Goal: Task Accomplishment & Management: Manage account settings

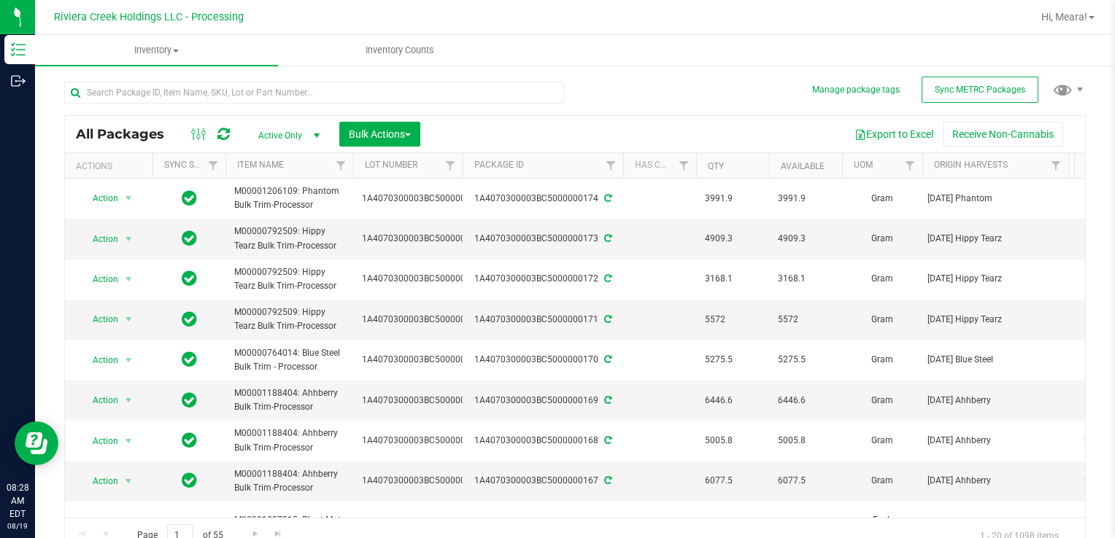
click at [579, 101] on div "All Packages Active Only Active Only Lab Samples Locked All External Internal B…" at bounding box center [574, 311] width 1021 height 486
click at [295, 98] on input "text" at bounding box center [314, 93] width 500 height 22
type input "35152"
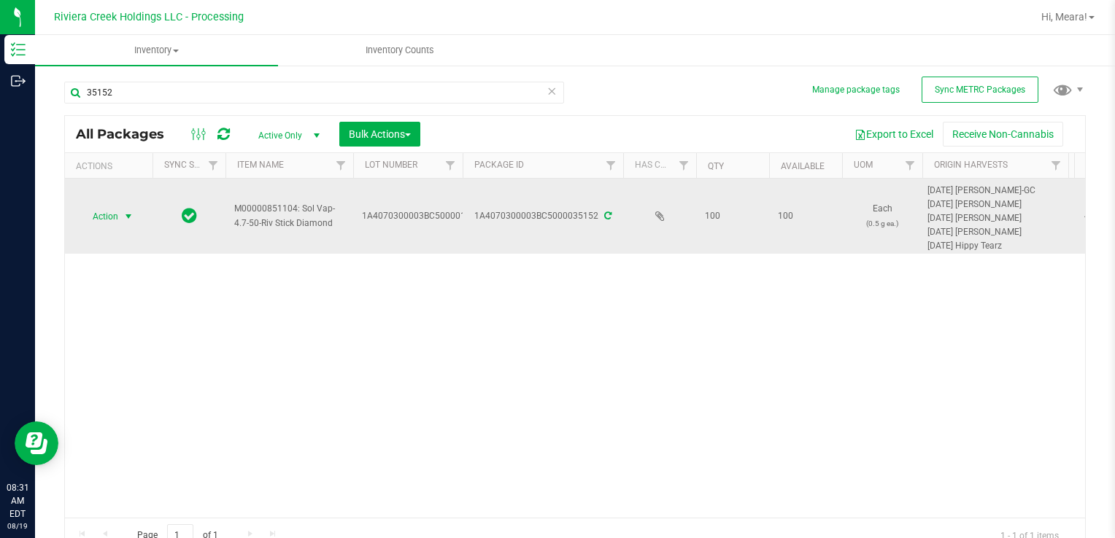
click at [123, 214] on span "select" at bounding box center [129, 217] width 12 height 12
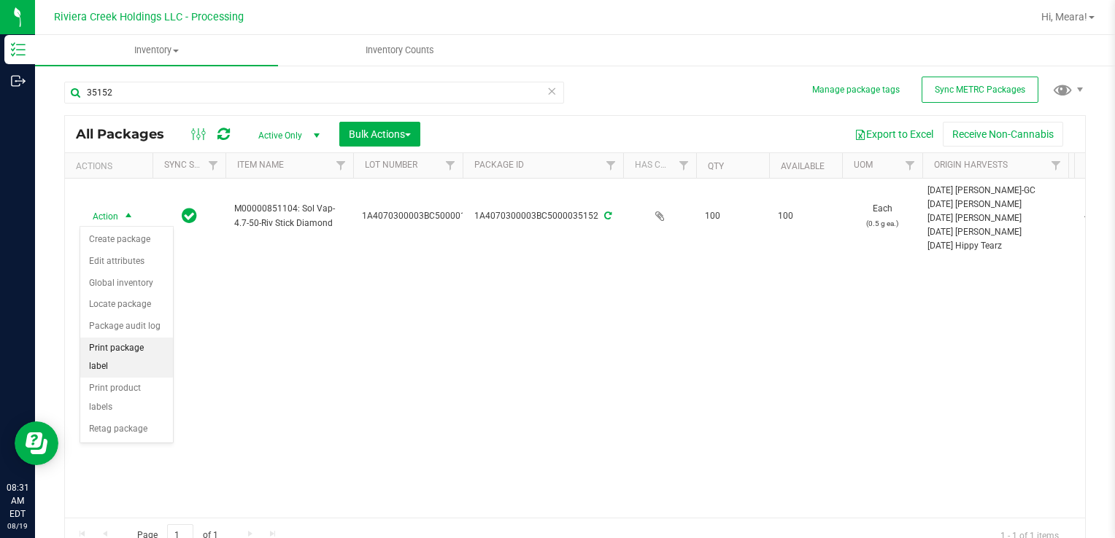
click at [134, 338] on li "Print package label" at bounding box center [126, 358] width 93 height 40
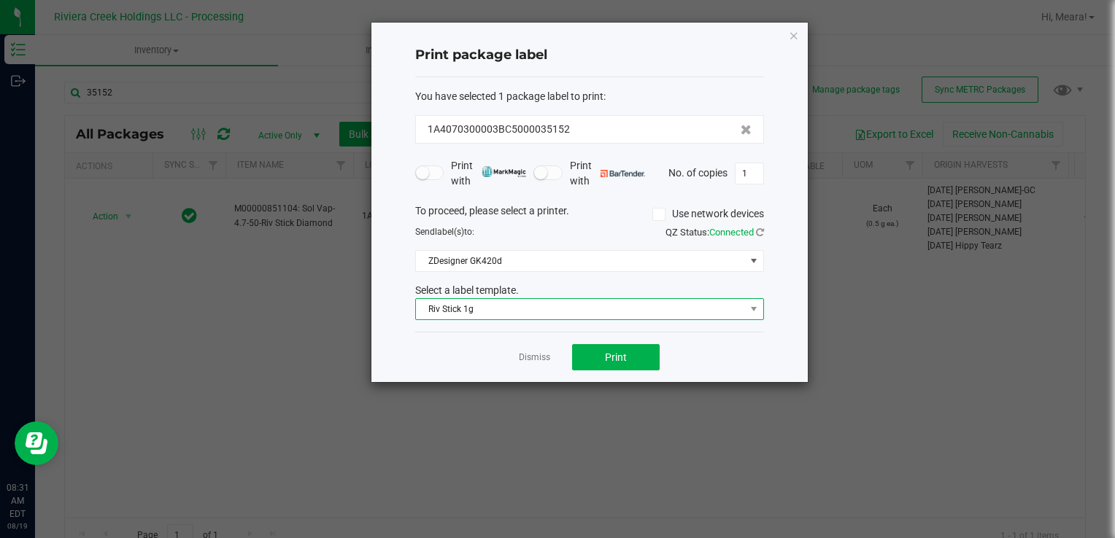
click at [452, 311] on span "Riv Stick 1g" at bounding box center [580, 309] width 329 height 20
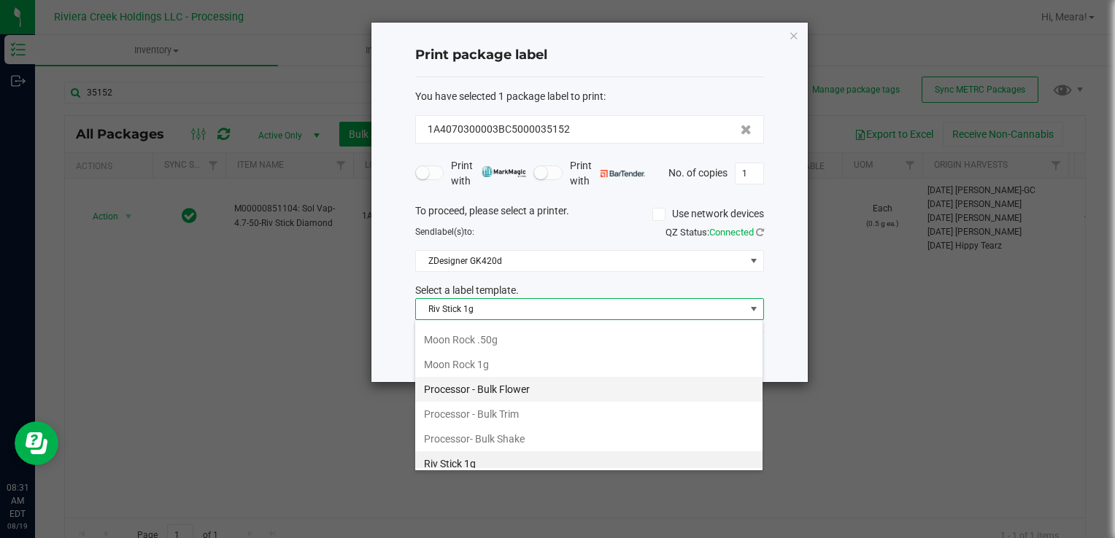
scroll to position [638, 0]
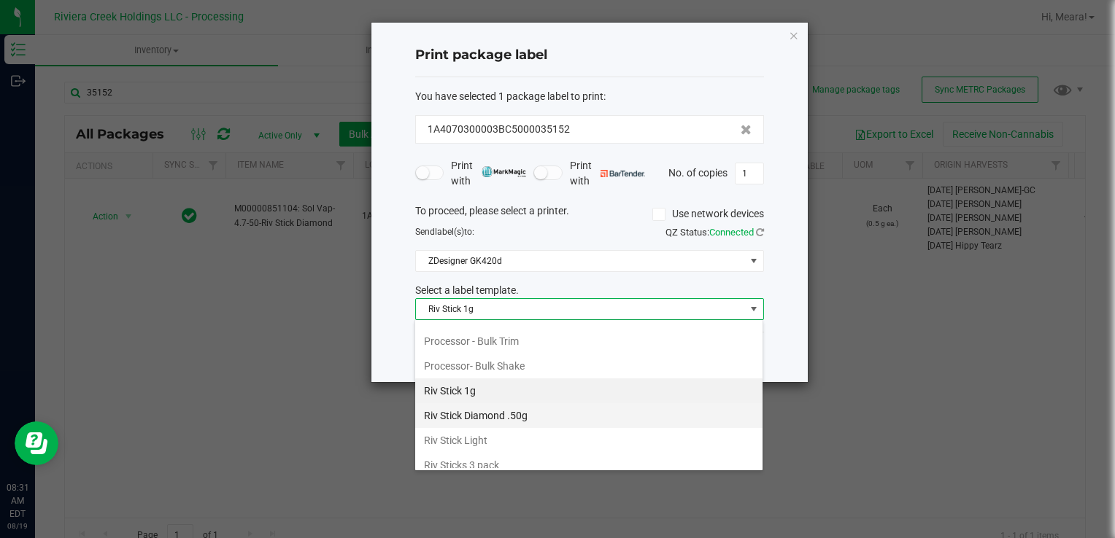
click at [512, 415] on li "Riv Stick Diamond .50g" at bounding box center [588, 415] width 347 height 25
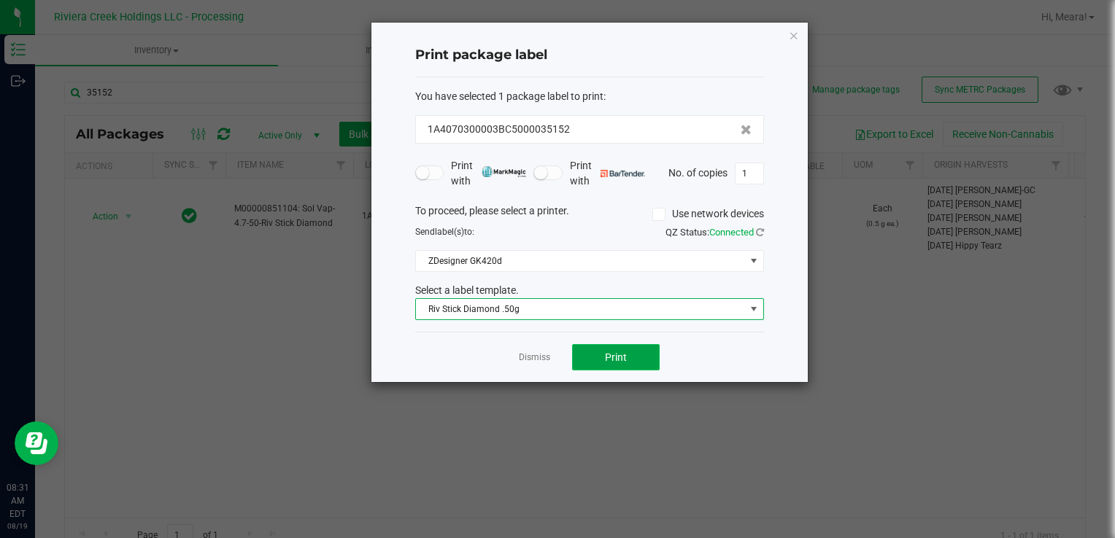
click at [601, 355] on button "Print" at bounding box center [616, 357] width 88 height 26
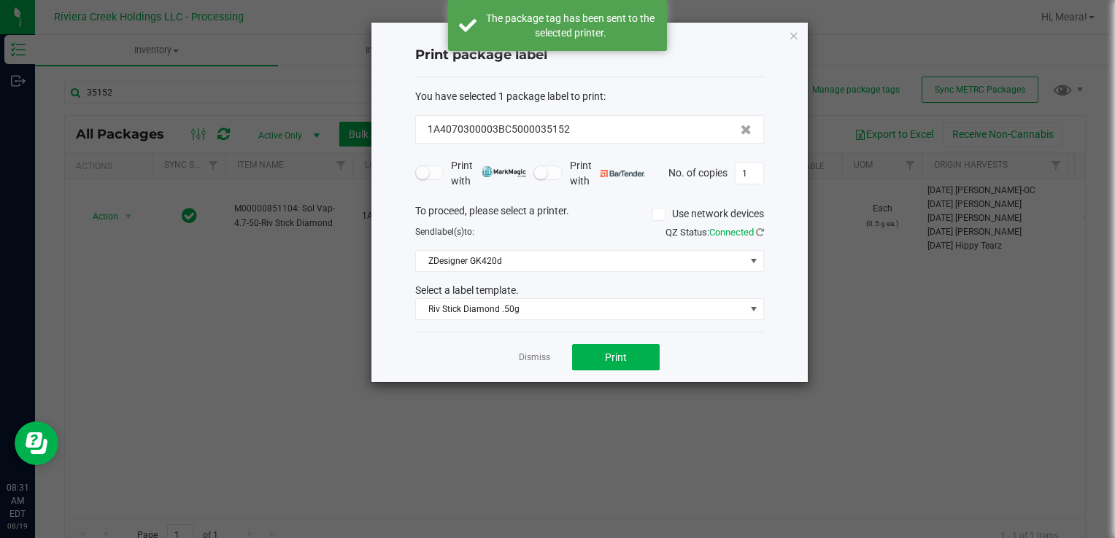
click at [536, 355] on link "Dismiss" at bounding box center [534, 358] width 31 height 12
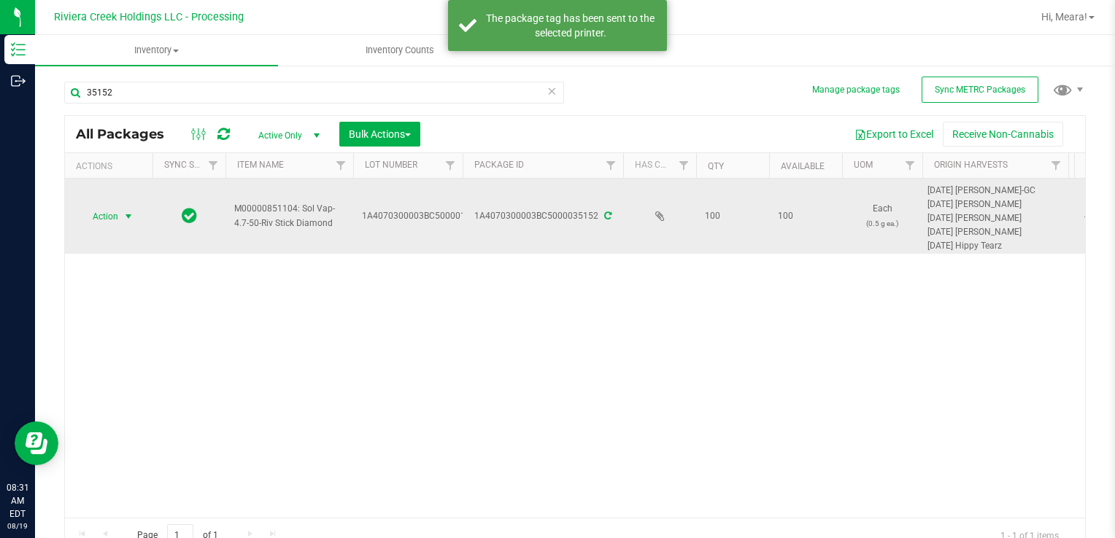
click at [147, 232] on td "Action Action Create package Edit attributes Global inventory Locate package Pa…" at bounding box center [109, 216] width 88 height 75
click at [110, 217] on span "Action" at bounding box center [99, 216] width 39 height 20
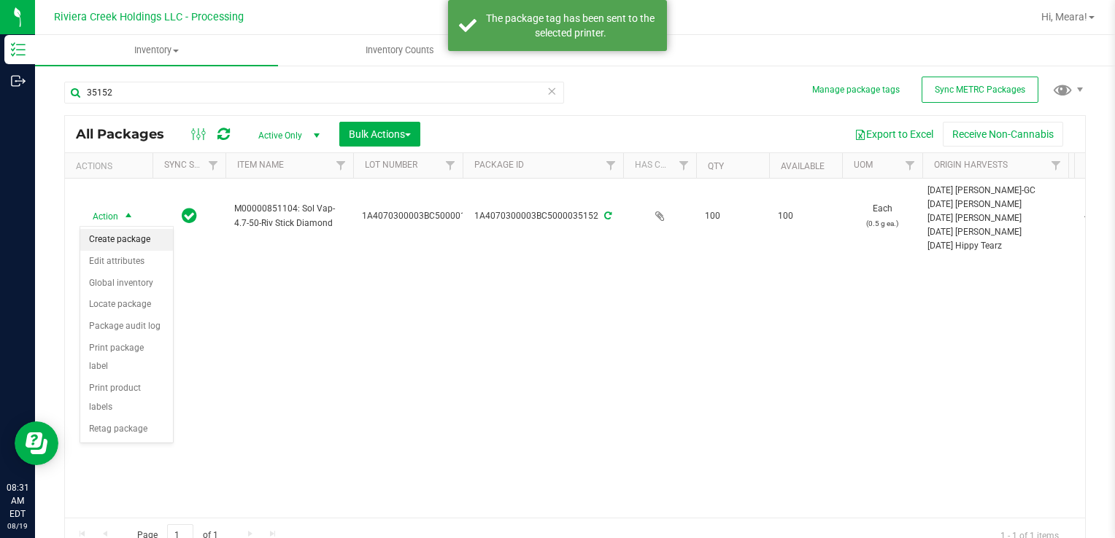
click at [119, 237] on li "Create package" at bounding box center [126, 240] width 93 height 22
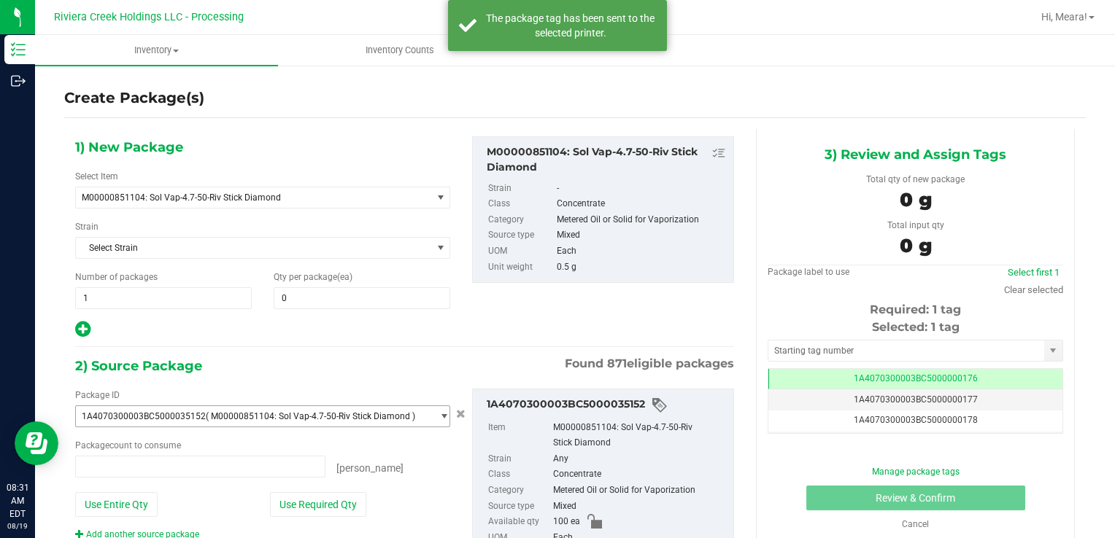
type input "0 ea"
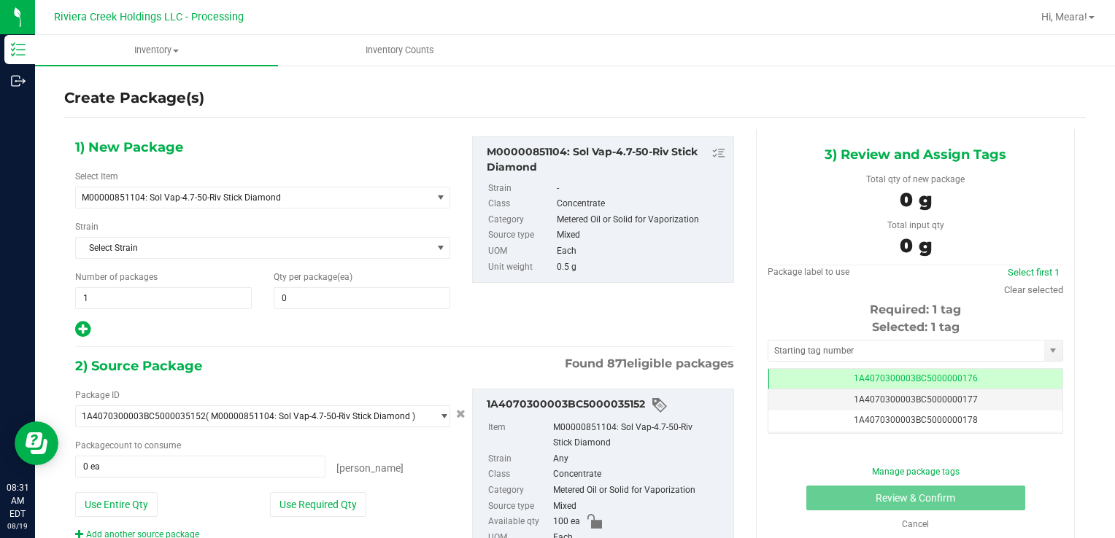
click at [317, 268] on div "1) New Package Select Item M00000851104: Sol Vap-4.7-50-Riv Stick Diamond M0000…" at bounding box center [262, 237] width 397 height 203
click at [330, 293] on span at bounding box center [362, 298] width 177 height 22
type input "60"
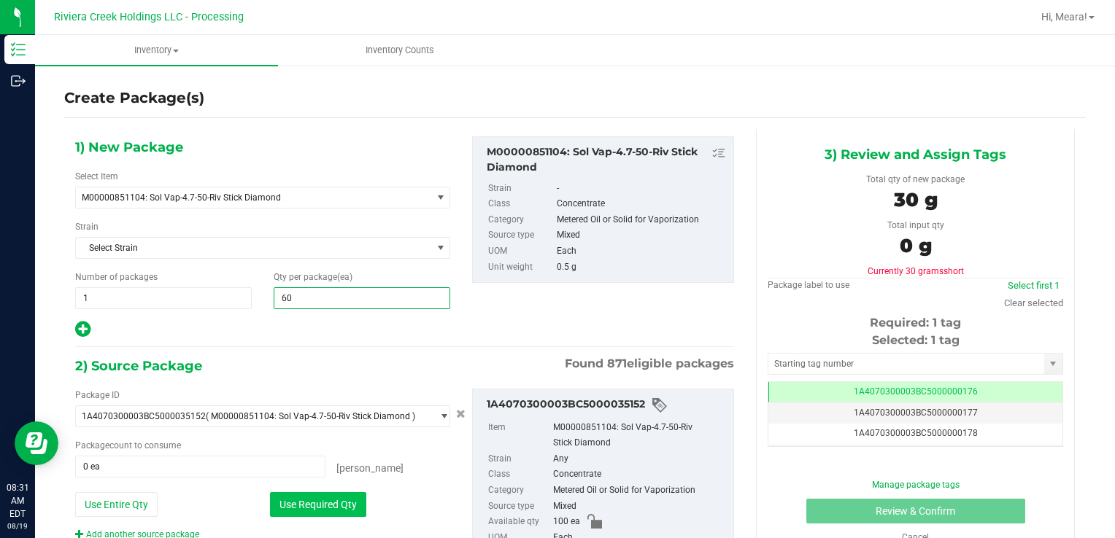
type input "60"
click at [287, 506] on button "Use Required Qty" at bounding box center [318, 504] width 96 height 25
type input "60 ea"
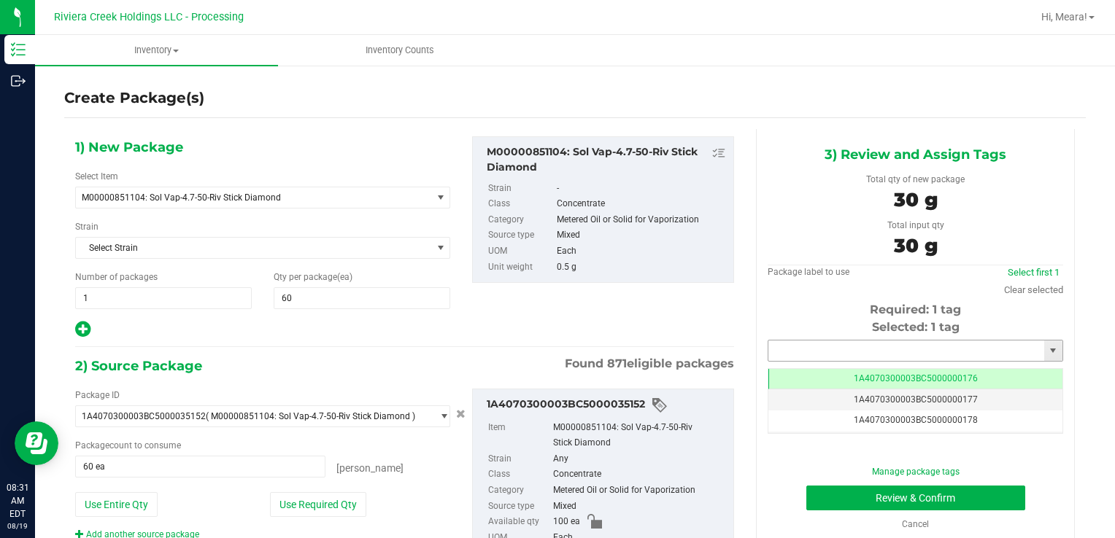
click at [769, 352] on input "text" at bounding box center [906, 351] width 276 height 20
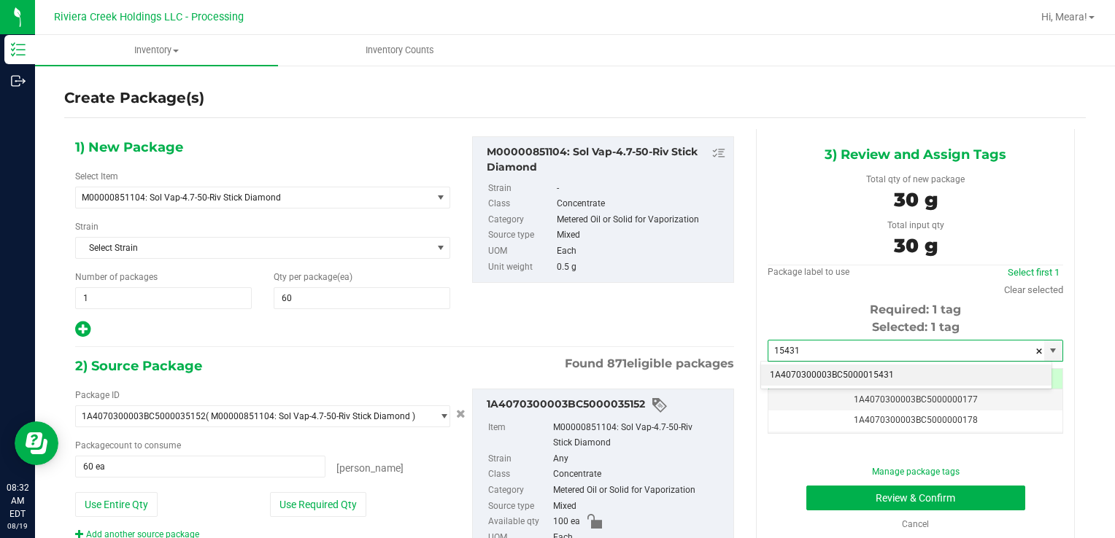
click at [805, 382] on li "1A4070300003BC5000015431" at bounding box center [906, 376] width 290 height 22
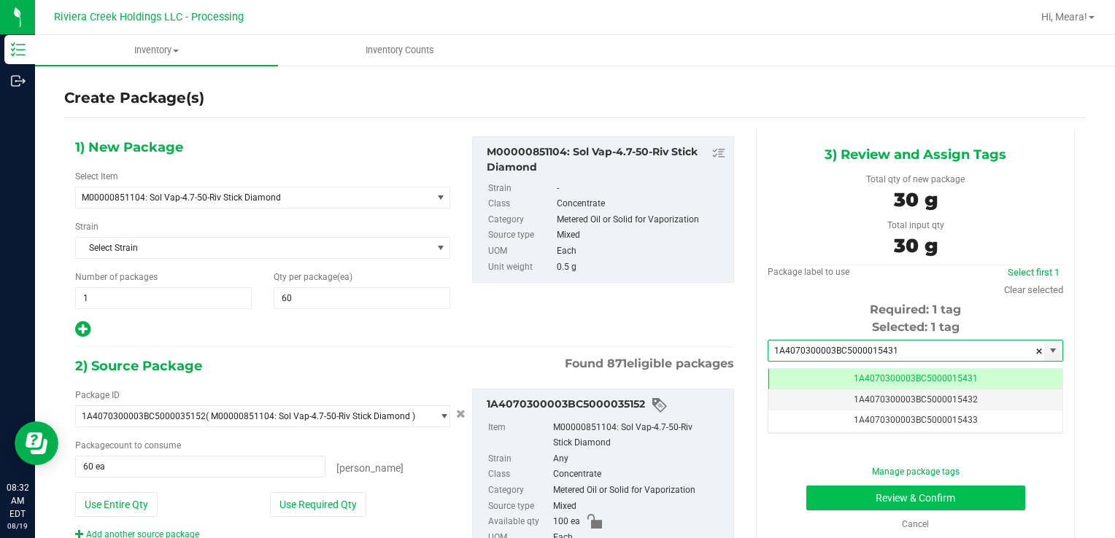
type input "1A4070300003BC5000015431"
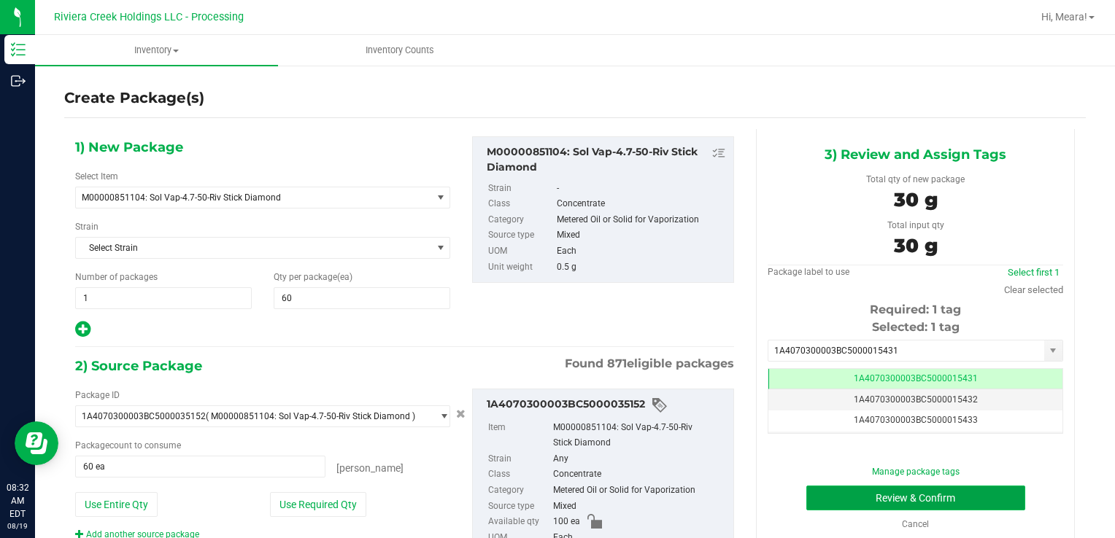
click at [826, 496] on button "Review & Confirm" at bounding box center [915, 498] width 219 height 25
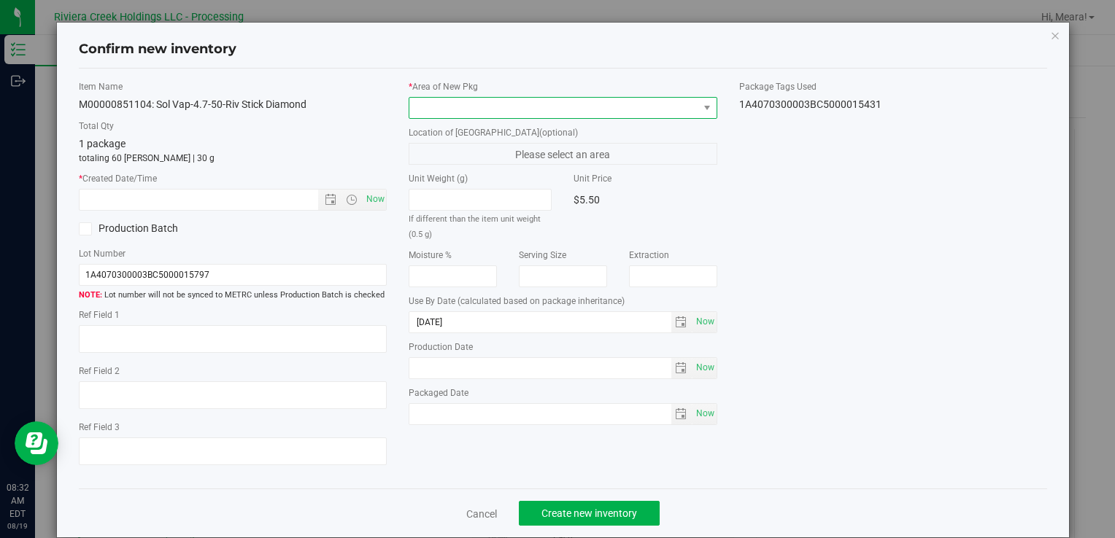
click at [653, 112] on span at bounding box center [553, 108] width 288 height 20
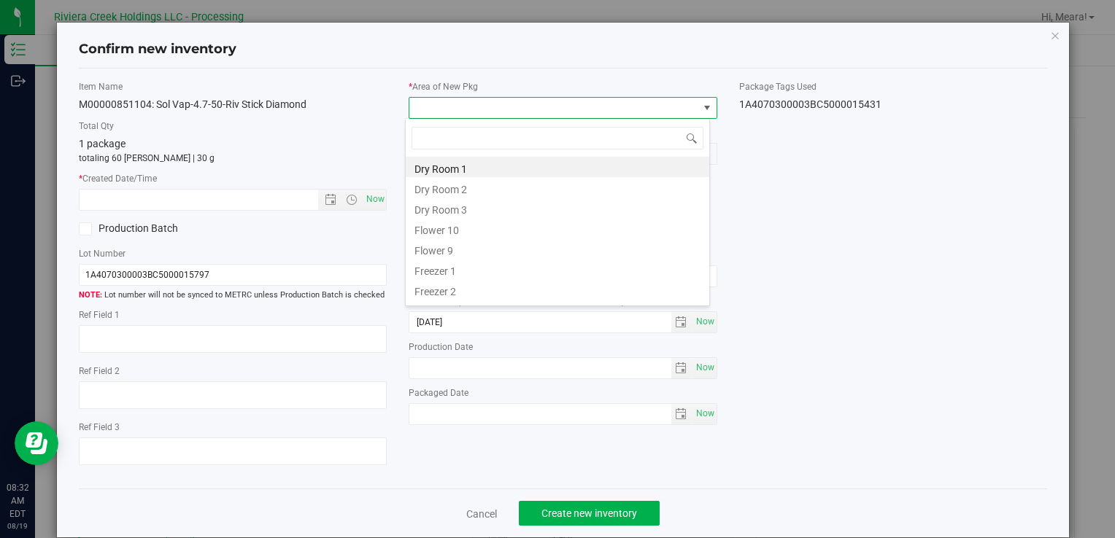
drag, startPoint x: 487, startPoint y: 224, endPoint x: 413, endPoint y: 206, distance: 76.6
click at [485, 225] on li "Flower 10" at bounding box center [557, 228] width 303 height 20
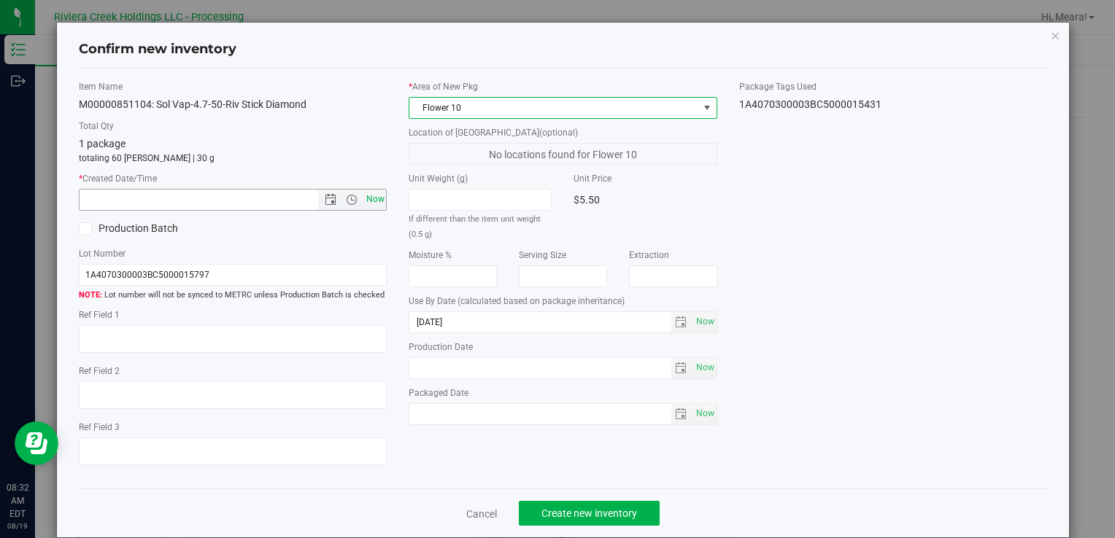
click at [371, 194] on span "Now" at bounding box center [375, 199] width 25 height 21
type input "[DATE] 8:32 AM"
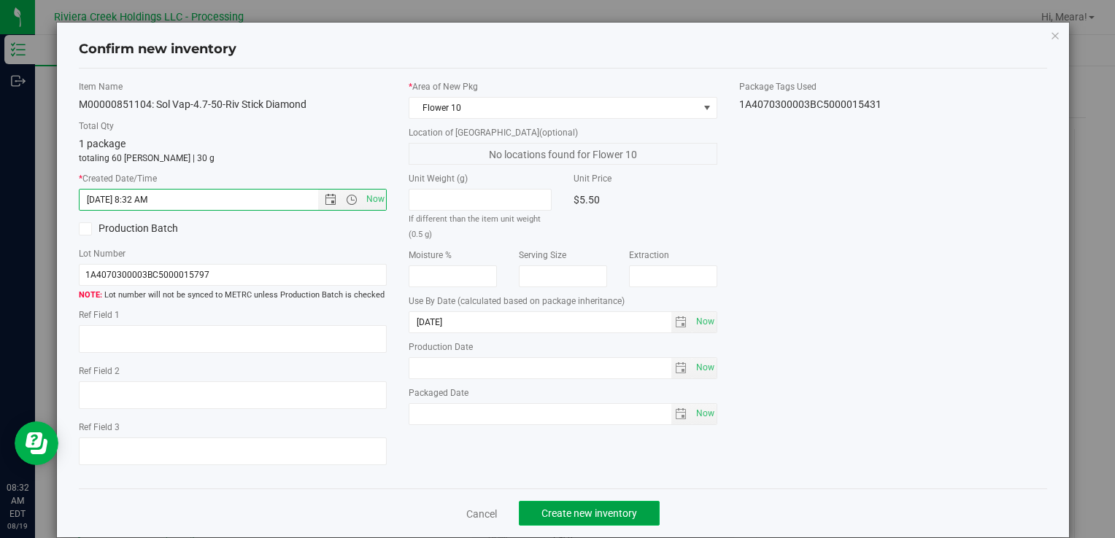
click at [598, 513] on span "Create new inventory" at bounding box center [589, 514] width 96 height 12
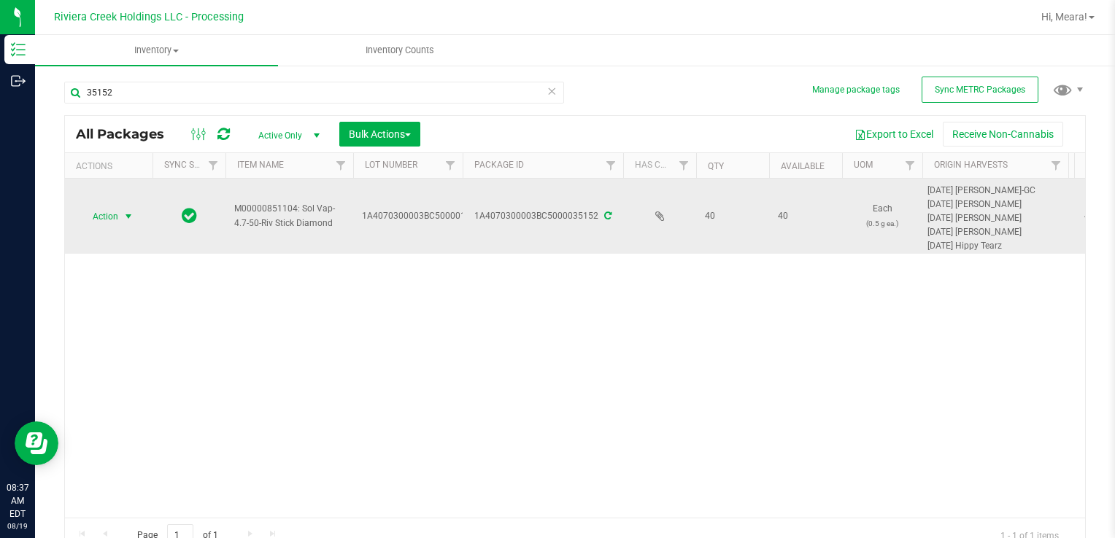
click at [117, 222] on span "Action" at bounding box center [99, 216] width 39 height 20
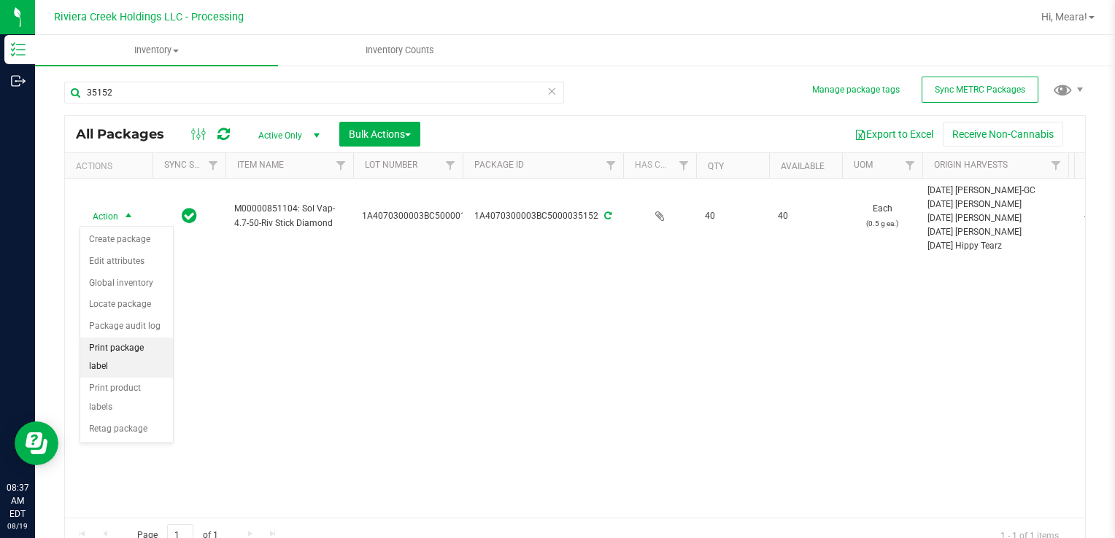
click at [161, 345] on li "Print package label" at bounding box center [126, 358] width 93 height 40
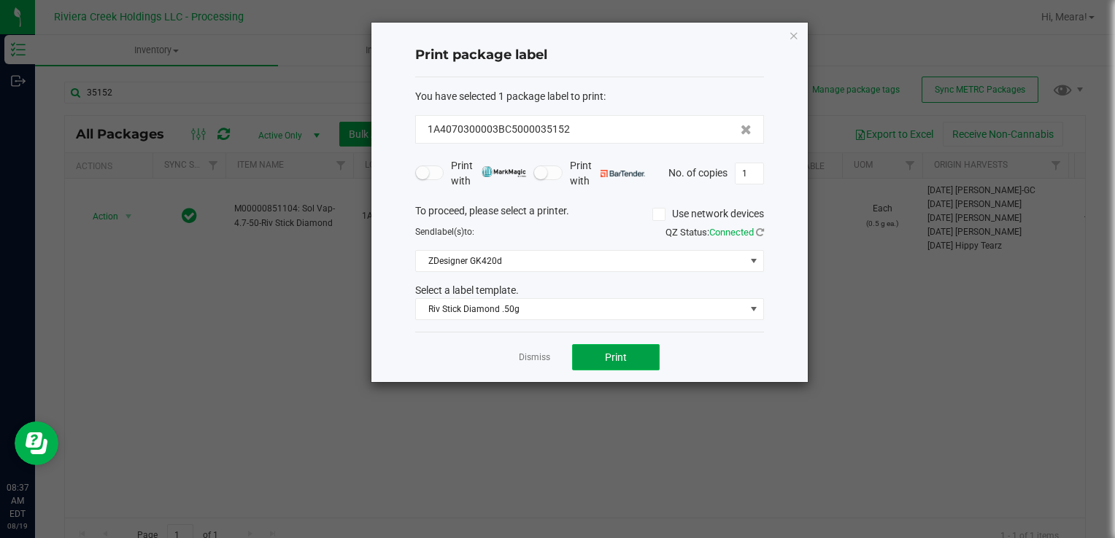
click at [608, 362] on button "Print" at bounding box center [616, 357] width 88 height 26
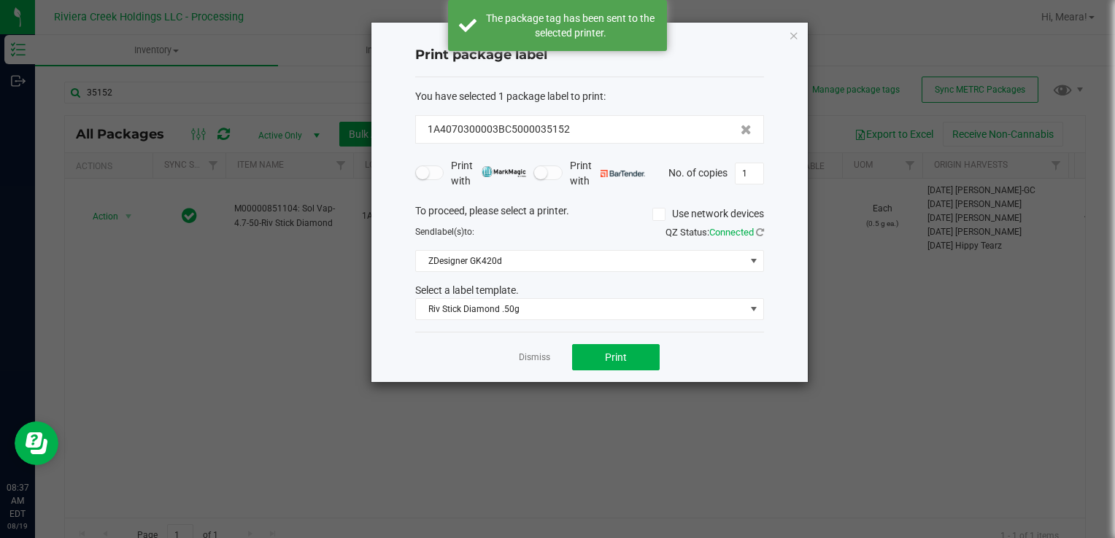
drag, startPoint x: 522, startPoint y: 357, endPoint x: 503, endPoint y: 346, distance: 21.7
click at [522, 357] on link "Dismiss" at bounding box center [534, 358] width 31 height 12
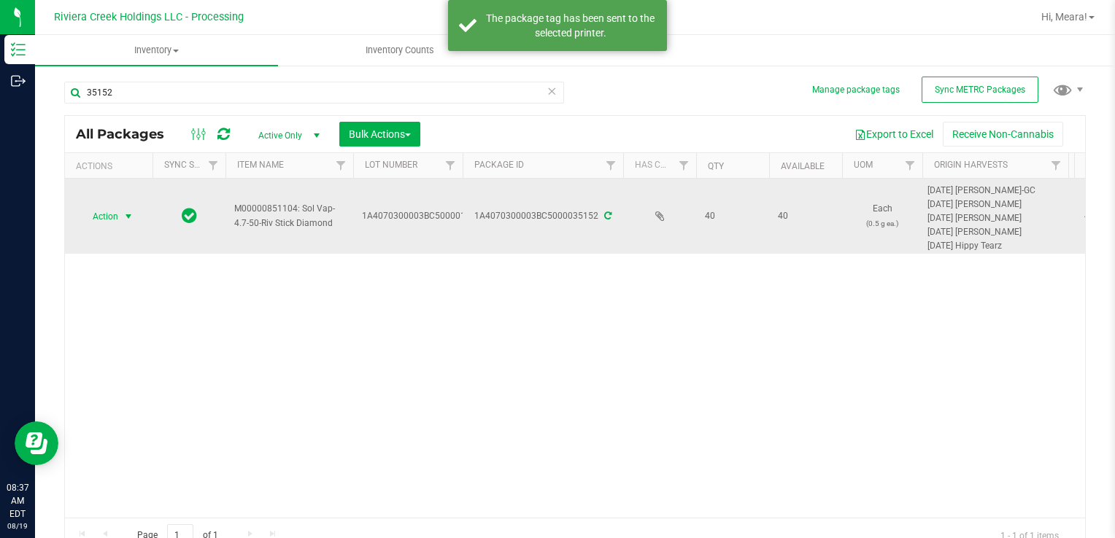
click at [120, 220] on span "select" at bounding box center [129, 216] width 18 height 20
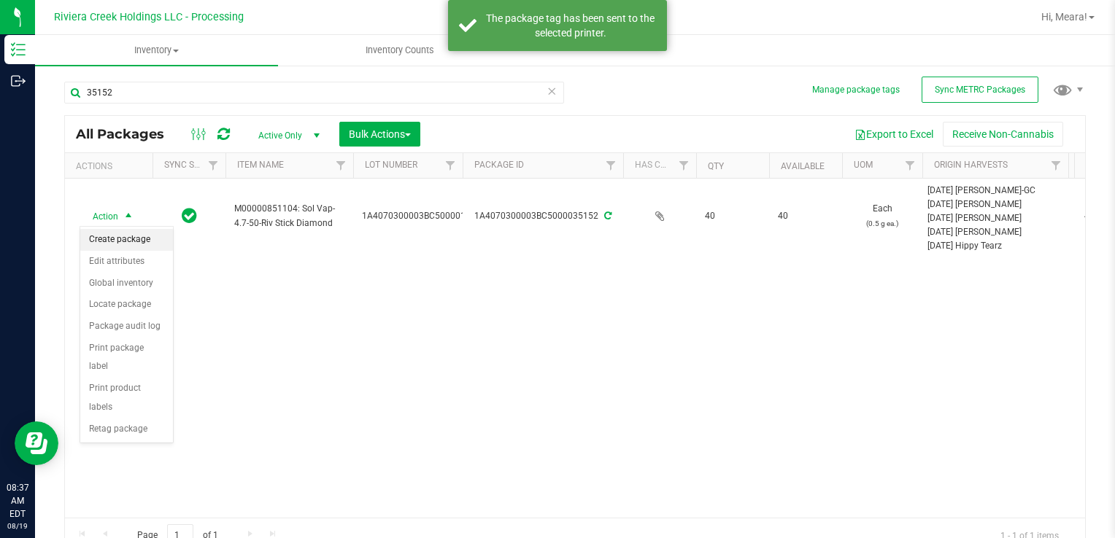
click at [120, 245] on li "Create package" at bounding box center [126, 240] width 93 height 22
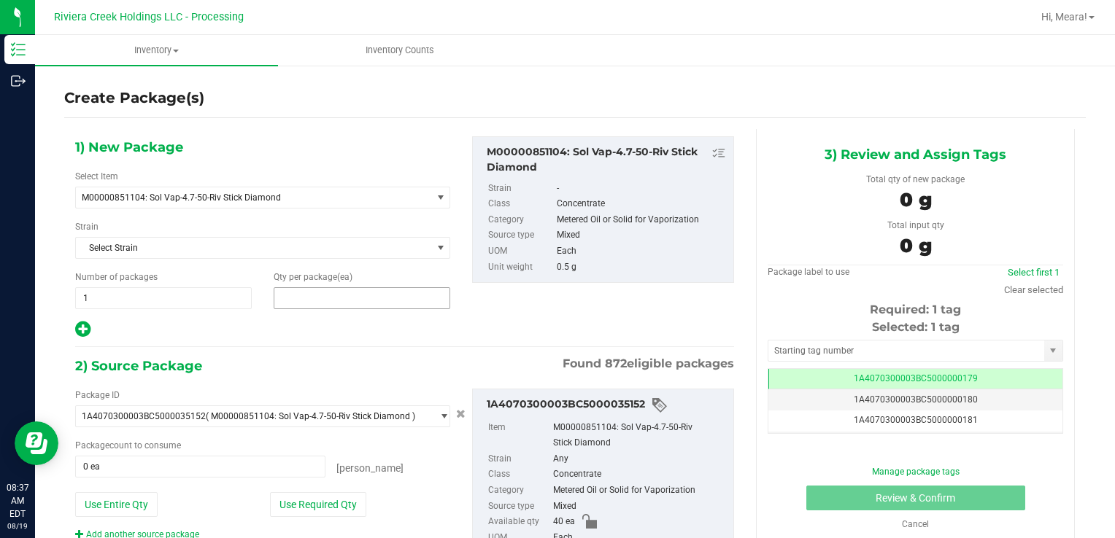
click at [384, 298] on span at bounding box center [362, 298] width 177 height 22
type input "60"
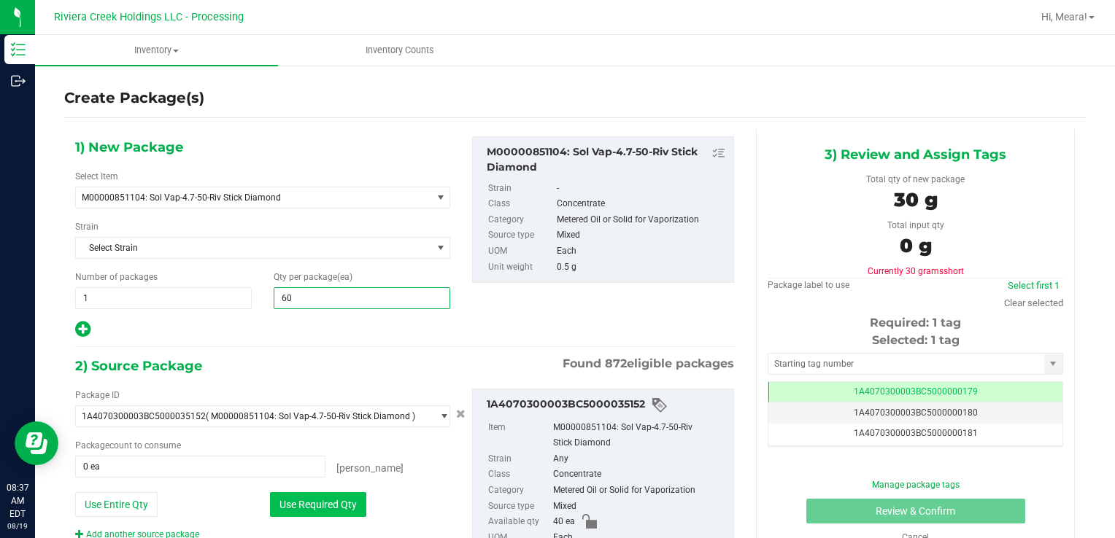
type input "60"
click at [276, 503] on button "Use Required Qty" at bounding box center [318, 504] width 96 height 25
type input "40 ea"
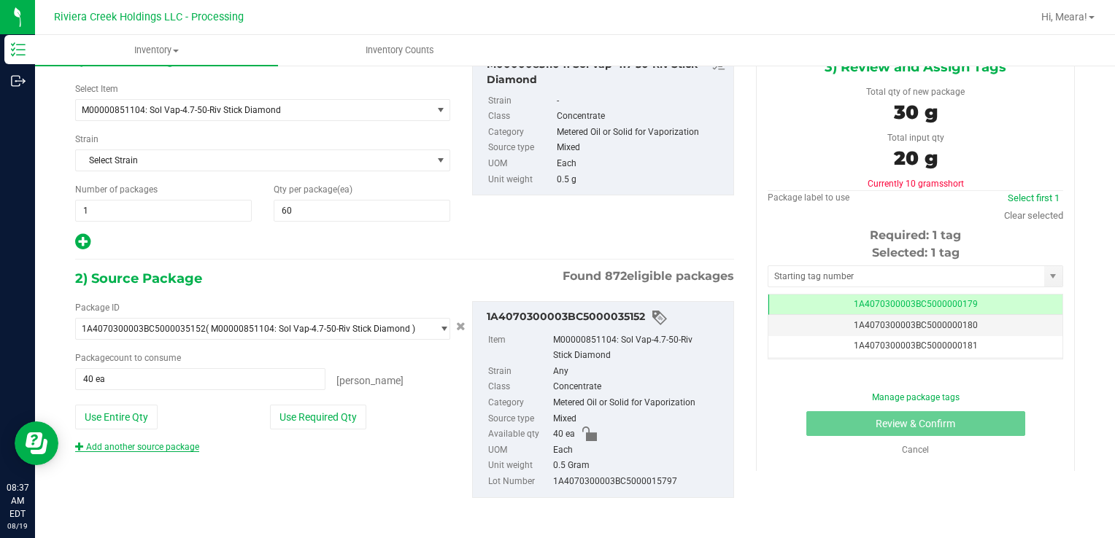
click at [188, 445] on link "Add another source package" at bounding box center [137, 447] width 124 height 10
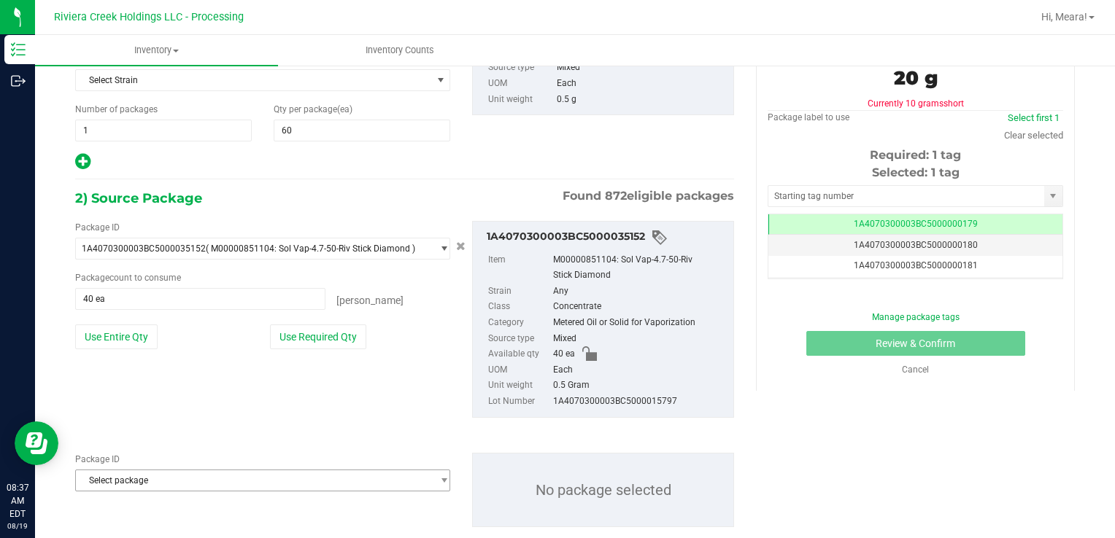
scroll to position [196, 0]
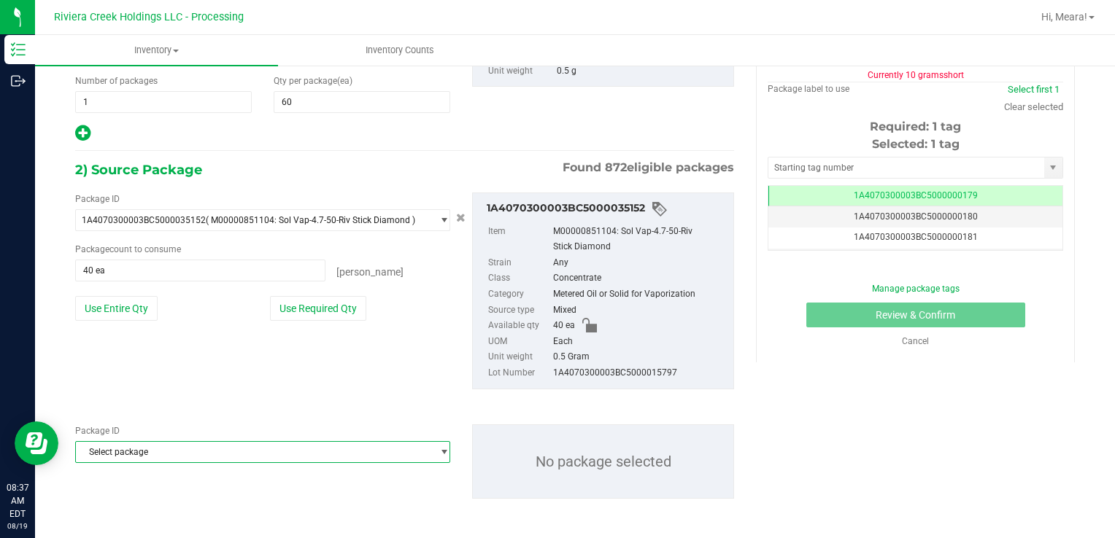
click at [216, 454] on span "Select package" at bounding box center [253, 452] width 355 height 20
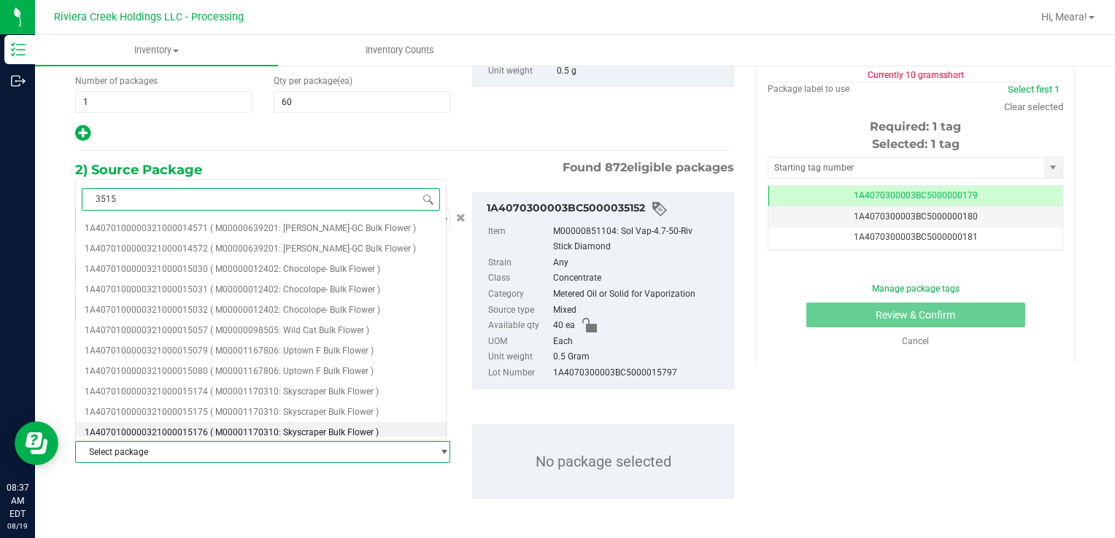
type input "35153"
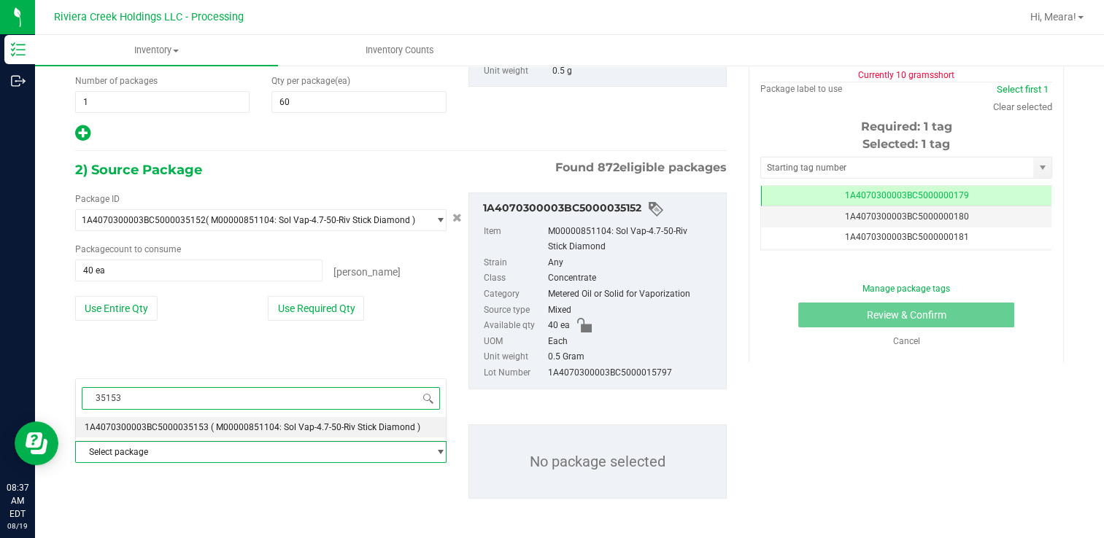
click at [268, 422] on span "( M00000851104: Sol Vap-4.7-50-Riv Stick Diamond )" at bounding box center [315, 427] width 209 height 10
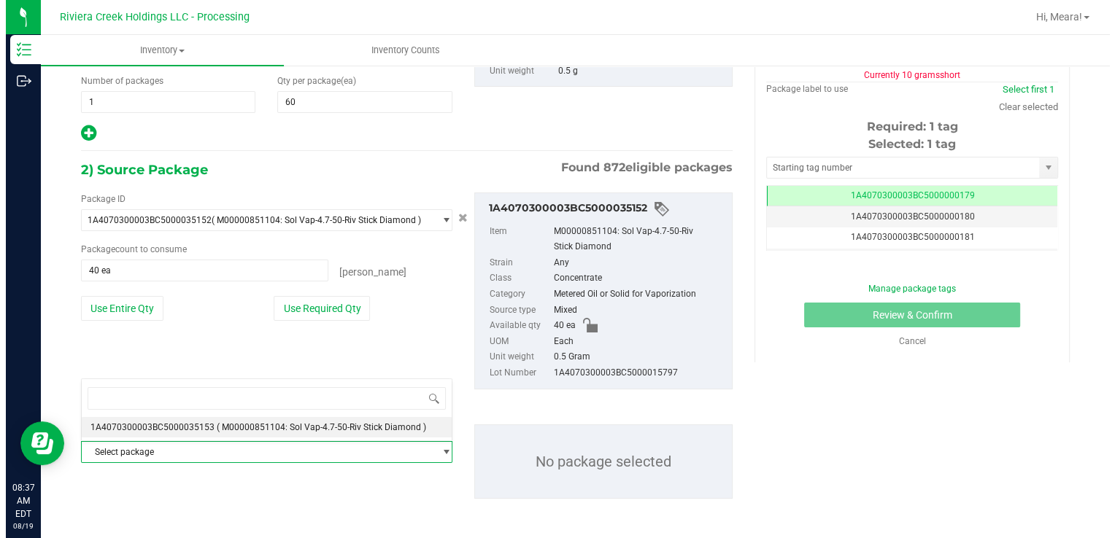
scroll to position [14870, 0]
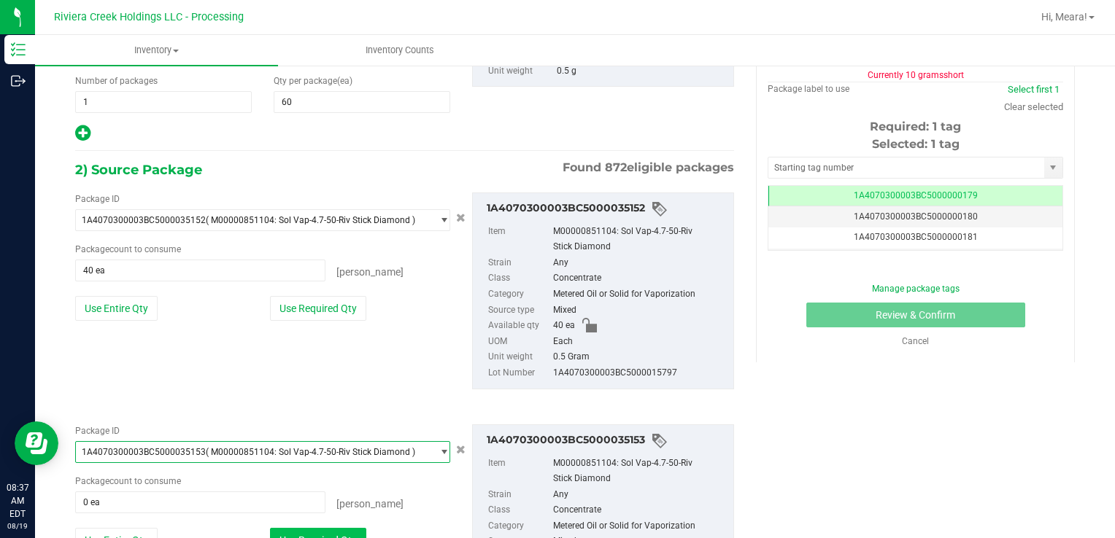
click at [344, 532] on button "Use Required Qty" at bounding box center [318, 540] width 96 height 25
type input "20 ea"
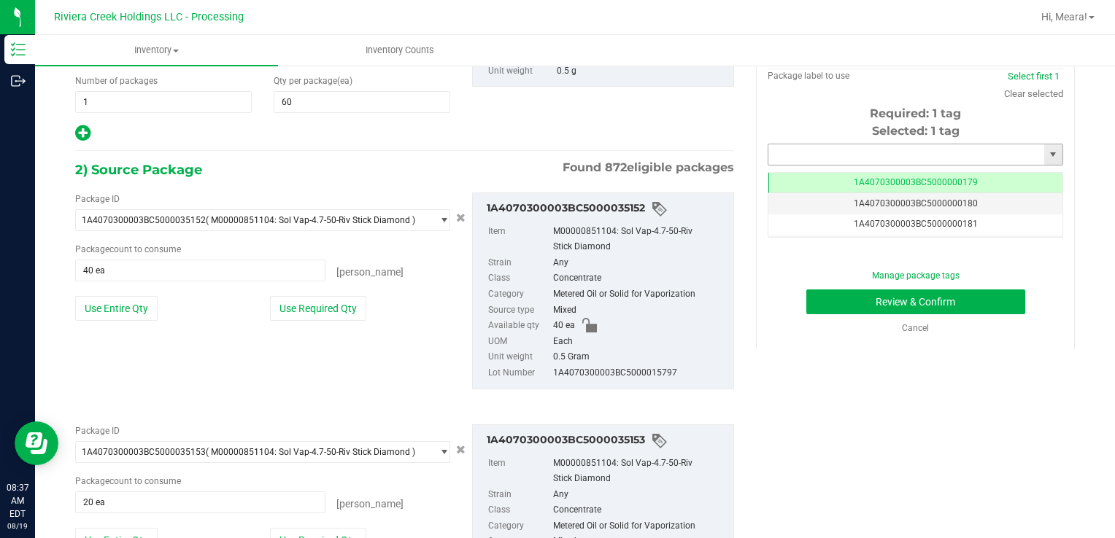
click at [781, 159] on input "text" at bounding box center [906, 154] width 276 height 20
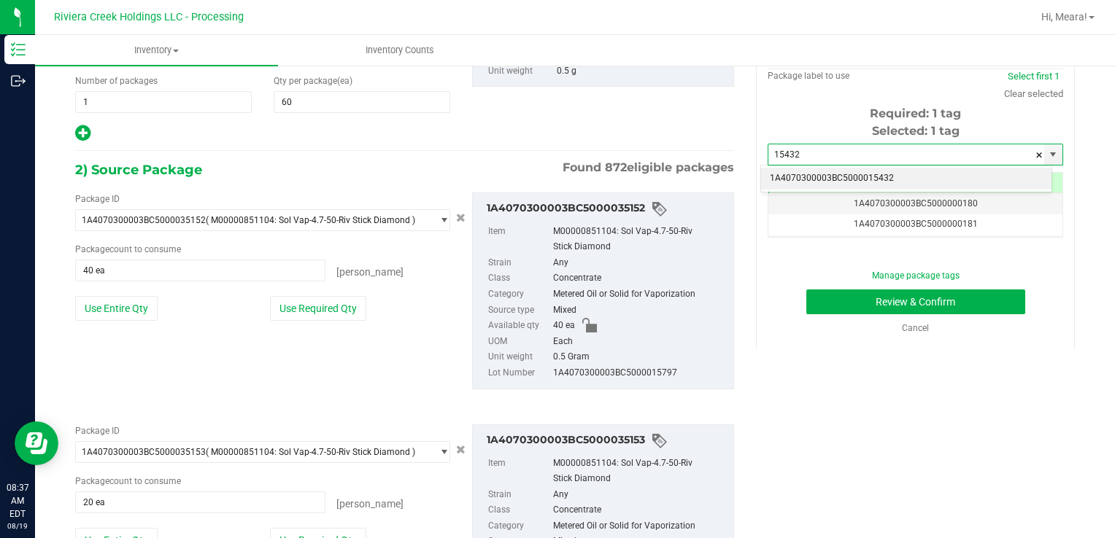
click at [789, 177] on li "1A4070300003BC5000015432" at bounding box center [906, 179] width 290 height 22
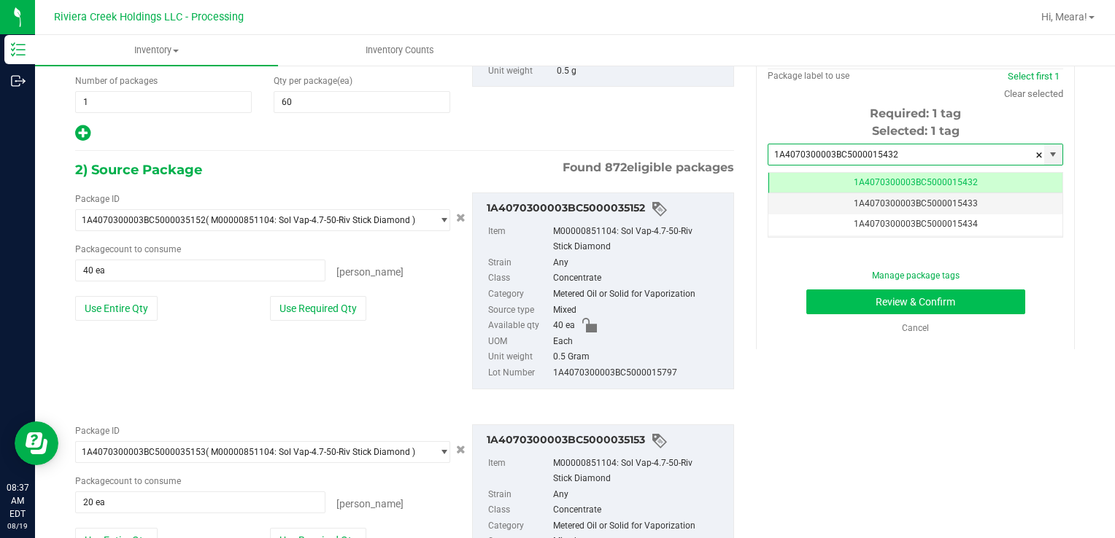
type input "1A4070300003BC5000015432"
click at [815, 303] on button "Review & Confirm" at bounding box center [915, 302] width 219 height 25
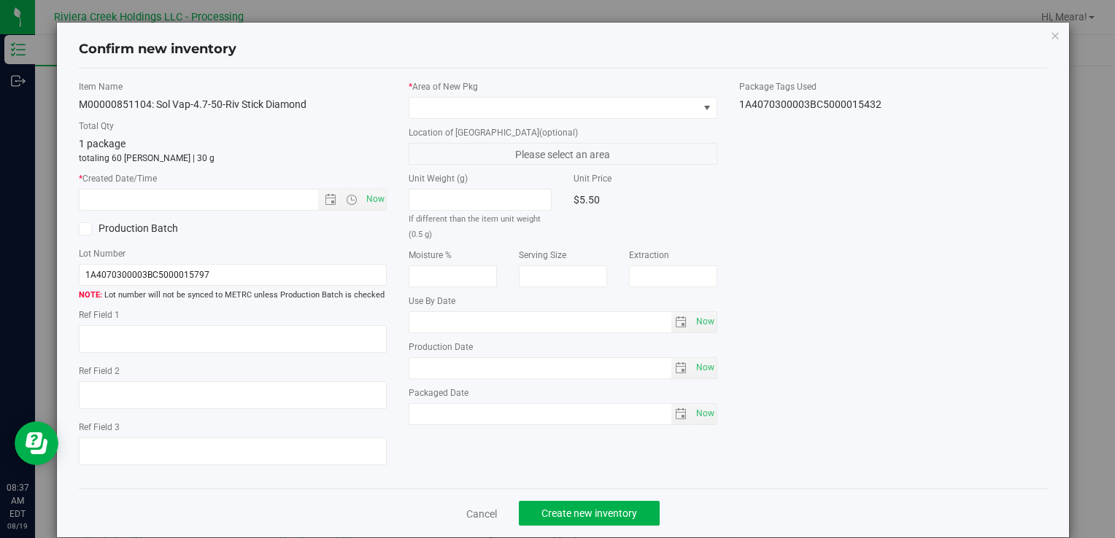
type input "[DATE]"
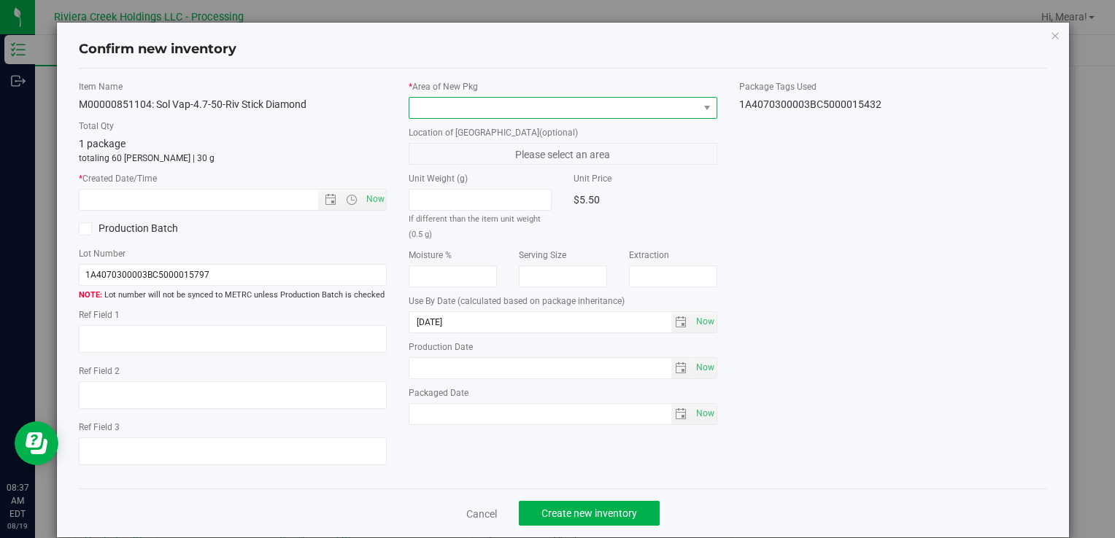
click at [651, 108] on span at bounding box center [553, 108] width 288 height 20
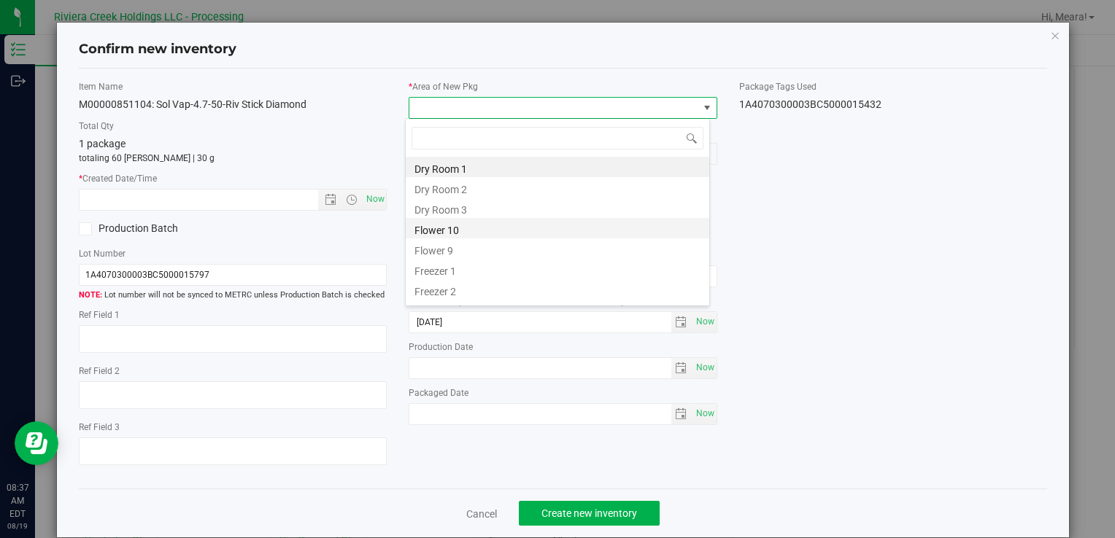
click at [473, 223] on li "Flower 10" at bounding box center [557, 228] width 303 height 20
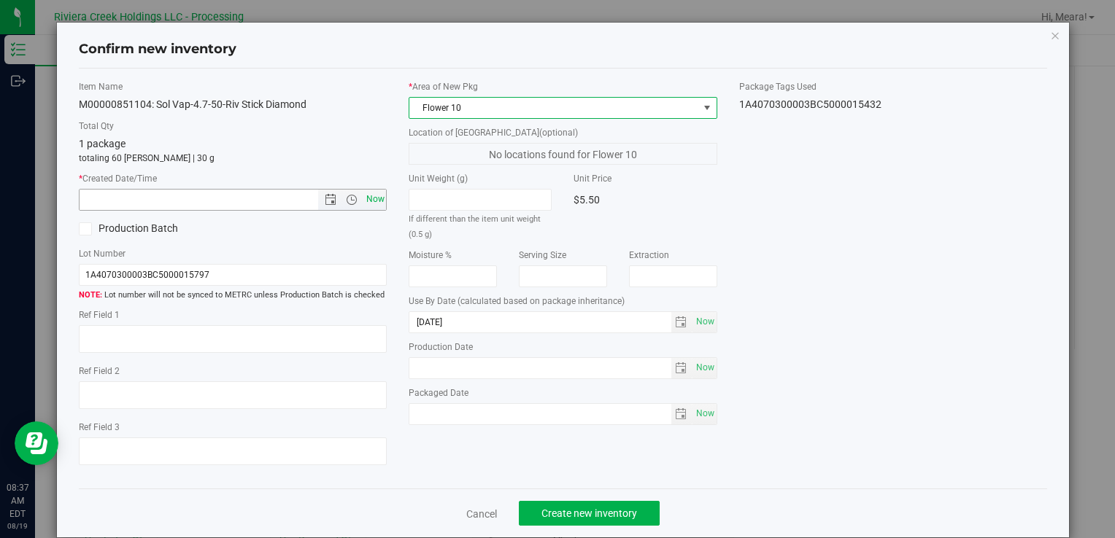
click at [368, 202] on span "Now" at bounding box center [375, 199] width 25 height 21
type input "[DATE] 8:37 AM"
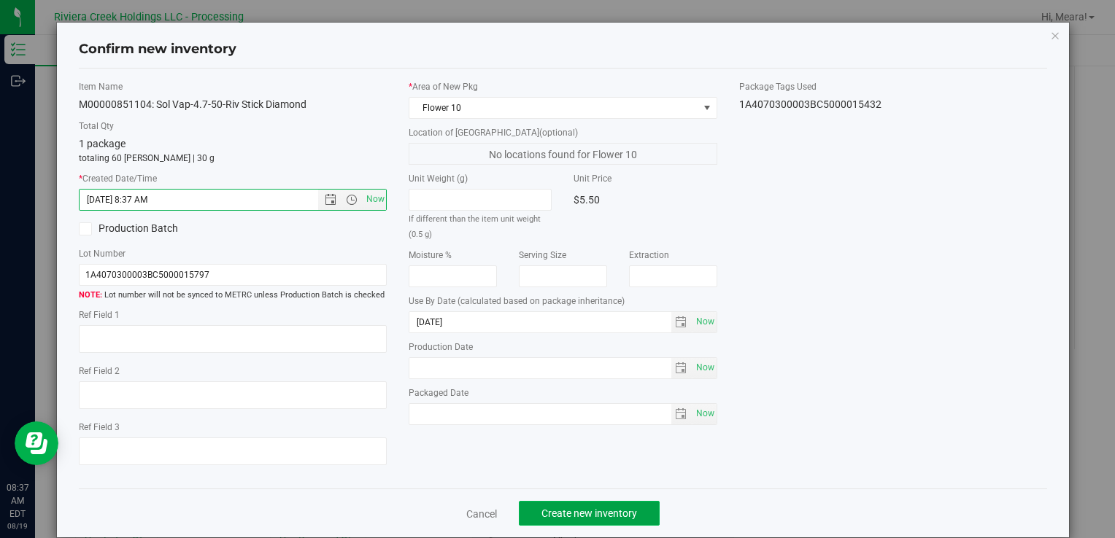
click at [590, 509] on span "Create new inventory" at bounding box center [589, 514] width 96 height 12
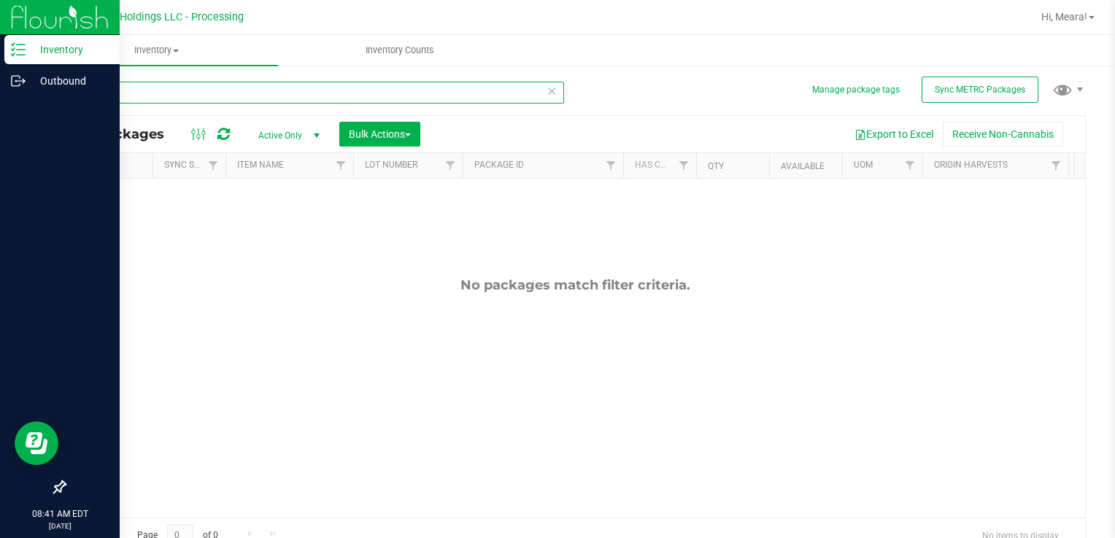
drag, startPoint x: 137, startPoint y: 90, endPoint x: 0, endPoint y: 116, distance: 139.6
click at [0, 116] on html "Inventory Outbound 08:41 AM EDT [DATE] 08/19 Riviera Creek Holdings LLC - Proce…" at bounding box center [557, 269] width 1115 height 538
type input "34755"
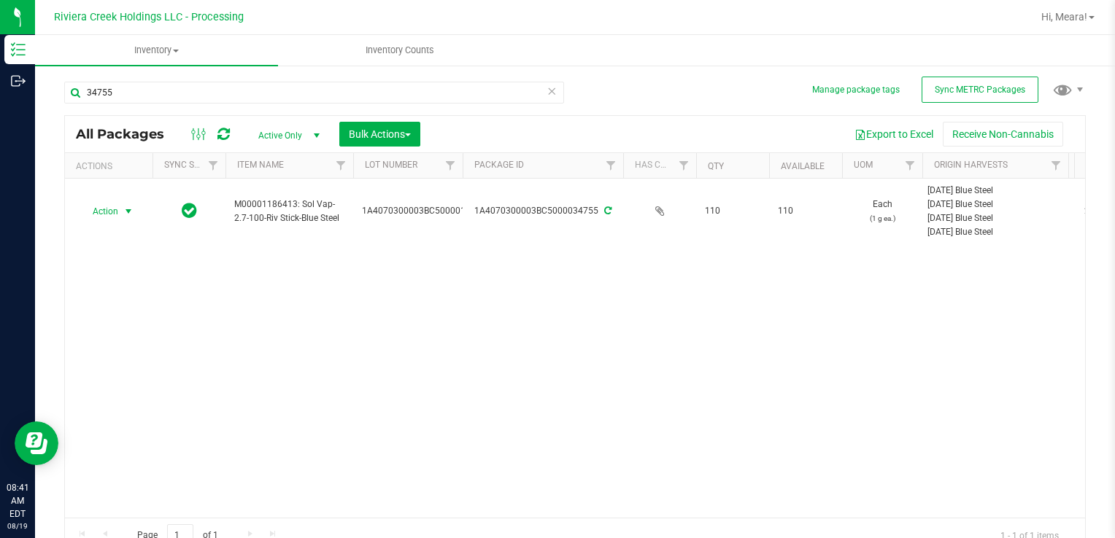
drag, startPoint x: 136, startPoint y: 209, endPoint x: 277, endPoint y: 366, distance: 211.8
click at [135, 209] on span "select" at bounding box center [129, 211] width 18 height 20
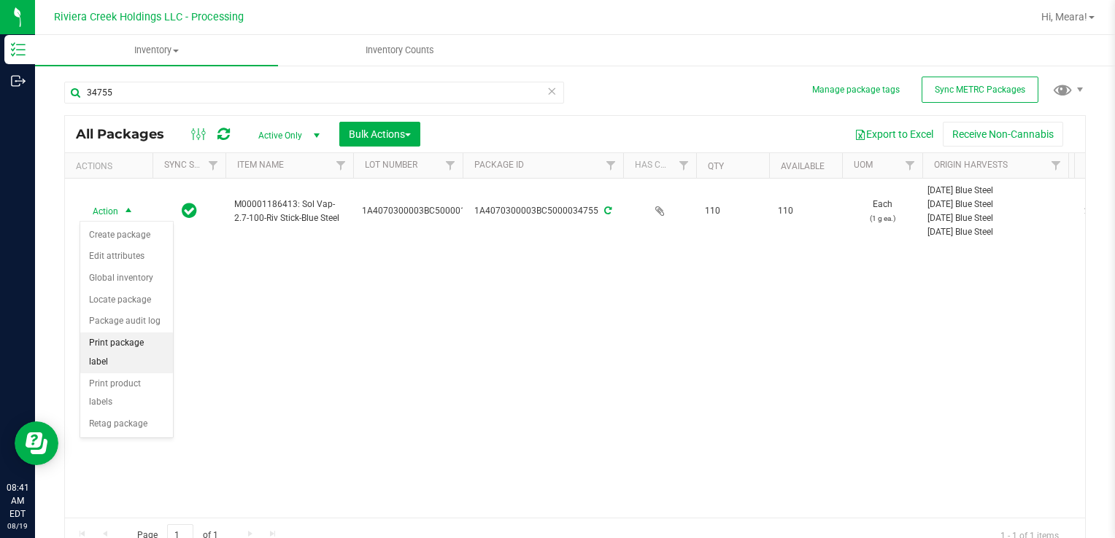
drag, startPoint x: 134, startPoint y: 340, endPoint x: 145, endPoint y: 336, distance: 11.8
click at [134, 340] on li "Print package label" at bounding box center [126, 353] width 93 height 40
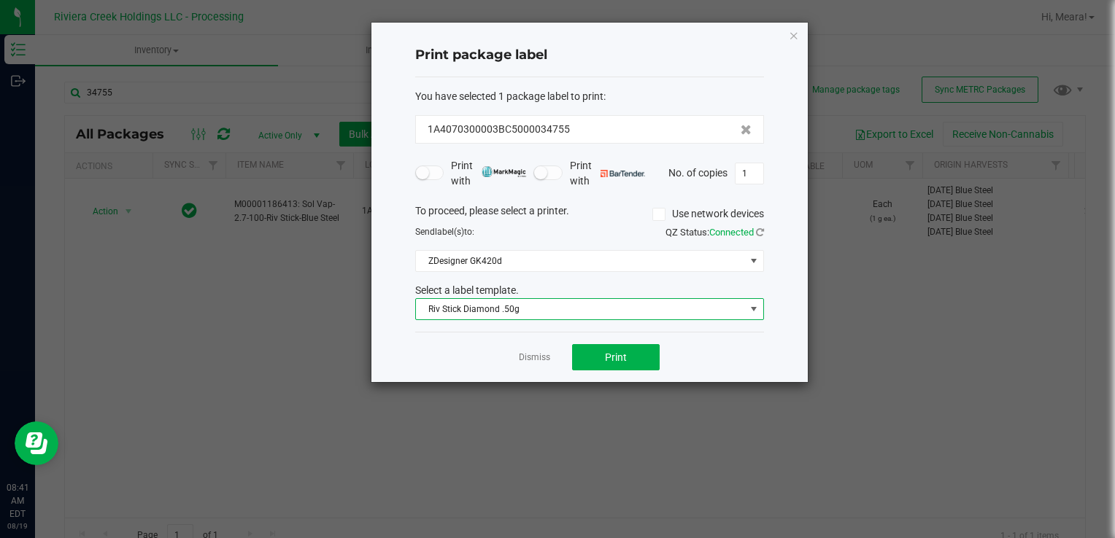
click at [579, 314] on span "Riv Stick Diamond .50g" at bounding box center [580, 309] width 329 height 20
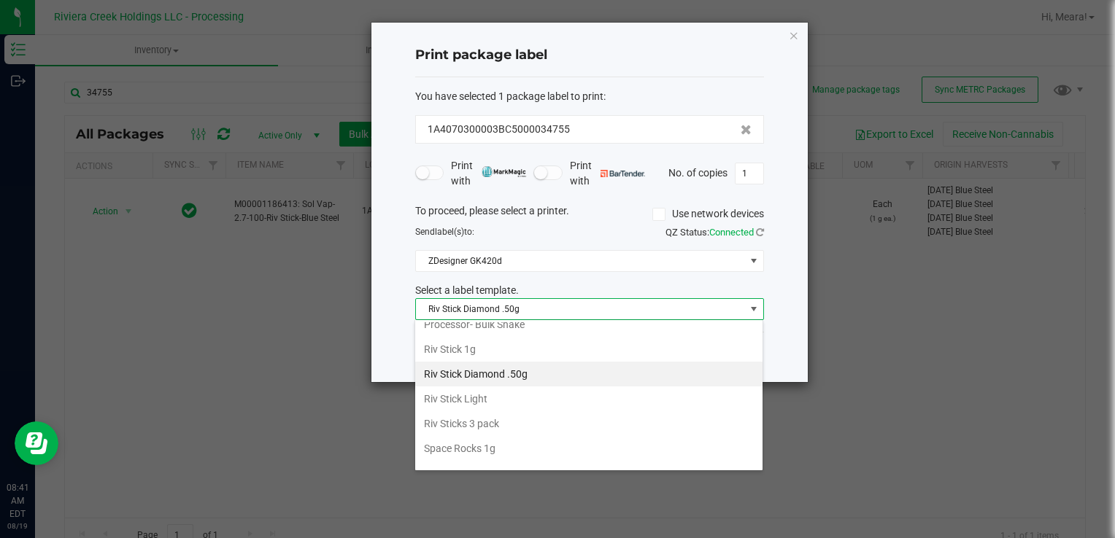
scroll to position [687, 0]
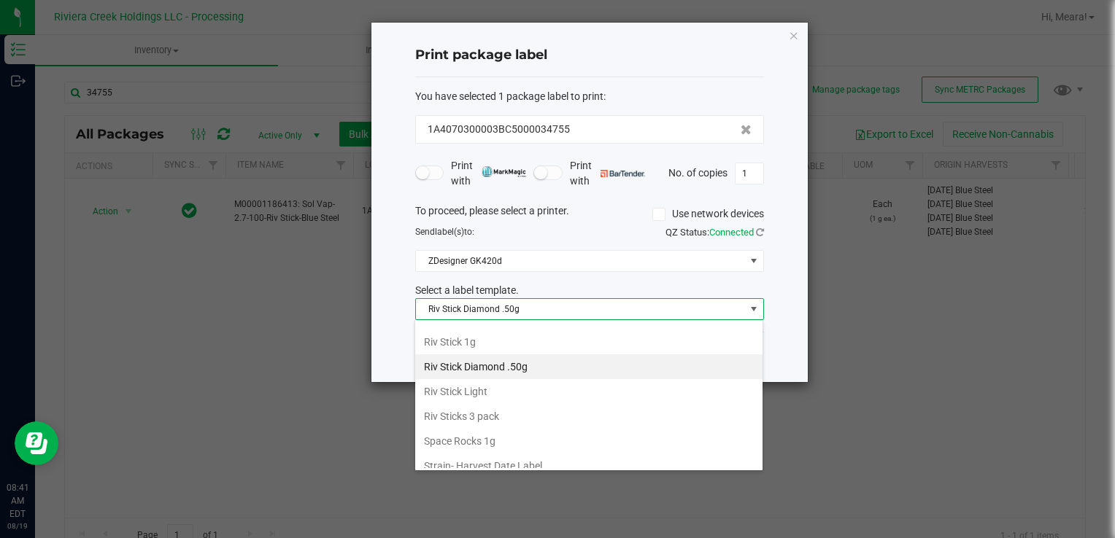
click at [481, 337] on li "Riv Stick 1g" at bounding box center [588, 342] width 347 height 25
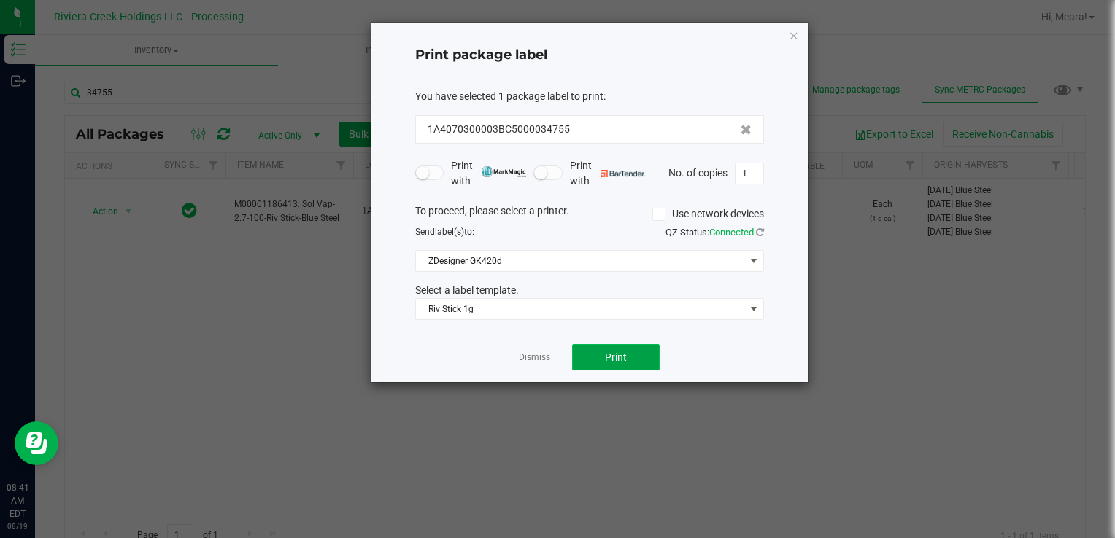
click at [623, 356] on span "Print" at bounding box center [616, 358] width 22 height 12
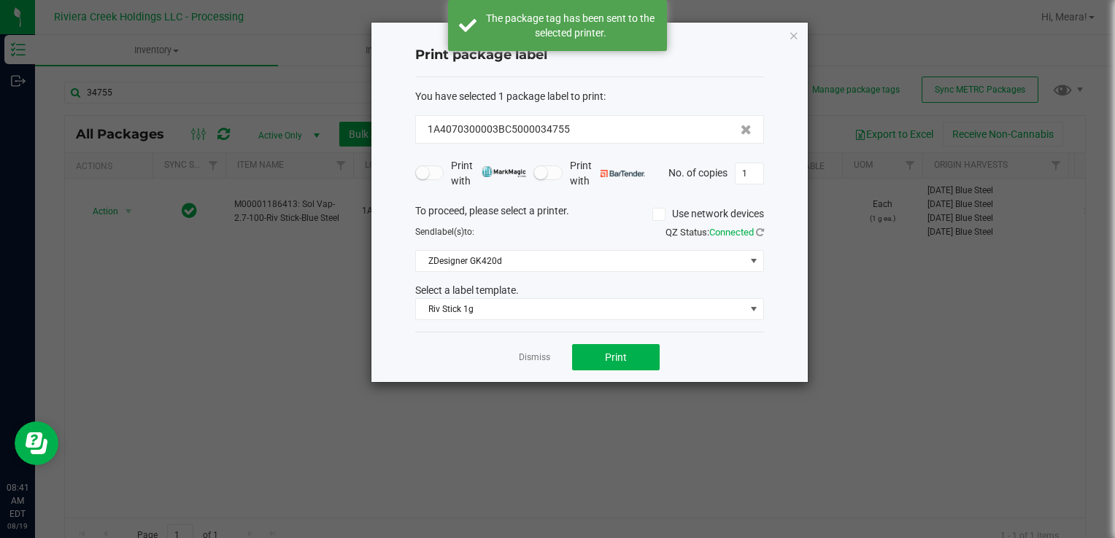
click at [520, 350] on app-cancel-button "Dismiss" at bounding box center [534, 357] width 31 height 15
click at [524, 352] on link "Dismiss" at bounding box center [534, 358] width 31 height 12
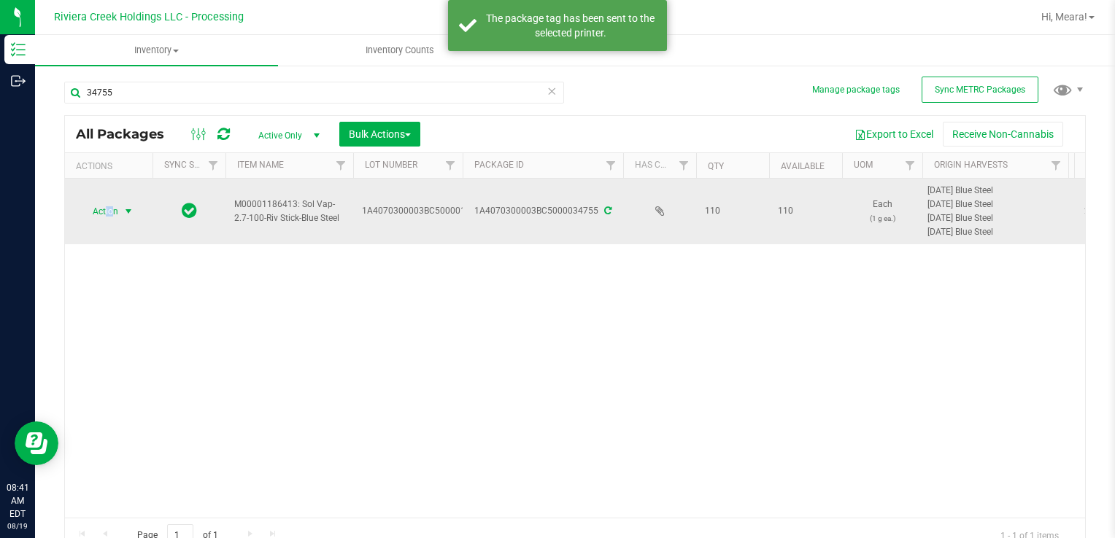
click at [110, 217] on span "Action" at bounding box center [99, 211] width 39 height 20
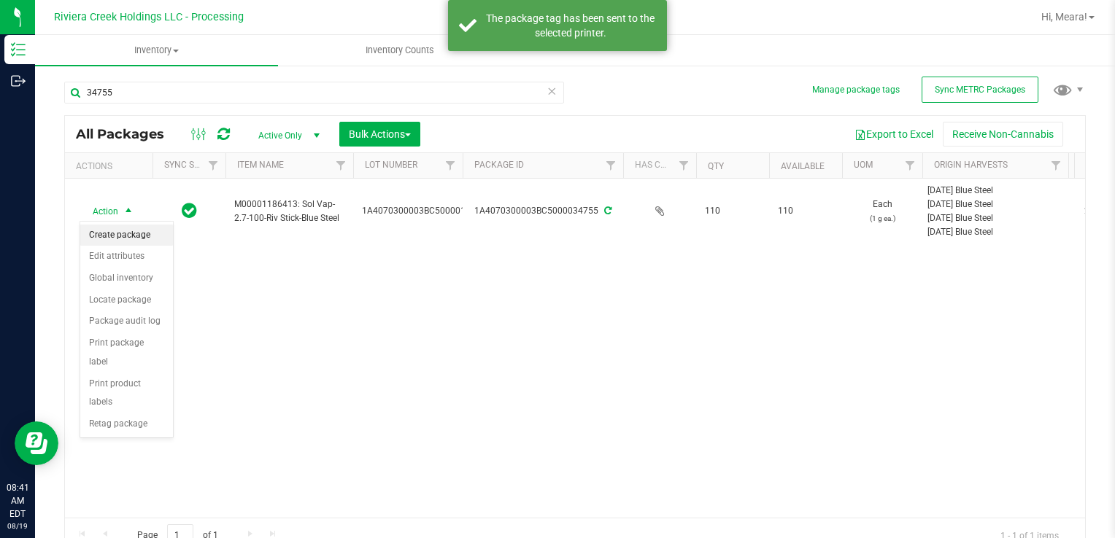
click at [118, 226] on li "Create package" at bounding box center [126, 236] width 93 height 22
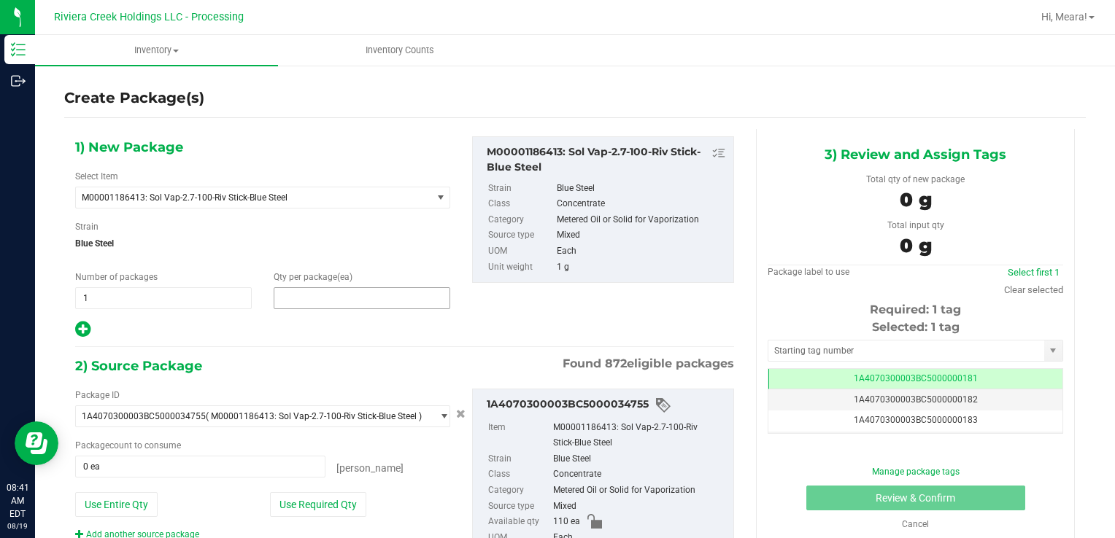
click at [385, 304] on span at bounding box center [362, 298] width 177 height 22
type input "20"
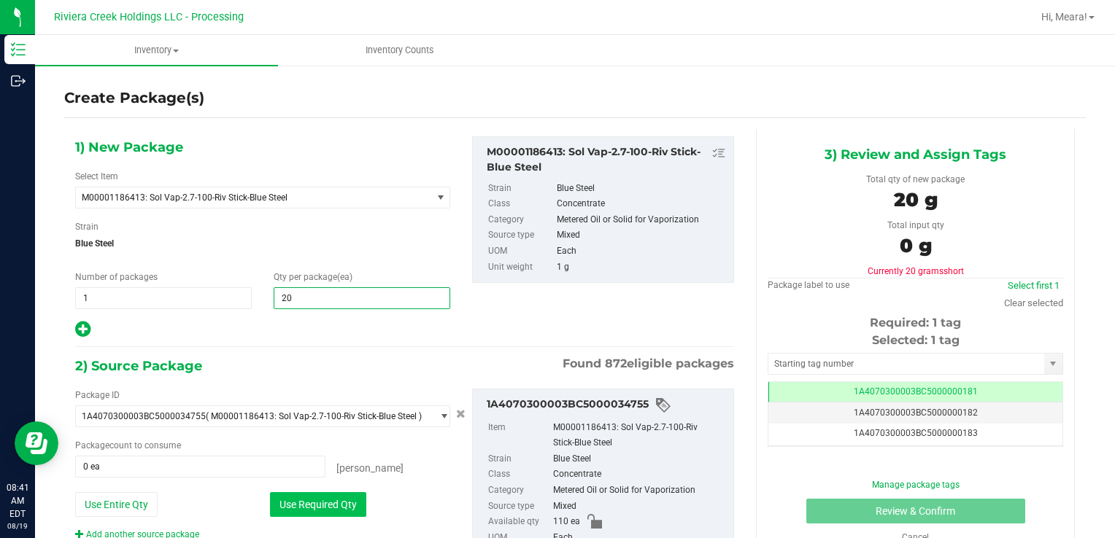
type input "20"
click at [317, 508] on button "Use Required Qty" at bounding box center [318, 504] width 96 height 25
type input "20 ea"
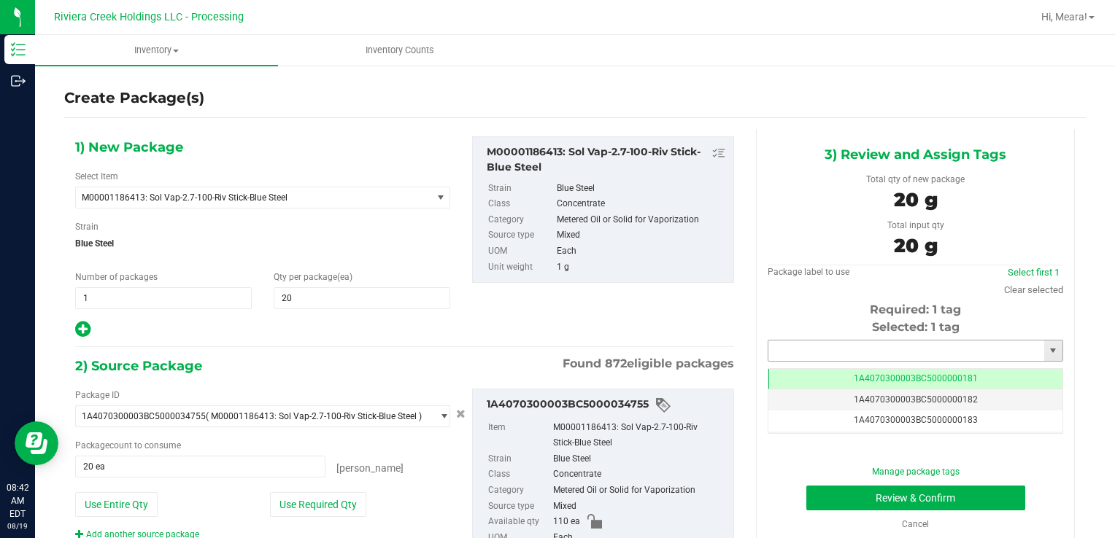
click at [843, 349] on input "text" at bounding box center [906, 351] width 276 height 20
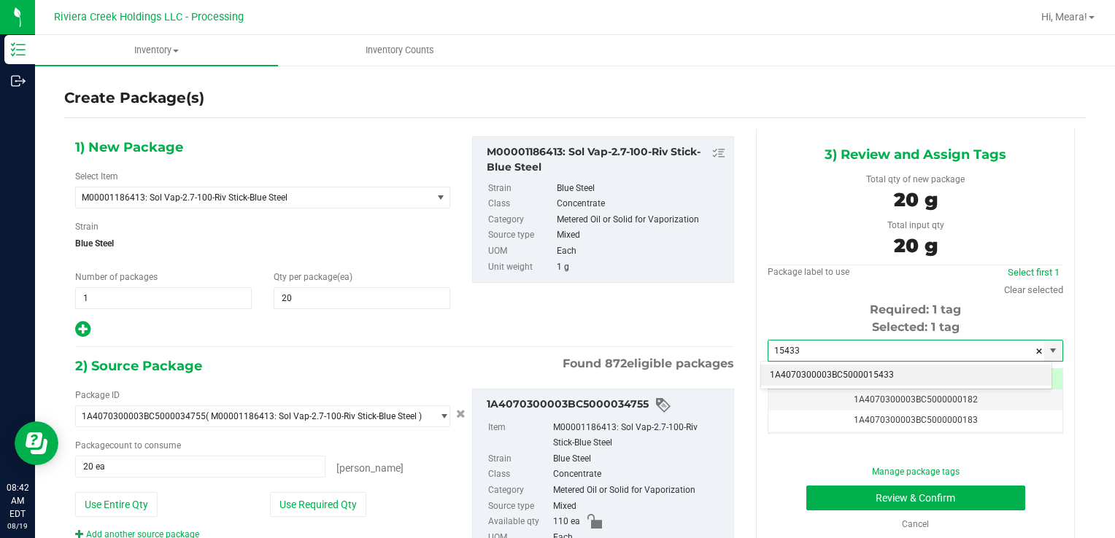
click at [816, 374] on li "1A4070300003BC5000015433" at bounding box center [906, 376] width 290 height 22
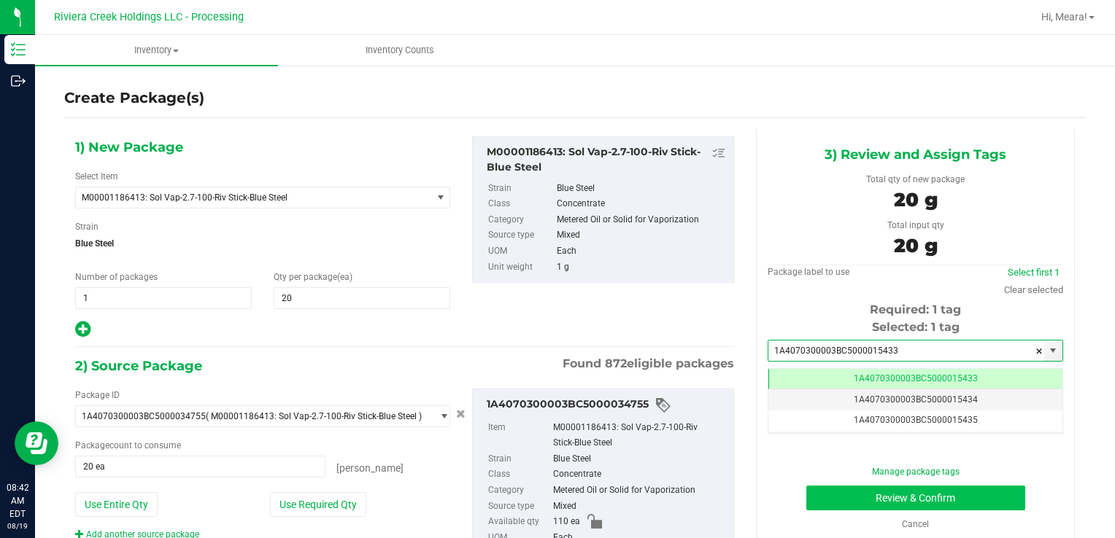
type input "1A4070300003BC5000015433"
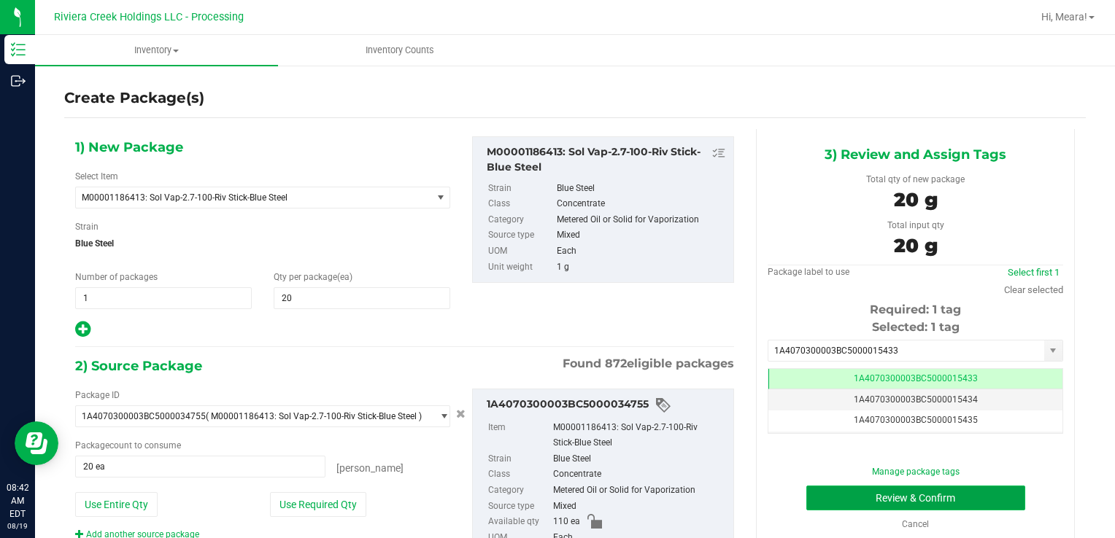
click at [835, 495] on button "Review & Confirm" at bounding box center [915, 498] width 219 height 25
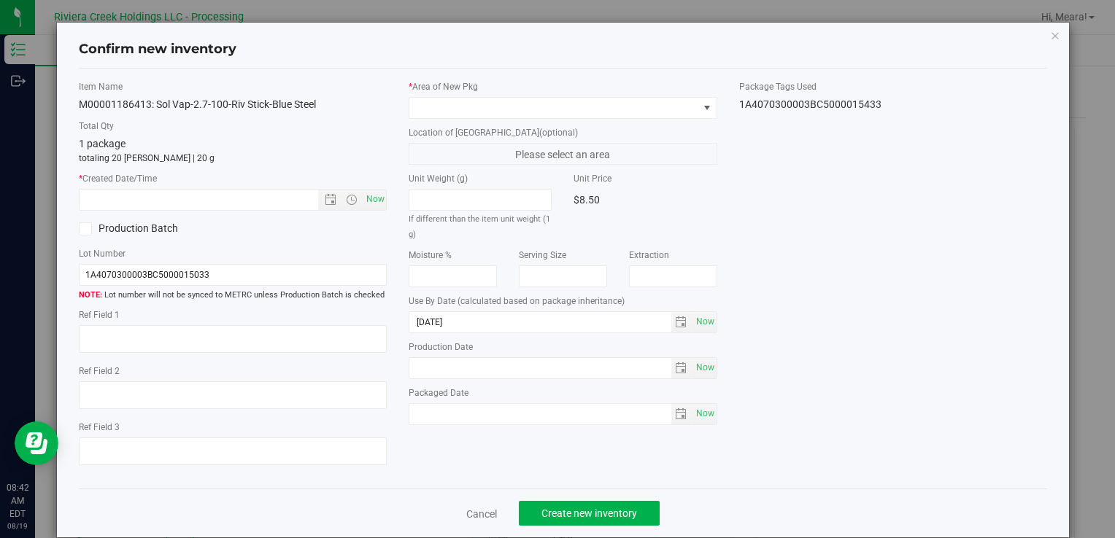
drag, startPoint x: 753, startPoint y: 101, endPoint x: 775, endPoint y: 104, distance: 22.8
click at [775, 104] on div "1A4070300003BC5000015433" at bounding box center [893, 104] width 308 height 15
drag, startPoint x: 776, startPoint y: 104, endPoint x: 788, endPoint y: 147, distance: 44.6
click at [791, 150] on div "Item Name M00001186413: Sol Vap-2.7-100-Riv Stick-Blue Steel Total Qty 1 packag…" at bounding box center [563, 279] width 990 height 398
click at [689, 112] on span at bounding box center [553, 108] width 288 height 20
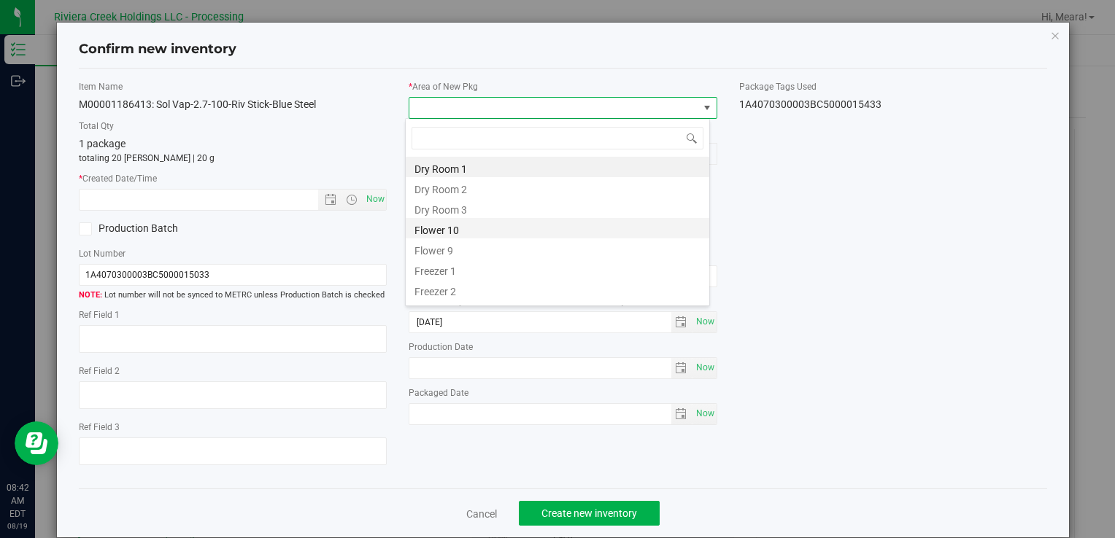
click at [474, 224] on li "Flower 10" at bounding box center [557, 228] width 303 height 20
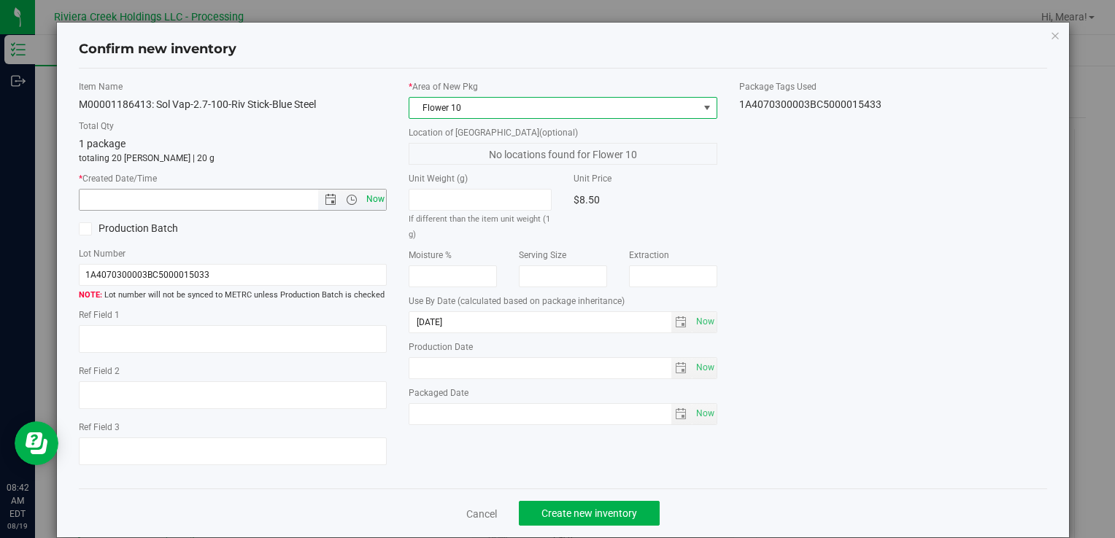
click at [365, 203] on span "Now" at bounding box center [375, 199] width 25 height 21
type input "[DATE] 8:42 AM"
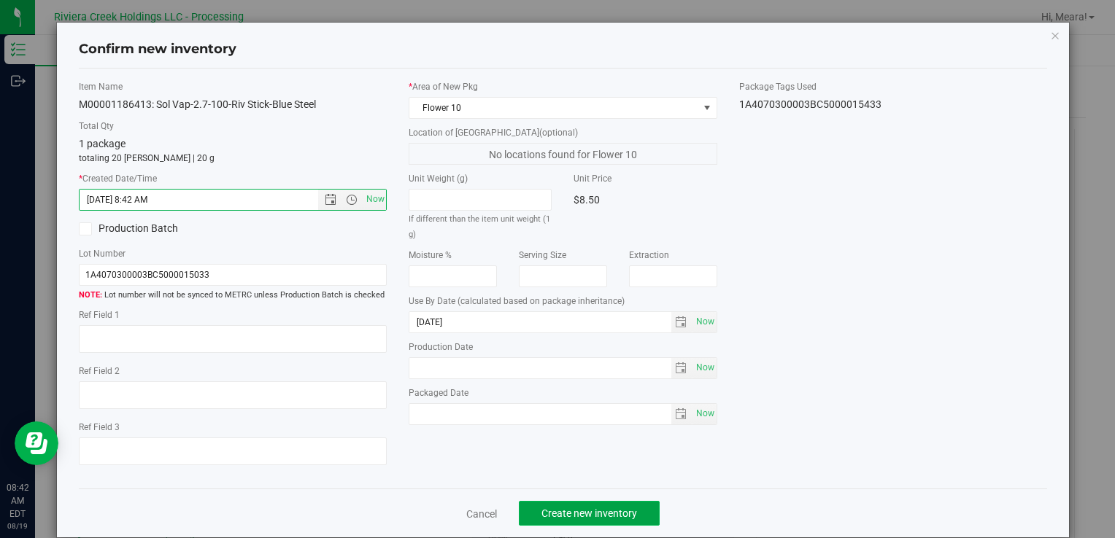
click at [613, 504] on button "Create new inventory" at bounding box center [589, 513] width 141 height 25
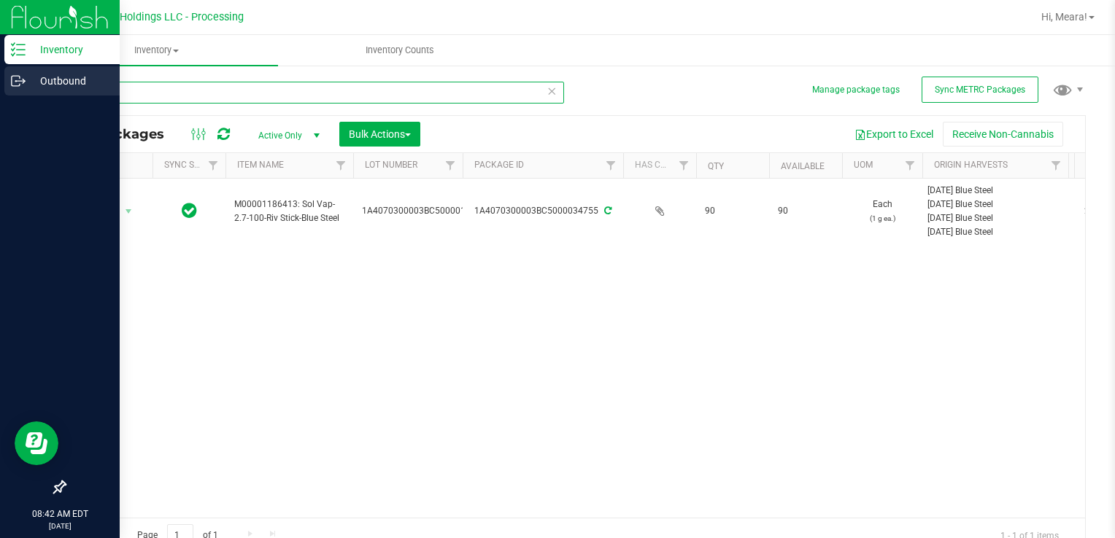
drag, startPoint x: 144, startPoint y: 92, endPoint x: 3, endPoint y: 90, distance: 140.8
click at [3, 90] on div "Inventory Outbound 08:42 AM EDT [DATE] 08/19 Riviera Creek Holdings LLC - Proce…" at bounding box center [557, 269] width 1115 height 538
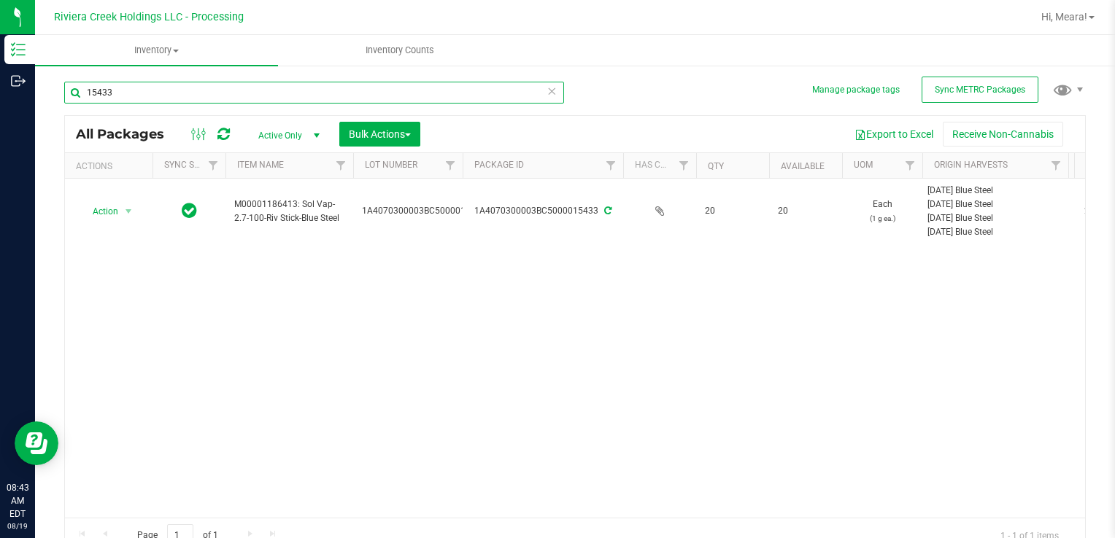
drag, startPoint x: 125, startPoint y: 87, endPoint x: 1074, endPoint y: 255, distance: 963.2
click at [0, 104] on div "Inventory Outbound 08:43 AM EDT [DATE] 08/19 Riviera Creek Holdings LLC - Proce…" at bounding box center [557, 269] width 1115 height 538
type input "33217"
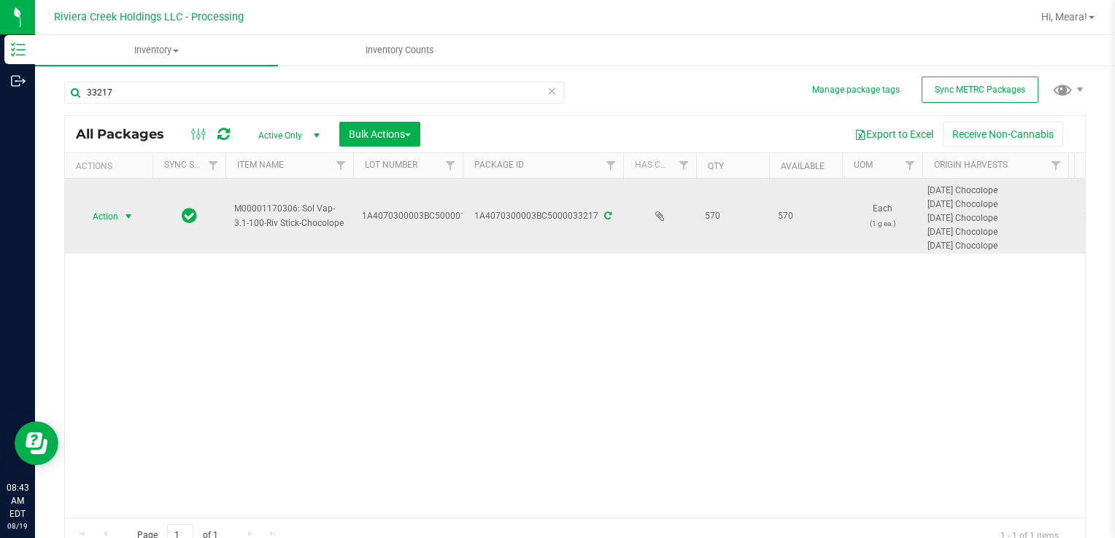
click at [129, 217] on span "select" at bounding box center [129, 217] width 12 height 12
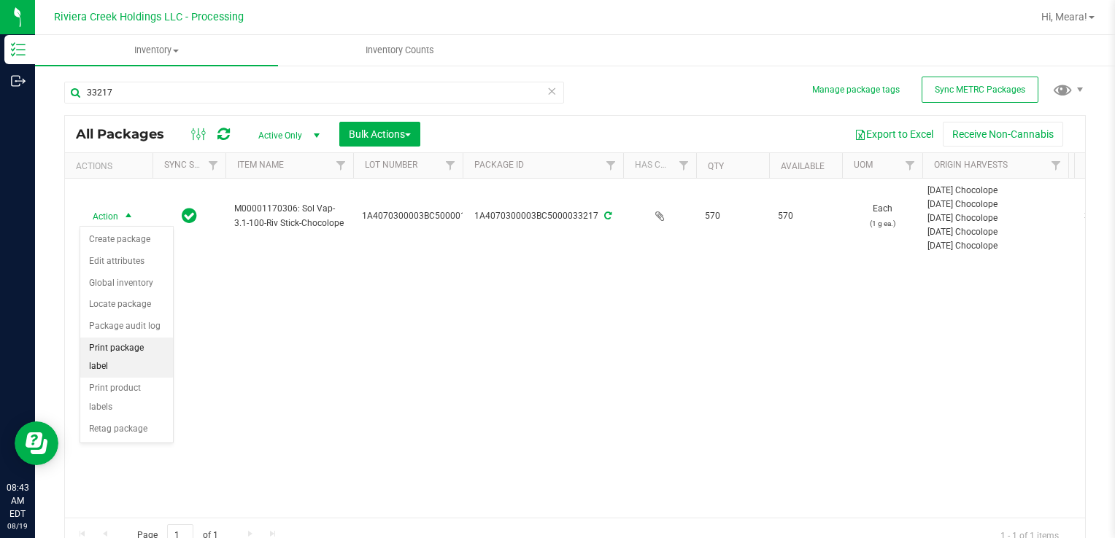
click at [168, 350] on li "Print package label" at bounding box center [126, 358] width 93 height 40
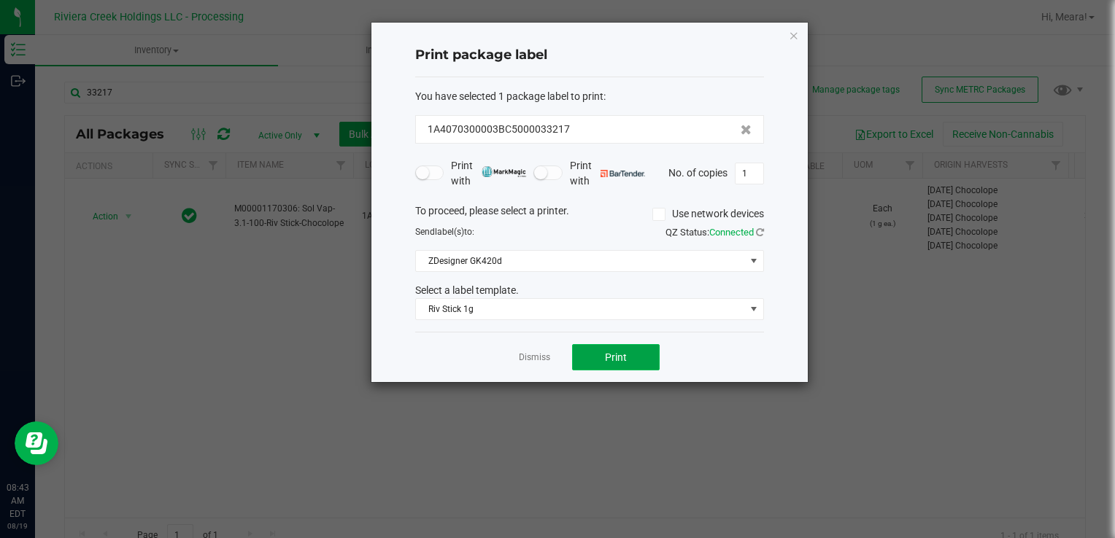
click at [586, 354] on button "Print" at bounding box center [616, 357] width 88 height 26
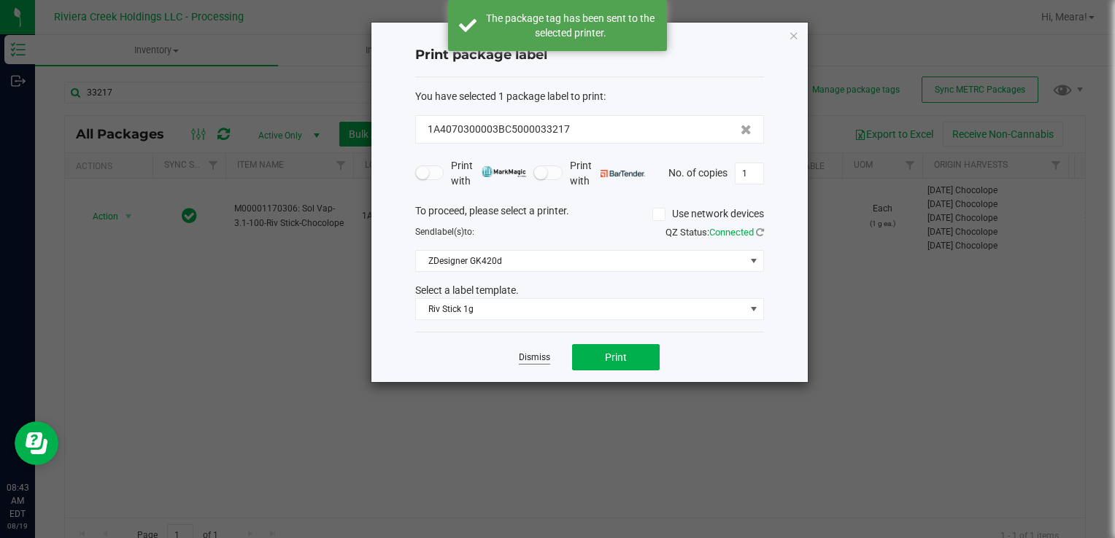
click at [537, 358] on link "Dismiss" at bounding box center [534, 358] width 31 height 12
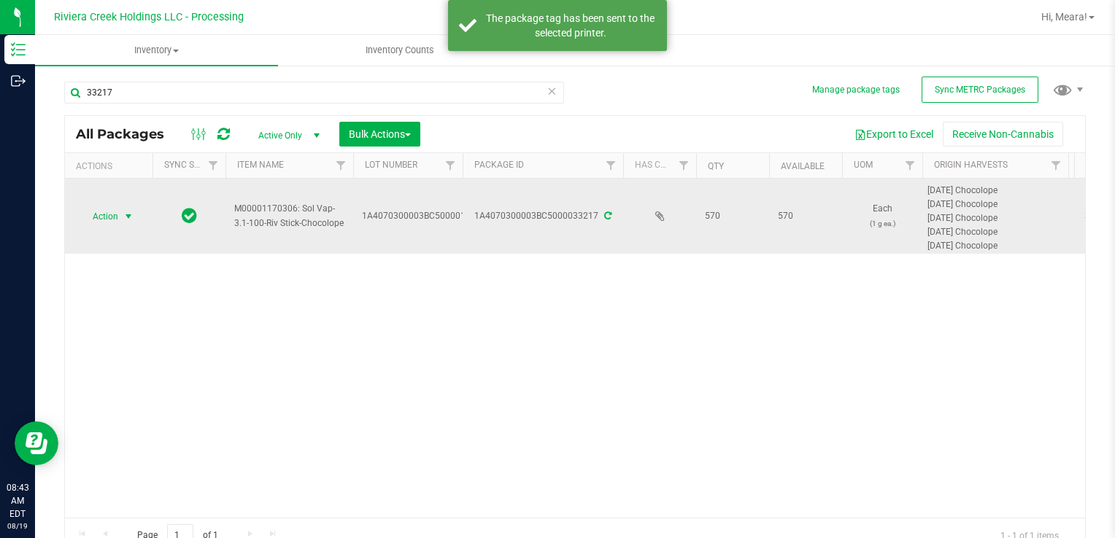
click at [96, 219] on span "Action" at bounding box center [99, 216] width 39 height 20
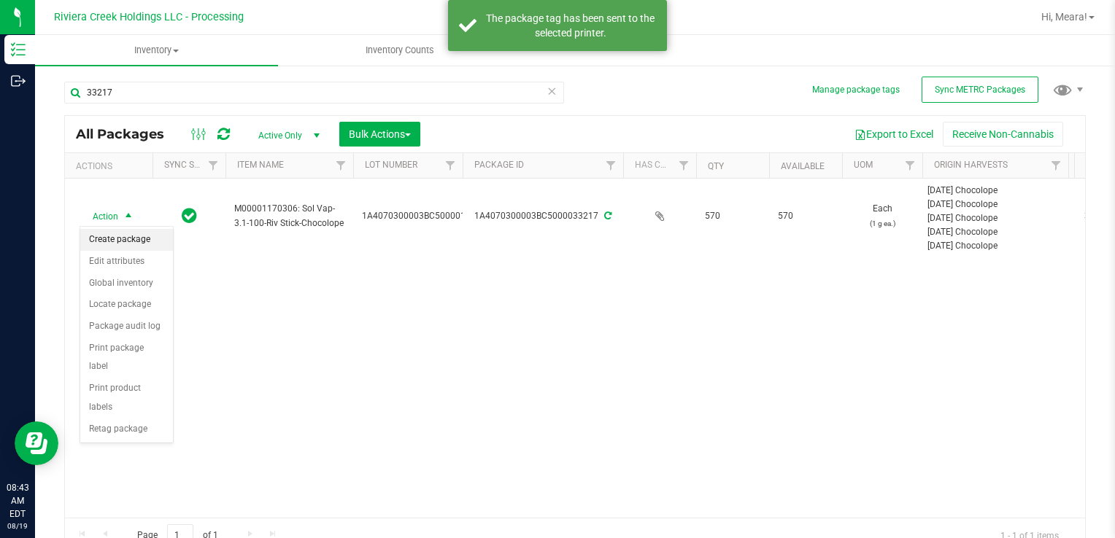
click at [109, 237] on li "Create package" at bounding box center [126, 240] width 93 height 22
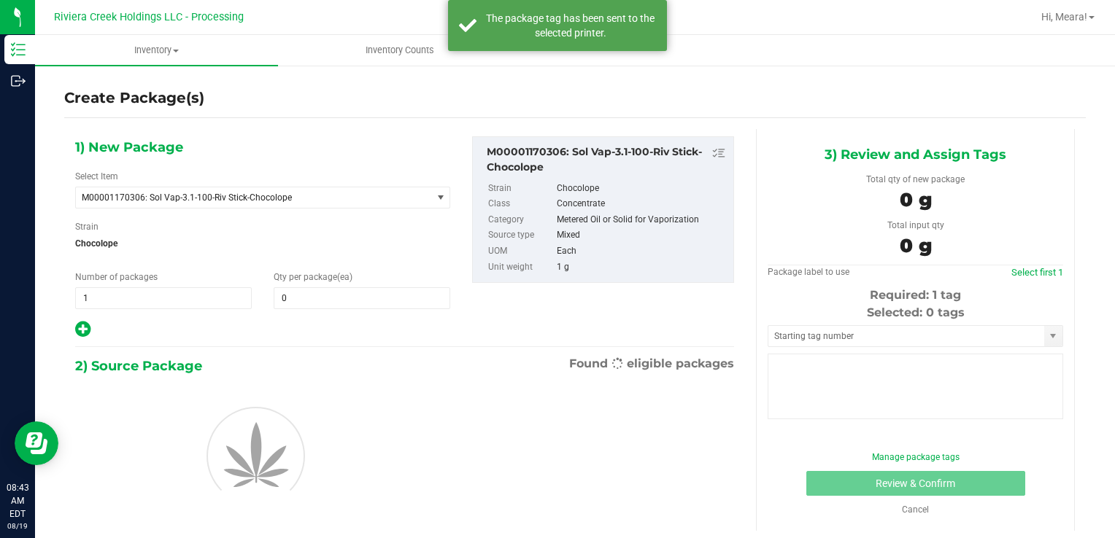
type input "0"
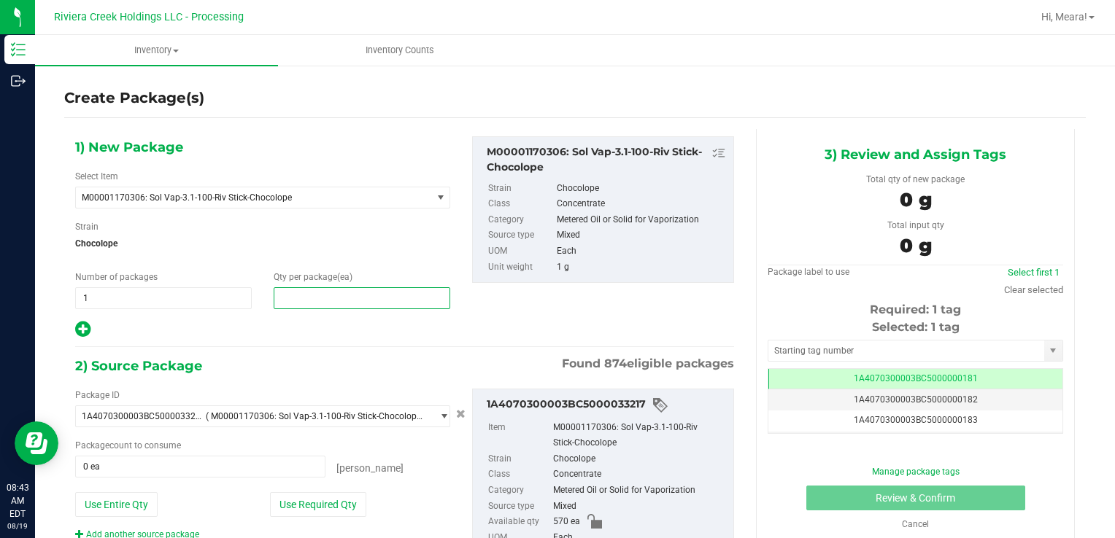
click at [357, 302] on span at bounding box center [362, 298] width 177 height 22
type input "20"
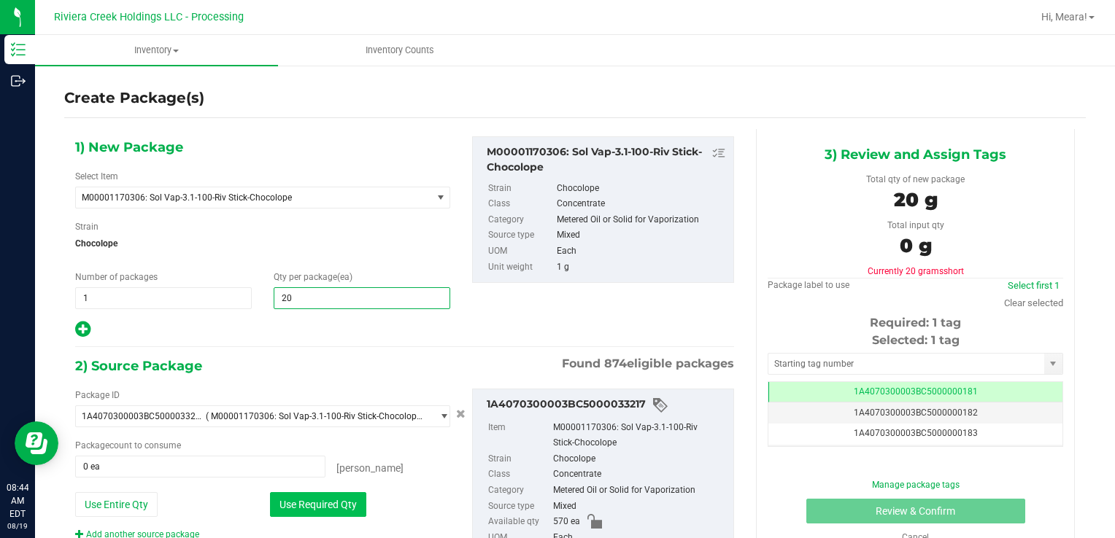
type input "20"
click at [297, 498] on button "Use Required Qty" at bounding box center [318, 504] width 96 height 25
type input "20 ea"
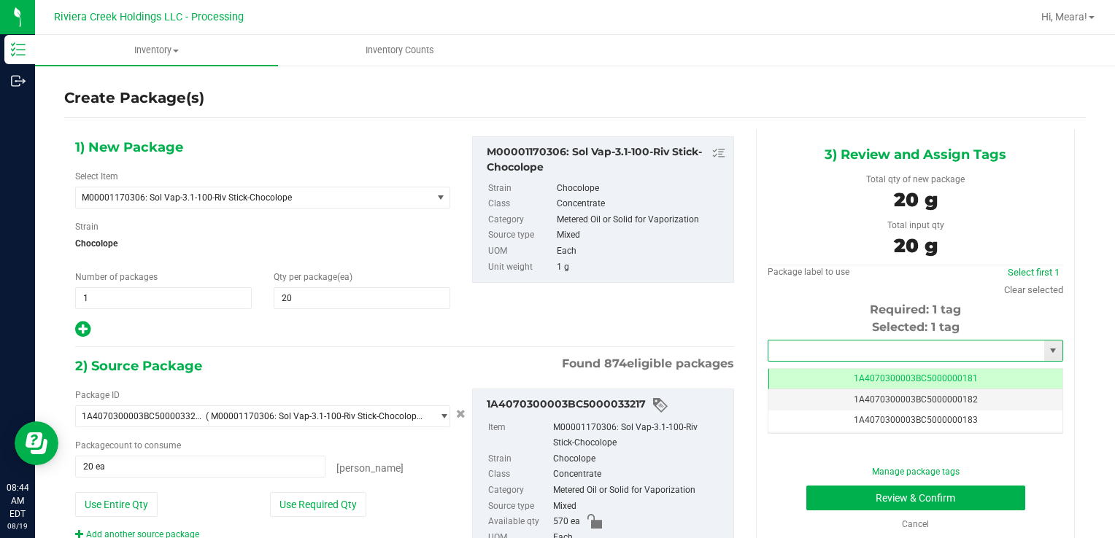
click at [797, 357] on input "text" at bounding box center [906, 351] width 276 height 20
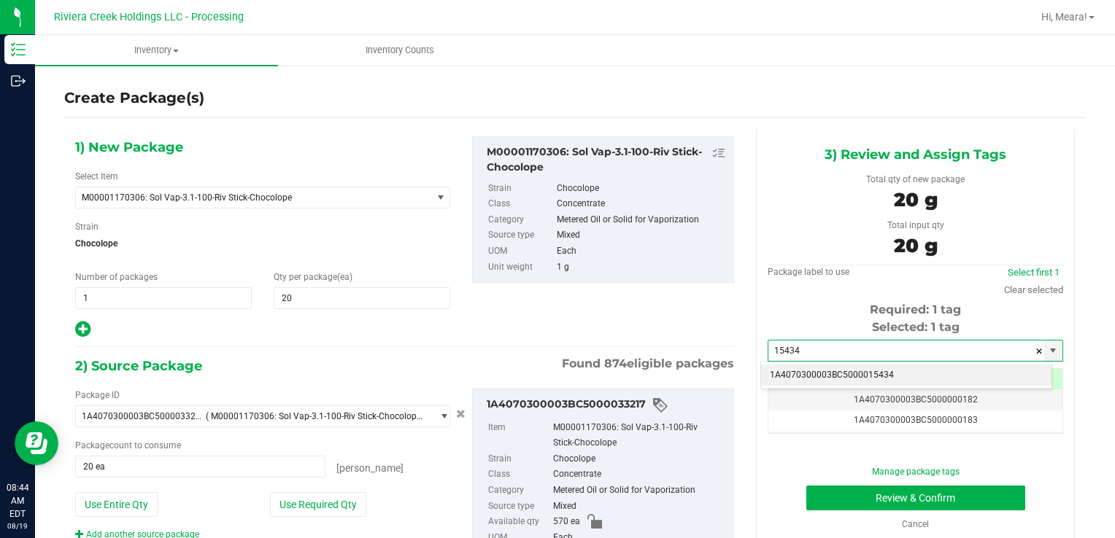
click at [821, 375] on li "1A4070300003BC5000015434" at bounding box center [906, 376] width 290 height 22
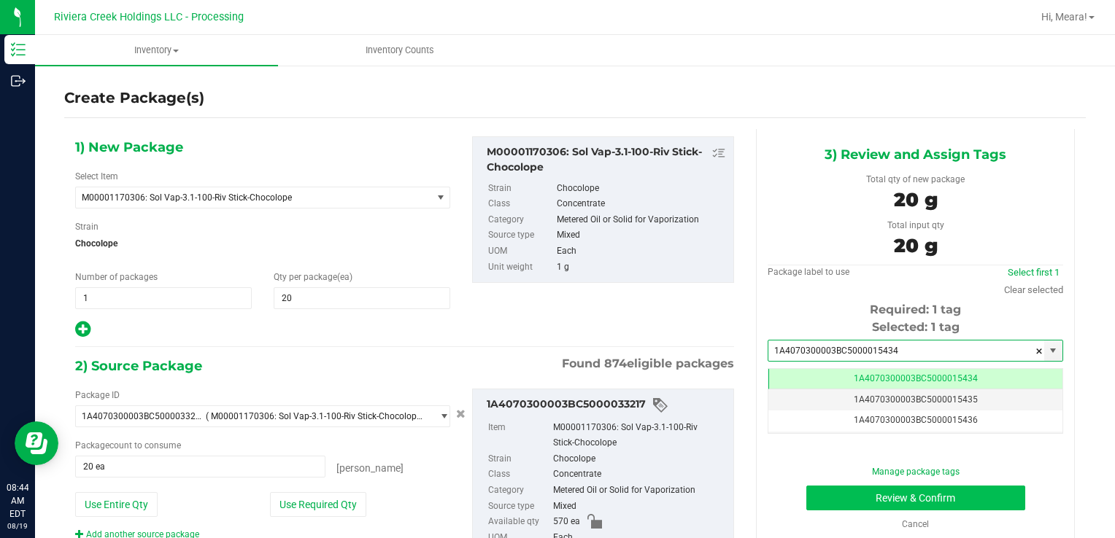
type input "1A4070300003BC5000015434"
click at [826, 486] on button "Review & Confirm" at bounding box center [915, 498] width 219 height 25
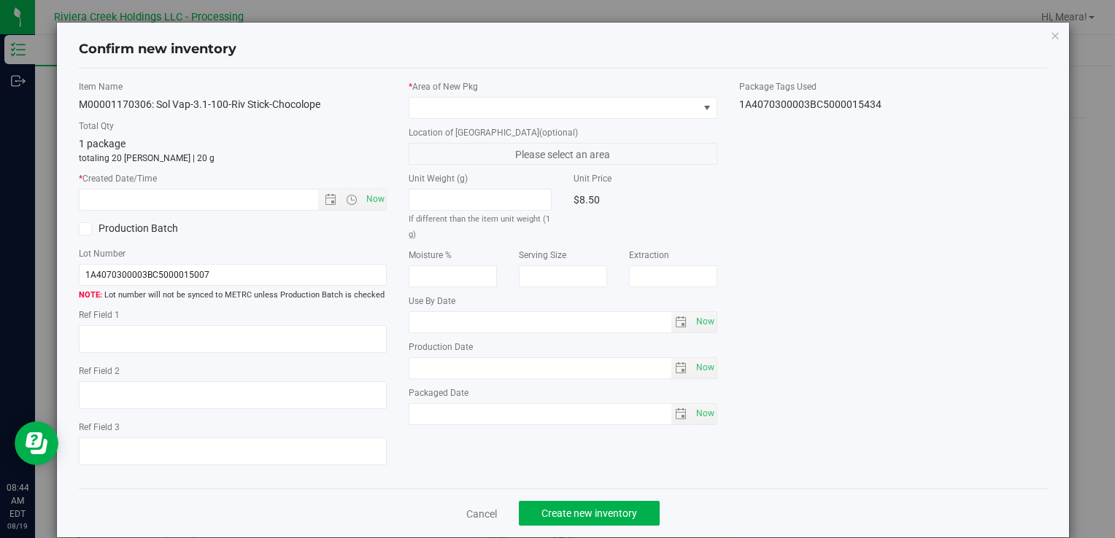
type input "[DATE]"
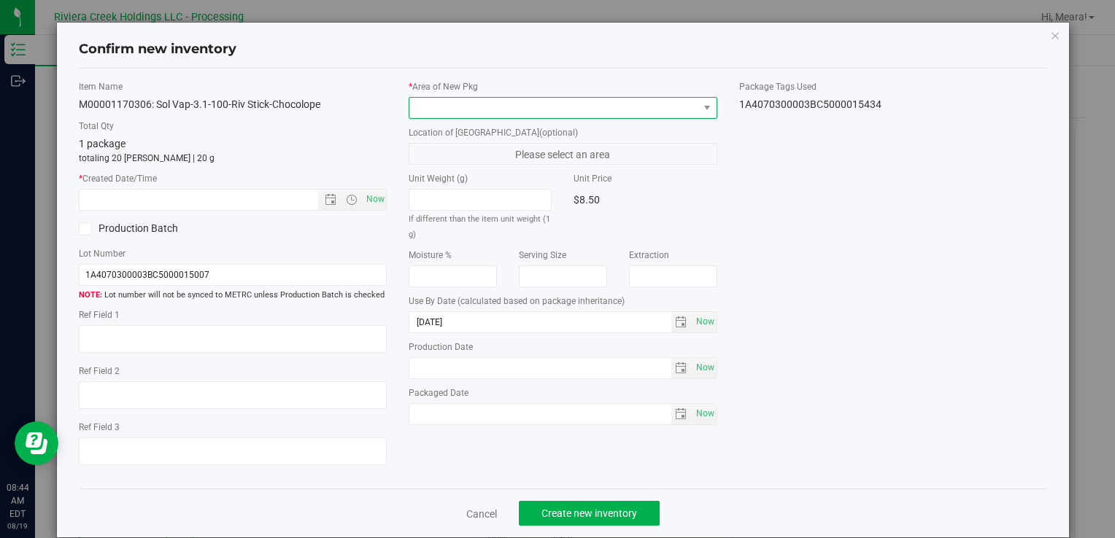
click at [619, 106] on span at bounding box center [553, 108] width 288 height 20
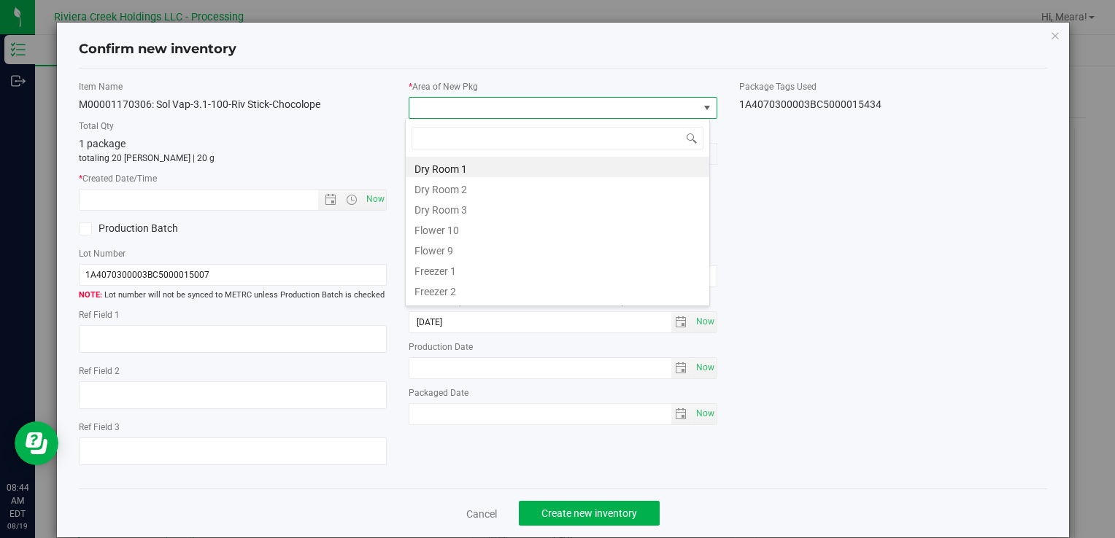
click at [449, 221] on li "Flower 10" at bounding box center [557, 228] width 303 height 20
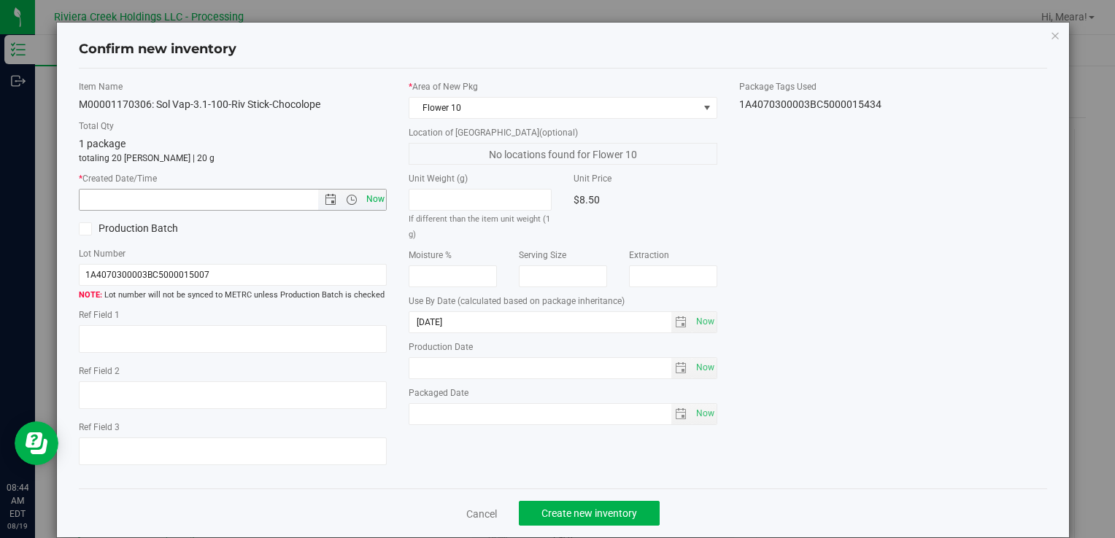
click at [379, 198] on span "Now" at bounding box center [375, 199] width 25 height 21
type input "[DATE] 8:44 AM"
drag, startPoint x: 608, startPoint y: 508, endPoint x: 910, endPoint y: 330, distance: 350.9
click at [609, 508] on span "Create new inventory" at bounding box center [589, 514] width 96 height 12
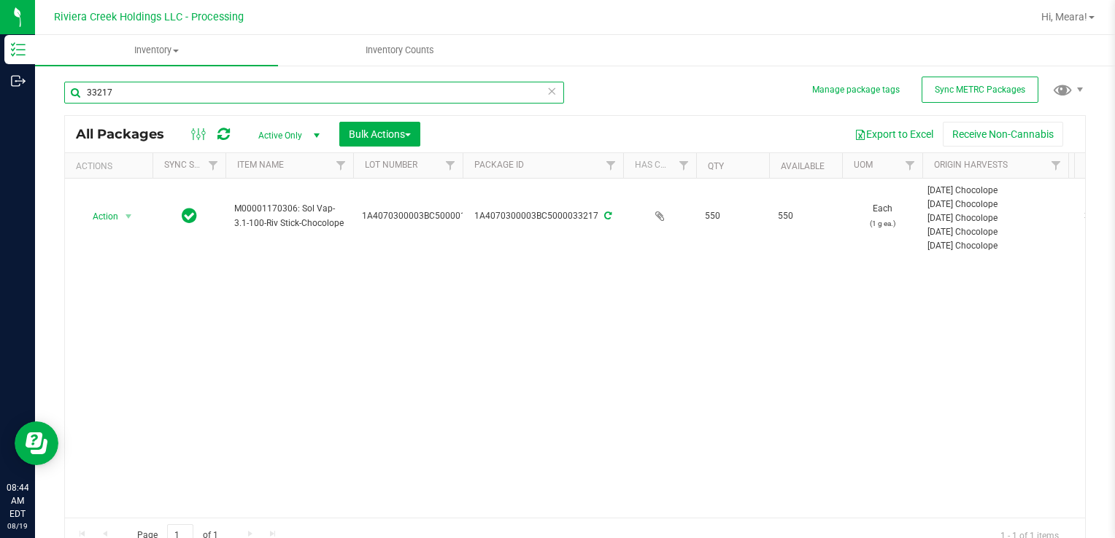
drag, startPoint x: 206, startPoint y: 101, endPoint x: -3, endPoint y: 127, distance: 210.3
click at [0, 127] on html "Inventory Outbound 08:44 AM EDT [DATE] 08/19 Riviera Creek Holdings LLC - Proce…" at bounding box center [557, 269] width 1115 height 538
type input "35280"
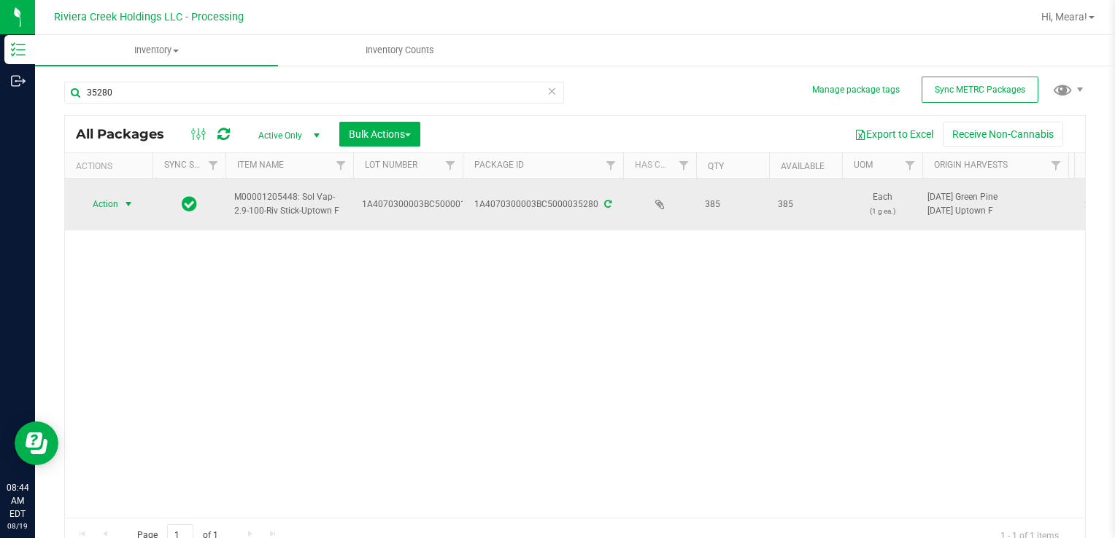
click at [120, 209] on span "select" at bounding box center [129, 204] width 18 height 20
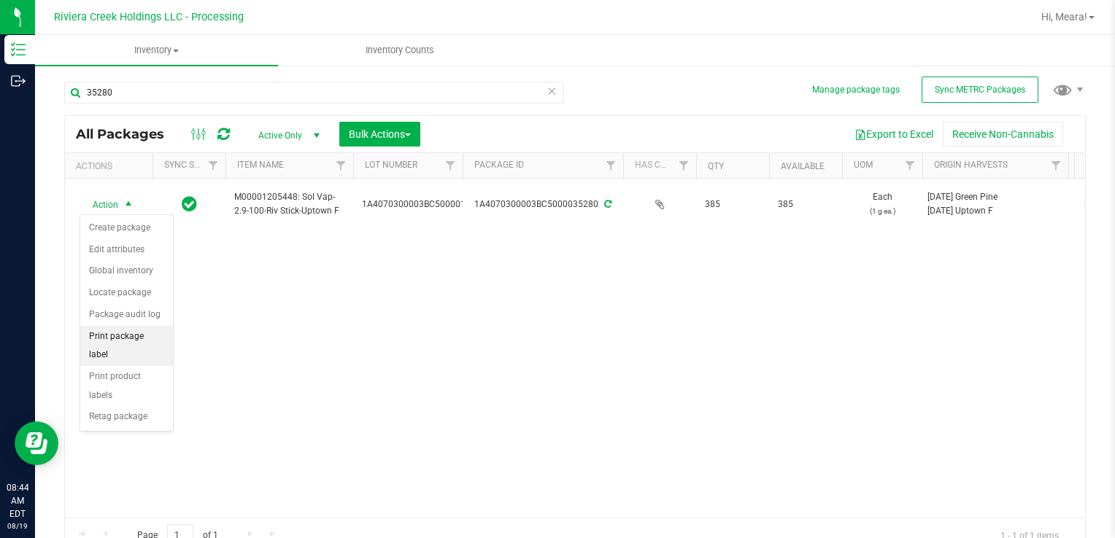
click at [96, 328] on li "Print package label" at bounding box center [126, 346] width 93 height 40
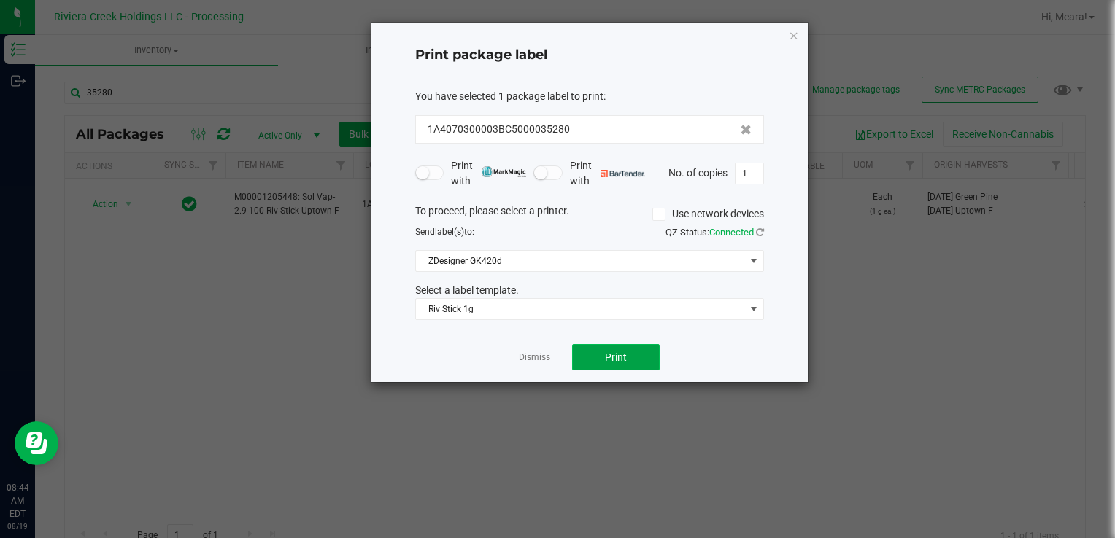
click at [618, 344] on button "Print" at bounding box center [616, 357] width 88 height 26
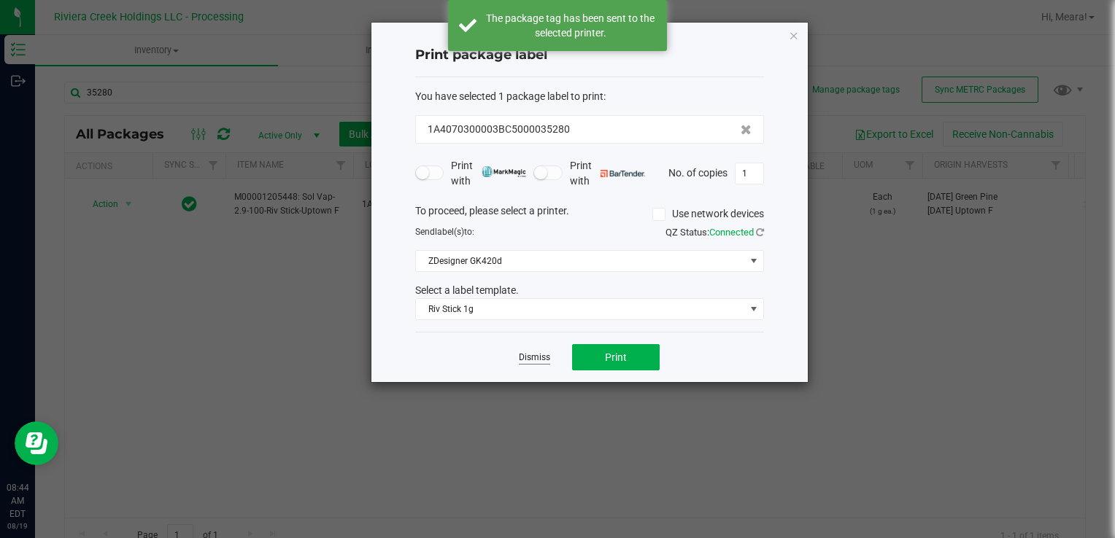
click at [532, 357] on link "Dismiss" at bounding box center [534, 358] width 31 height 12
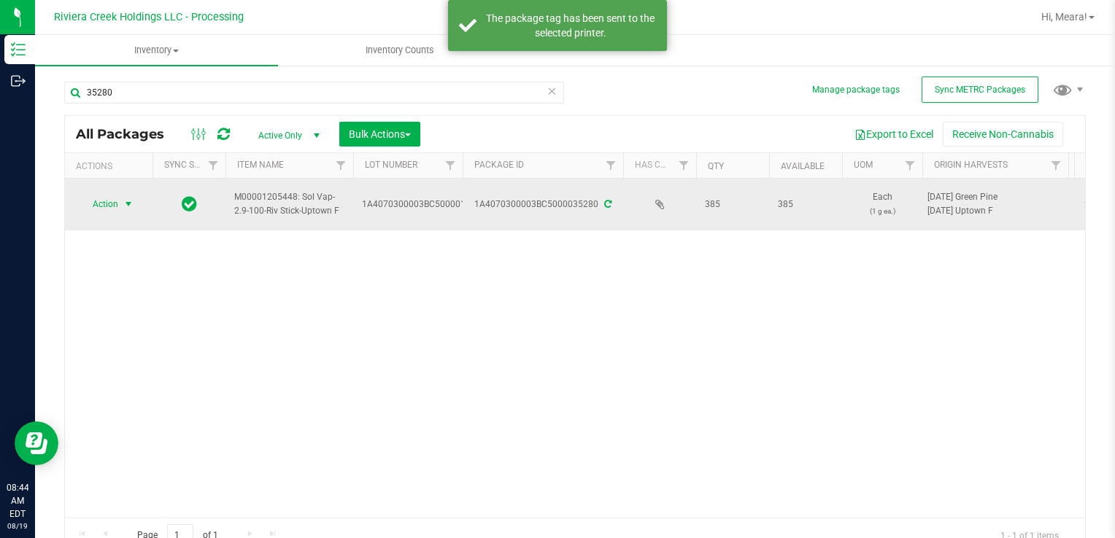
click at [96, 209] on span "Action" at bounding box center [99, 204] width 39 height 20
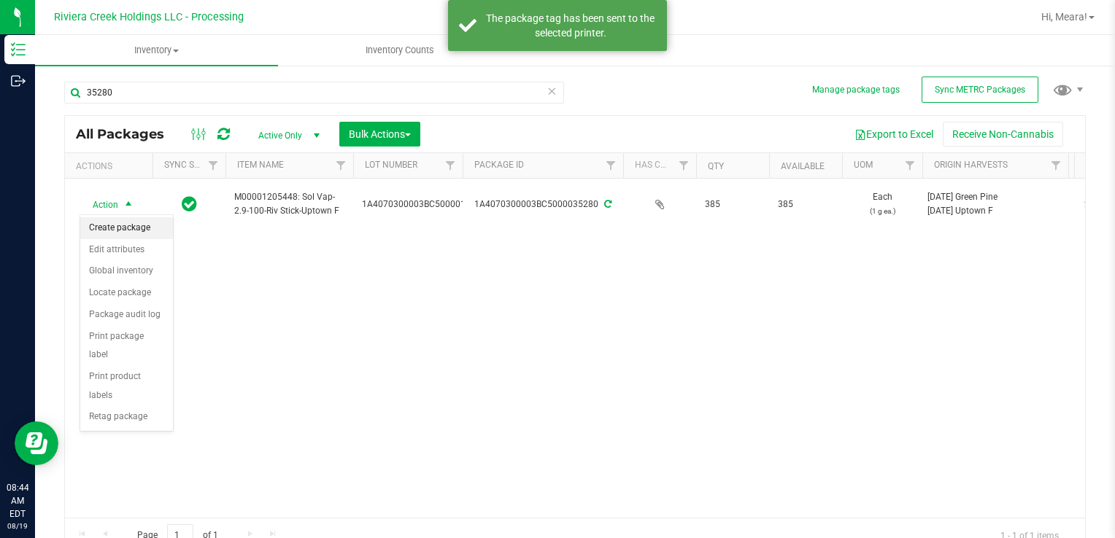
click at [131, 226] on li "Create package" at bounding box center [126, 228] width 93 height 22
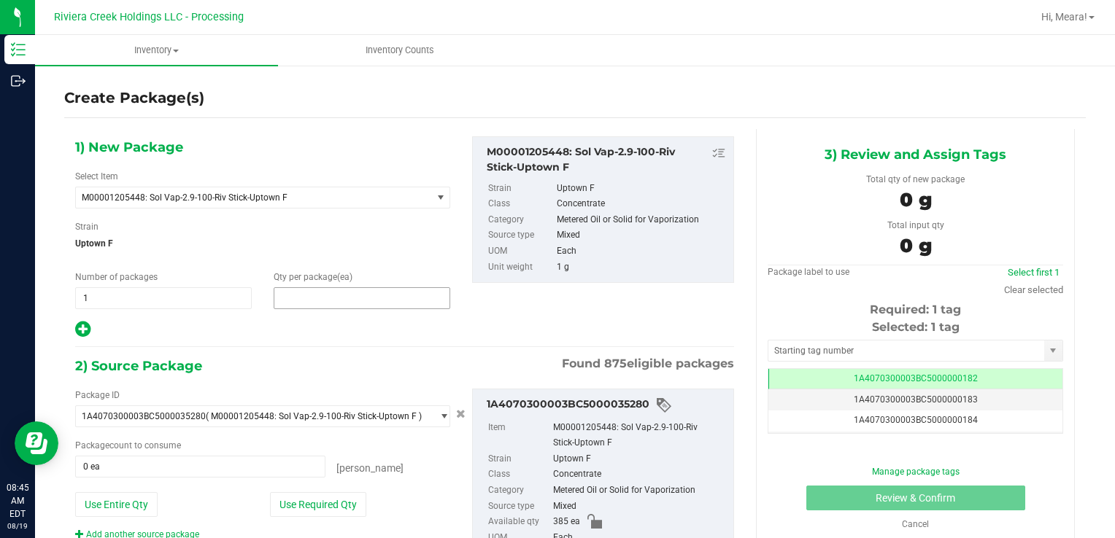
click at [391, 295] on span at bounding box center [362, 298] width 177 height 22
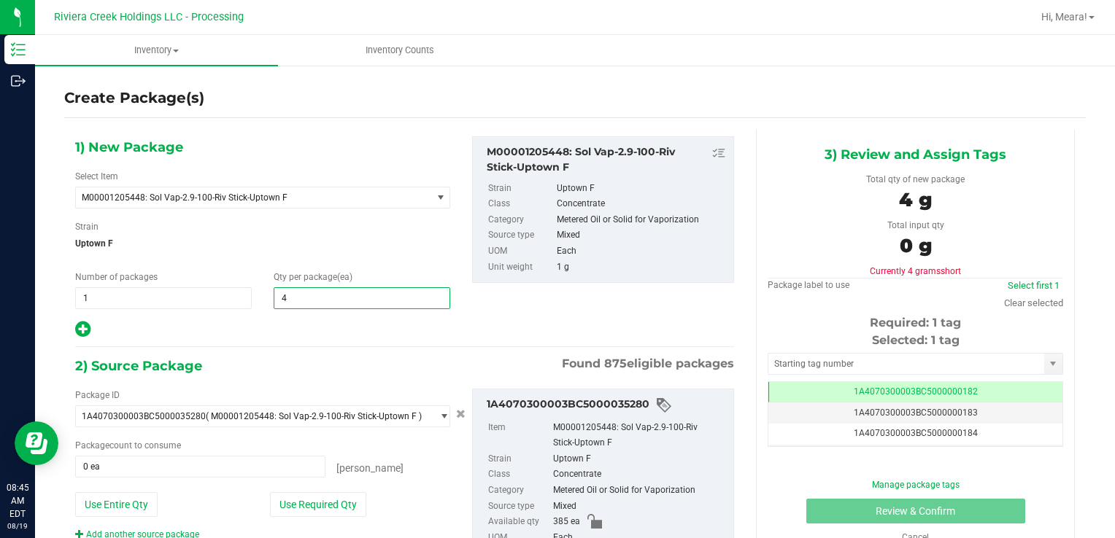
type input "40"
click at [291, 500] on button "Use Required Qty" at bounding box center [318, 504] width 96 height 25
type input "40 ea"
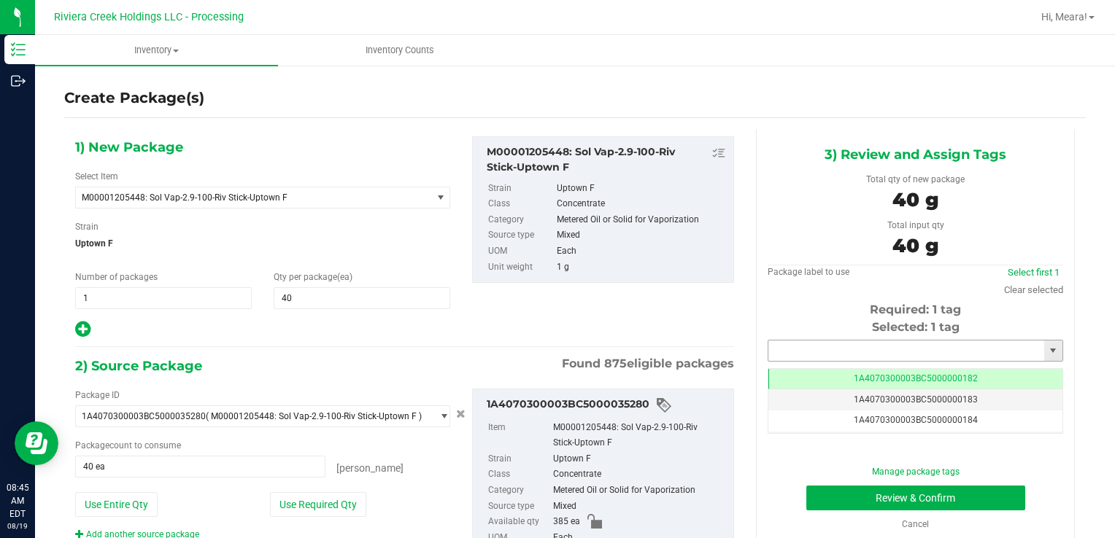
click at [808, 351] on input "text" at bounding box center [906, 351] width 276 height 20
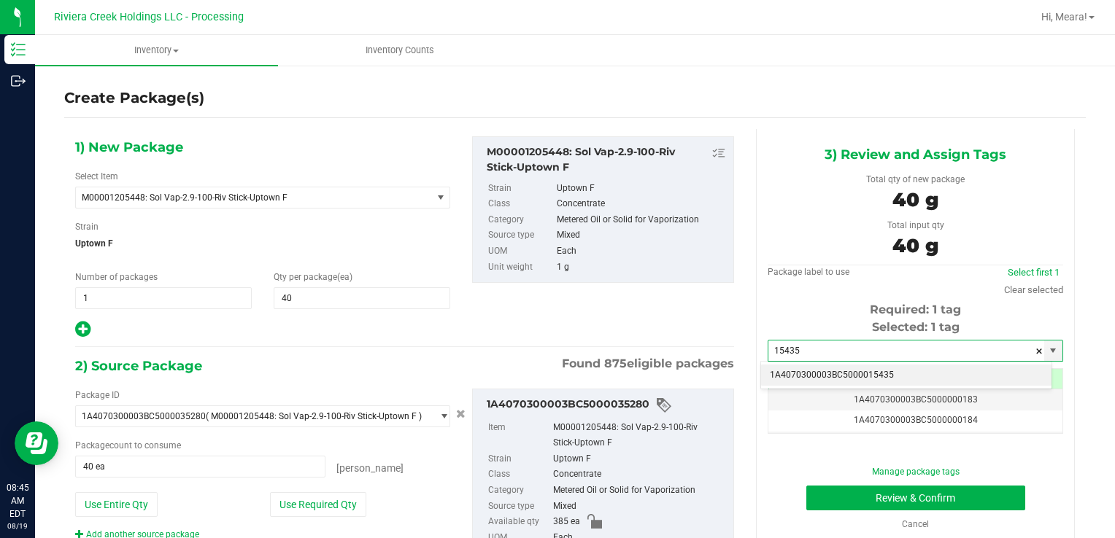
click at [804, 372] on li "1A4070300003BC5000015435" at bounding box center [906, 376] width 290 height 22
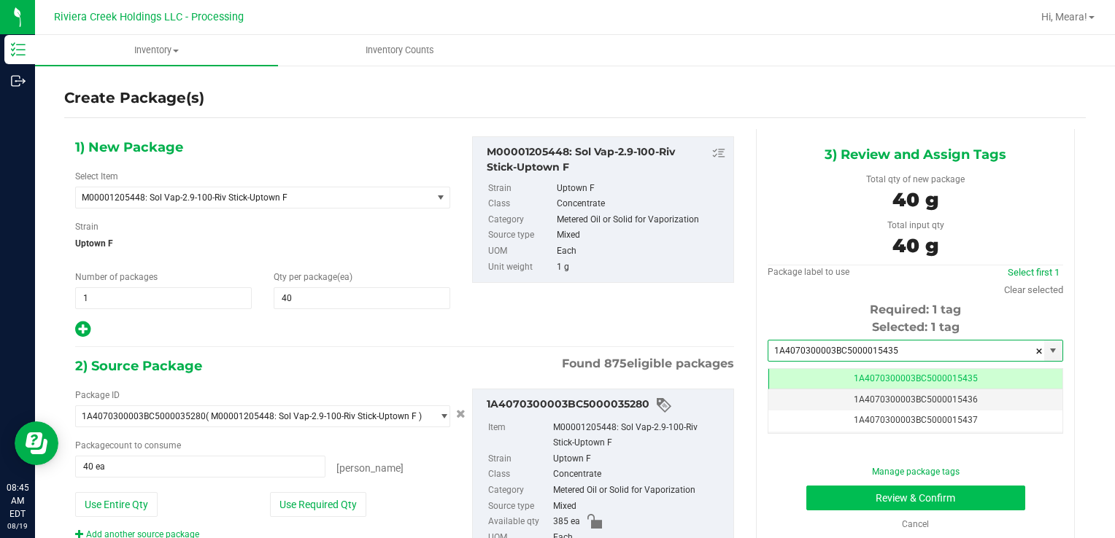
type input "1A4070300003BC5000015435"
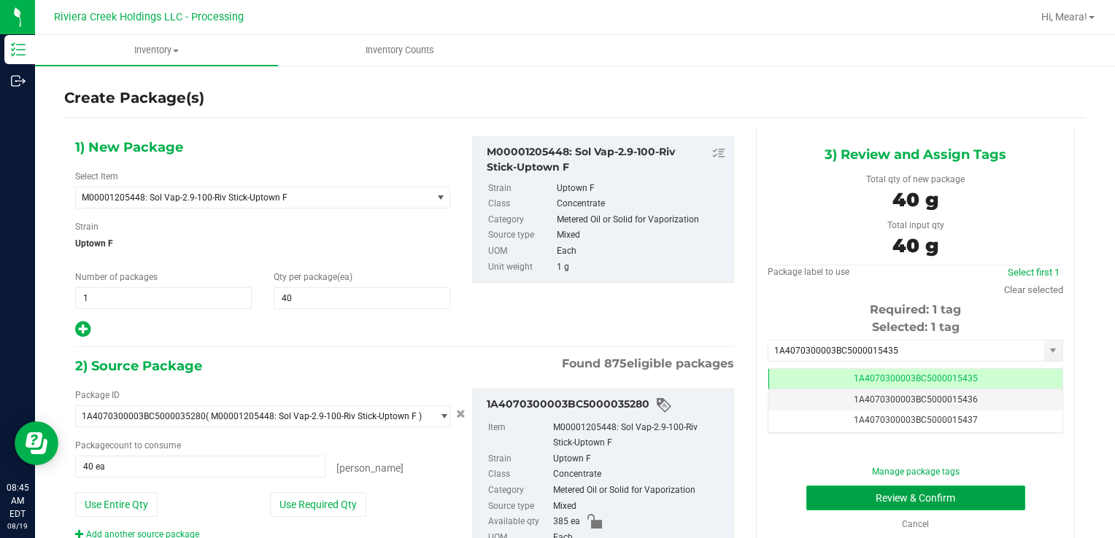
click at [843, 506] on button "Review & Confirm" at bounding box center [915, 498] width 219 height 25
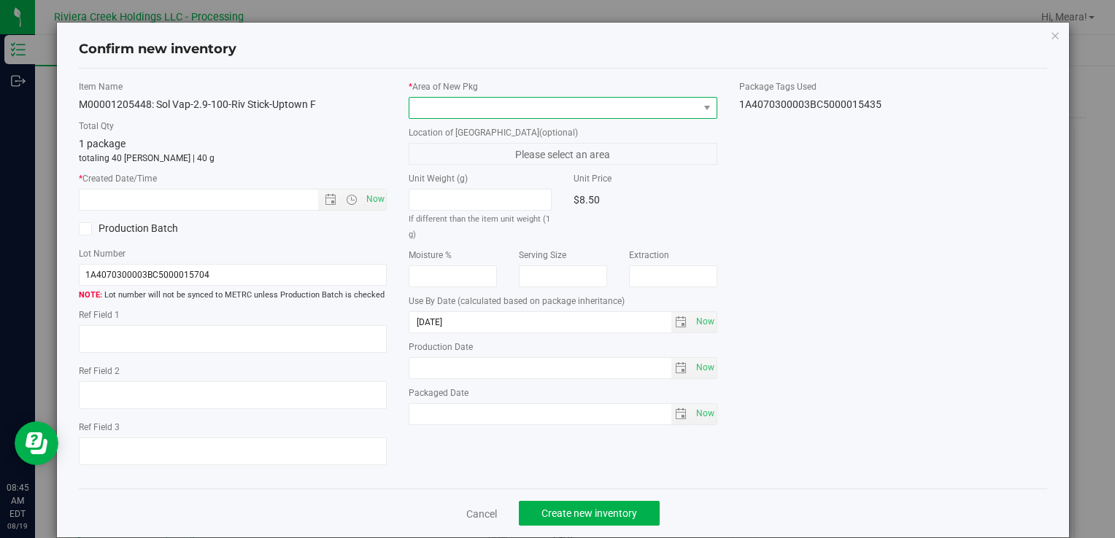
click at [630, 113] on span at bounding box center [553, 108] width 288 height 20
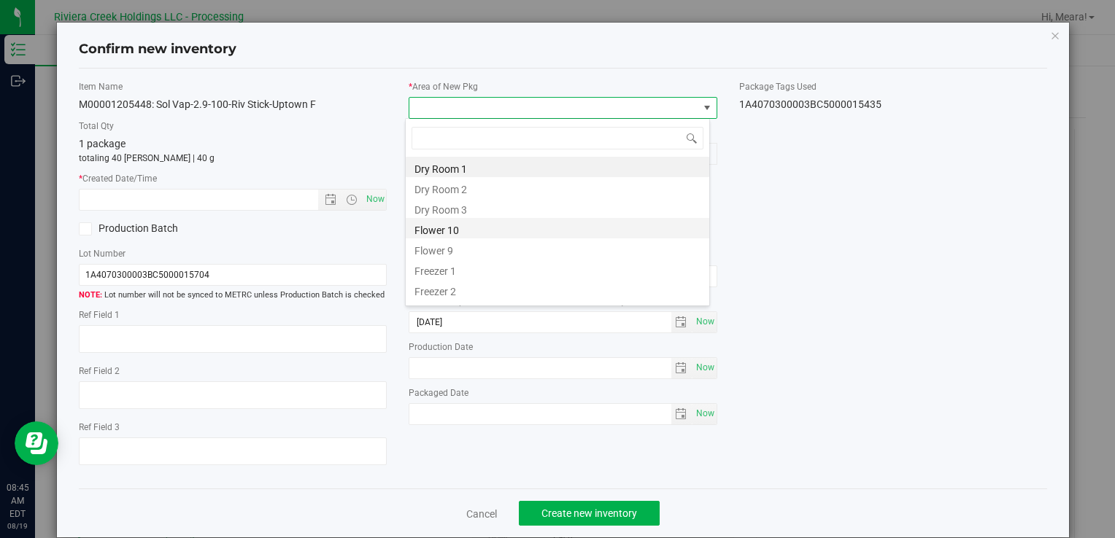
click at [458, 239] on li "Flower 9" at bounding box center [557, 249] width 303 height 20
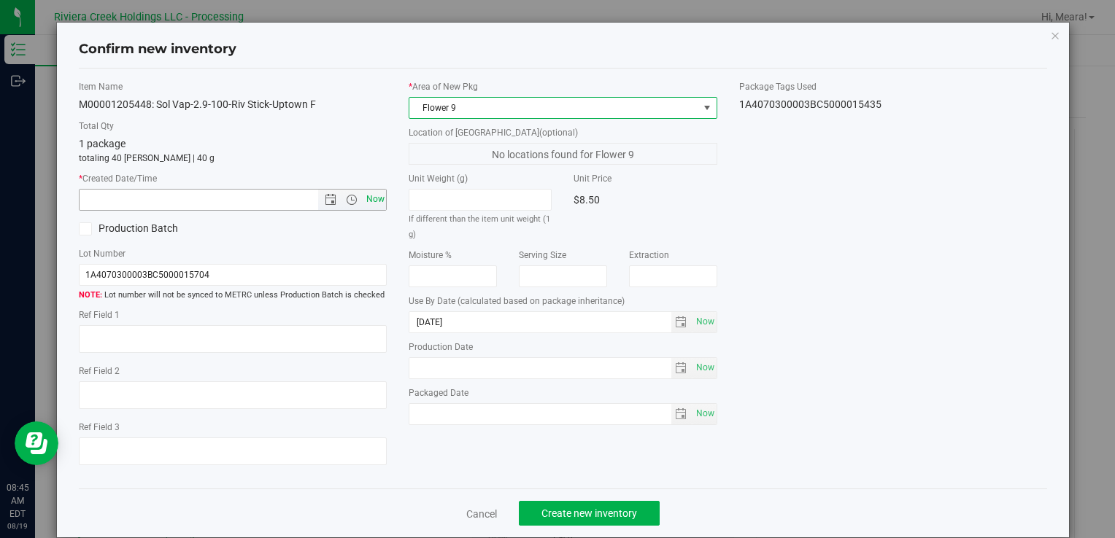
click at [377, 205] on span "Now" at bounding box center [375, 199] width 25 height 21
type input "[DATE] 8:45 AM"
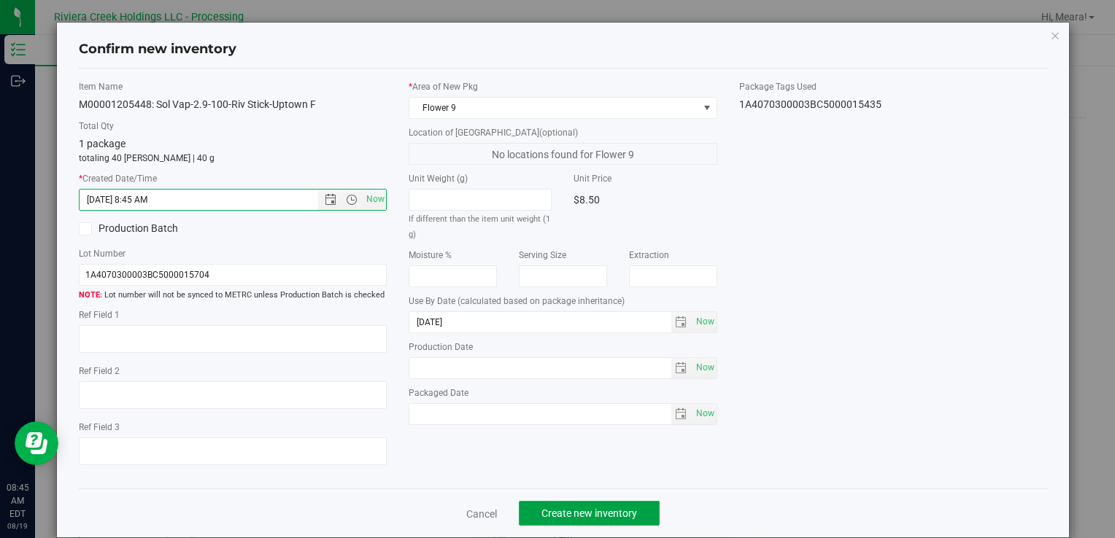
click at [567, 506] on button "Create new inventory" at bounding box center [589, 513] width 141 height 25
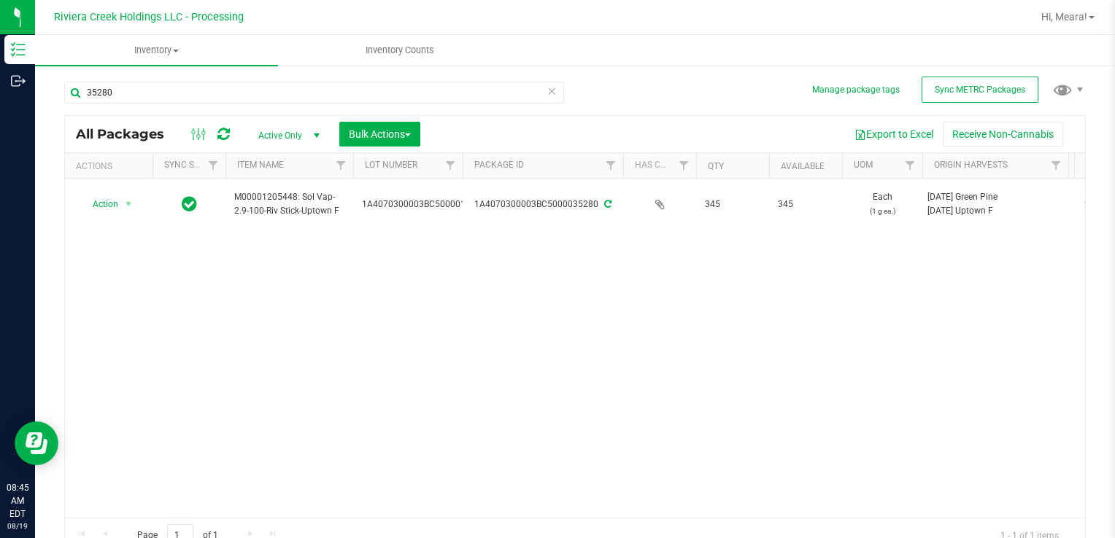
click at [522, 353] on div "Action Action Create package Edit attributes Global inventory Locate package Pa…" at bounding box center [575, 348] width 1020 height 339
drag, startPoint x: 674, startPoint y: 317, endPoint x: 675, endPoint y: 304, distance: 12.4
click at [674, 310] on div "Action Action Create package Edit attributes Global inventory Locate package Pa…" at bounding box center [575, 348] width 1020 height 339
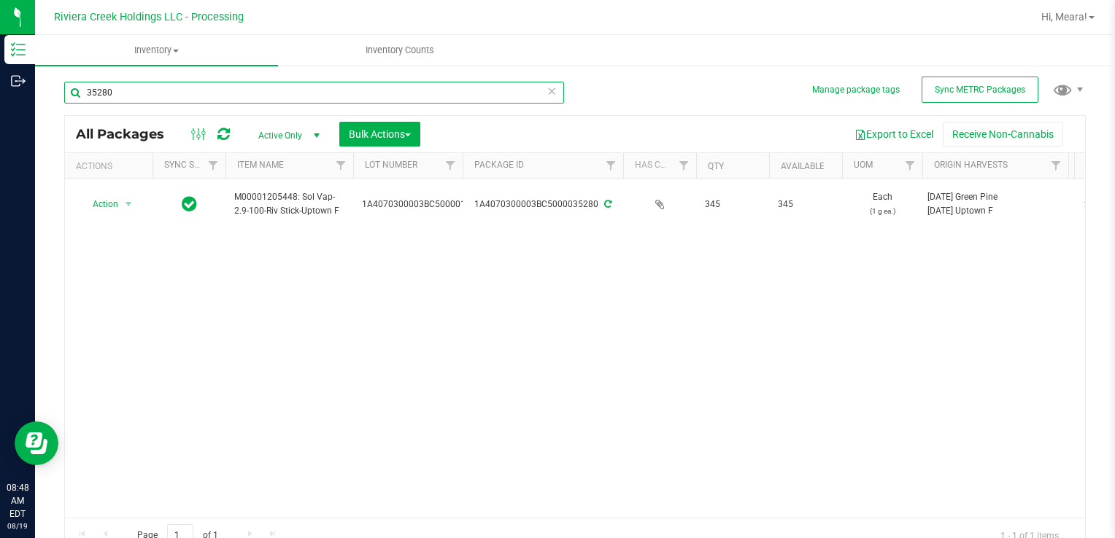
drag, startPoint x: 180, startPoint y: 92, endPoint x: 173, endPoint y: 89, distance: 7.9
click at [178, 91] on input "35280" at bounding box center [314, 93] width 500 height 22
type input "3"
type input "35279"
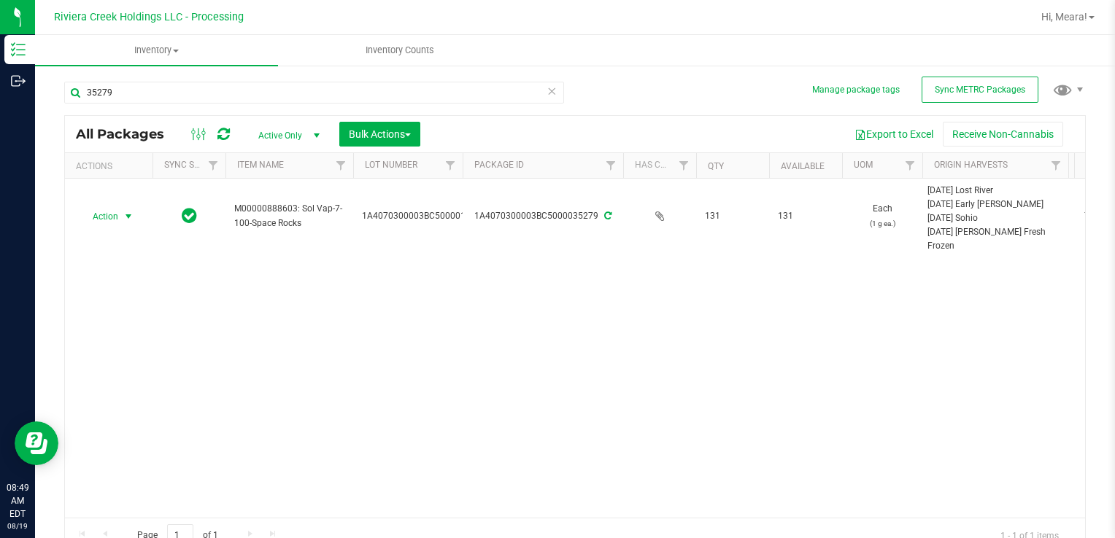
drag, startPoint x: 123, startPoint y: 211, endPoint x: 178, endPoint y: 255, distance: 70.6
click at [123, 212] on span "select" at bounding box center [129, 217] width 12 height 12
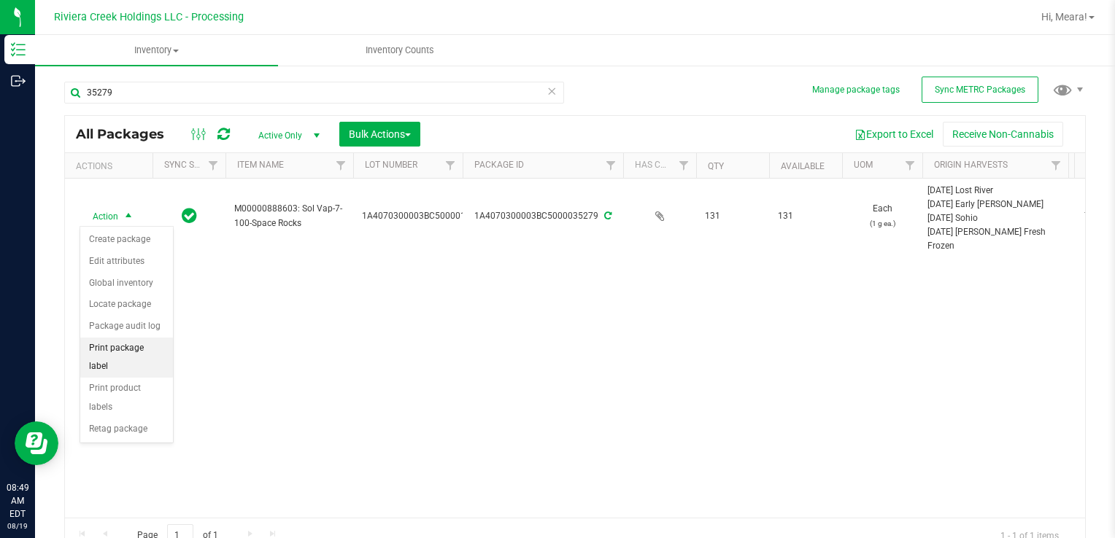
click at [146, 352] on li "Print package label" at bounding box center [126, 358] width 93 height 40
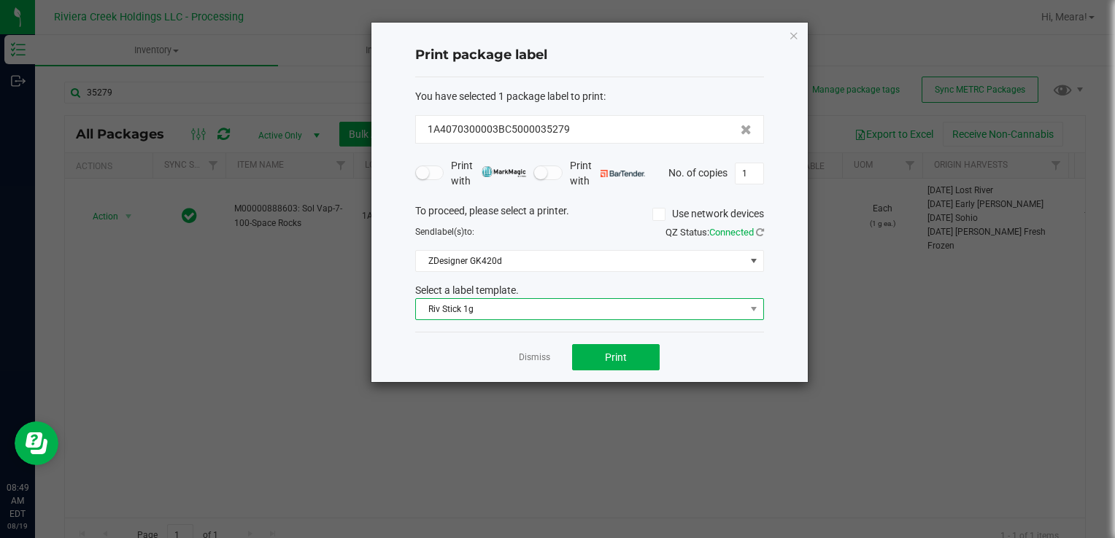
click at [556, 305] on span "Riv Stick 1g" at bounding box center [580, 309] width 329 height 20
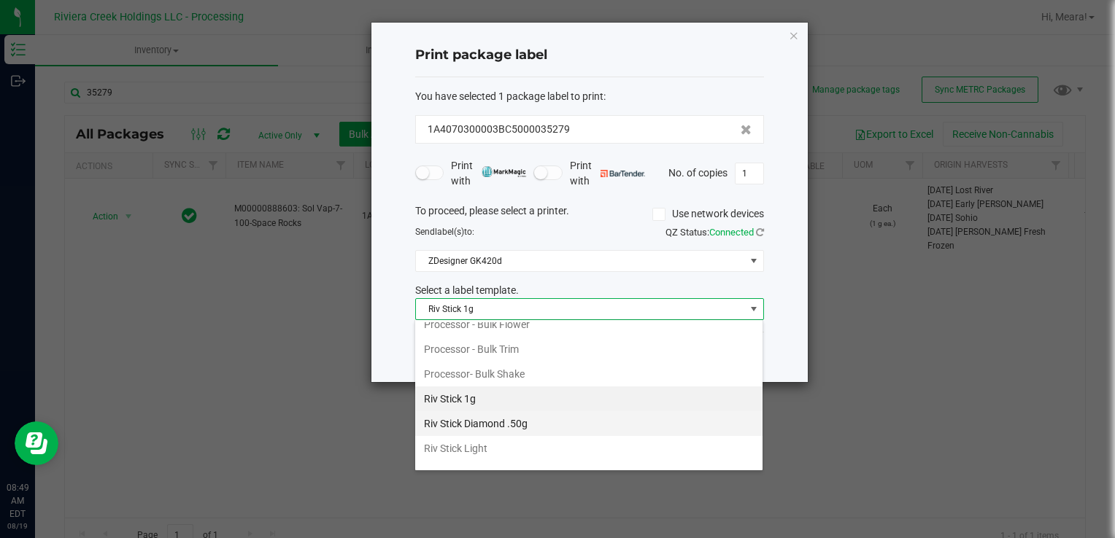
scroll to position [687, 0]
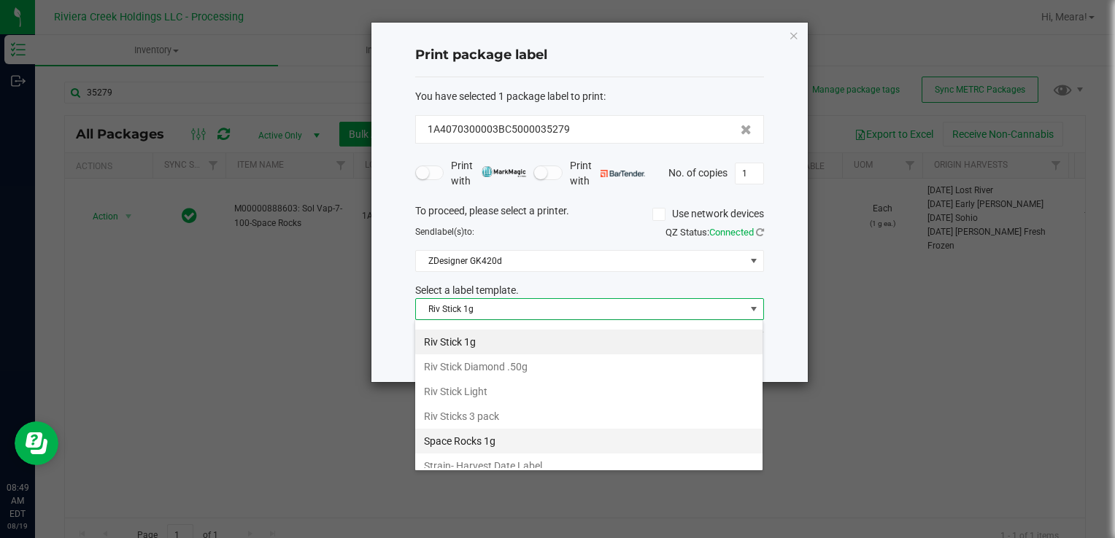
click at [502, 435] on li "Space Rocks 1g" at bounding box center [588, 441] width 347 height 25
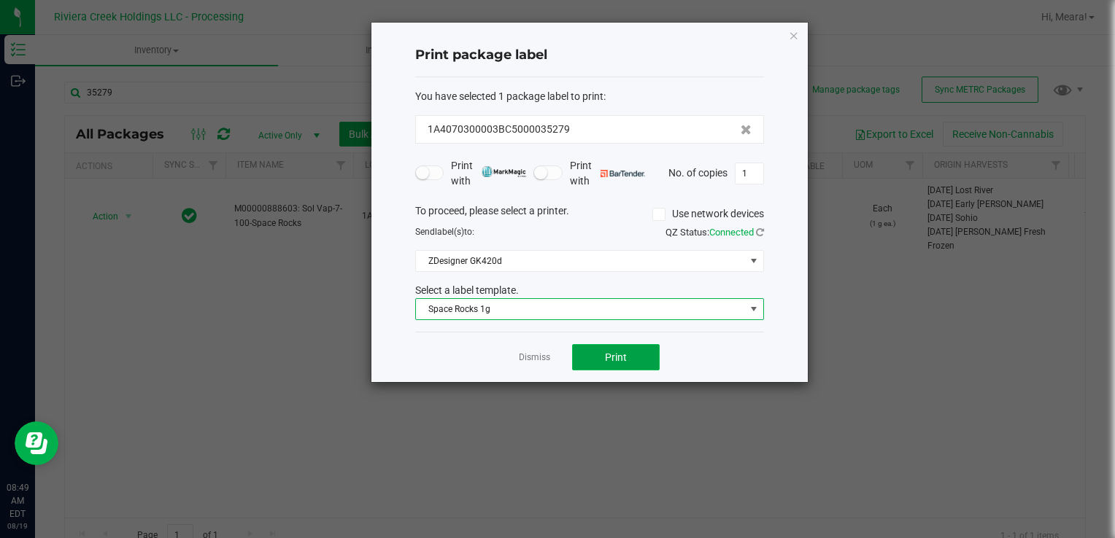
click at [613, 355] on span "Print" at bounding box center [616, 358] width 22 height 12
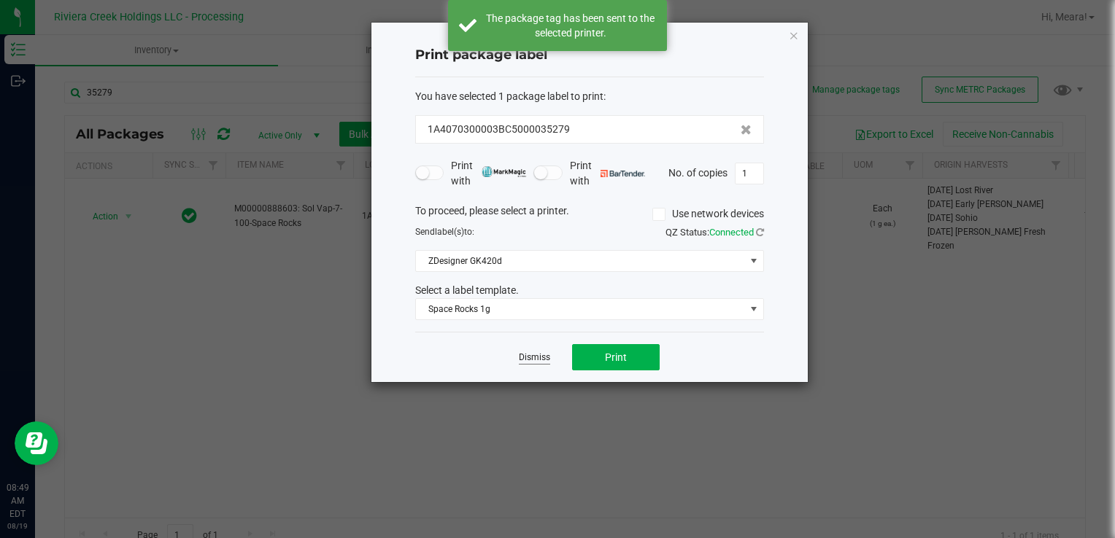
click at [529, 357] on link "Dismiss" at bounding box center [534, 358] width 31 height 12
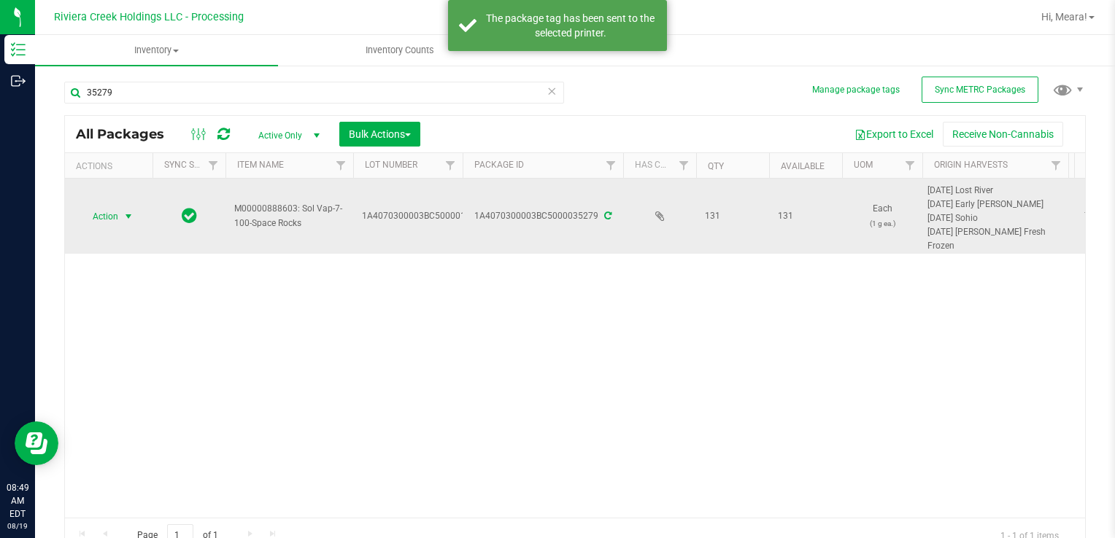
click at [110, 226] on td "Action Action Create package Edit attributes Global inventory Locate package Pa…" at bounding box center [109, 216] width 88 height 75
click at [120, 209] on td "Action Action Create package Edit attributes Global inventory Locate package Pa…" at bounding box center [109, 216] width 88 height 75
drag, startPoint x: 120, startPoint y: 209, endPoint x: 117, endPoint y: 222, distance: 12.7
click at [120, 217] on span "Action" at bounding box center [109, 216] width 58 height 20
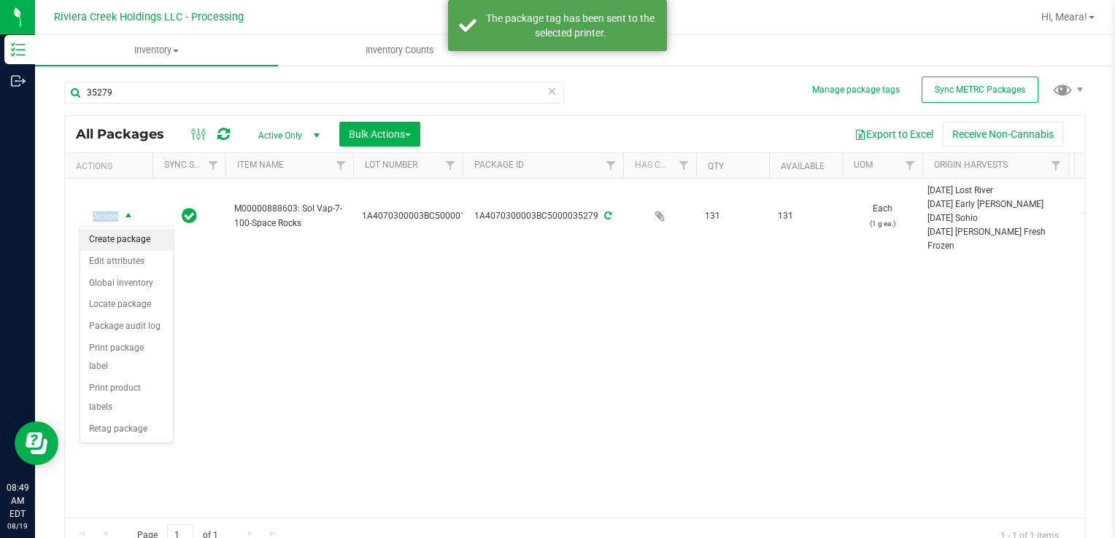
click at [118, 241] on li "Create package" at bounding box center [126, 240] width 93 height 22
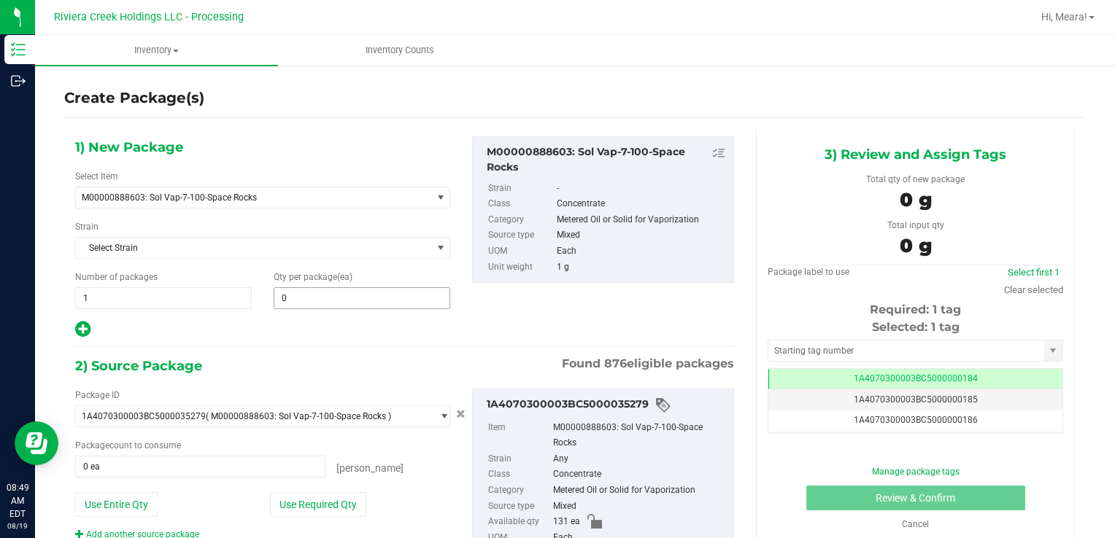
drag, startPoint x: 324, startPoint y: 313, endPoint x: 322, endPoint y: 295, distance: 17.6
click at [322, 301] on div "1) New Package Select Item M00000888603: Sol Vap-7-100-Space Rocks M00000012402…" at bounding box center [262, 237] width 397 height 203
click at [325, 284] on div "Qty per package (ea) 0 0" at bounding box center [362, 290] width 198 height 39
drag, startPoint x: 325, startPoint y: 284, endPoint x: 324, endPoint y: 308, distance: 24.1
click at [324, 308] on span at bounding box center [362, 298] width 177 height 22
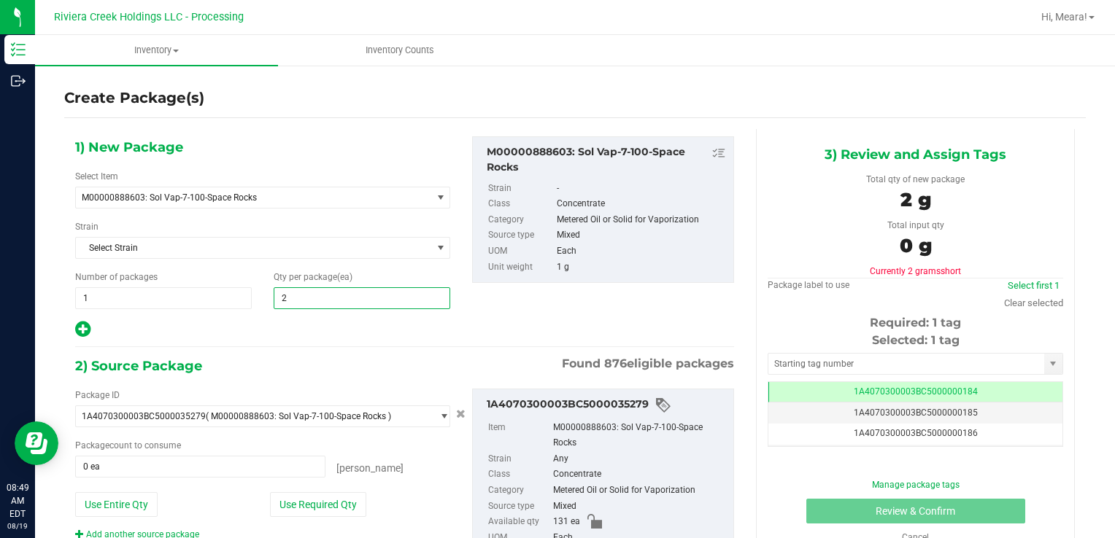
type input "25"
click at [344, 493] on button "Use Required Qty" at bounding box center [318, 504] width 96 height 25
type input "25 ea"
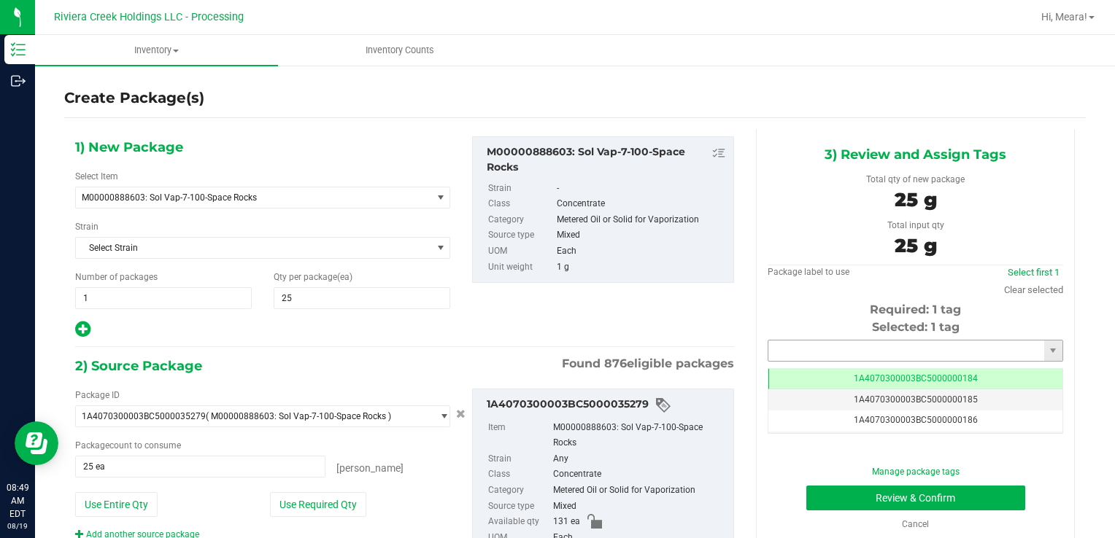
click at [831, 344] on input "text" at bounding box center [906, 351] width 276 height 20
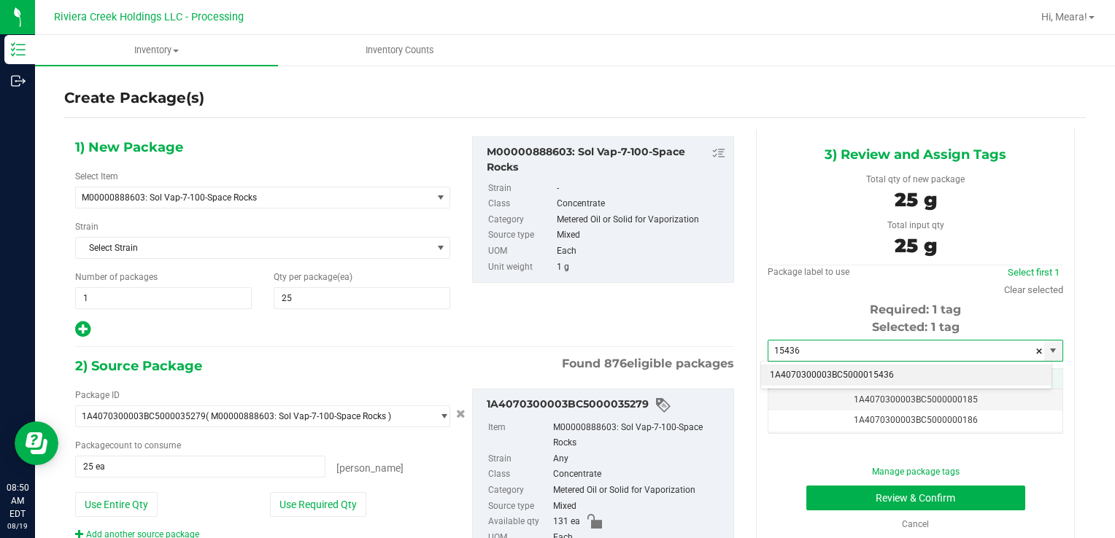
click at [828, 373] on li "1A4070300003BC5000015436" at bounding box center [906, 376] width 290 height 22
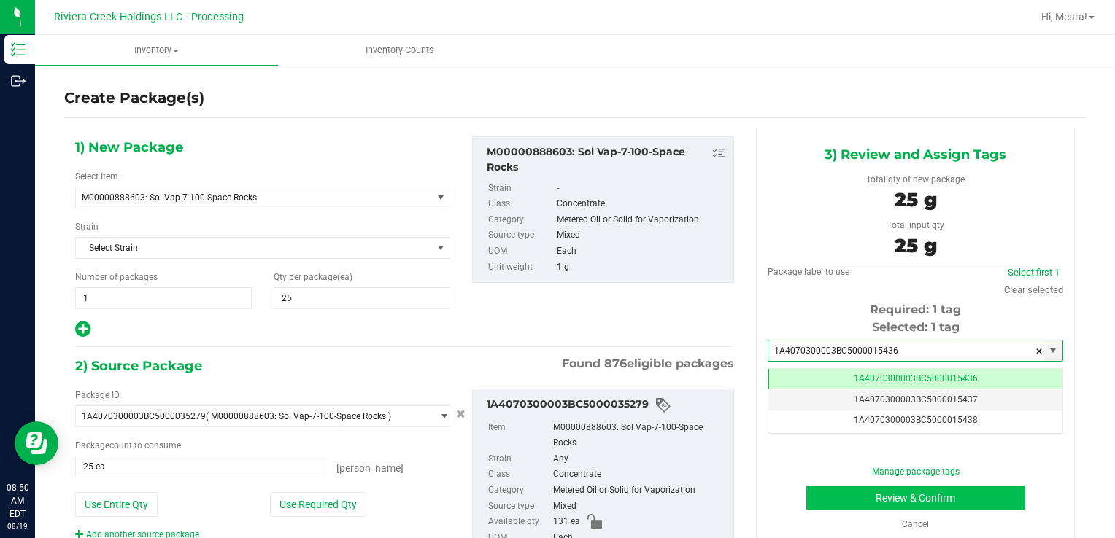
type input "1A4070300003BC5000015436"
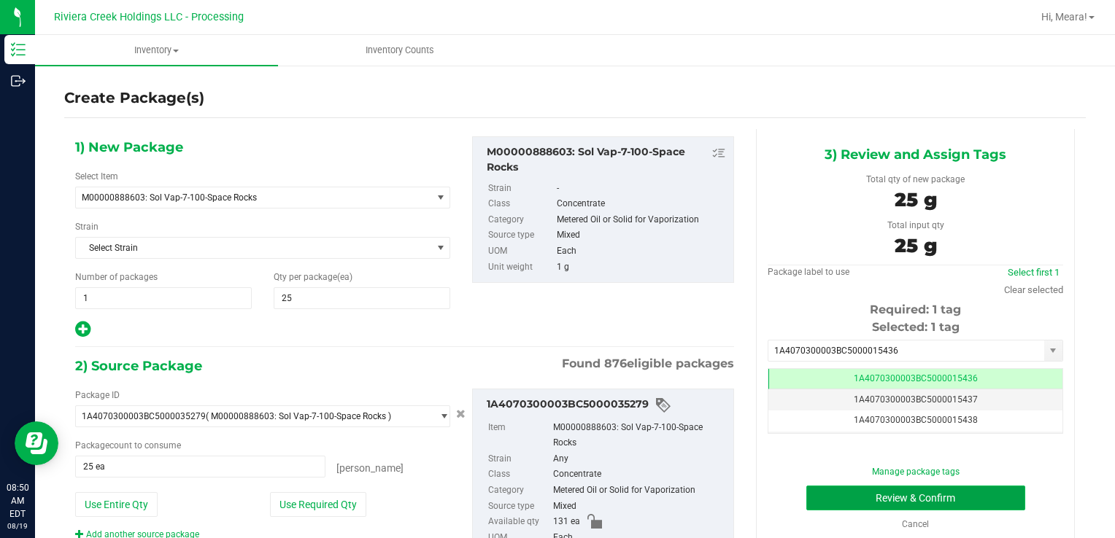
click at [829, 498] on button "Review & Confirm" at bounding box center [915, 498] width 219 height 25
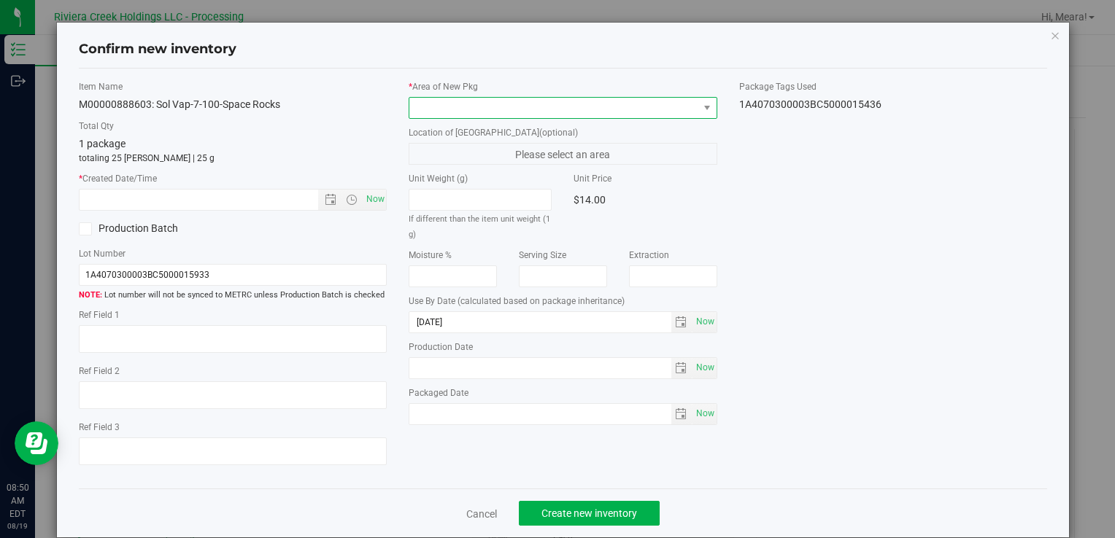
click at [622, 112] on span at bounding box center [553, 108] width 288 height 20
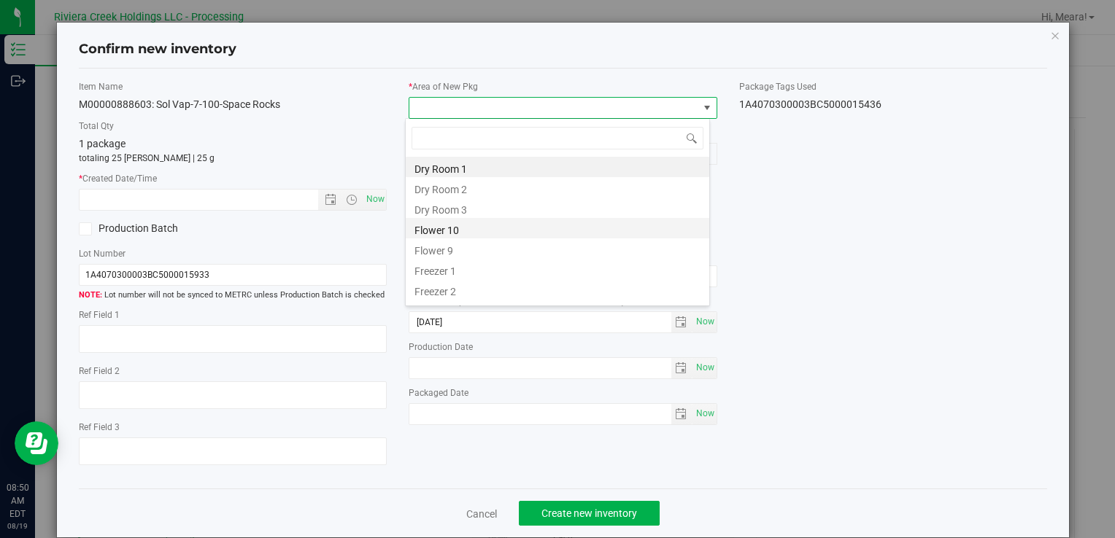
click at [446, 223] on li "Flower 10" at bounding box center [557, 228] width 303 height 20
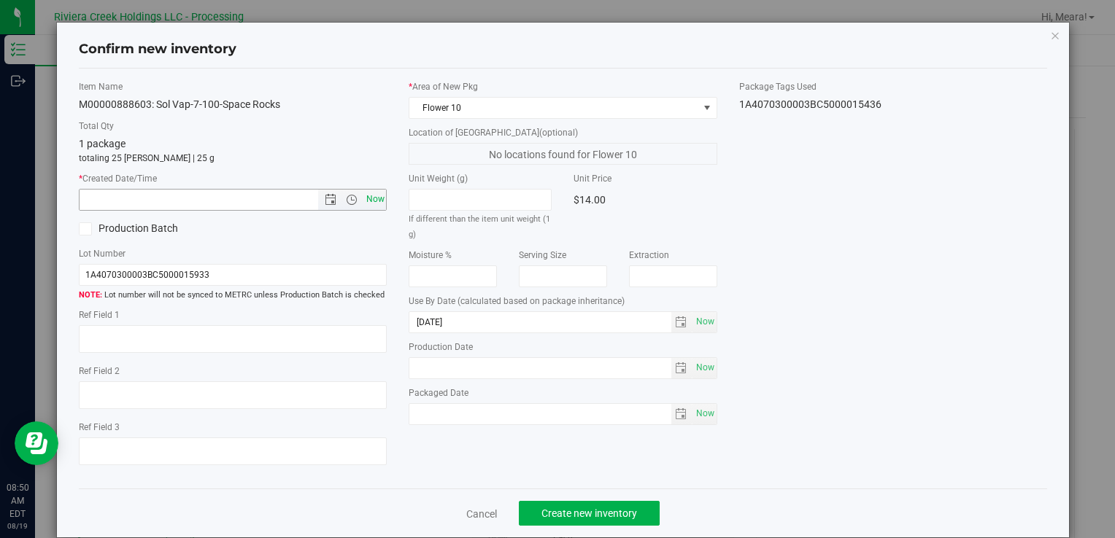
click at [363, 193] on span "Now" at bounding box center [375, 199] width 25 height 21
type input "[DATE] 8:50 AM"
click at [578, 515] on span "Create new inventory" at bounding box center [589, 514] width 96 height 12
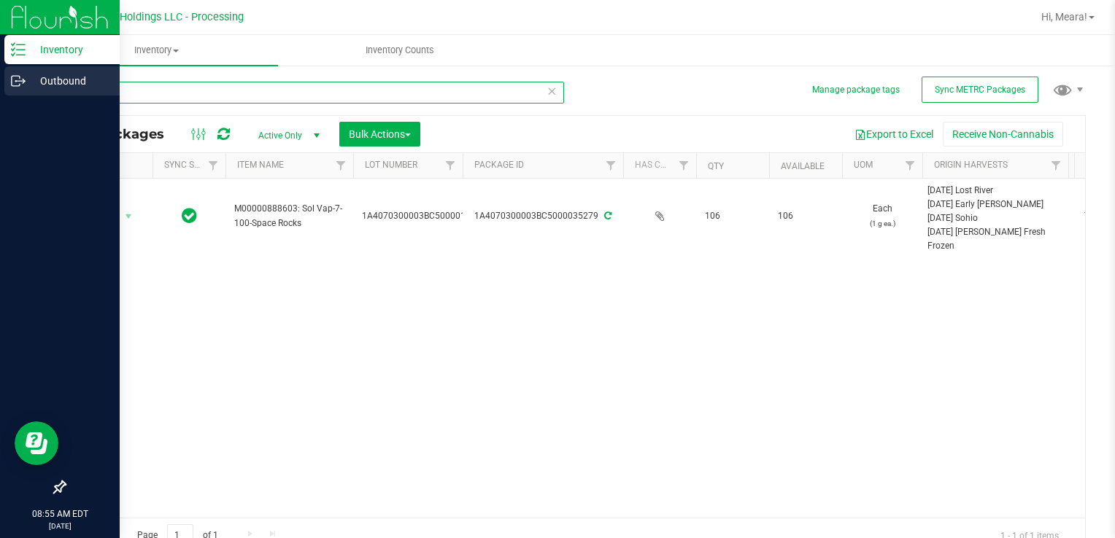
drag, startPoint x: 148, startPoint y: 88, endPoint x: 17, endPoint y: 79, distance: 131.6
click at [12, 77] on div "Inventory Outbound 08:55 AM EDT [DATE] 08/19 Riviera Creek Holdings LLC - Proce…" at bounding box center [557, 269] width 1115 height 538
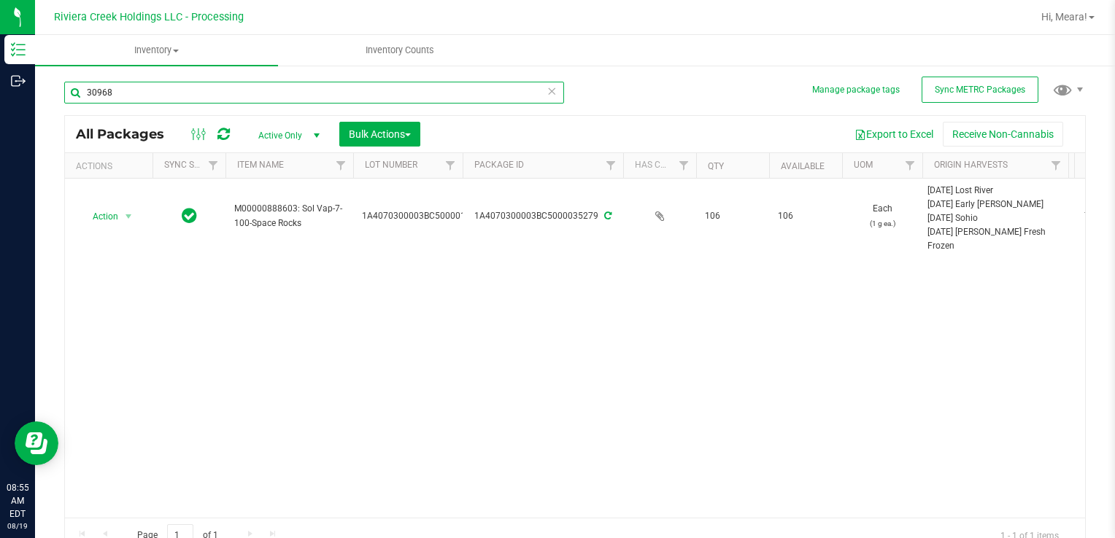
type input "30968"
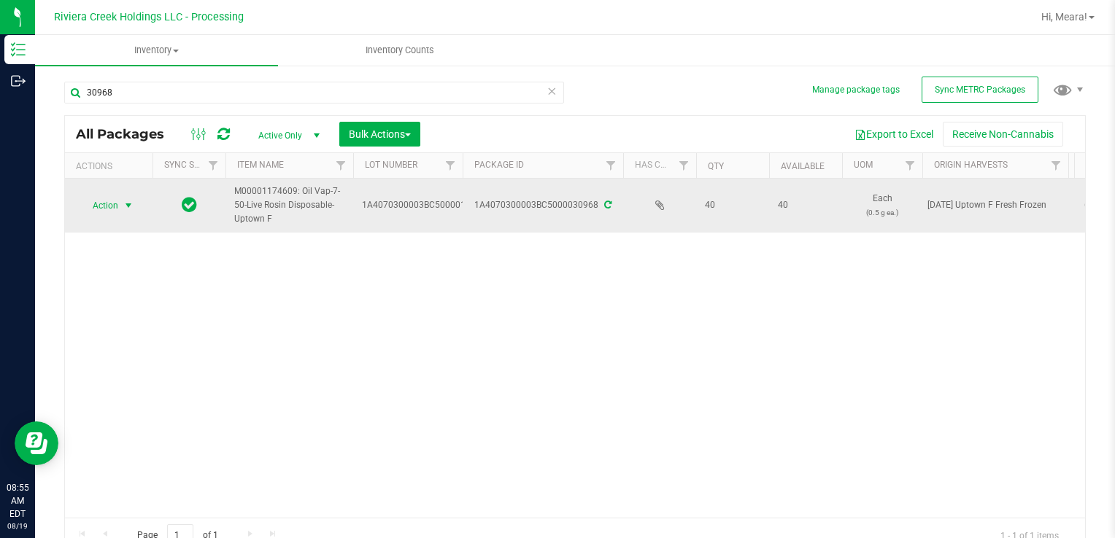
click at [107, 204] on span "Action" at bounding box center [99, 206] width 39 height 20
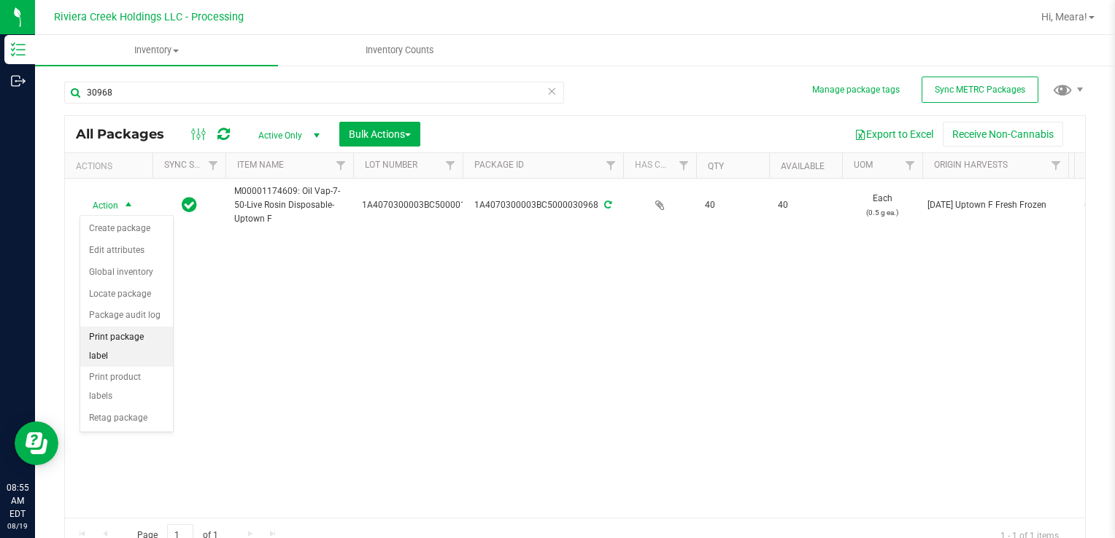
click at [160, 338] on li "Print package label" at bounding box center [126, 347] width 93 height 40
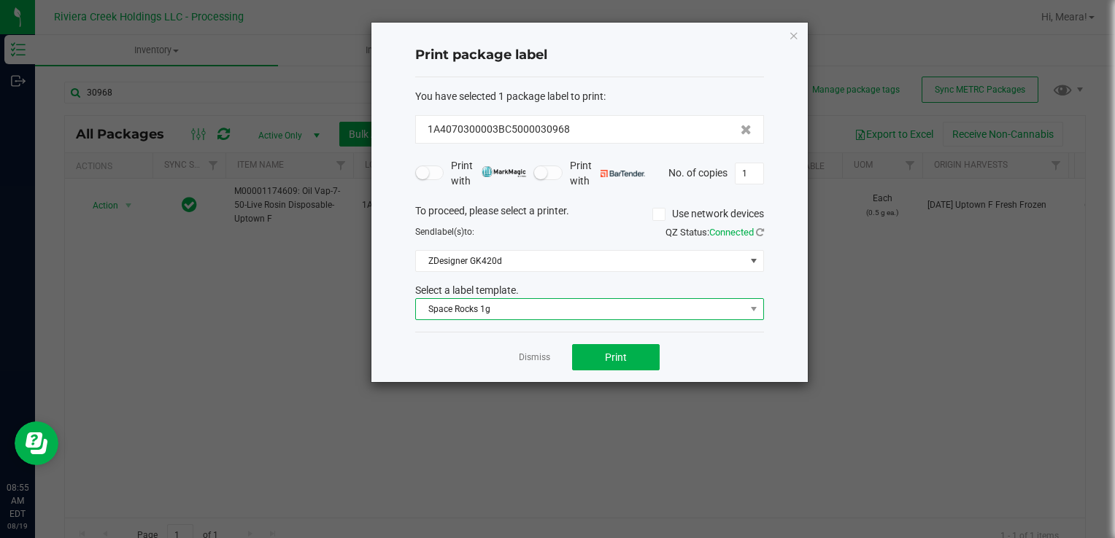
click at [521, 311] on span "Space Rocks 1g" at bounding box center [580, 309] width 329 height 20
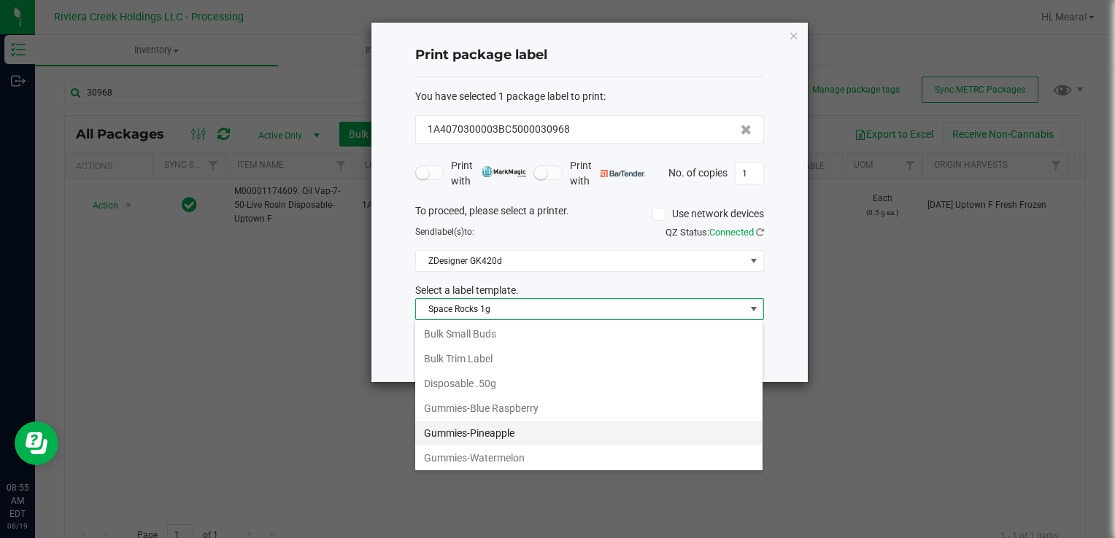
scroll to position [322, 0]
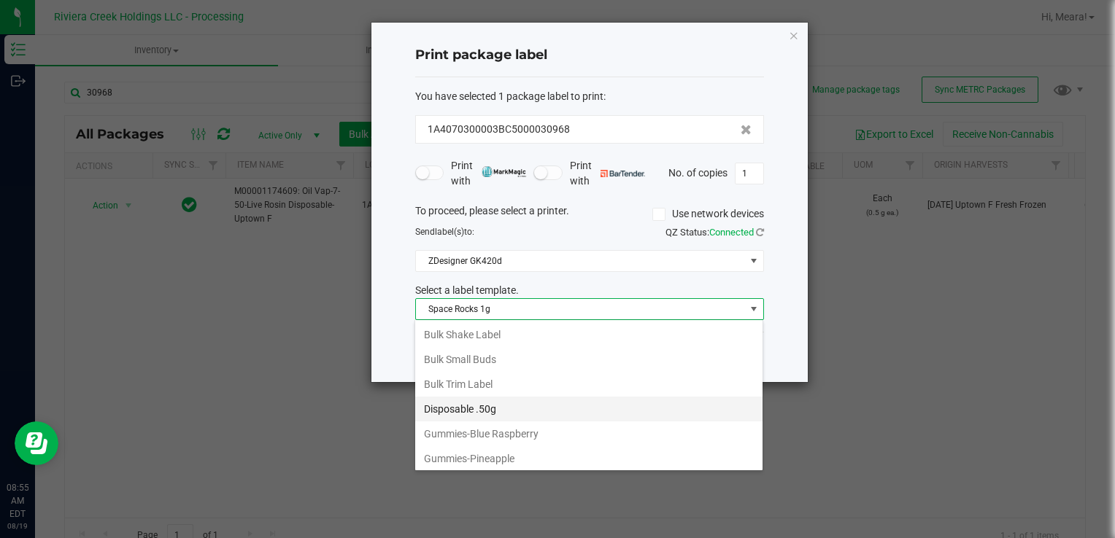
click at [521, 405] on li "Disposable .50g" at bounding box center [588, 409] width 347 height 25
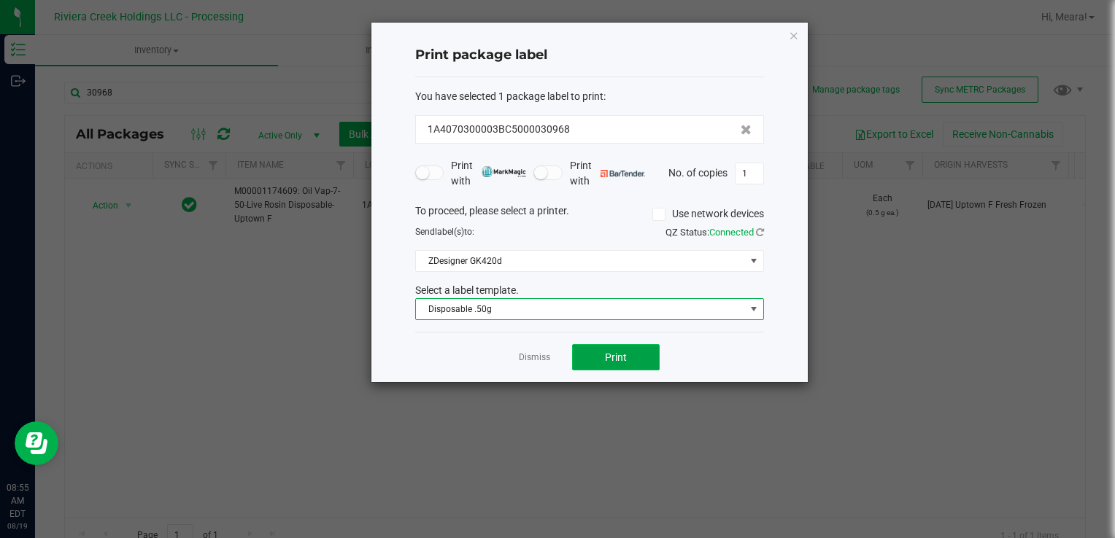
click at [611, 363] on button "Print" at bounding box center [616, 357] width 88 height 26
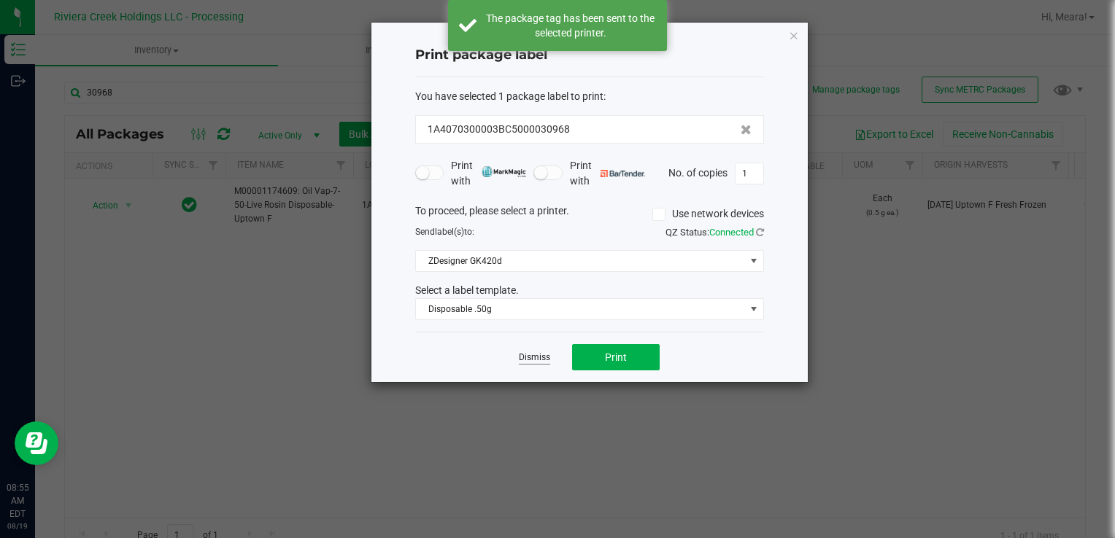
drag, startPoint x: 539, startPoint y: 357, endPoint x: 363, endPoint y: 314, distance: 181.0
click at [538, 357] on link "Dismiss" at bounding box center [534, 358] width 31 height 12
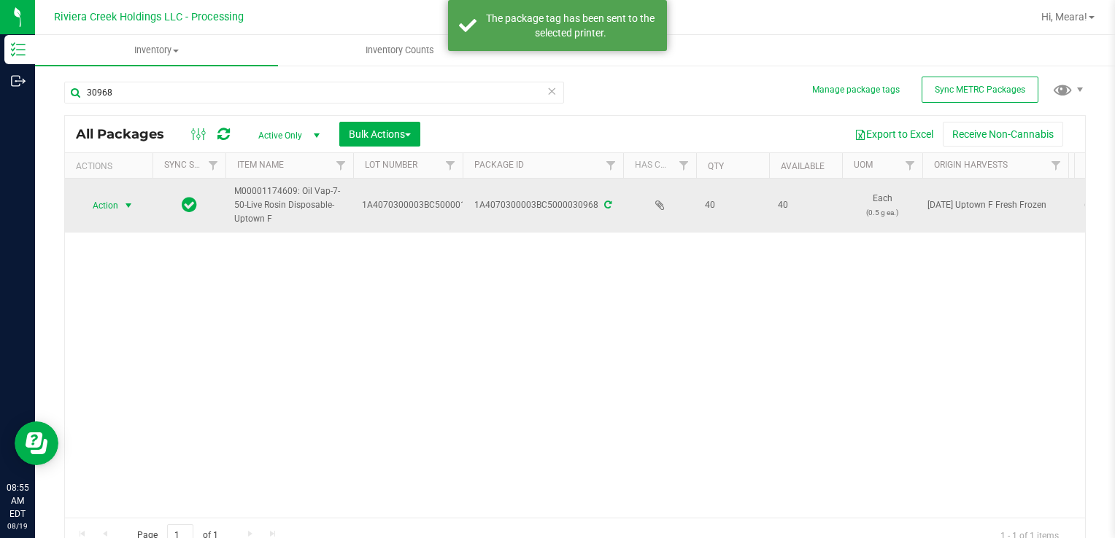
click at [94, 206] on span "Action" at bounding box center [99, 206] width 39 height 20
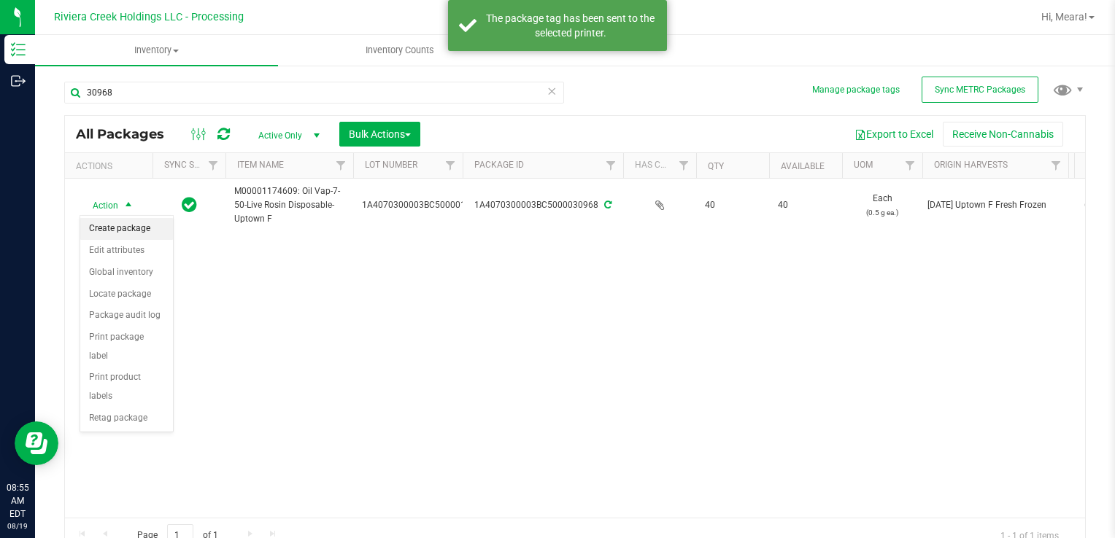
click at [122, 225] on li "Create package" at bounding box center [126, 229] width 93 height 22
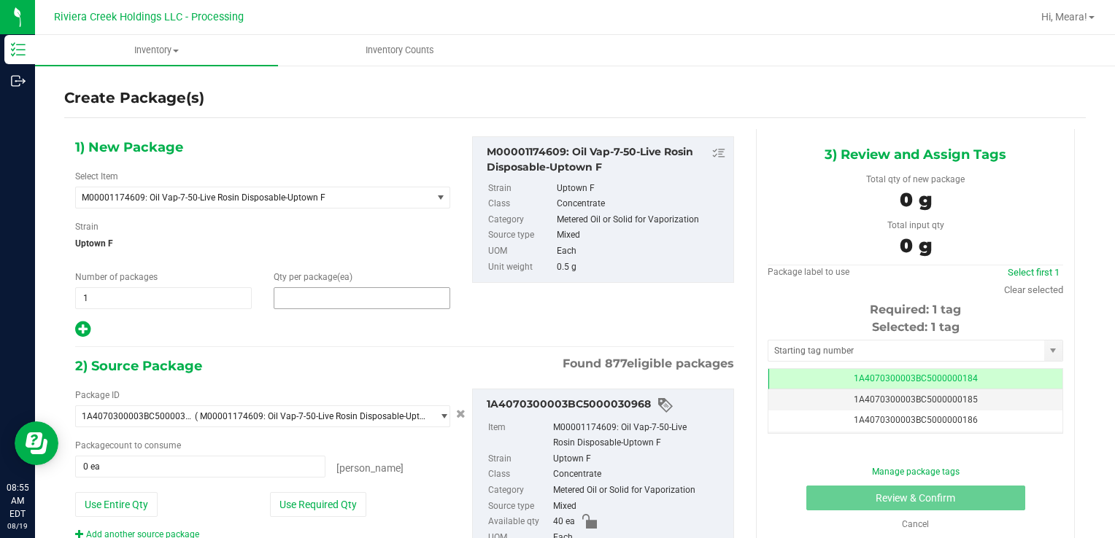
drag, startPoint x: 352, startPoint y: 300, endPoint x: 342, endPoint y: 293, distance: 12.0
click at [347, 296] on span at bounding box center [362, 298] width 177 height 22
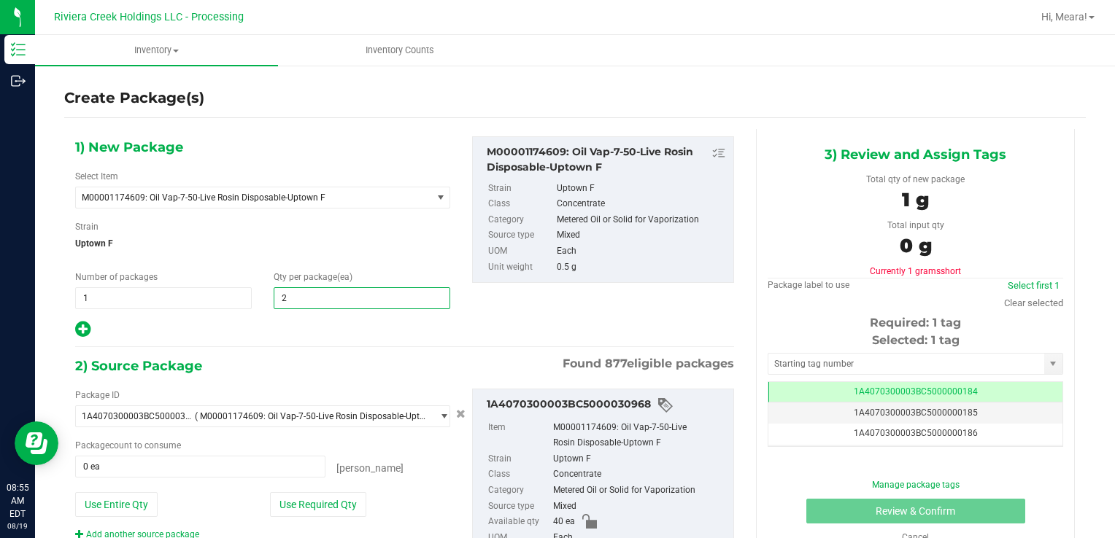
type input "20"
click at [311, 509] on button "Use Required Qty" at bounding box center [318, 504] width 96 height 25
type input "20 ea"
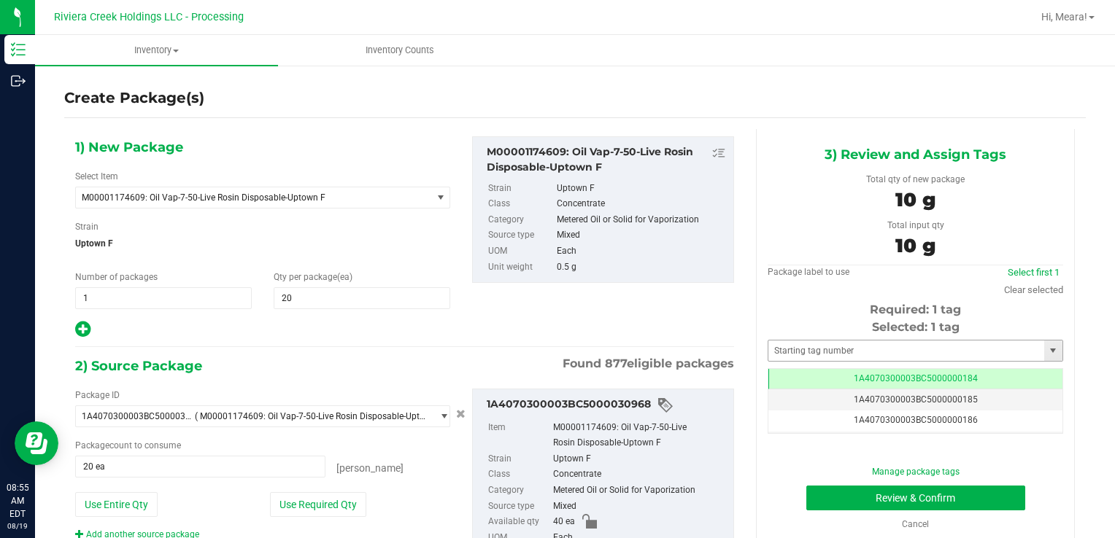
click at [811, 345] on div "Selected: 1 tag Tag 1A4070300003BC5000000184 1A4070300003BC5000000185 1A4070300…" at bounding box center [914, 376] width 295 height 115
click at [811, 351] on input "text" at bounding box center [906, 351] width 276 height 20
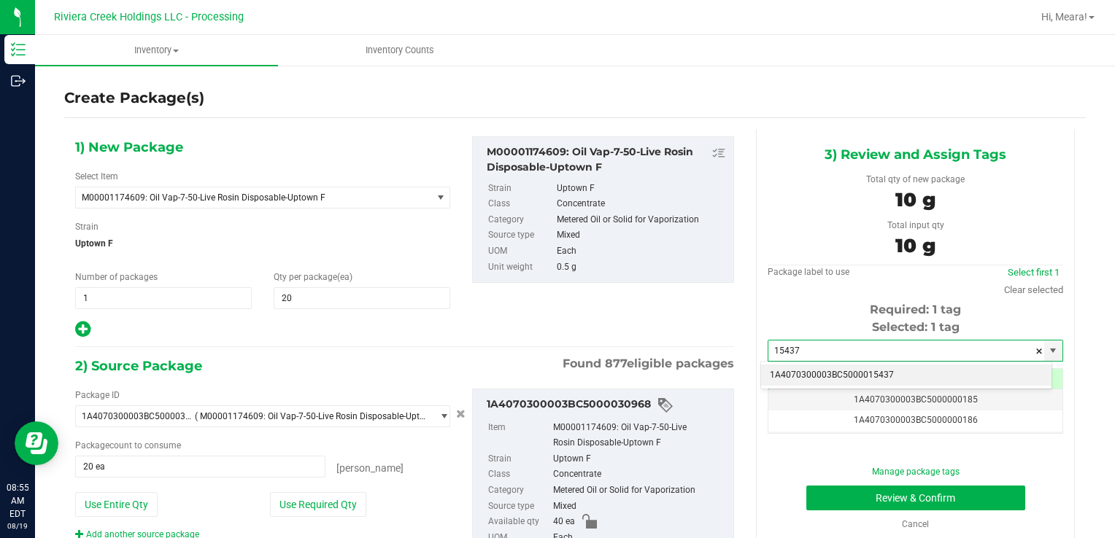
click at [808, 371] on li "1A4070300003BC5000015437" at bounding box center [906, 376] width 290 height 22
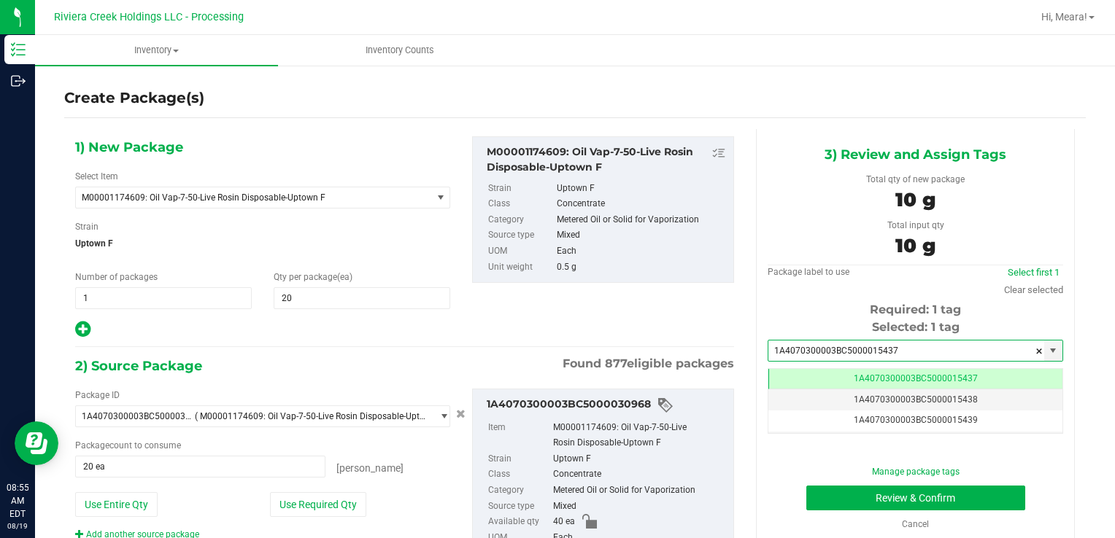
type input "1A4070300003BC5000015437"
click at [814, 483] on div "Manage package tags Review & Confirm Cancel" at bounding box center [915, 498] width 274 height 66
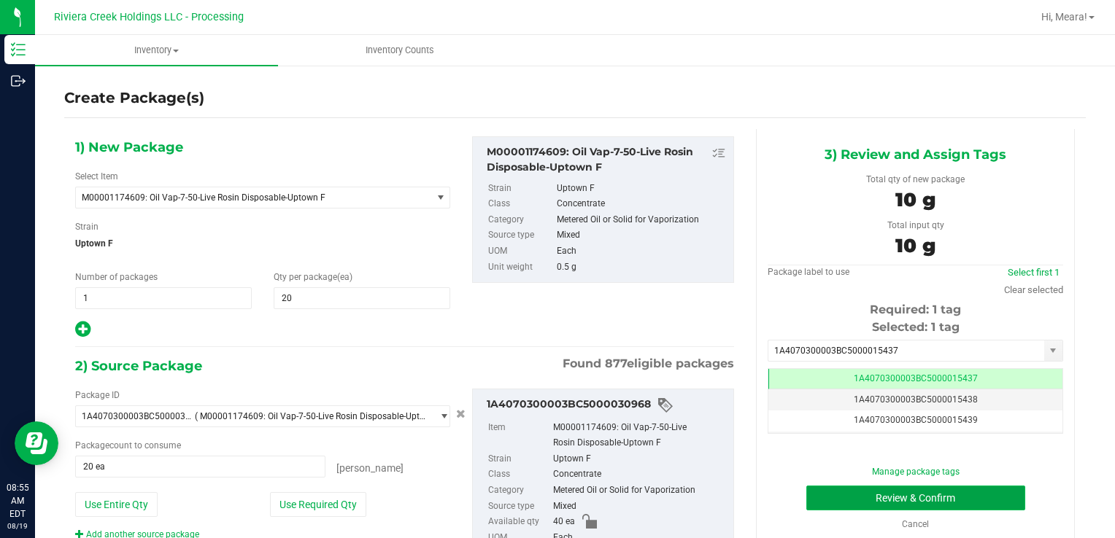
click at [814, 491] on button "Review & Confirm" at bounding box center [915, 498] width 219 height 25
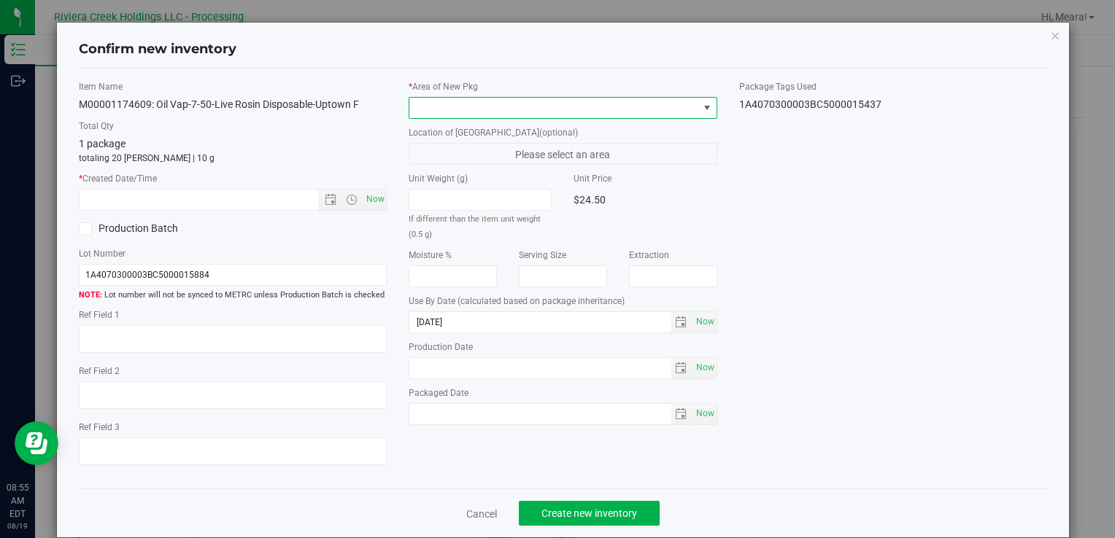
drag, startPoint x: 636, startPoint y: 112, endPoint x: 616, endPoint y: 116, distance: 20.7
click at [634, 112] on span at bounding box center [553, 108] width 288 height 20
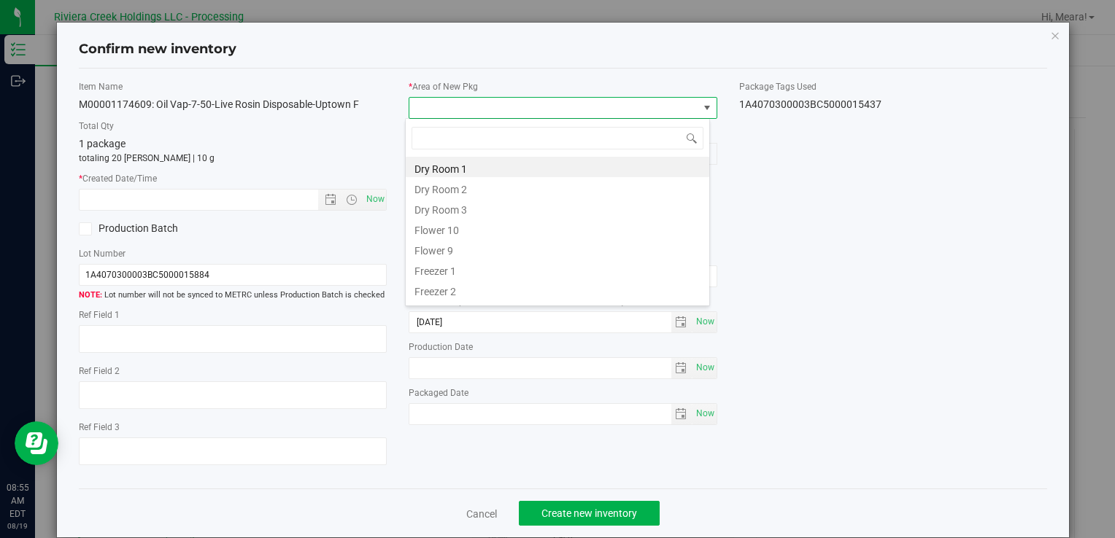
click at [414, 224] on li "Flower 10" at bounding box center [557, 228] width 303 height 20
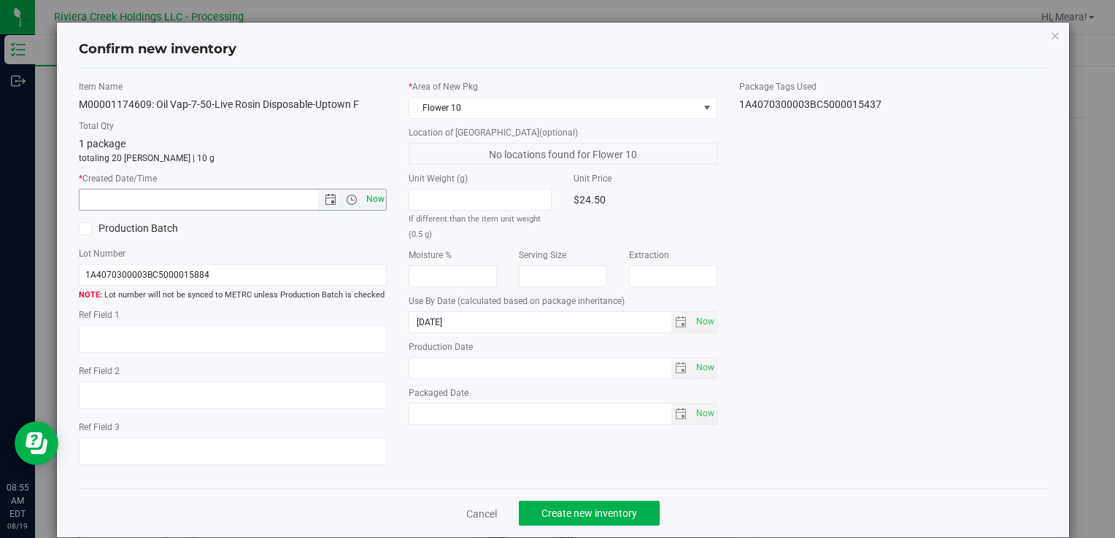
click at [376, 198] on span "Now" at bounding box center [375, 199] width 25 height 21
type input "[DATE] 8:55 AM"
click at [549, 508] on span "Create new inventory" at bounding box center [589, 514] width 96 height 12
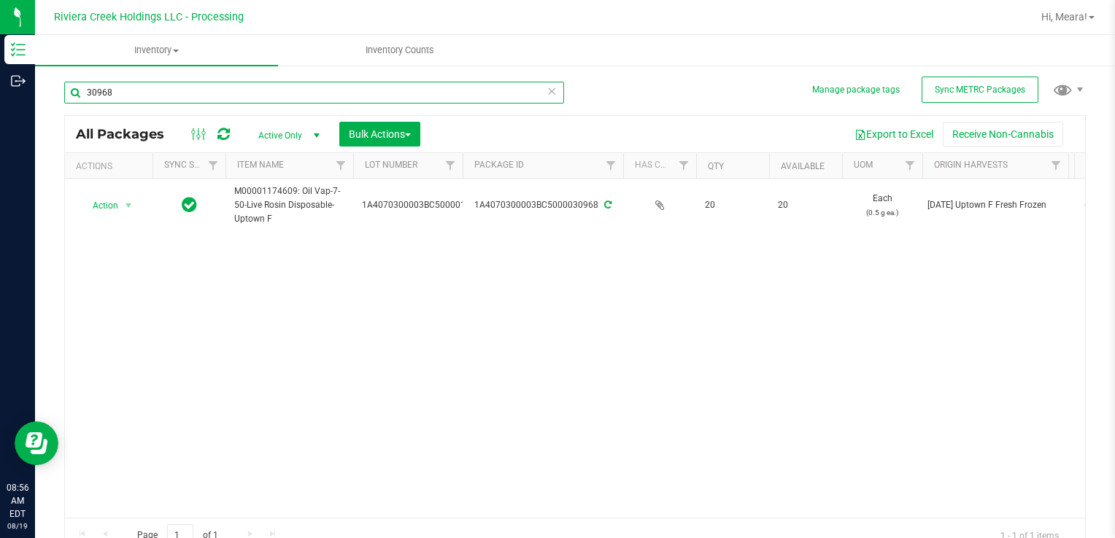
drag, startPoint x: 149, startPoint y: 95, endPoint x: 193, endPoint y: 151, distance: 71.2
click at [0, 101] on html "Inventory Outbound 08:56 AM EDT [DATE] 08/19 Riviera Creek Holdings LLC - Proce…" at bounding box center [557, 269] width 1115 height 538
type input "30512"
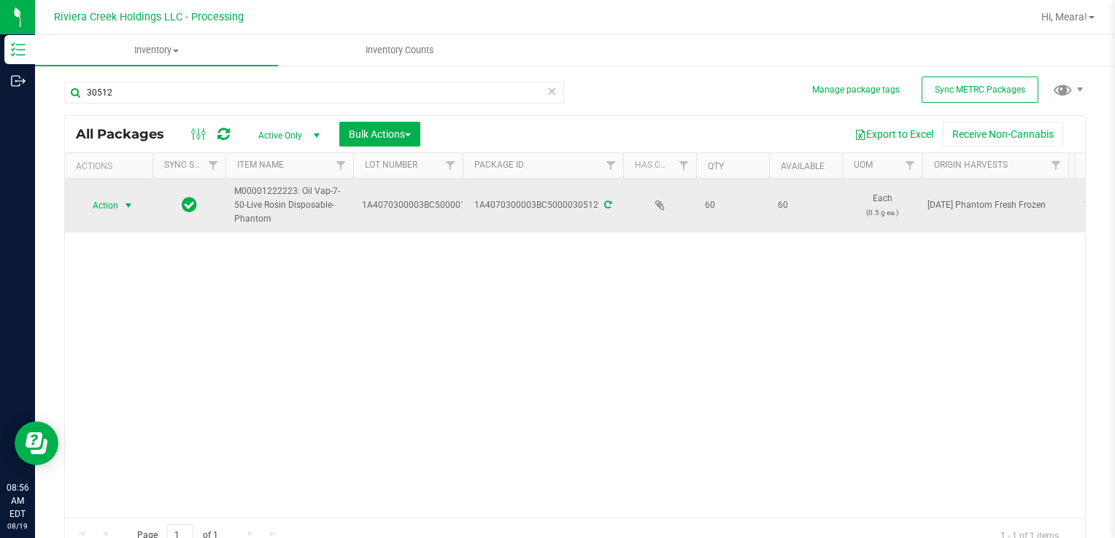
click at [123, 203] on span "select" at bounding box center [129, 206] width 12 height 12
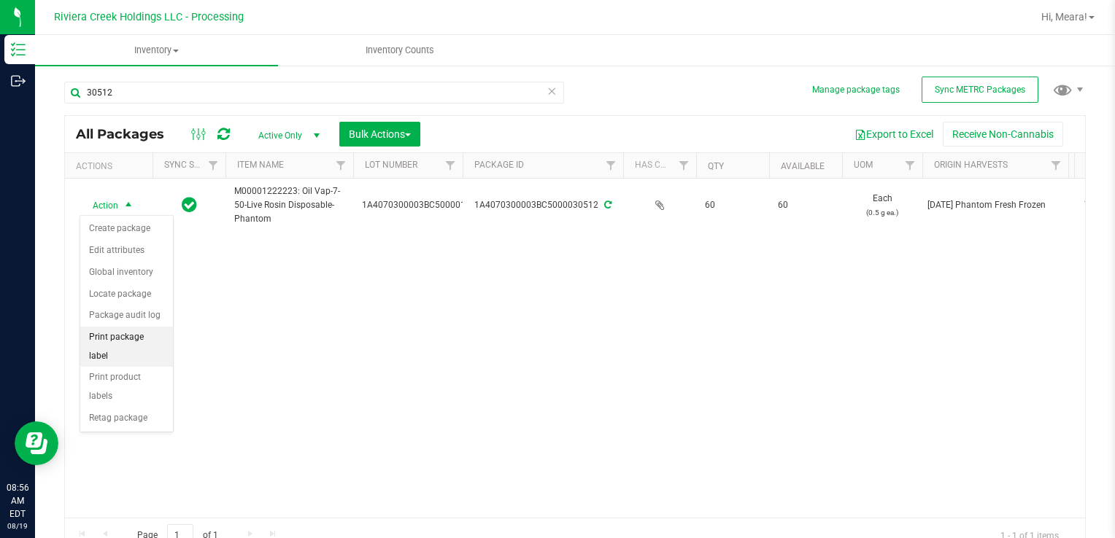
click at [159, 339] on li "Print package label" at bounding box center [126, 347] width 93 height 40
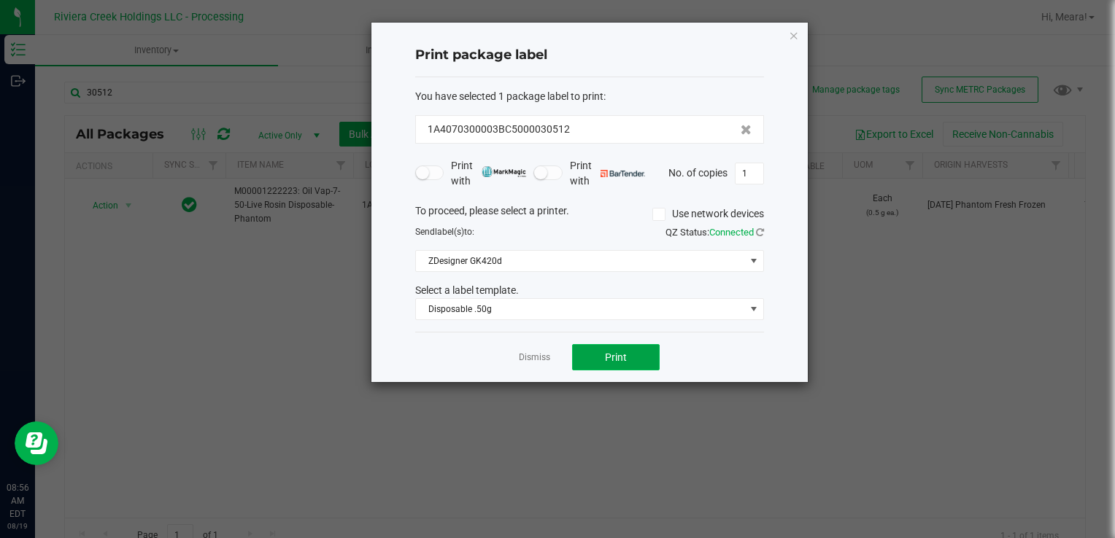
click at [580, 350] on button "Print" at bounding box center [616, 357] width 88 height 26
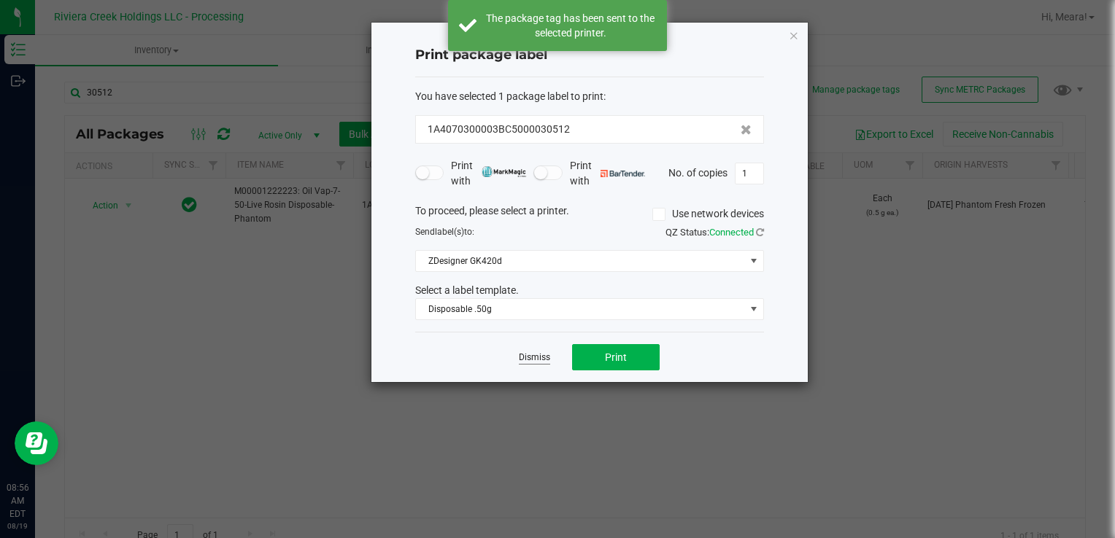
click at [530, 357] on link "Dismiss" at bounding box center [534, 358] width 31 height 12
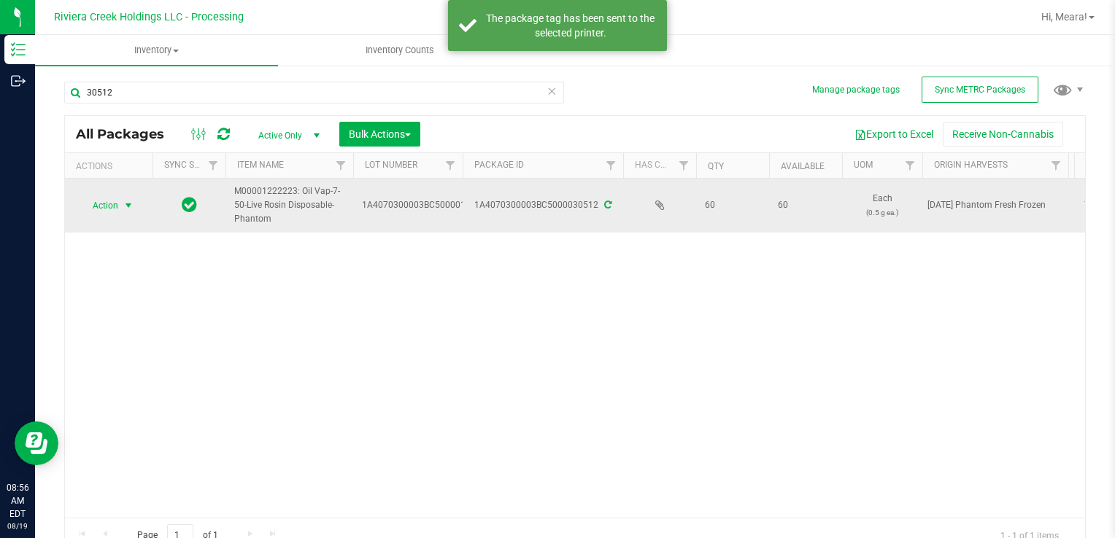
click at [120, 206] on span "select" at bounding box center [129, 206] width 18 height 20
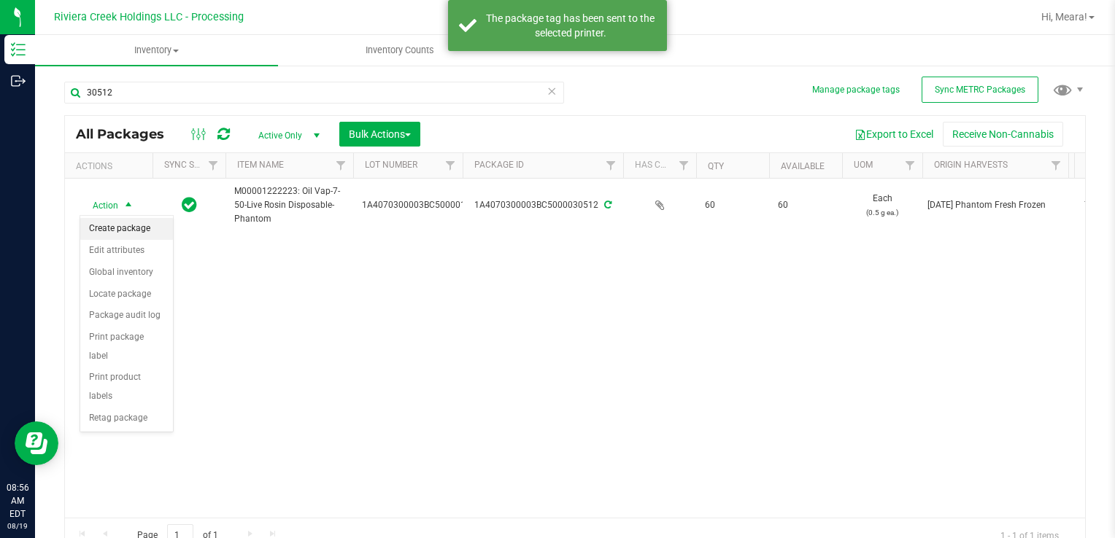
click at [123, 224] on li "Create package" at bounding box center [126, 229] width 93 height 22
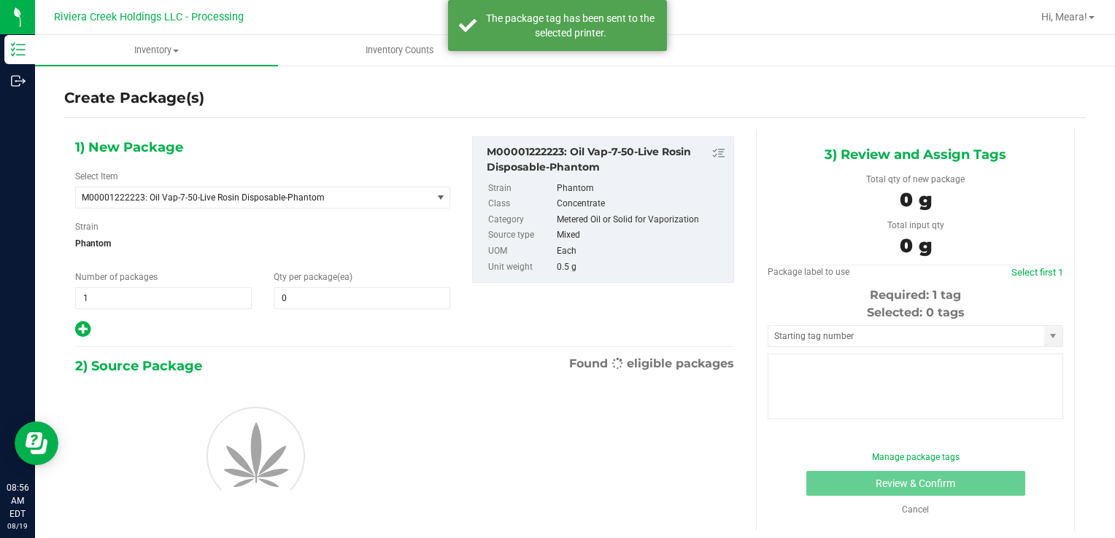
type input "0"
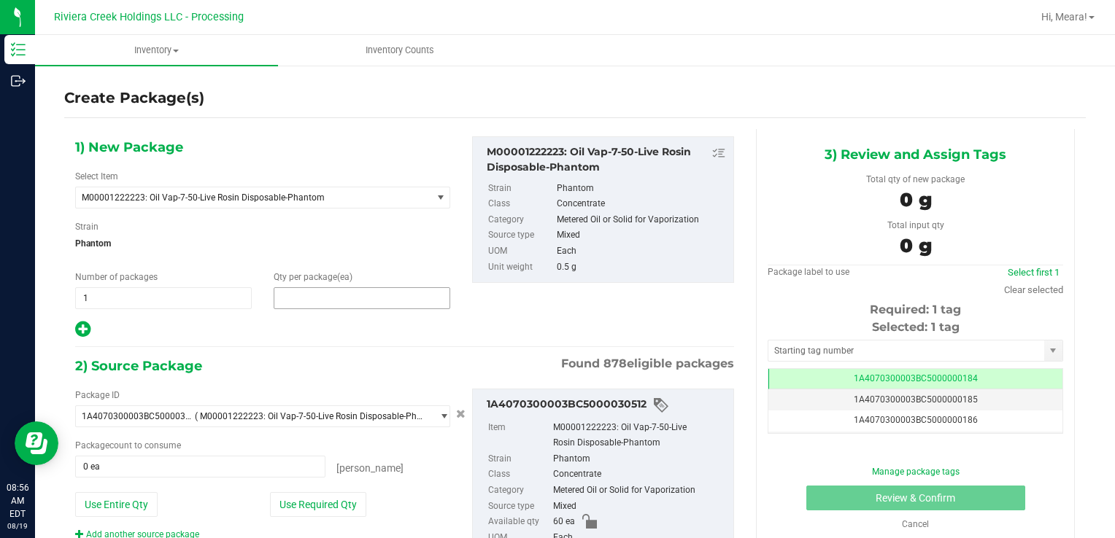
click at [289, 301] on span at bounding box center [362, 298] width 177 height 22
type input "20"
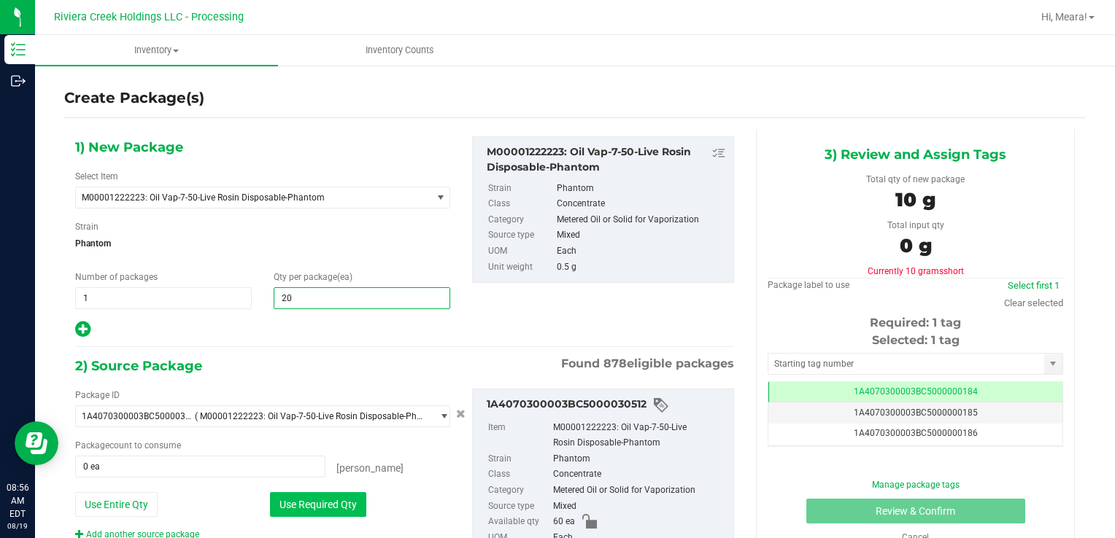
type input "20"
click at [287, 495] on button "Use Required Qty" at bounding box center [318, 504] width 96 height 25
type input "20 ea"
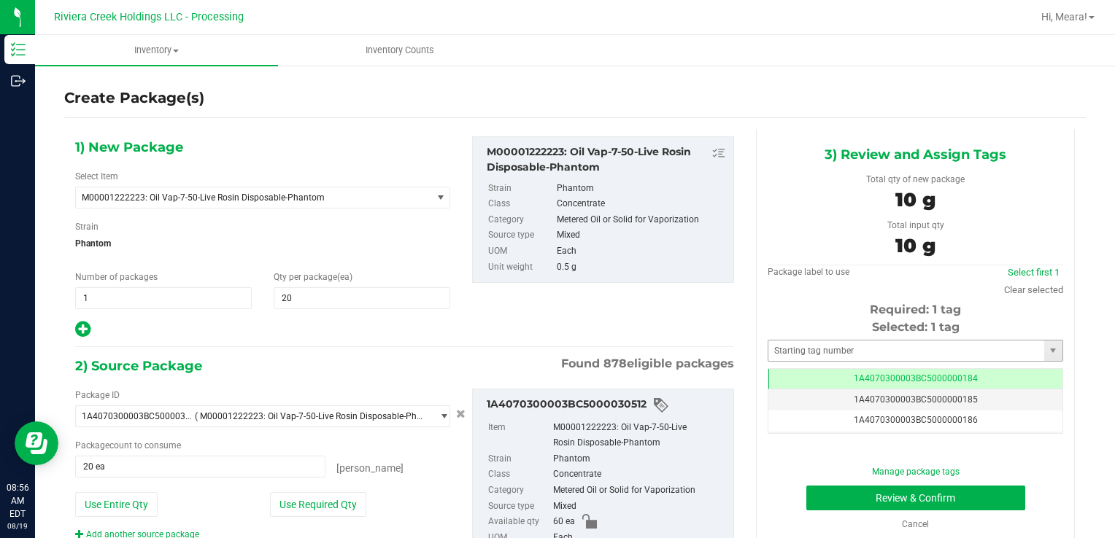
drag, startPoint x: 756, startPoint y: 349, endPoint x: 767, endPoint y: 349, distance: 11.0
click at [756, 349] on div "3) Review and Assign Tags Total qty of new package 10 g Total input qty 10 g Pa…" at bounding box center [915, 337] width 319 height 417
click at [768, 349] on input "text" at bounding box center [906, 351] width 276 height 20
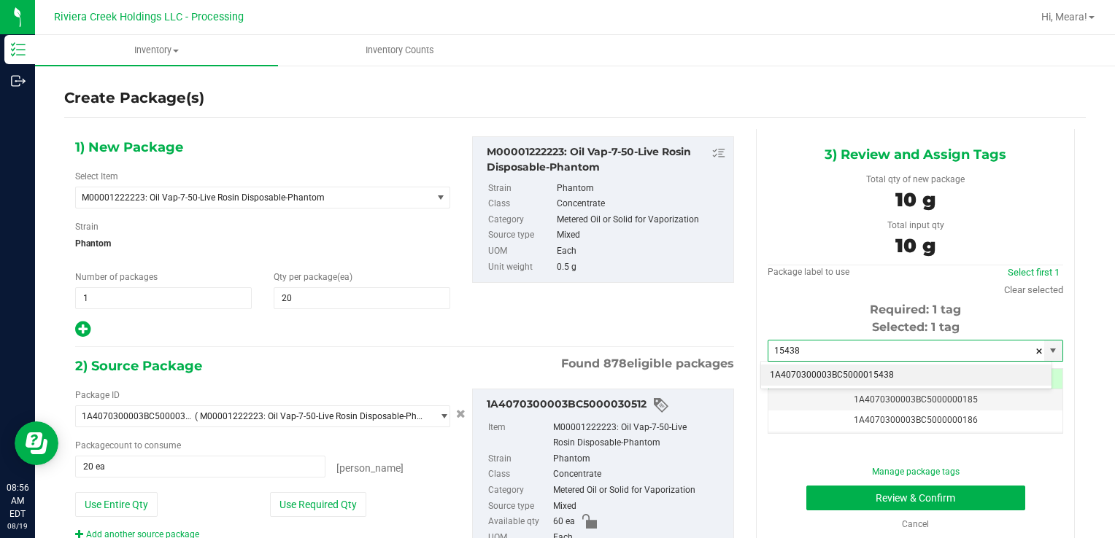
click at [797, 371] on li "1A4070300003BC5000015438" at bounding box center [906, 376] width 290 height 22
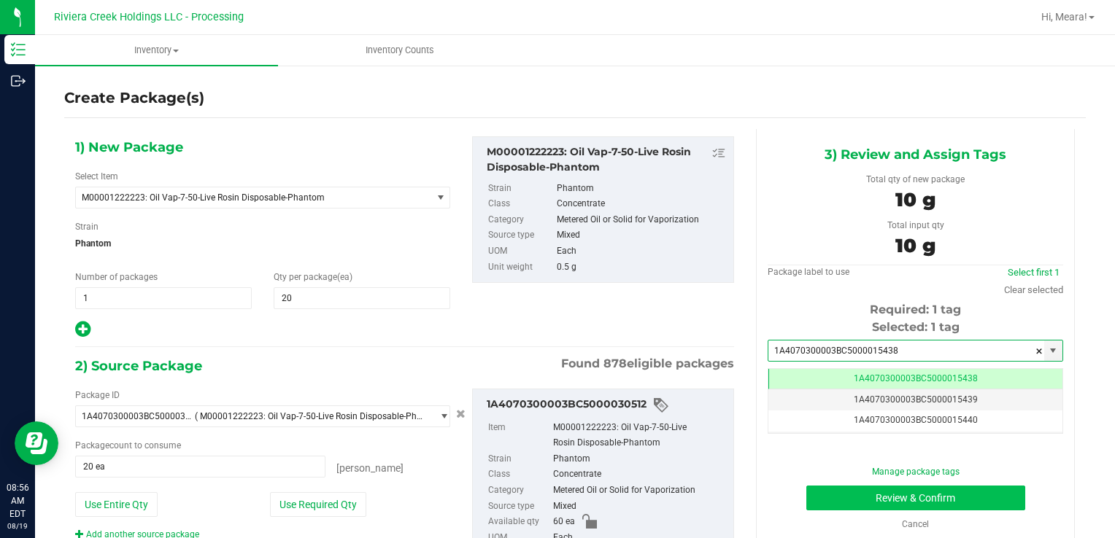
type input "1A4070300003BC5000015438"
click at [824, 500] on button "Review & Confirm" at bounding box center [915, 498] width 219 height 25
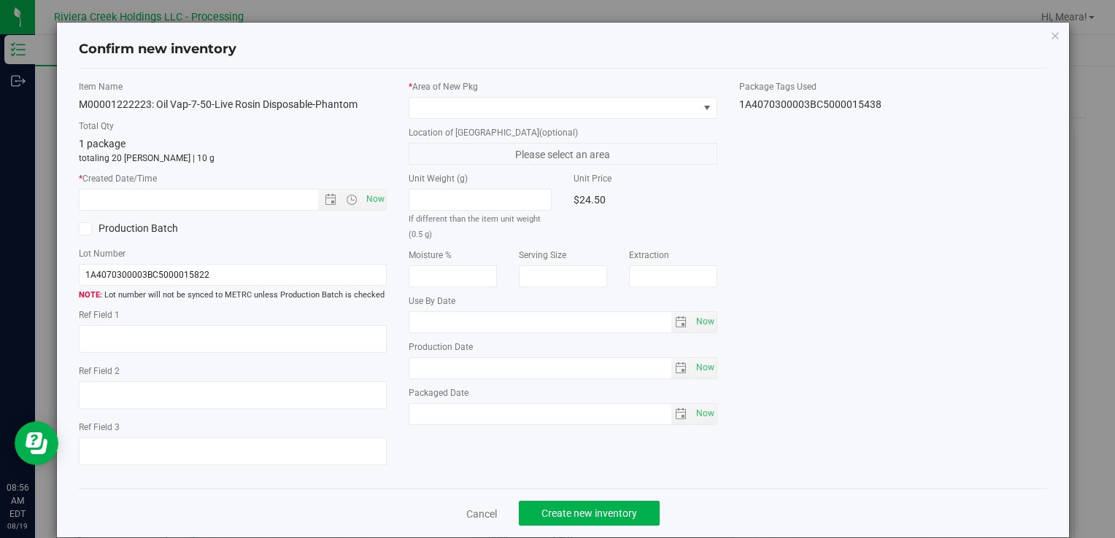
type input "[DATE]"
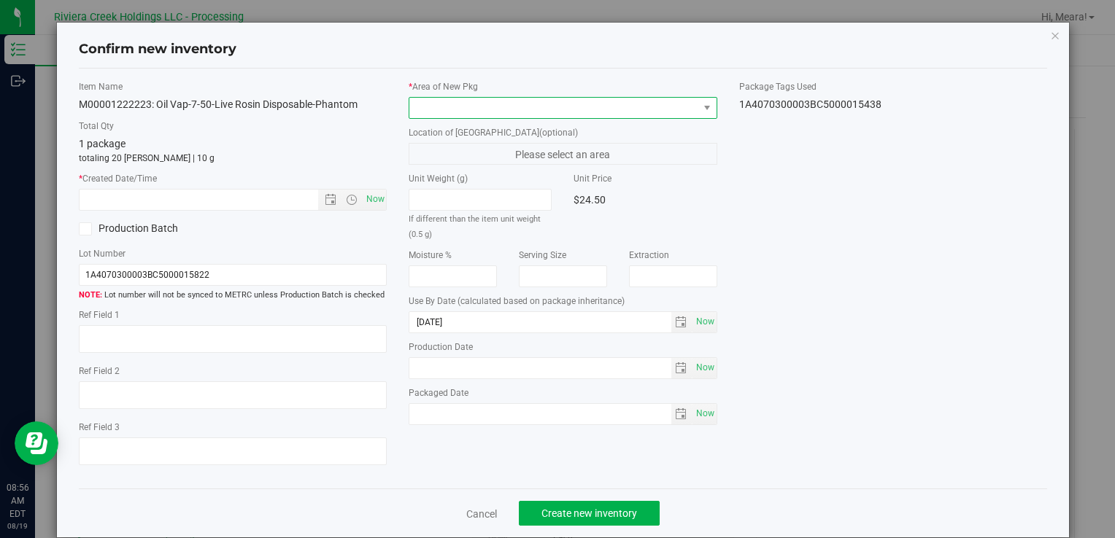
click at [626, 101] on span at bounding box center [553, 108] width 288 height 20
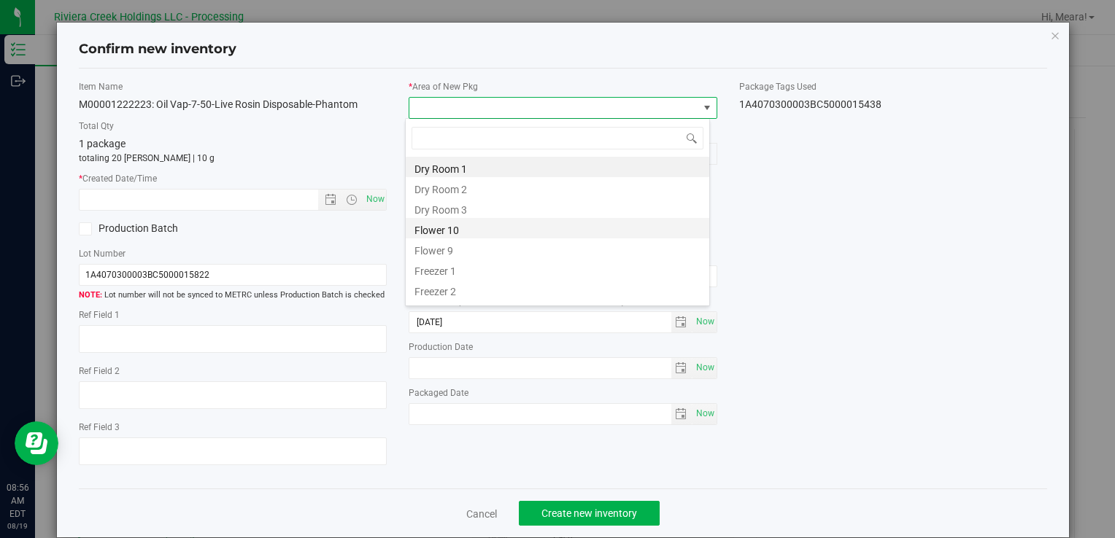
drag, startPoint x: 458, startPoint y: 222, endPoint x: 378, endPoint y: 202, distance: 82.8
click at [458, 222] on li "Flower 10" at bounding box center [557, 228] width 303 height 20
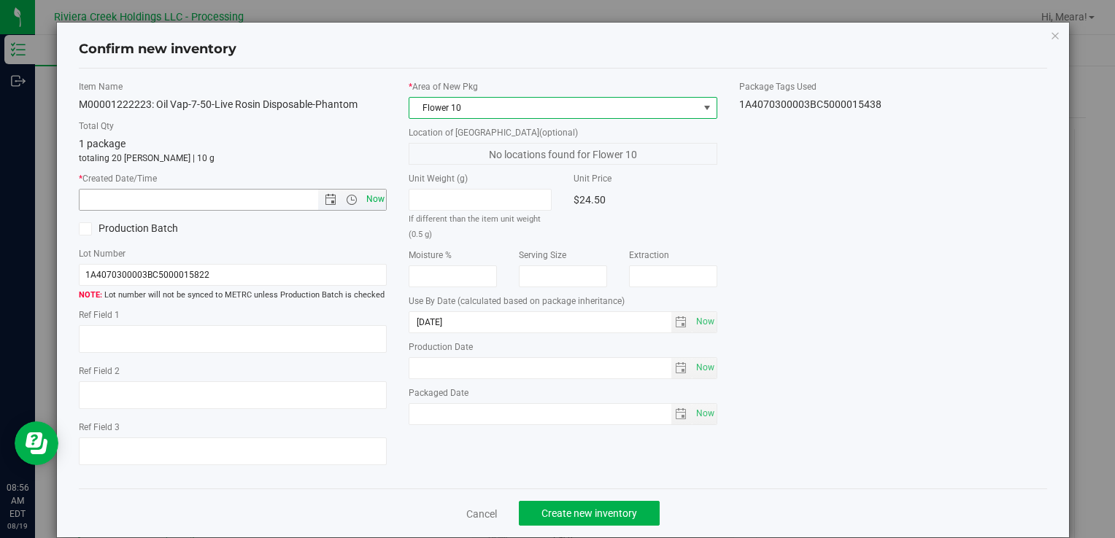
click at [371, 199] on span "Now" at bounding box center [375, 199] width 25 height 21
type input "[DATE] 8:56 AM"
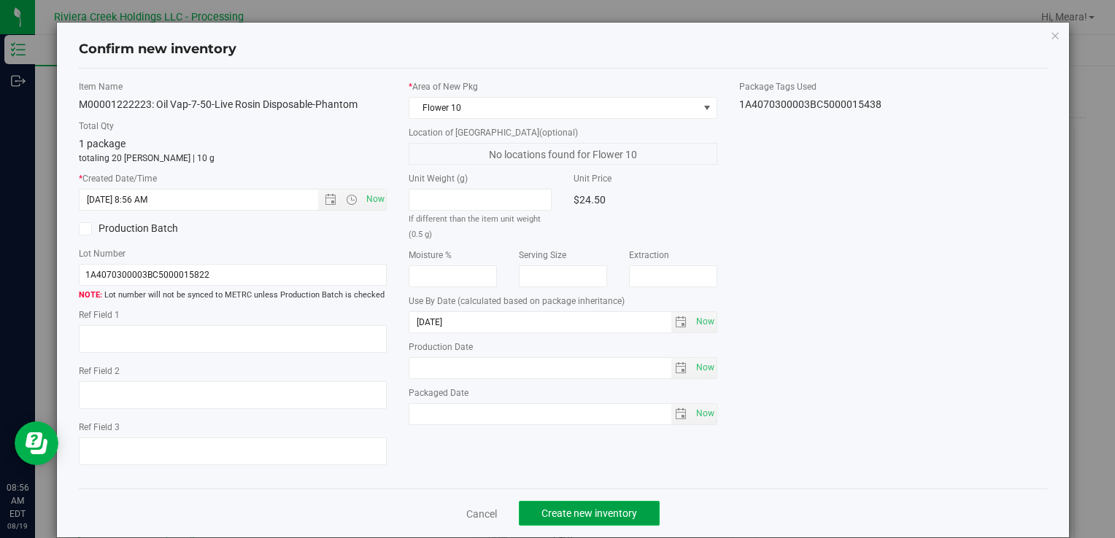
click at [604, 511] on span "Create new inventory" at bounding box center [589, 514] width 96 height 12
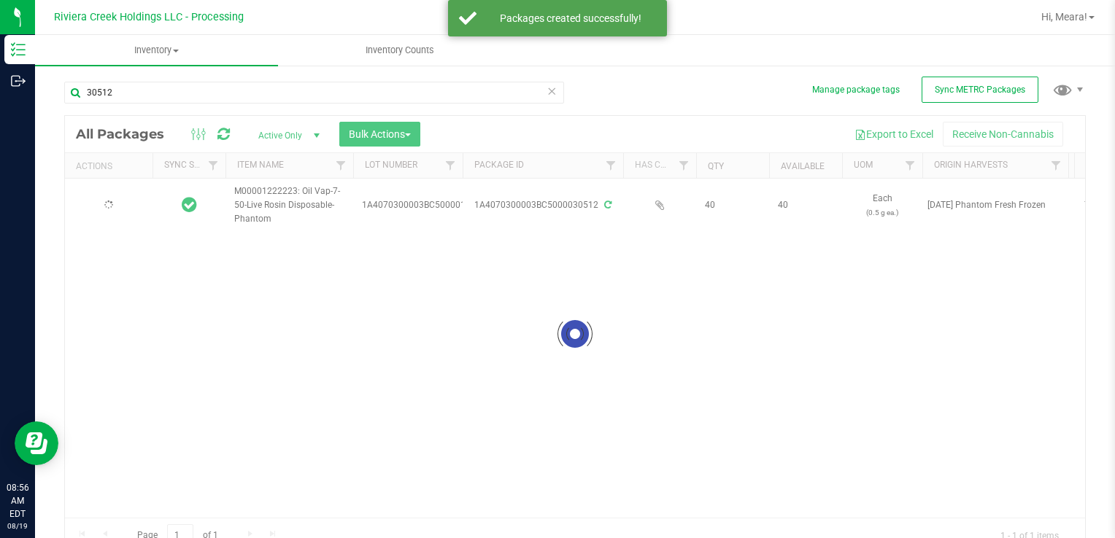
type input "[DATE]"
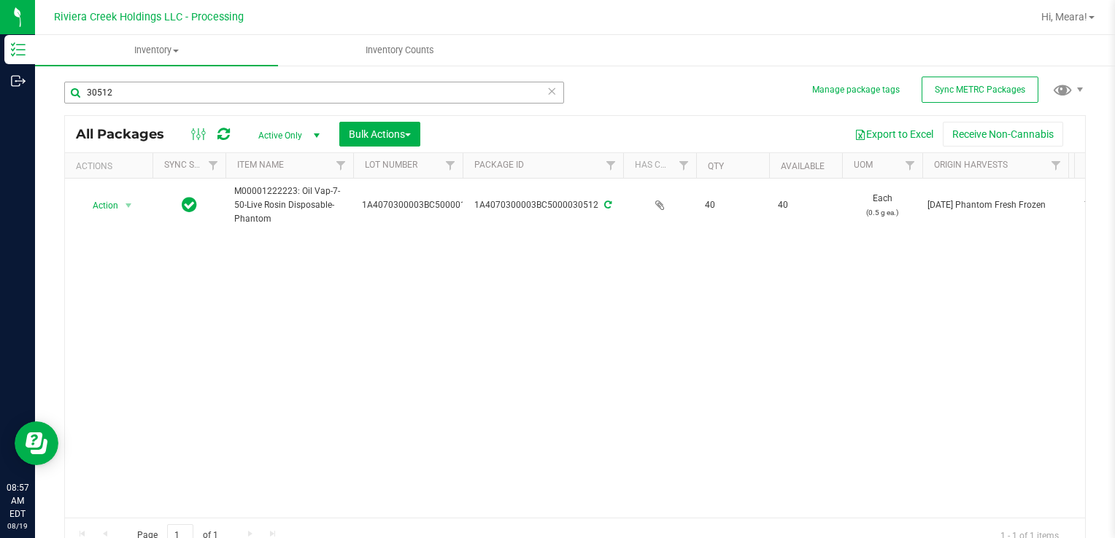
drag, startPoint x: 185, startPoint y: 77, endPoint x: 169, endPoint y: 88, distance: 18.4
click at [173, 86] on div "30512" at bounding box center [319, 92] width 511 height 47
drag, startPoint x: 169, startPoint y: 88, endPoint x: 38, endPoint y: 80, distance: 131.5
click at [47, 93] on div "Manage package tags Sync METRC Packages 30512 All Packages Active Only Active O…" at bounding box center [575, 286] width 1080 height 445
type input "32374"
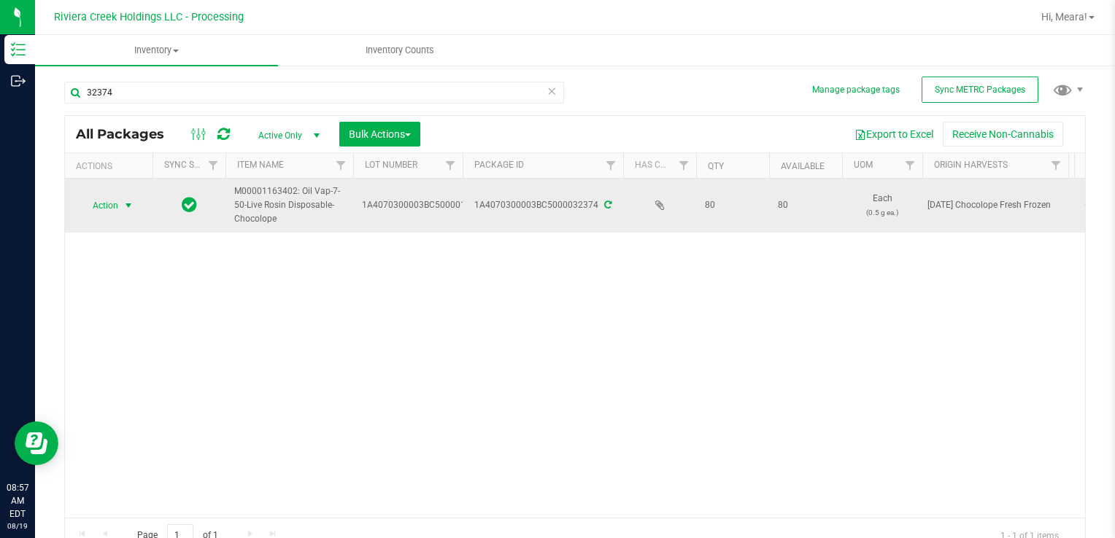
click at [107, 201] on span "Action" at bounding box center [99, 206] width 39 height 20
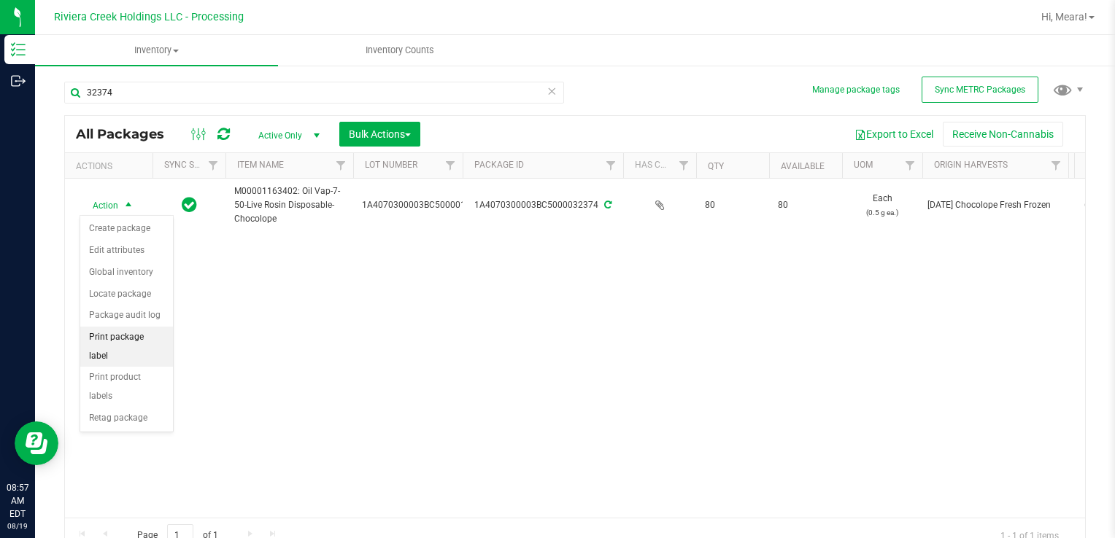
click at [160, 332] on li "Print package label" at bounding box center [126, 347] width 93 height 40
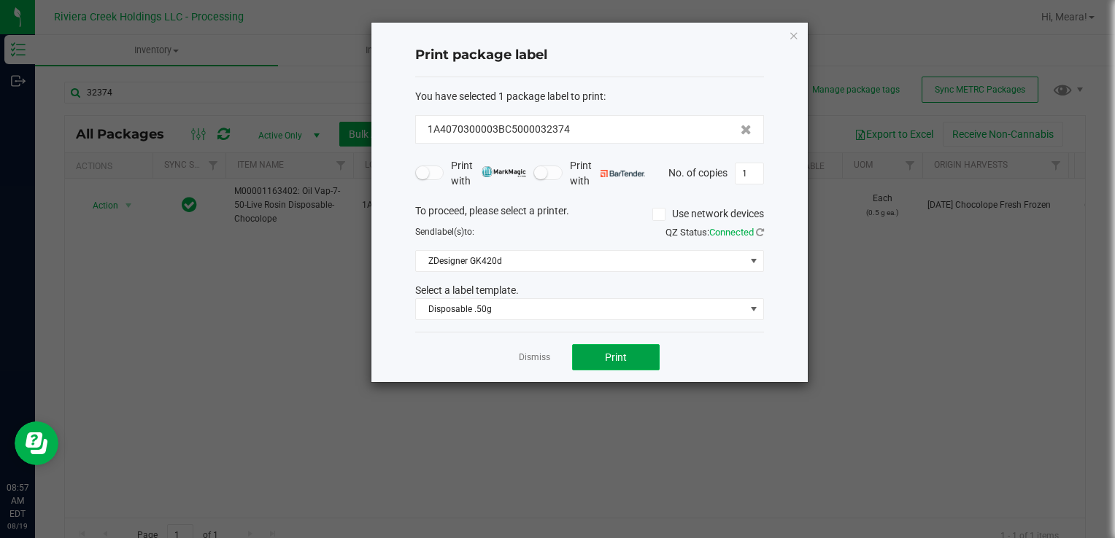
click at [618, 353] on span "Print" at bounding box center [616, 358] width 22 height 12
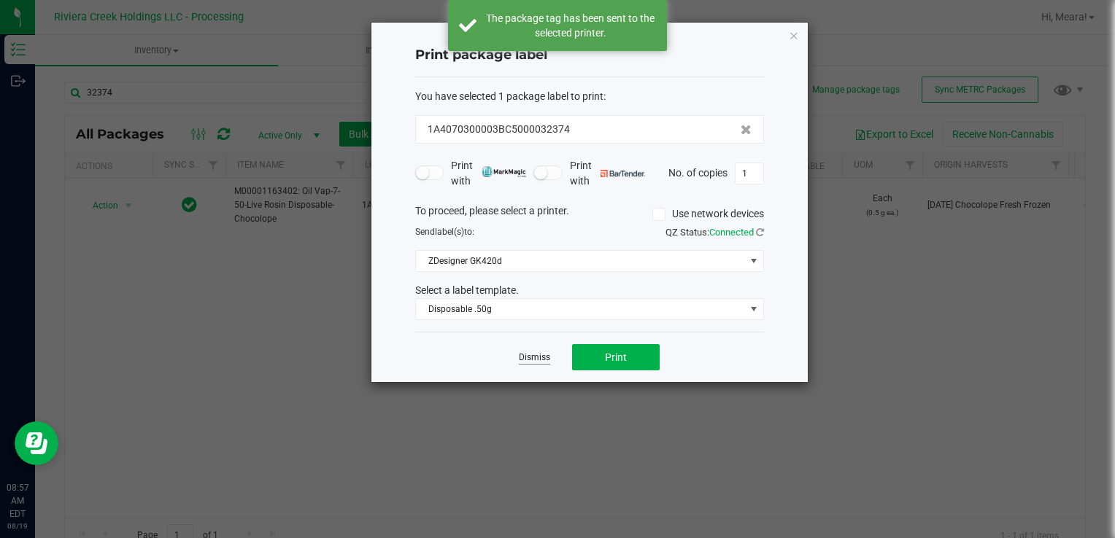
click at [532, 353] on link "Dismiss" at bounding box center [534, 358] width 31 height 12
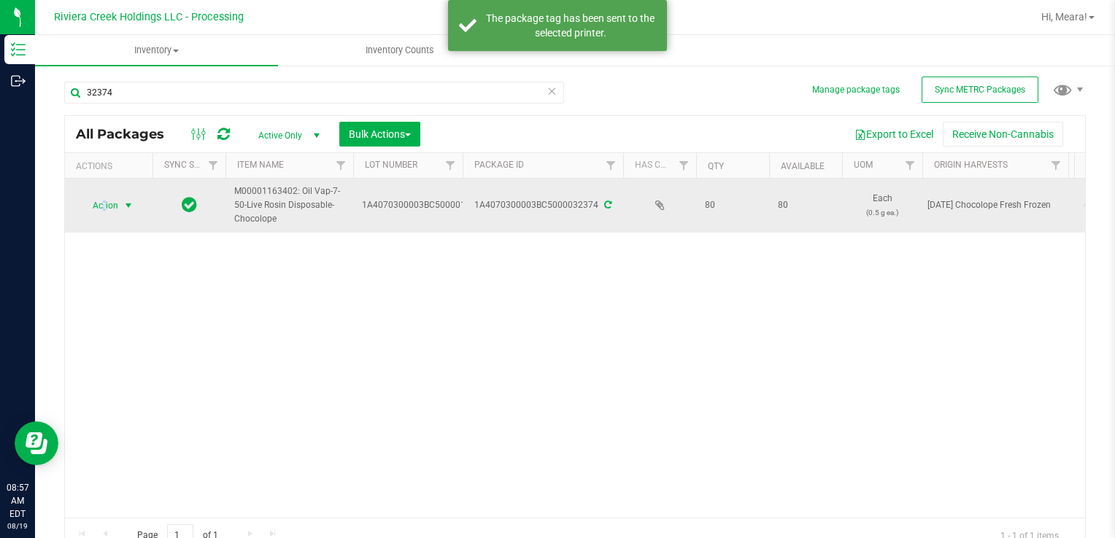
click at [104, 199] on span "Action" at bounding box center [99, 206] width 39 height 20
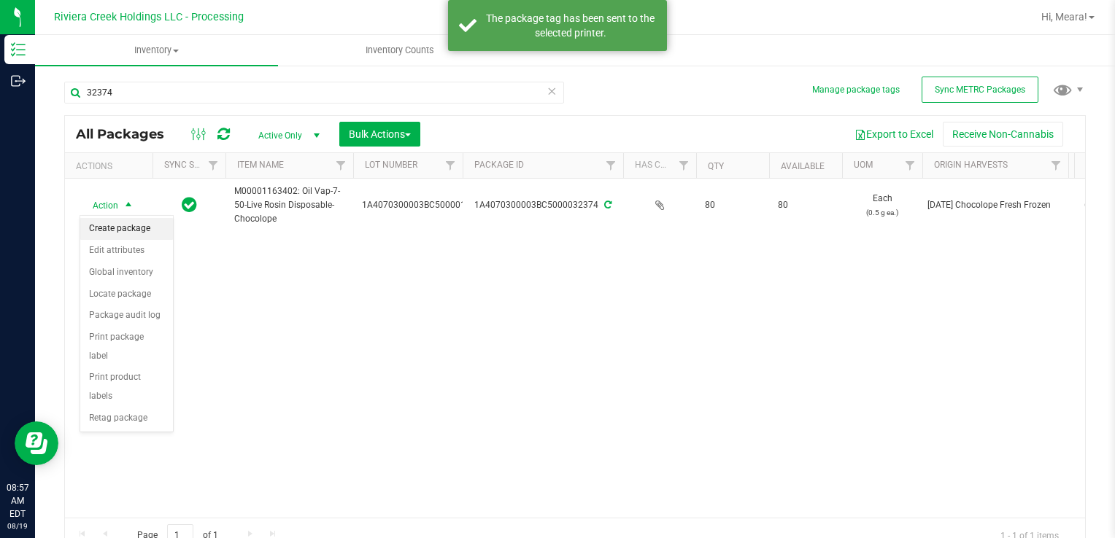
click at [120, 221] on li "Create package" at bounding box center [126, 229] width 93 height 22
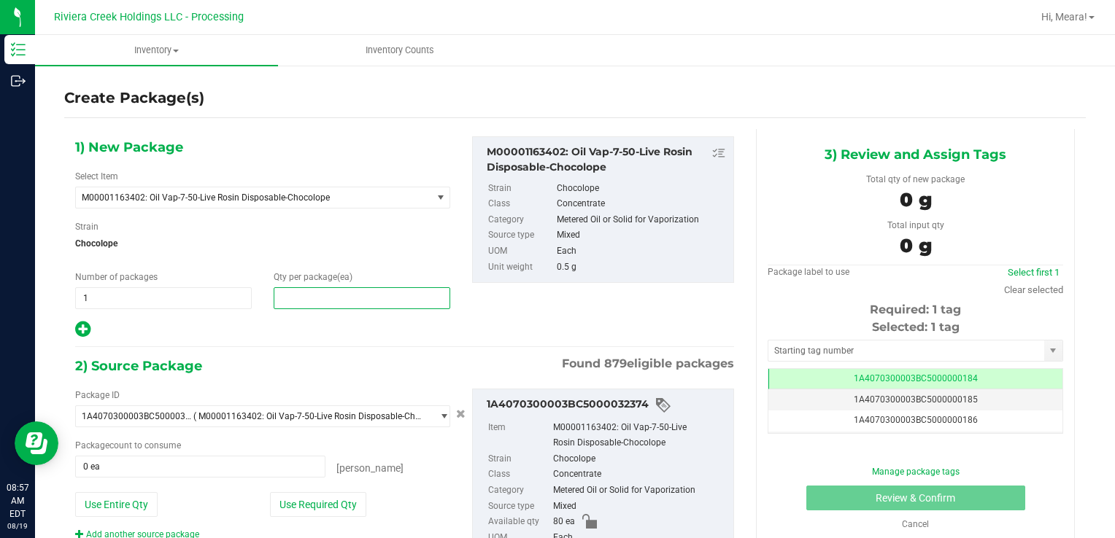
drag, startPoint x: 300, startPoint y: 306, endPoint x: 290, endPoint y: 293, distance: 16.2
click at [298, 305] on span at bounding box center [362, 298] width 177 height 22
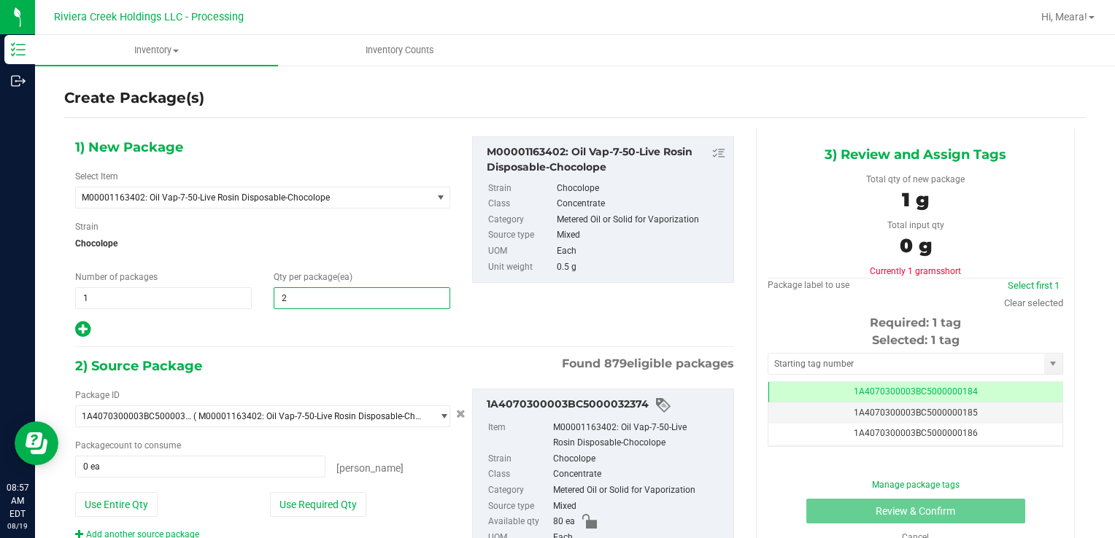
type input "20"
click at [299, 494] on button "Use Required Qty" at bounding box center [318, 504] width 96 height 25
type input "20 ea"
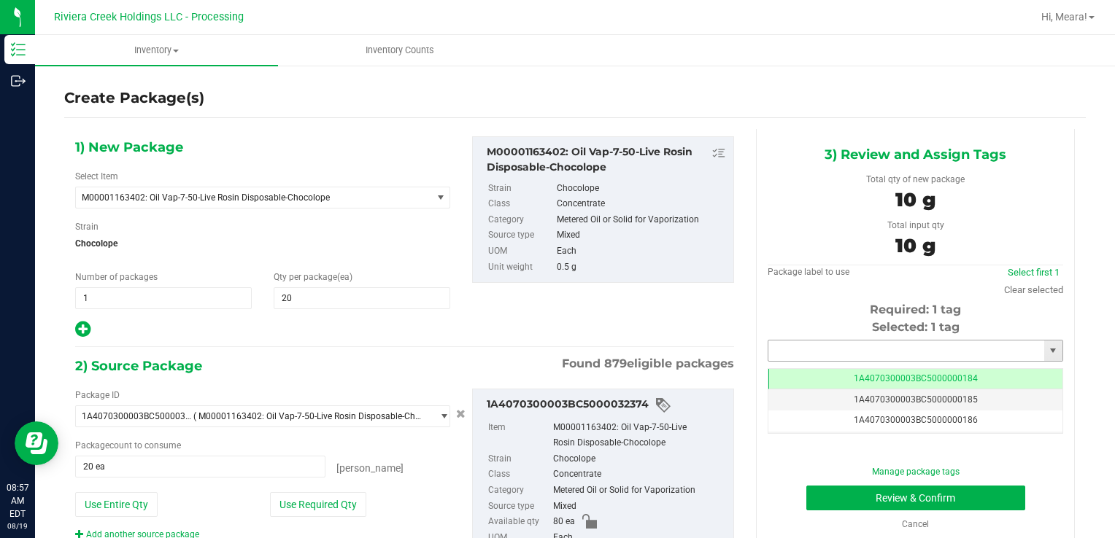
click at [814, 352] on input "text" at bounding box center [906, 351] width 276 height 20
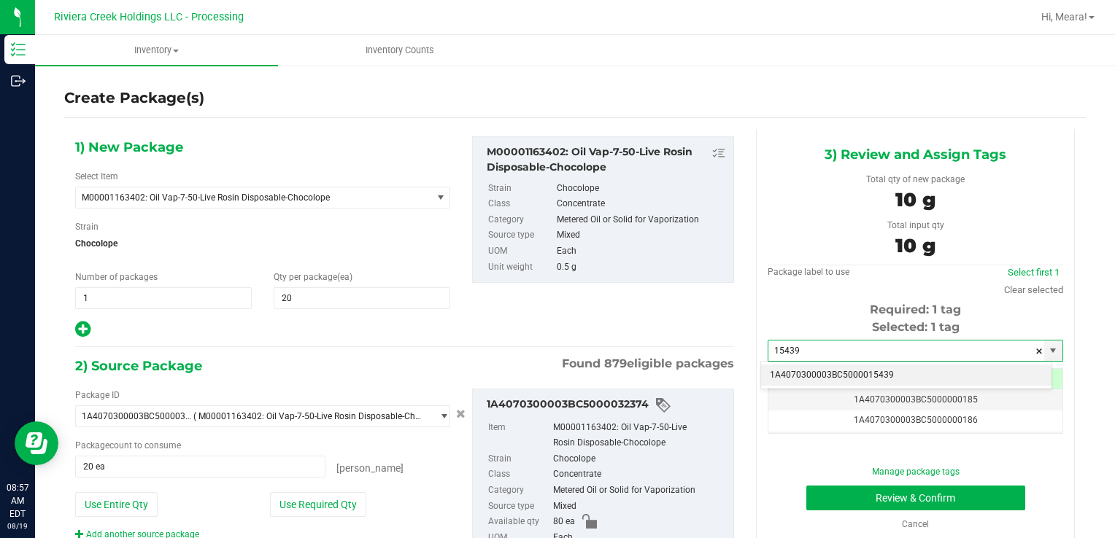
click at [821, 373] on li "1A4070300003BC5000015439" at bounding box center [906, 376] width 290 height 22
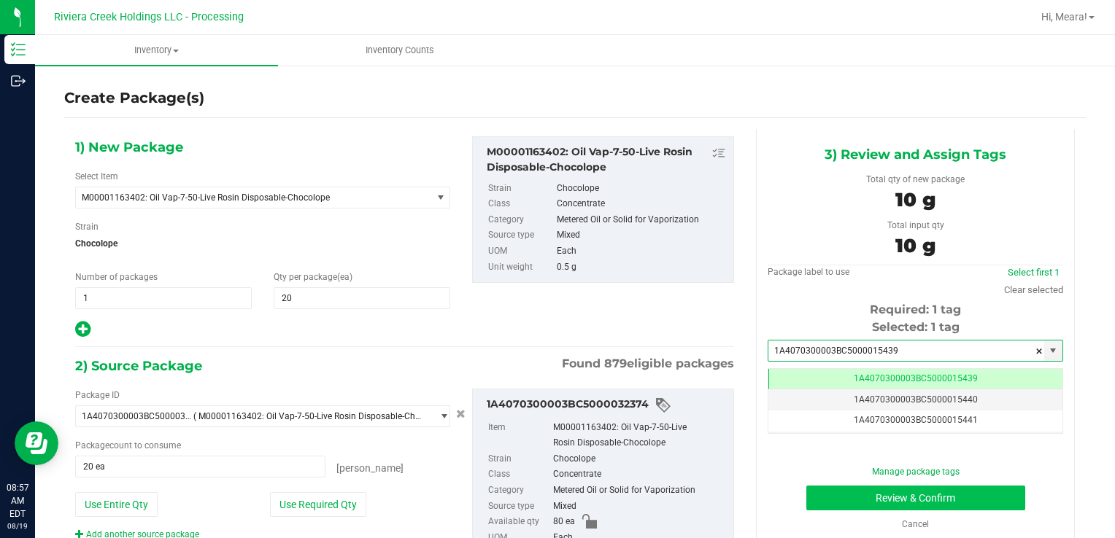
type input "1A4070300003BC5000015439"
click at [824, 498] on button "Review & Confirm" at bounding box center [915, 498] width 219 height 25
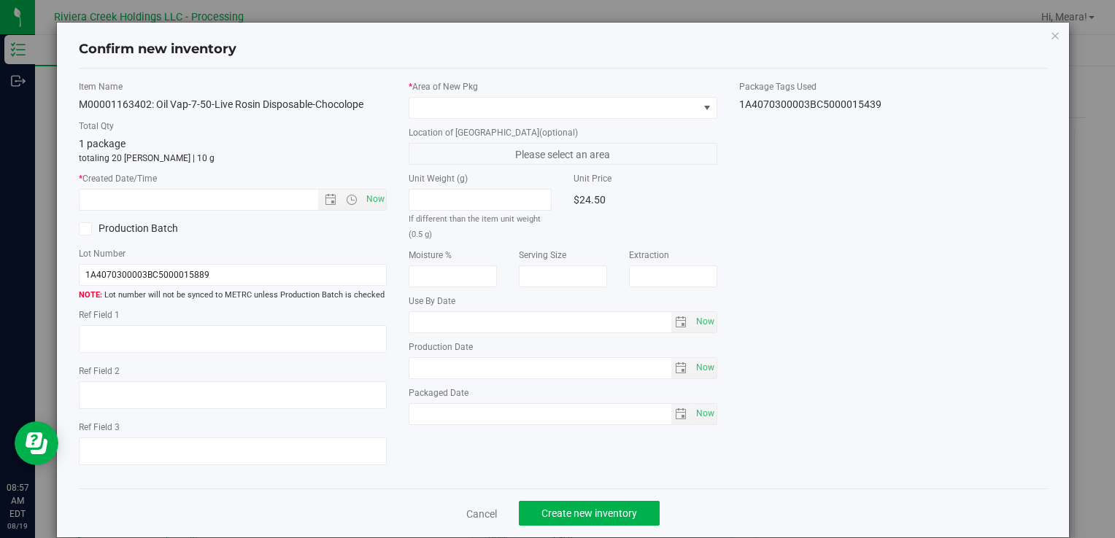
type input "[DATE]"
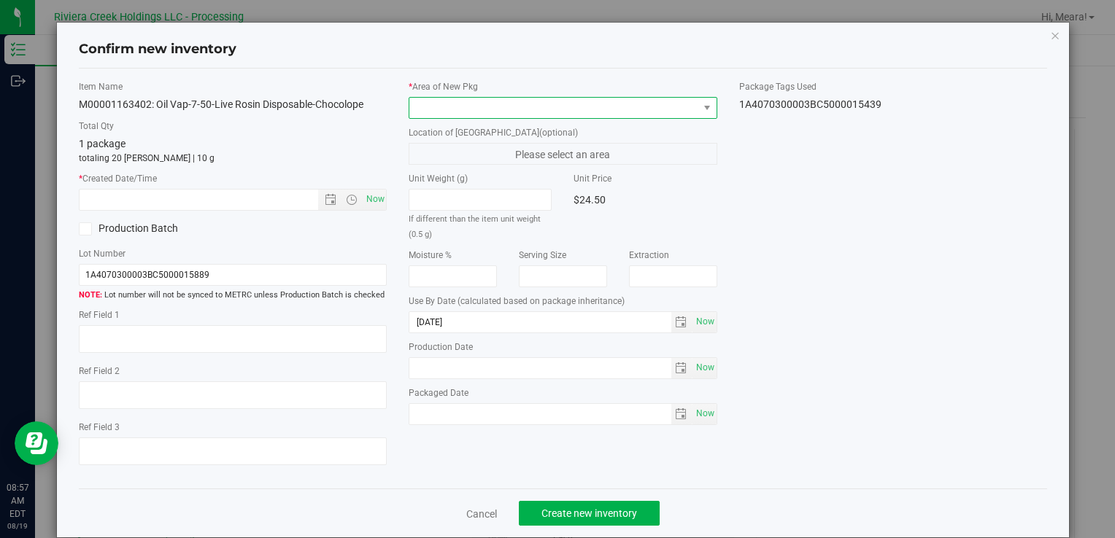
click at [615, 101] on span at bounding box center [553, 108] width 288 height 20
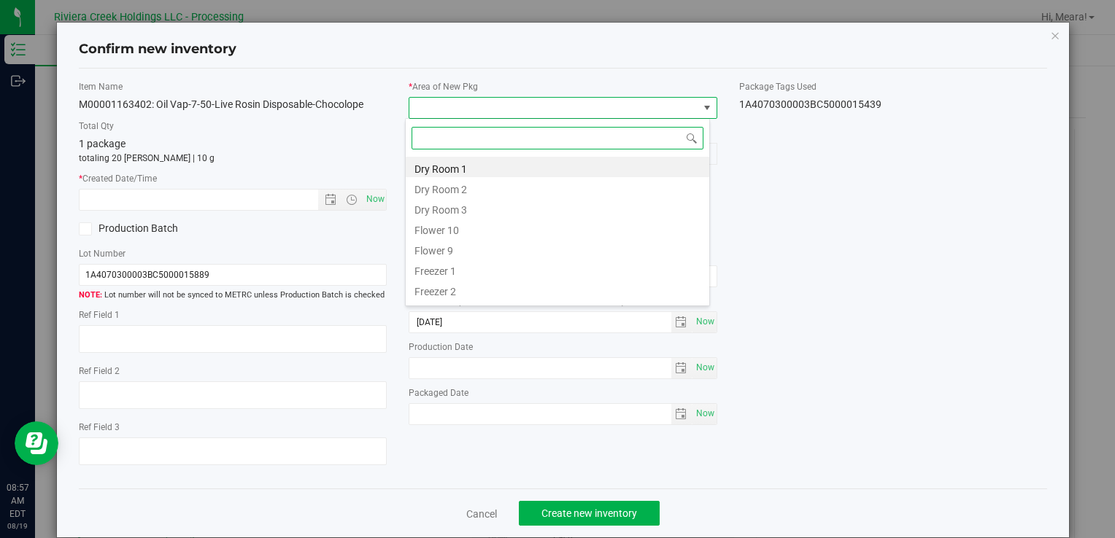
drag, startPoint x: 456, startPoint y: 221, endPoint x: 389, endPoint y: 216, distance: 67.3
click at [455, 221] on li "Flower 10" at bounding box center [557, 228] width 303 height 20
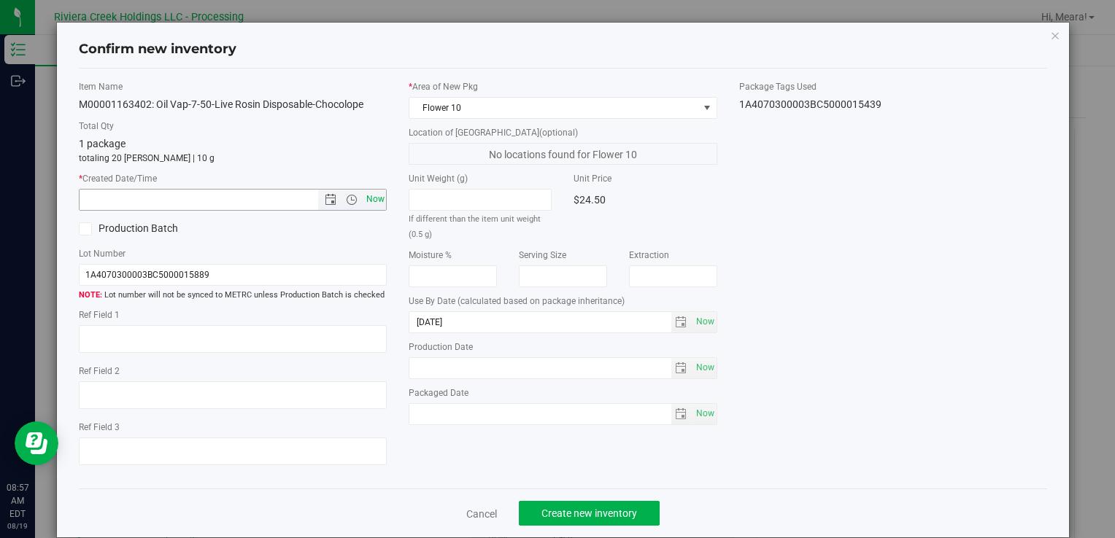
click at [374, 200] on span "Now" at bounding box center [375, 199] width 25 height 21
type input "[DATE] 8:57 AM"
click at [570, 509] on span "Create new inventory" at bounding box center [589, 514] width 96 height 12
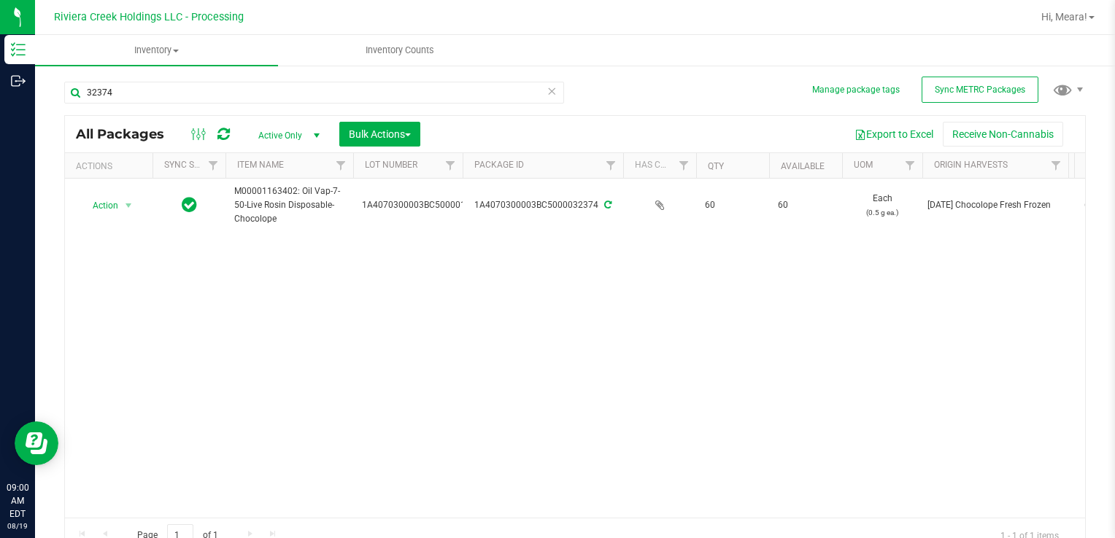
click at [144, 80] on div "32374" at bounding box center [319, 92] width 511 height 47
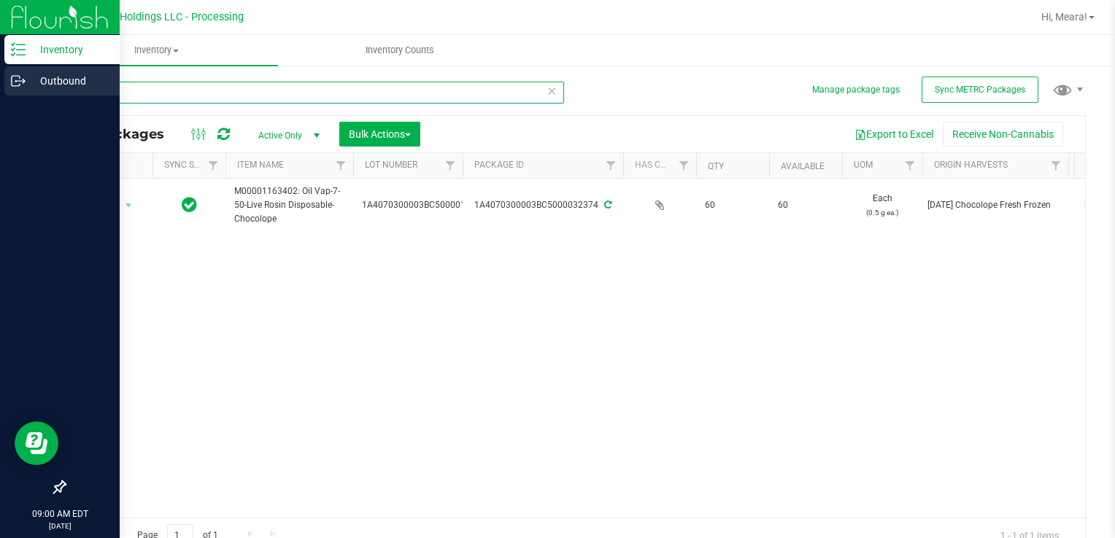
drag, startPoint x: 146, startPoint y: 92, endPoint x: 25, endPoint y: 83, distance: 121.4
click at [25, 83] on div "Inventory Outbound 09:00 AM EDT [DATE] 08/19 Riviera Creek Holdings LLC - Proce…" at bounding box center [557, 269] width 1115 height 538
type input "35279"
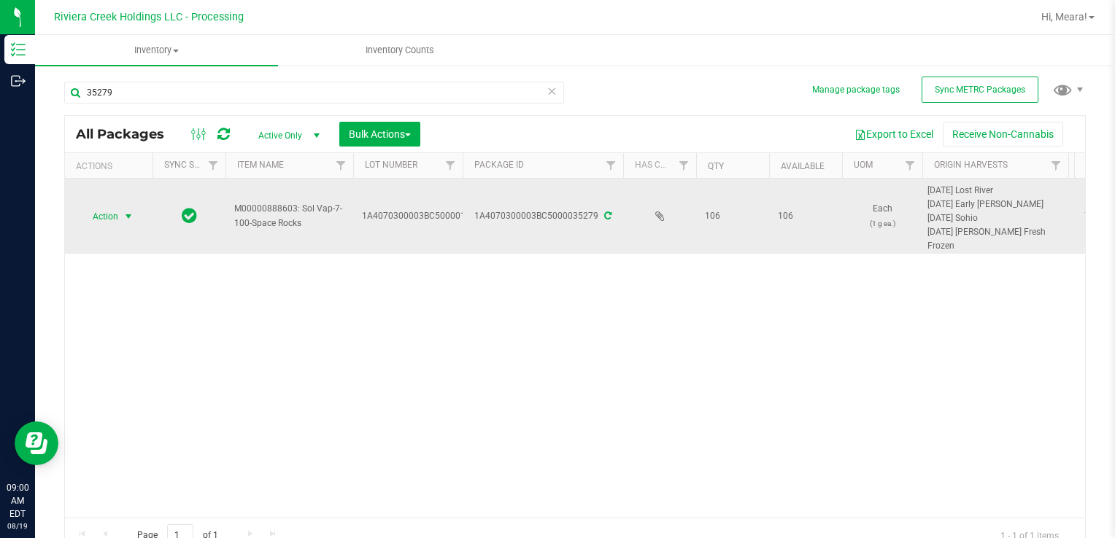
click at [104, 209] on span "Action" at bounding box center [99, 216] width 39 height 20
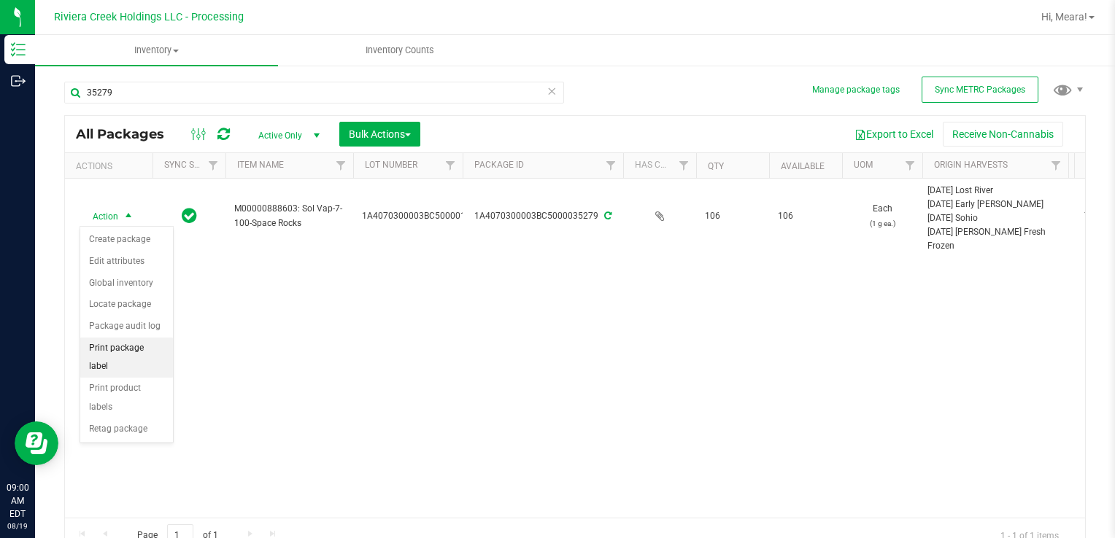
click at [128, 347] on li "Print package label" at bounding box center [126, 358] width 93 height 40
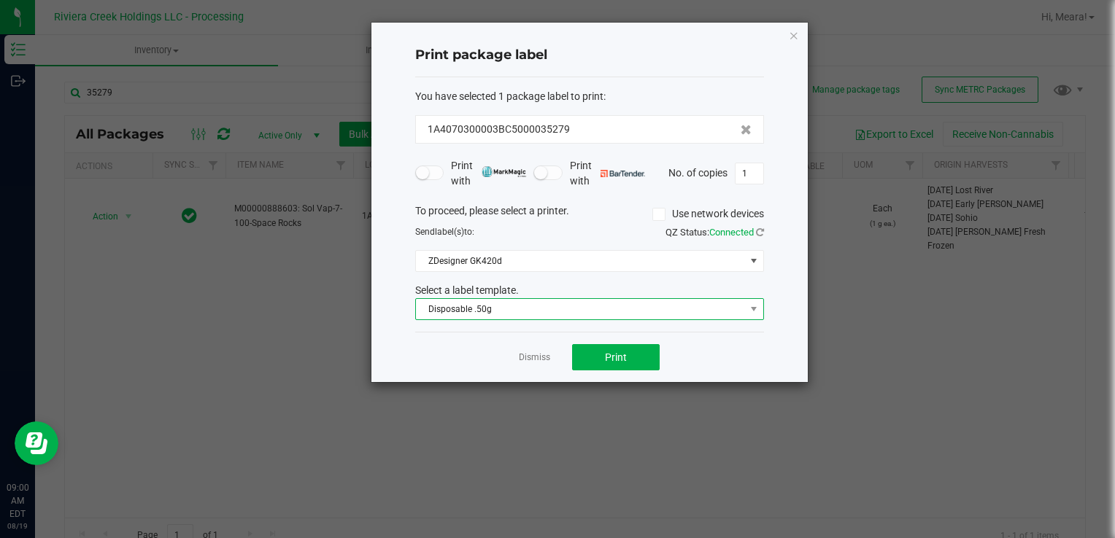
drag, startPoint x: 598, startPoint y: 309, endPoint x: 592, endPoint y: 298, distance: 12.4
click at [595, 303] on span "Disposable .50g" at bounding box center [580, 309] width 329 height 20
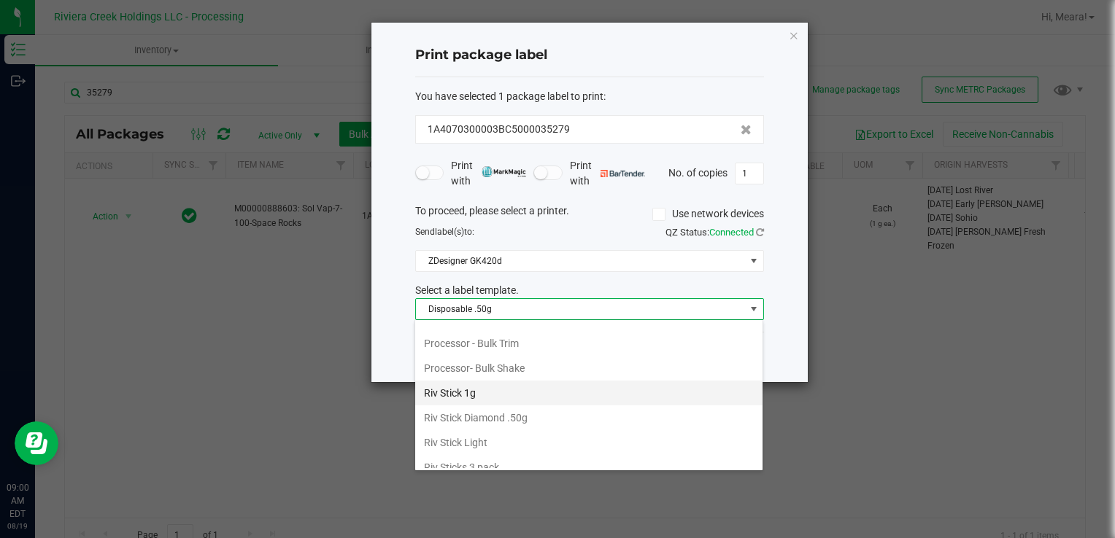
scroll to position [687, 0]
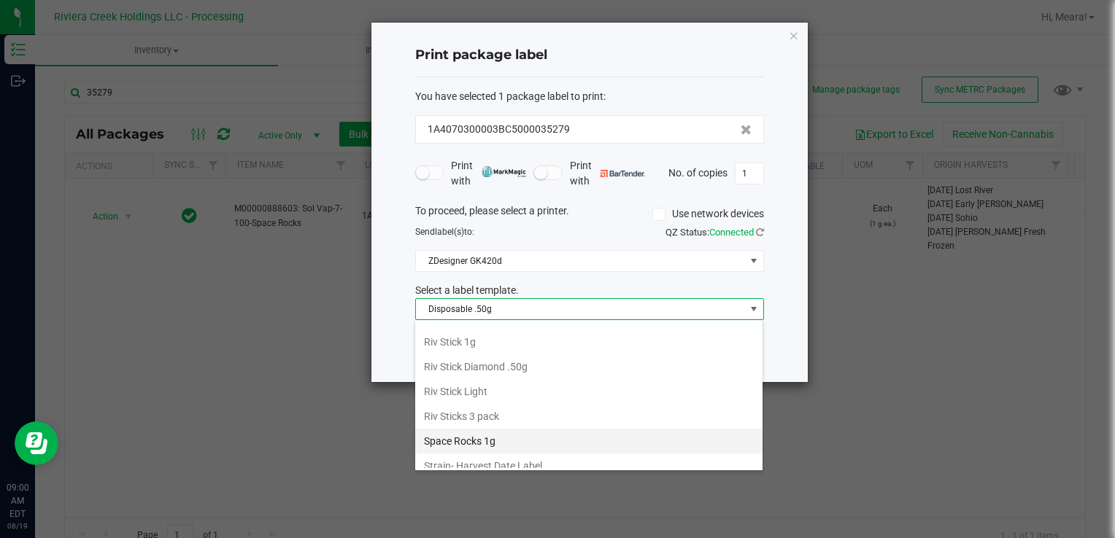
click at [496, 430] on li "Space Rocks 1g" at bounding box center [588, 441] width 347 height 25
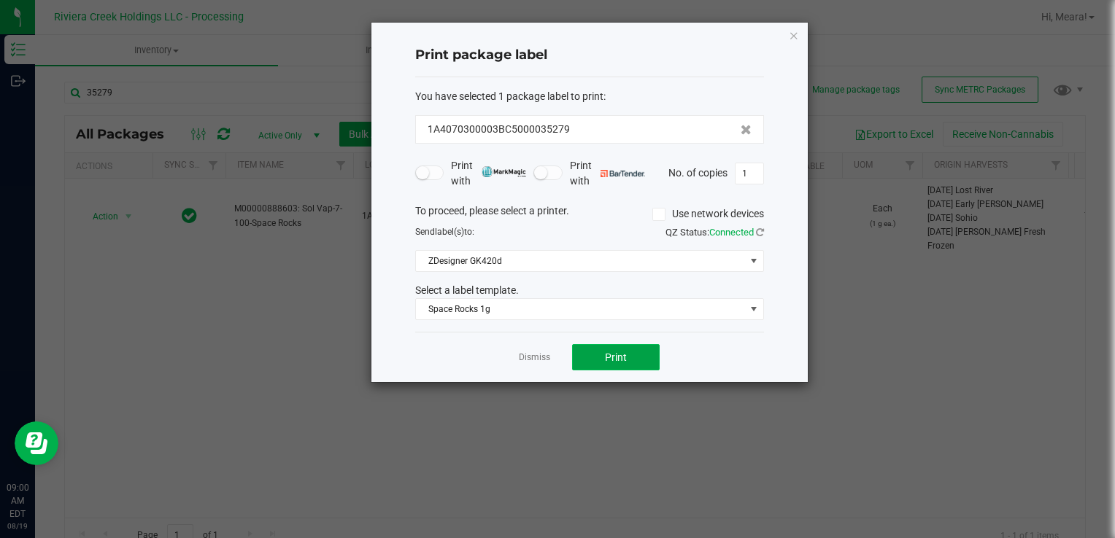
click at [622, 355] on span "Print" at bounding box center [616, 358] width 22 height 12
click at [519, 354] on link "Dismiss" at bounding box center [534, 358] width 31 height 12
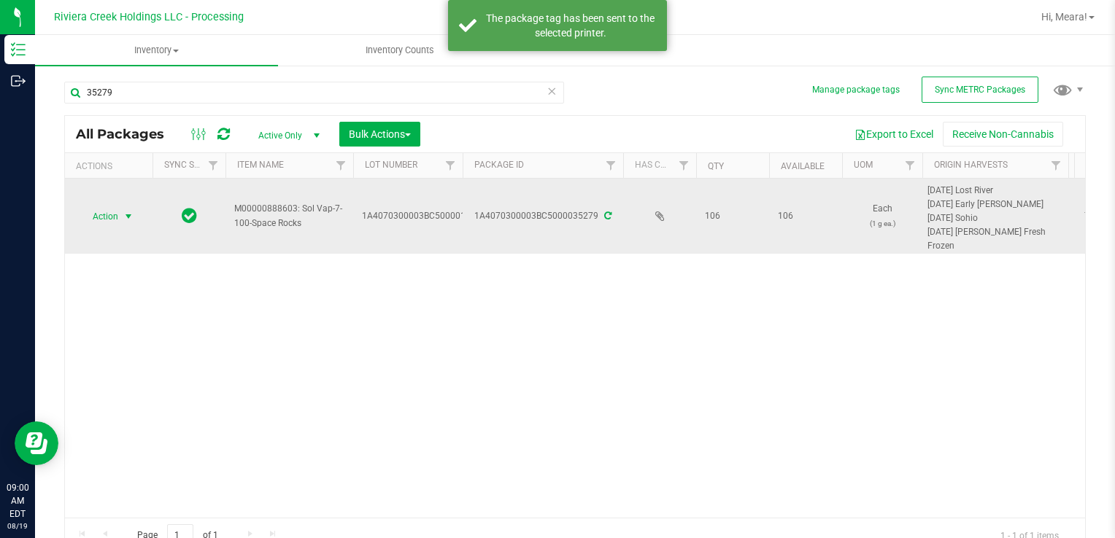
click at [81, 220] on span "Action" at bounding box center [99, 216] width 39 height 20
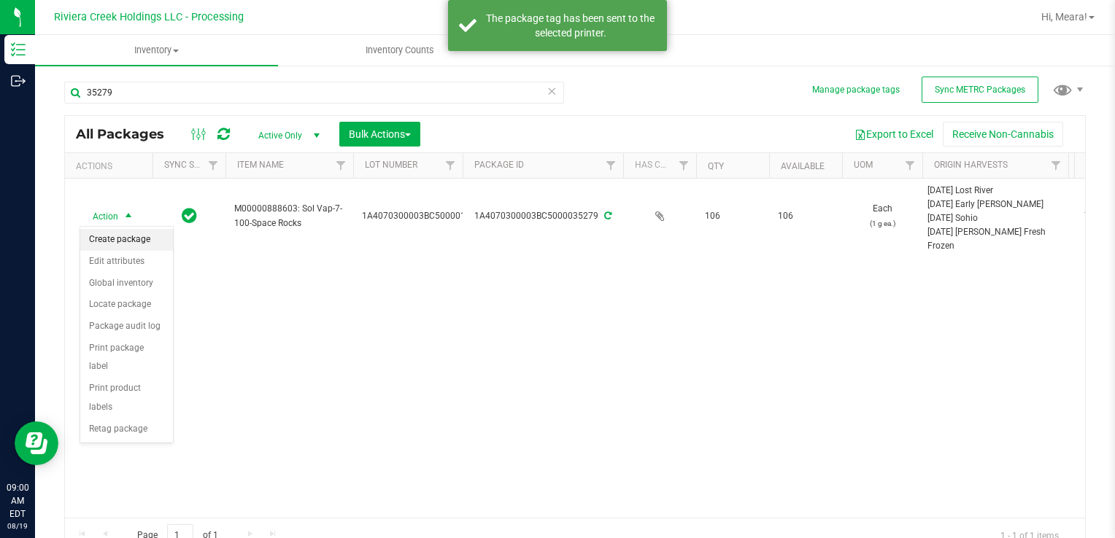
click at [102, 229] on li "Create package" at bounding box center [126, 240] width 93 height 22
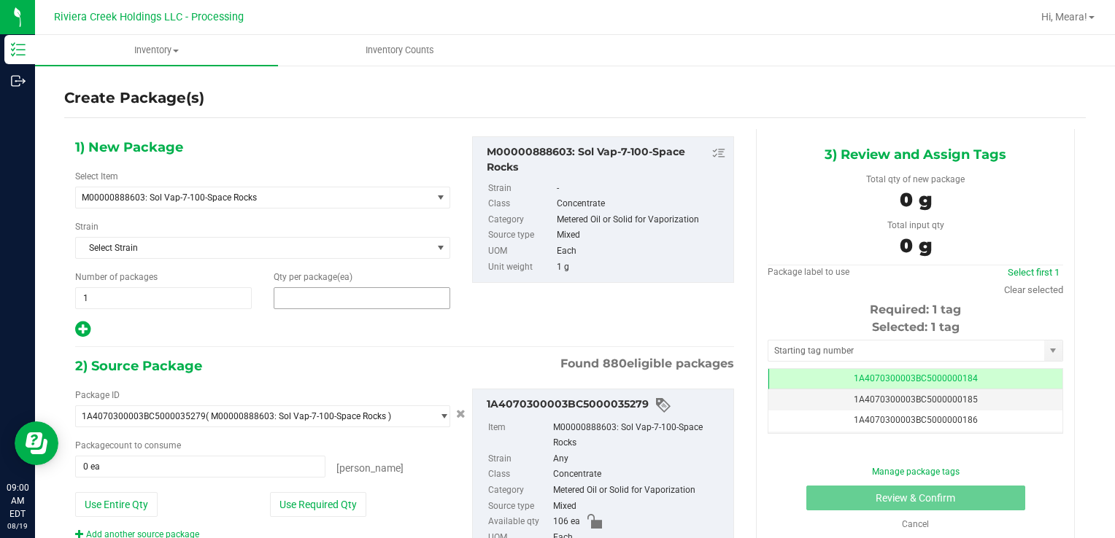
click at [303, 287] on span at bounding box center [362, 298] width 177 height 22
type input "50"
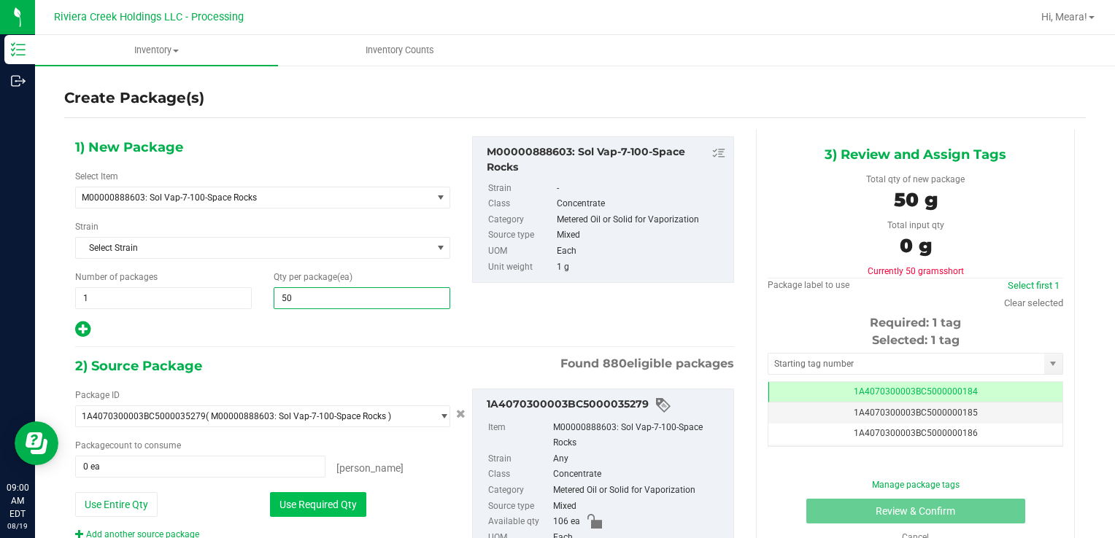
type input "50"
click at [298, 503] on button "Use Required Qty" at bounding box center [318, 504] width 96 height 25
type input "50 ea"
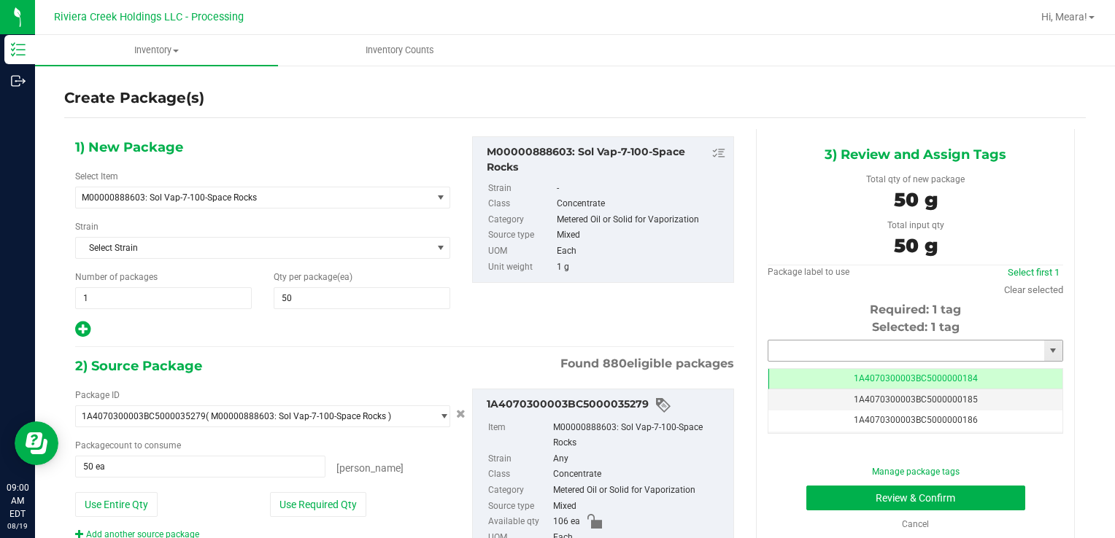
click at [775, 345] on input "text" at bounding box center [906, 351] width 276 height 20
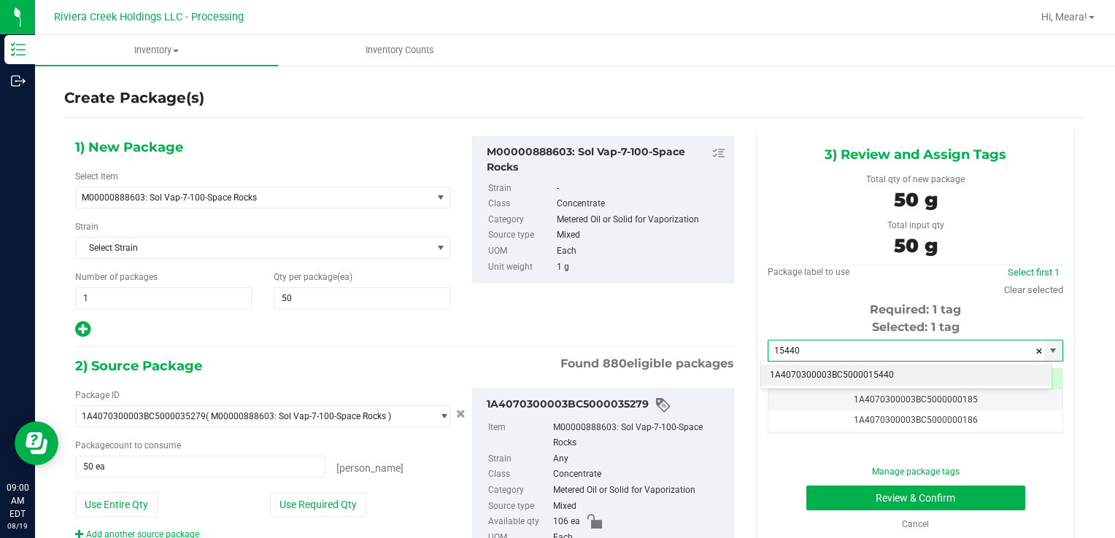
click at [820, 372] on li "1A4070300003BC5000015440" at bounding box center [906, 376] width 290 height 22
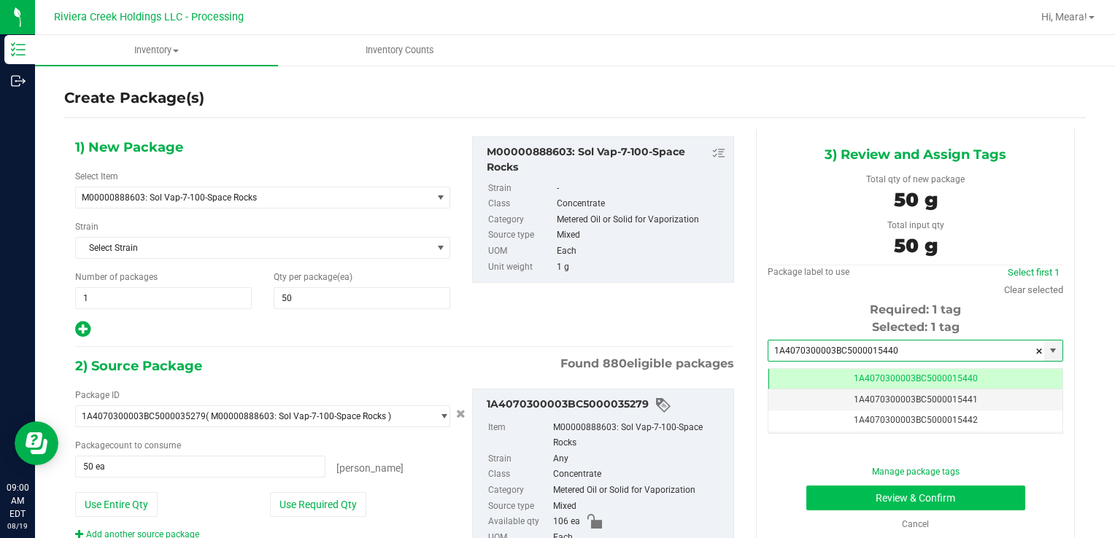
type input "1A4070300003BC5000015440"
click at [843, 494] on button "Review & Confirm" at bounding box center [915, 498] width 219 height 25
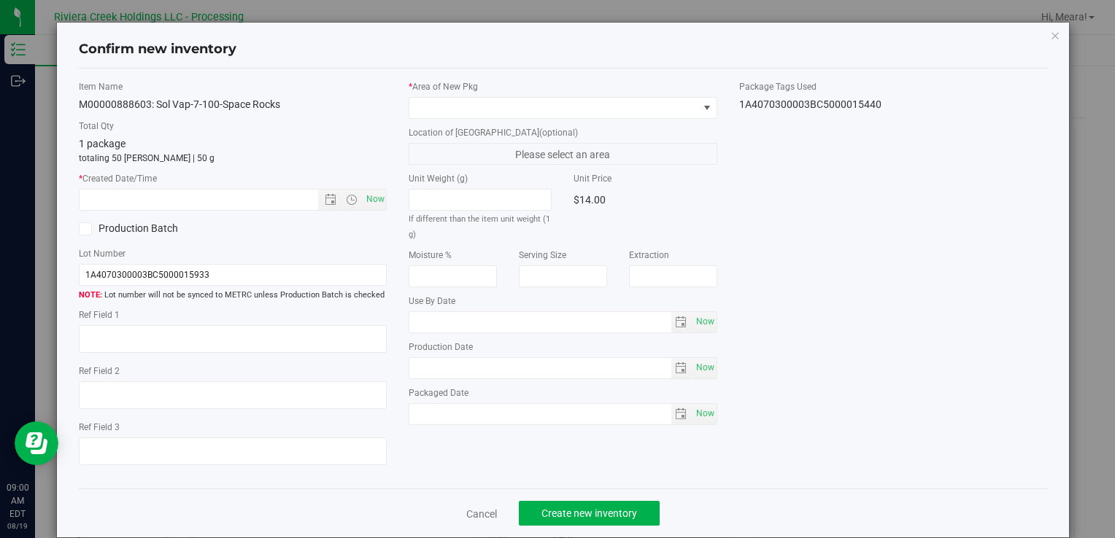
type input "[DATE]"
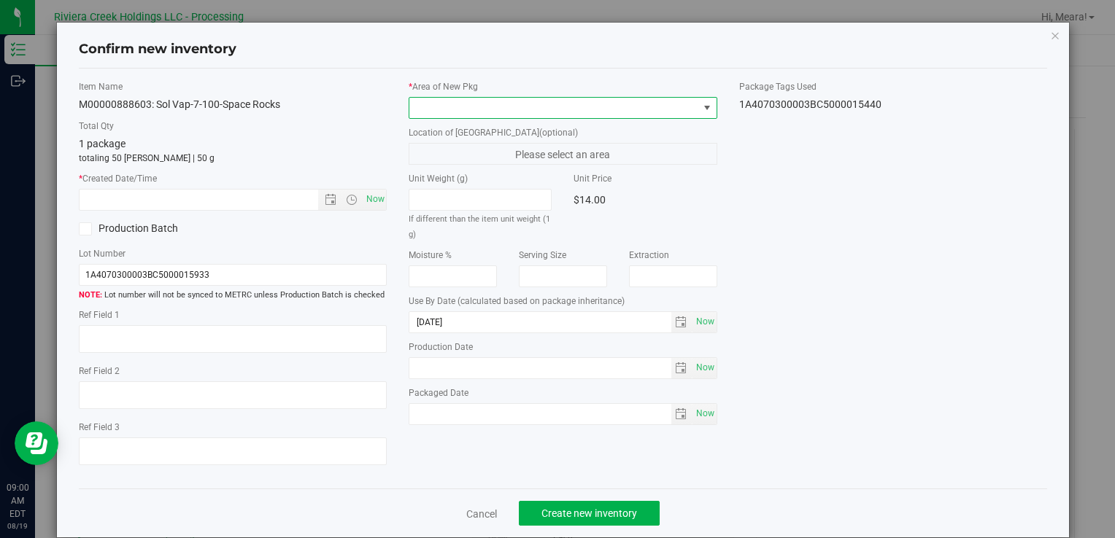
click at [623, 109] on span at bounding box center [553, 108] width 288 height 20
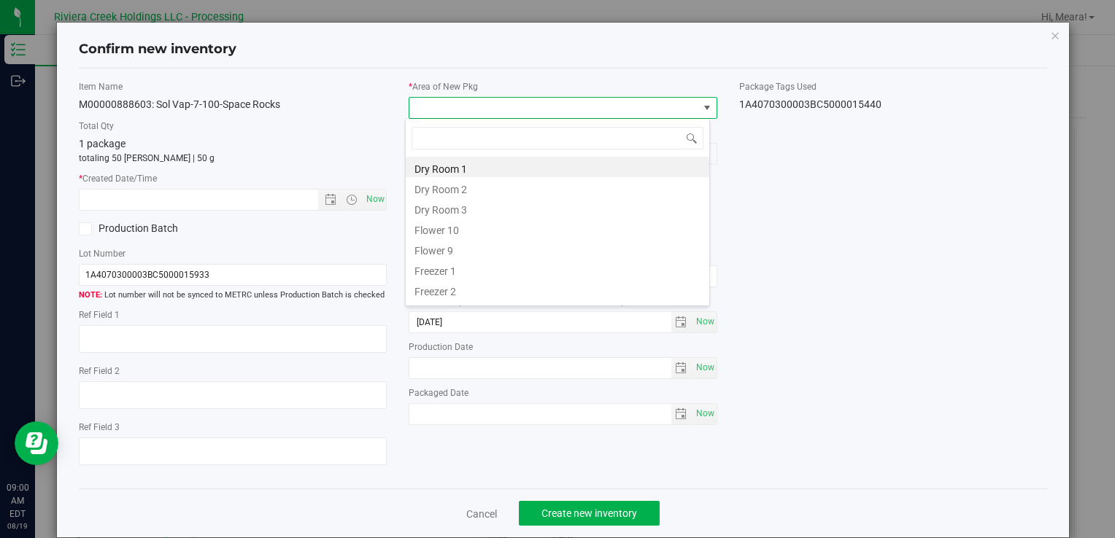
click at [449, 230] on li "Flower 10" at bounding box center [557, 228] width 303 height 20
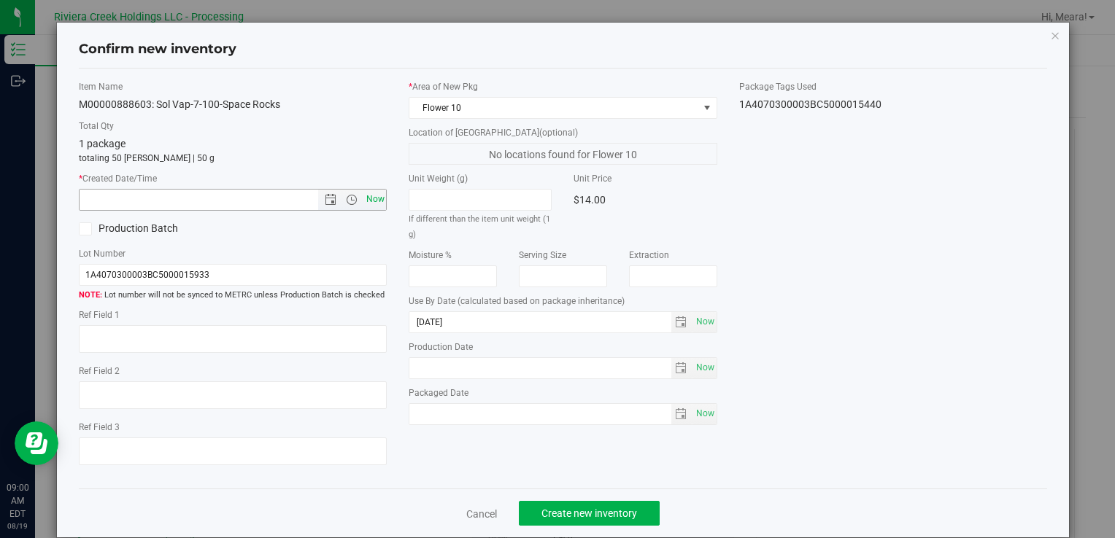
click at [379, 191] on span "Now" at bounding box center [375, 199] width 25 height 21
type input "[DATE] 9:00 AM"
click at [630, 525] on button "Create new inventory" at bounding box center [589, 513] width 141 height 25
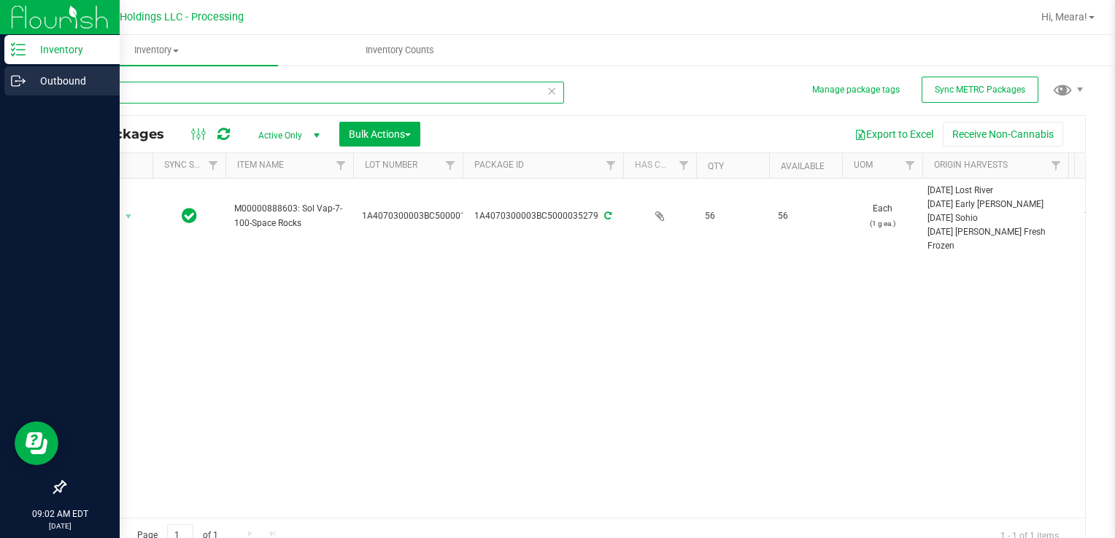
drag, startPoint x: 157, startPoint y: 96, endPoint x: 0, endPoint y: 90, distance: 156.9
click at [0, 92] on html "Inventory Outbound 09:02 AM EDT [DATE] 08/19 Riviera Creek Holdings LLC - Proce…" at bounding box center [557, 269] width 1115 height 538
type input "34754"
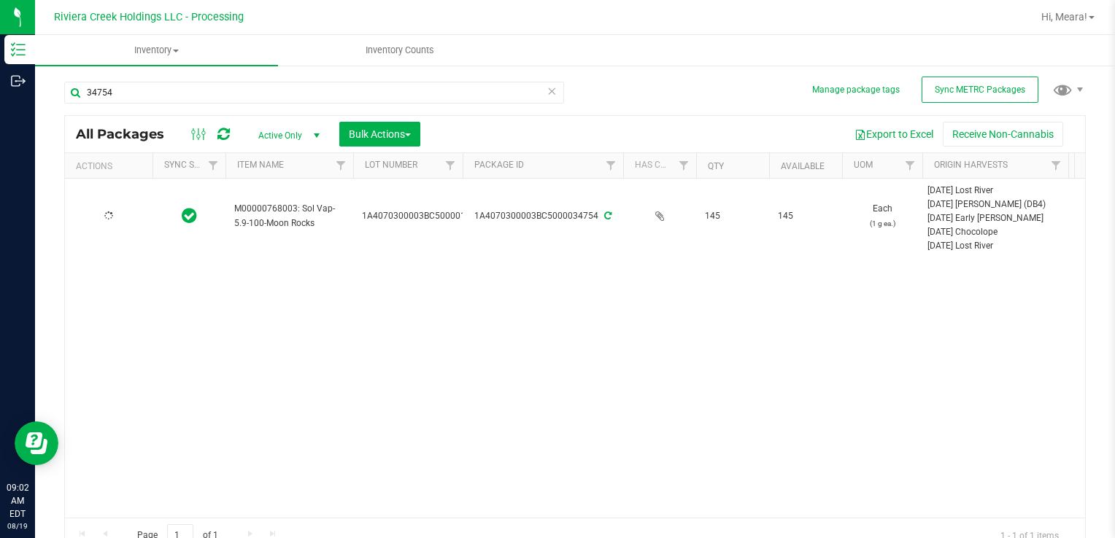
click at [123, 222] on div at bounding box center [109, 216] width 70 height 14
click at [122, 220] on span "select" at bounding box center [129, 216] width 18 height 20
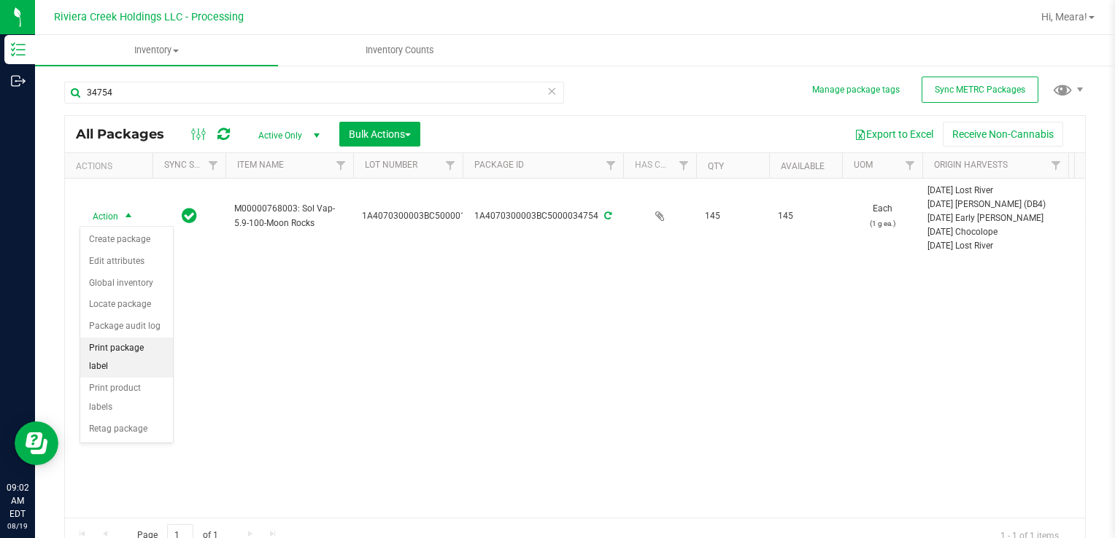
click at [151, 350] on li "Print package label" at bounding box center [126, 358] width 93 height 40
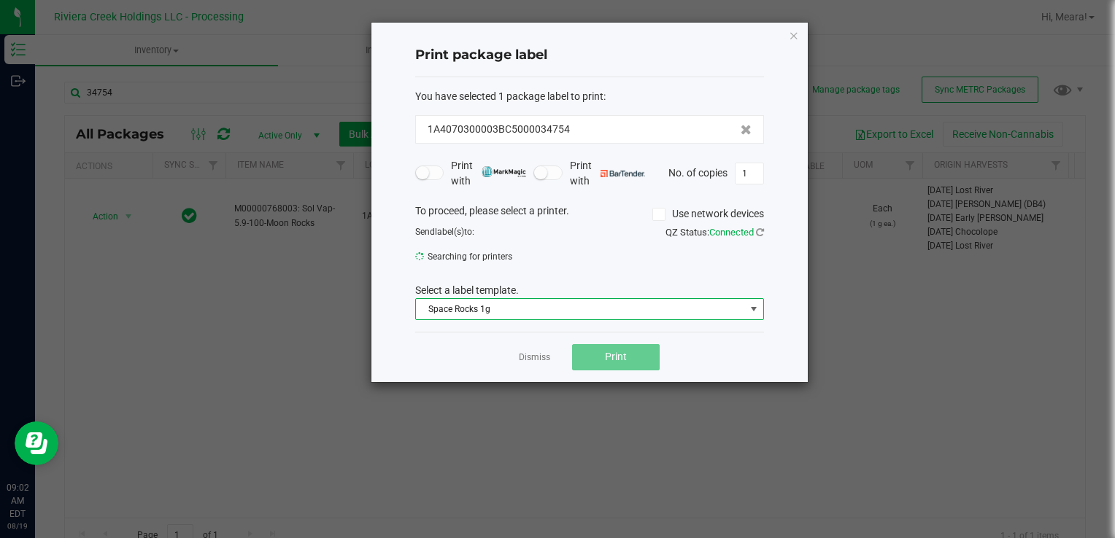
click at [522, 312] on span "Space Rocks 1g" at bounding box center [580, 309] width 329 height 20
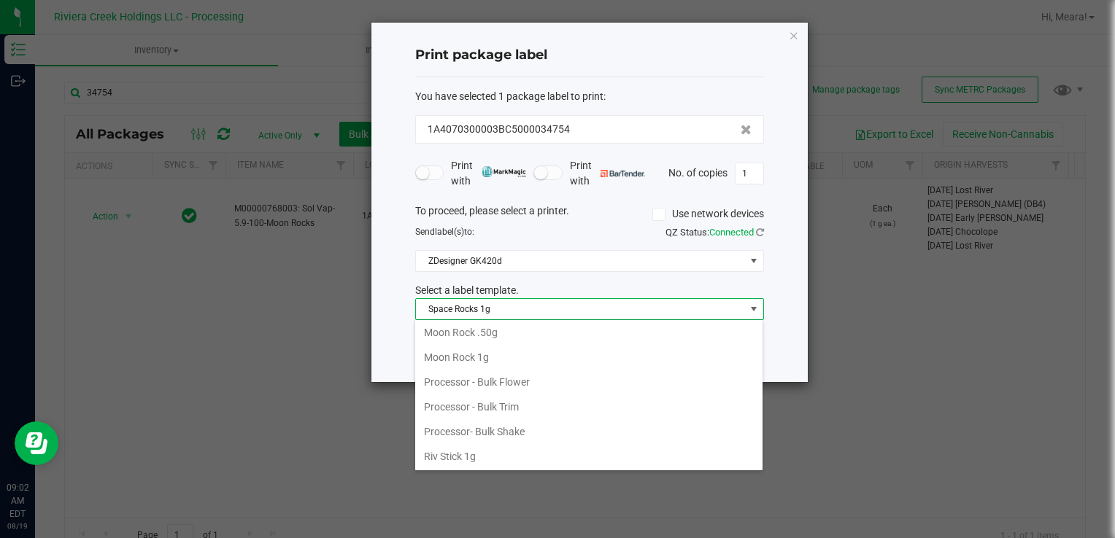
scroll to position [541, 0]
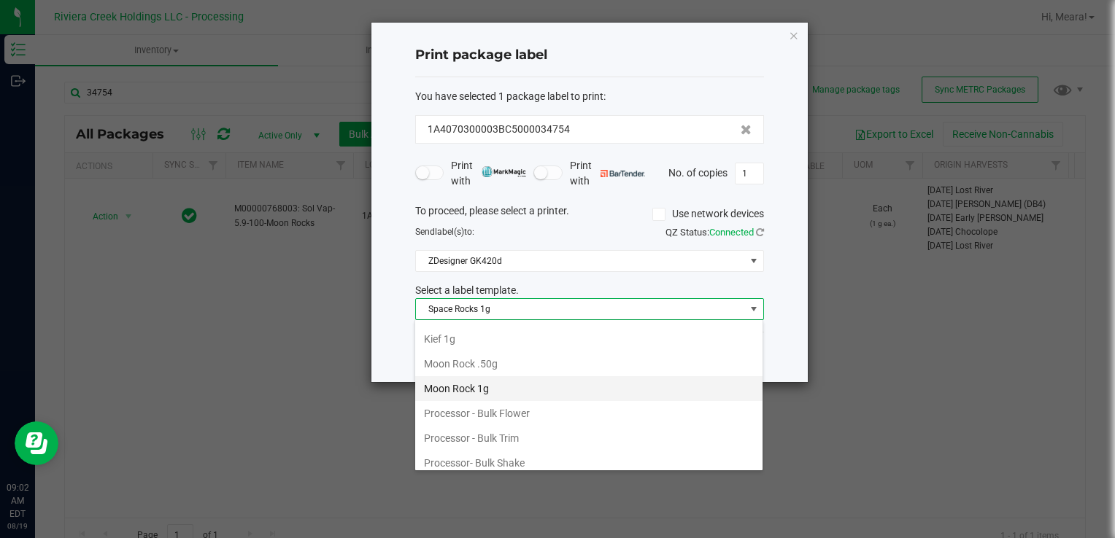
click at [492, 376] on li "Moon Rock 1g" at bounding box center [588, 388] width 347 height 25
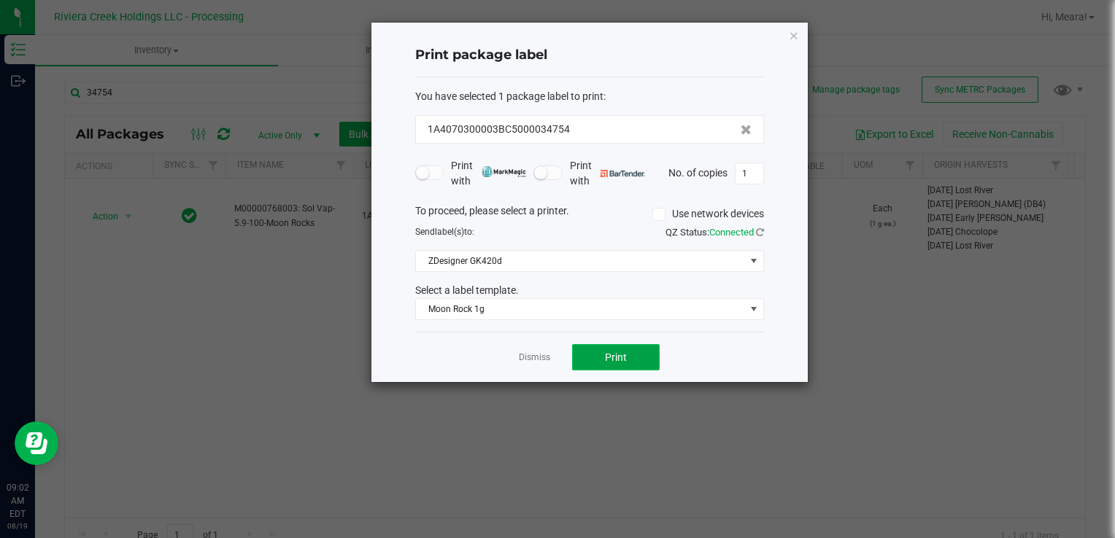
click at [634, 356] on button "Print" at bounding box center [616, 357] width 88 height 26
click at [525, 352] on link "Dismiss" at bounding box center [534, 358] width 31 height 12
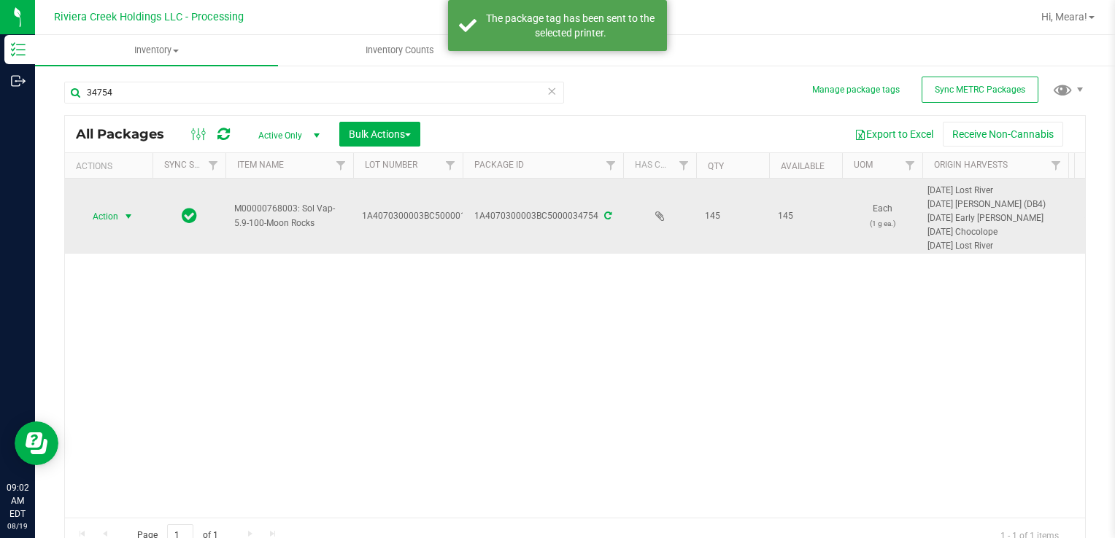
click at [93, 220] on span "Action" at bounding box center [99, 216] width 39 height 20
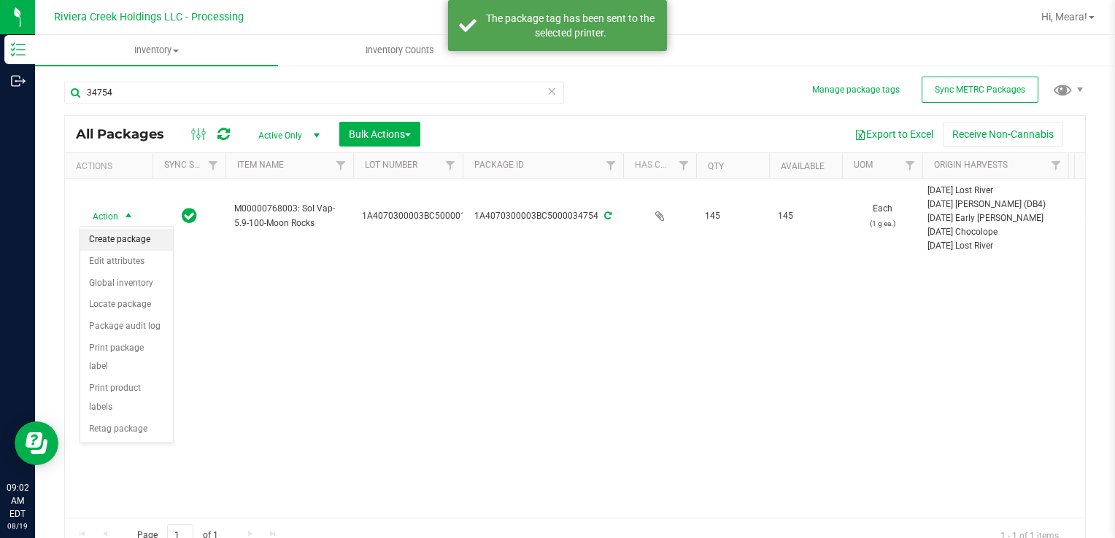
click at [112, 238] on li "Create package" at bounding box center [126, 240] width 93 height 22
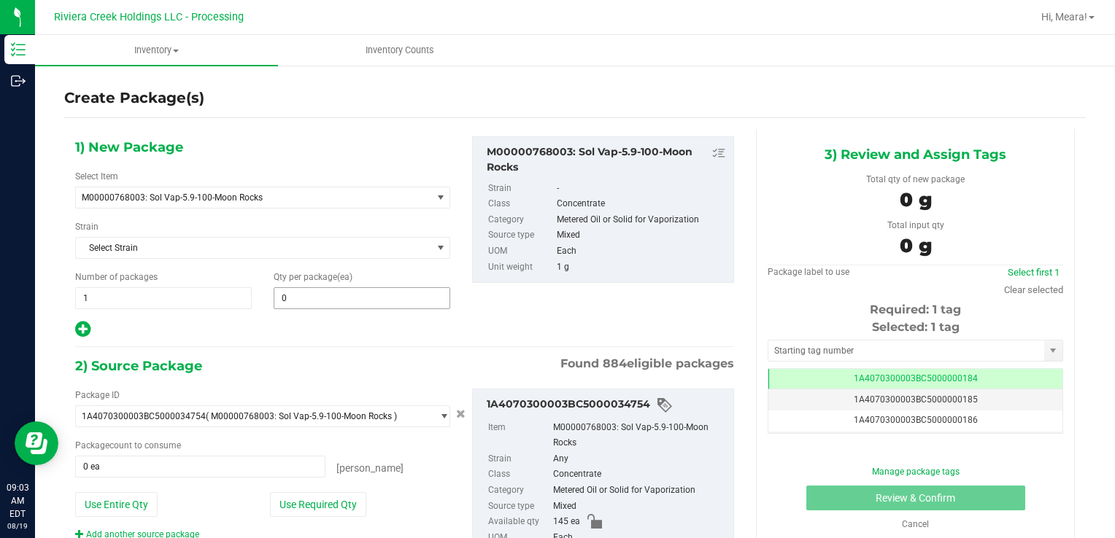
click at [339, 293] on div "Qty per package (ea) 0 0" at bounding box center [362, 290] width 198 height 39
click at [339, 293] on span at bounding box center [362, 298] width 177 height 22
type input "50"
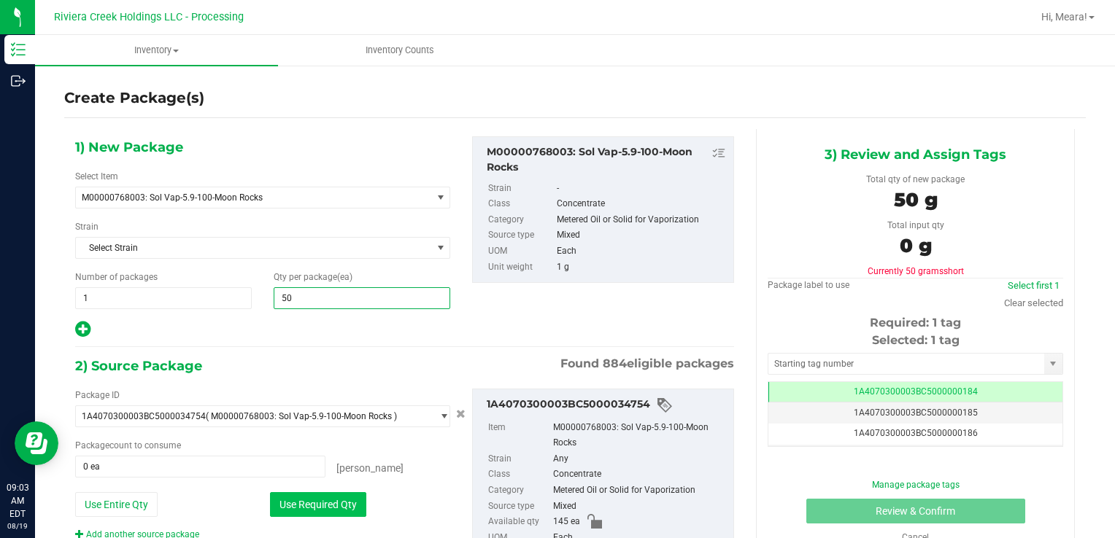
type input "50"
drag, startPoint x: 292, startPoint y: 500, endPoint x: 299, endPoint y: 497, distance: 8.2
click at [292, 500] on button "Use Required Qty" at bounding box center [318, 504] width 96 height 25
type input "50 ea"
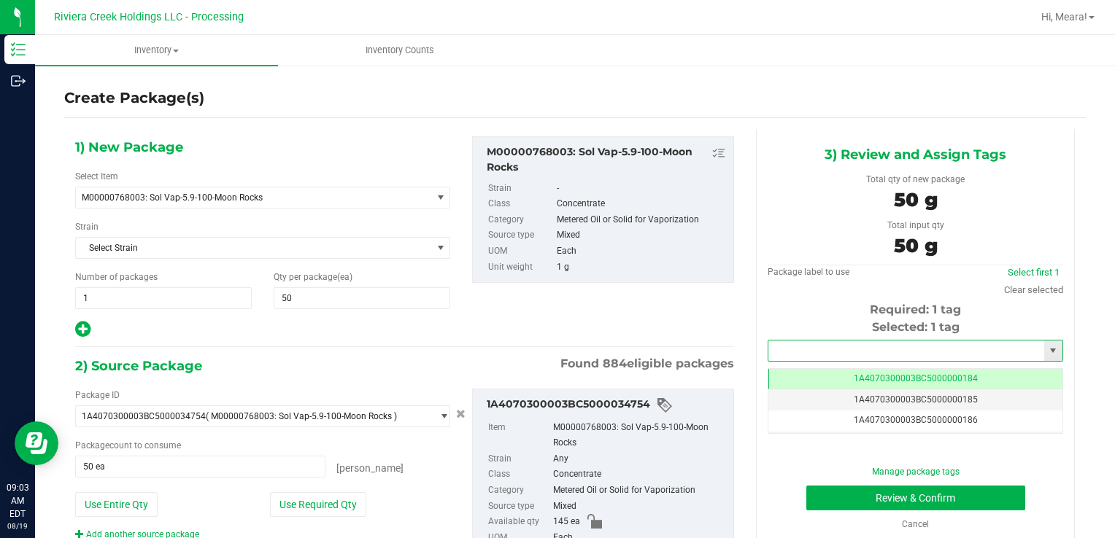
click at [794, 350] on input "text" at bounding box center [906, 351] width 276 height 20
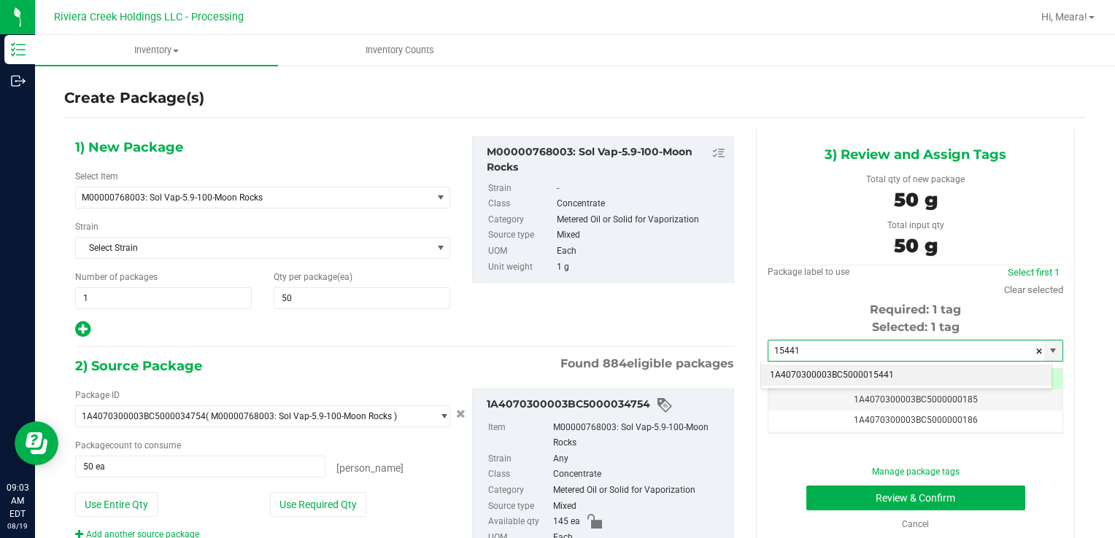
click at [820, 378] on li "1A4070300003BC5000015441" at bounding box center [906, 376] width 290 height 22
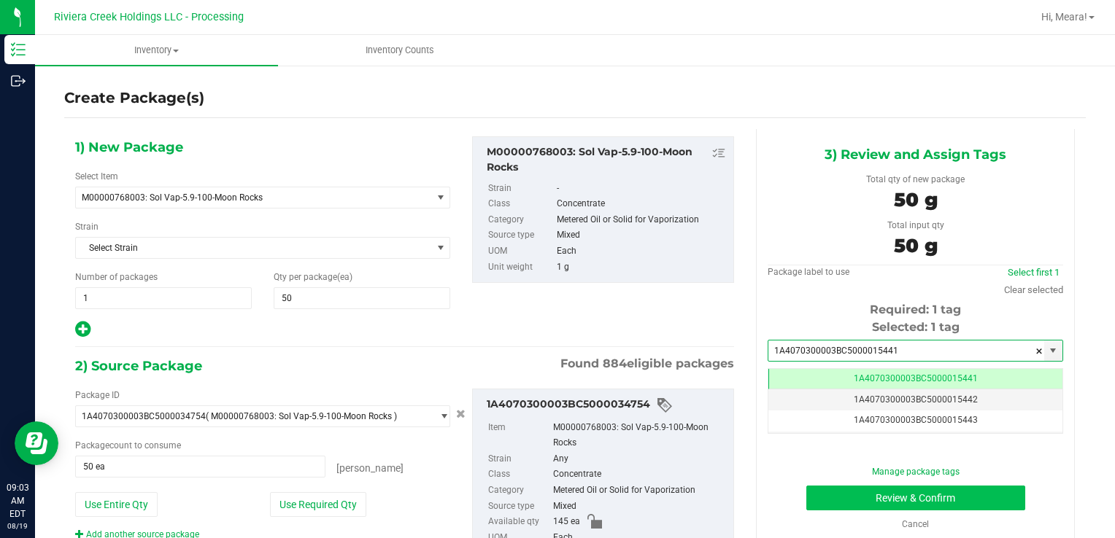
type input "1A4070300003BC5000015441"
click at [830, 497] on button "Review & Confirm" at bounding box center [915, 498] width 219 height 25
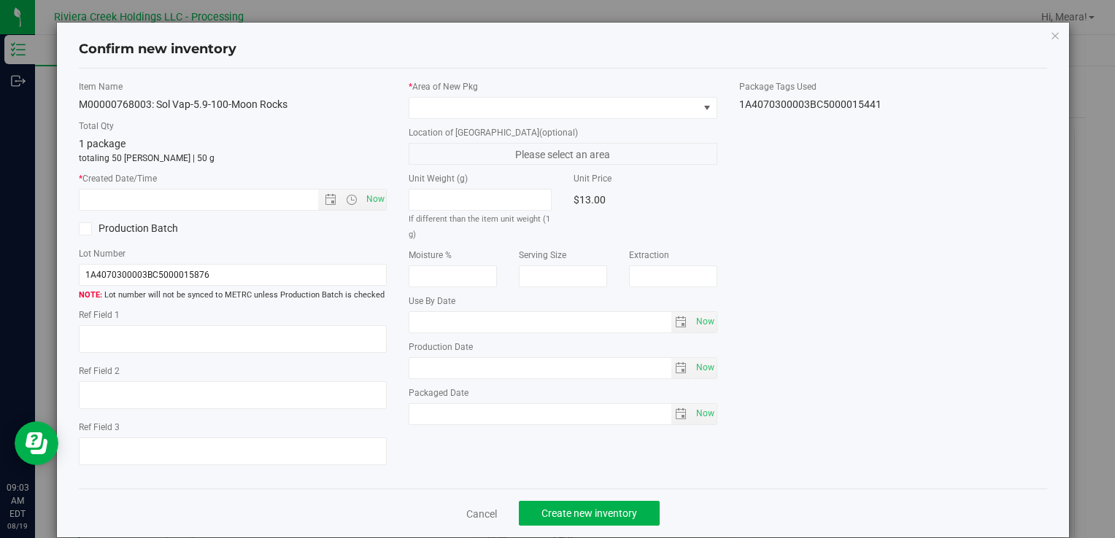
type input "[DATE]"
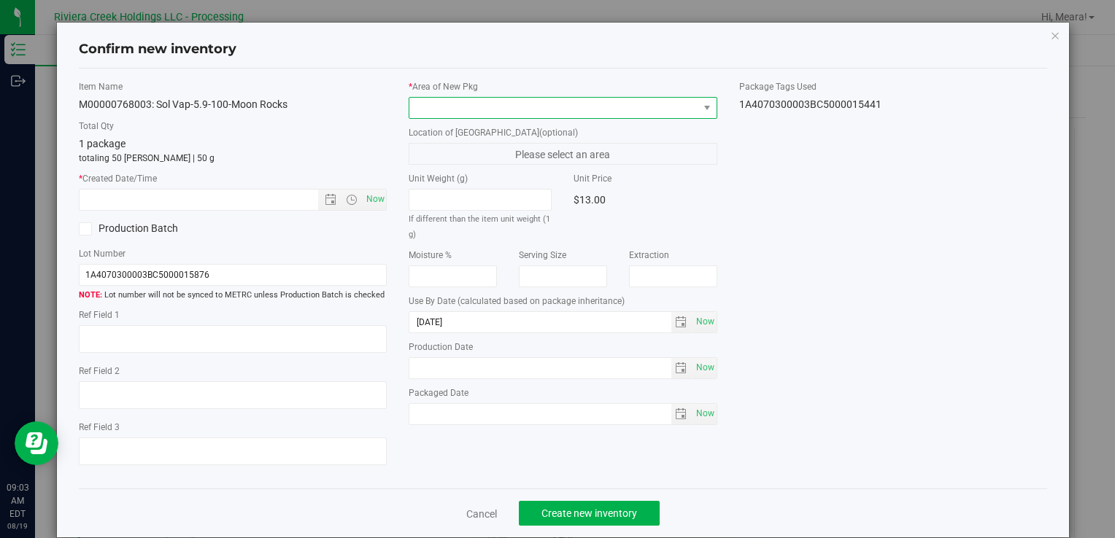
click at [541, 100] on span at bounding box center [553, 108] width 288 height 20
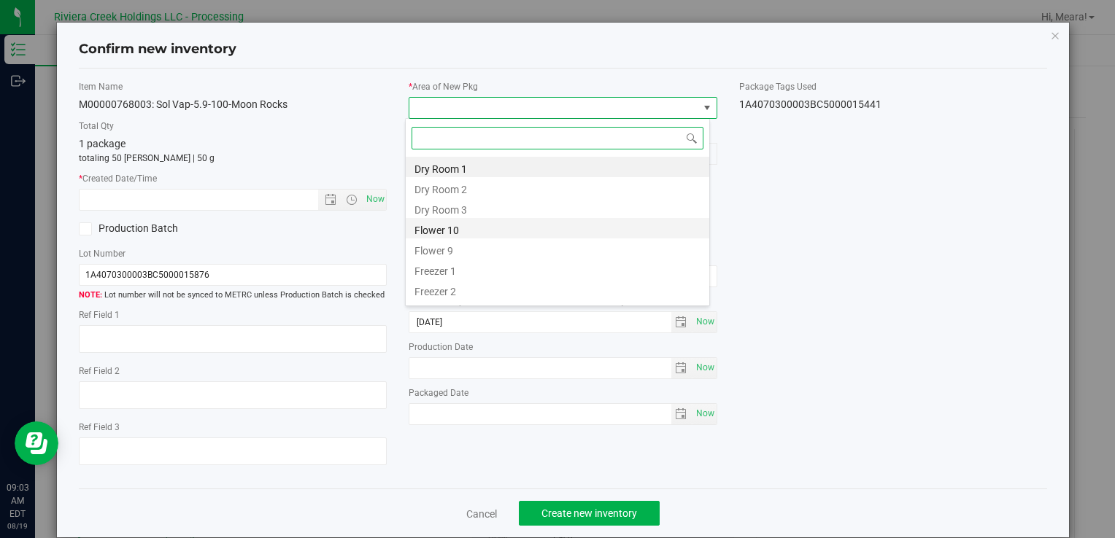
click at [479, 229] on li "Flower 10" at bounding box center [557, 228] width 303 height 20
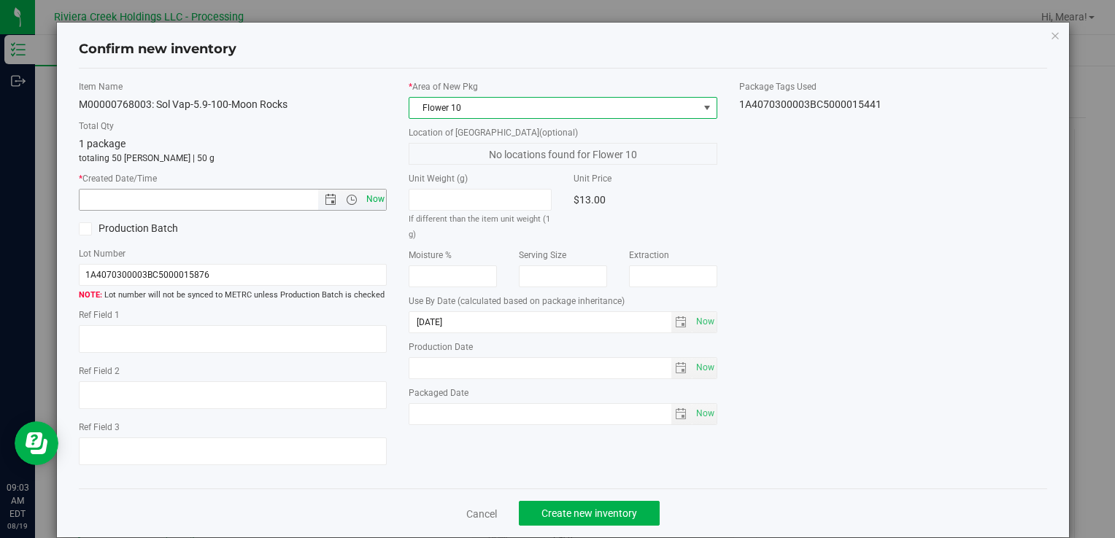
click at [375, 197] on span "Now" at bounding box center [375, 199] width 25 height 21
type input "[DATE] 9:03 AM"
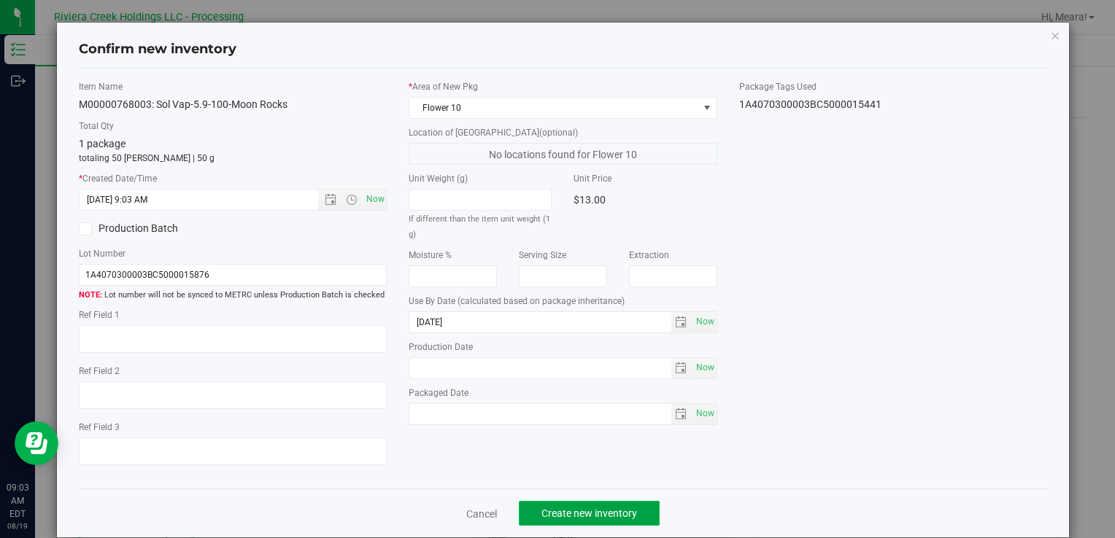
click at [604, 505] on button "Create new inventory" at bounding box center [589, 513] width 141 height 25
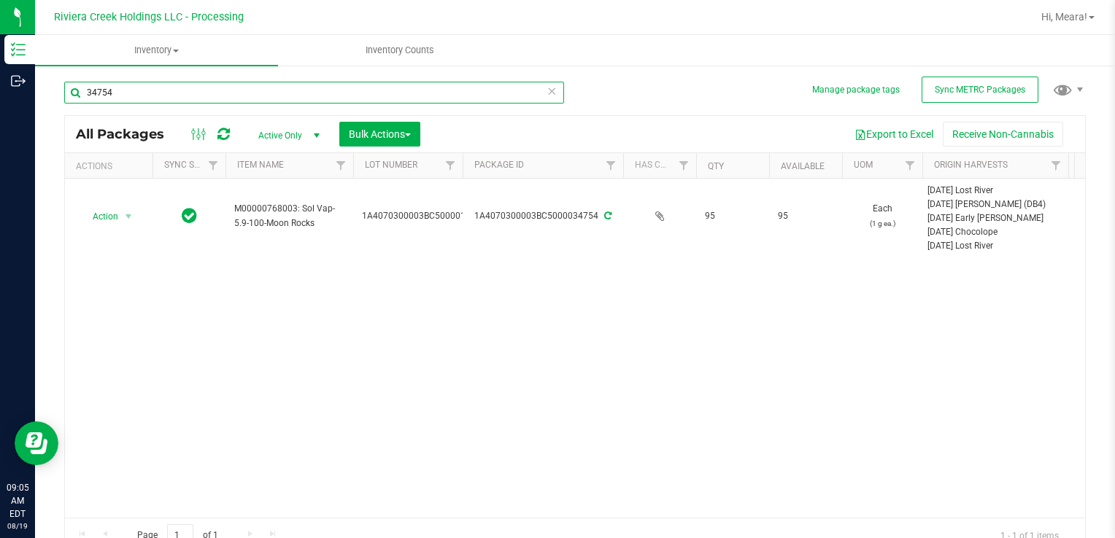
drag, startPoint x: 188, startPoint y: 98, endPoint x: 65, endPoint y: 107, distance: 123.5
click at [65, 107] on div "34754" at bounding box center [314, 99] width 500 height 34
type input "34743"
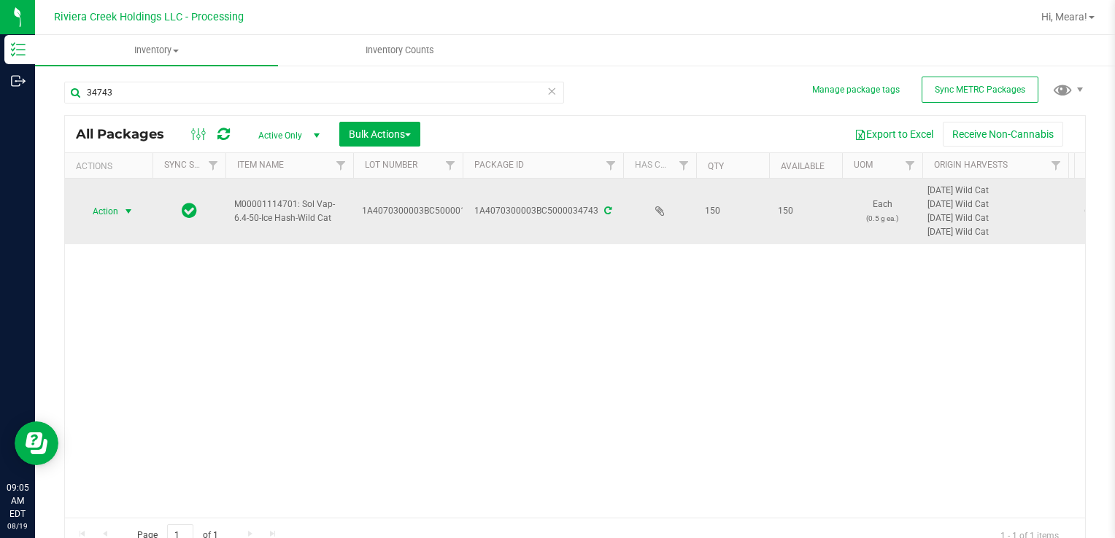
click at [106, 217] on span "Action" at bounding box center [99, 211] width 39 height 20
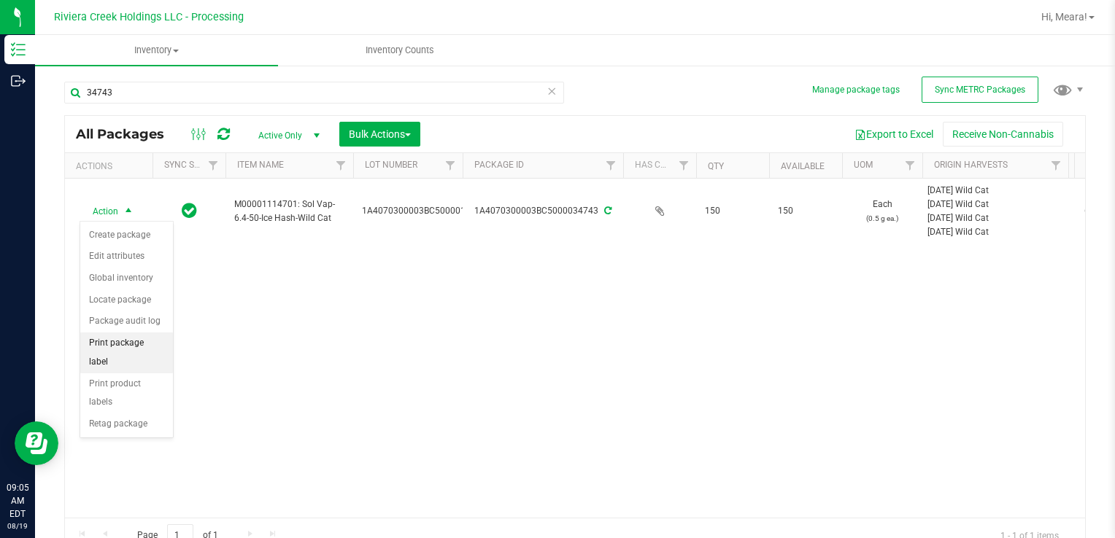
click at [151, 344] on li "Print package label" at bounding box center [126, 353] width 93 height 40
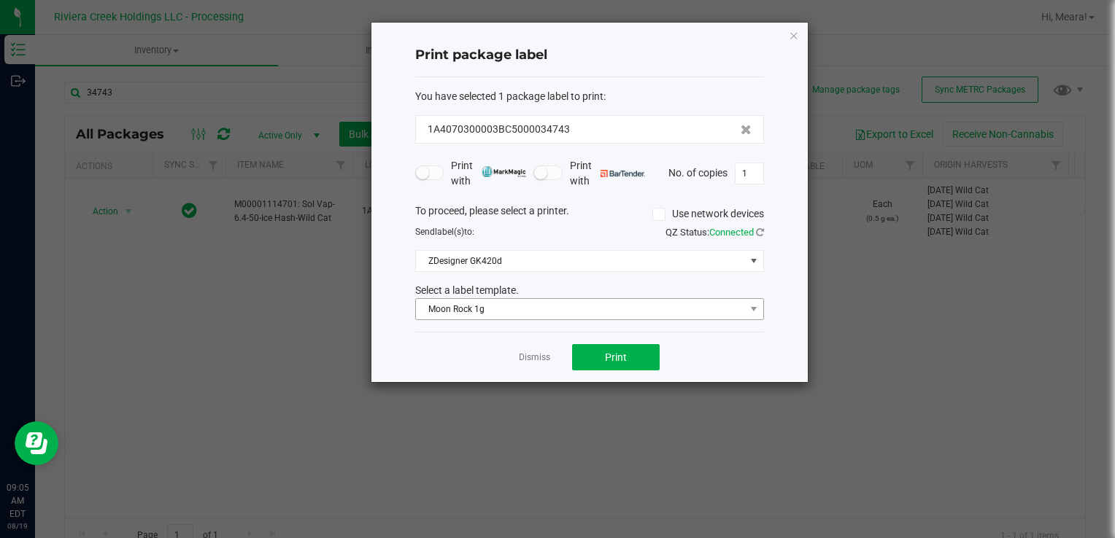
click at [531, 320] on div "You have selected 1 package label to print : 1A4070300003BC5000034743 Print wit…" at bounding box center [589, 204] width 349 height 255
click at [529, 314] on span "Moon Rock 1g" at bounding box center [580, 309] width 329 height 20
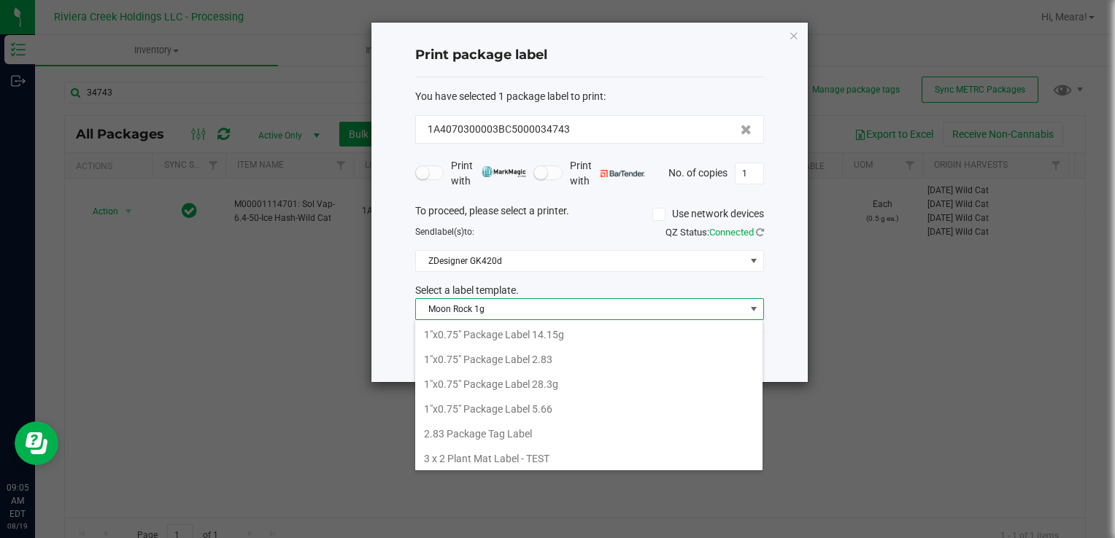
scroll to position [21, 349]
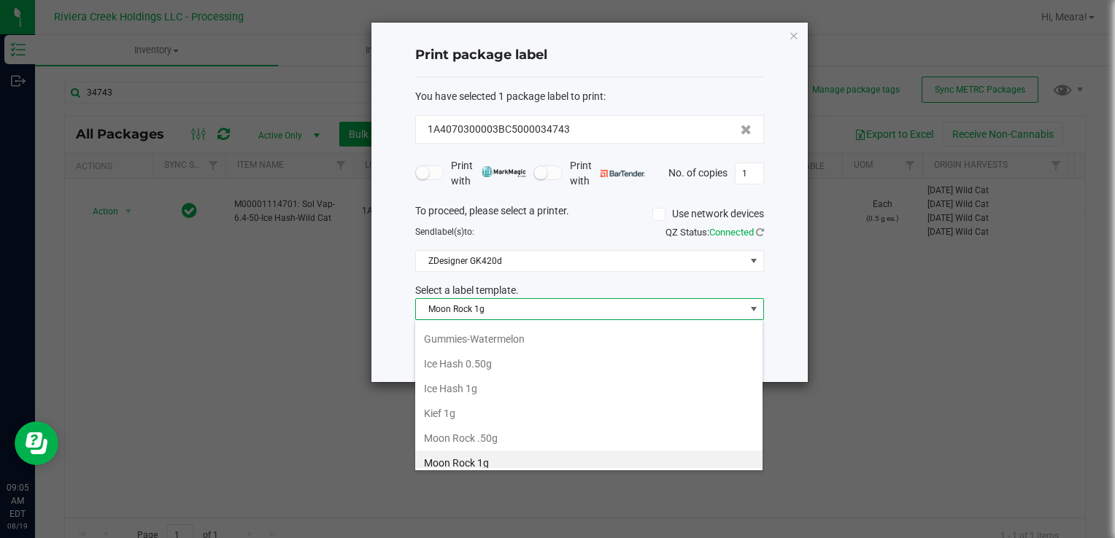
drag, startPoint x: 497, startPoint y: 363, endPoint x: 546, endPoint y: 344, distance: 52.7
click at [497, 363] on li "Ice Hash 0.50g" at bounding box center [588, 364] width 347 height 25
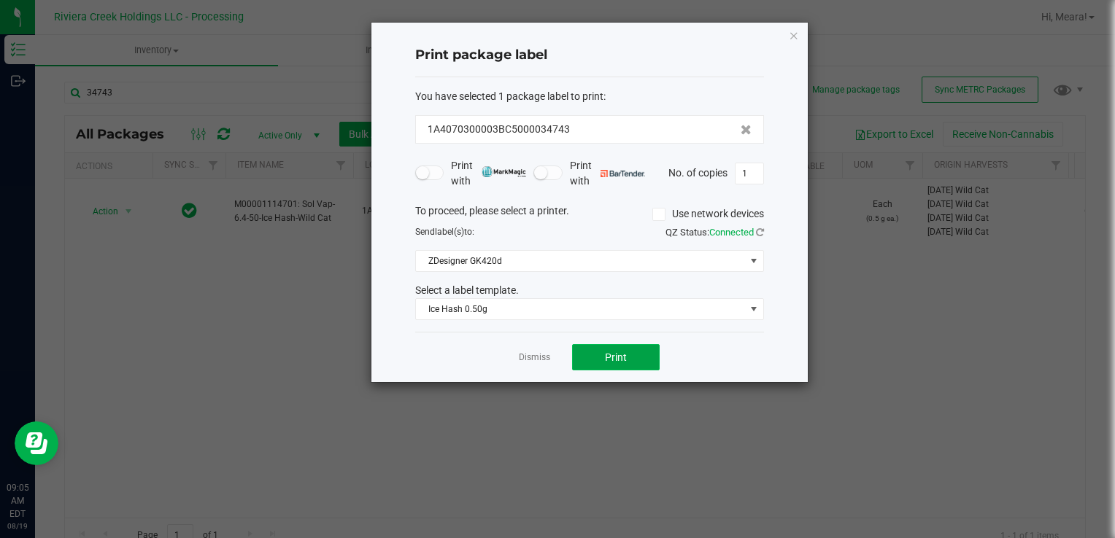
click at [593, 347] on button "Print" at bounding box center [616, 357] width 88 height 26
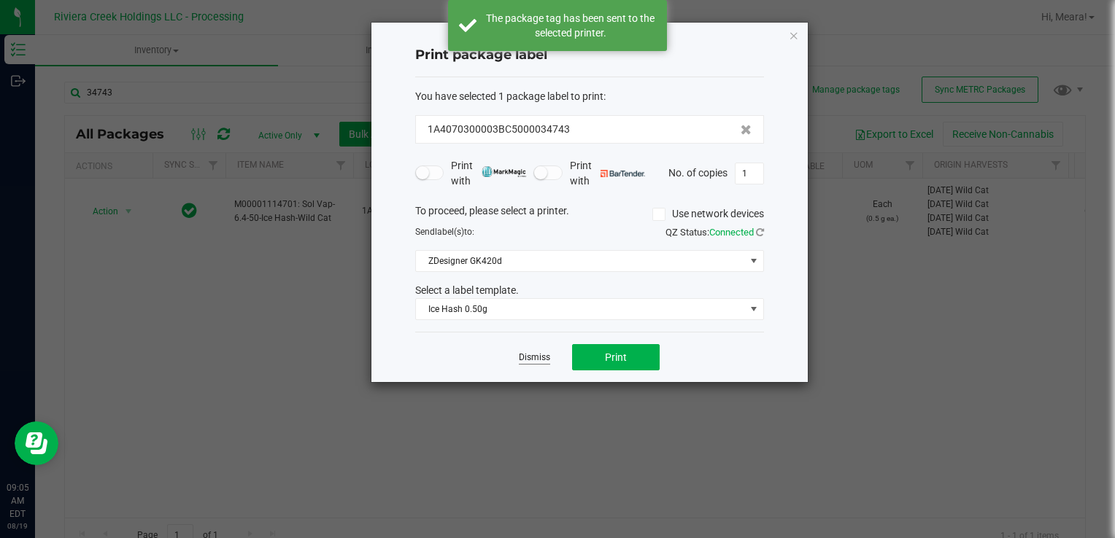
click at [522, 355] on link "Dismiss" at bounding box center [534, 358] width 31 height 12
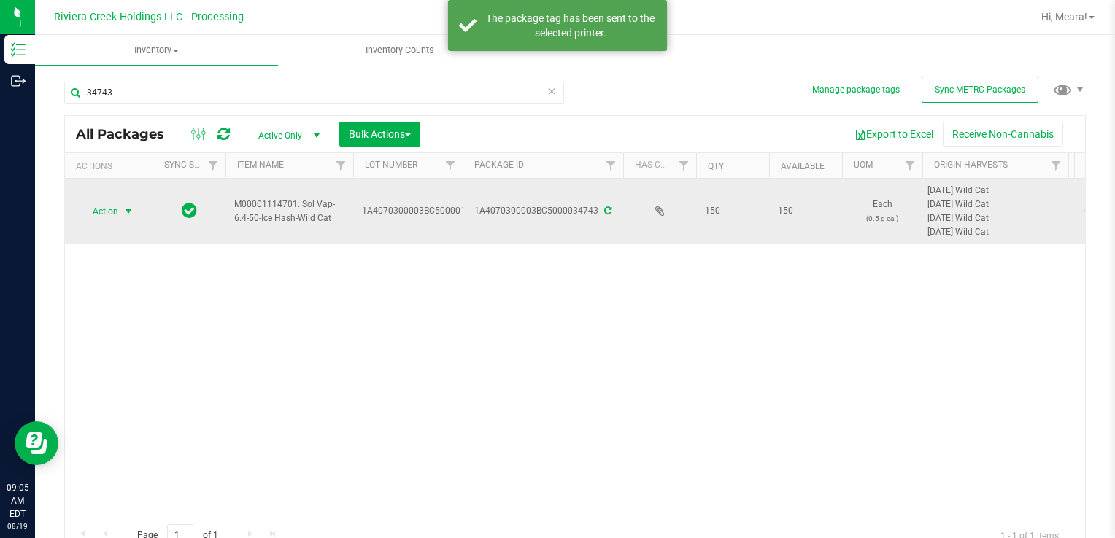
click at [131, 210] on span "select" at bounding box center [129, 212] width 12 height 12
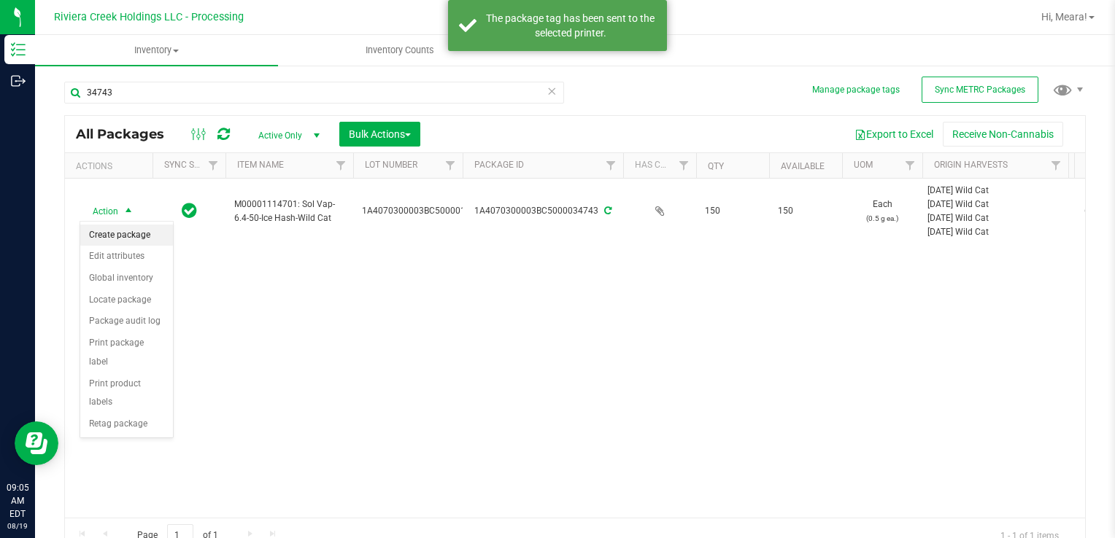
click at [131, 232] on li "Create package" at bounding box center [126, 236] width 93 height 22
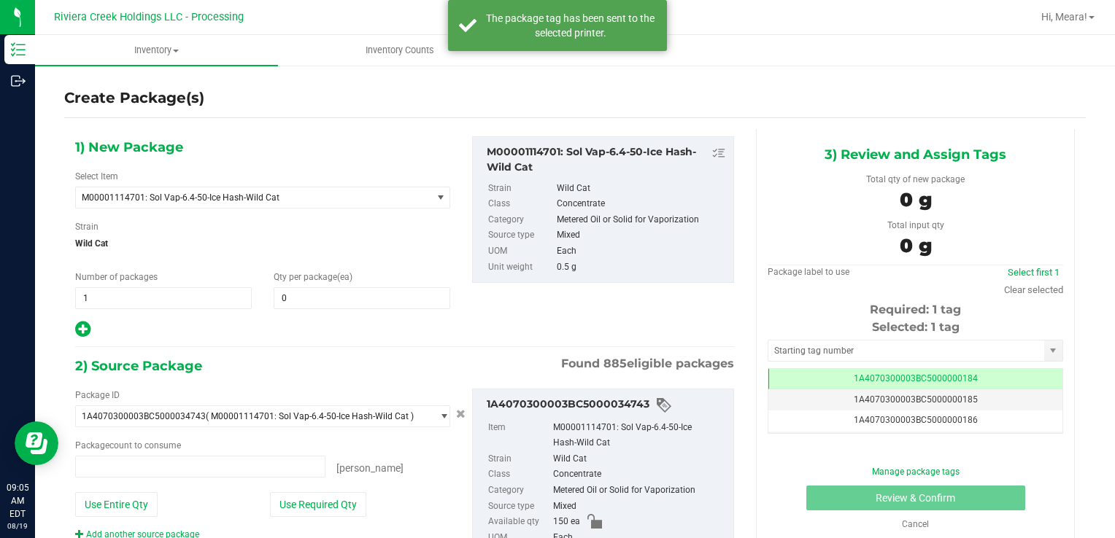
type input "0 ea"
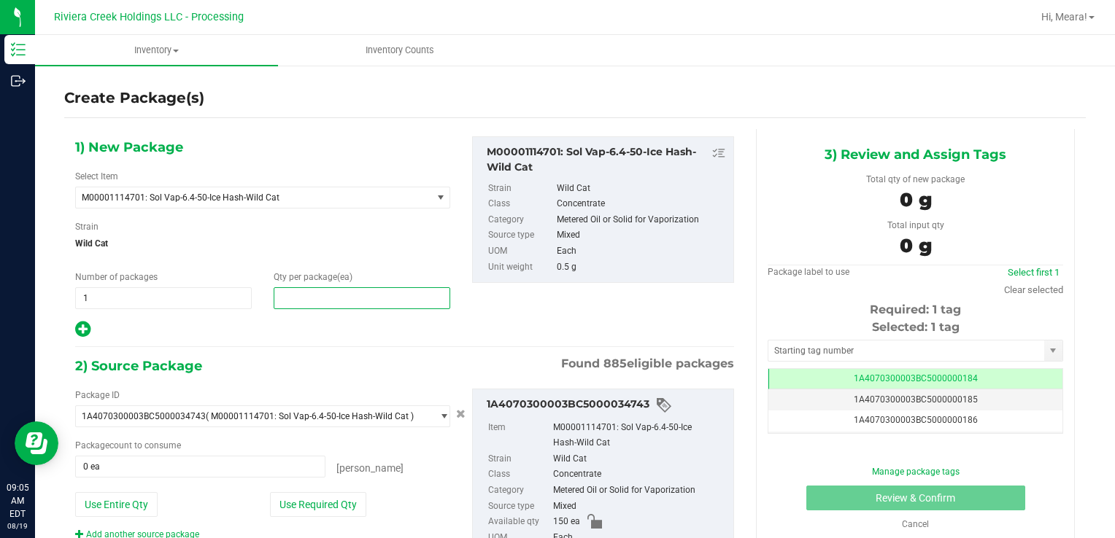
click at [353, 290] on span at bounding box center [362, 298] width 177 height 22
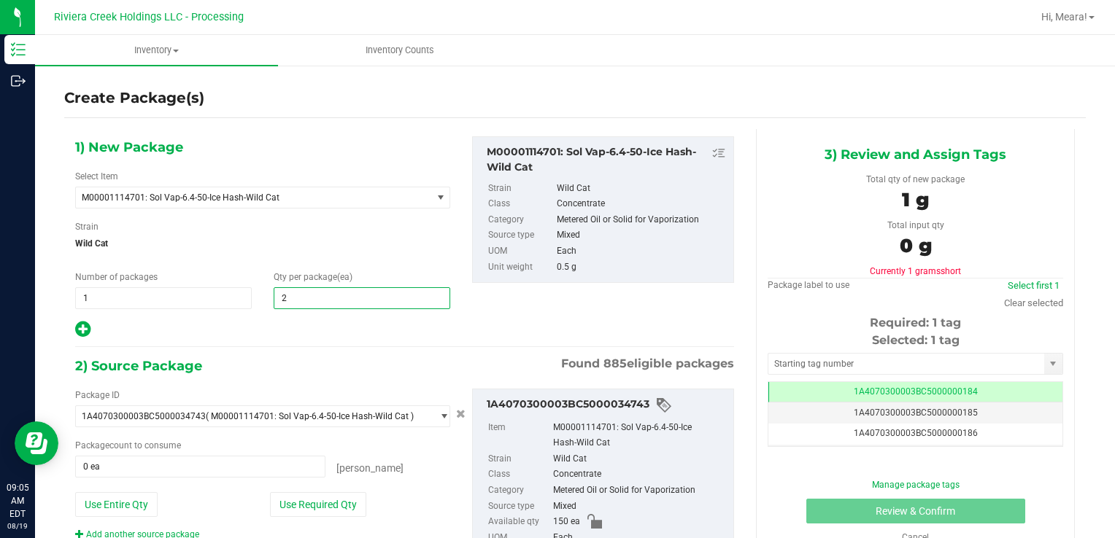
type input "20"
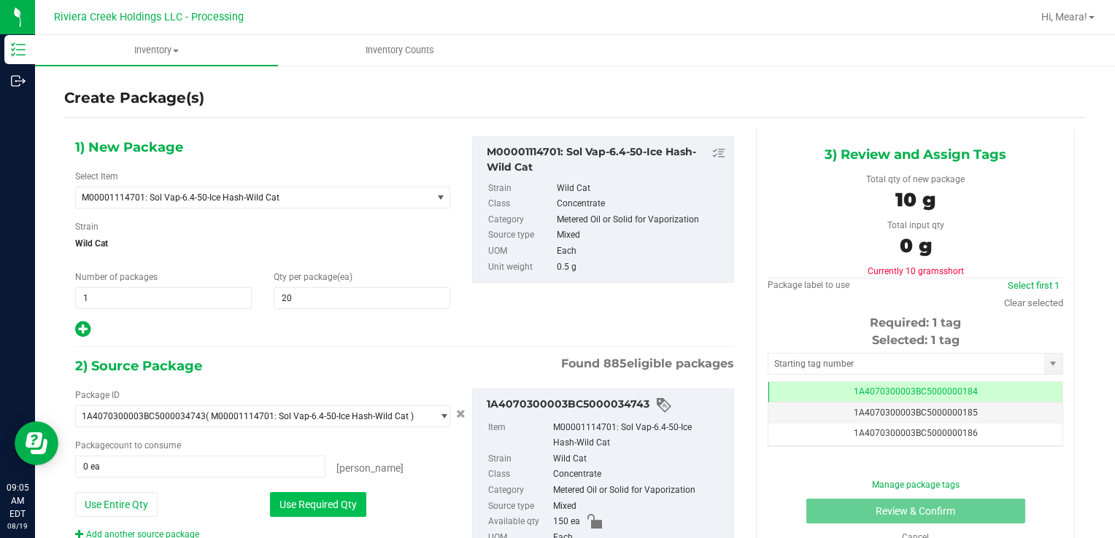
click at [336, 501] on button "Use Required Qty" at bounding box center [318, 504] width 96 height 25
type input "20 ea"
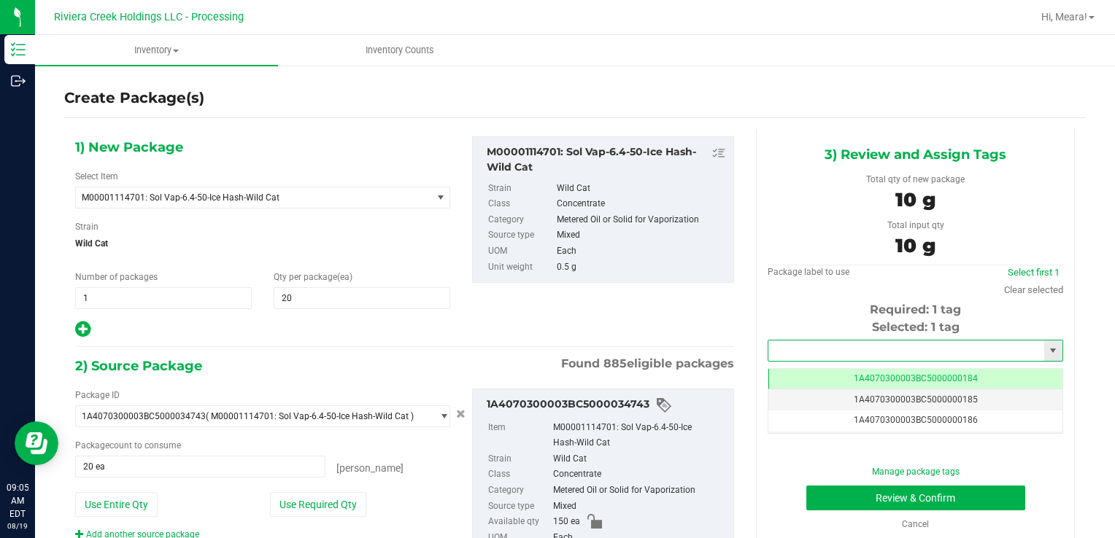
click at [805, 345] on input "text" at bounding box center [906, 351] width 276 height 20
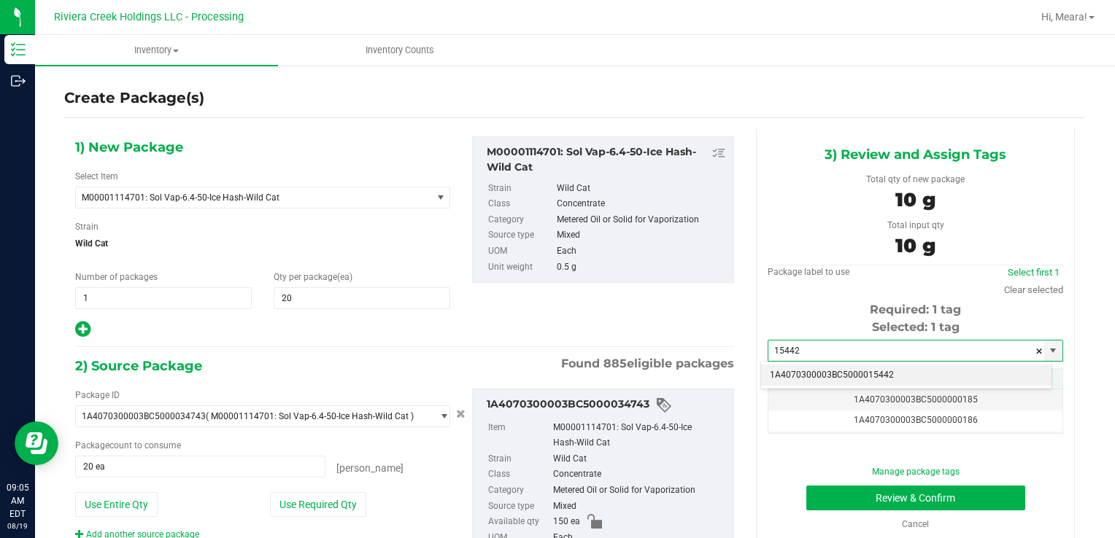
click at [829, 374] on li "1A4070300003BC5000015442" at bounding box center [906, 376] width 290 height 22
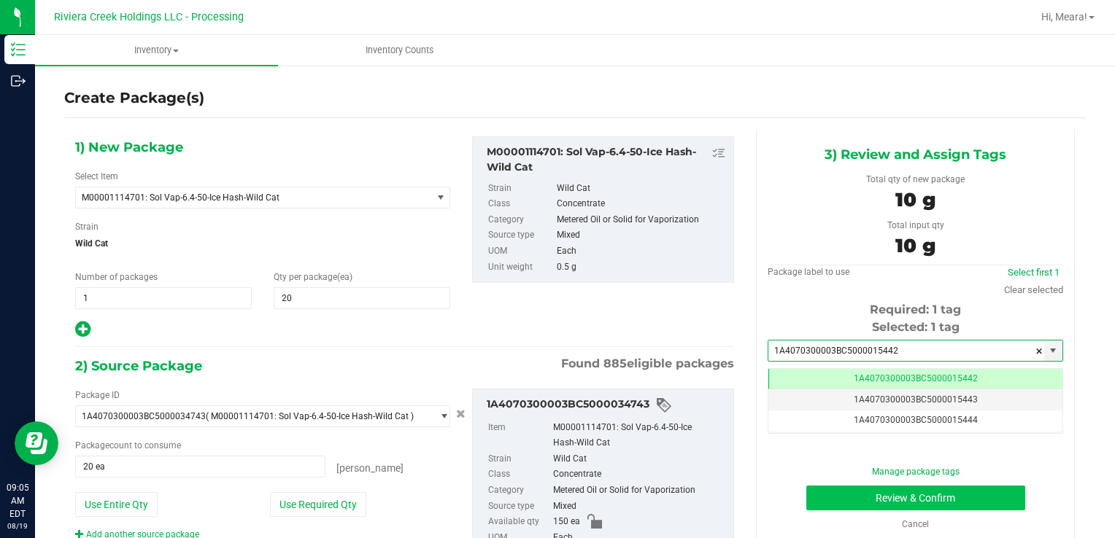
type input "1A4070300003BC5000015442"
click at [843, 496] on button "Review & Confirm" at bounding box center [915, 498] width 219 height 25
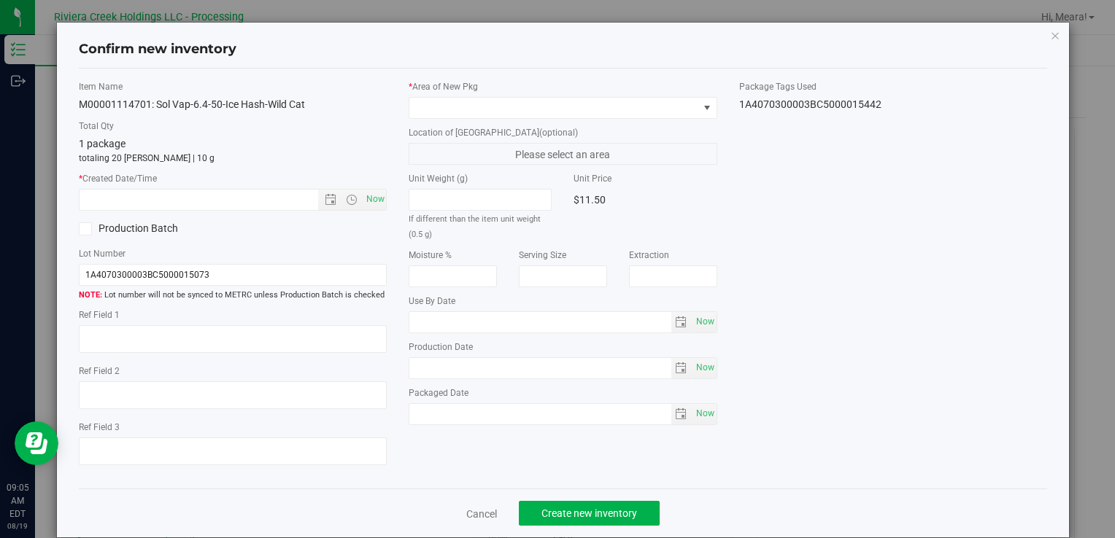
type input "[DATE]"
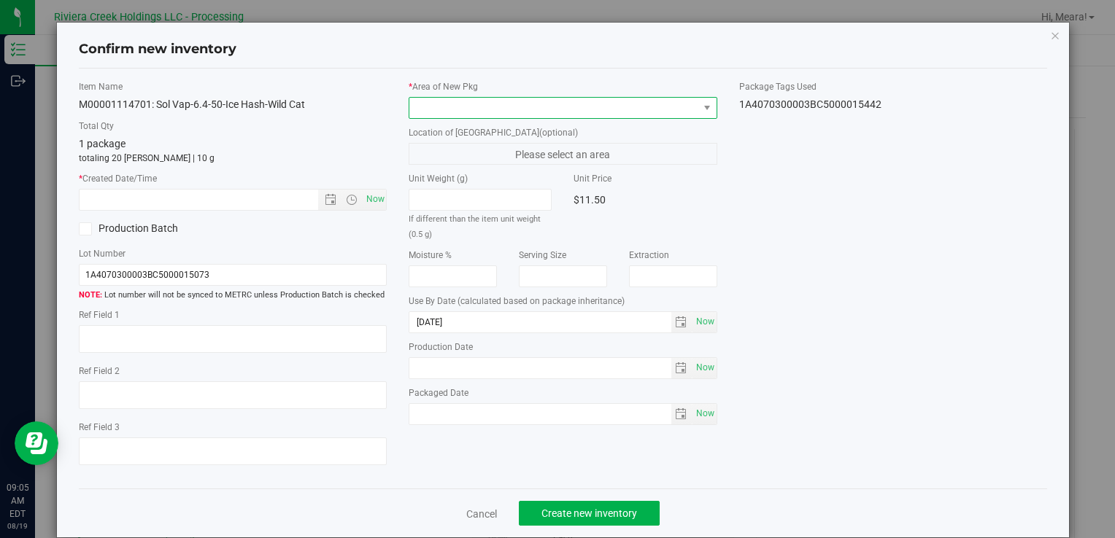
click at [560, 107] on span at bounding box center [553, 108] width 288 height 20
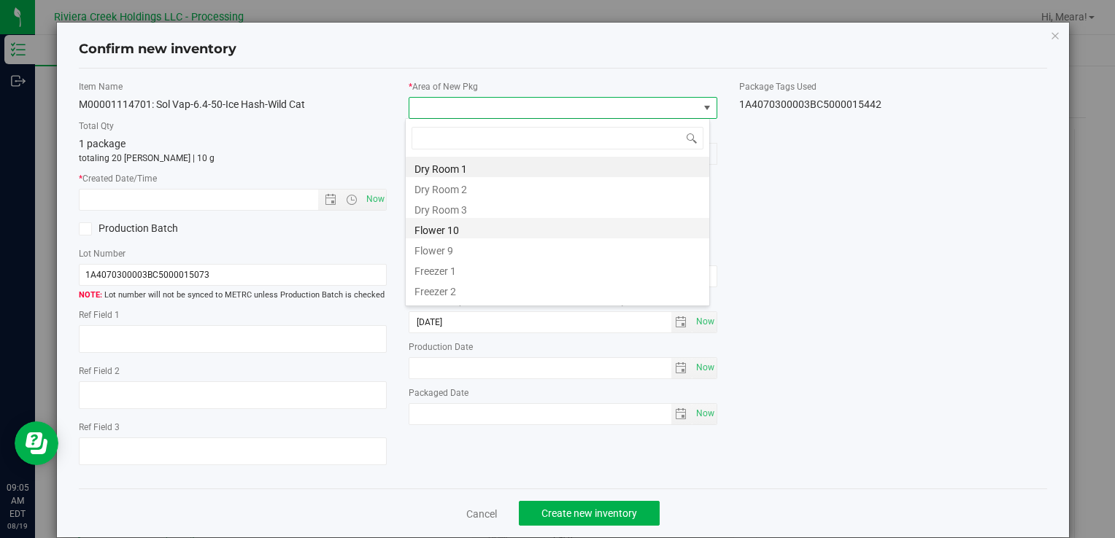
click at [476, 222] on li "Flower 10" at bounding box center [557, 228] width 303 height 20
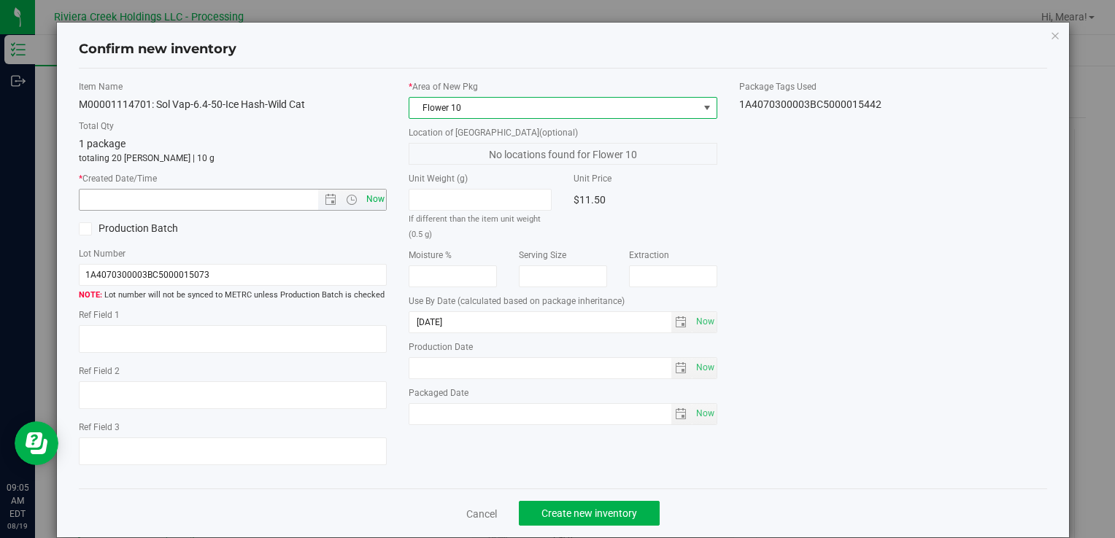
click at [376, 194] on span "Now" at bounding box center [375, 199] width 25 height 21
type input "[DATE] 9:05 AM"
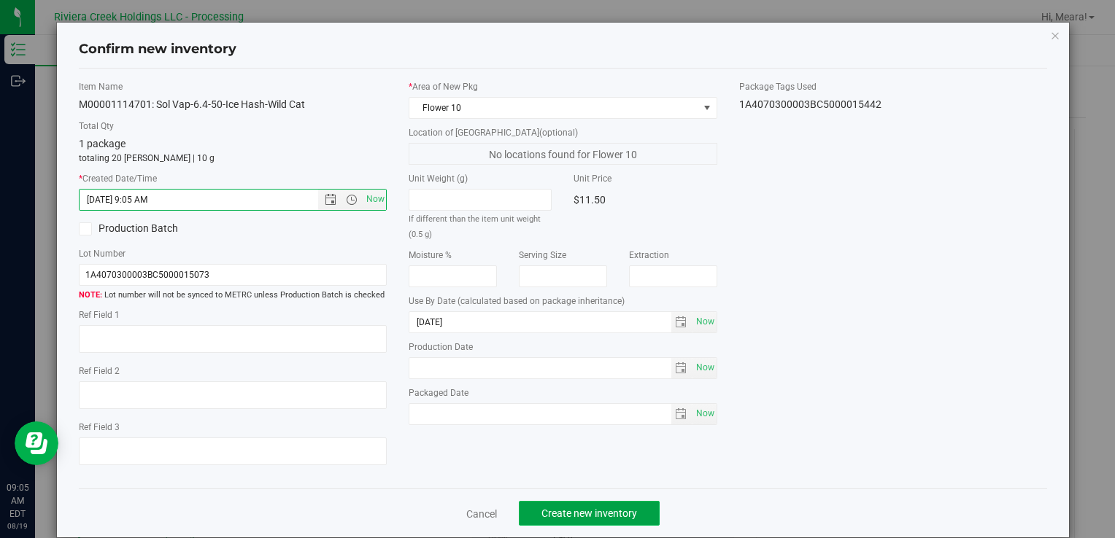
click at [590, 509] on span "Create new inventory" at bounding box center [589, 514] width 96 height 12
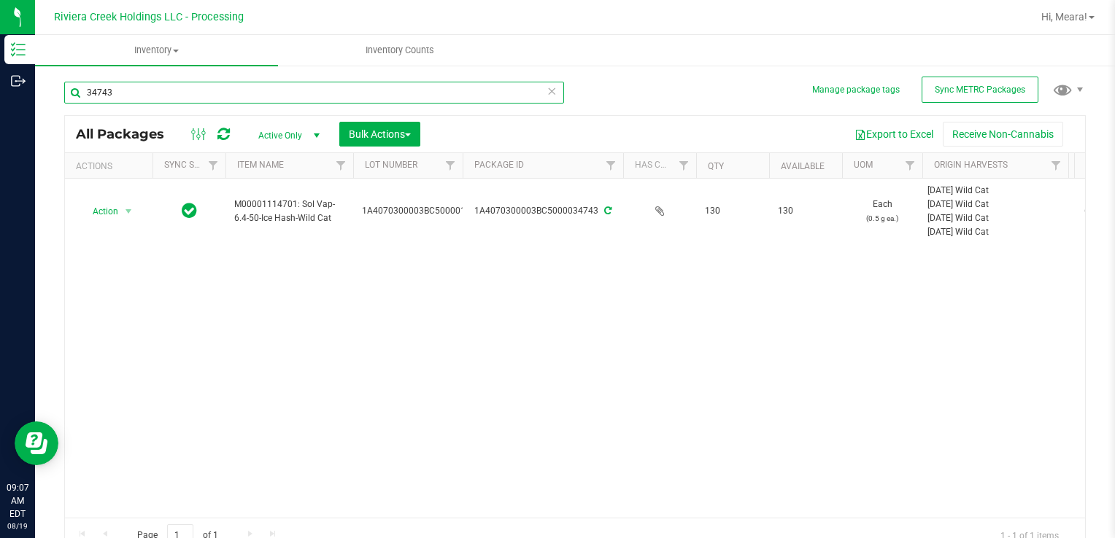
drag, startPoint x: 133, startPoint y: 104, endPoint x: 115, endPoint y: 93, distance: 21.9
click at [107, 99] on div "34743" at bounding box center [314, 99] width 500 height 34
type input "35382"
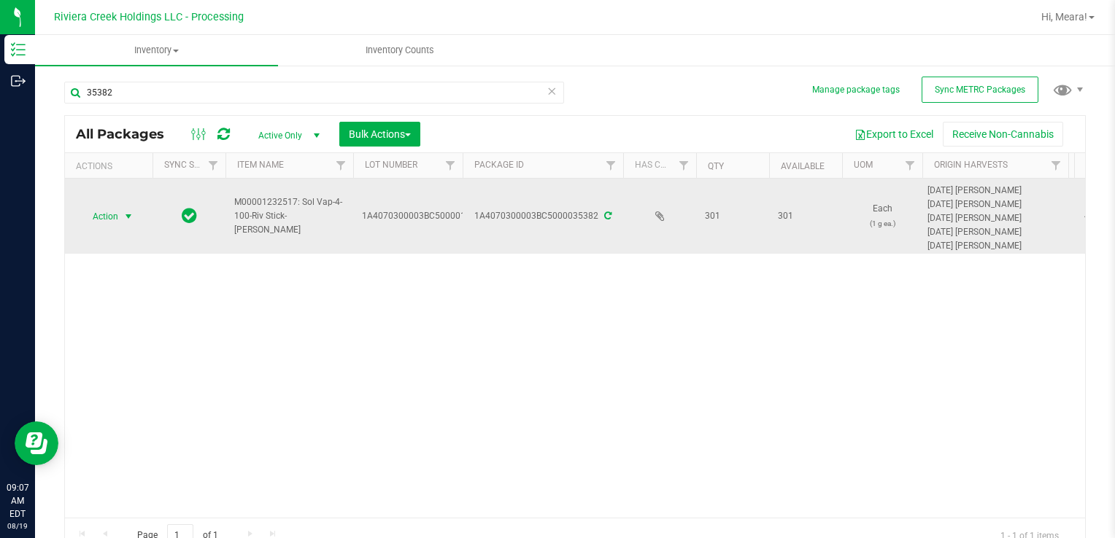
click at [124, 217] on span "select" at bounding box center [129, 217] width 12 height 12
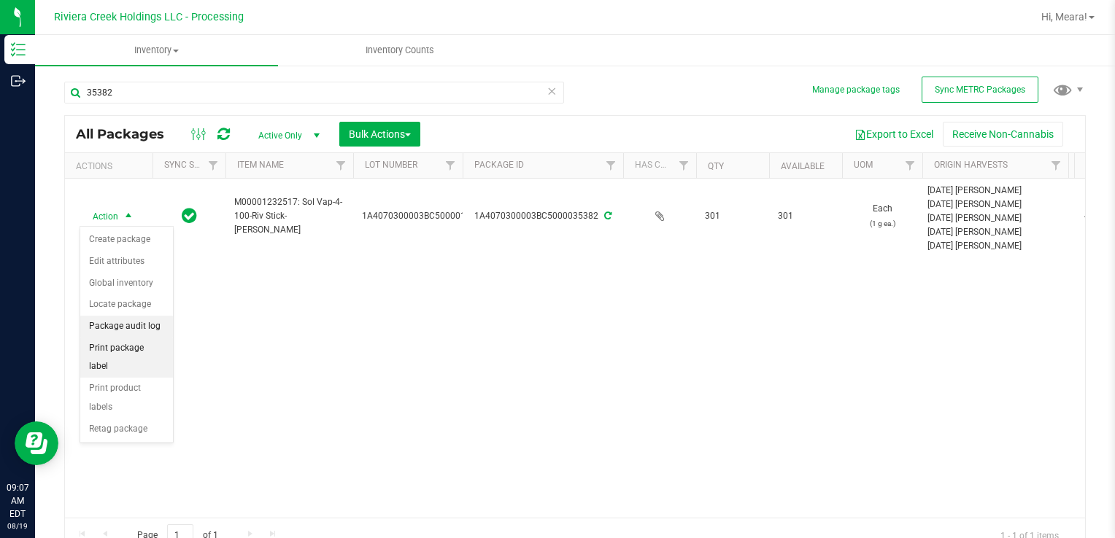
click at [158, 344] on li "Print package label" at bounding box center [126, 358] width 93 height 40
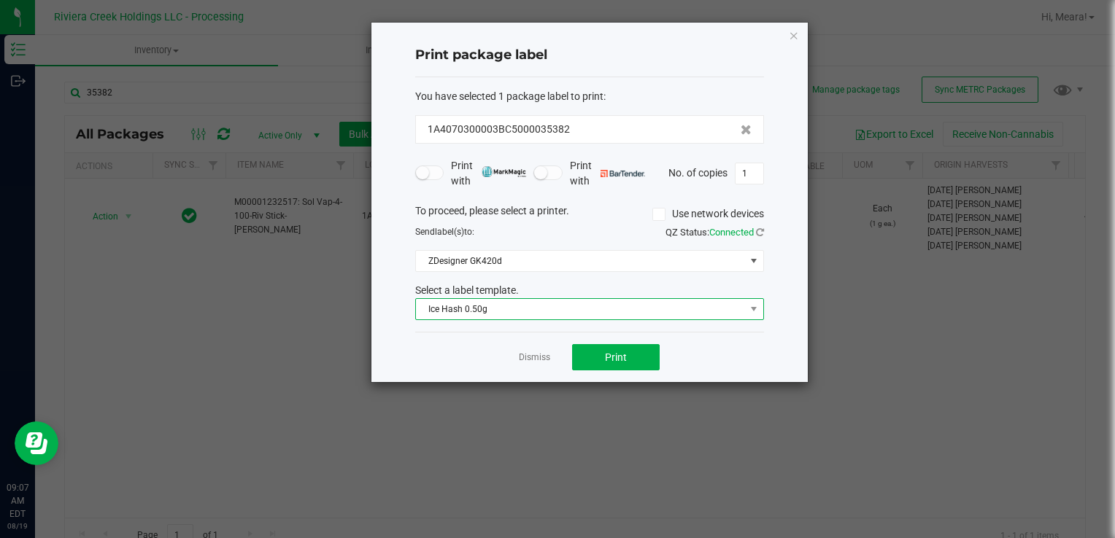
click at [533, 305] on span "Ice Hash 0.50g" at bounding box center [580, 309] width 329 height 20
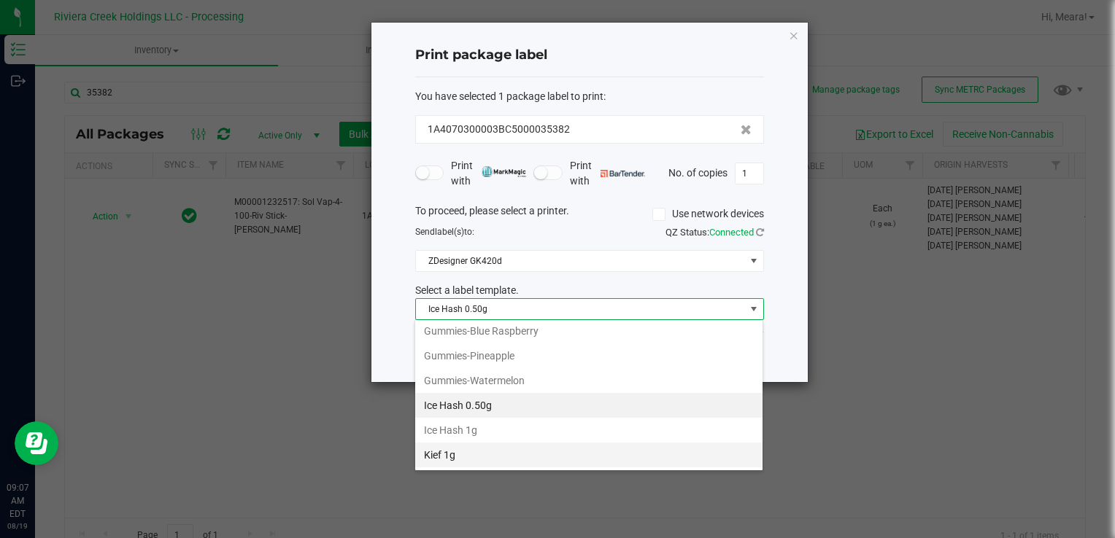
scroll to position [588, 0]
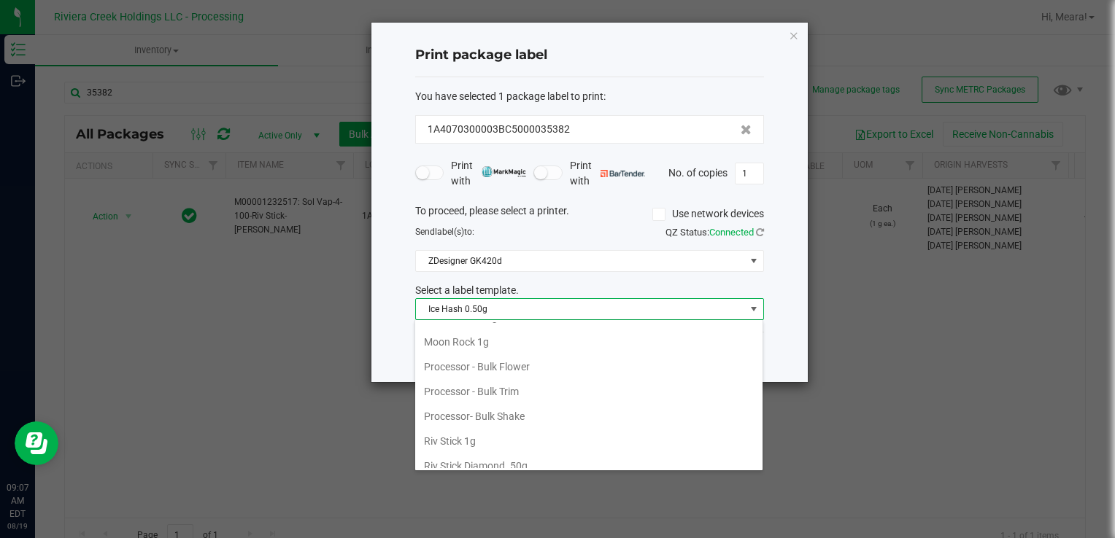
drag, startPoint x: 481, startPoint y: 437, endPoint x: 557, endPoint y: 381, distance: 94.4
click at [481, 436] on li "Riv Stick 1g" at bounding box center [588, 441] width 347 height 25
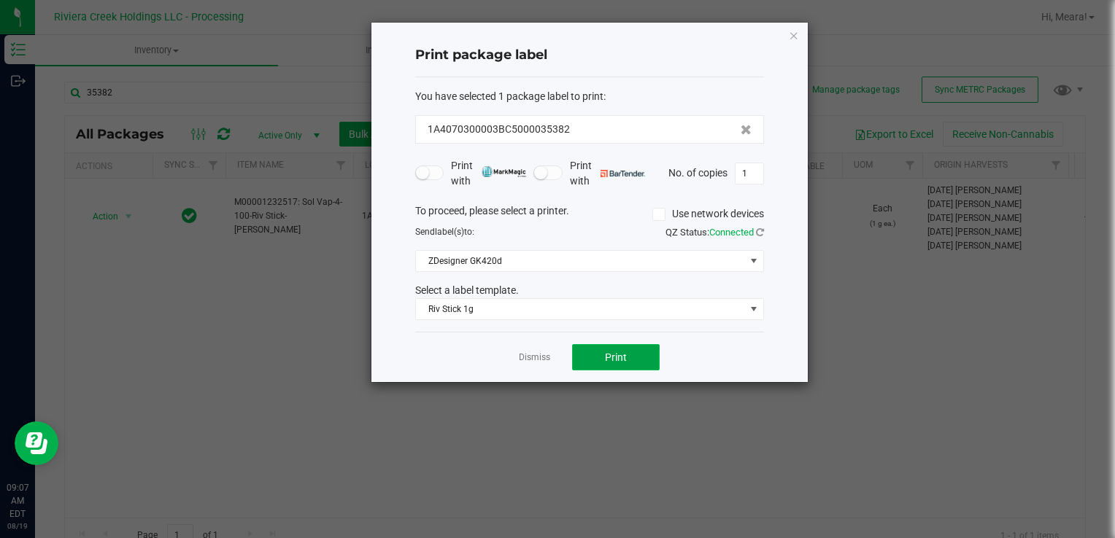
click at [607, 355] on span "Print" at bounding box center [616, 358] width 22 height 12
click at [520, 360] on link "Dismiss" at bounding box center [534, 358] width 31 height 12
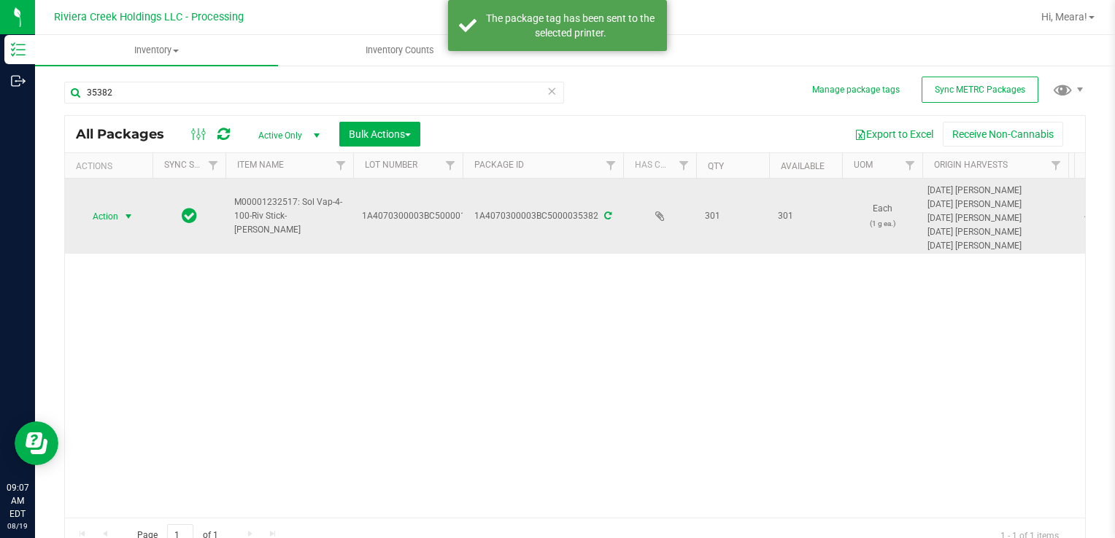
click at [120, 220] on span "select" at bounding box center [129, 216] width 18 height 20
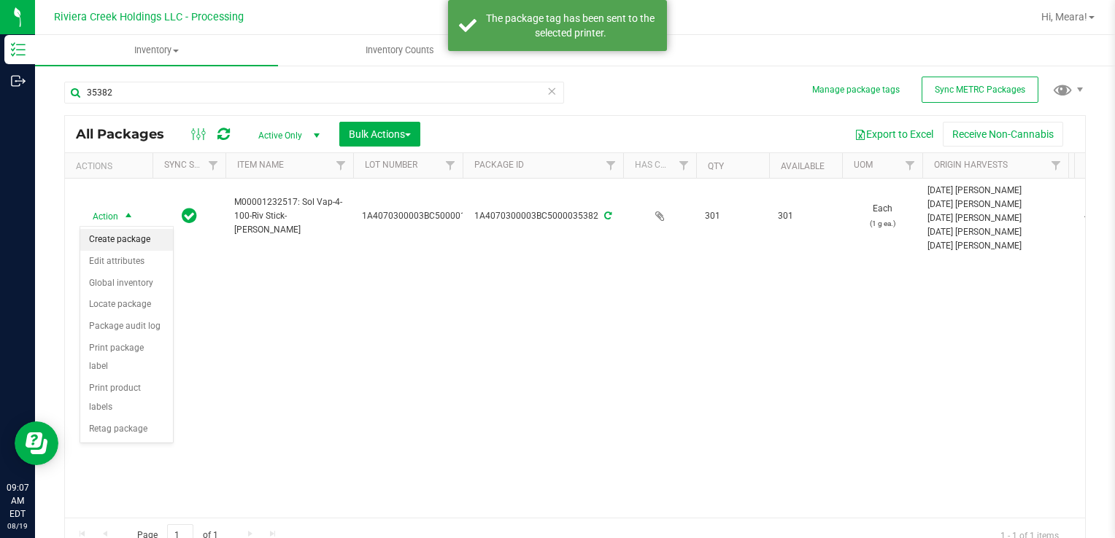
click at [125, 233] on li "Create package" at bounding box center [126, 240] width 93 height 22
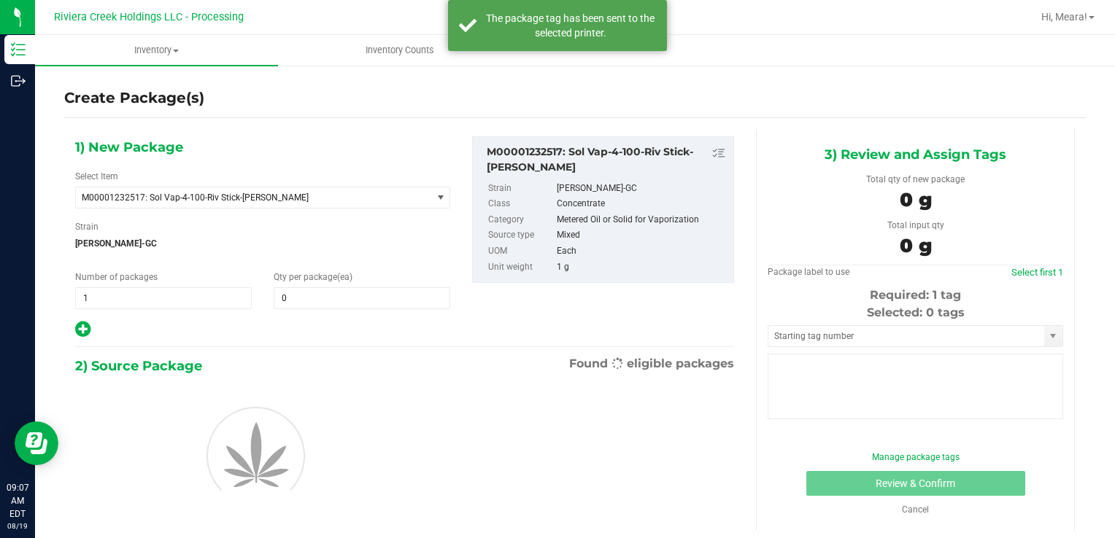
type input "0"
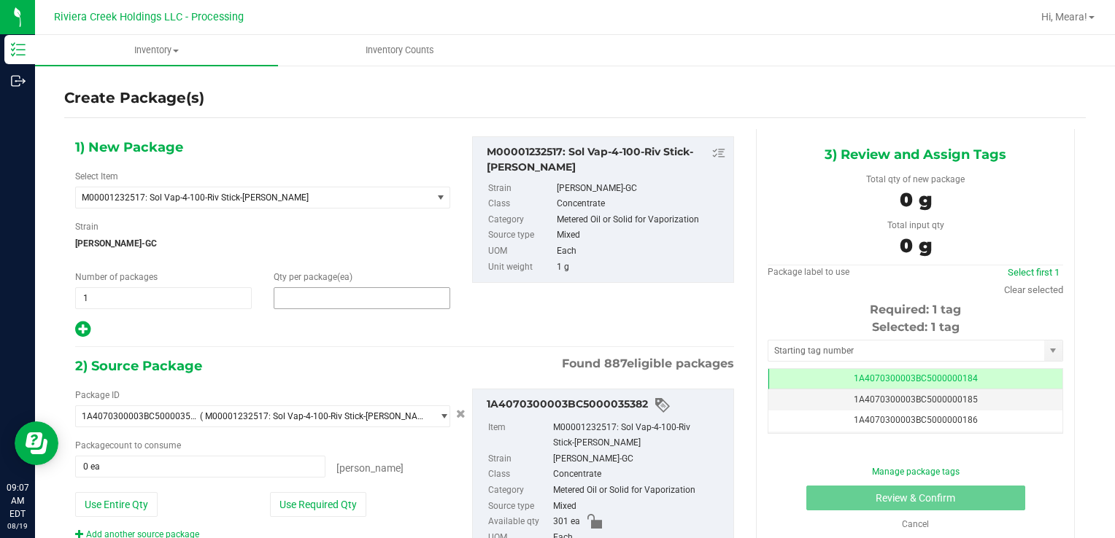
click at [298, 299] on span at bounding box center [362, 298] width 177 height 22
type input "30"
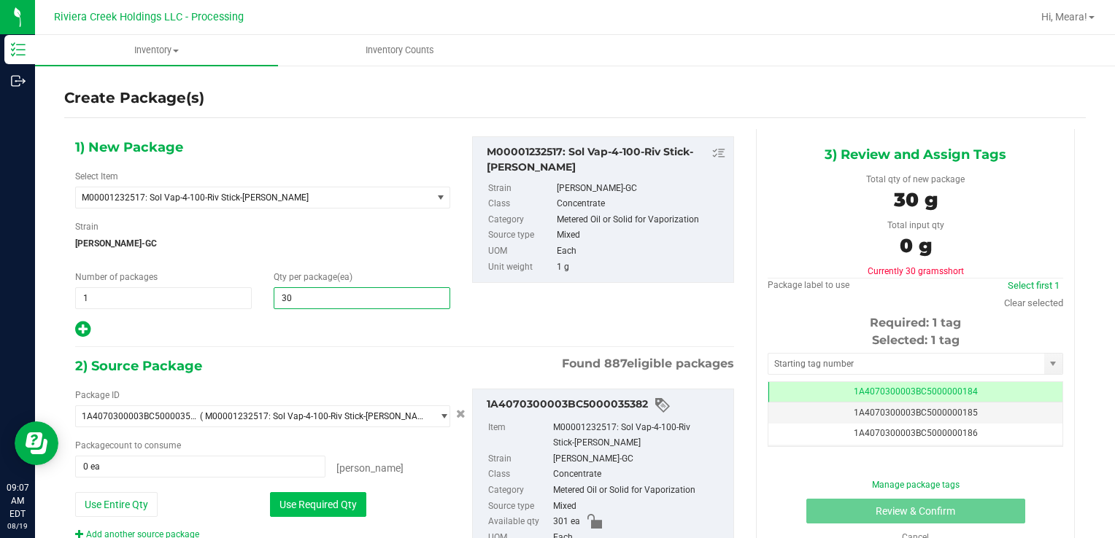
type input "30"
click at [300, 500] on button "Use Required Qty" at bounding box center [318, 504] width 96 height 25
type input "30 ea"
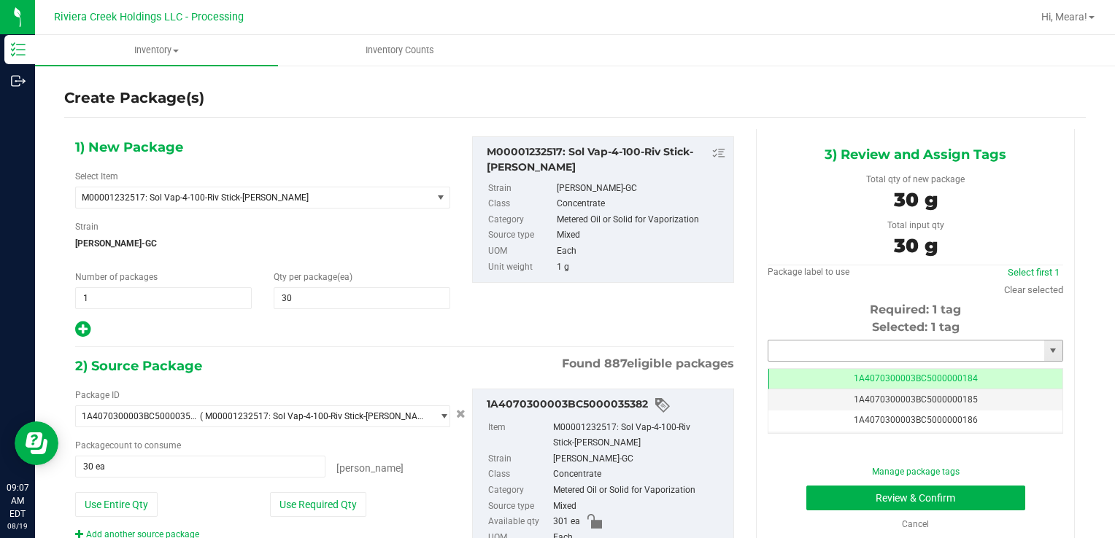
click at [794, 354] on input "text" at bounding box center [906, 351] width 276 height 20
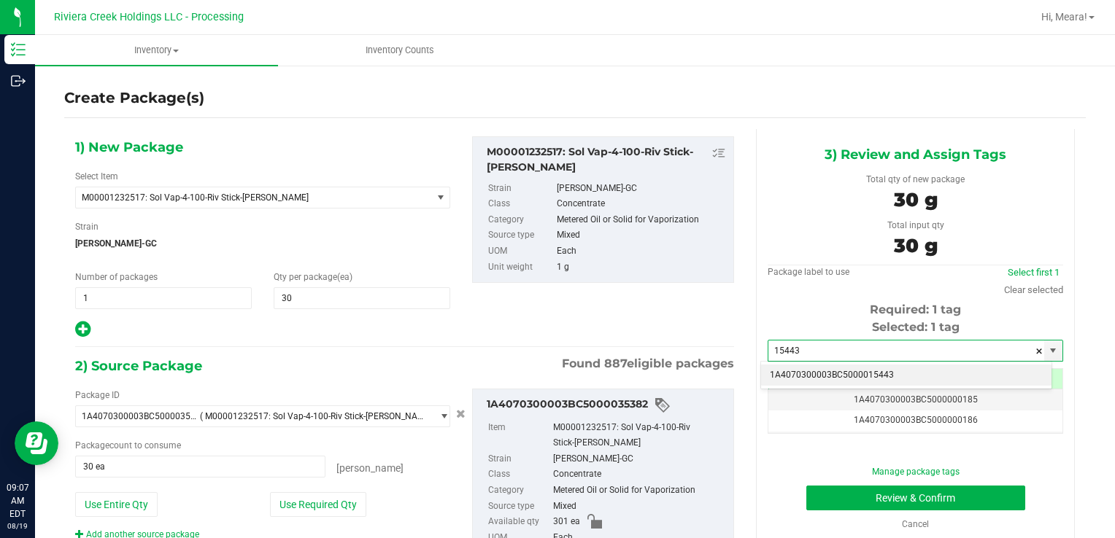
click at [840, 372] on li "1A4070300003BC5000015443" at bounding box center [906, 376] width 290 height 22
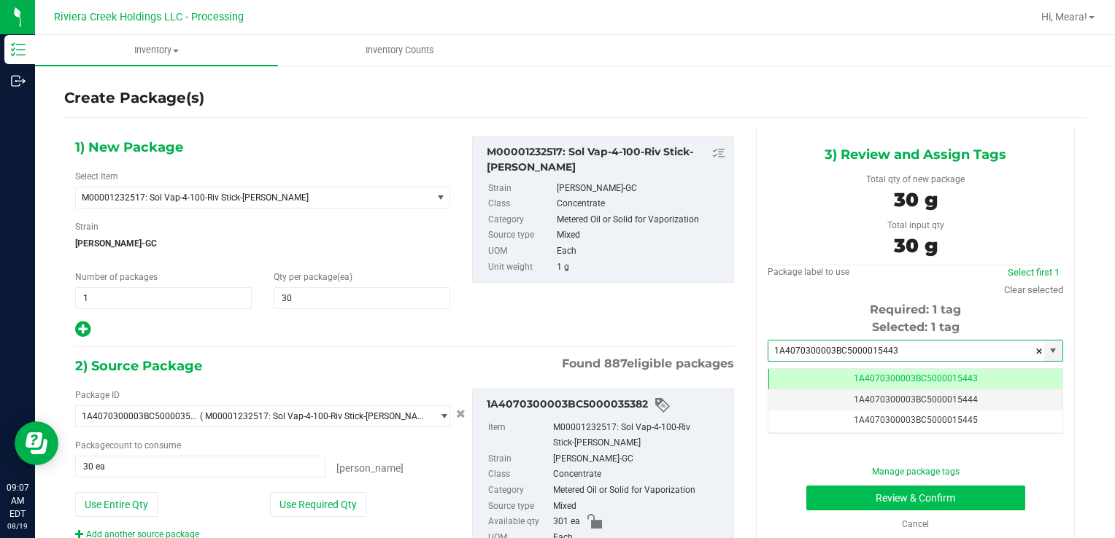
type input "1A4070300003BC5000015443"
click at [813, 502] on button "Review & Confirm" at bounding box center [915, 498] width 219 height 25
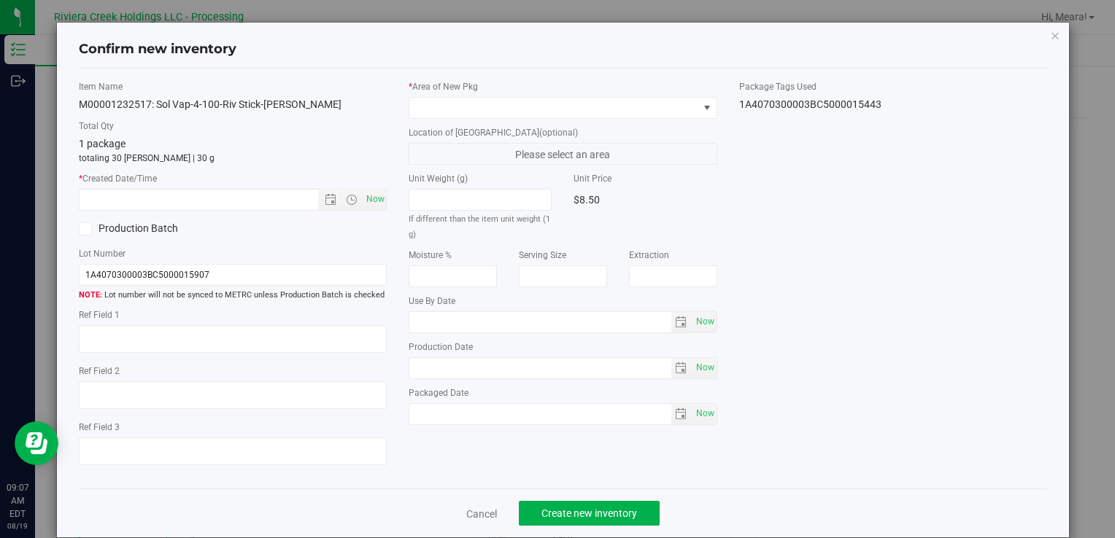
type input "[DATE]"
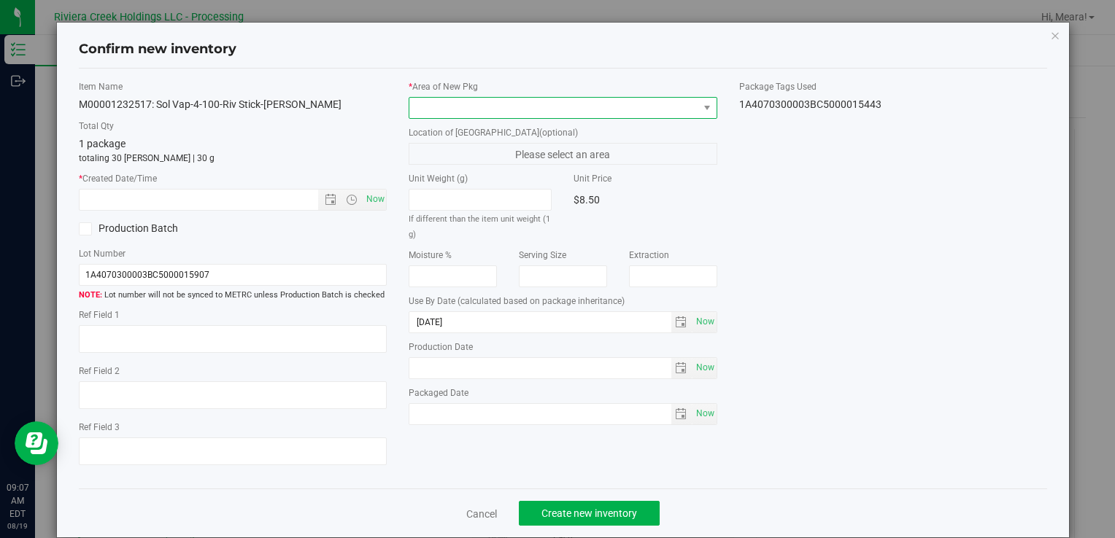
click at [613, 115] on span at bounding box center [553, 108] width 288 height 20
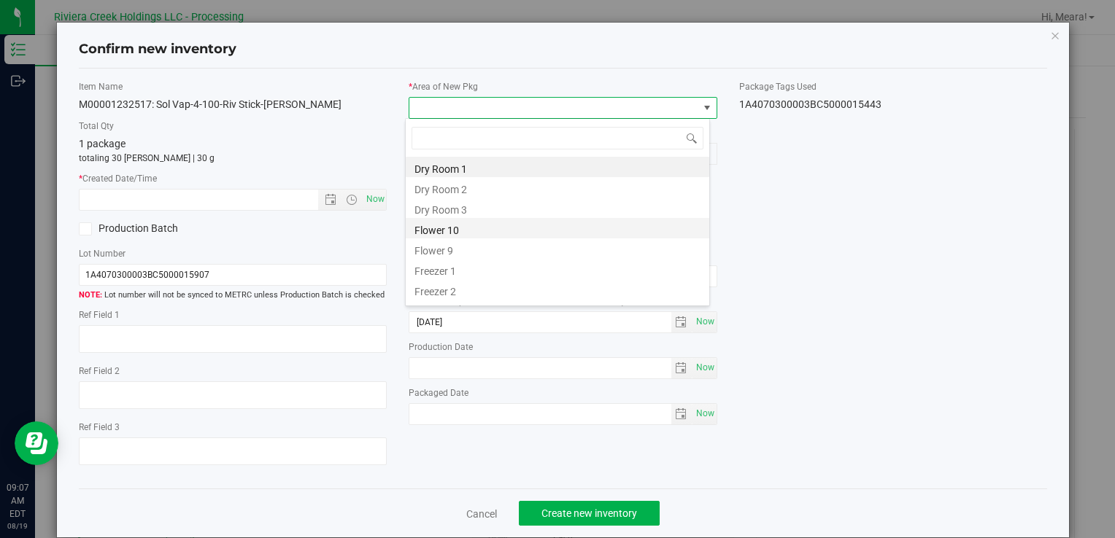
click at [420, 225] on li "Flower 10" at bounding box center [557, 228] width 303 height 20
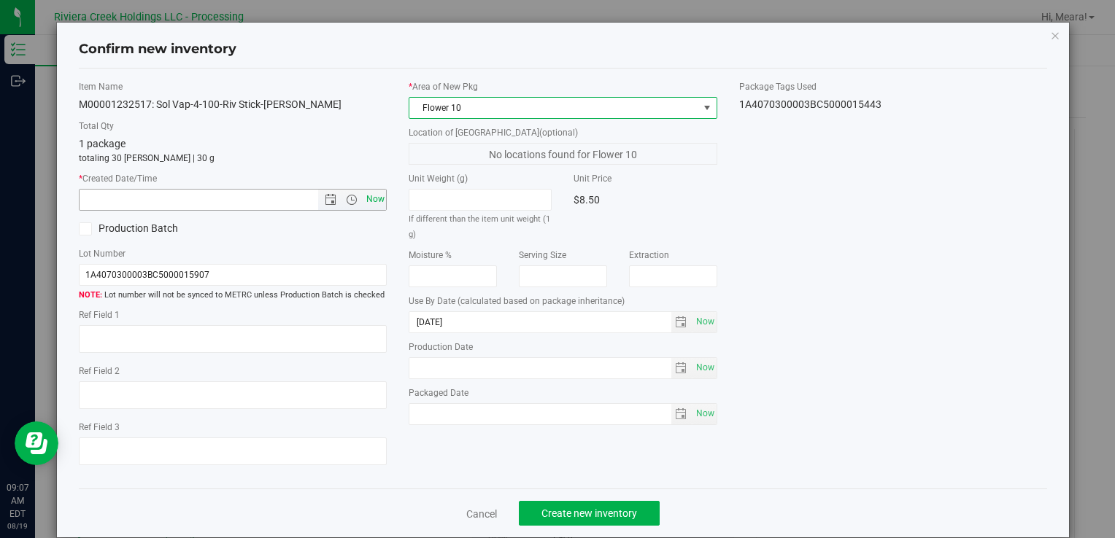
click at [376, 202] on span "Now" at bounding box center [375, 199] width 25 height 21
type input "[DATE] 9:07 AM"
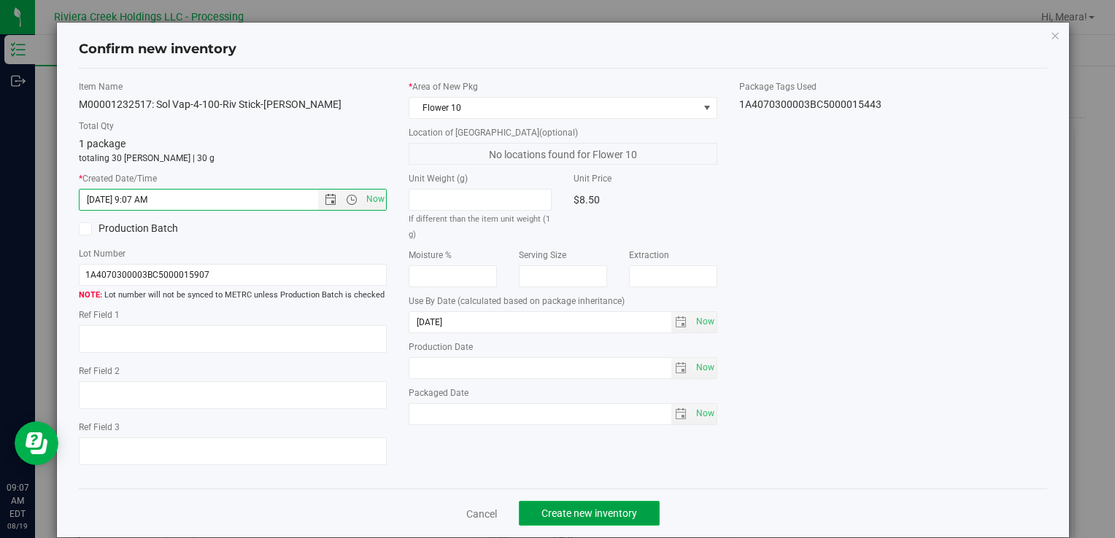
click at [618, 503] on button "Create new inventory" at bounding box center [589, 513] width 141 height 25
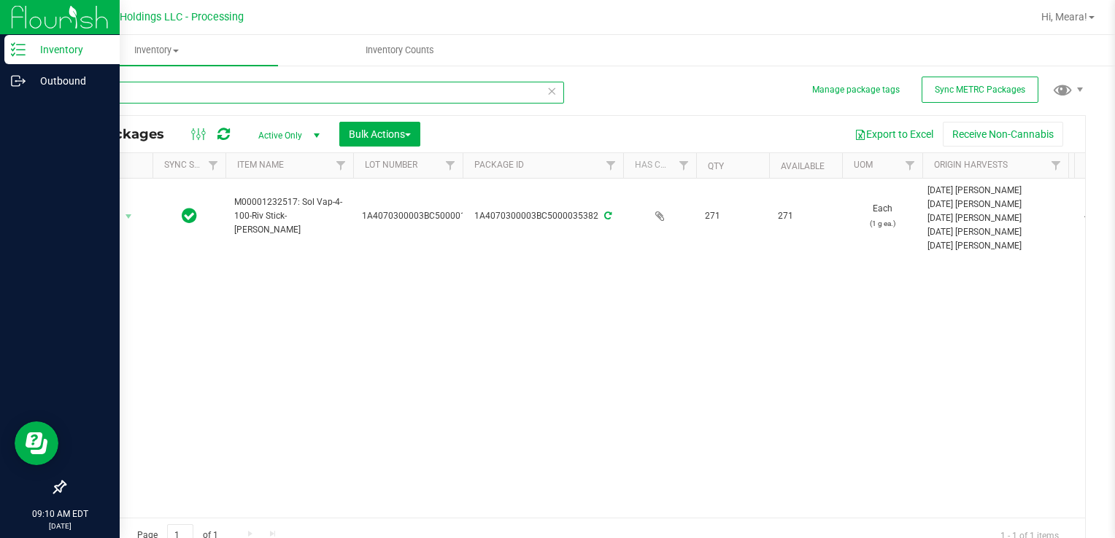
drag, startPoint x: 150, startPoint y: 101, endPoint x: 23, endPoint y: 102, distance: 126.9
click at [23, 102] on div "Inventory Outbound 09:10 AM EDT [DATE] 08/19 Riviera Creek Holdings LLC - Proce…" at bounding box center [557, 269] width 1115 height 538
type input "33217"
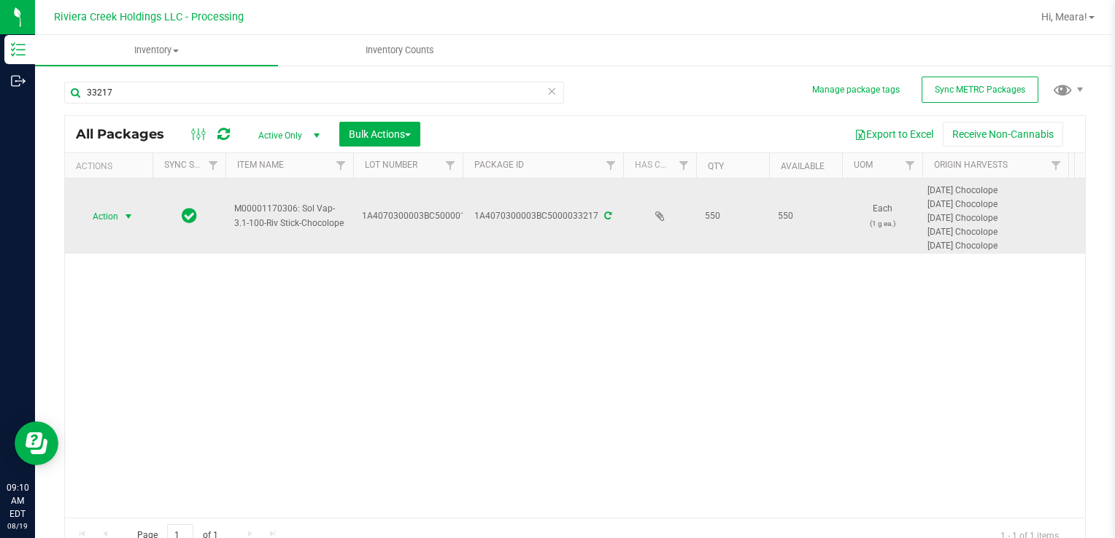
drag, startPoint x: 129, startPoint y: 225, endPoint x: 125, endPoint y: 218, distance: 8.5
click at [128, 224] on span "select" at bounding box center [129, 216] width 18 height 20
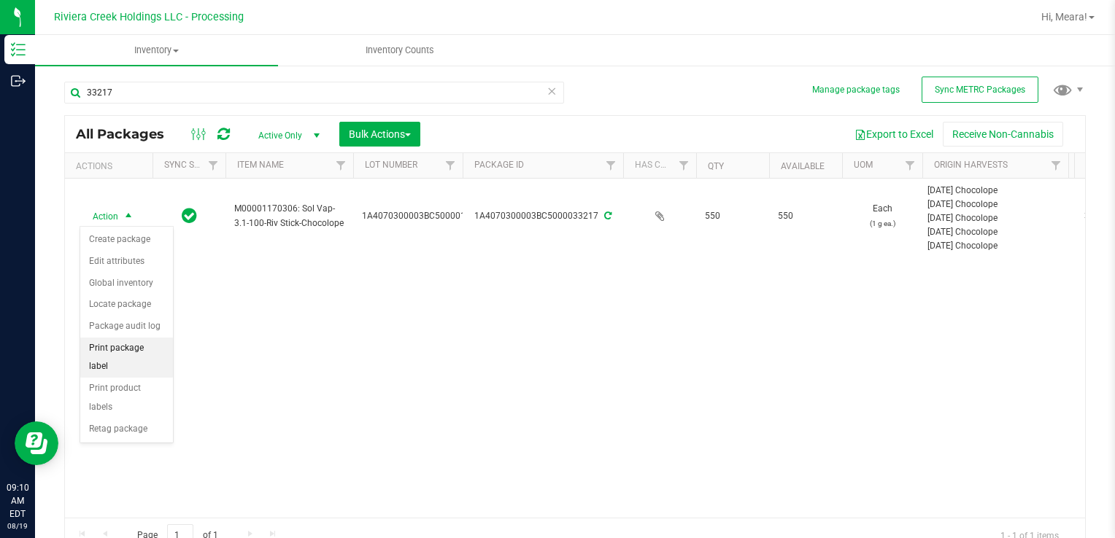
click at [155, 343] on li "Print package label" at bounding box center [126, 358] width 93 height 40
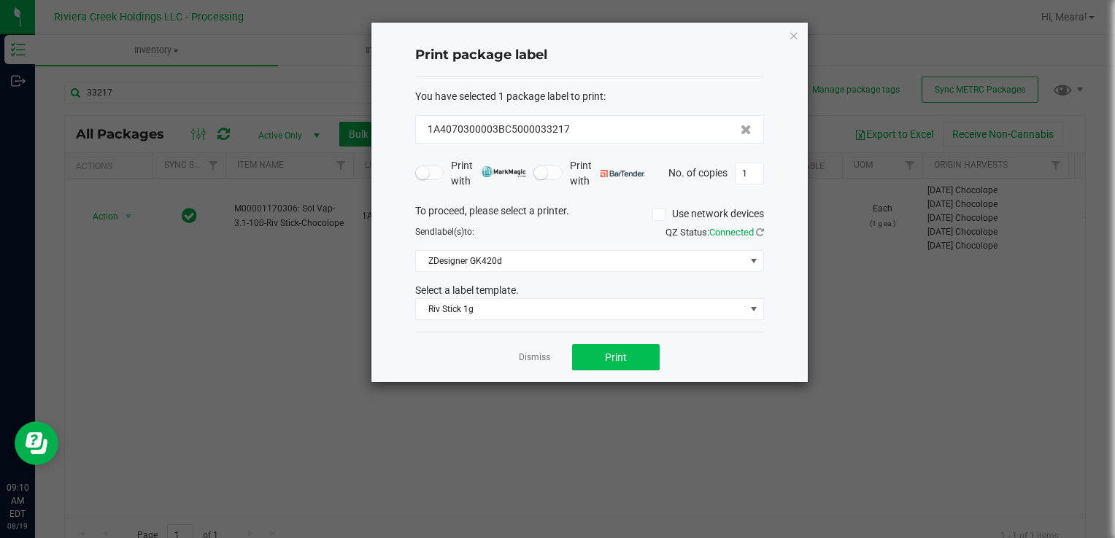
click at [626, 343] on div "Dismiss Print" at bounding box center [589, 357] width 349 height 50
click at [601, 353] on button "Print" at bounding box center [616, 357] width 88 height 26
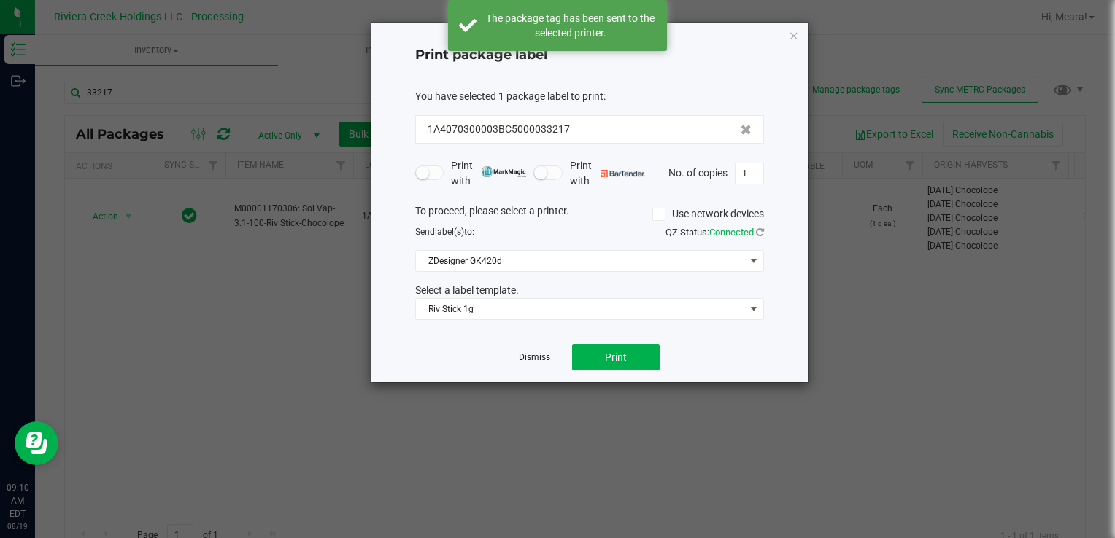
click at [540, 353] on link "Dismiss" at bounding box center [534, 358] width 31 height 12
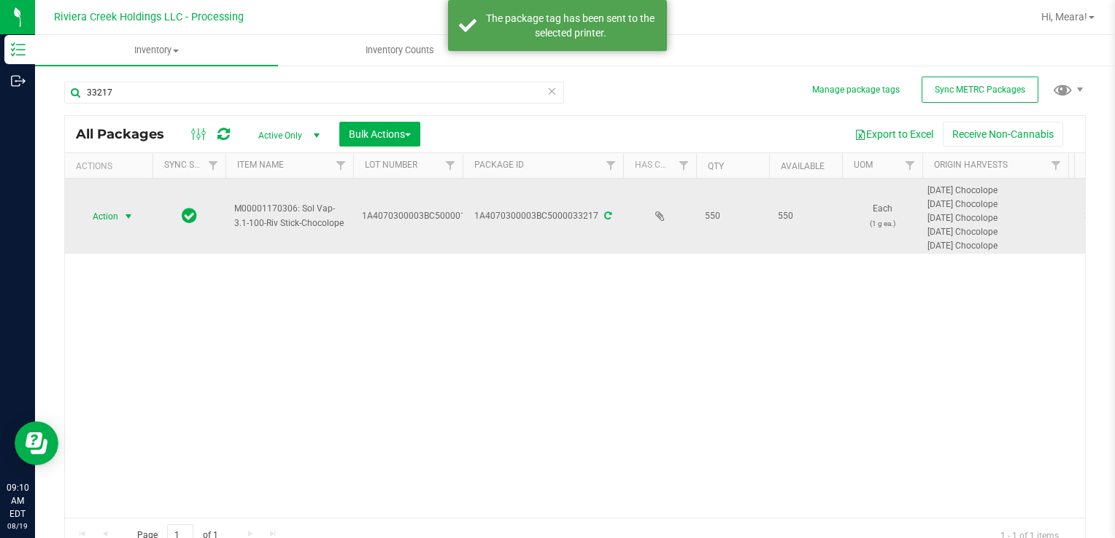
click at [121, 209] on span "select" at bounding box center [129, 216] width 18 height 20
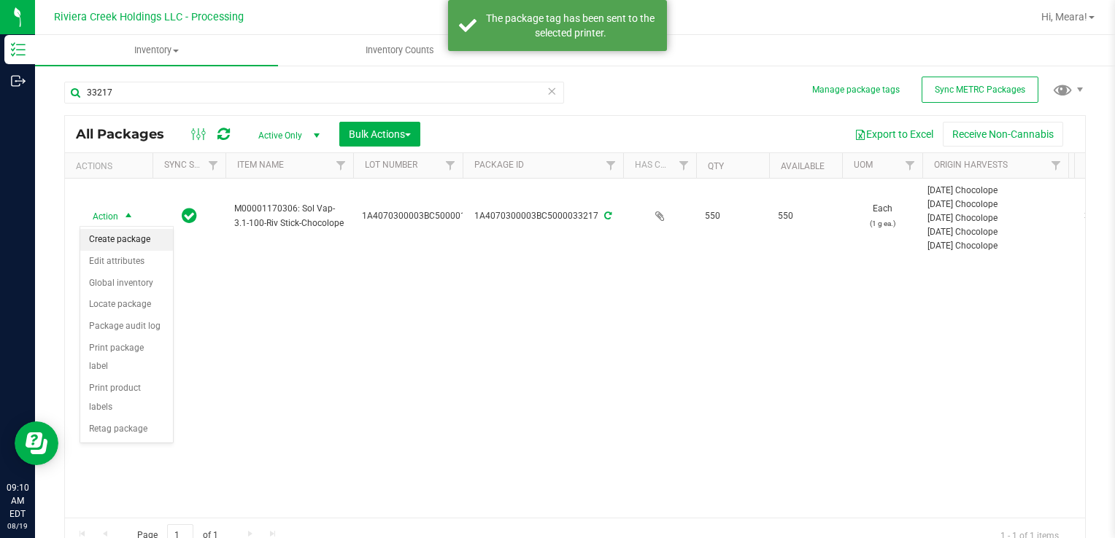
click at [131, 237] on li "Create package" at bounding box center [126, 240] width 93 height 22
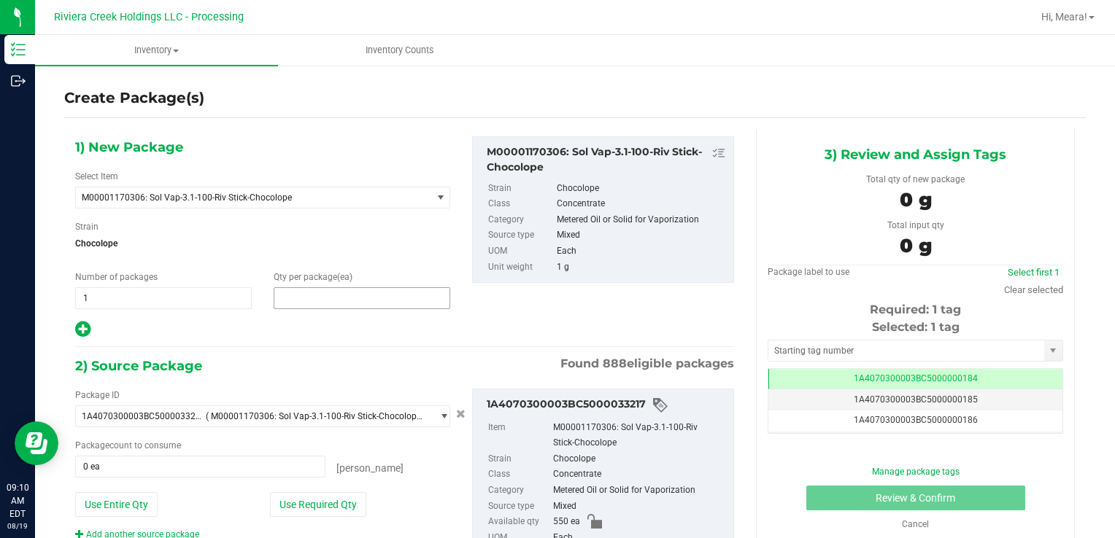
click at [319, 298] on span at bounding box center [362, 298] width 177 height 22
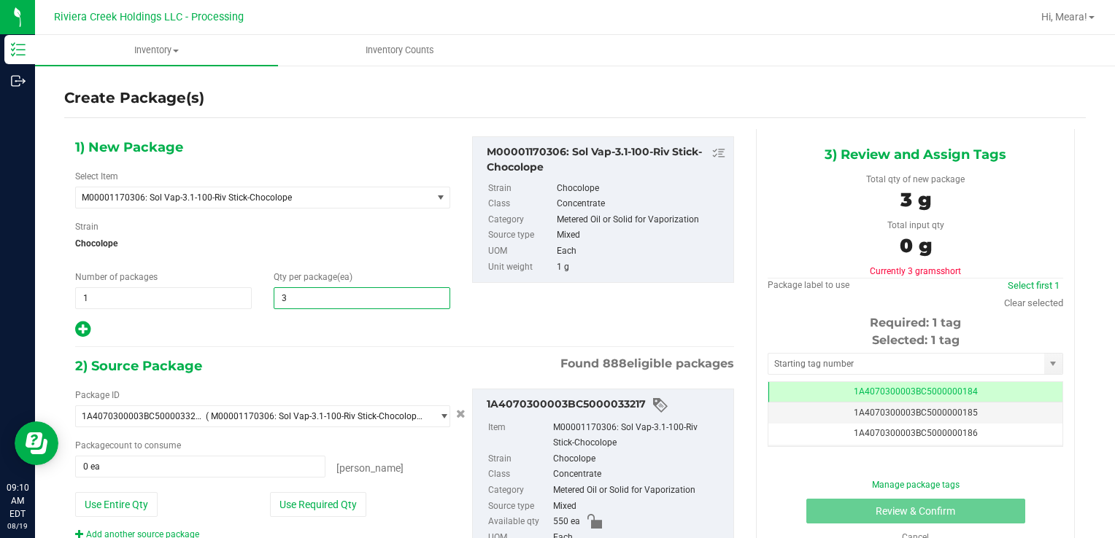
type input "30"
drag, startPoint x: 277, startPoint y: 508, endPoint x: 301, endPoint y: 457, distance: 56.1
click at [277, 508] on button "Use Required Qty" at bounding box center [318, 504] width 96 height 25
type input "30 ea"
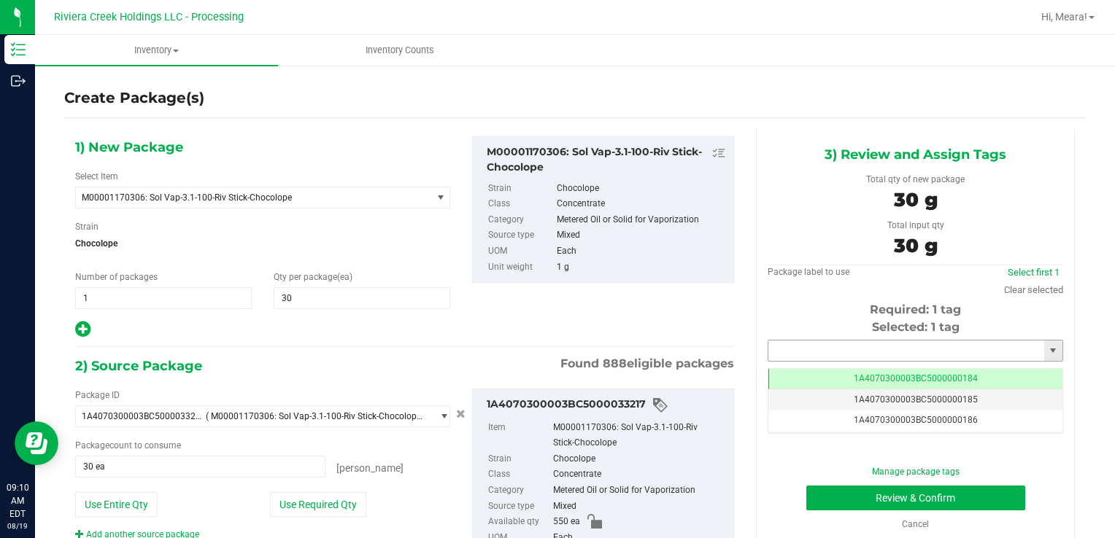
drag, startPoint x: 845, startPoint y: 352, endPoint x: 838, endPoint y: 347, distance: 8.9
click at [843, 352] on input "text" at bounding box center [906, 351] width 276 height 20
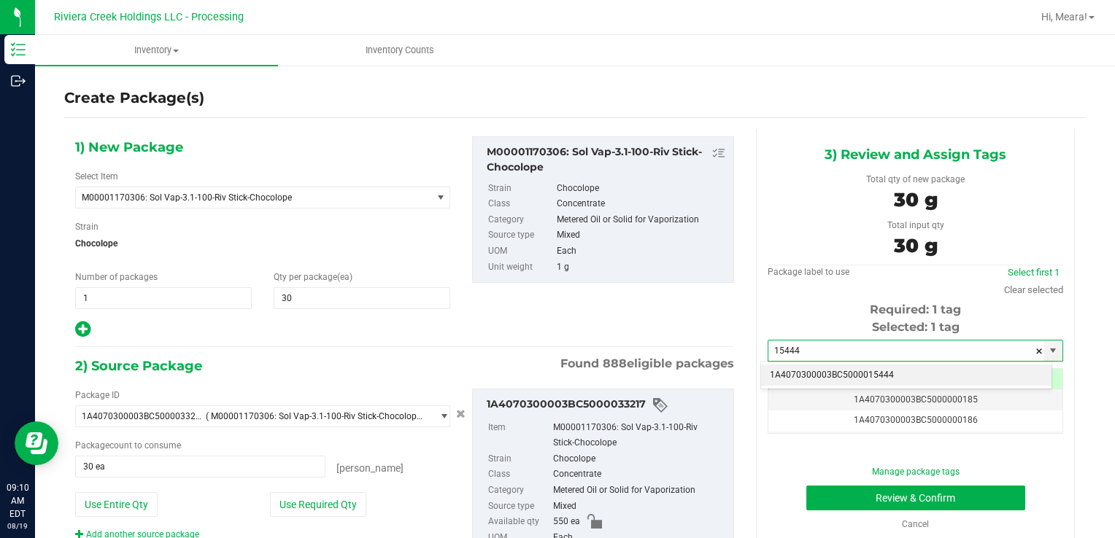
click at [821, 370] on li "1A4070300003BC5000015444" at bounding box center [906, 376] width 290 height 22
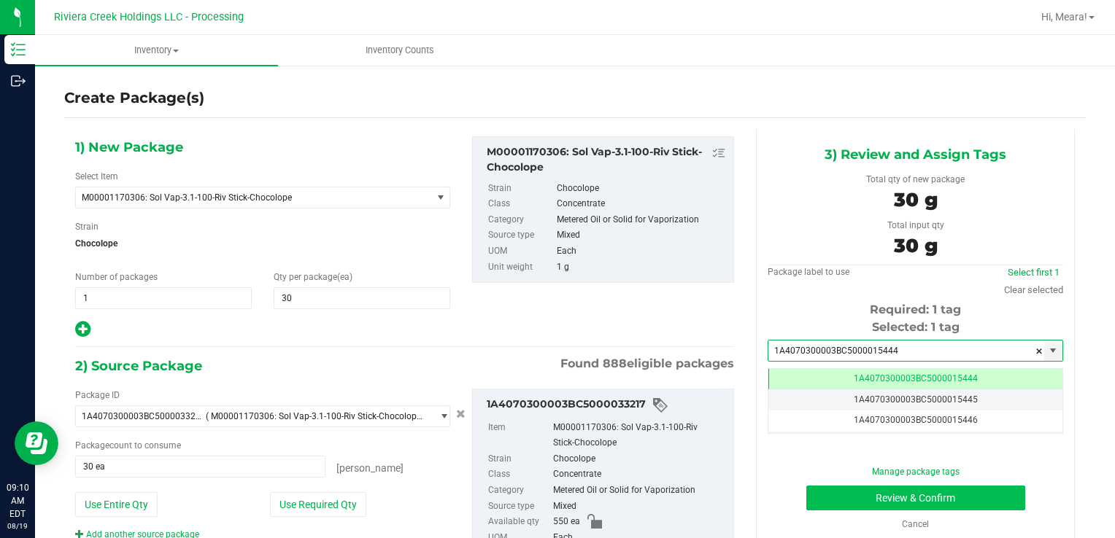
type input "1A4070300003BC5000015444"
click at [818, 495] on button "Review & Confirm" at bounding box center [915, 498] width 219 height 25
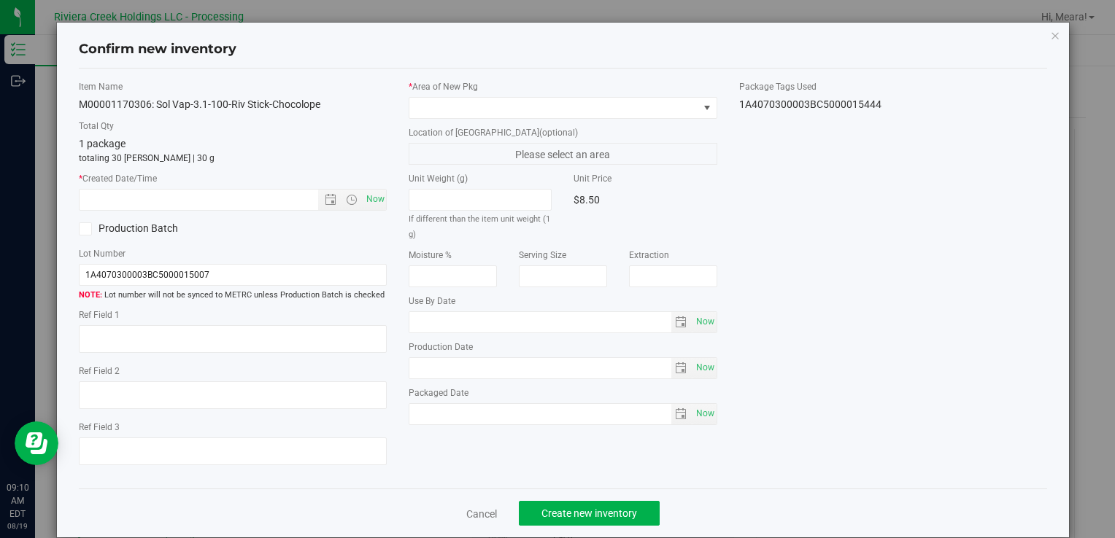
type input "[DATE]"
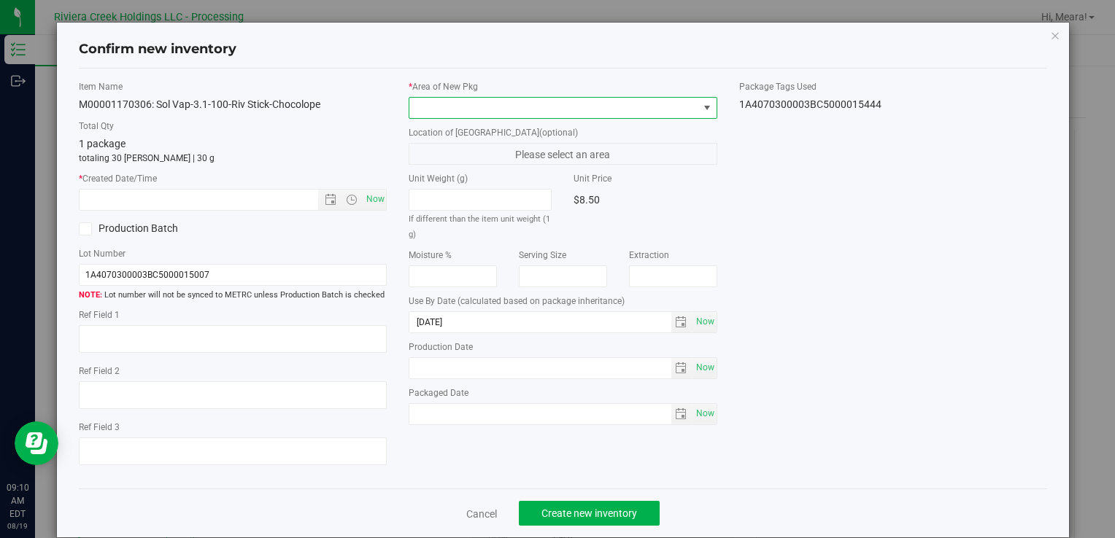
click at [600, 99] on span at bounding box center [553, 108] width 288 height 20
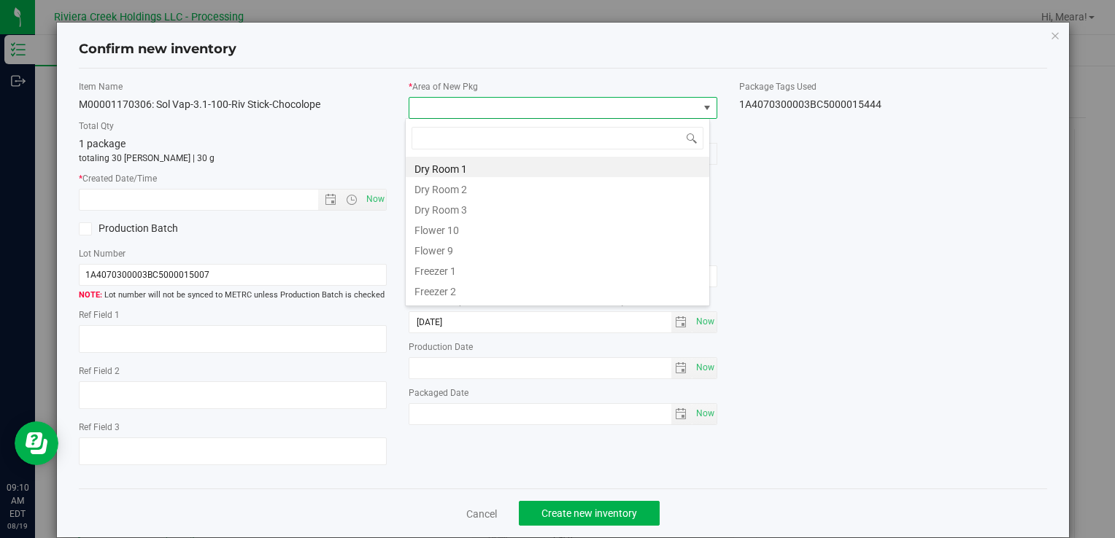
drag, startPoint x: 464, startPoint y: 232, endPoint x: 392, endPoint y: 209, distance: 75.9
click at [463, 232] on li "Flower 10" at bounding box center [557, 228] width 303 height 20
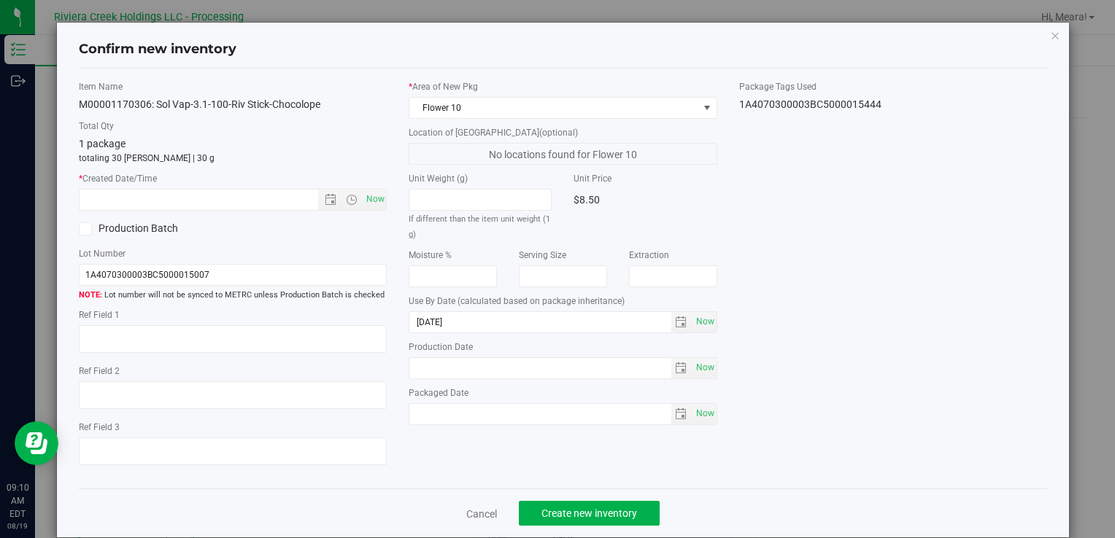
click at [371, 186] on div "* Created Date/Time Now" at bounding box center [233, 191] width 308 height 39
click at [376, 203] on span "Now" at bounding box center [375, 199] width 25 height 21
type input "[DATE] 9:10 AM"
click at [601, 512] on span "Create new inventory" at bounding box center [589, 514] width 96 height 12
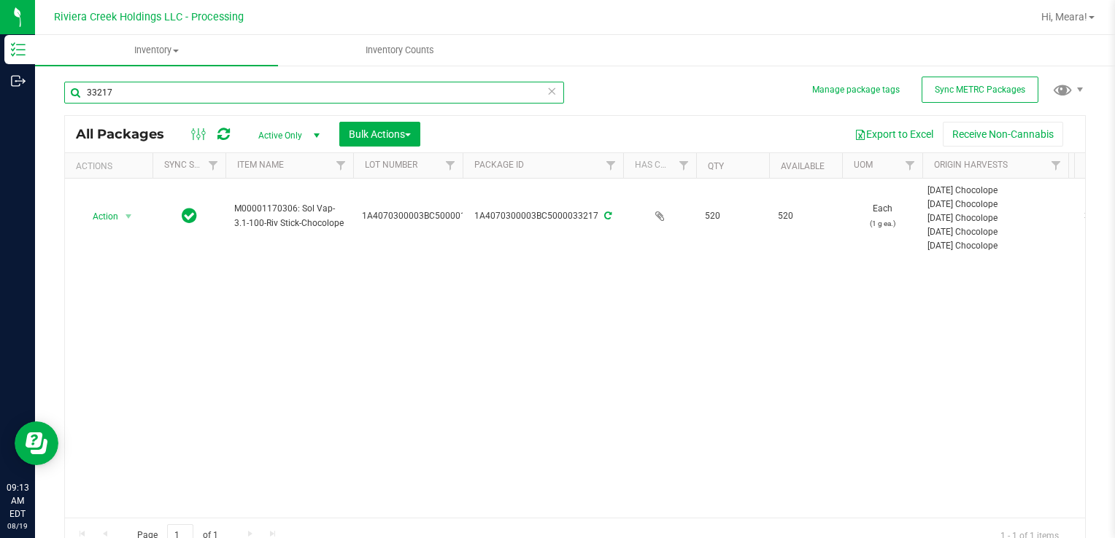
drag, startPoint x: 149, startPoint y: 91, endPoint x: 115, endPoint y: 109, distance: 38.5
click at [0, 80] on html "Inventory Outbound 09:13 AM EDT [DATE] 08/19 Riviera Creek Holdings LLC - Proce…" at bounding box center [557, 269] width 1115 height 538
type input "35280"
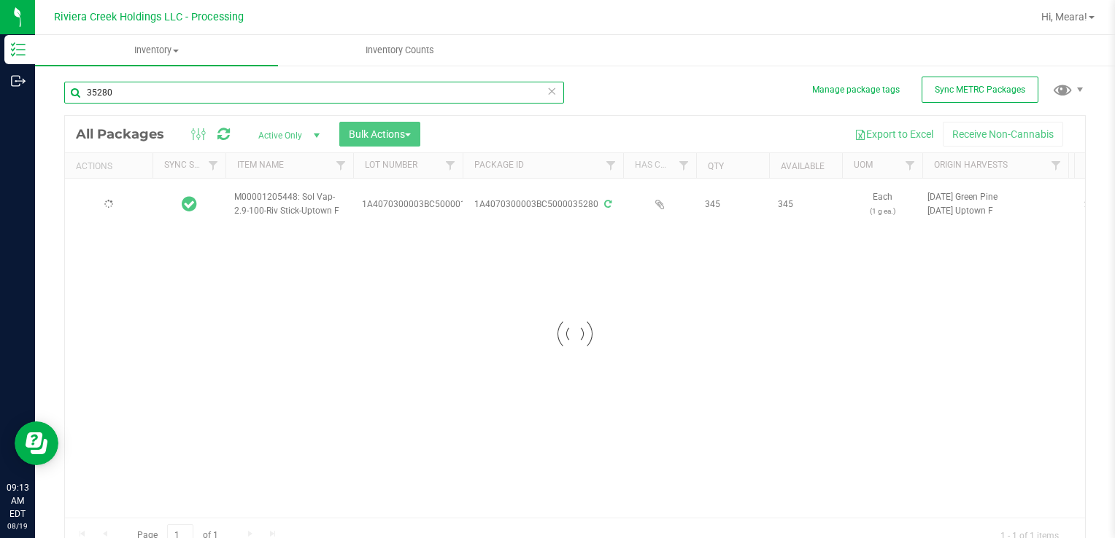
type input "[DATE]"
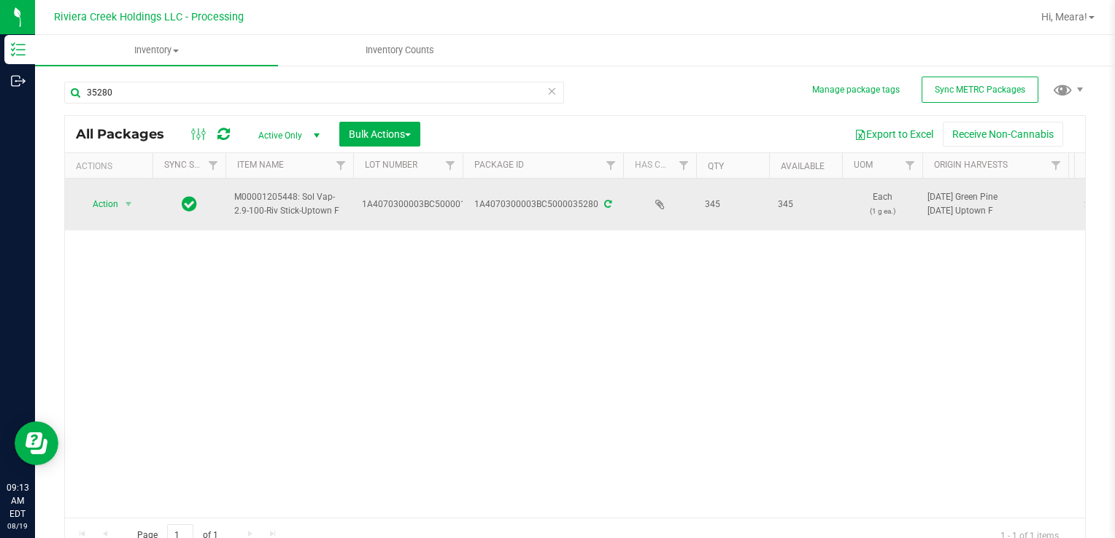
click at [102, 190] on td "Action Action Create package Edit attributes Global inventory Locate package Pa…" at bounding box center [109, 205] width 88 height 52
click at [107, 202] on span "Action" at bounding box center [99, 204] width 39 height 20
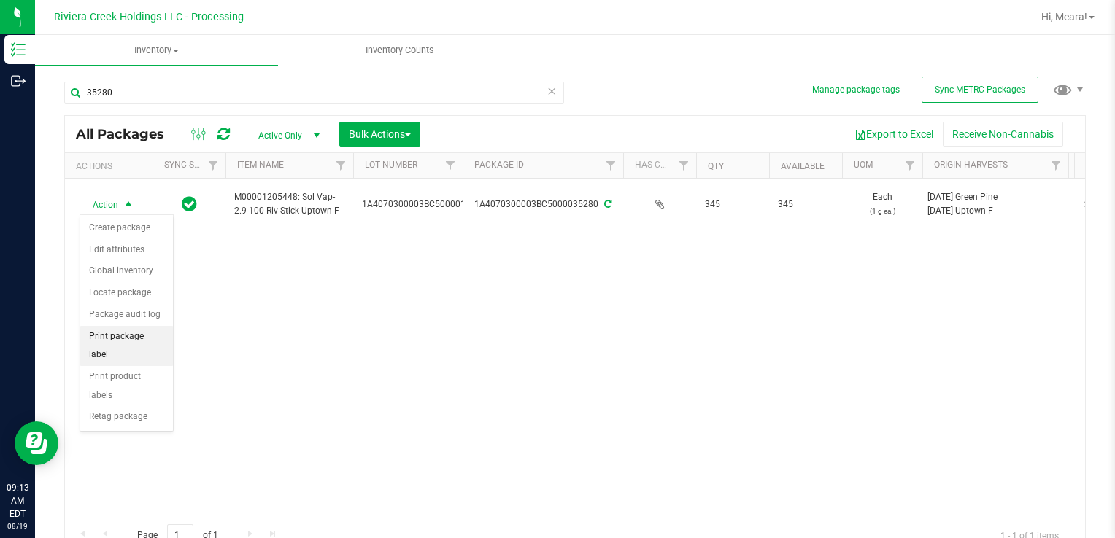
click at [144, 330] on li "Print package label" at bounding box center [126, 346] width 93 height 40
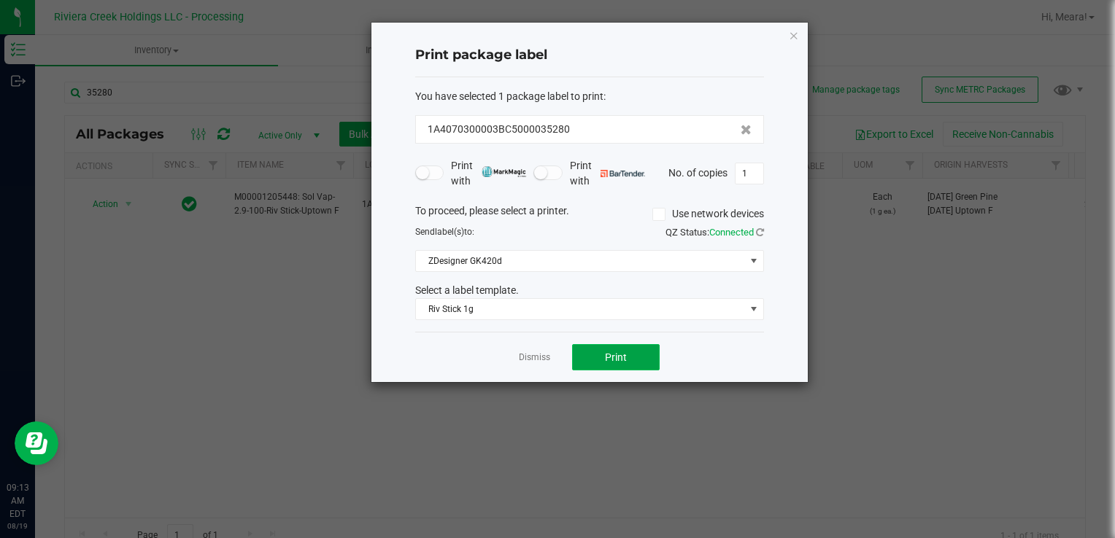
click at [642, 360] on button "Print" at bounding box center [616, 357] width 88 height 26
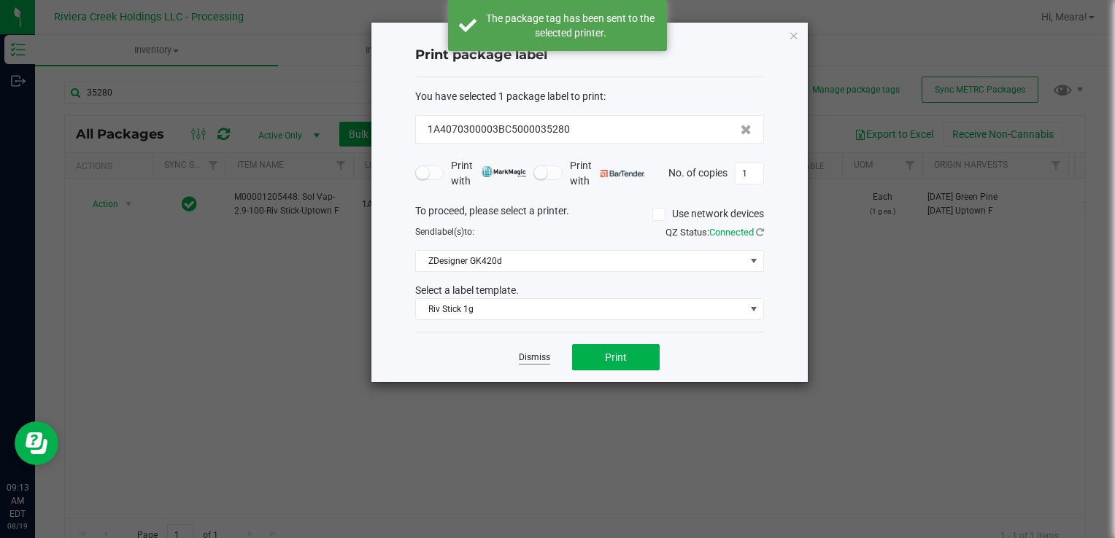
click at [539, 355] on link "Dismiss" at bounding box center [534, 358] width 31 height 12
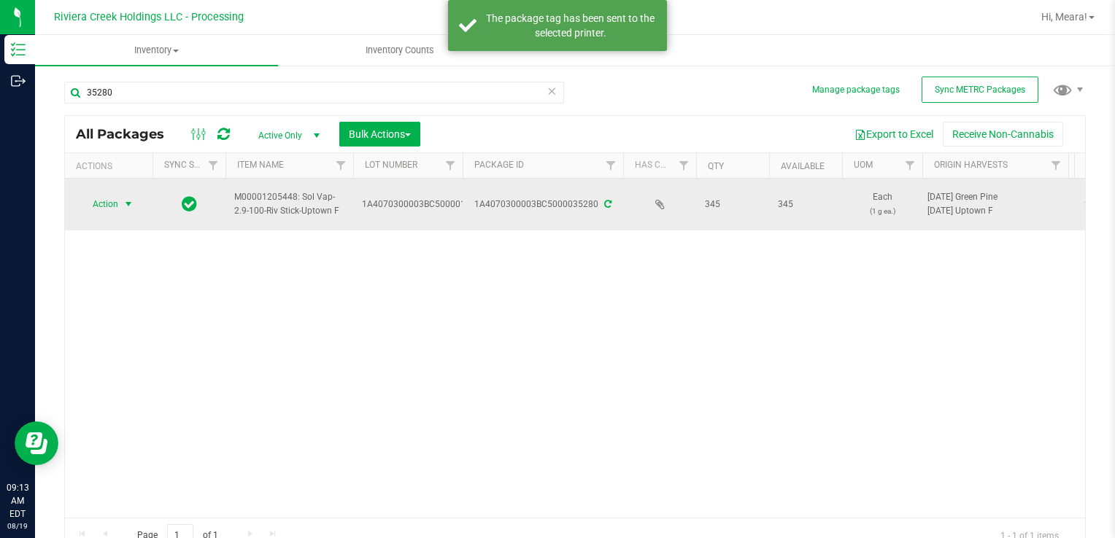
click at [116, 208] on span "Action" at bounding box center [99, 204] width 39 height 20
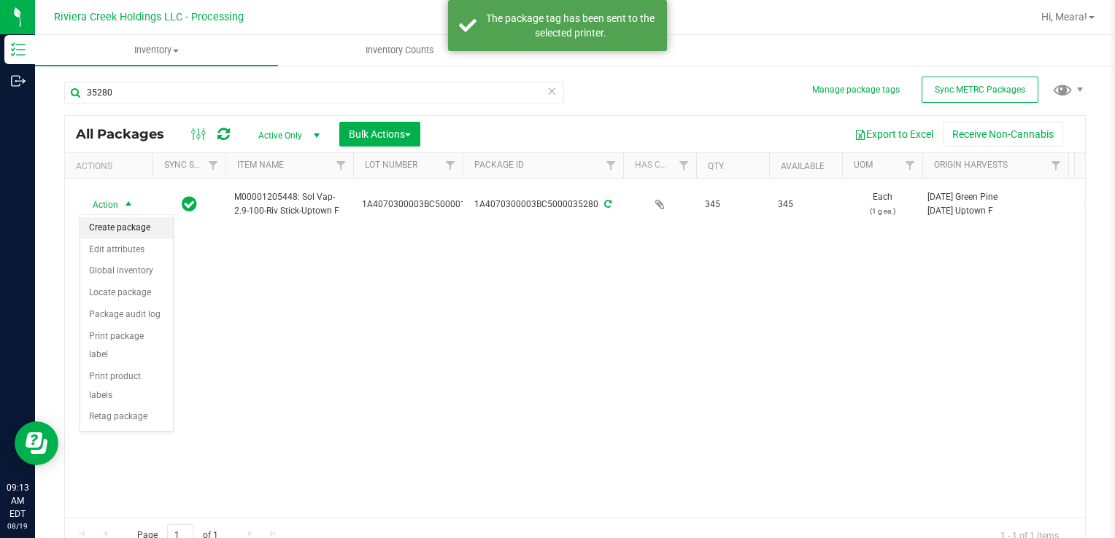
click at [123, 222] on li "Create package" at bounding box center [126, 228] width 93 height 22
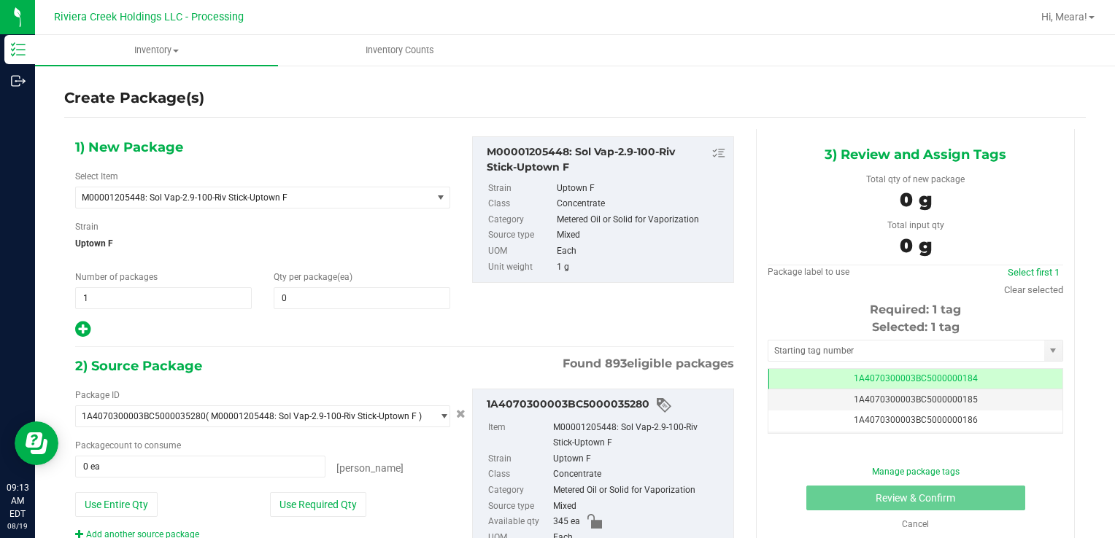
click at [352, 313] on div "1) New Package Select Item M00001205448: Sol Vap-2.9-100-Riv Stick-Uptown F M00…" at bounding box center [262, 237] width 397 height 203
click at [353, 308] on div "1) New Package Select Item M00001205448: Sol Vap-2.9-100-Riv Stick-Uptown F M00…" at bounding box center [262, 237] width 397 height 203
click at [346, 303] on span at bounding box center [362, 298] width 177 height 22
type input "30"
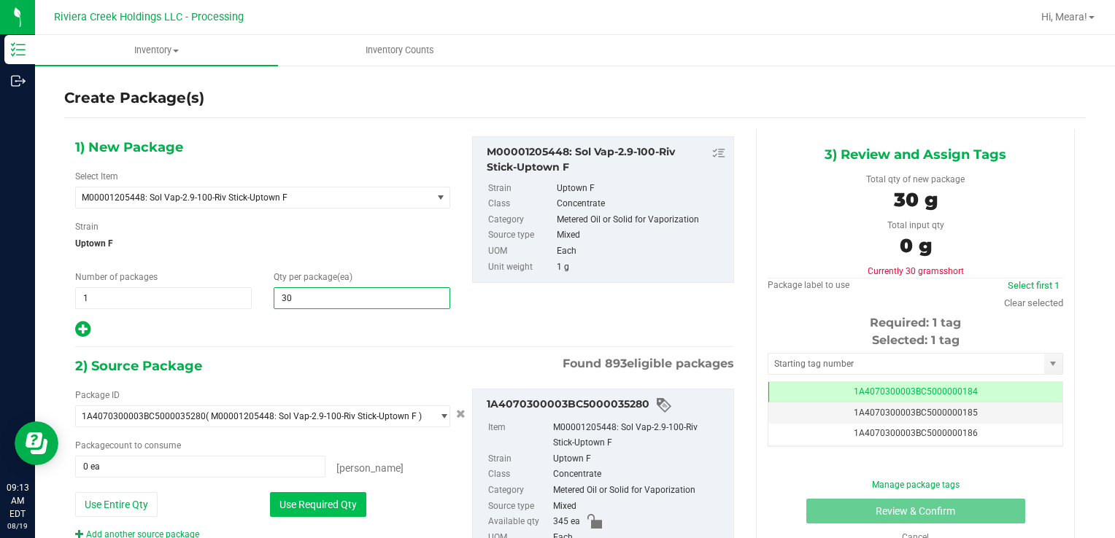
type input "30"
drag, startPoint x: 289, startPoint y: 498, endPoint x: 298, endPoint y: 481, distance: 19.3
click at [288, 498] on button "Use Required Qty" at bounding box center [318, 504] width 96 height 25
type input "30 ea"
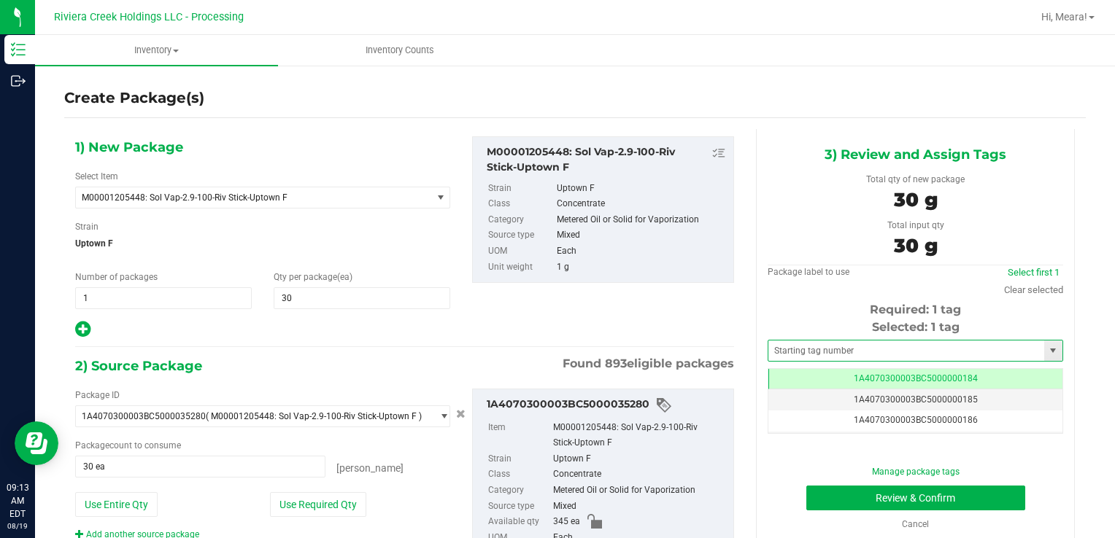
click at [785, 360] on span at bounding box center [914, 351] width 295 height 22
click at [783, 359] on input "text" at bounding box center [906, 351] width 276 height 20
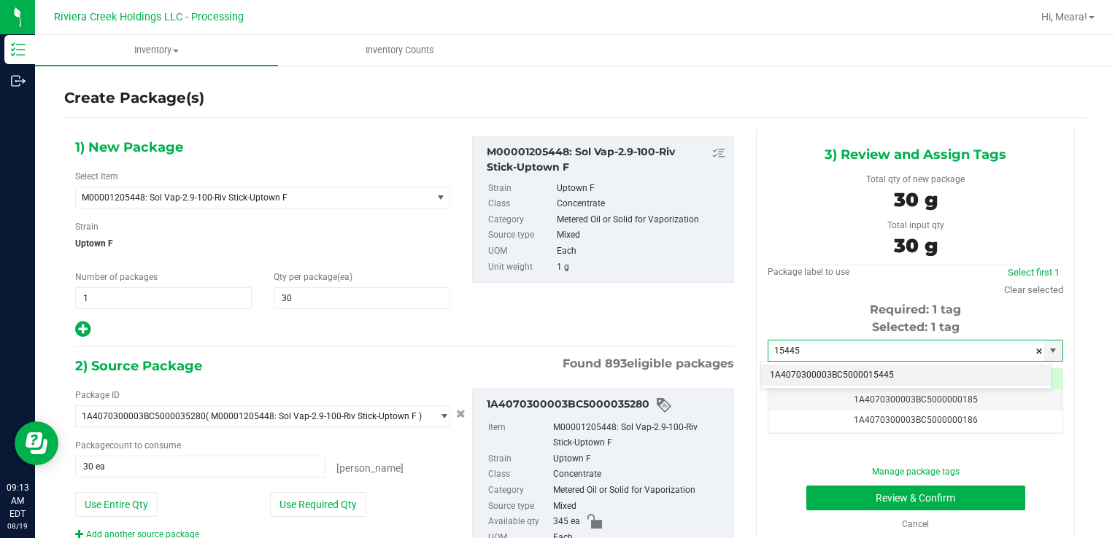
click at [786, 374] on li "1A4070300003BC5000015445" at bounding box center [906, 376] width 290 height 22
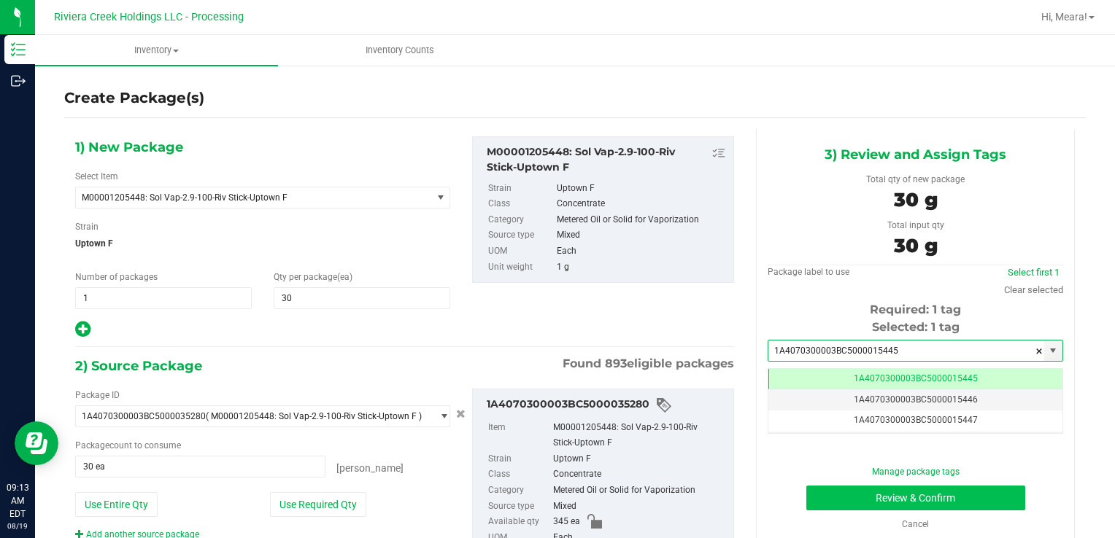
type input "1A4070300003BC5000015445"
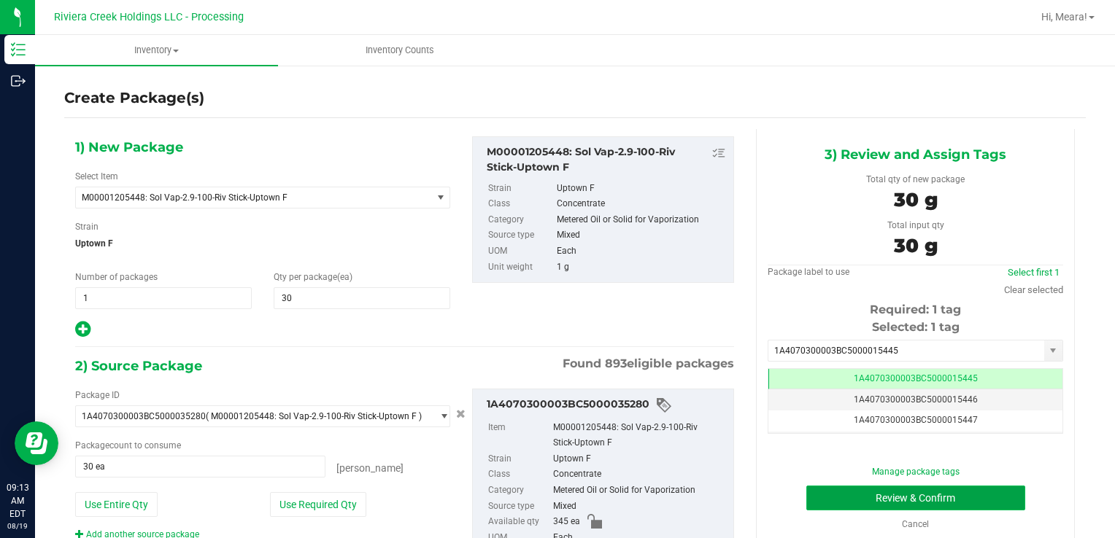
click at [813, 491] on button "Review & Confirm" at bounding box center [915, 498] width 219 height 25
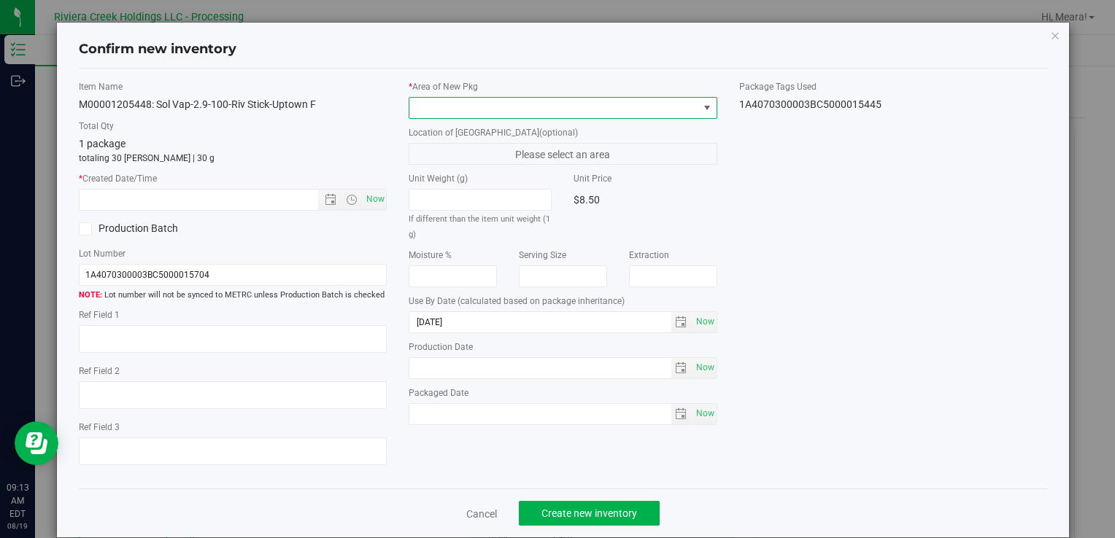
click at [543, 98] on span at bounding box center [553, 108] width 288 height 20
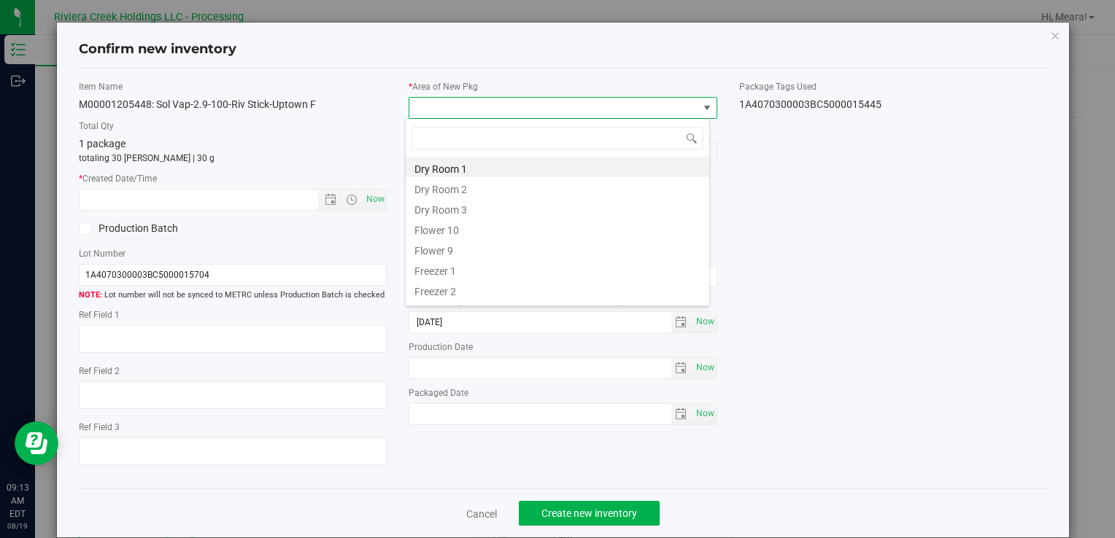
click at [460, 232] on li "Flower 10" at bounding box center [557, 228] width 303 height 20
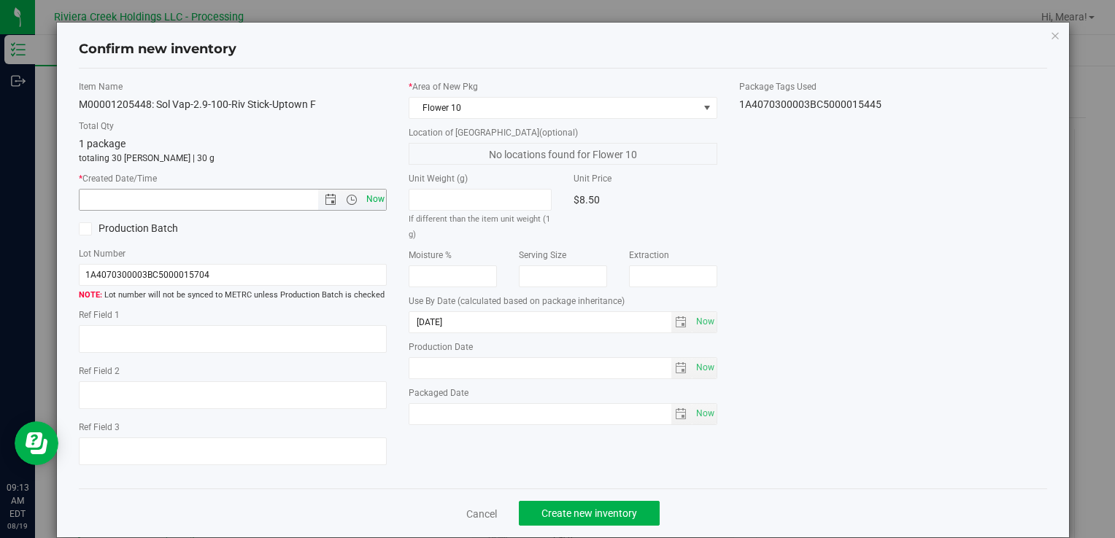
click at [381, 204] on div "Item Name M00001205448: Sol Vap-2.9-100-Riv Stick-Uptown F Total Qty 1 package …" at bounding box center [233, 279] width 330 height 398
click at [371, 202] on span "Now" at bounding box center [375, 199] width 25 height 21
type input "[DATE] 9:13 AM"
drag, startPoint x: 592, startPoint y: 530, endPoint x: 583, endPoint y: 516, distance: 16.8
click at [592, 529] on div "Cancel Create new inventory" at bounding box center [563, 513] width 968 height 49
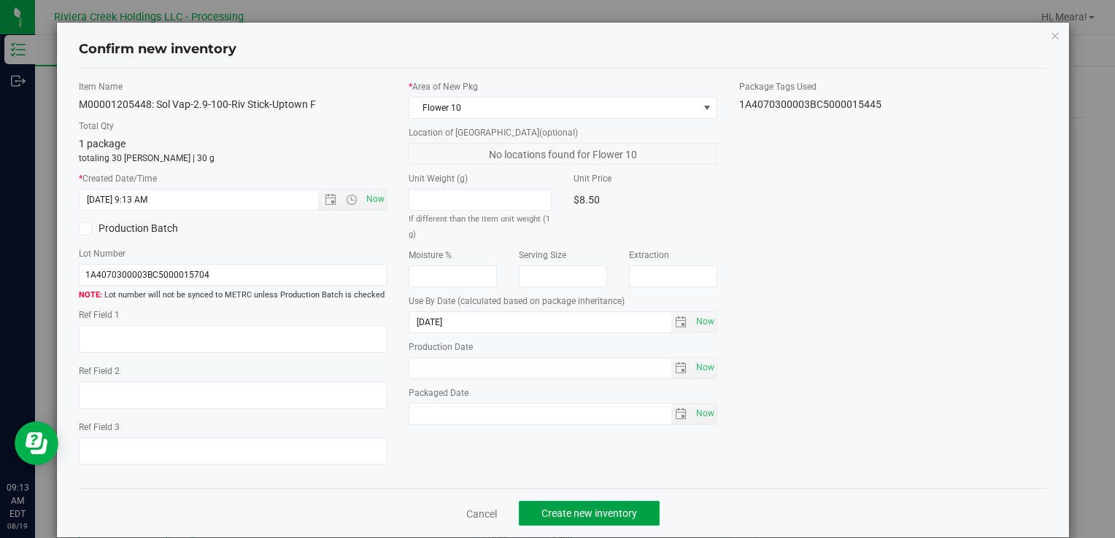
click at [582, 516] on span "Create new inventory" at bounding box center [589, 514] width 96 height 12
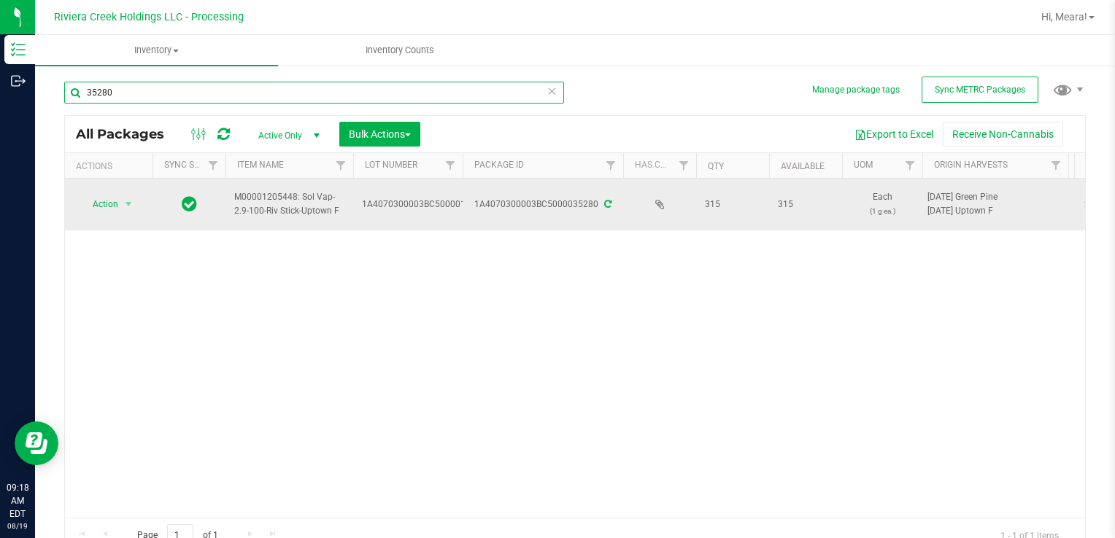
drag, startPoint x: 136, startPoint y: 91, endPoint x: 420, endPoint y: 195, distance: 302.1
click at [0, 71] on html "Inventory Outbound 09:18 AM EDT [DATE] 08/19 Riviera Creek Holdings LLC - Proce…" at bounding box center [557, 269] width 1115 height 538
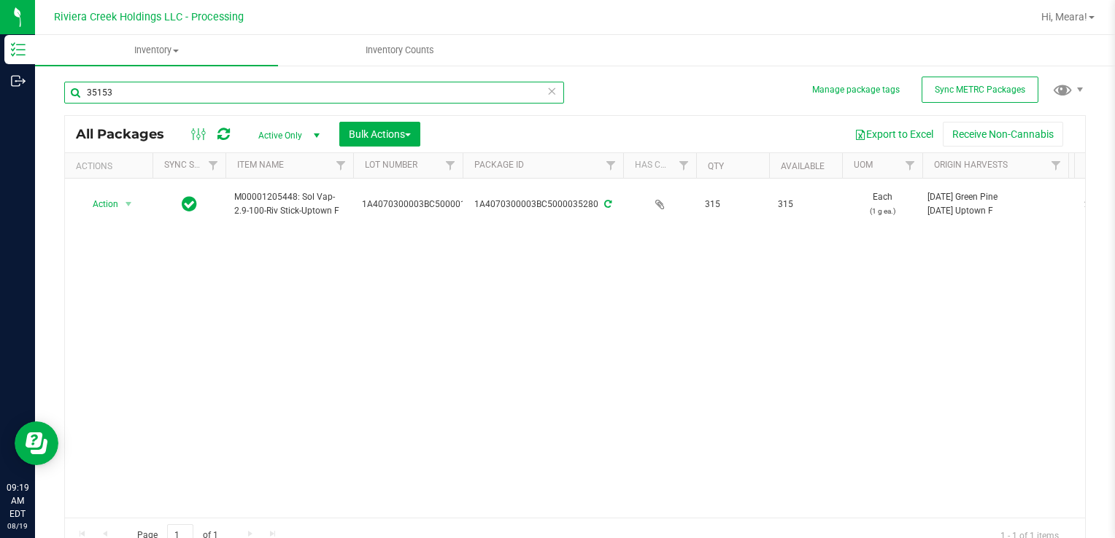
type input "35153"
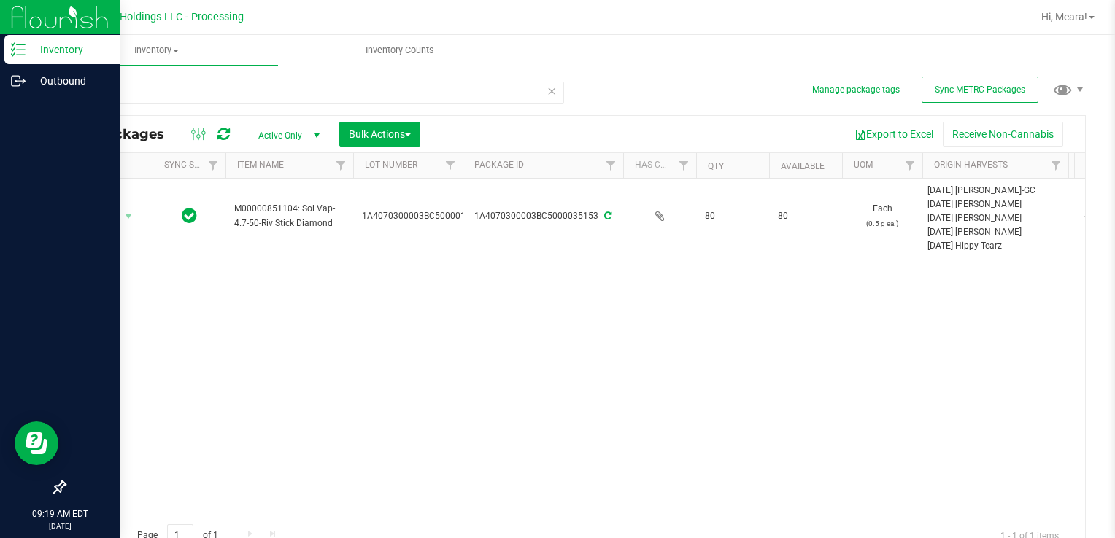
click at [110, 217] on div at bounding box center [60, 286] width 120 height 376
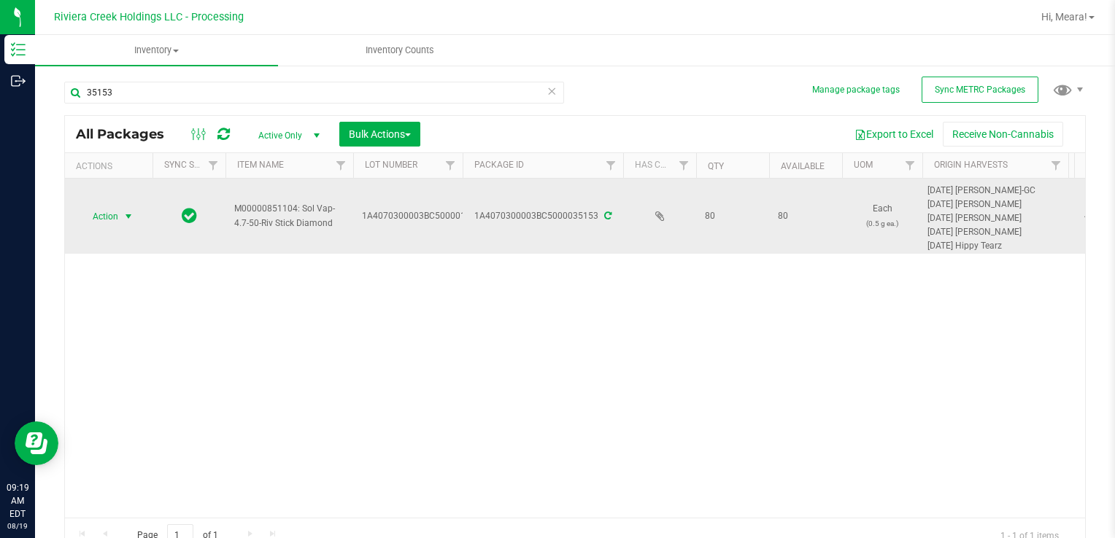
click at [128, 214] on span "select" at bounding box center [129, 217] width 12 height 12
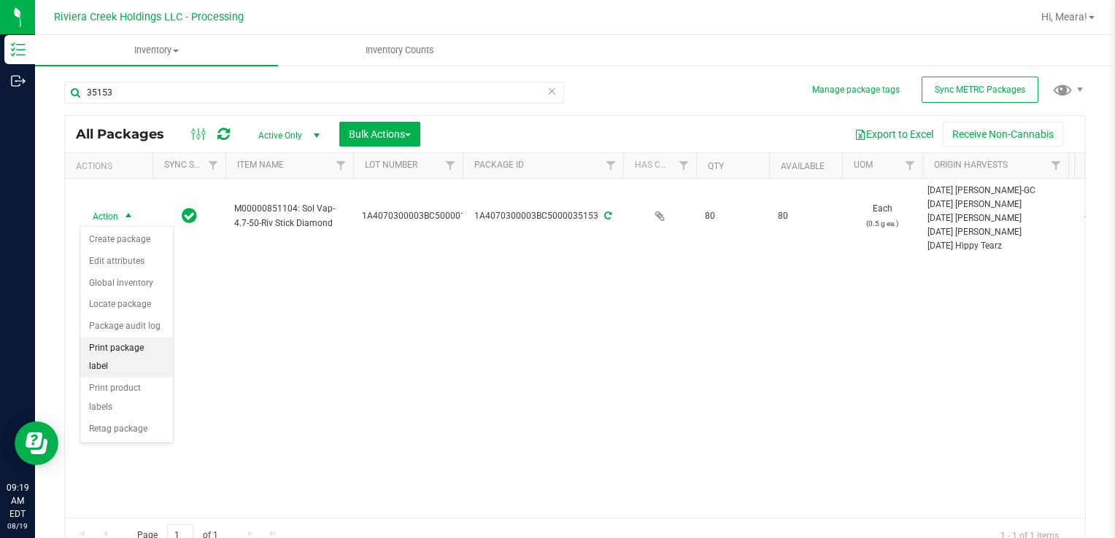
click at [151, 345] on li "Print package label" at bounding box center [126, 358] width 93 height 40
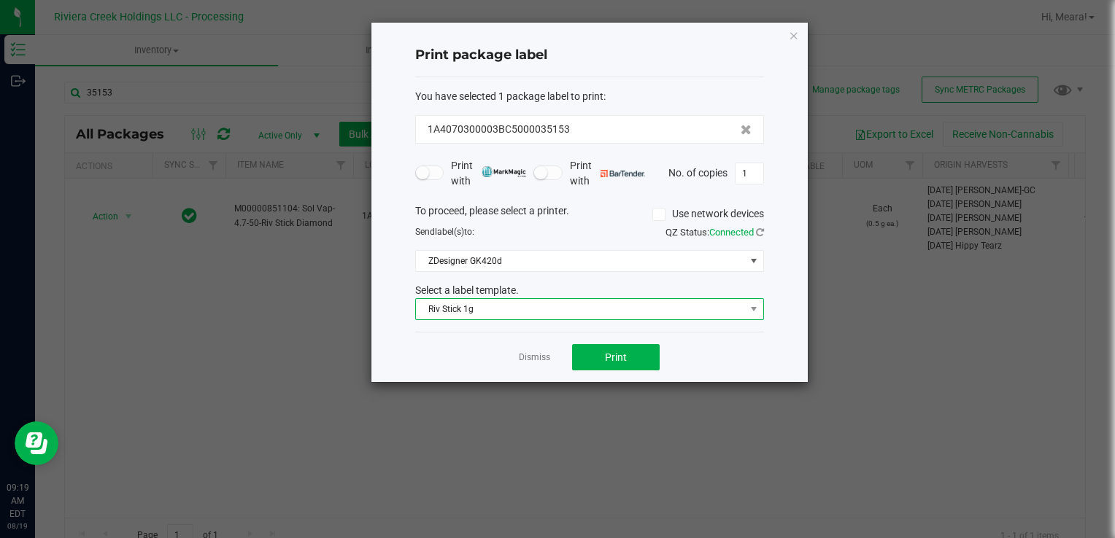
click at [577, 308] on span "Riv Stick 1g" at bounding box center [580, 309] width 329 height 20
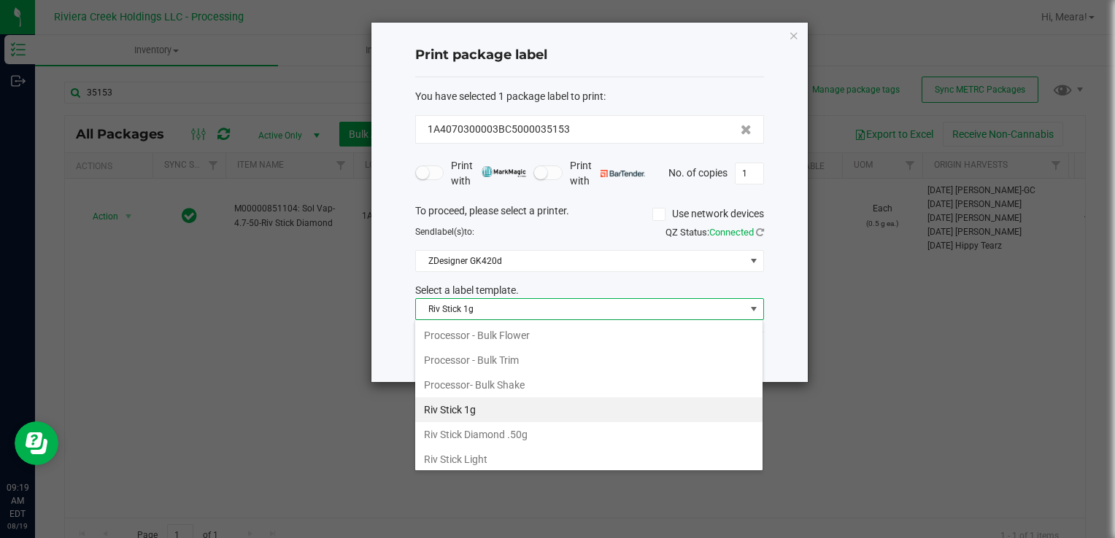
scroll to position [687, 0]
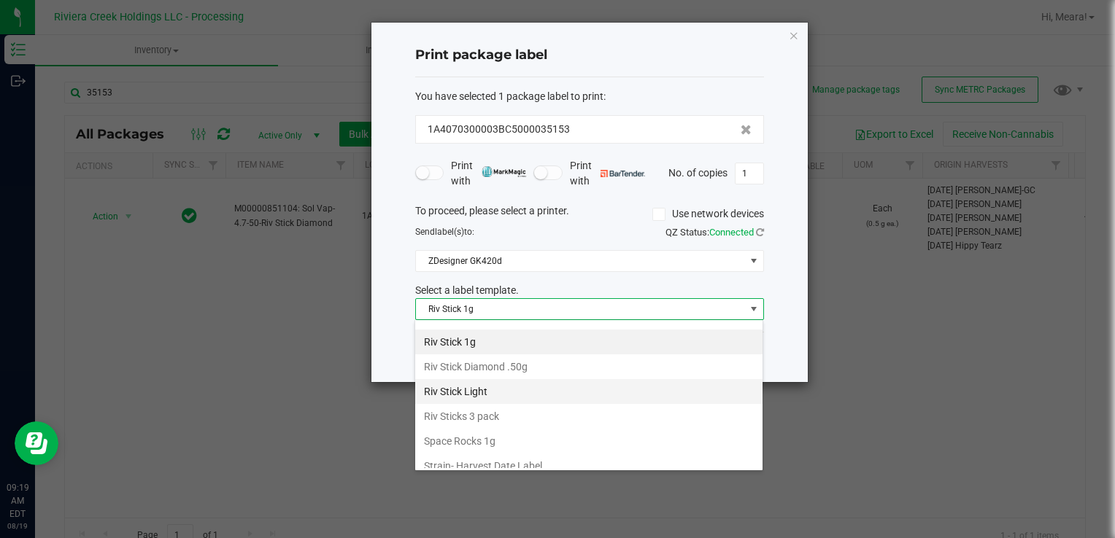
click at [487, 379] on li "Riv Stick Light" at bounding box center [588, 391] width 347 height 25
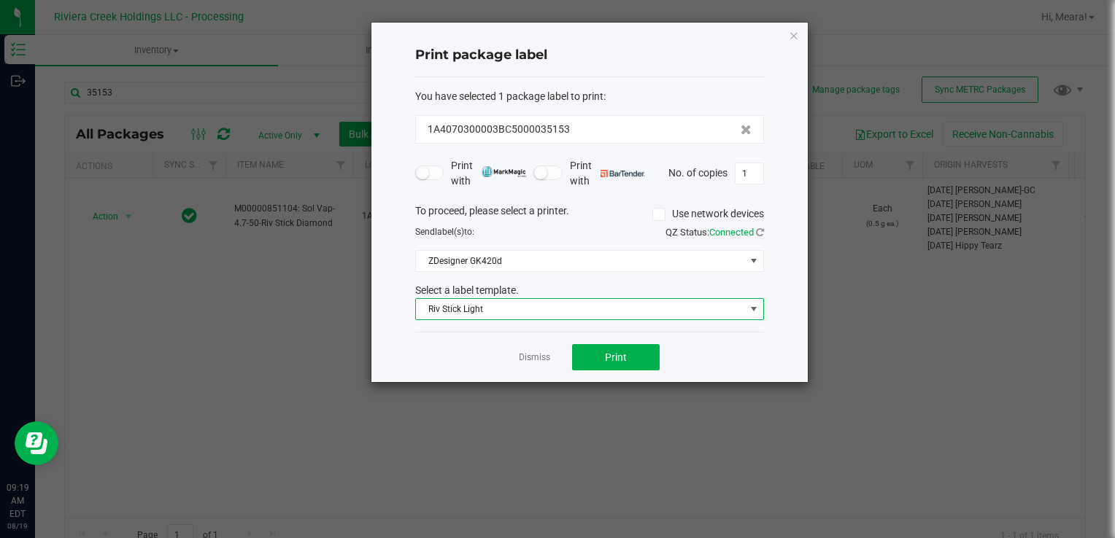
click at [492, 317] on span "Riv Stick Light" at bounding box center [580, 309] width 329 height 20
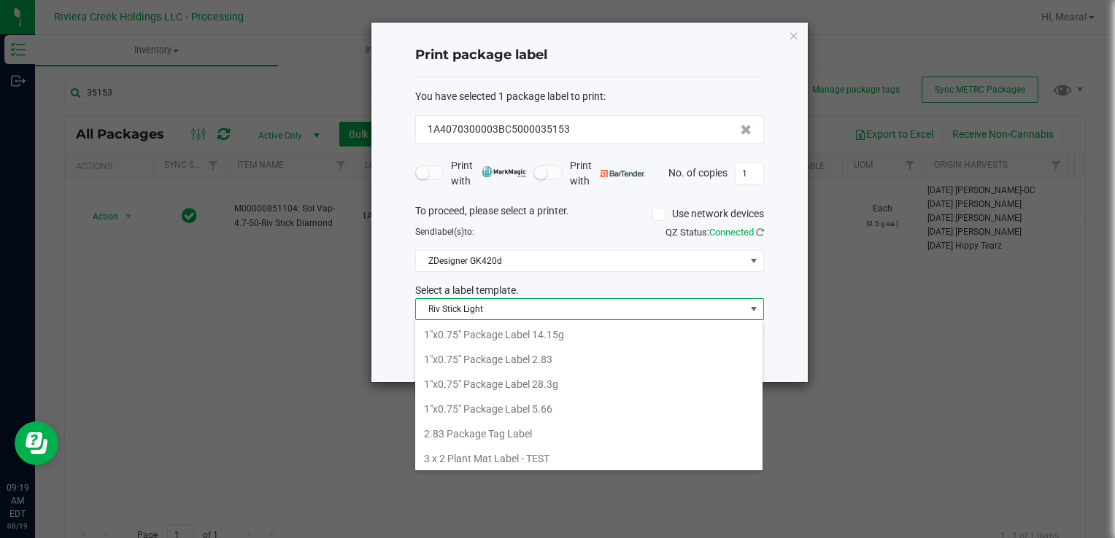
scroll to position [21, 349]
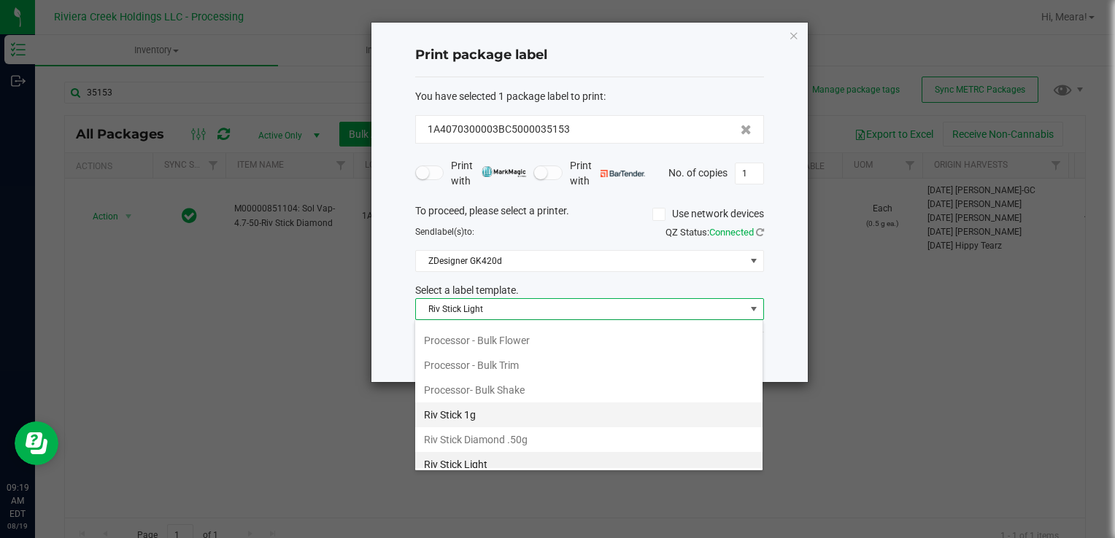
click at [496, 412] on li "Riv Stick 1g" at bounding box center [588, 415] width 347 height 25
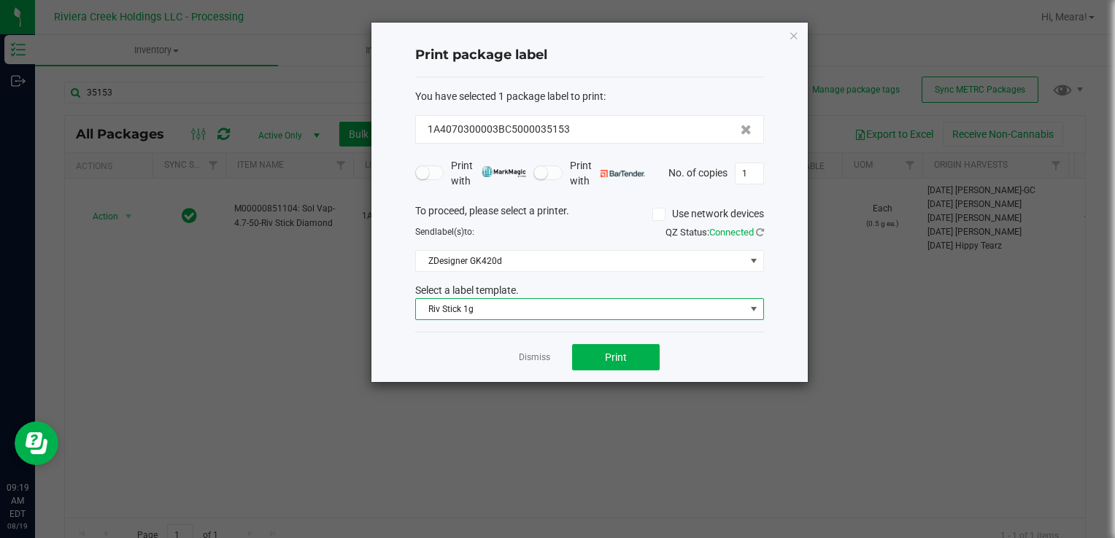
click at [473, 310] on span "Riv Stick 1g" at bounding box center [580, 309] width 329 height 20
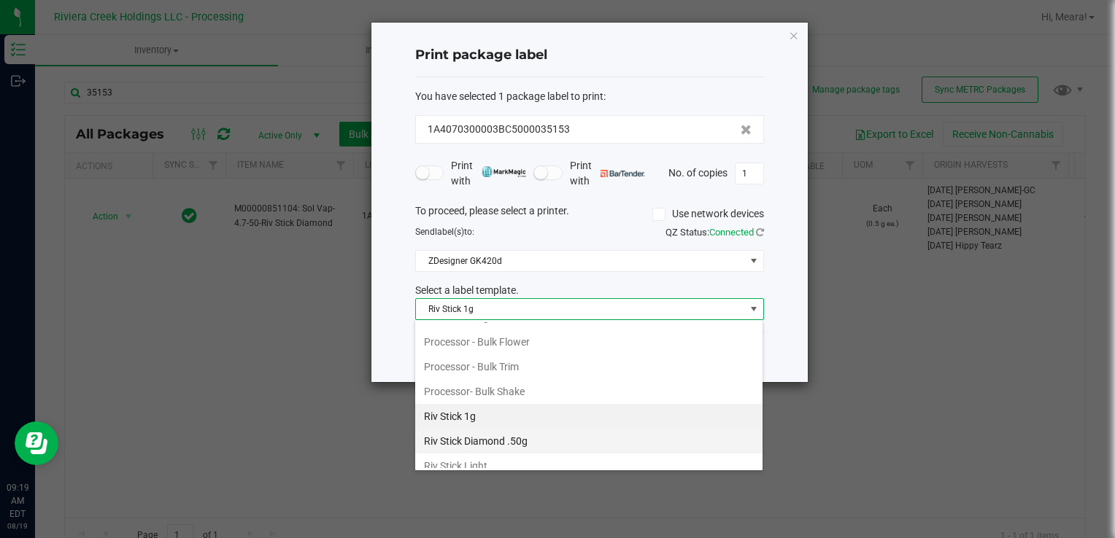
scroll to position [638, 0]
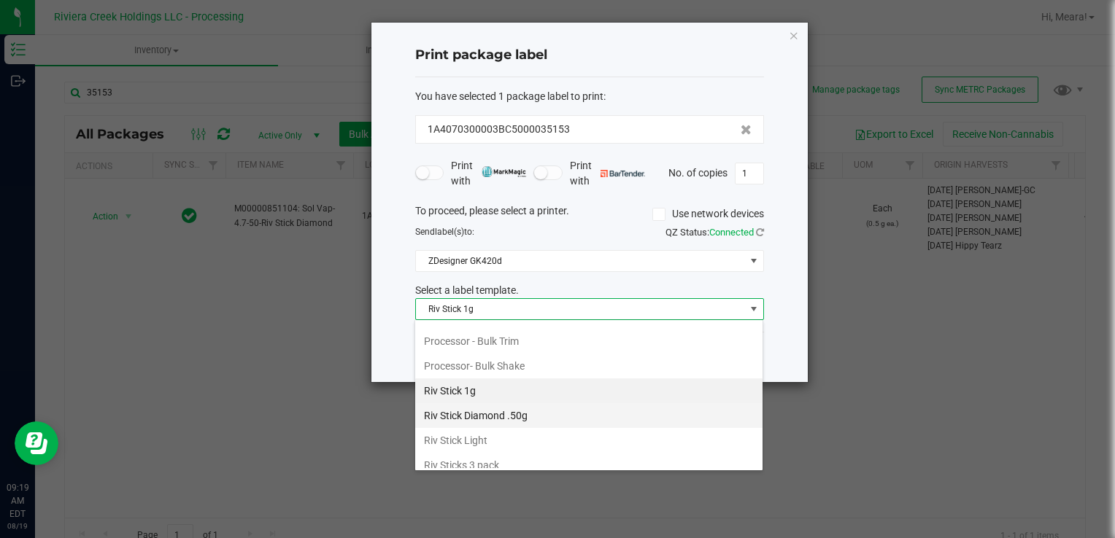
click at [498, 403] on li "Riv Stick Diamond .50g" at bounding box center [588, 415] width 347 height 25
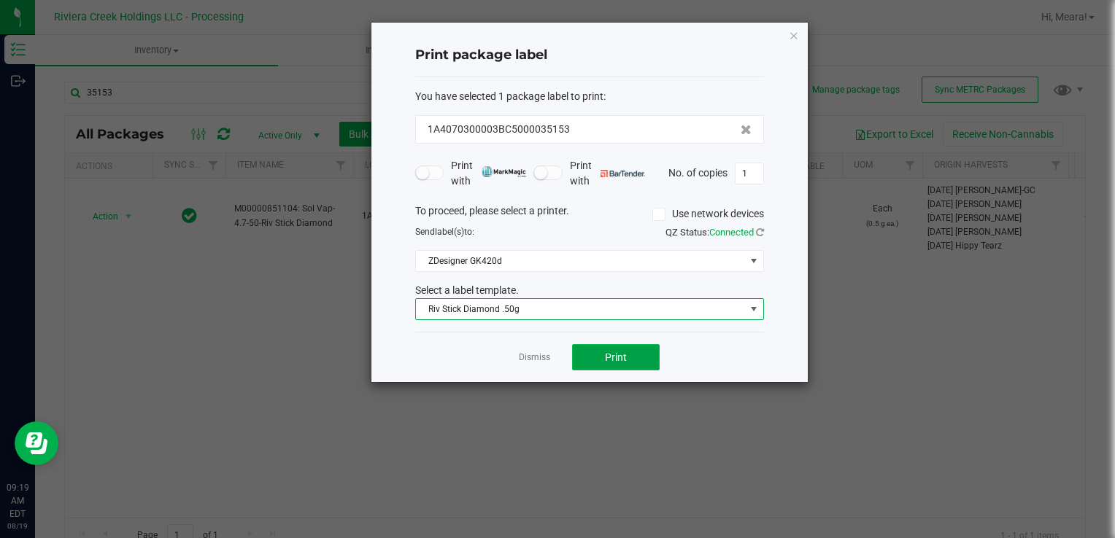
click at [595, 360] on button "Print" at bounding box center [616, 357] width 88 height 26
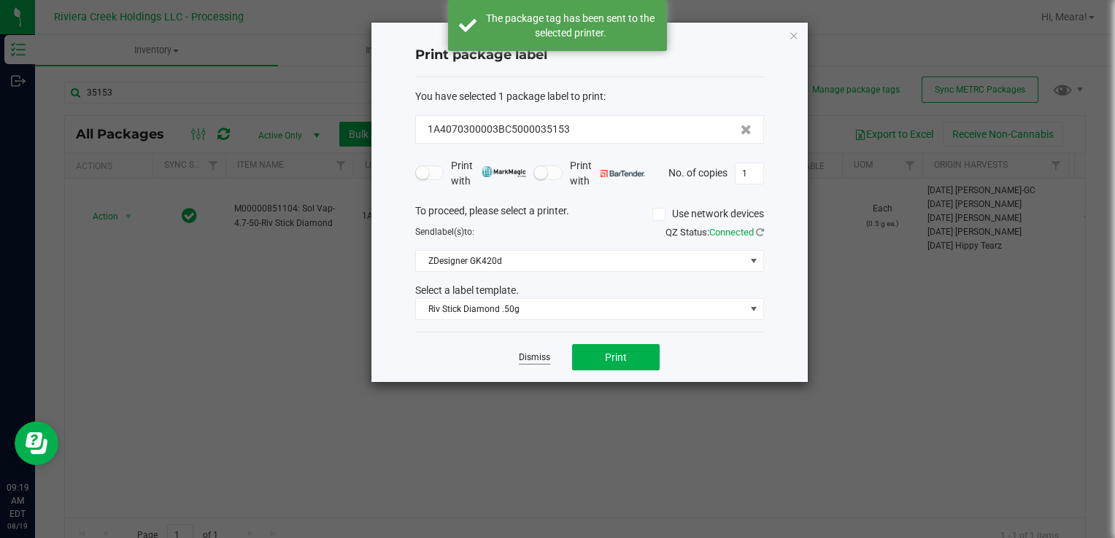
click at [539, 355] on link "Dismiss" at bounding box center [534, 358] width 31 height 12
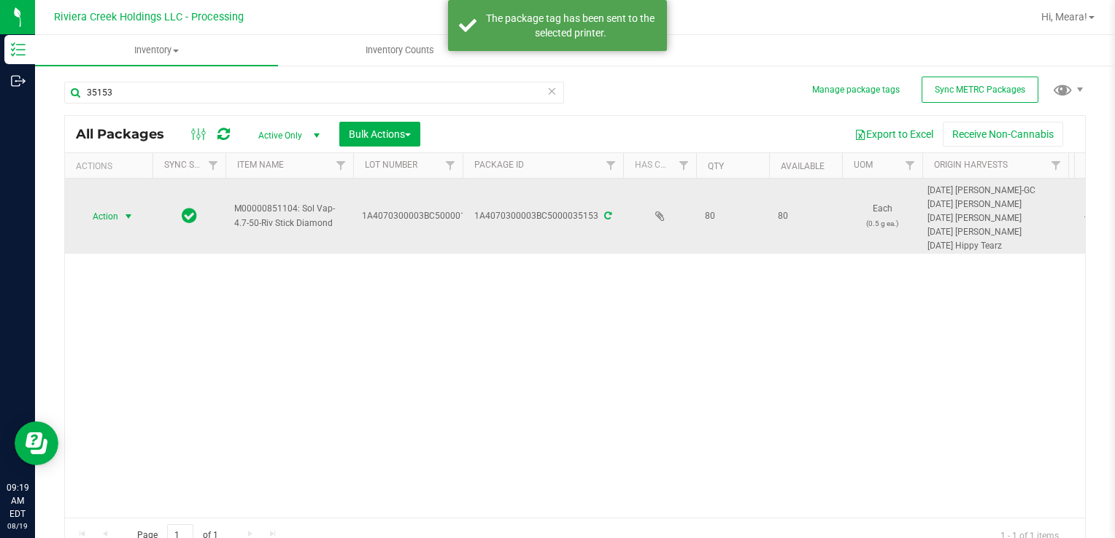
click at [108, 214] on span "Action" at bounding box center [99, 216] width 39 height 20
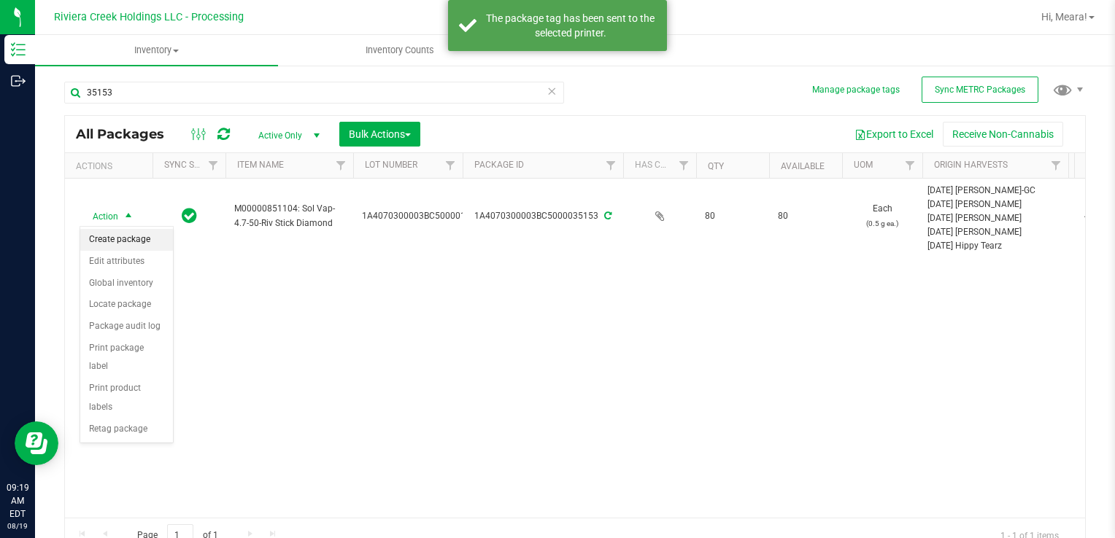
click at [137, 235] on li "Create package" at bounding box center [126, 240] width 93 height 22
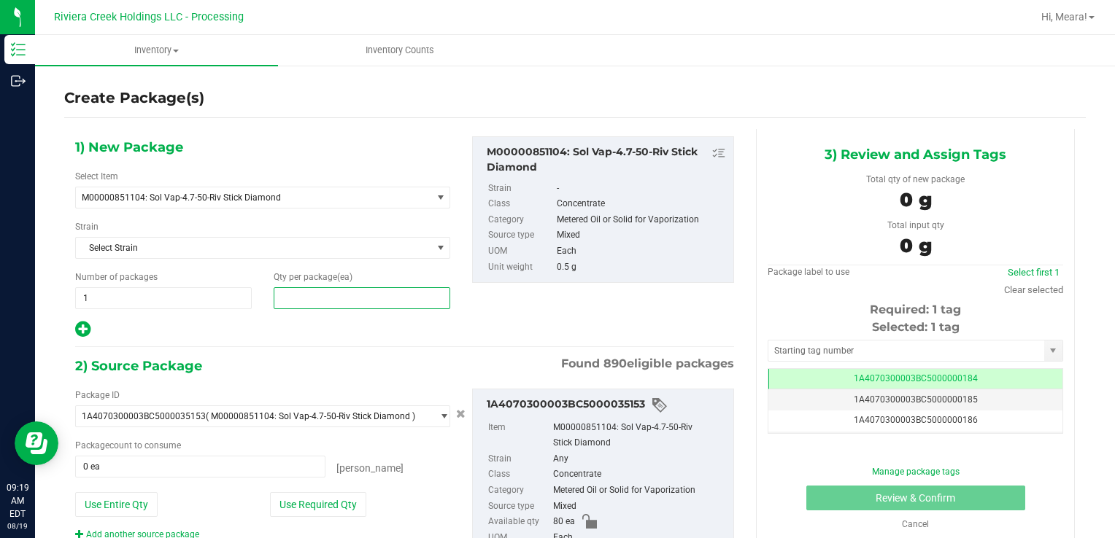
click at [315, 295] on span at bounding box center [362, 298] width 177 height 22
type input "30"
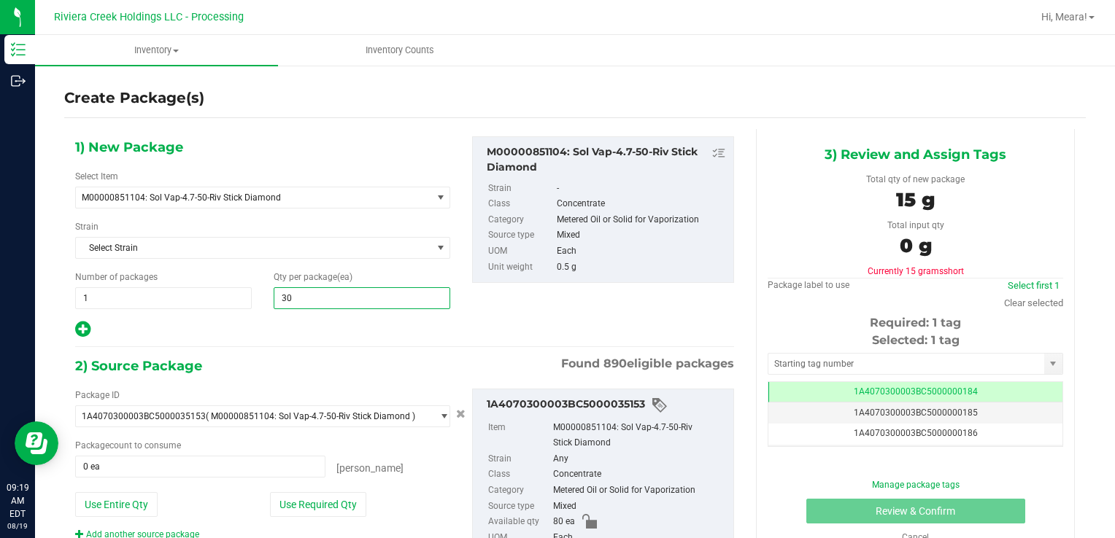
type input "30"
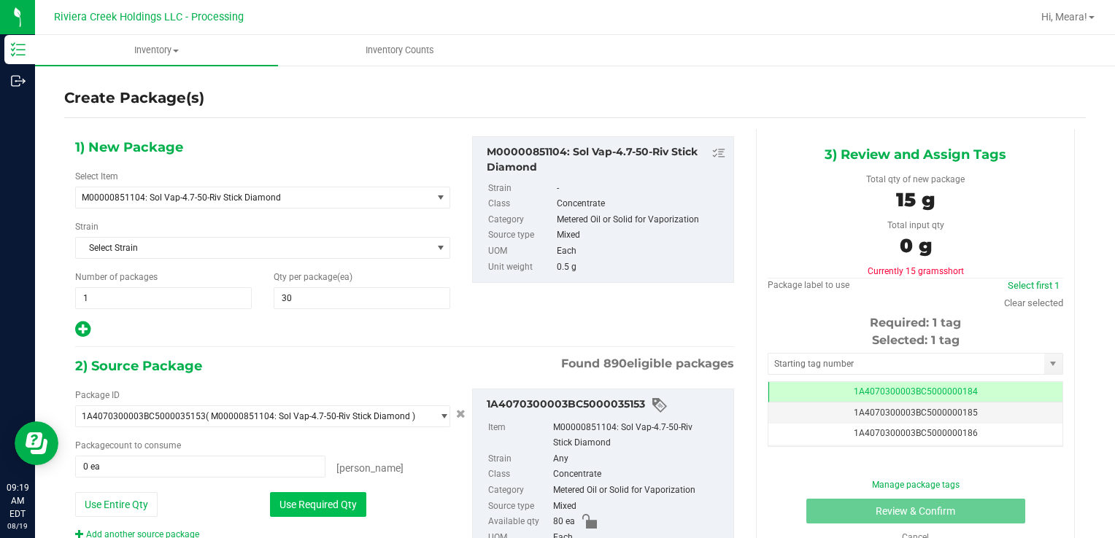
click at [347, 495] on button "Use Required Qty" at bounding box center [318, 504] width 96 height 25
type input "30 ea"
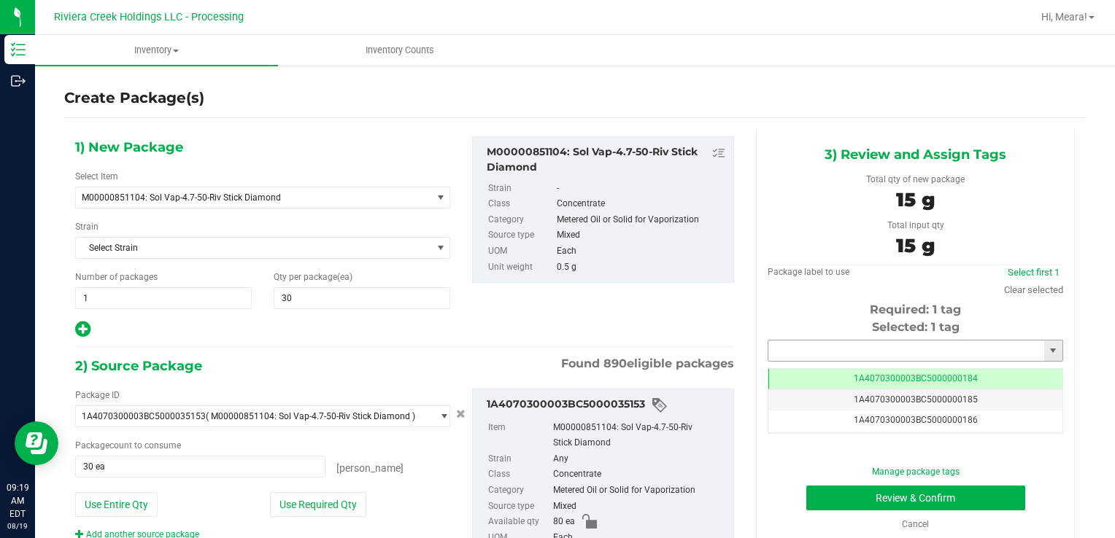
drag, startPoint x: 801, startPoint y: 343, endPoint x: 790, endPoint y: 342, distance: 11.0
click at [801, 345] on input "text" at bounding box center [906, 351] width 276 height 20
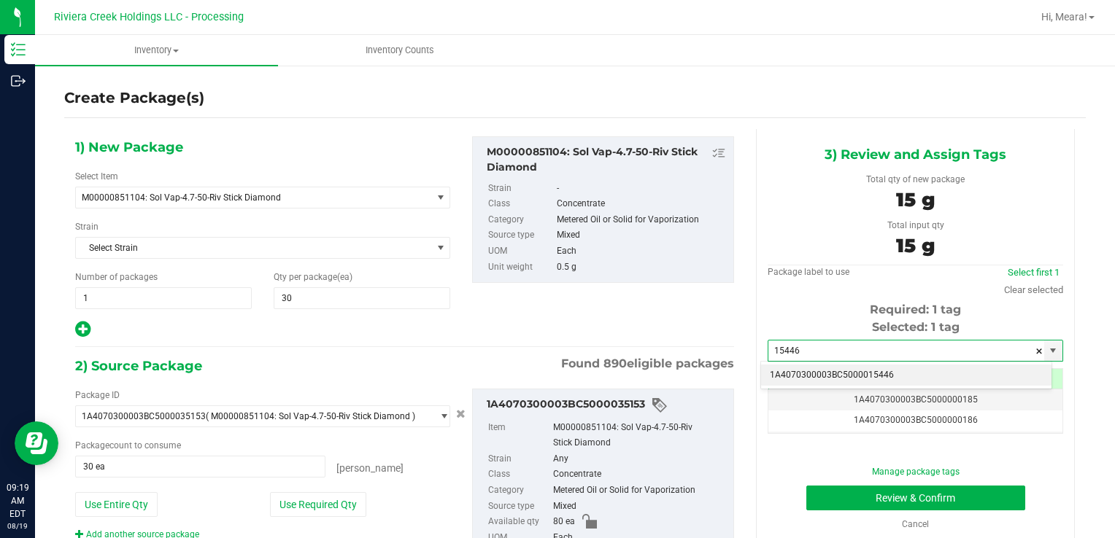
click at [814, 377] on li "1A4070300003BC5000015446" at bounding box center [906, 376] width 290 height 22
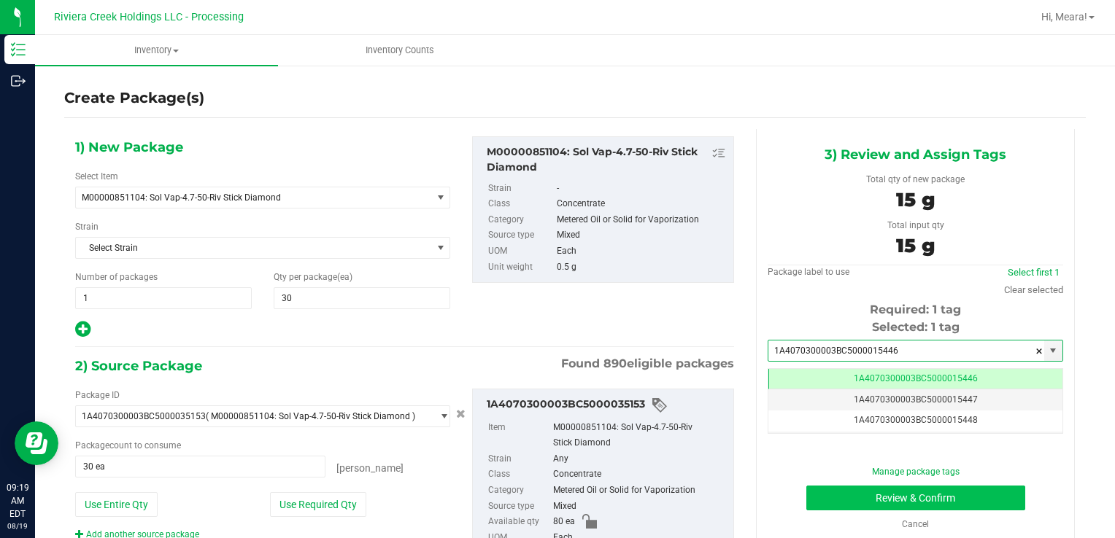
type input "1A4070300003BC5000015446"
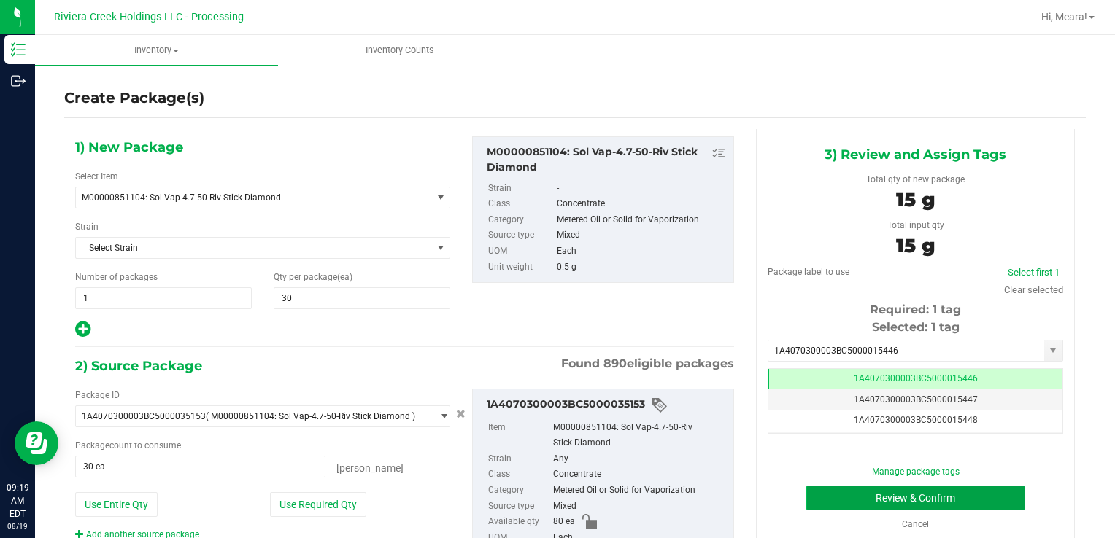
click at [819, 498] on button "Review & Confirm" at bounding box center [915, 498] width 219 height 25
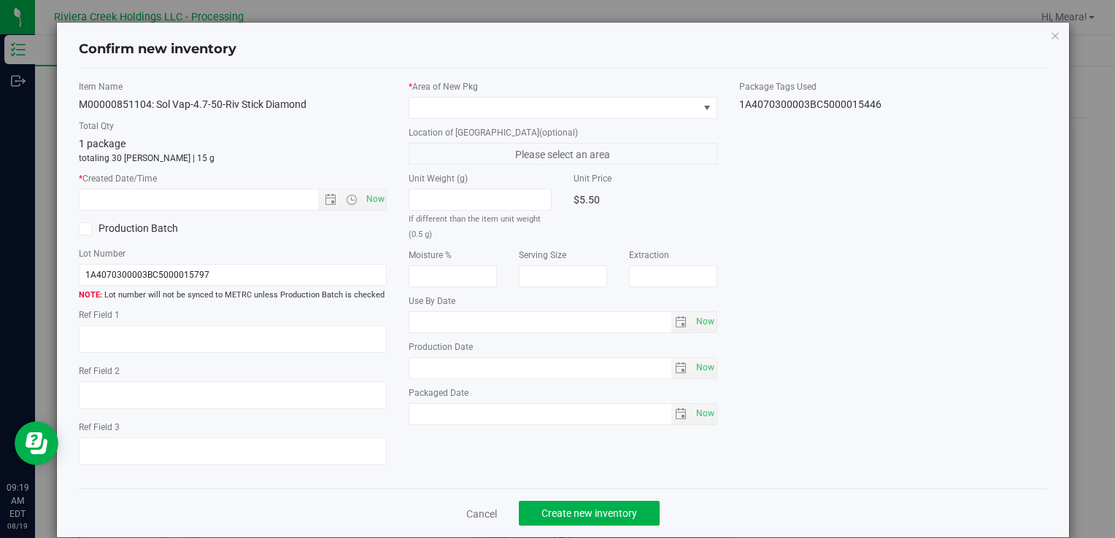
type input "[DATE]"
drag, startPoint x: 553, startPoint y: 49, endPoint x: 560, endPoint y: 77, distance: 29.4
click at [560, 68] on div "Confirm new inventory Item Name M00000851104: Sol Vap-4.7-50-Riv Stick Diamond …" at bounding box center [563, 280] width 1012 height 515
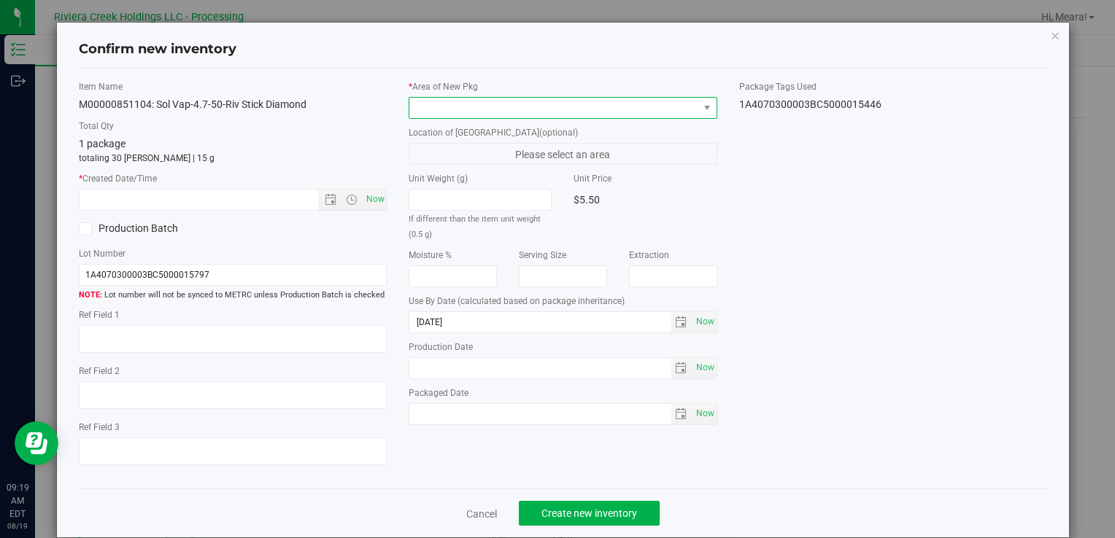
drag, startPoint x: 560, startPoint y: 77, endPoint x: 559, endPoint y: 106, distance: 28.5
click at [560, 104] on span at bounding box center [553, 108] width 288 height 20
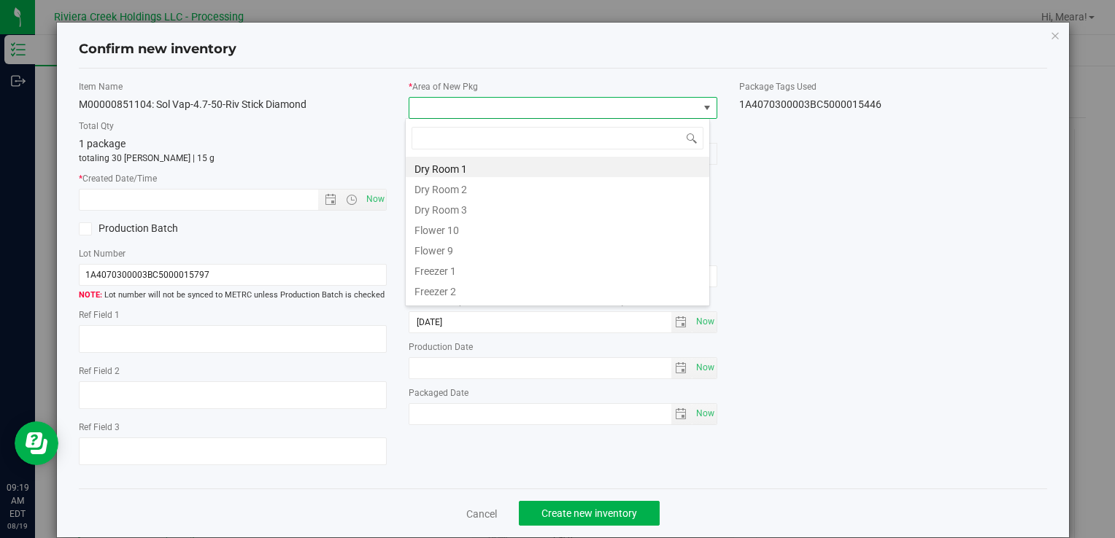
click at [450, 224] on li "Flower 10" at bounding box center [557, 228] width 303 height 20
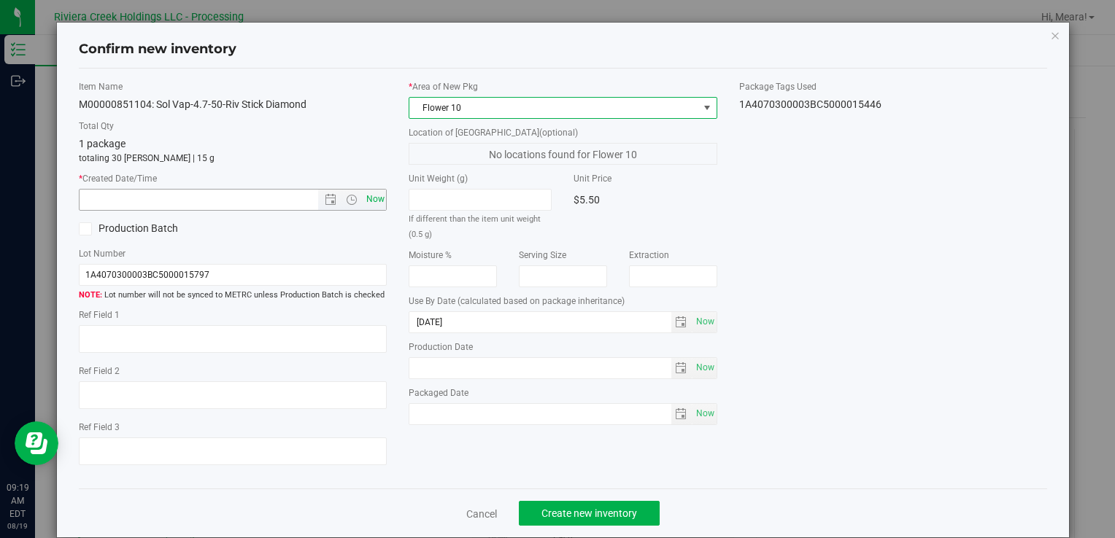
click at [382, 203] on span "Now" at bounding box center [233, 200] width 308 height 22
drag, startPoint x: 381, startPoint y: 203, endPoint x: 381, endPoint y: 220, distance: 16.8
click at [371, 200] on span "Now" at bounding box center [375, 199] width 25 height 21
type input "[DATE] 9:19 AM"
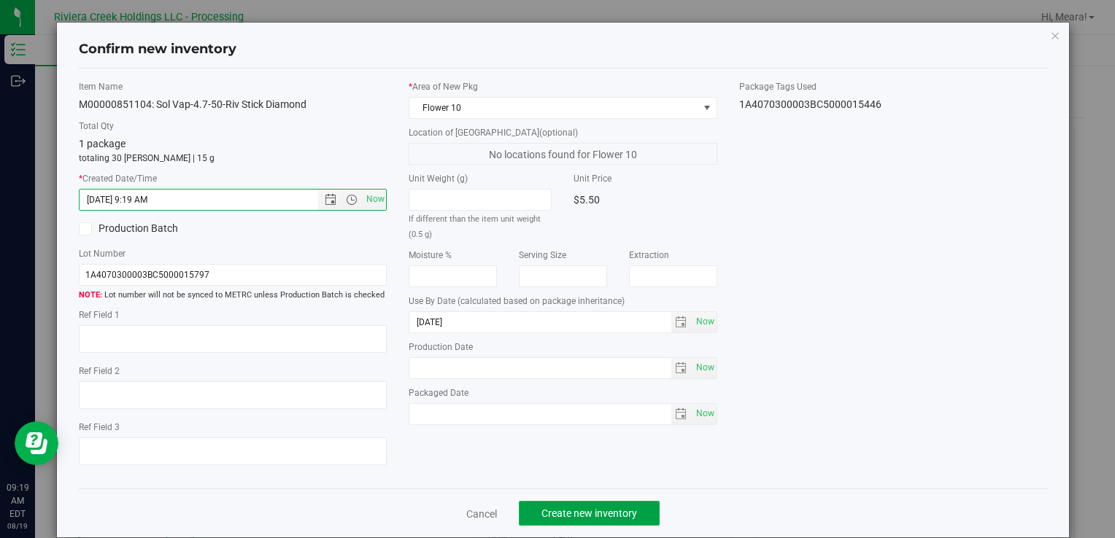
click at [592, 508] on span "Create new inventory" at bounding box center [589, 514] width 96 height 12
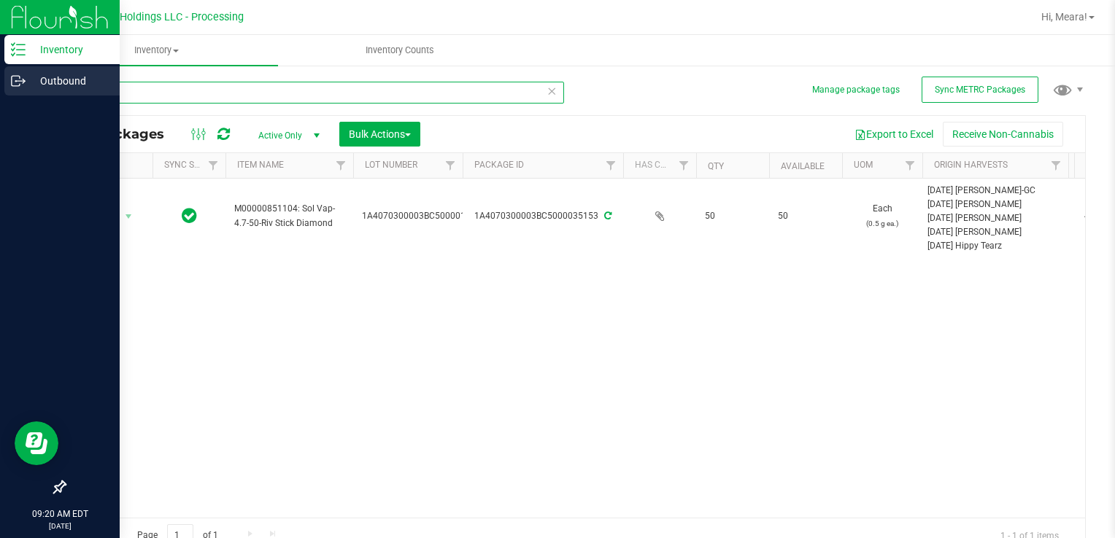
drag, startPoint x: 123, startPoint y: 94, endPoint x: 0, endPoint y: 83, distance: 123.0
click at [0, 83] on html "Inventory Outbound 09:20 AM EDT [DATE] 08/19 Riviera Creek Holdings LLC - Proce…" at bounding box center [557, 269] width 1115 height 538
type input "35283"
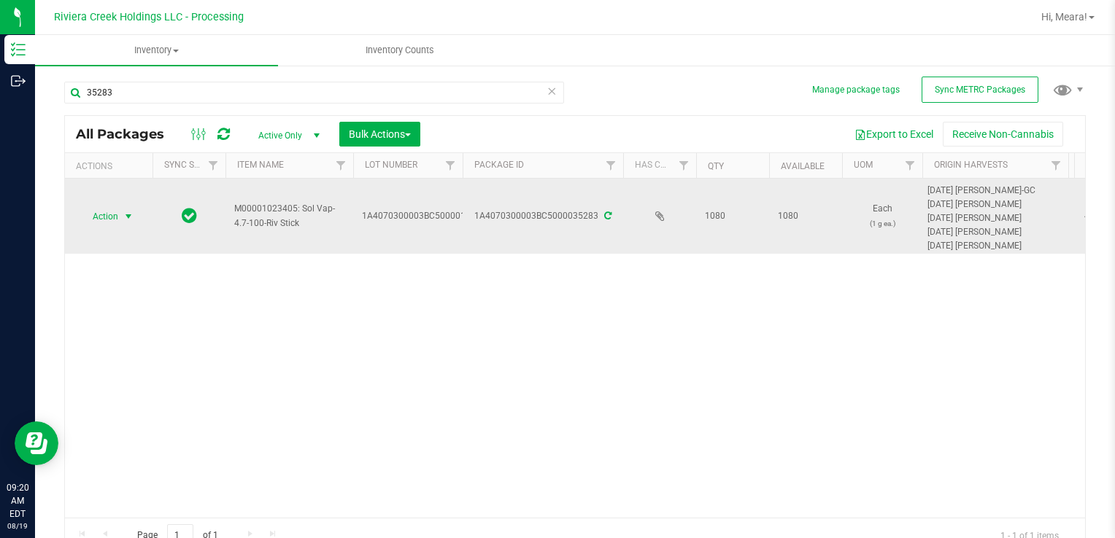
click at [98, 224] on span "Action" at bounding box center [99, 216] width 39 height 20
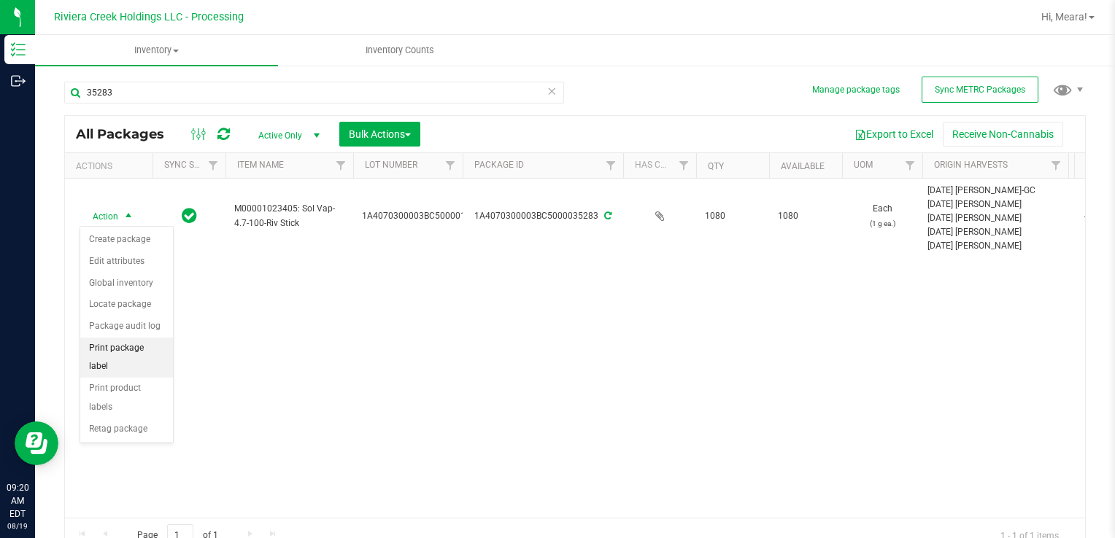
click at [122, 352] on li "Print package label" at bounding box center [126, 358] width 93 height 40
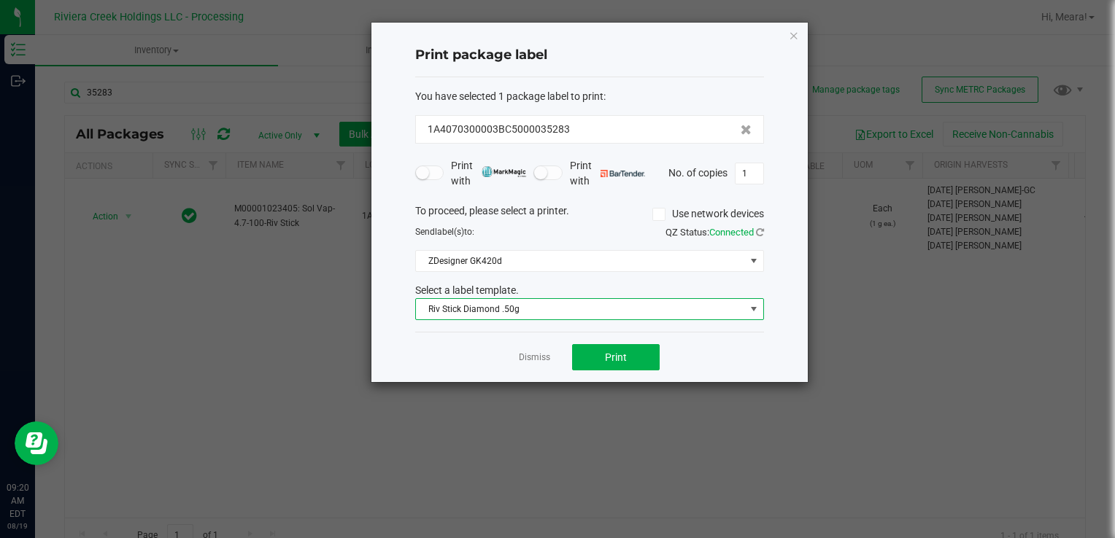
click at [439, 302] on span "Riv Stick Diamond .50g" at bounding box center [580, 309] width 329 height 20
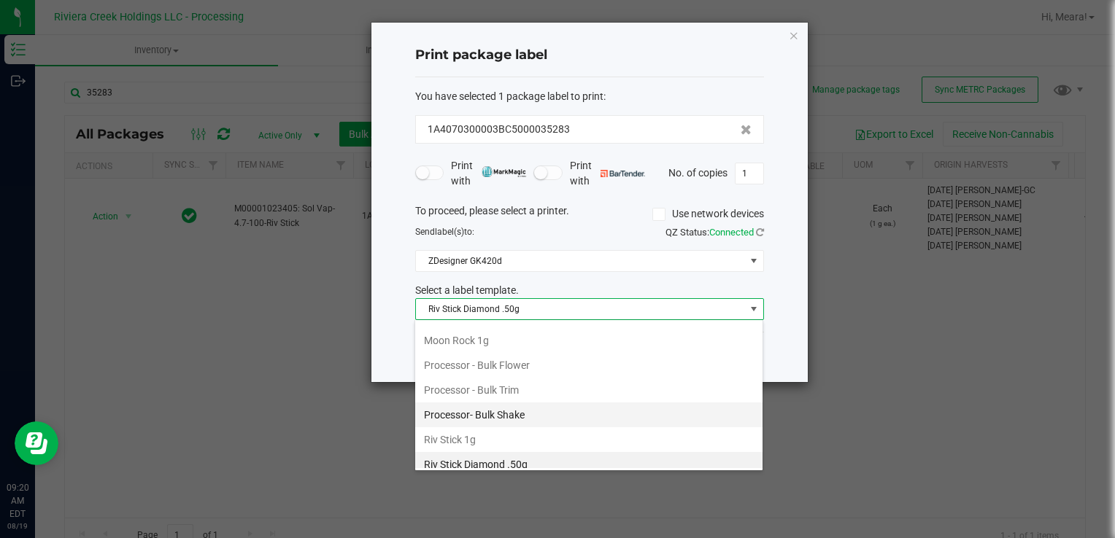
scroll to position [72928, 72600]
click at [468, 433] on li "Riv Stick 1g" at bounding box center [588, 439] width 347 height 25
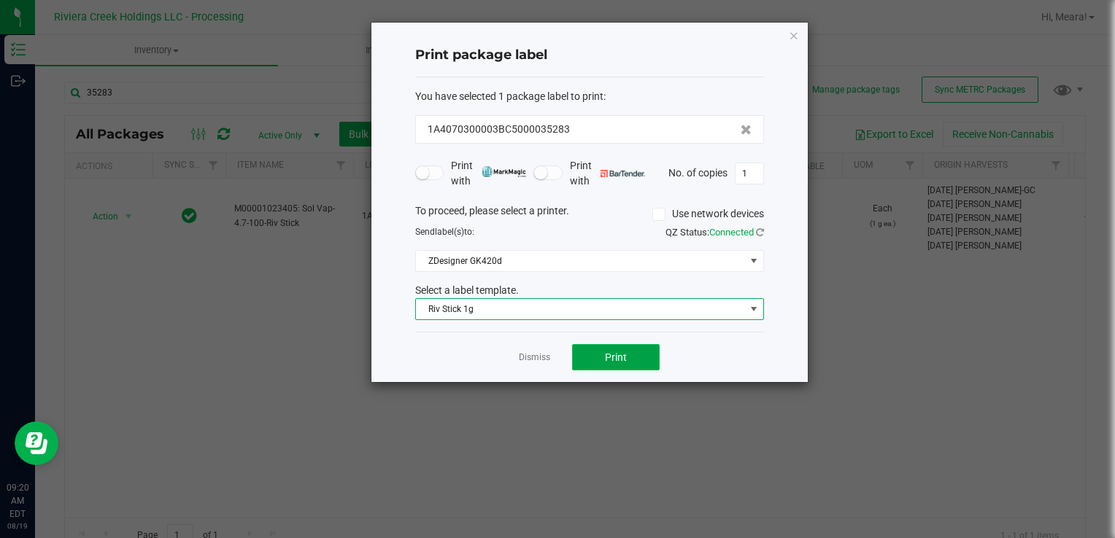
click at [601, 352] on button "Print" at bounding box center [616, 357] width 88 height 26
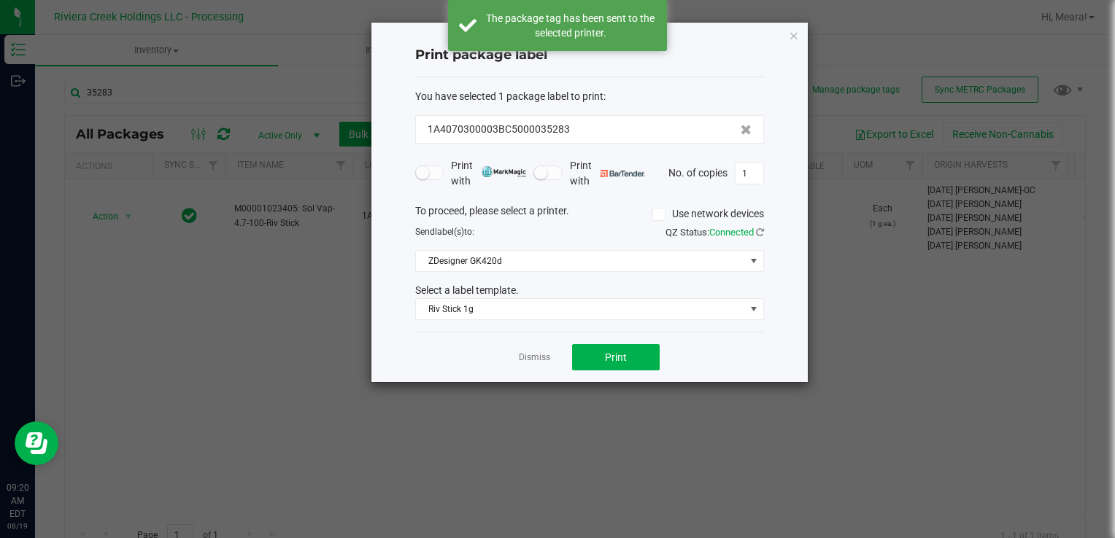
click at [537, 355] on link "Dismiss" at bounding box center [534, 358] width 31 height 12
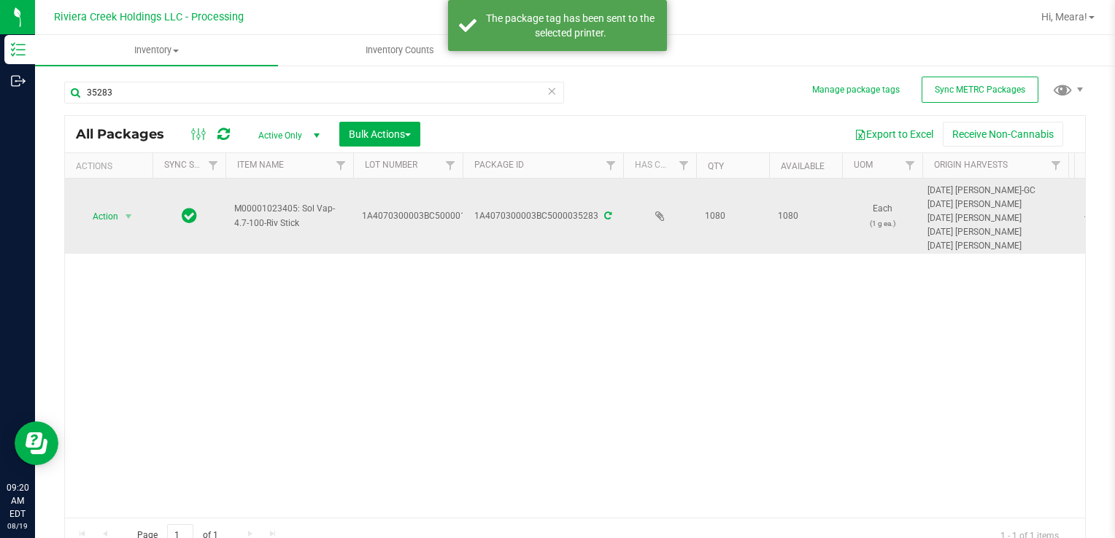
drag, startPoint x: 88, startPoint y: 200, endPoint x: 108, endPoint y: 220, distance: 27.9
click at [93, 207] on td "Action Action Create package Edit attributes Global inventory Locate package Pa…" at bounding box center [109, 216] width 88 height 75
click at [111, 220] on span "Action" at bounding box center [99, 216] width 39 height 20
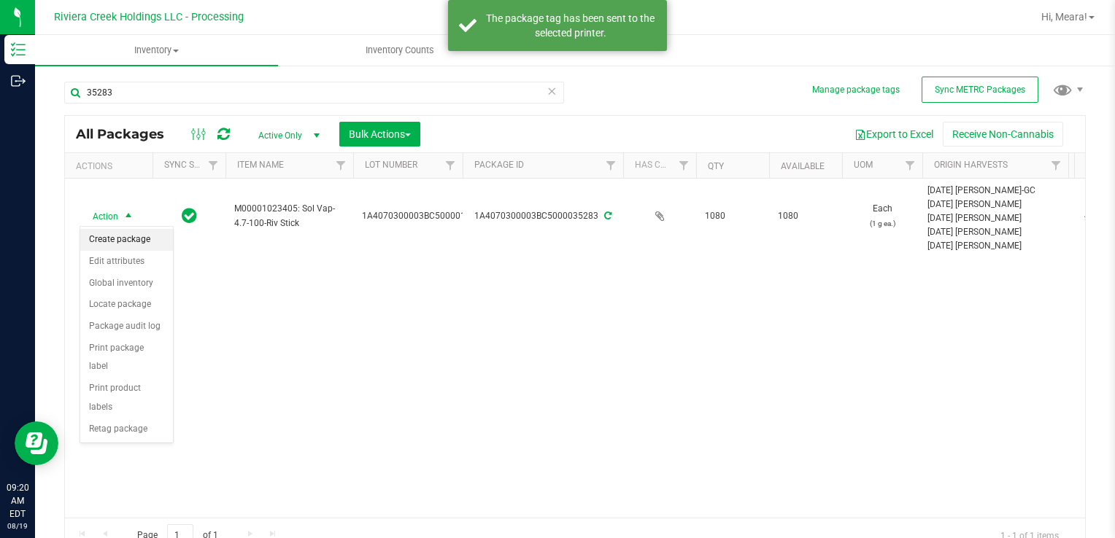
click at [123, 244] on li "Create package" at bounding box center [126, 240] width 93 height 22
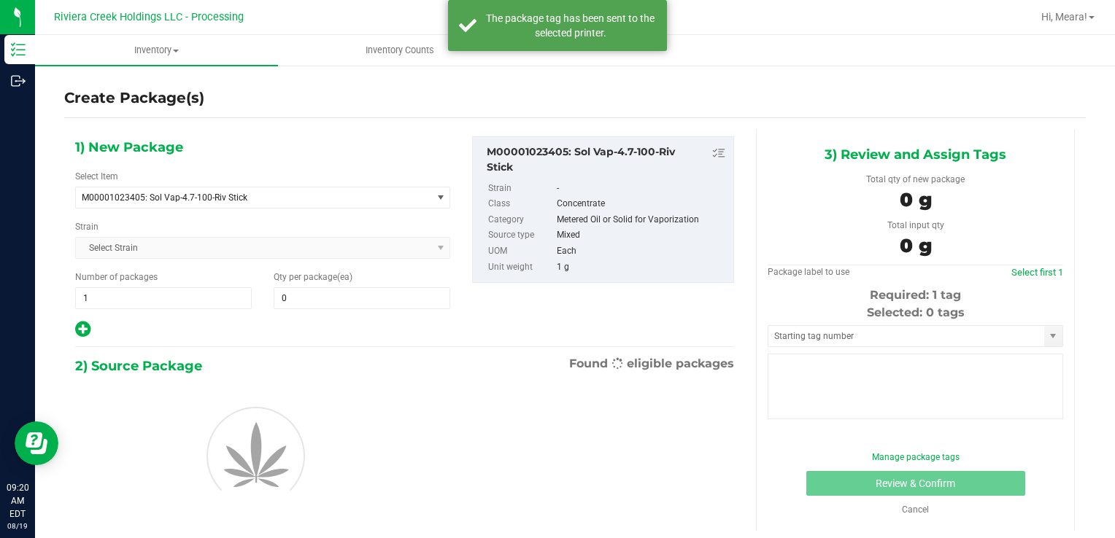
type input "0"
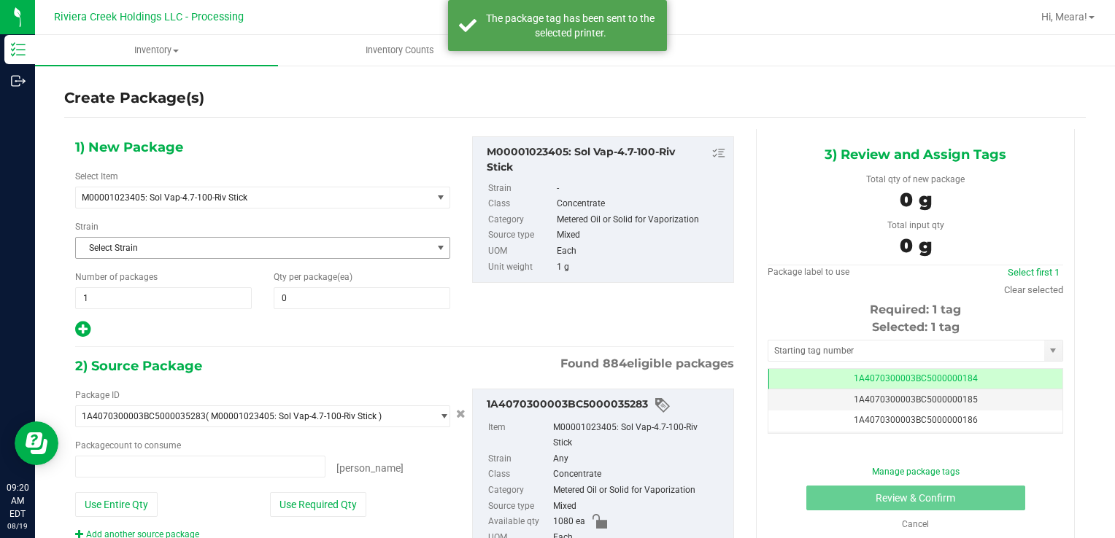
type input "0 ea"
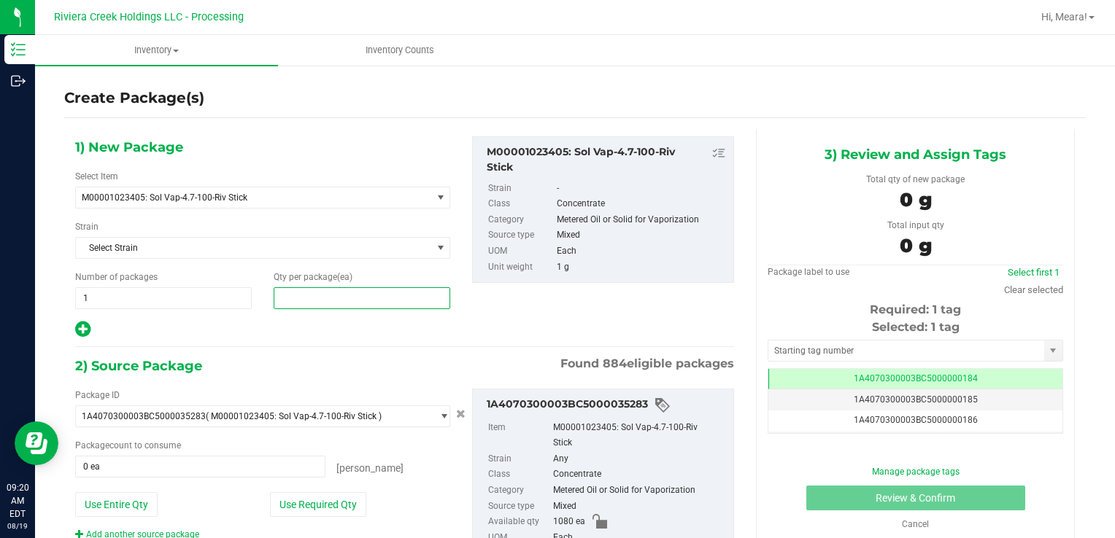
click at [380, 287] on span at bounding box center [362, 298] width 177 height 22
type input "30"
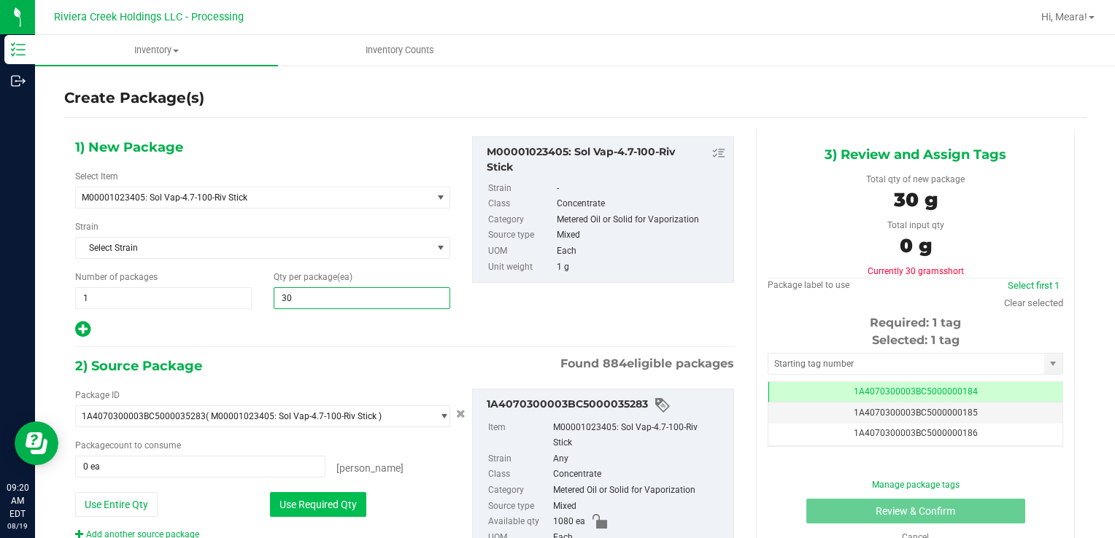
type input "30"
click at [284, 499] on button "Use Required Qty" at bounding box center [318, 504] width 96 height 25
type input "30 ea"
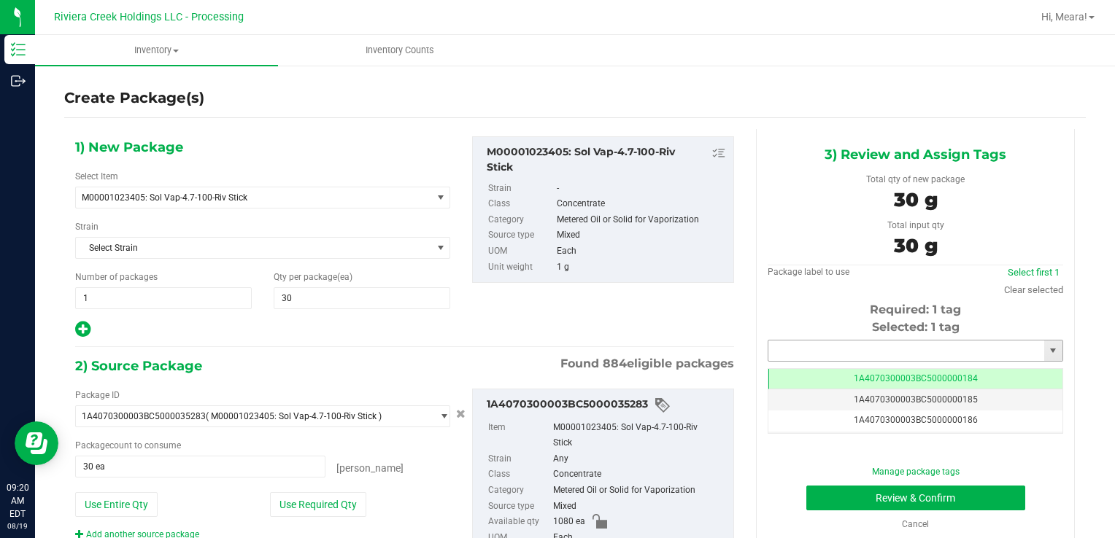
drag, startPoint x: 782, startPoint y: 352, endPoint x: 778, endPoint y: 345, distance: 7.5
click at [781, 349] on input "text" at bounding box center [906, 351] width 276 height 20
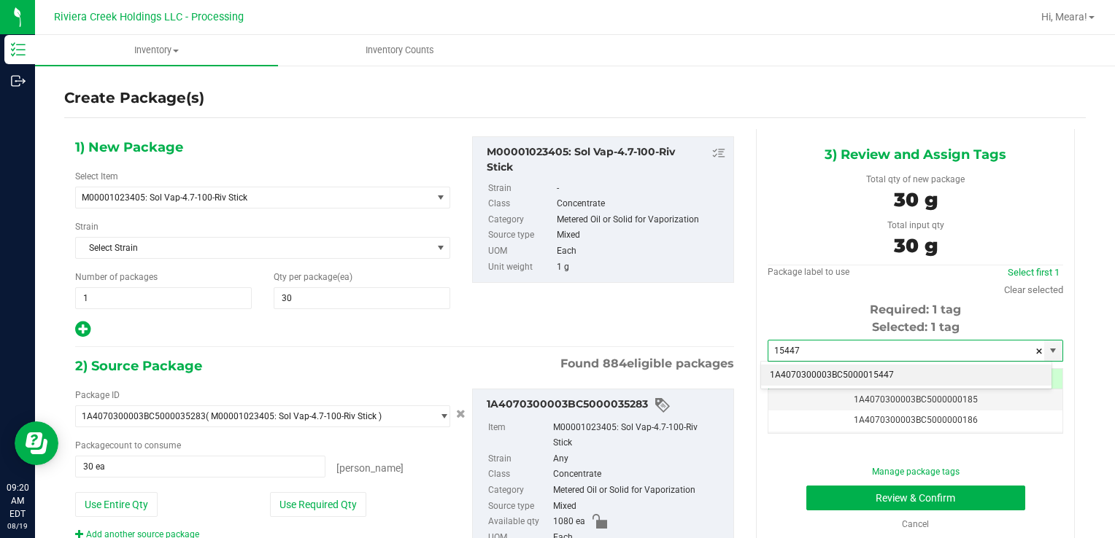
click at [794, 377] on li "1A4070300003BC5000015447" at bounding box center [906, 376] width 290 height 22
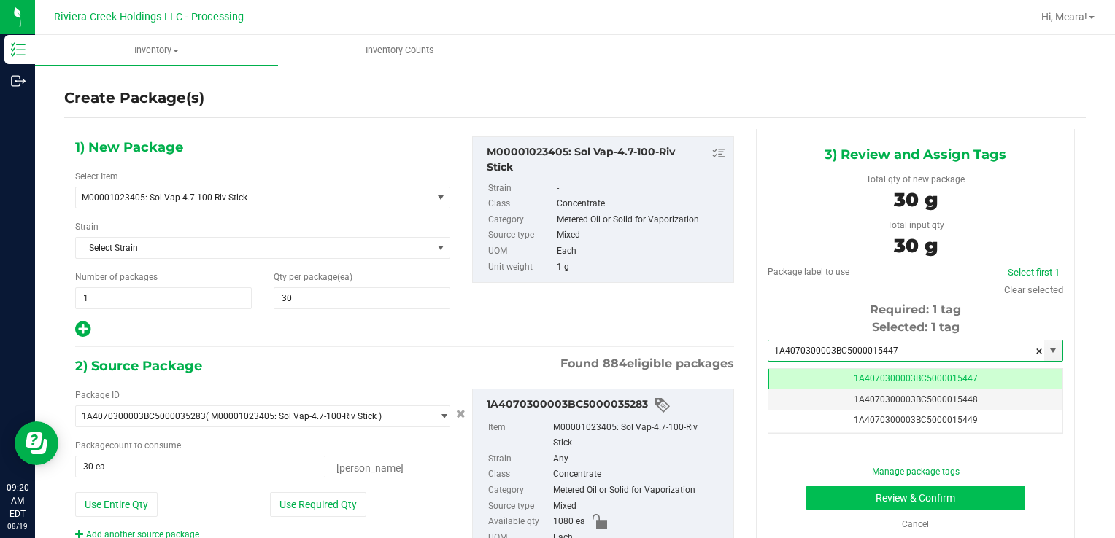
type input "1A4070300003BC5000015447"
click at [821, 492] on button "Review & Confirm" at bounding box center [915, 498] width 219 height 25
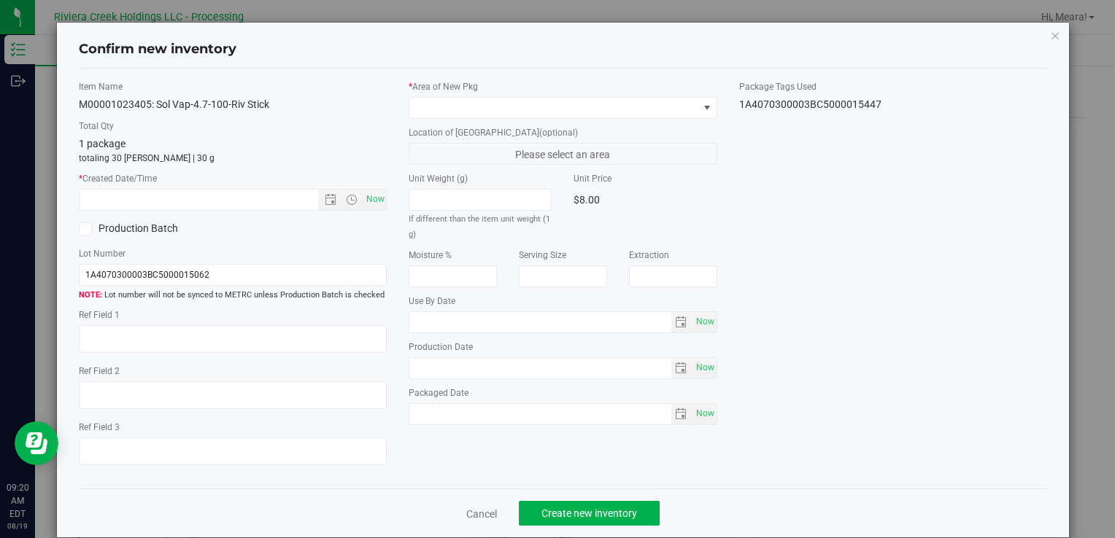
type input "[DATE]"
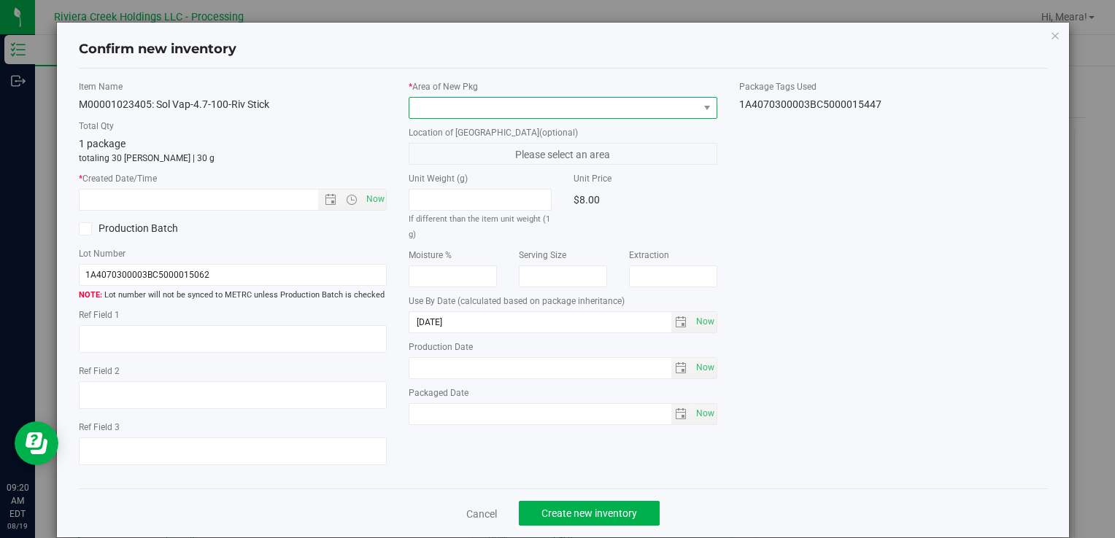
click at [556, 101] on span at bounding box center [553, 108] width 288 height 20
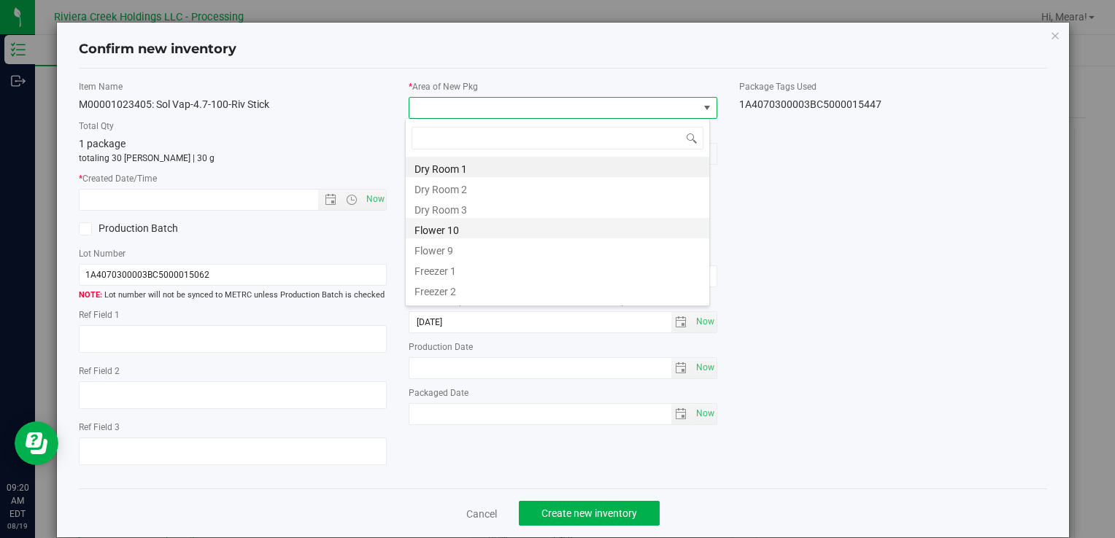
click at [473, 227] on li "Flower 10" at bounding box center [557, 228] width 303 height 20
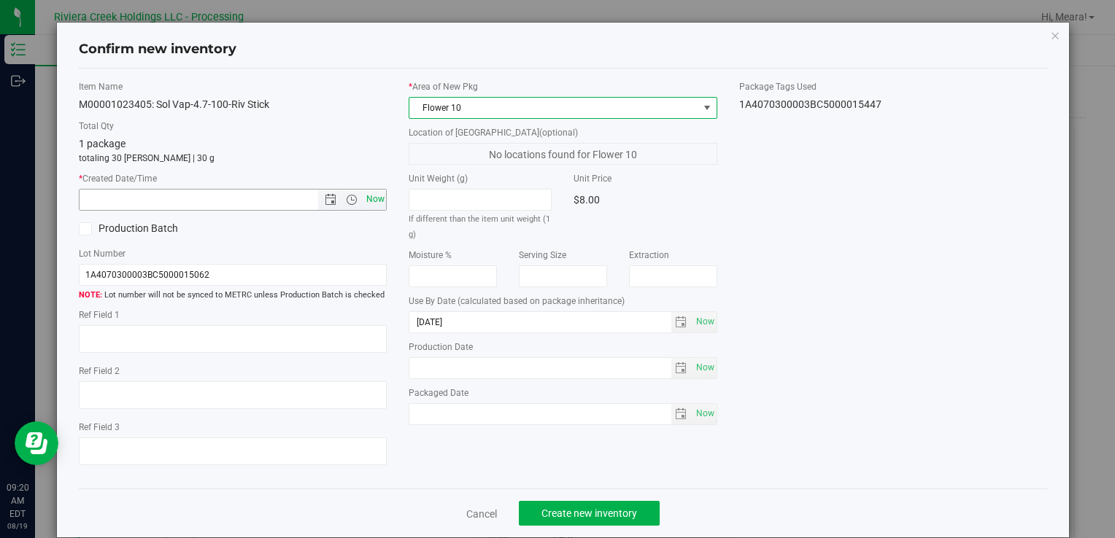
click at [379, 200] on span "Now" at bounding box center [375, 199] width 25 height 21
type input "[DATE] 9:20 AM"
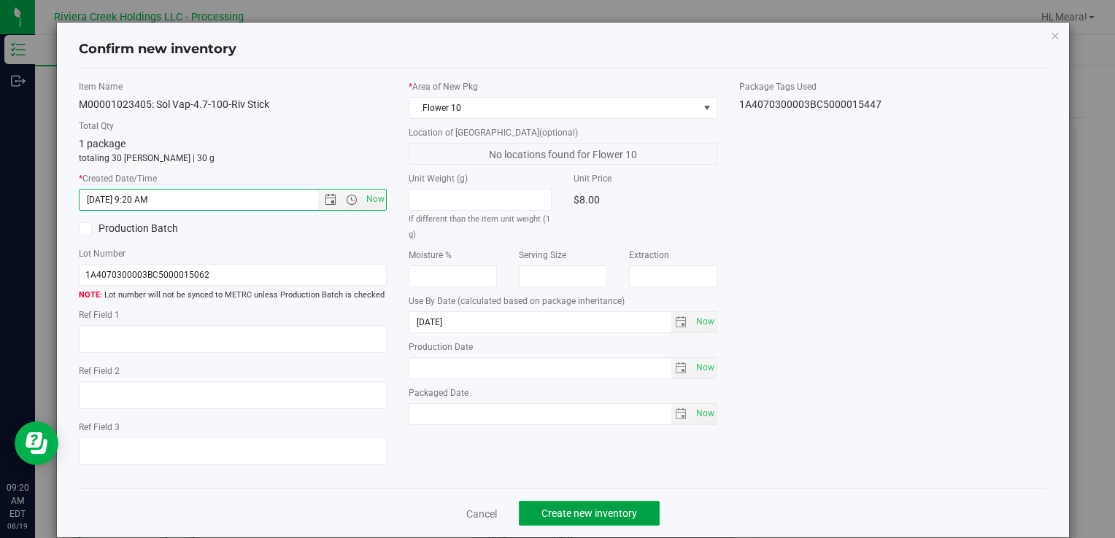
click at [586, 506] on button "Create new inventory" at bounding box center [589, 513] width 141 height 25
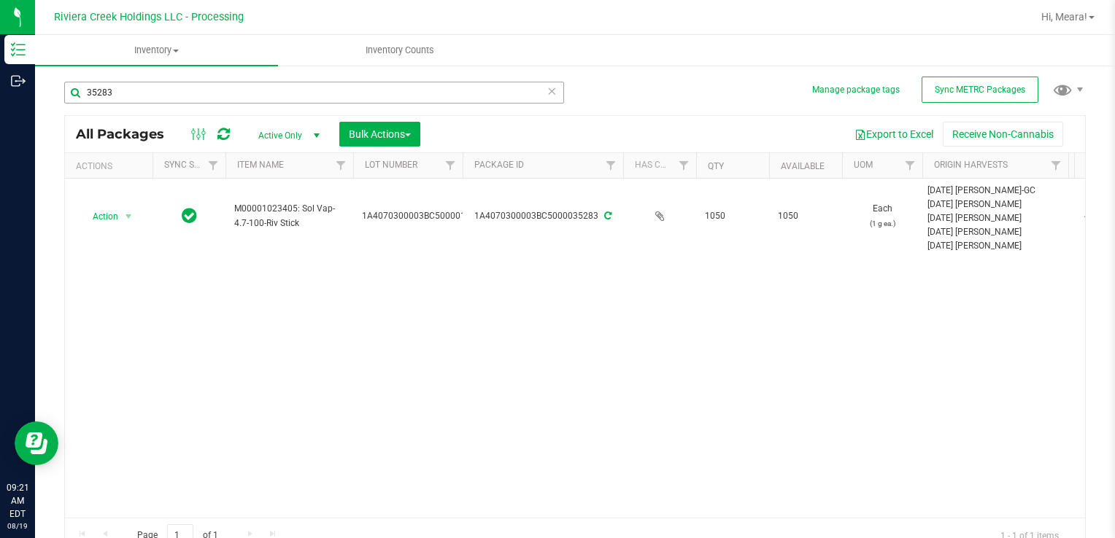
drag, startPoint x: 139, startPoint y: 71, endPoint x: 109, endPoint y: 90, distance: 35.4
click at [109, 90] on div "35283" at bounding box center [319, 92] width 511 height 47
drag, startPoint x: 125, startPoint y: 92, endPoint x: 61, endPoint y: 100, distance: 64.0
click at [61, 100] on div "Manage package tags Sync METRC Packages 35283 All Packages Active Only Active O…" at bounding box center [575, 286] width 1080 height 445
type input "31213"
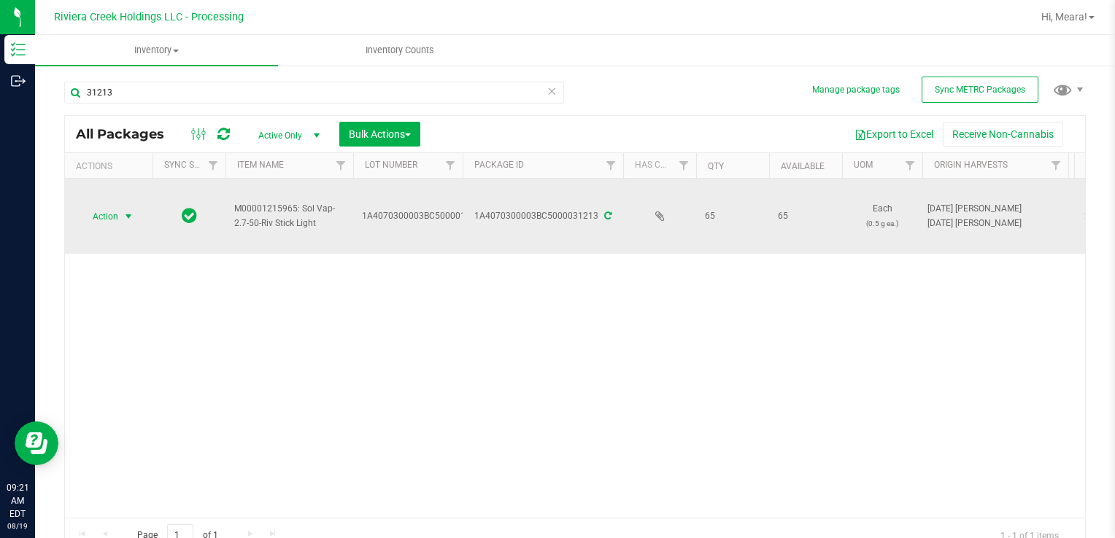
click at [127, 217] on span "select" at bounding box center [129, 217] width 12 height 12
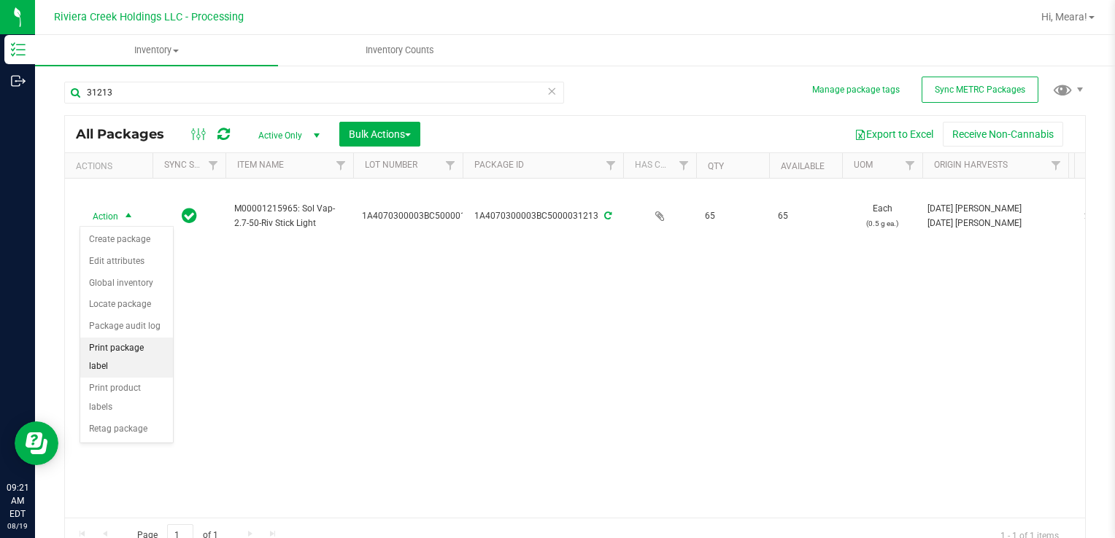
click at [145, 347] on li "Print package label" at bounding box center [126, 358] width 93 height 40
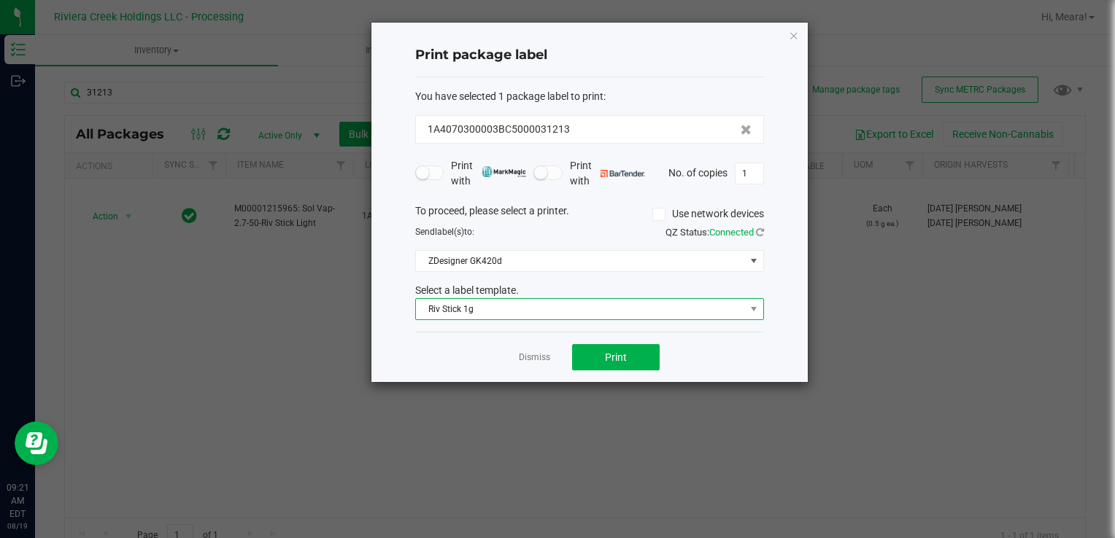
click at [463, 310] on span "Riv Stick 1g" at bounding box center [580, 309] width 329 height 20
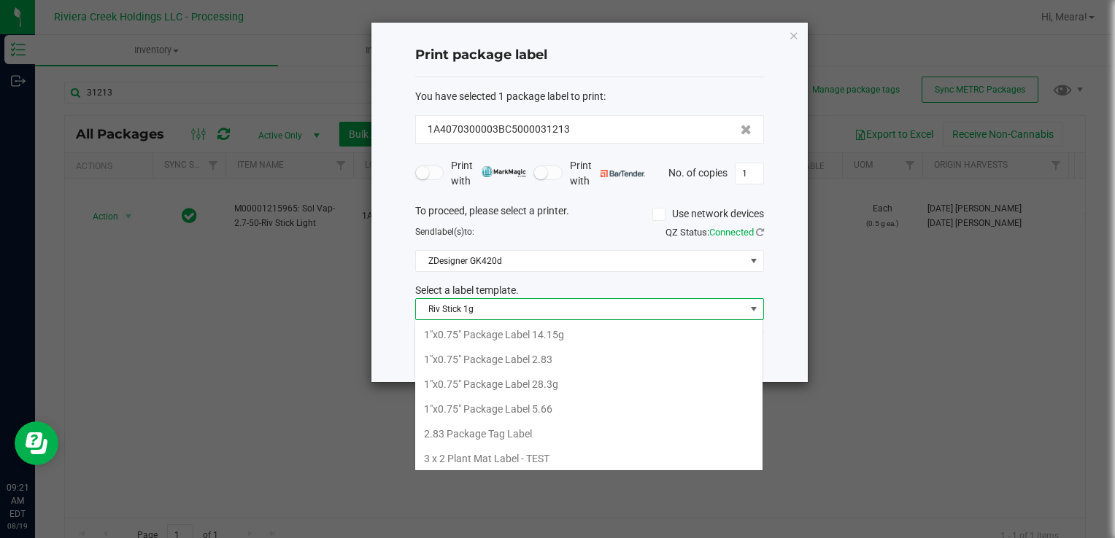
scroll to position [21, 349]
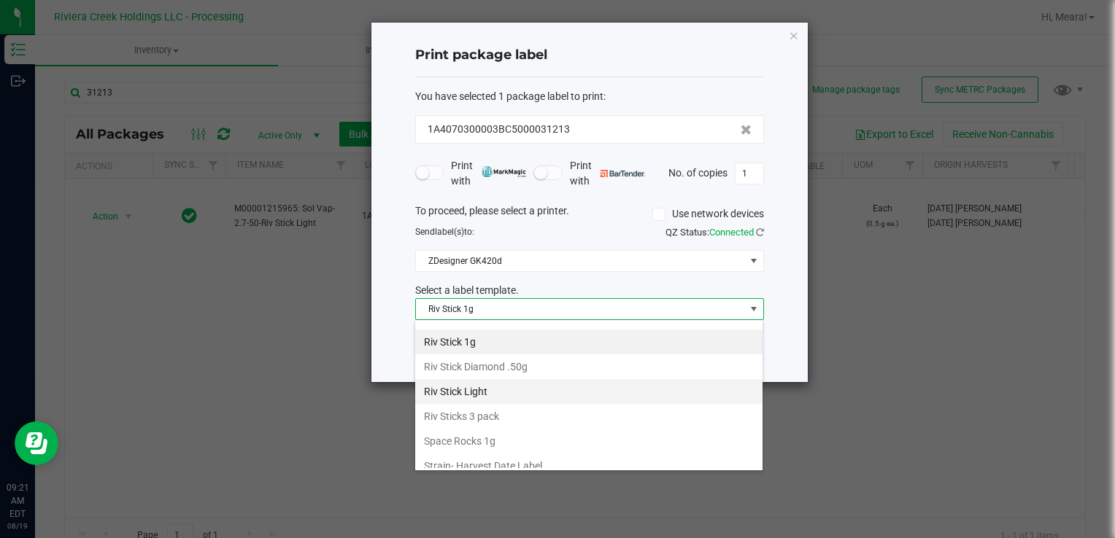
click at [496, 379] on li "Riv Stick Light" at bounding box center [588, 391] width 347 height 25
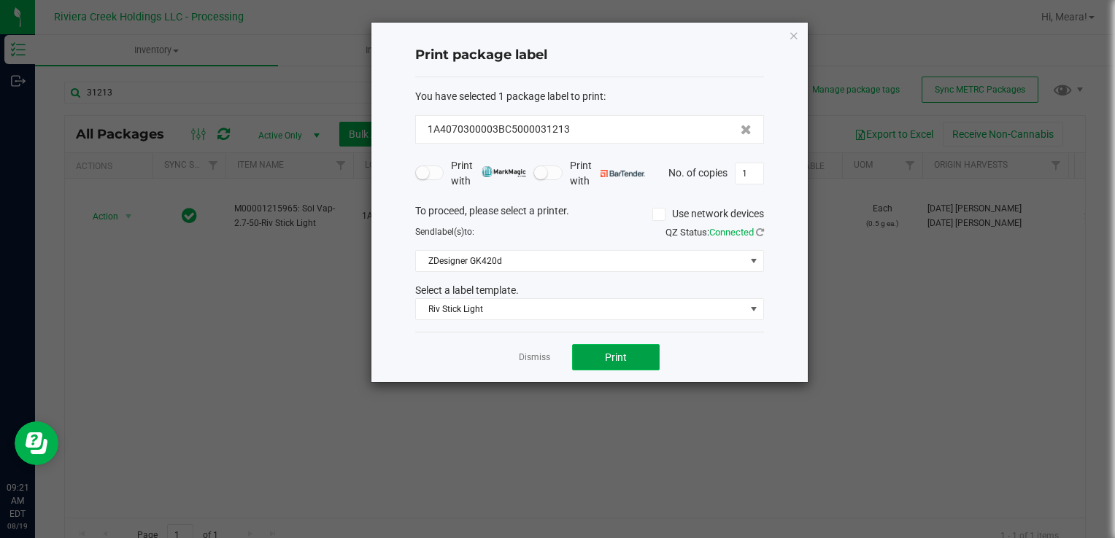
click at [581, 347] on button "Print" at bounding box center [616, 357] width 88 height 26
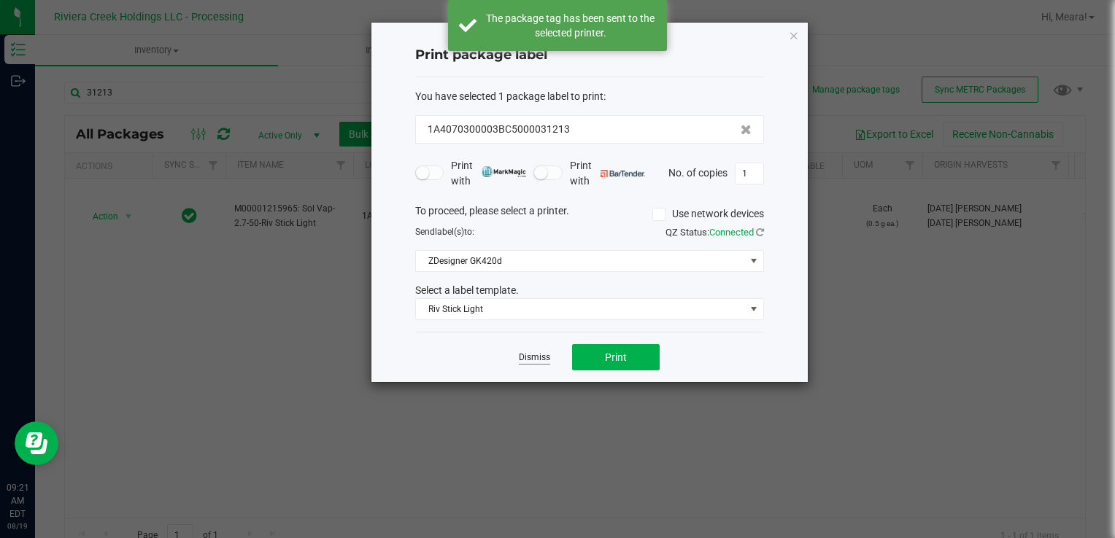
click at [535, 355] on link "Dismiss" at bounding box center [534, 358] width 31 height 12
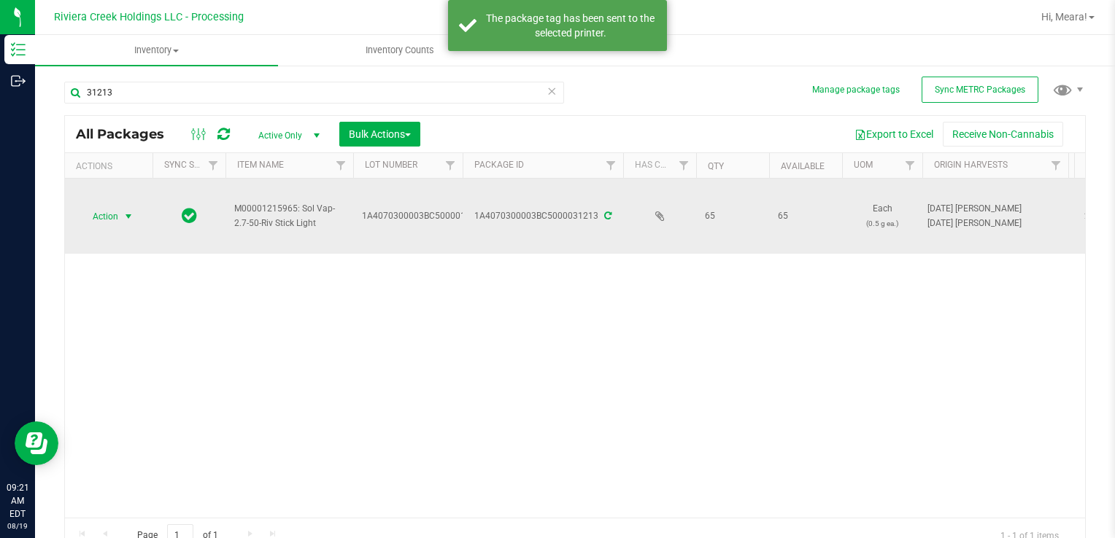
click at [111, 214] on span "Action" at bounding box center [99, 216] width 39 height 20
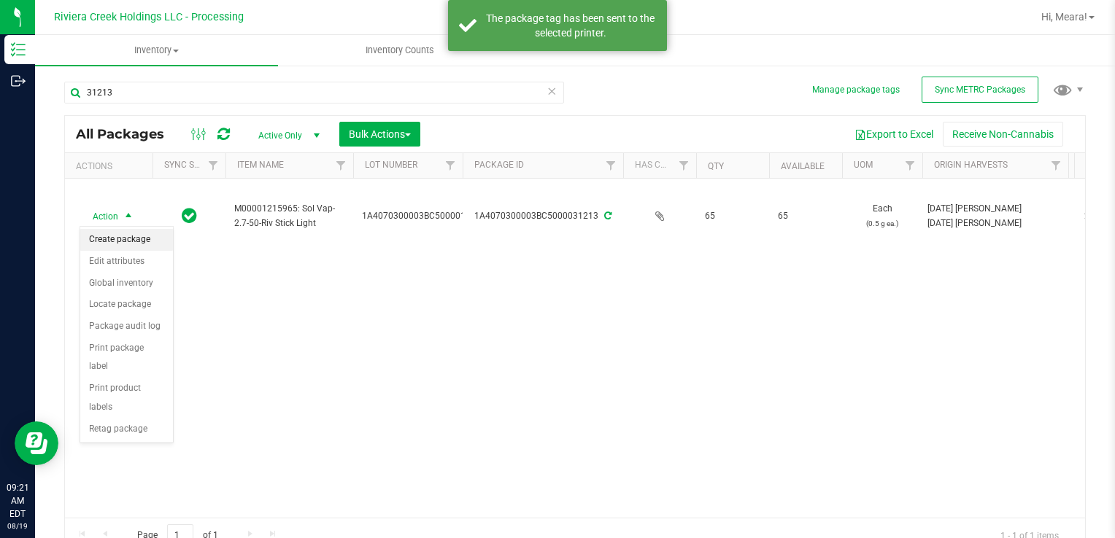
click at [129, 234] on li "Create package" at bounding box center [126, 240] width 93 height 22
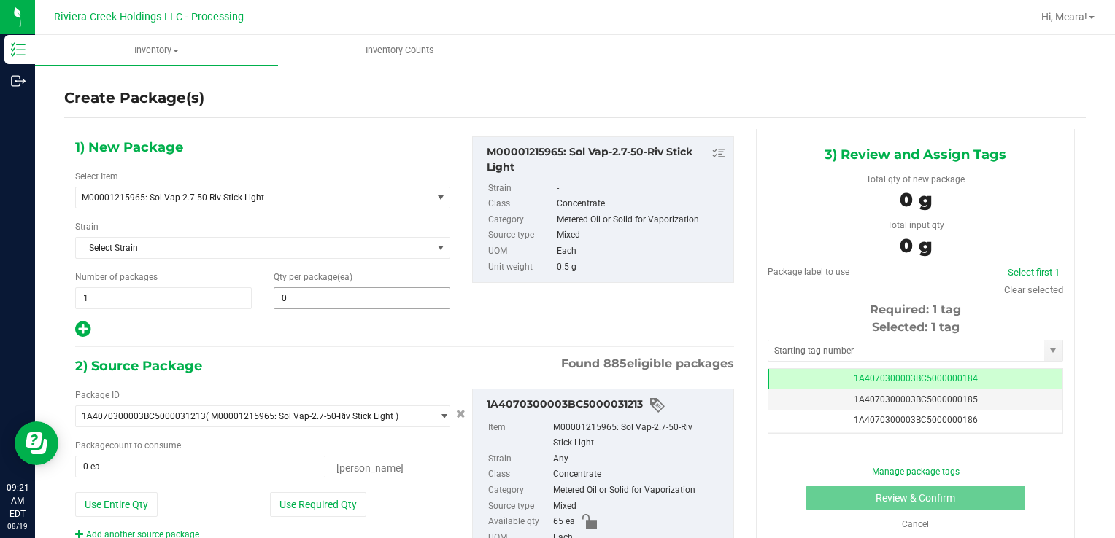
drag, startPoint x: 306, startPoint y: 282, endPoint x: 306, endPoint y: 293, distance: 11.7
click at [306, 282] on div "Qty per package (ea) 0 0" at bounding box center [362, 290] width 198 height 39
click at [305, 293] on span at bounding box center [362, 298] width 177 height 22
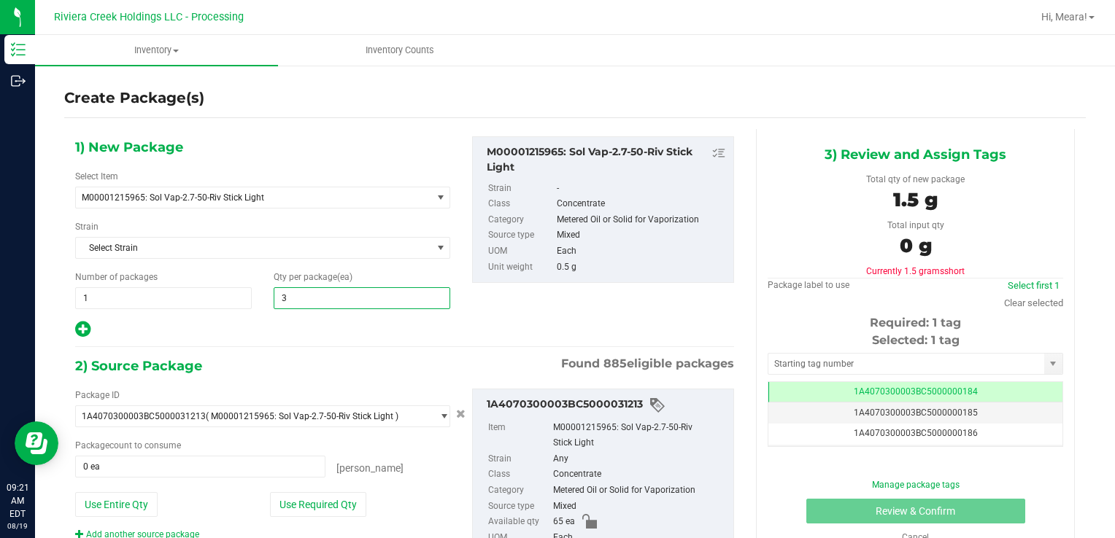
type input "30"
click at [279, 492] on button "Use Required Qty" at bounding box center [318, 504] width 96 height 25
type input "30 ea"
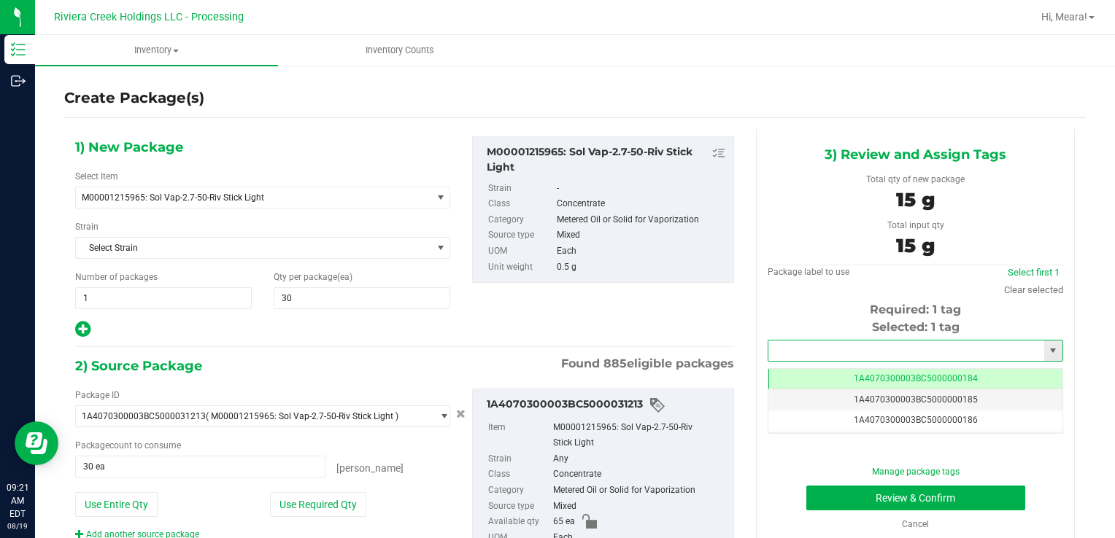
click at [825, 347] on input "text" at bounding box center [906, 351] width 276 height 20
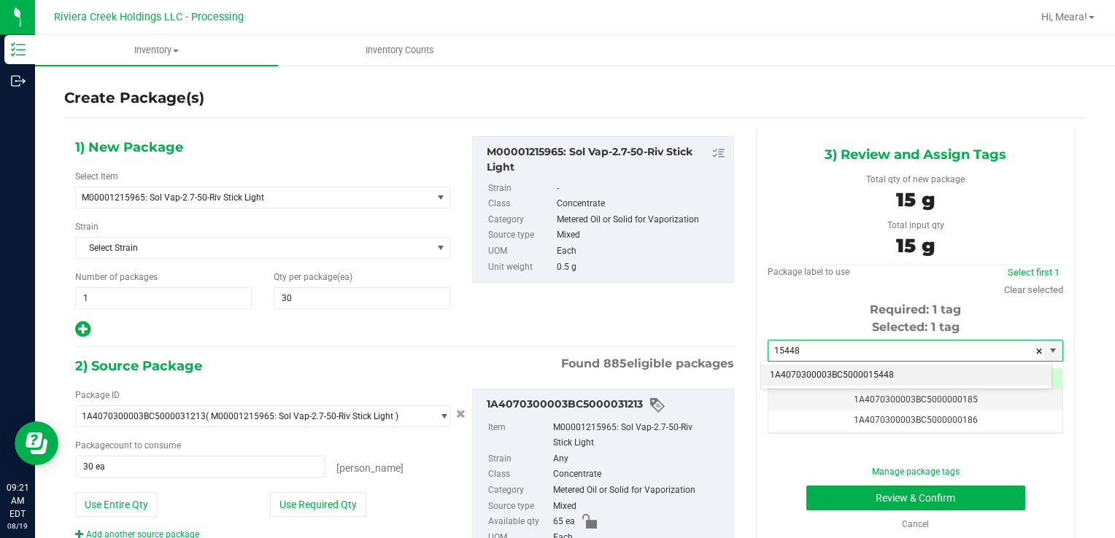
click at [837, 385] on li "1A4070300003BC5000015448" at bounding box center [906, 376] width 290 height 22
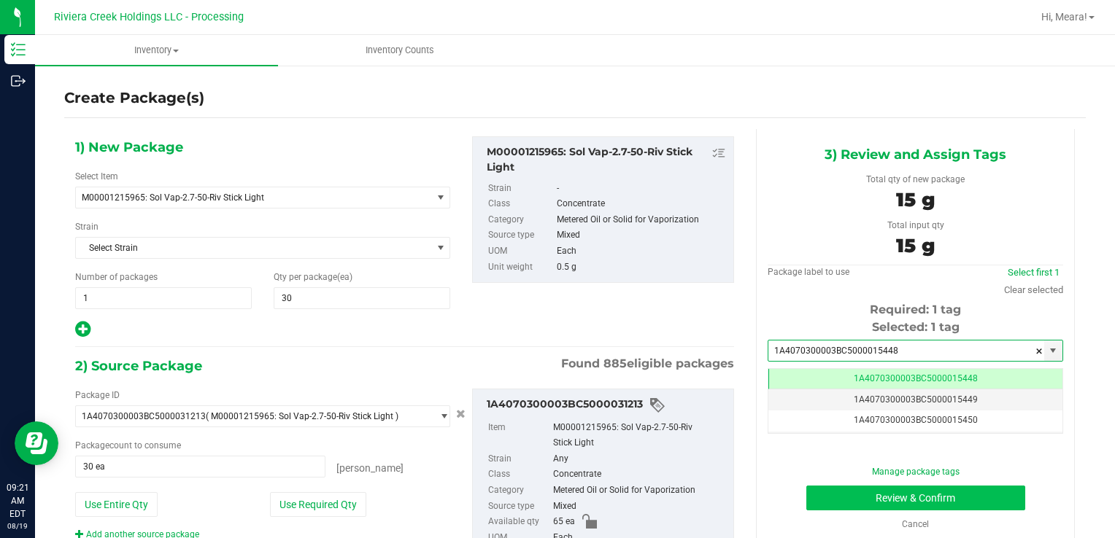
type input "1A4070300003BC5000015448"
click at [815, 501] on button "Review & Confirm" at bounding box center [915, 498] width 219 height 25
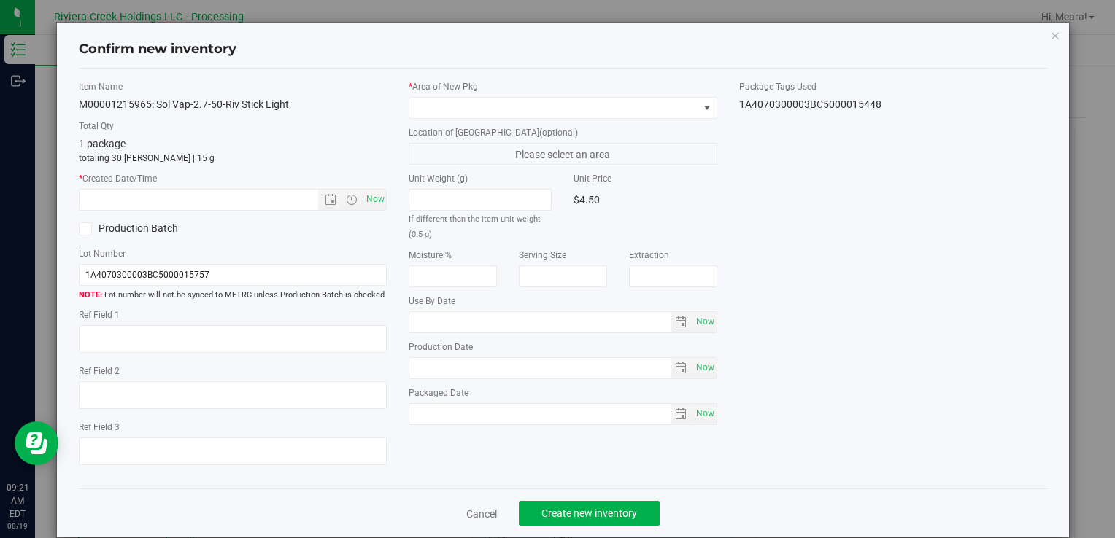
type input "[DATE]"
click at [598, 90] on label "* Area of [GEOGRAPHIC_DATA]" at bounding box center [563, 86] width 308 height 13
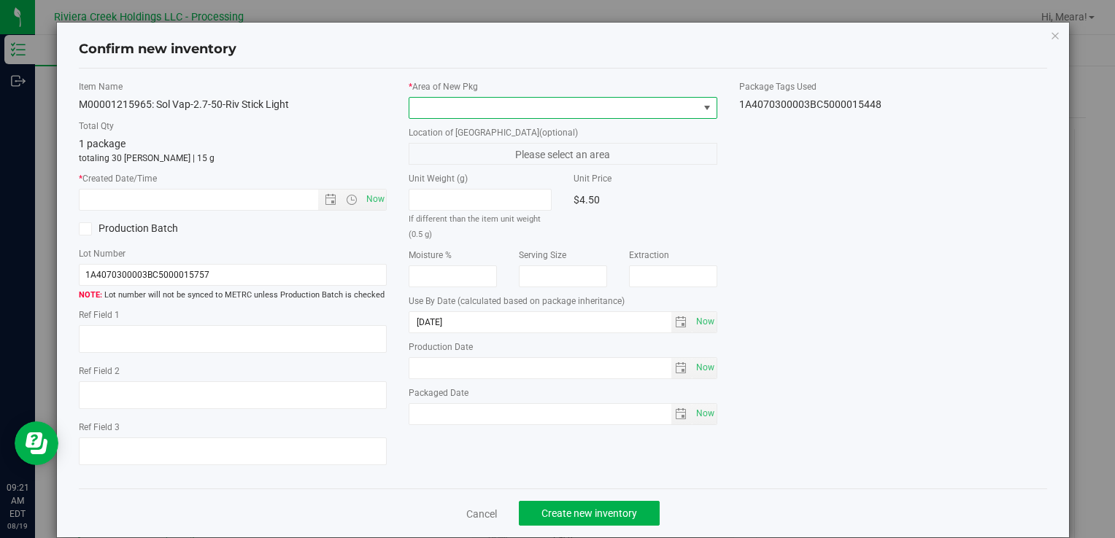
click at [598, 102] on span at bounding box center [553, 108] width 288 height 20
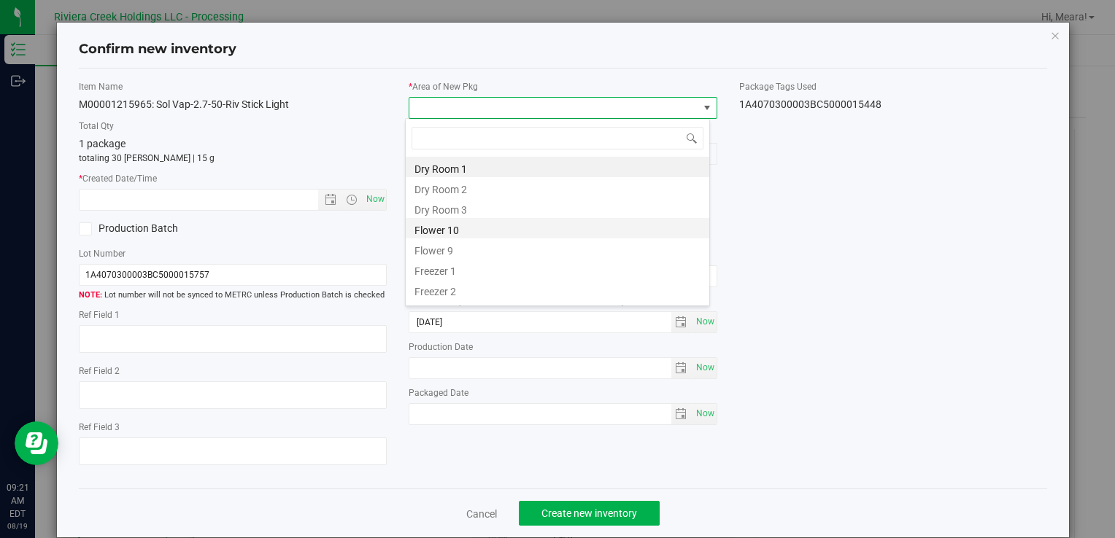
click at [425, 227] on li "Flower 10" at bounding box center [557, 228] width 303 height 20
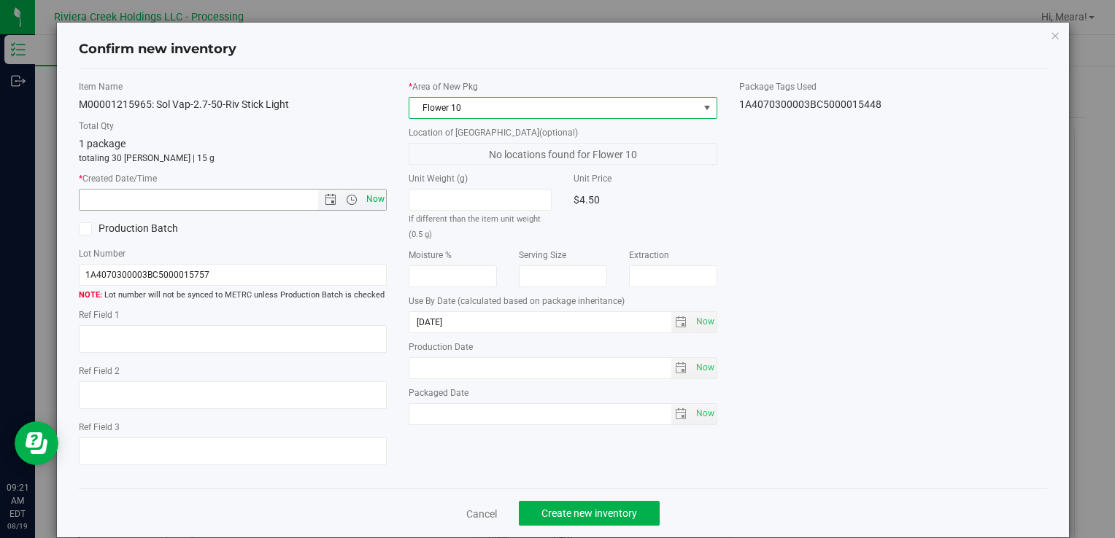
click at [371, 199] on span "Now" at bounding box center [375, 199] width 25 height 21
type input "[DATE] 9:21 AM"
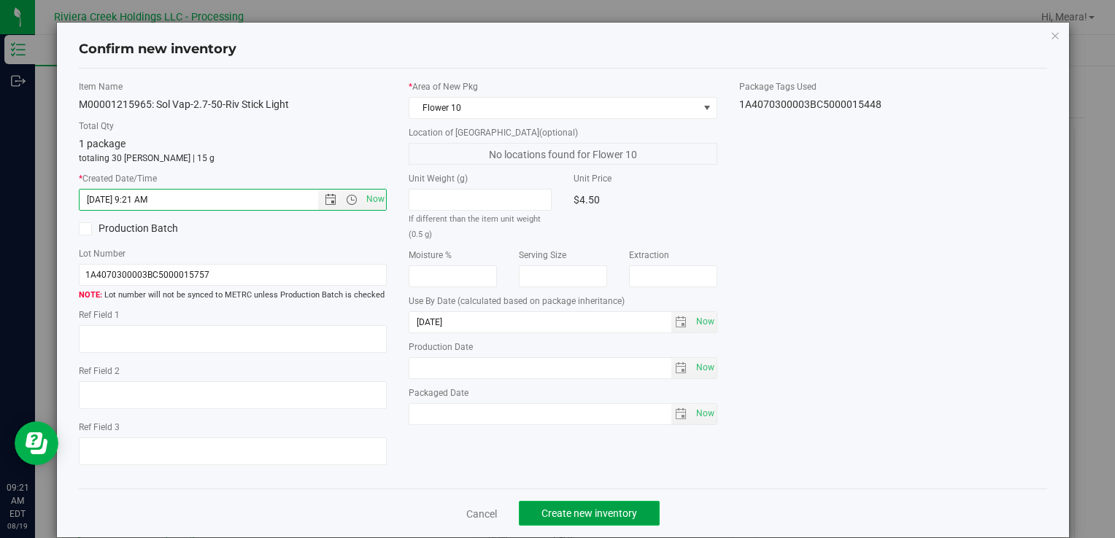
click at [568, 511] on span "Create new inventory" at bounding box center [589, 514] width 96 height 12
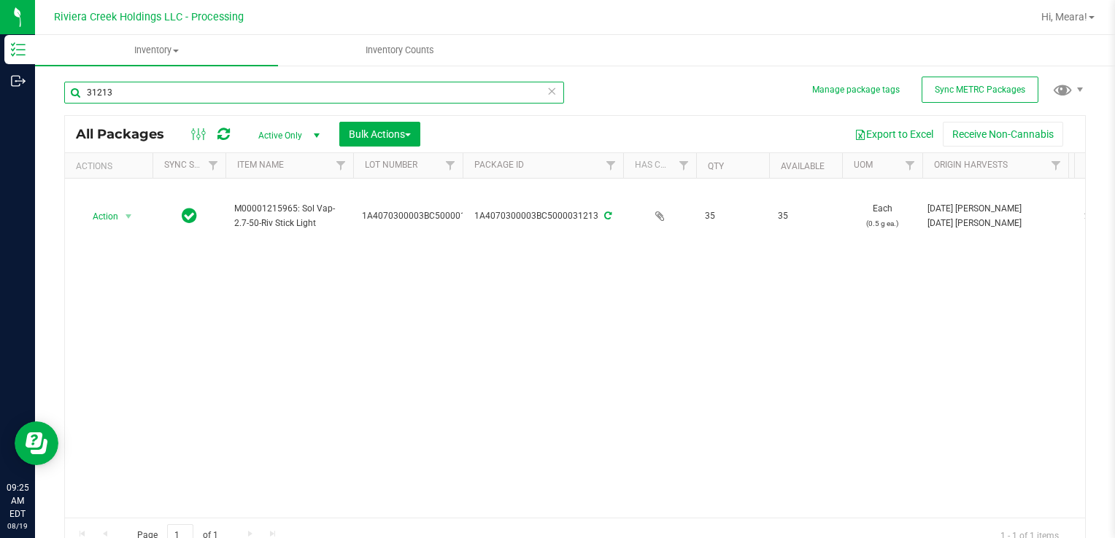
drag, startPoint x: 144, startPoint y: 96, endPoint x: 117, endPoint y: 146, distance: 56.5
click at [14, 103] on div "Inventory Outbound 09:25 AM EDT [DATE] 08/19 Riviera Creek Holdings LLC - Proce…" at bounding box center [557, 269] width 1115 height 538
type input "35283"
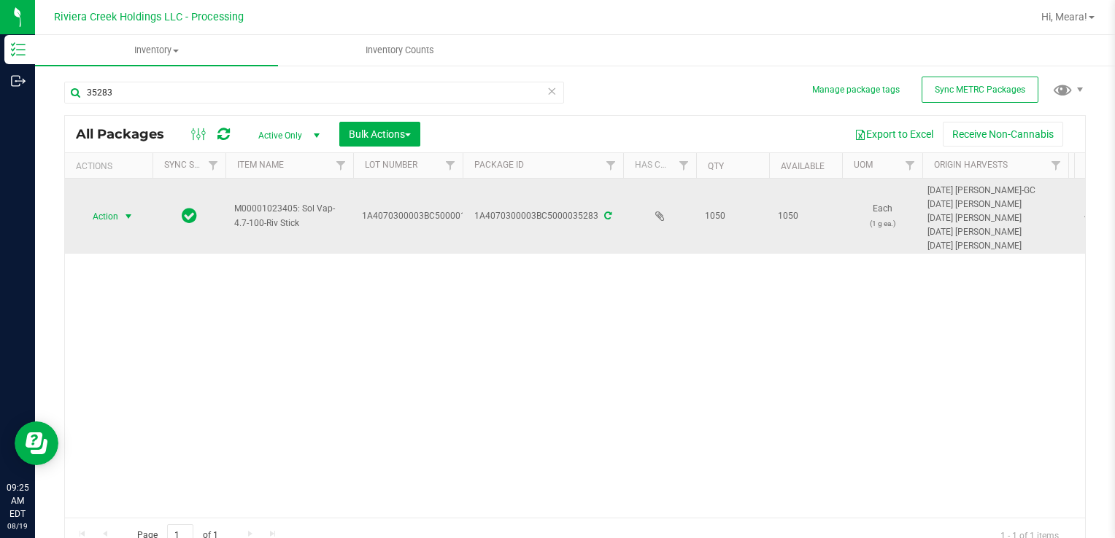
click at [112, 217] on span "Action" at bounding box center [99, 216] width 39 height 20
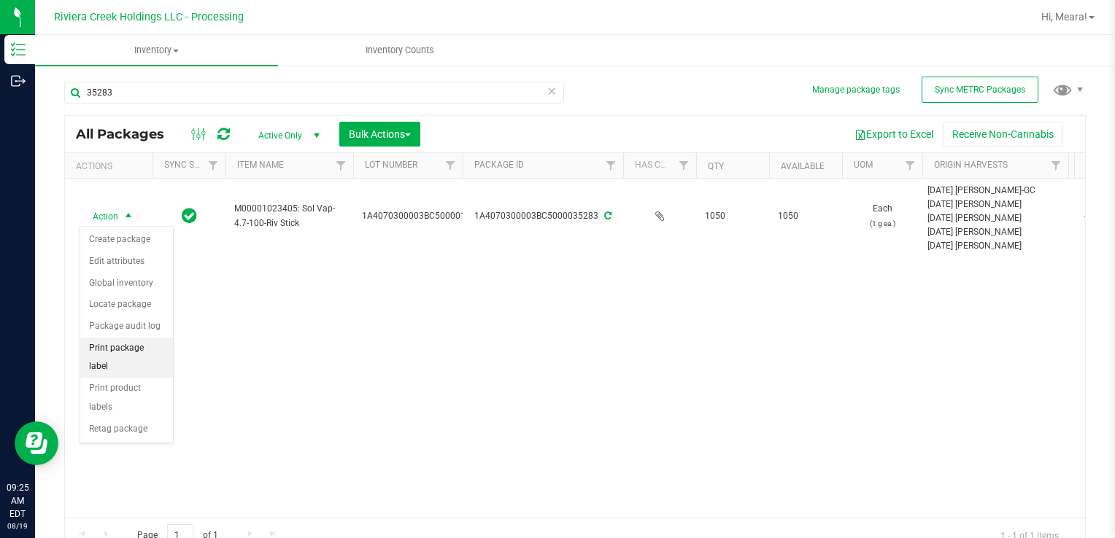
click at [162, 343] on li "Print package label" at bounding box center [126, 358] width 93 height 40
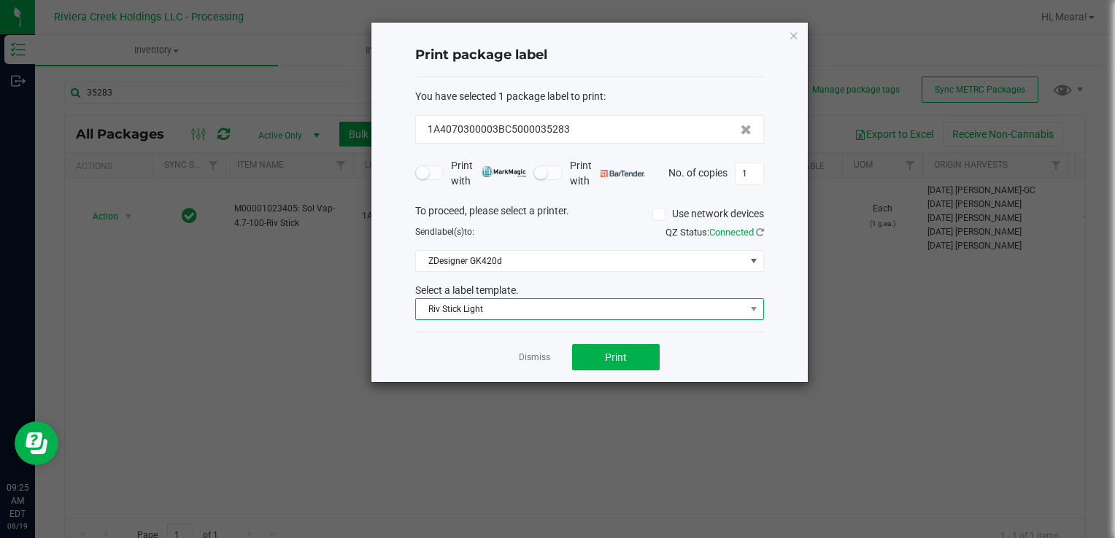
click at [550, 314] on span "Riv Stick Light" at bounding box center [580, 309] width 329 height 20
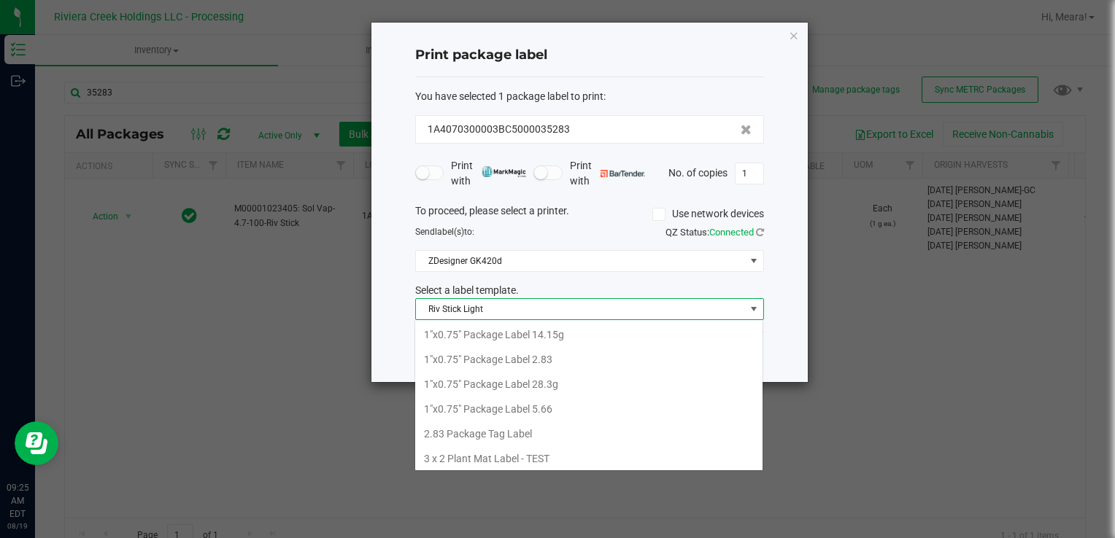
scroll to position [614, 0]
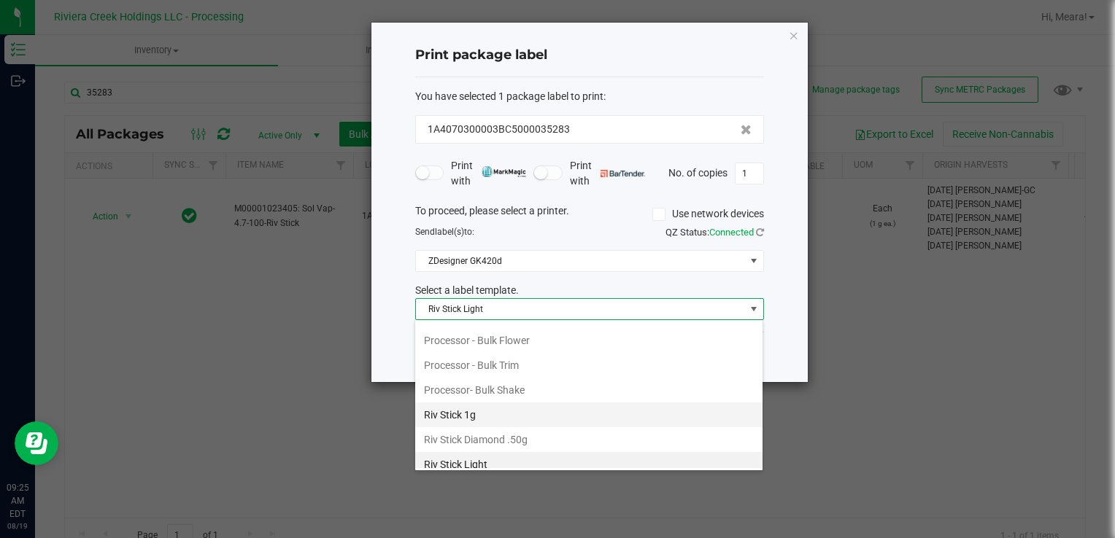
click at [465, 411] on li "Riv Stick 1g" at bounding box center [588, 415] width 347 height 25
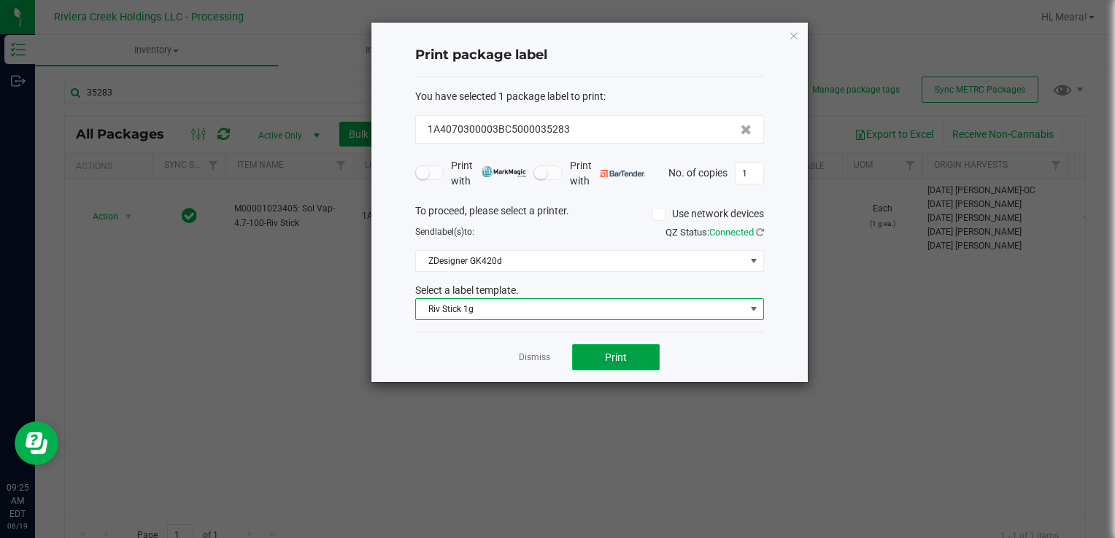
click at [630, 357] on button "Print" at bounding box center [616, 357] width 88 height 26
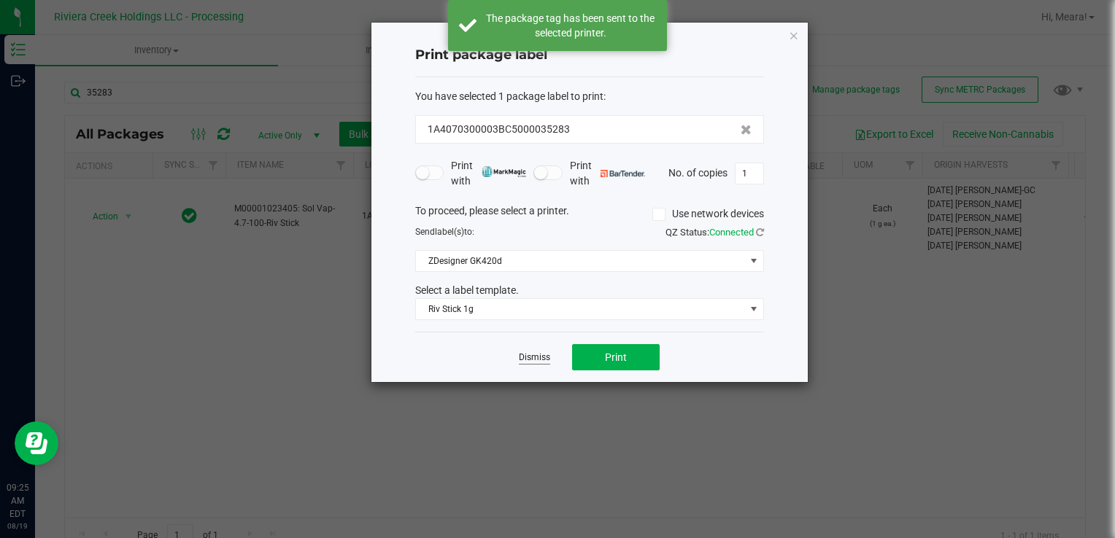
click at [534, 360] on link "Dismiss" at bounding box center [534, 358] width 31 height 12
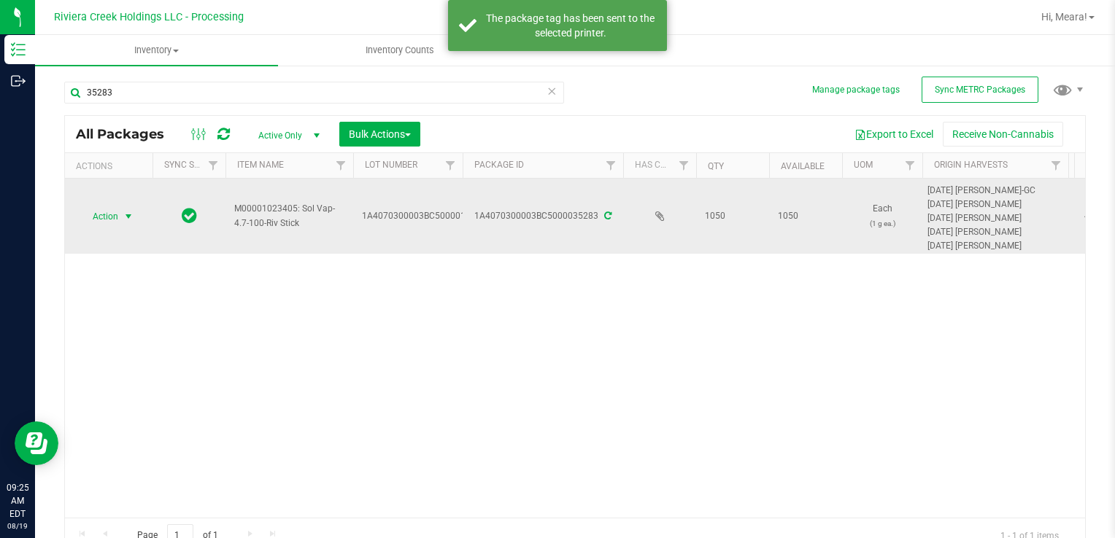
click at [90, 200] on td "Action Action Create package Edit attributes Global inventory Locate package Pa…" at bounding box center [109, 216] width 88 height 75
click at [109, 220] on span "Action" at bounding box center [99, 216] width 39 height 20
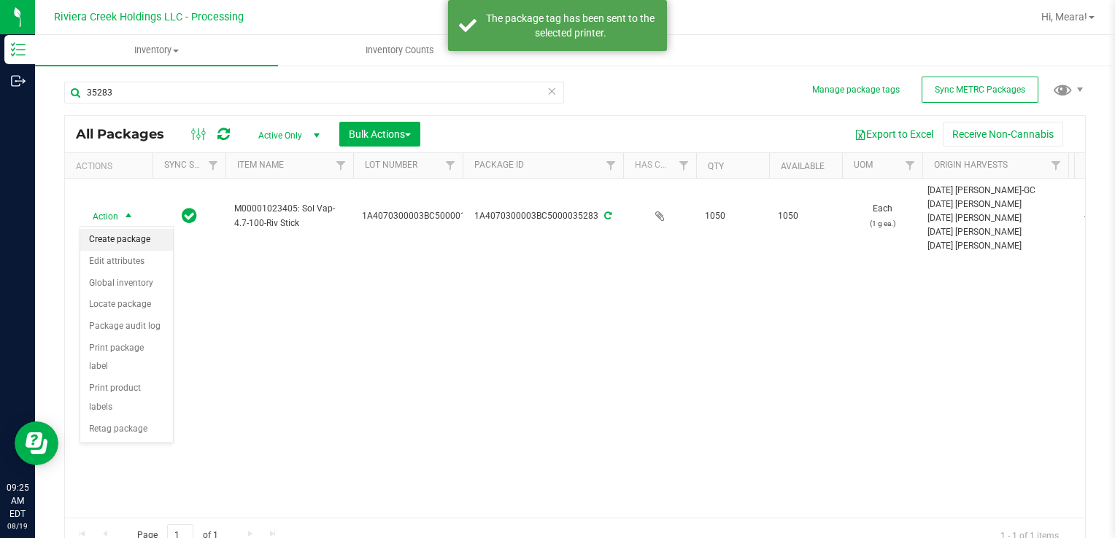
click at [123, 244] on li "Create package" at bounding box center [126, 240] width 93 height 22
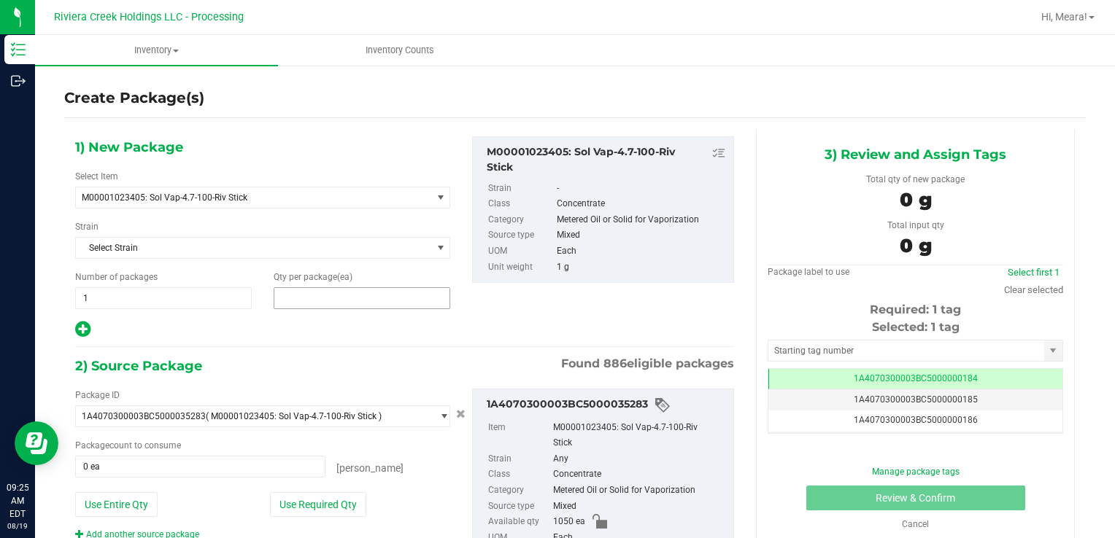
click at [349, 297] on span at bounding box center [362, 298] width 177 height 22
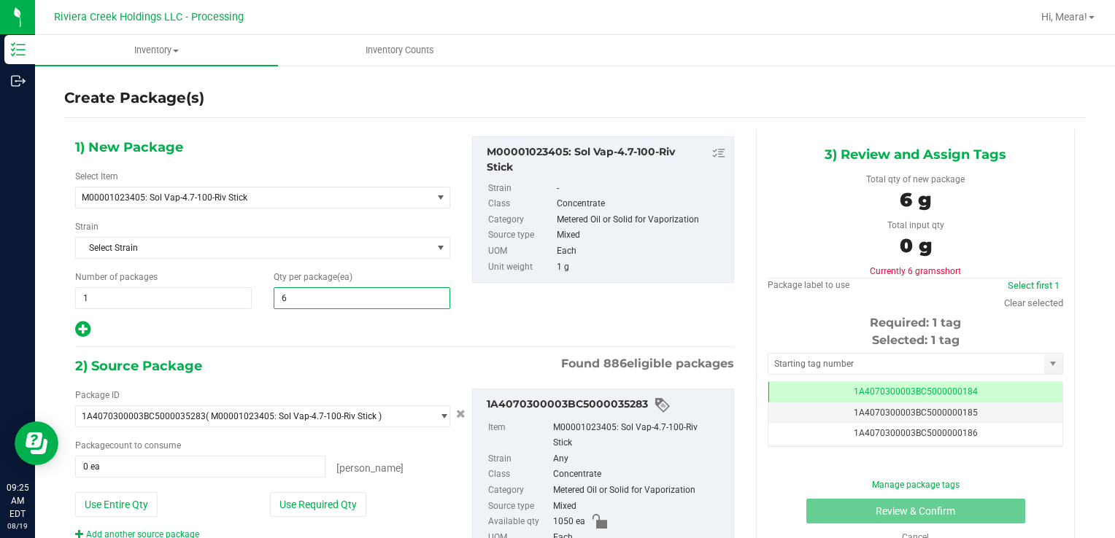
type input "60"
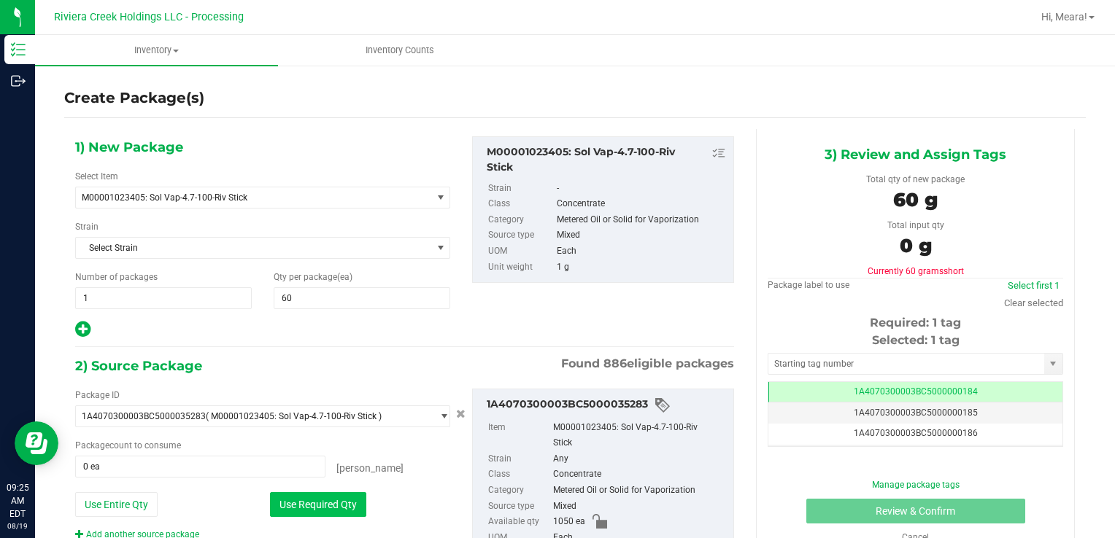
click at [315, 499] on button "Use Required Qty" at bounding box center [318, 504] width 96 height 25
type input "60 ea"
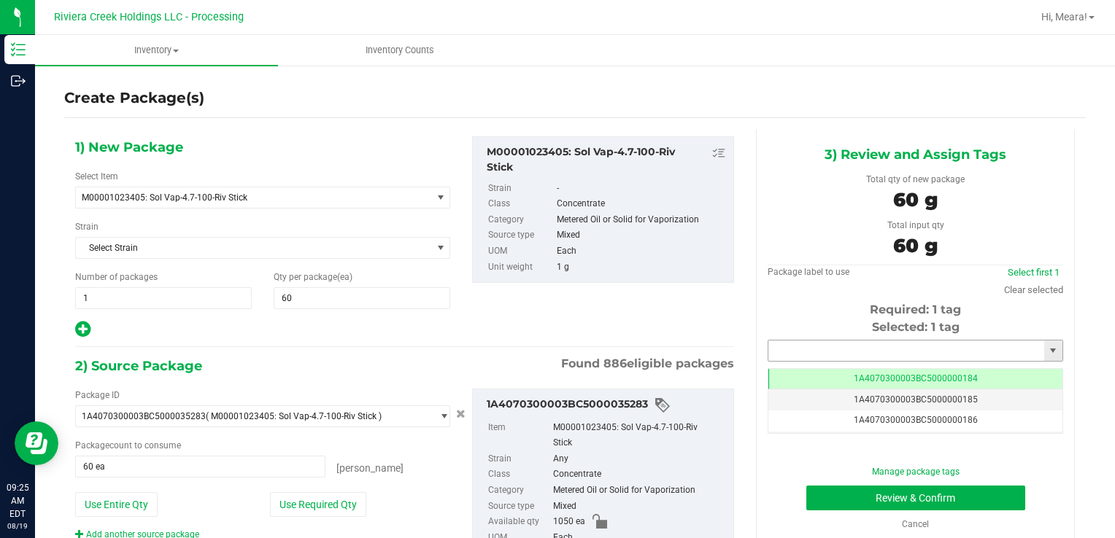
drag, startPoint x: 805, startPoint y: 360, endPoint x: 797, endPoint y: 346, distance: 16.0
click at [803, 357] on input "text" at bounding box center [906, 351] width 276 height 20
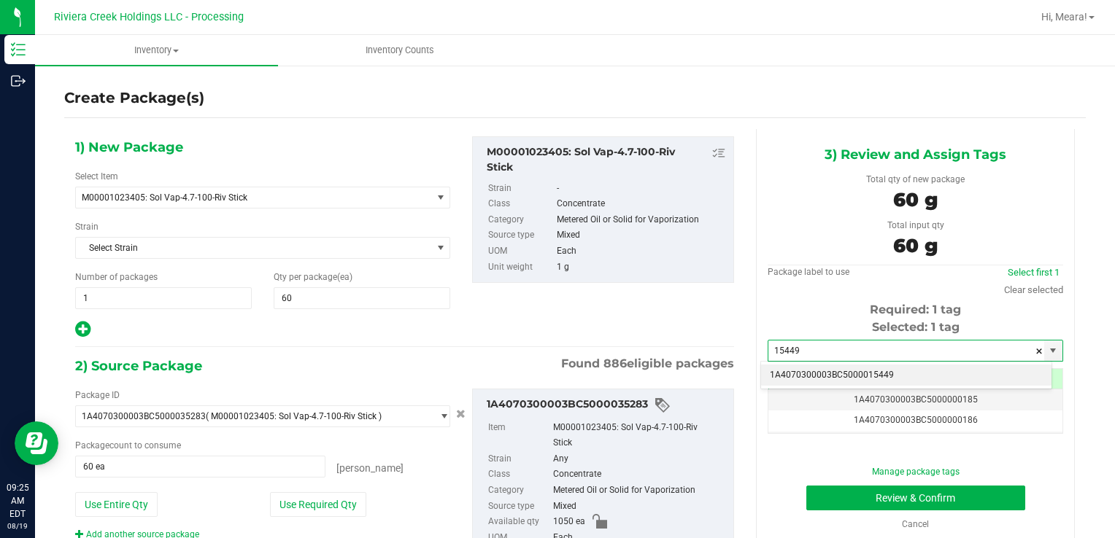
click at [785, 381] on li "1A4070300003BC5000015449" at bounding box center [906, 376] width 290 height 22
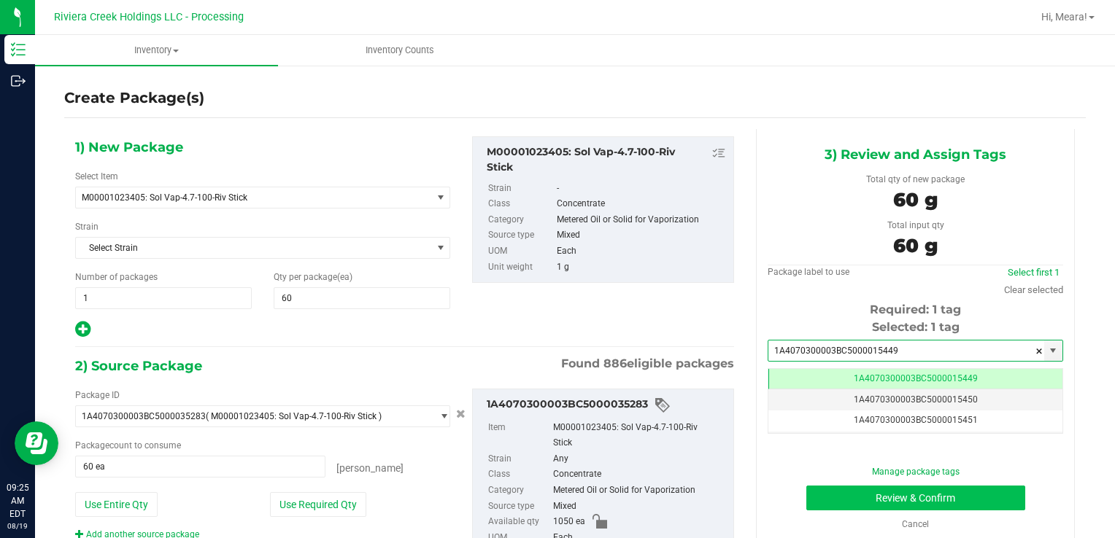
type input "1A4070300003BC5000015449"
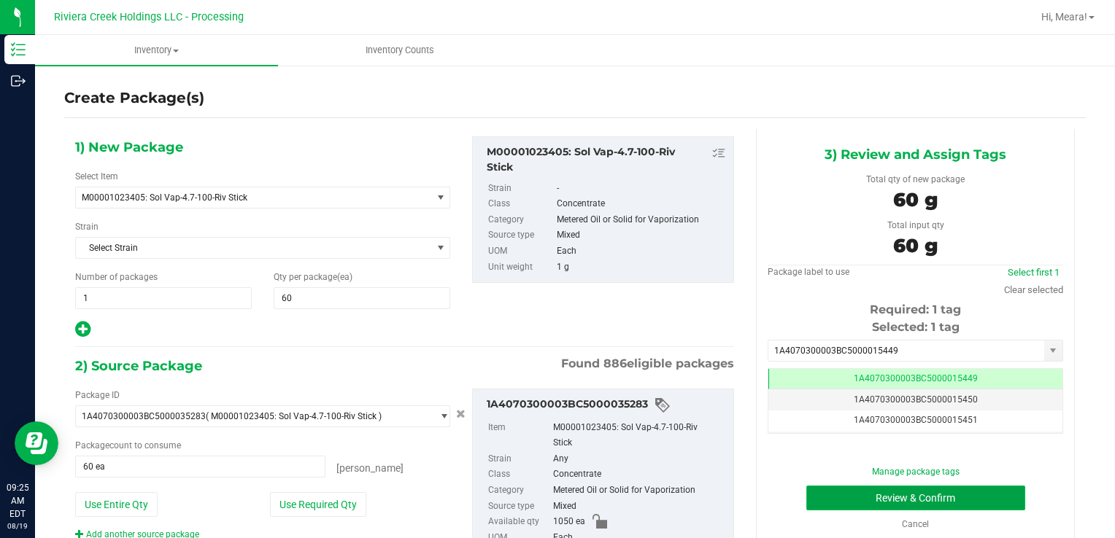
click at [810, 502] on button "Review & Confirm" at bounding box center [915, 498] width 219 height 25
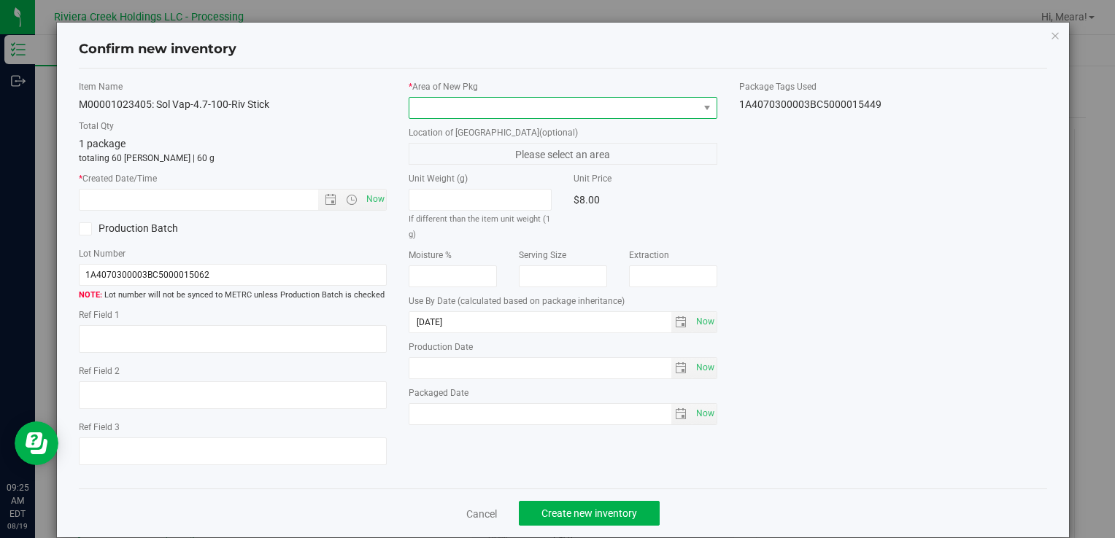
drag, startPoint x: 646, startPoint y: 113, endPoint x: 639, endPoint y: 109, distance: 8.2
click at [645, 112] on span at bounding box center [553, 108] width 288 height 20
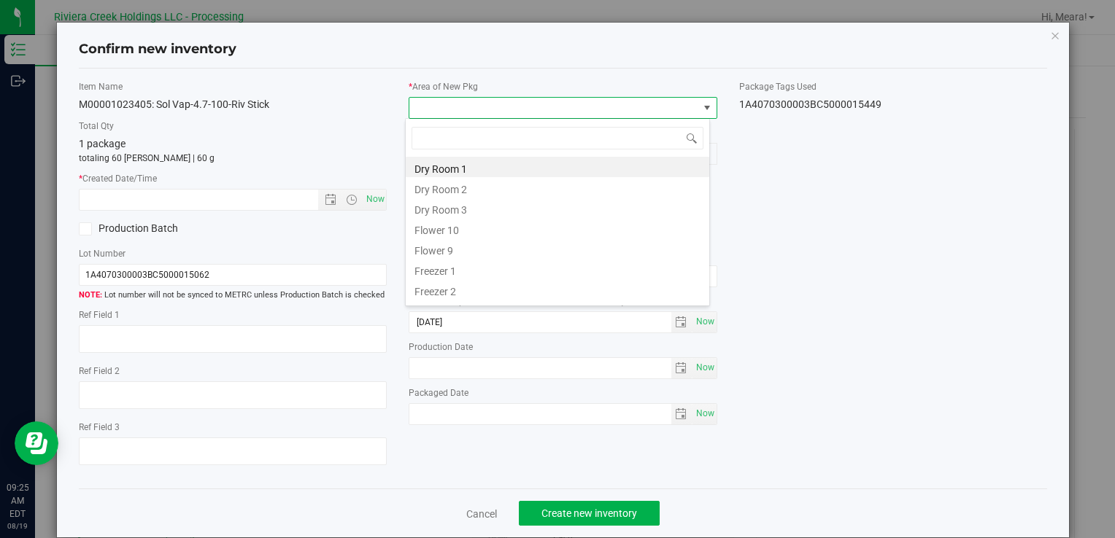
drag, startPoint x: 475, startPoint y: 227, endPoint x: 404, endPoint y: 202, distance: 75.0
click at [472, 227] on li "Flower 10" at bounding box center [557, 228] width 303 height 20
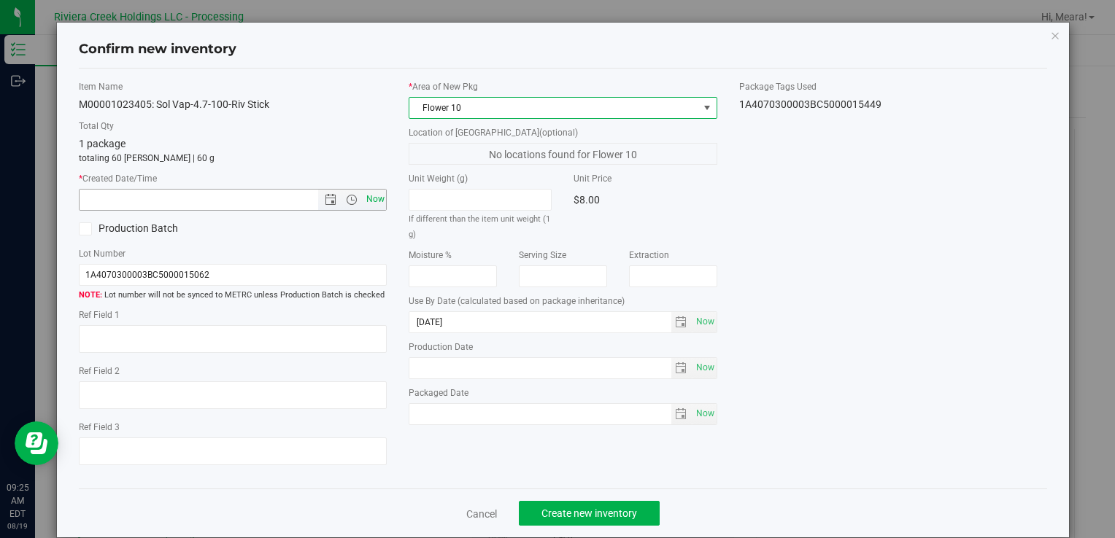
click at [368, 196] on span "Now" at bounding box center [375, 199] width 25 height 21
type input "[DATE] 9:25 AM"
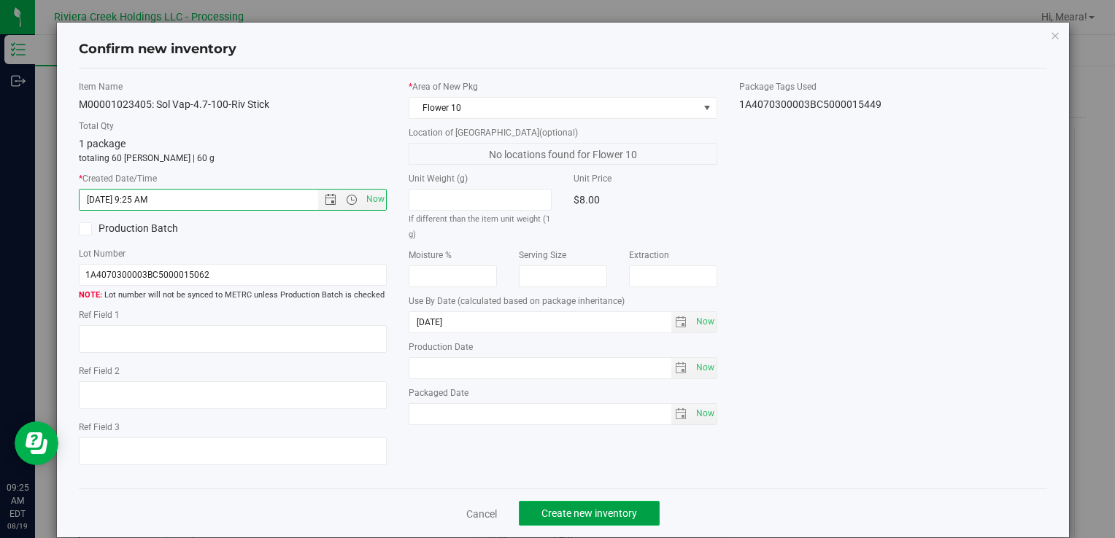
click at [562, 516] on span "Create new inventory" at bounding box center [589, 514] width 96 height 12
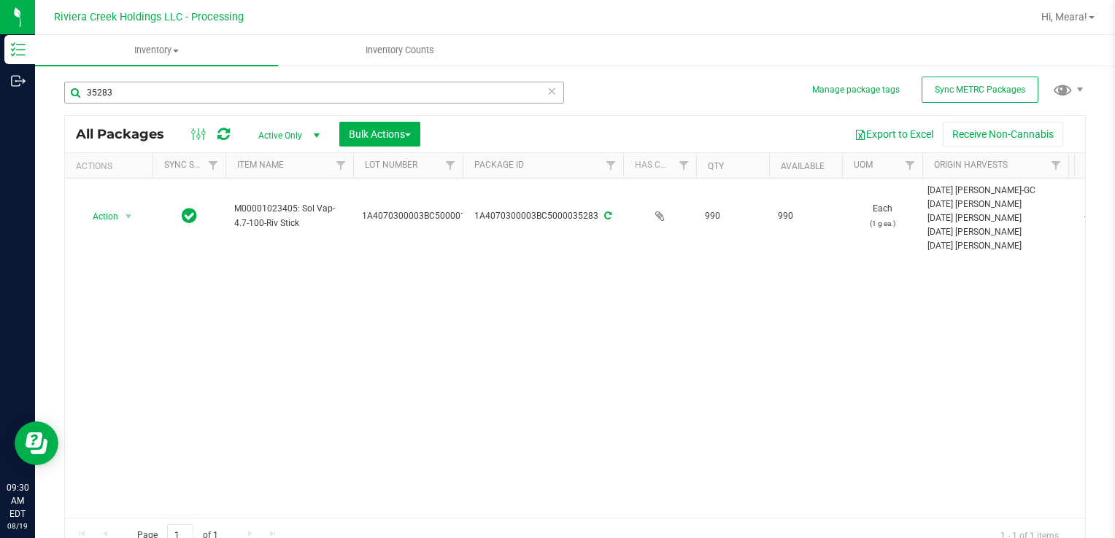
drag, startPoint x: 155, startPoint y: 71, endPoint x: 151, endPoint y: 83, distance: 12.2
click at [154, 74] on div "35283" at bounding box center [319, 92] width 511 height 47
drag, startPoint x: 114, startPoint y: 93, endPoint x: 36, endPoint y: 97, distance: 77.4
click at [38, 98] on div "Manage package tags Sync METRC Packages 35283 All Packages Active Only Active O…" at bounding box center [575, 286] width 1080 height 445
type input "34754"
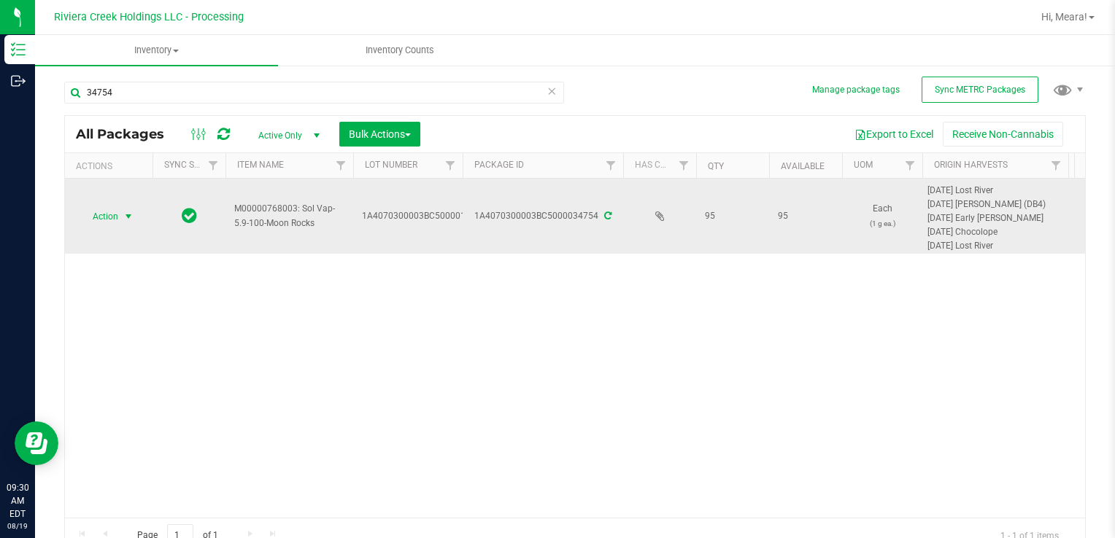
drag, startPoint x: 89, startPoint y: 214, endPoint x: 111, endPoint y: 219, distance: 22.3
click at [90, 214] on span "Action" at bounding box center [99, 216] width 39 height 20
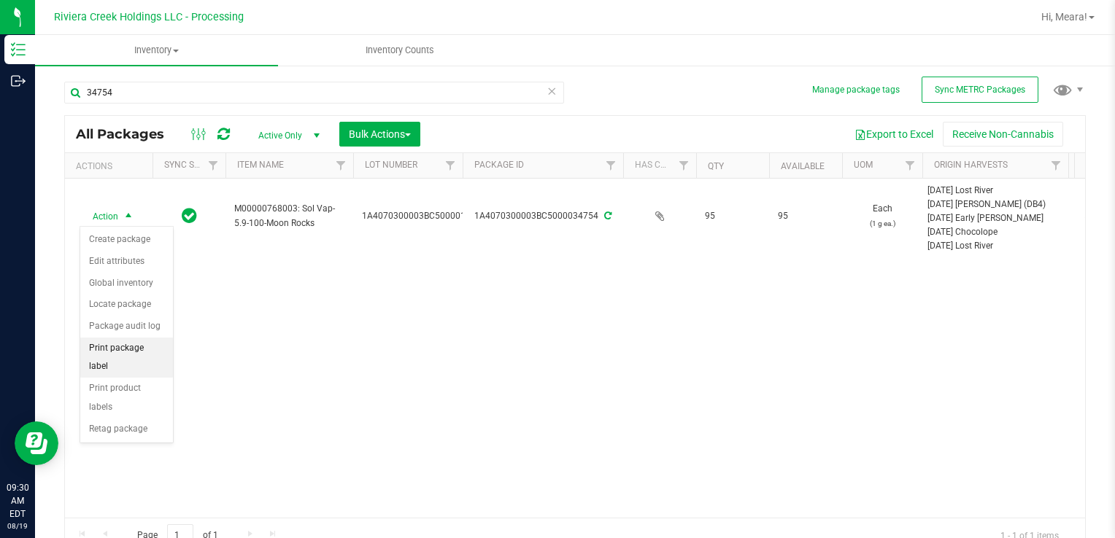
click at [133, 346] on li "Print package label" at bounding box center [126, 358] width 93 height 40
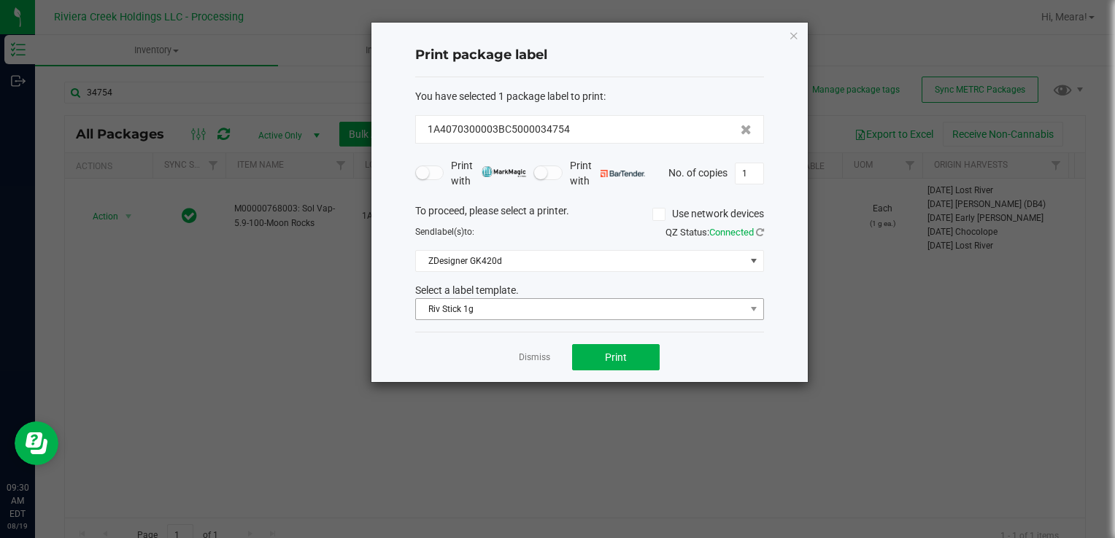
click at [460, 319] on div "You have selected 1 package label to print : 1A4070300003BC5000034754 Print wit…" at bounding box center [589, 204] width 349 height 255
click at [460, 316] on span "Riv Stick 1g" at bounding box center [580, 309] width 329 height 20
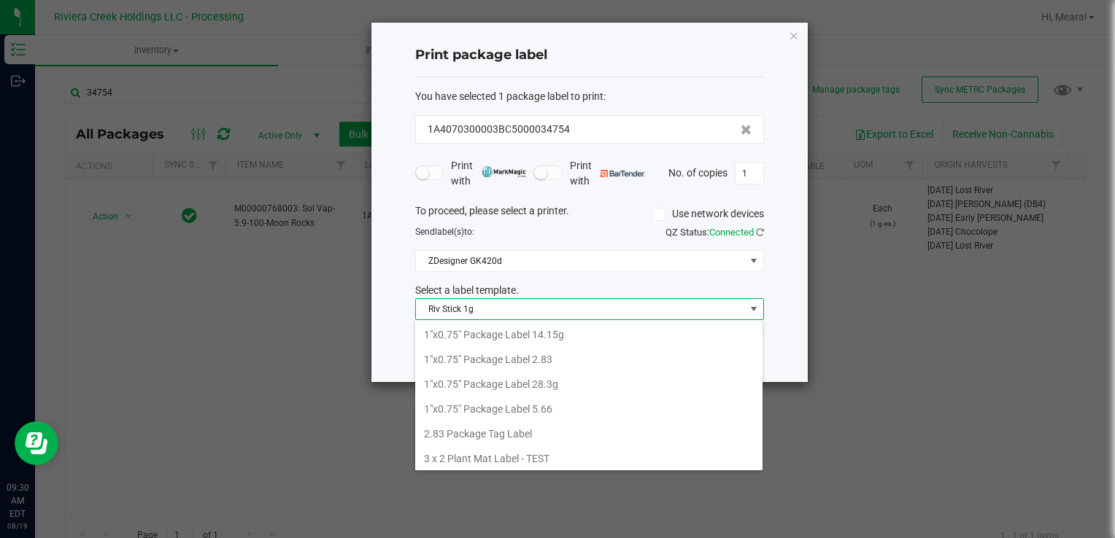
scroll to position [21, 349]
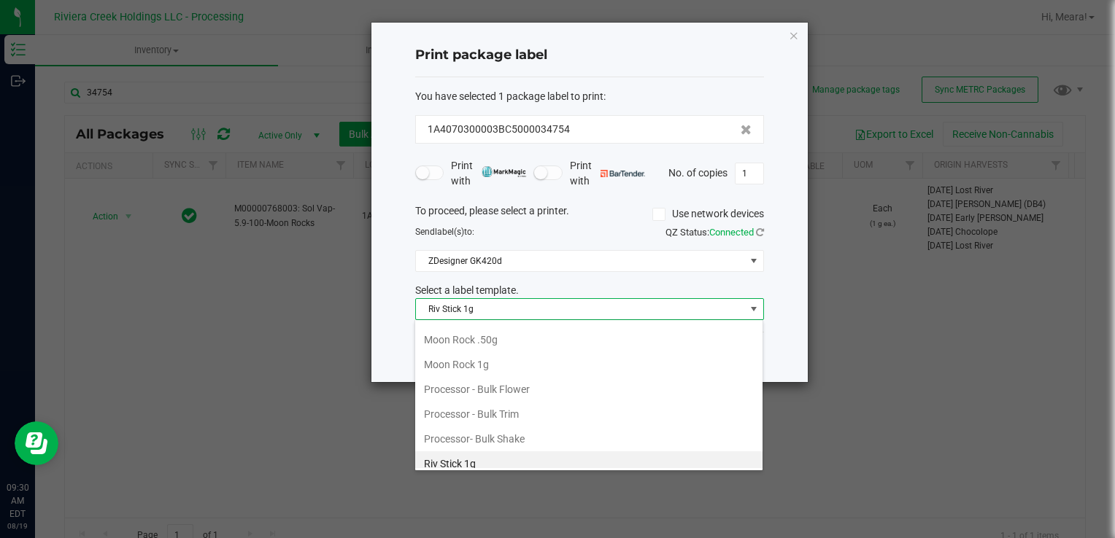
drag, startPoint x: 481, startPoint y: 353, endPoint x: 551, endPoint y: 347, distance: 71.0
click at [481, 353] on li "Moon Rock 1g" at bounding box center [588, 364] width 347 height 25
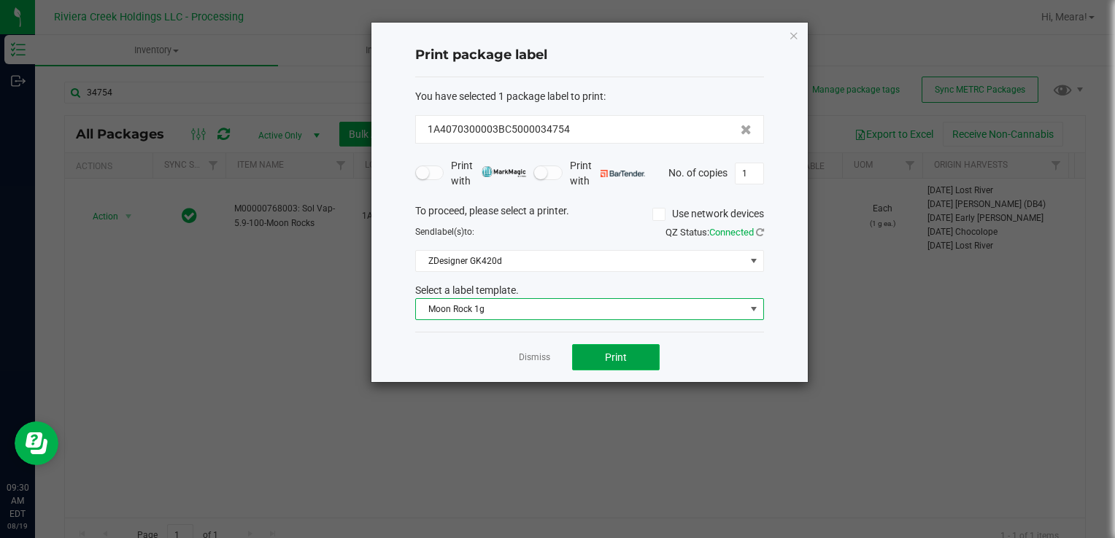
click at [607, 357] on span "Print" at bounding box center [616, 358] width 22 height 12
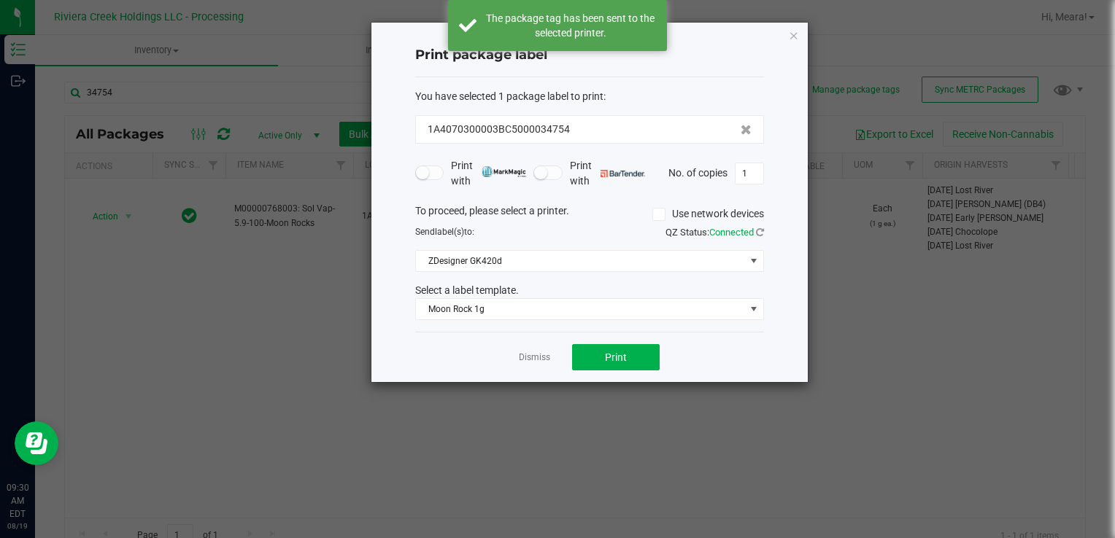
click at [527, 350] on app-cancel-button "Dismiss" at bounding box center [534, 357] width 31 height 15
click at [531, 360] on link "Dismiss" at bounding box center [534, 358] width 31 height 12
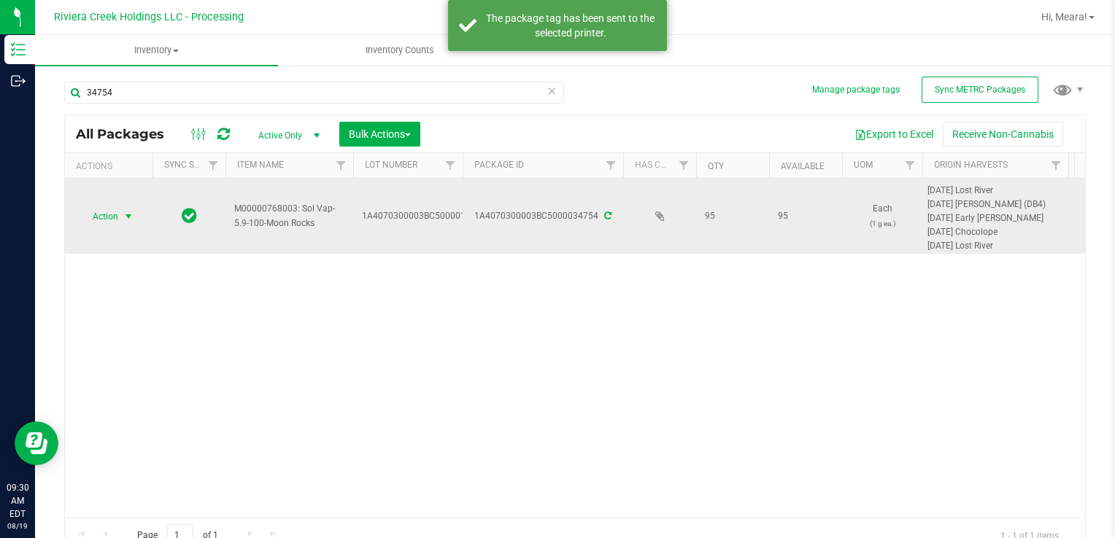
click at [125, 221] on span "select" at bounding box center [129, 217] width 12 height 12
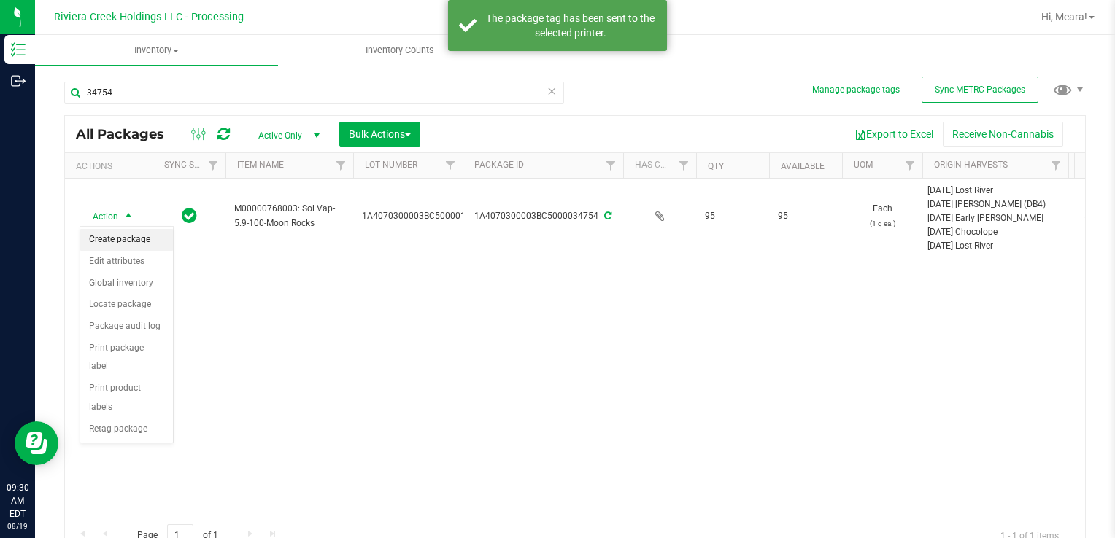
click at [135, 240] on li "Create package" at bounding box center [126, 240] width 93 height 22
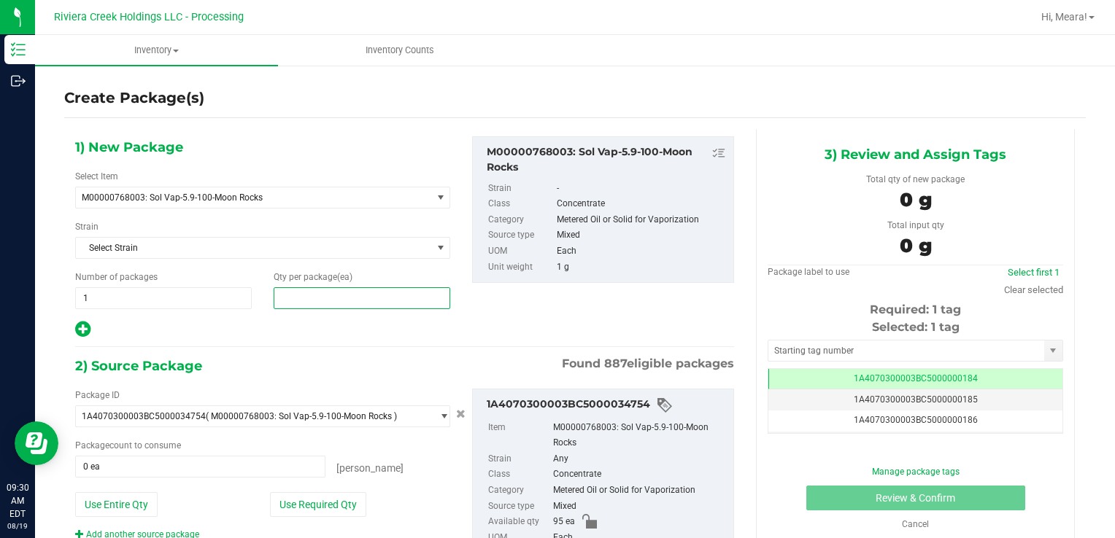
click at [325, 306] on span at bounding box center [362, 298] width 177 height 22
type input "50"
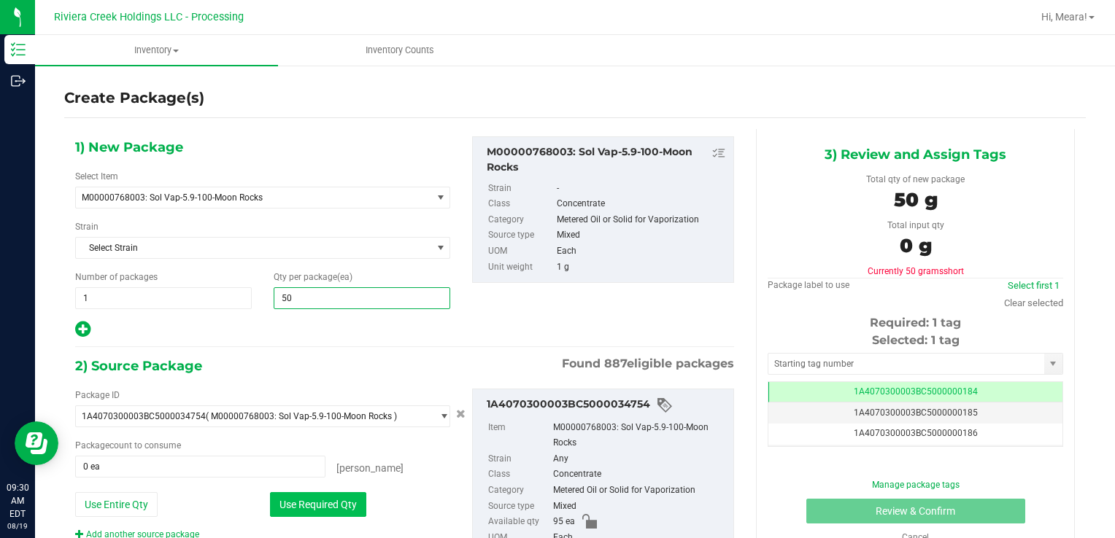
type input "50"
drag, startPoint x: 321, startPoint y: 511, endPoint x: 317, endPoint y: 500, distance: 11.5
click at [320, 509] on button "Use Required Qty" at bounding box center [318, 504] width 96 height 25
type input "50 ea"
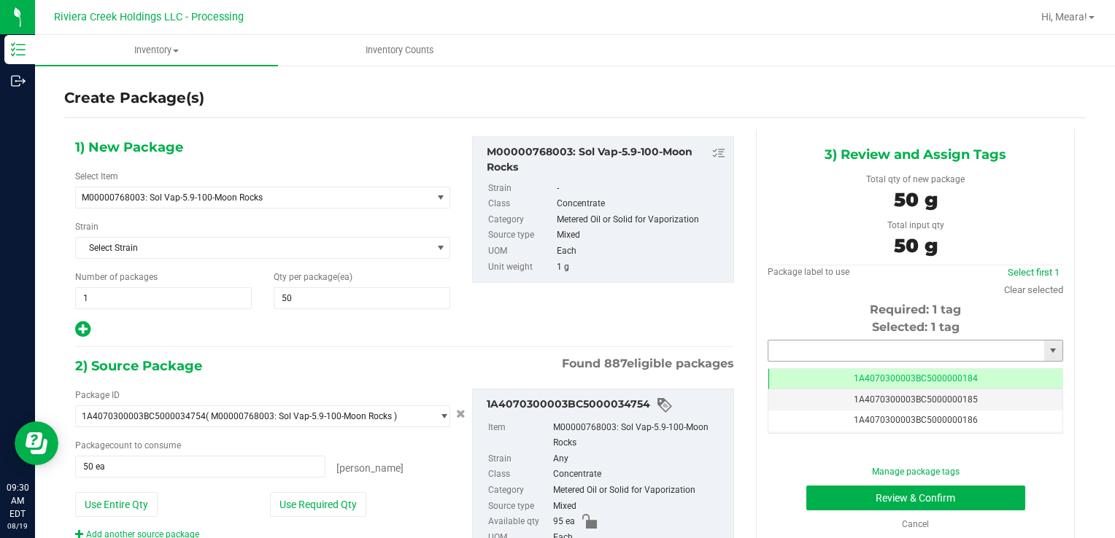
click at [804, 344] on input "text" at bounding box center [906, 351] width 276 height 20
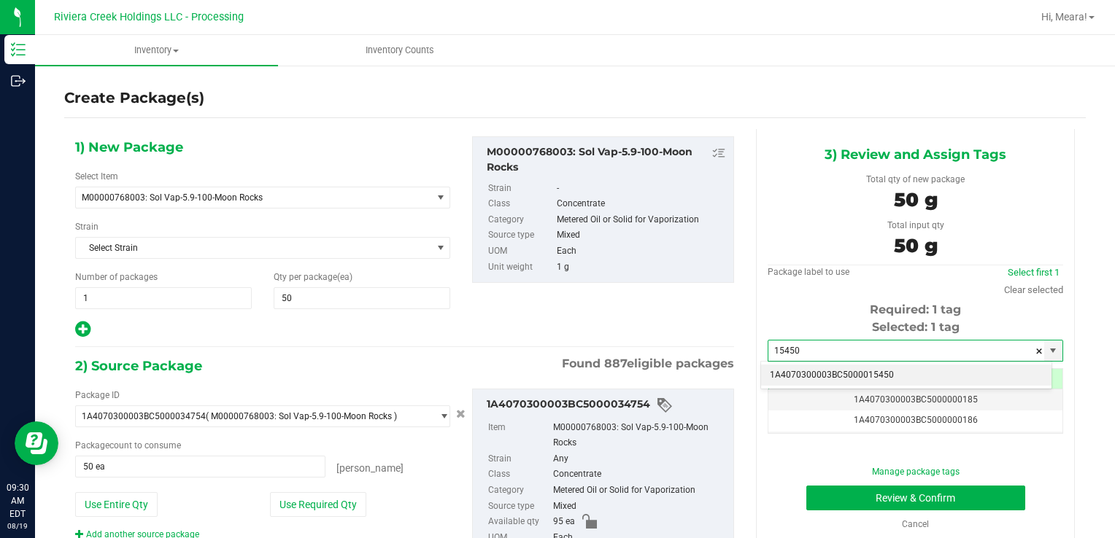
click at [800, 382] on li "1A4070300003BC5000015450" at bounding box center [906, 376] width 290 height 22
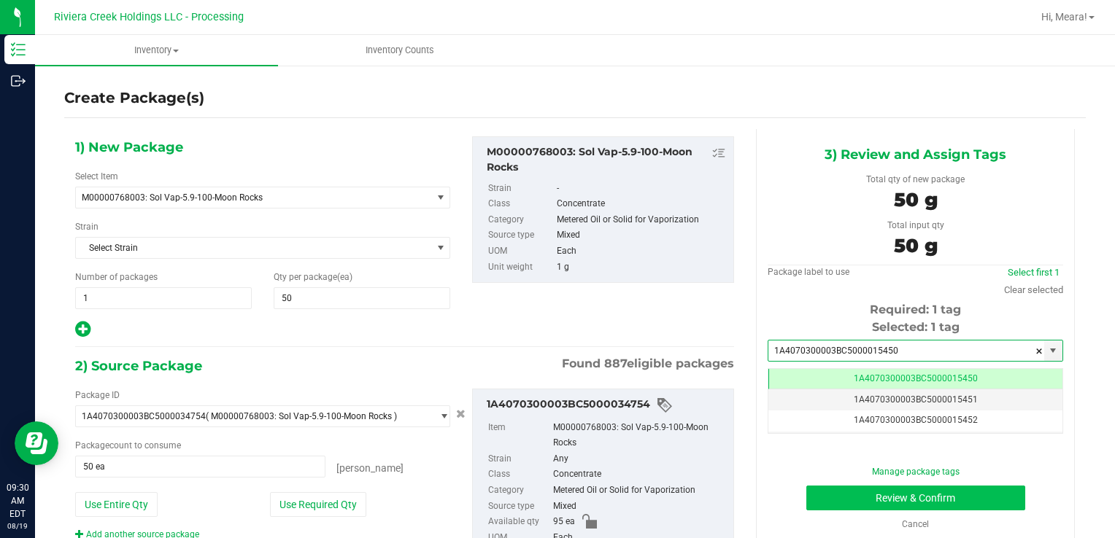
type input "1A4070300003BC5000015450"
click at [835, 486] on button "Review & Confirm" at bounding box center [915, 498] width 219 height 25
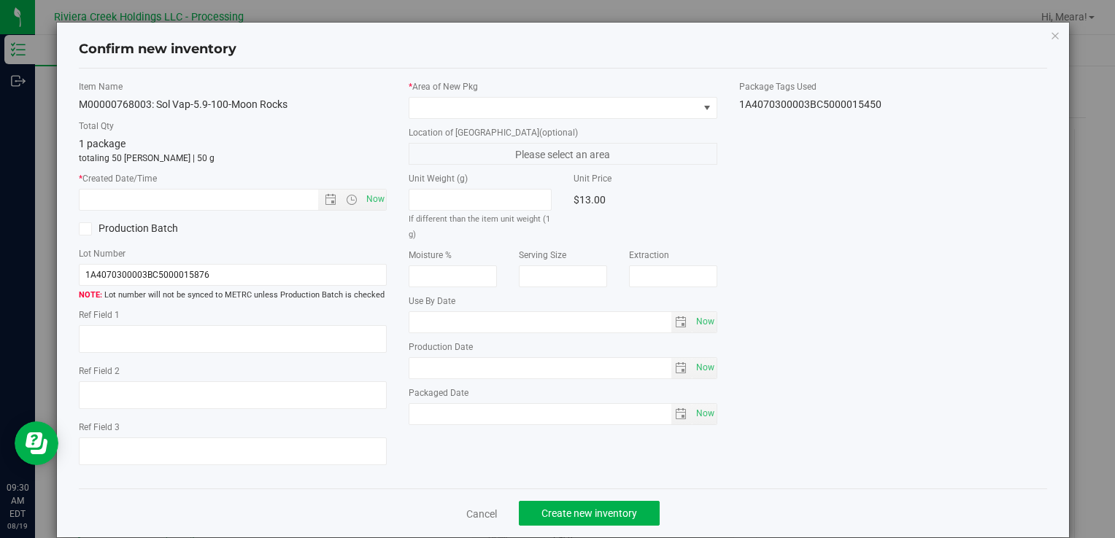
type input "[DATE]"
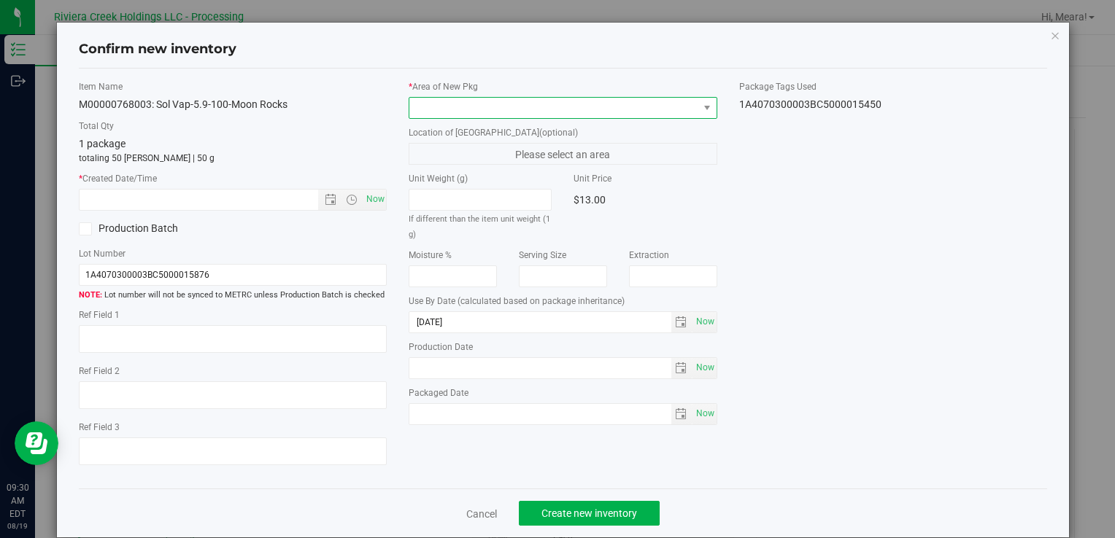
click at [632, 101] on span at bounding box center [553, 108] width 288 height 20
click at [487, 115] on span at bounding box center [553, 108] width 288 height 20
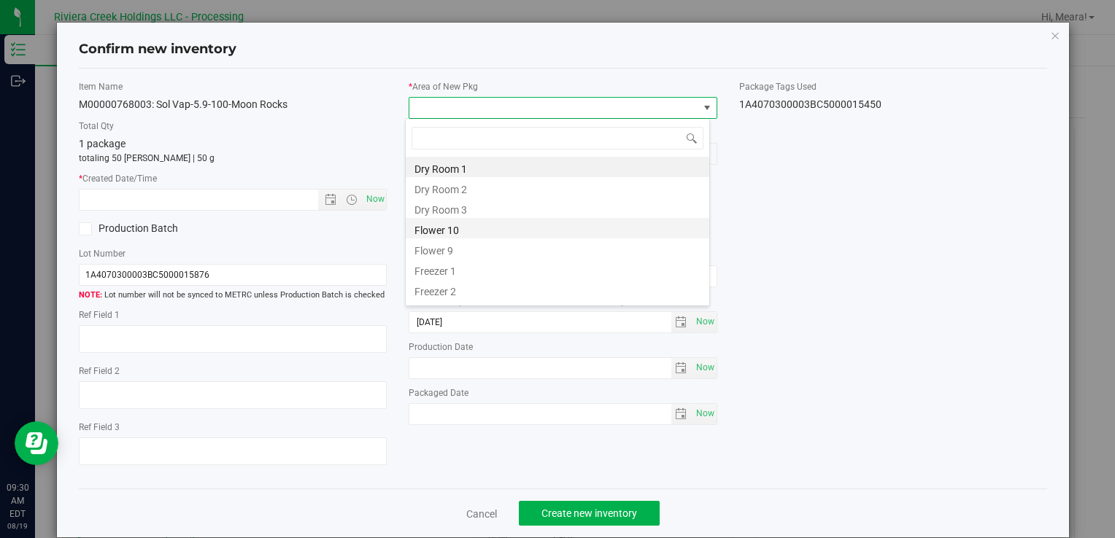
click at [472, 223] on li "Flower 10" at bounding box center [557, 228] width 303 height 20
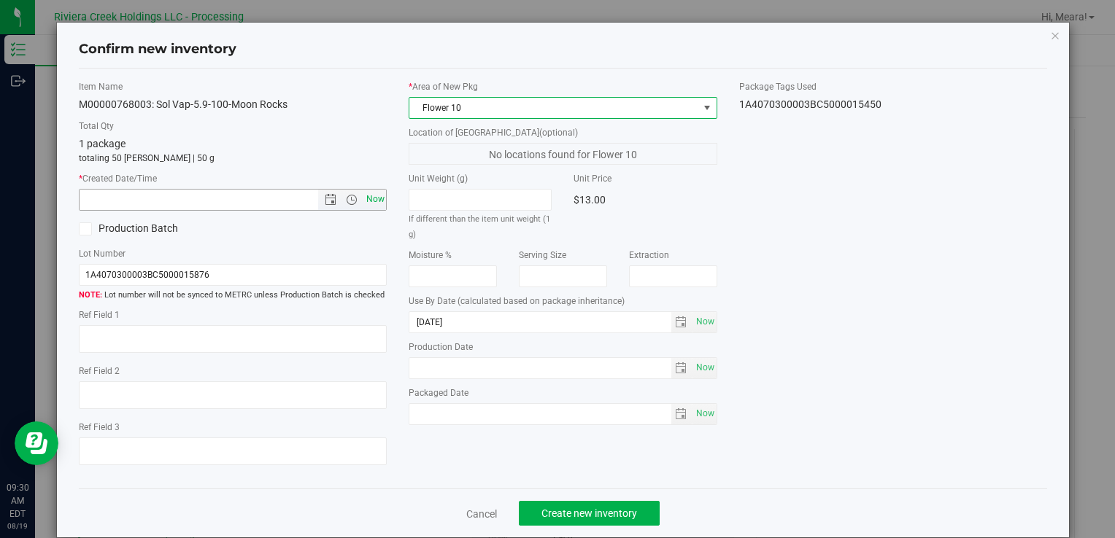
click at [371, 194] on span "Now" at bounding box center [375, 199] width 25 height 21
type input "[DATE] 9:30 AM"
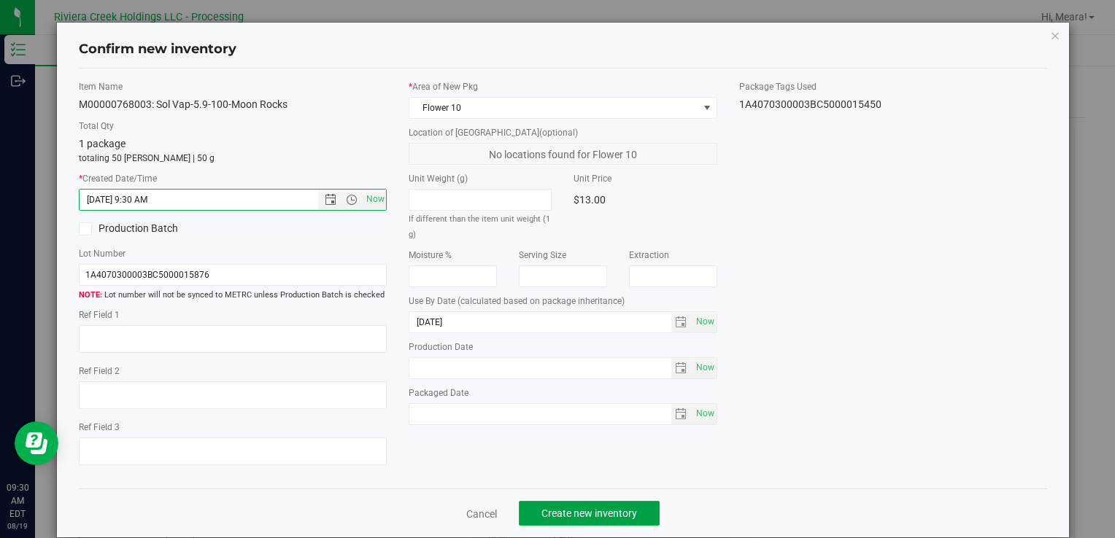
click at [636, 508] on button "Create new inventory" at bounding box center [589, 513] width 141 height 25
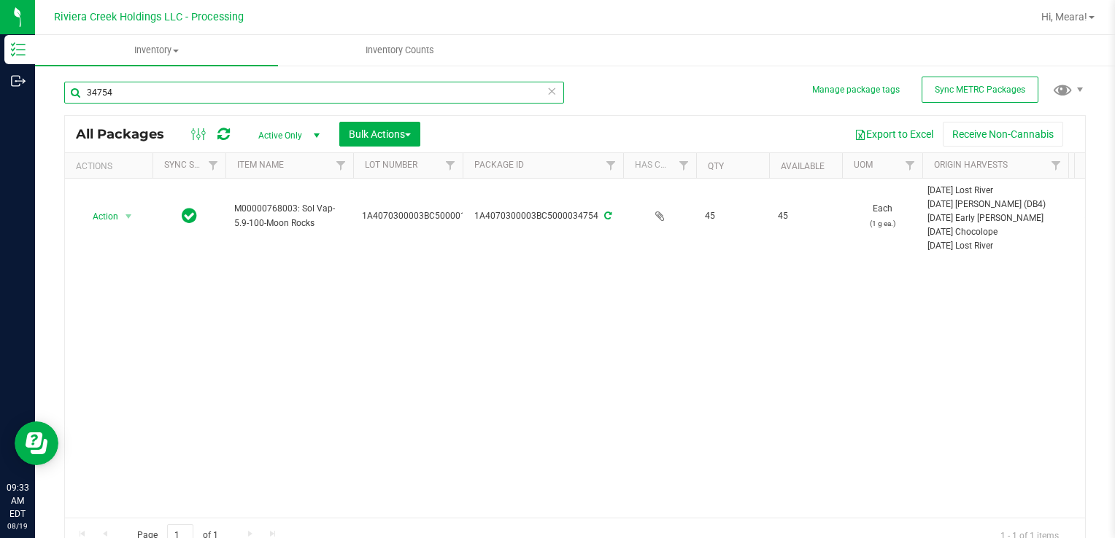
drag, startPoint x: 101, startPoint y: 94, endPoint x: 236, endPoint y: 115, distance: 135.9
click at [31, 85] on div "Inventory Outbound 09:33 AM EDT [DATE] 08/19 Riviera Creek Holdings LLC - Proce…" at bounding box center [557, 269] width 1115 height 538
type input "31333"
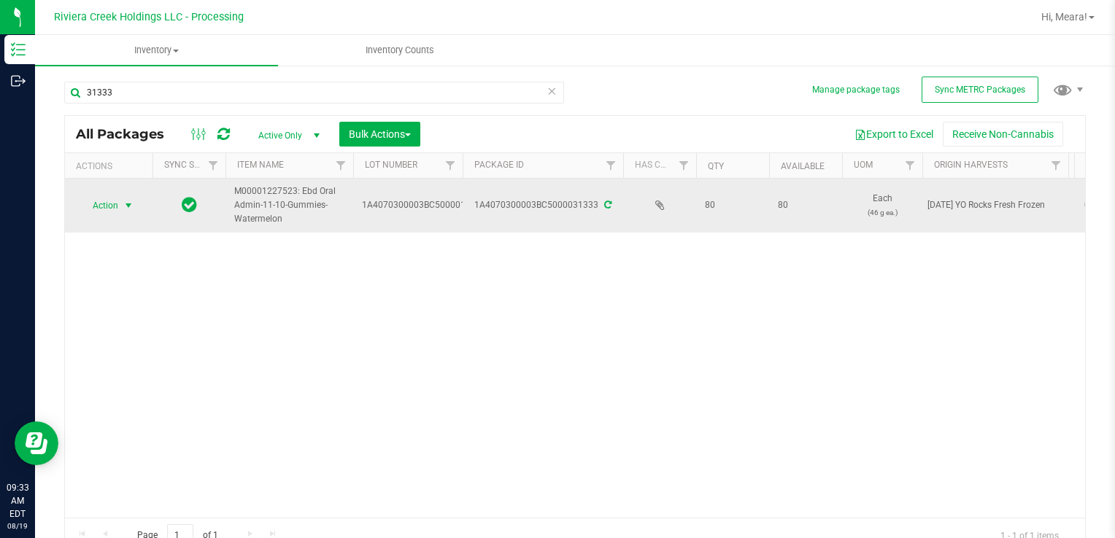
click at [122, 207] on span "select" at bounding box center [129, 206] width 18 height 20
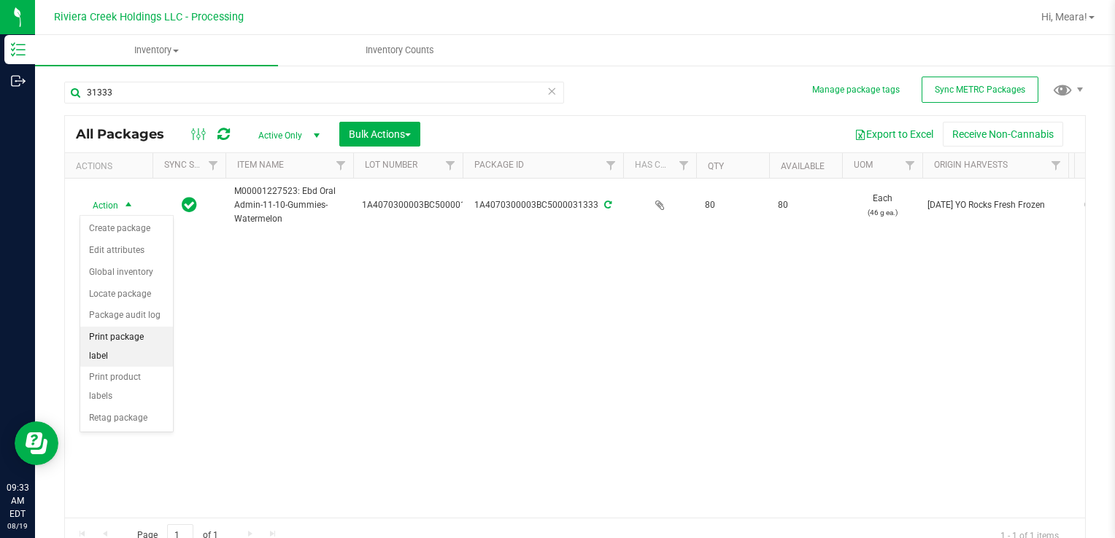
click at [158, 341] on li "Print package label" at bounding box center [126, 347] width 93 height 40
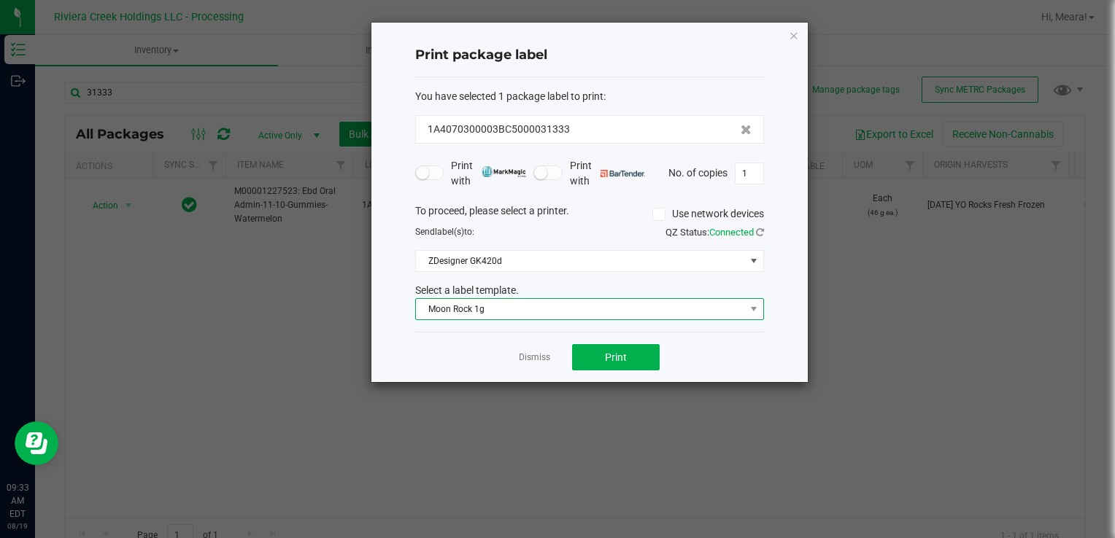
click at [457, 311] on span "Moon Rock 1g" at bounding box center [580, 309] width 329 height 20
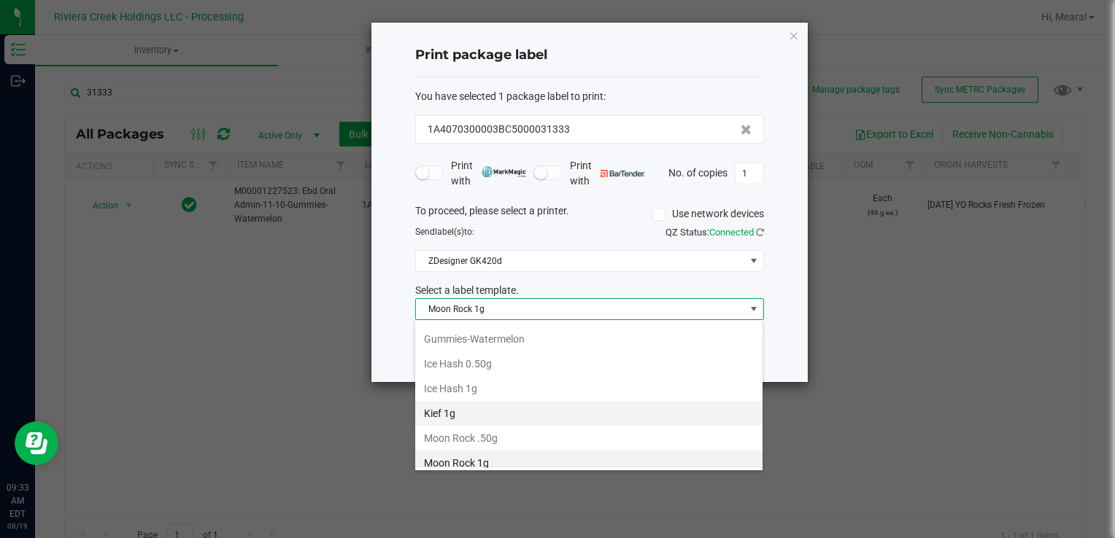
scroll to position [394, 0]
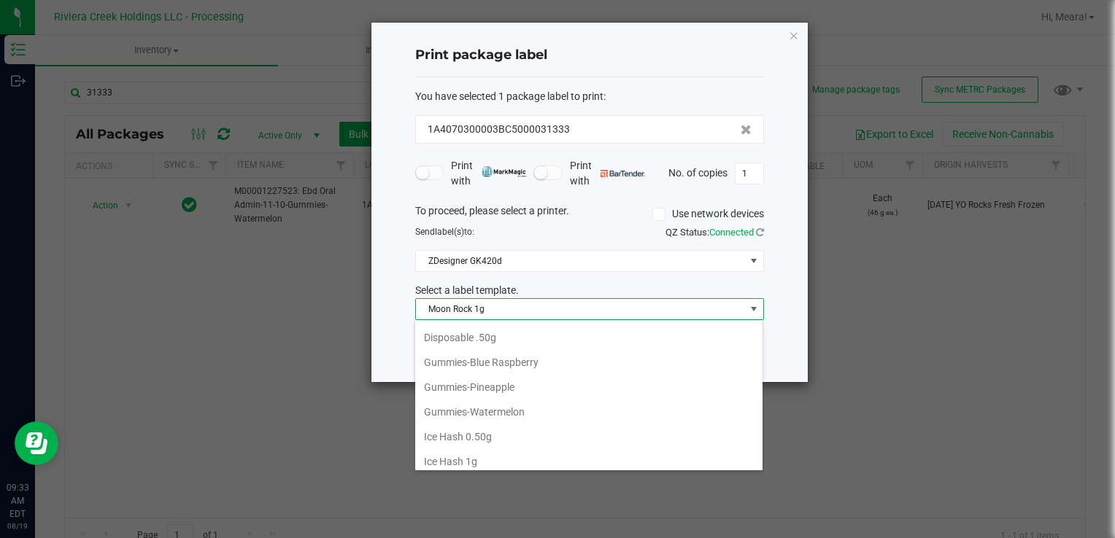
click at [498, 400] on li "Gummies-Watermelon" at bounding box center [588, 412] width 347 height 25
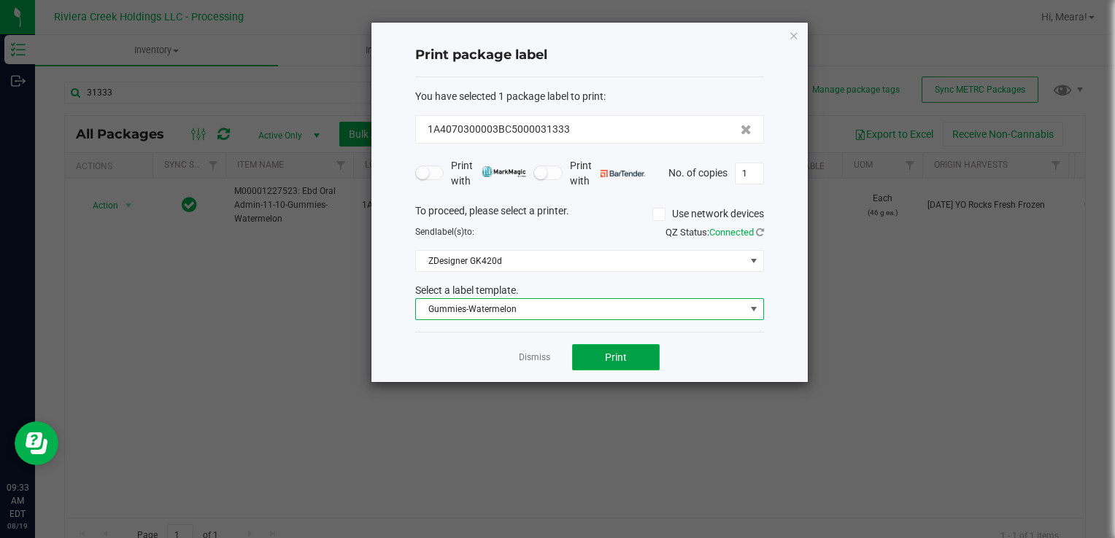
click at [616, 355] on span "Print" at bounding box center [616, 358] width 22 height 12
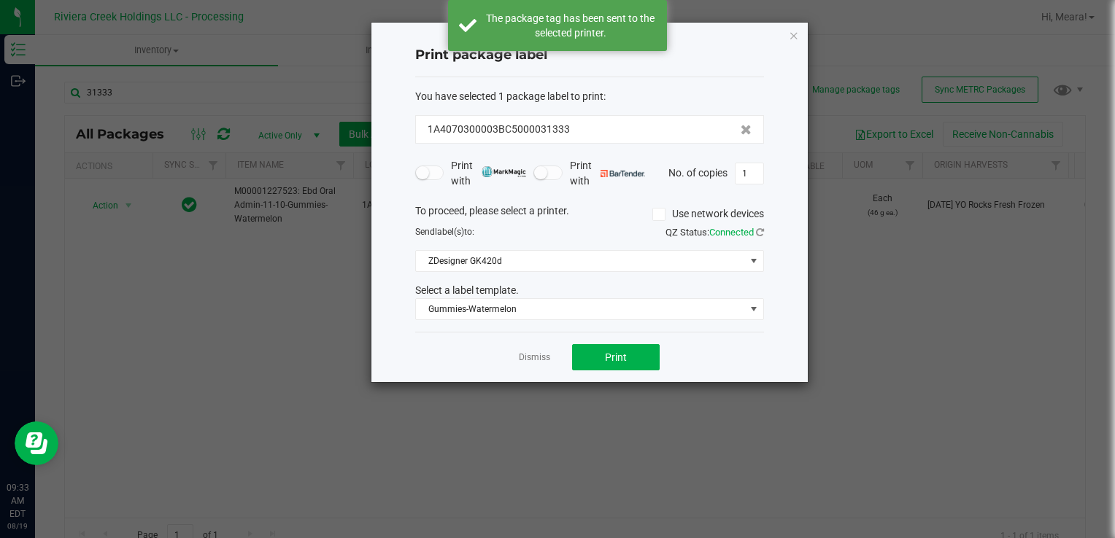
click at [541, 360] on link "Dismiss" at bounding box center [534, 358] width 31 height 12
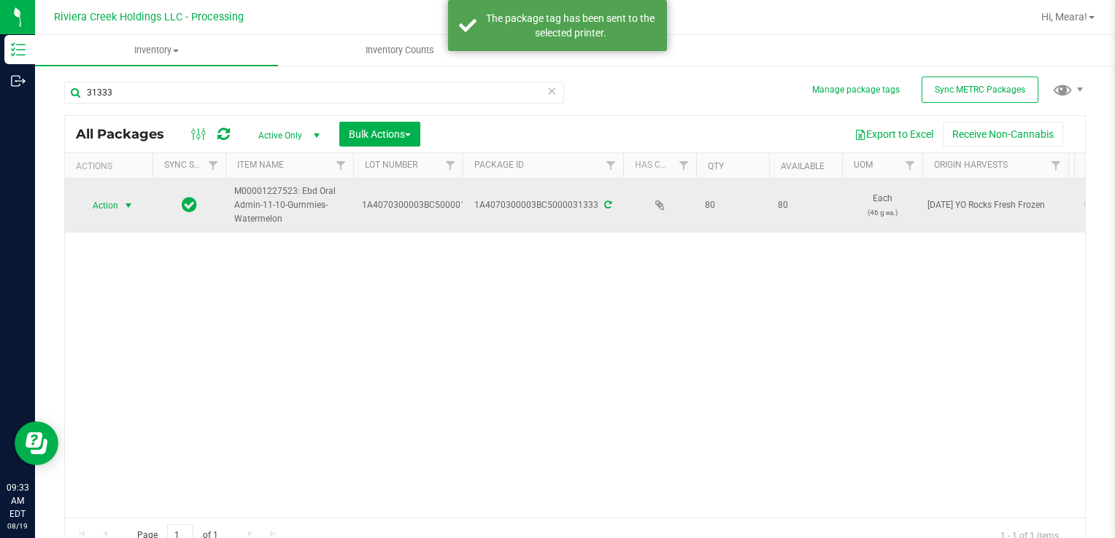
click at [128, 209] on span "select" at bounding box center [129, 206] width 12 height 12
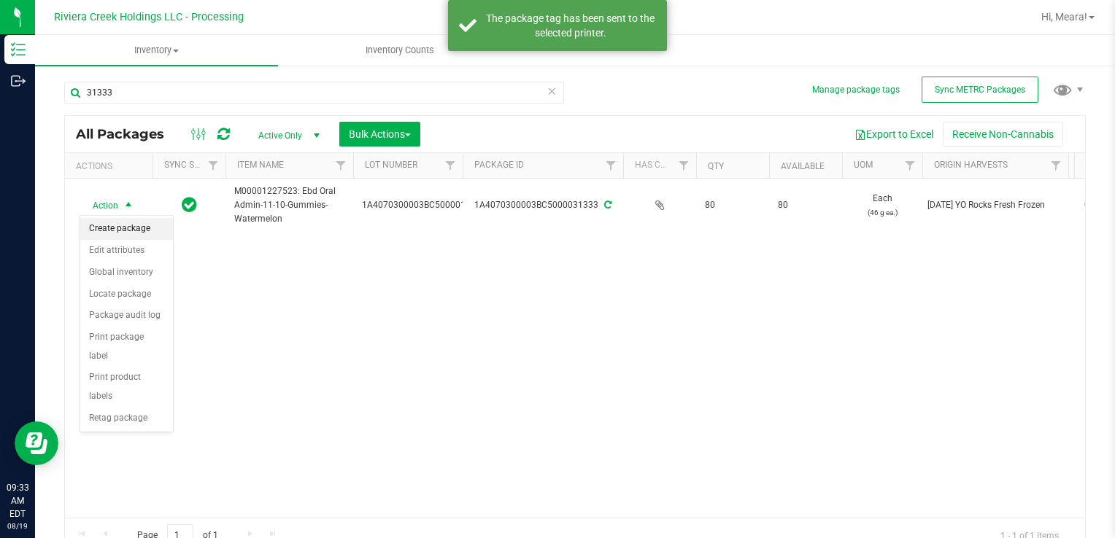
click at [139, 229] on li "Create package" at bounding box center [126, 229] width 93 height 22
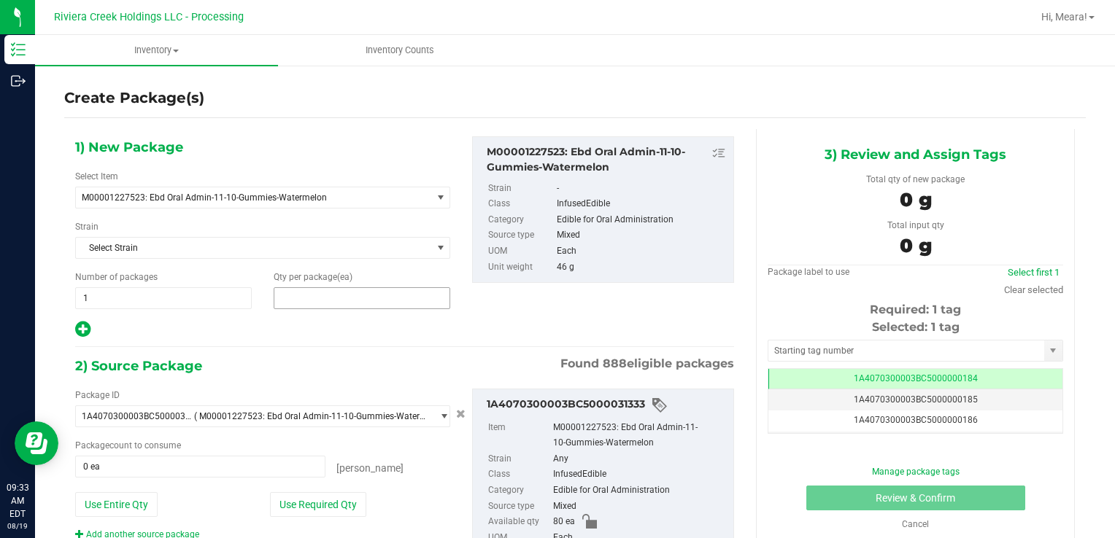
click at [367, 303] on span at bounding box center [362, 298] width 177 height 22
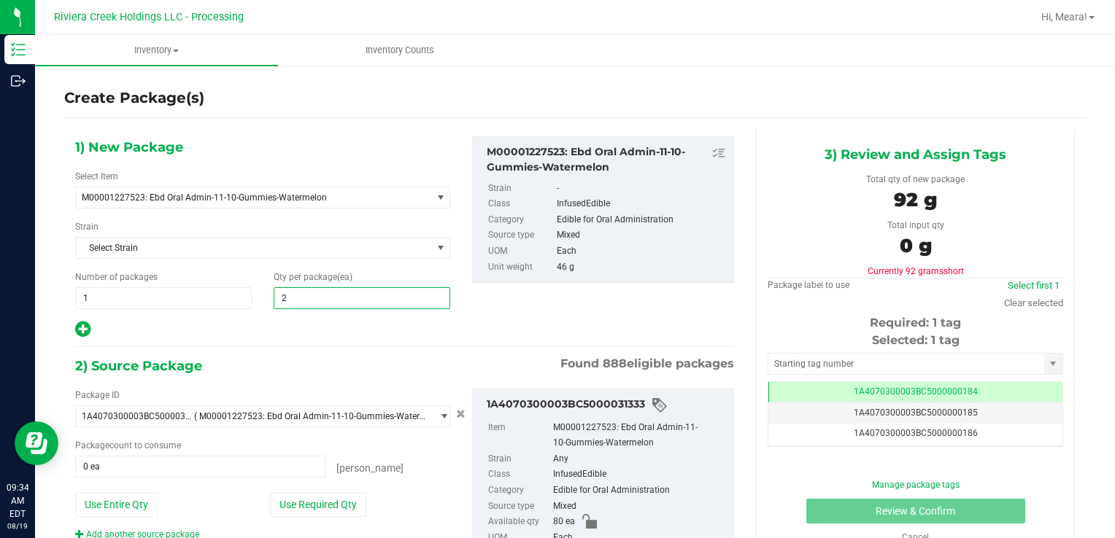
type input "20"
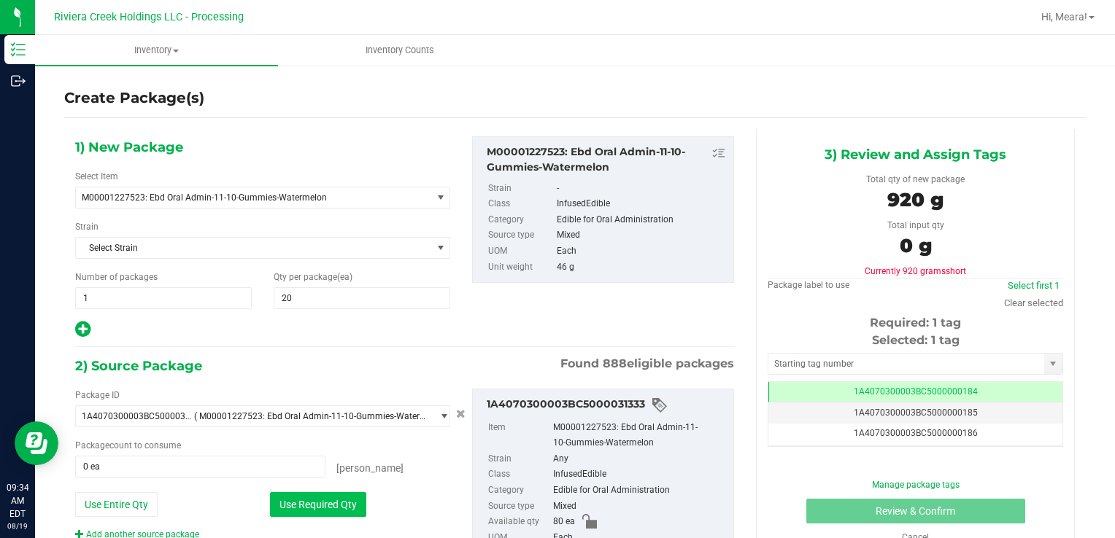
click at [333, 492] on button "Use Required Qty" at bounding box center [318, 504] width 96 height 25
type input "20 ea"
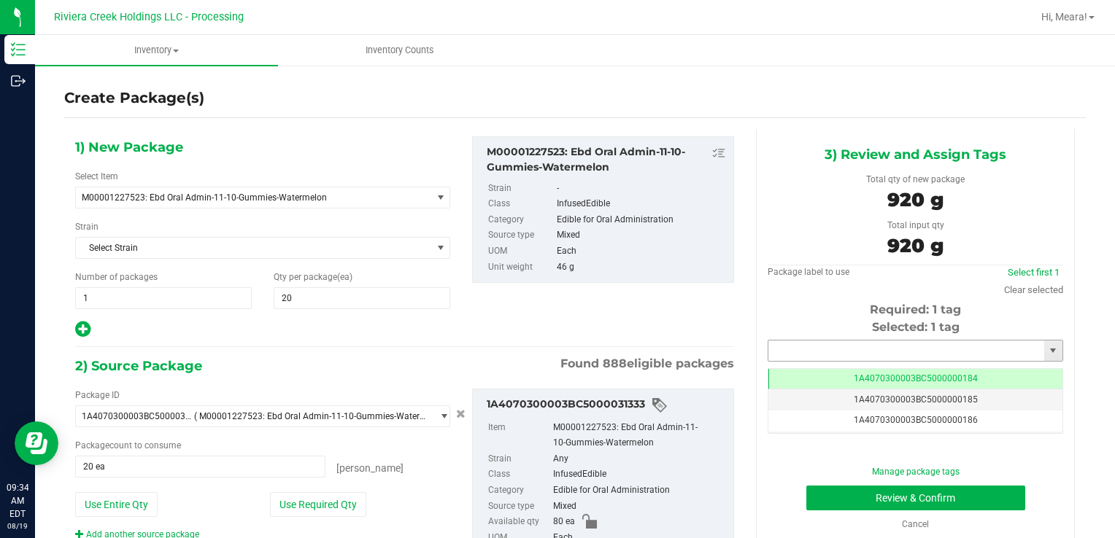
click at [794, 341] on input "text" at bounding box center [906, 351] width 276 height 20
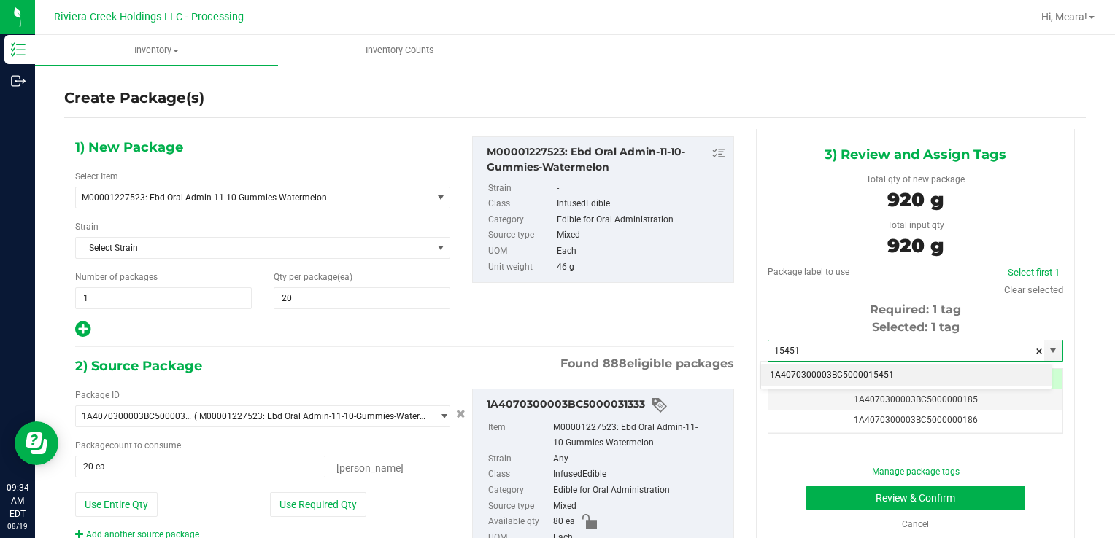
click at [798, 369] on li "1A4070300003BC5000015451" at bounding box center [906, 376] width 290 height 22
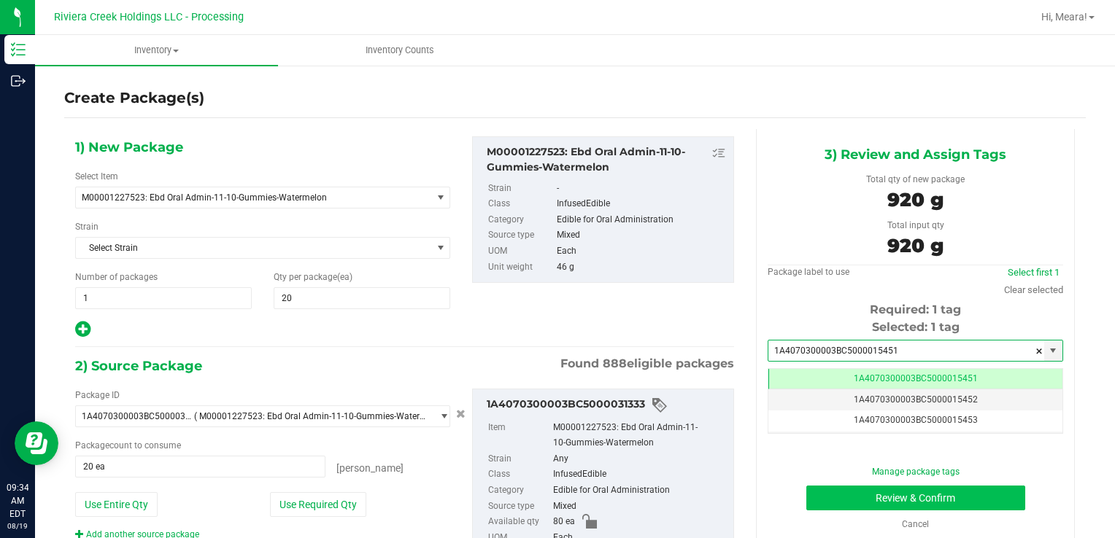
type input "1A4070300003BC5000015451"
click at [811, 495] on button "Review & Confirm" at bounding box center [915, 498] width 219 height 25
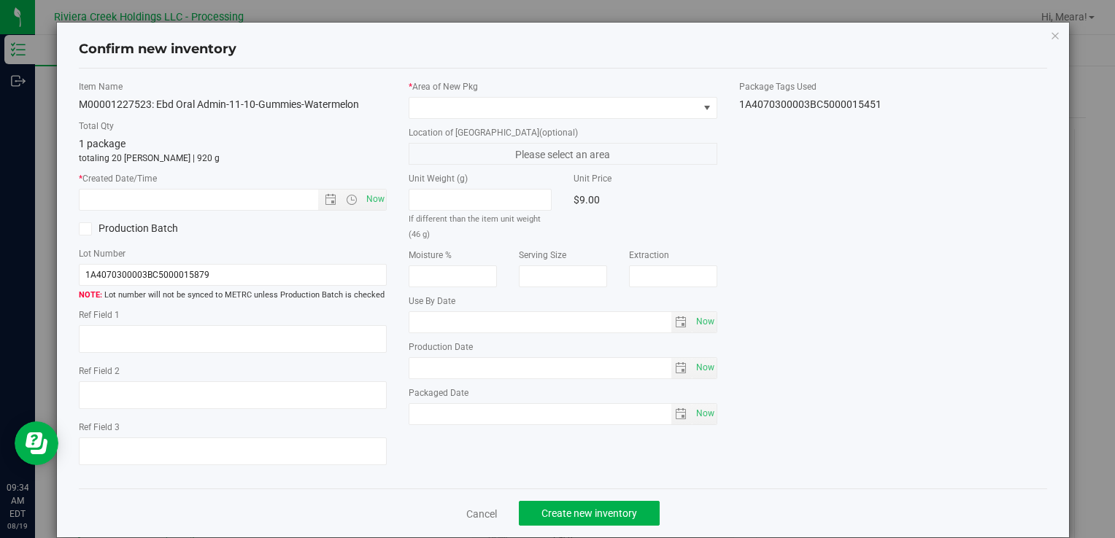
type input "[DATE]"
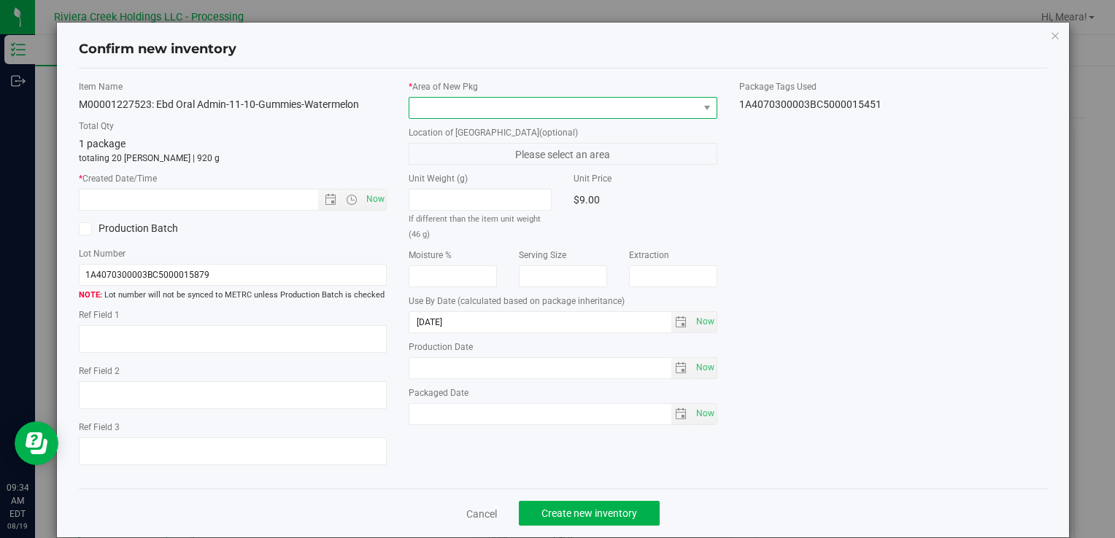
drag, startPoint x: 564, startPoint y: 107, endPoint x: 557, endPoint y: 109, distance: 7.9
click at [563, 107] on span at bounding box center [553, 108] width 288 height 20
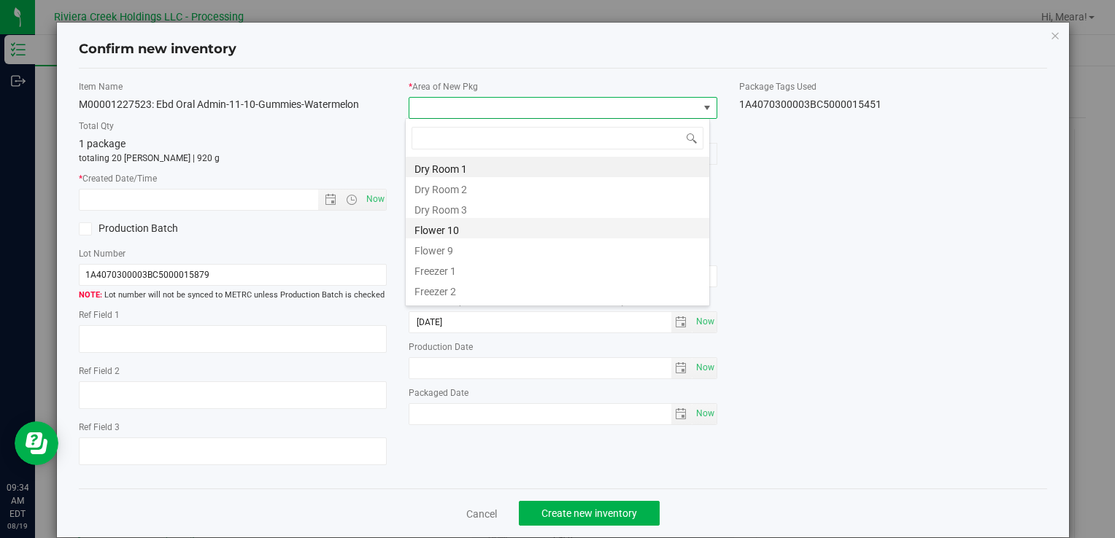
click at [474, 232] on li "Flower 10" at bounding box center [557, 228] width 303 height 20
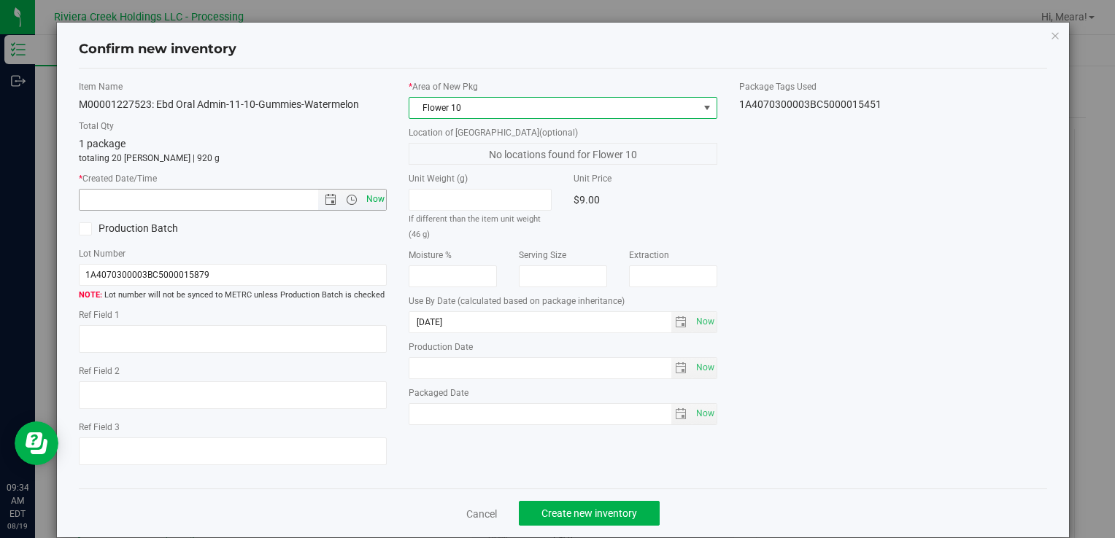
click at [374, 194] on span "Now" at bounding box center [375, 199] width 25 height 21
type input "[DATE] 9:34 AM"
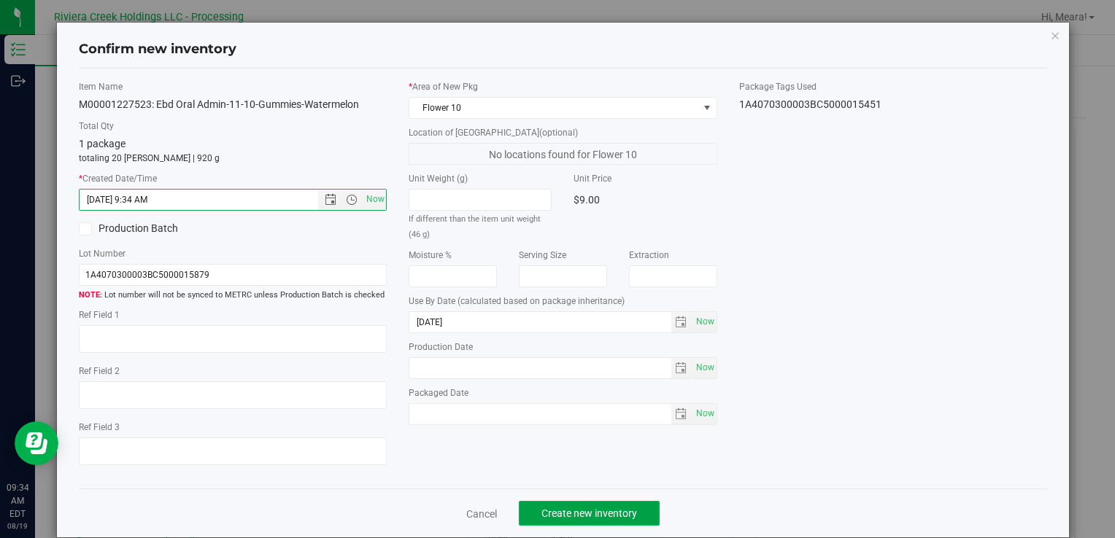
drag, startPoint x: 611, startPoint y: 524, endPoint x: 592, endPoint y: 519, distance: 20.2
click at [607, 522] on button "Create new inventory" at bounding box center [589, 513] width 141 height 25
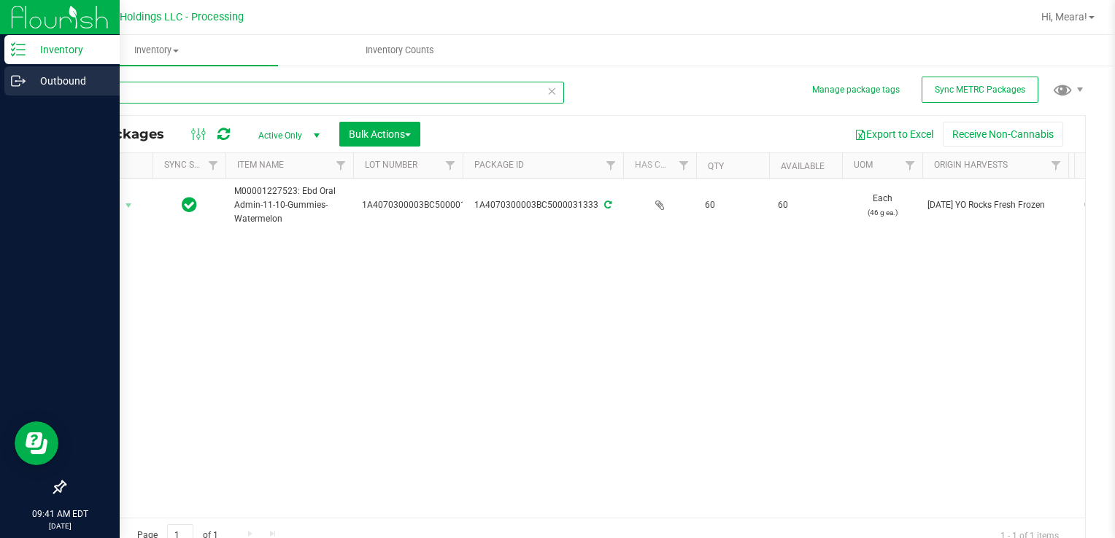
drag, startPoint x: 149, startPoint y: 96, endPoint x: 0, endPoint y: 80, distance: 149.7
click at [0, 80] on html "Inventory Outbound 09:41 AM EDT [DATE] 08/19 Riviera Creek Holdings LLC - Proce…" at bounding box center [557, 269] width 1115 height 538
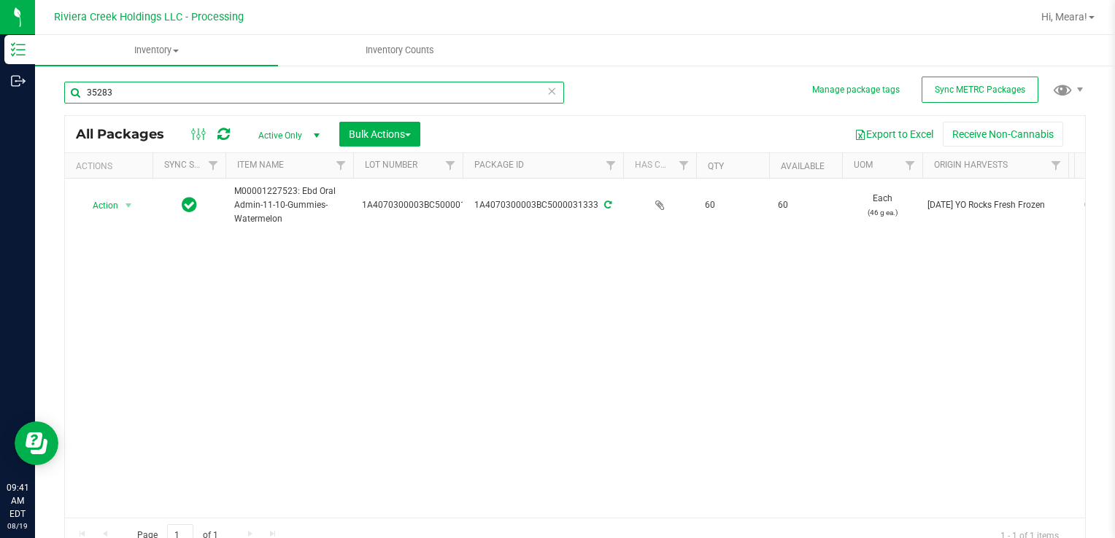
type input "35283"
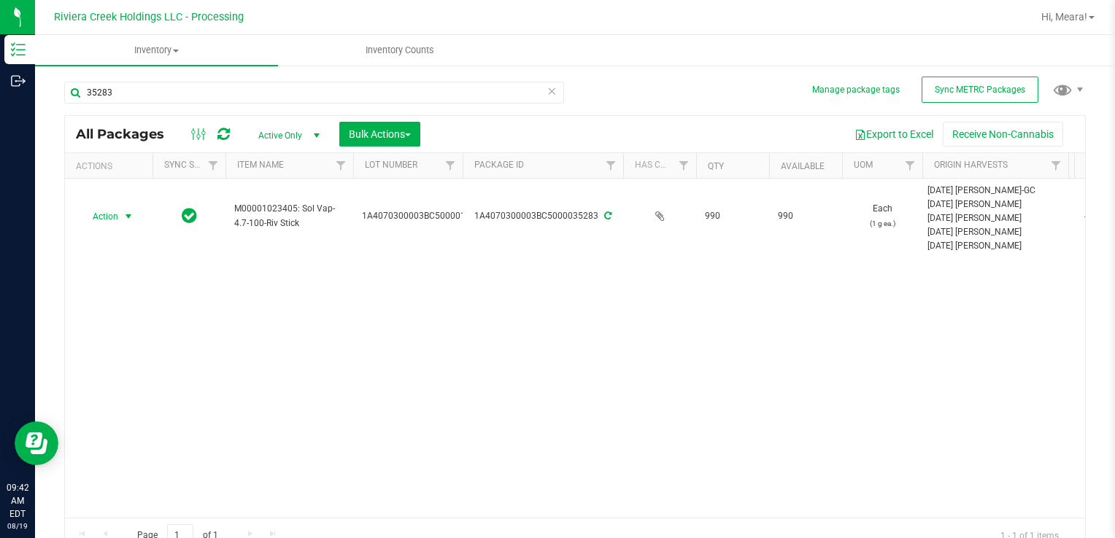
drag, startPoint x: 117, startPoint y: 215, endPoint x: 117, endPoint y: 256, distance: 40.9
click at [115, 216] on span "Action" at bounding box center [99, 216] width 39 height 20
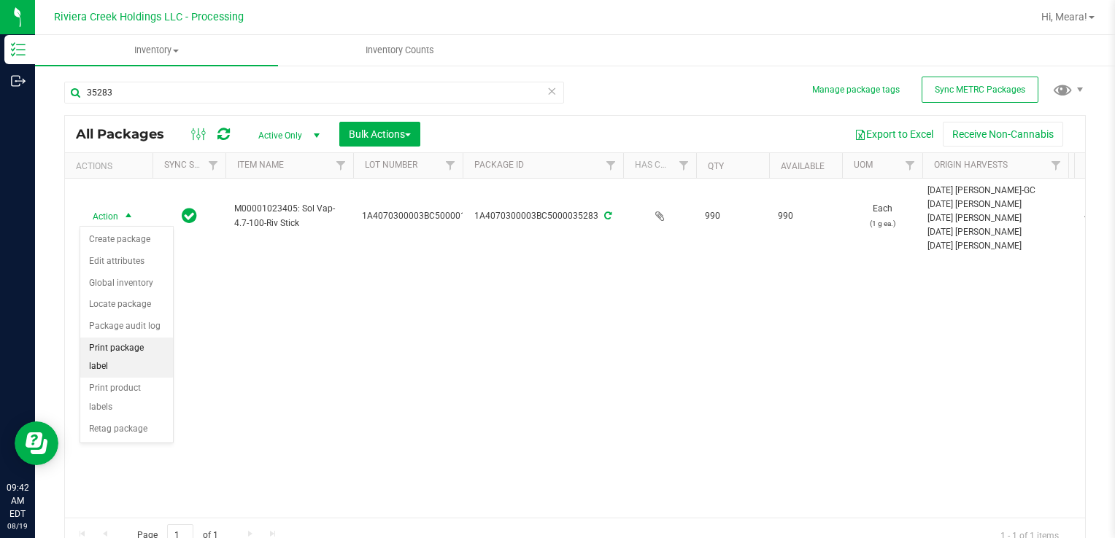
click at [136, 348] on li "Print package label" at bounding box center [126, 358] width 93 height 40
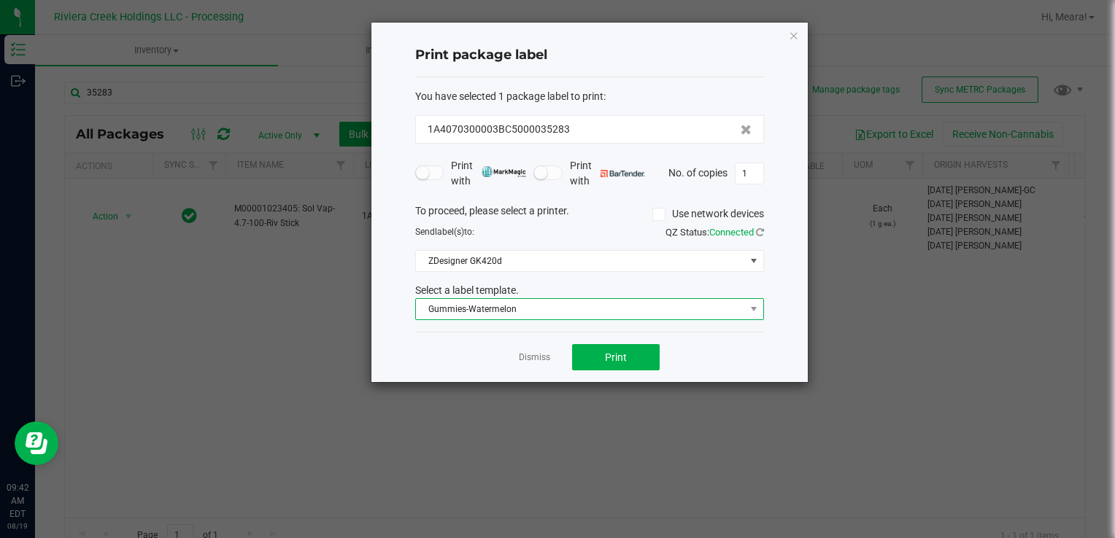
click at [557, 301] on span "Gummies-Watermelon" at bounding box center [580, 309] width 329 height 20
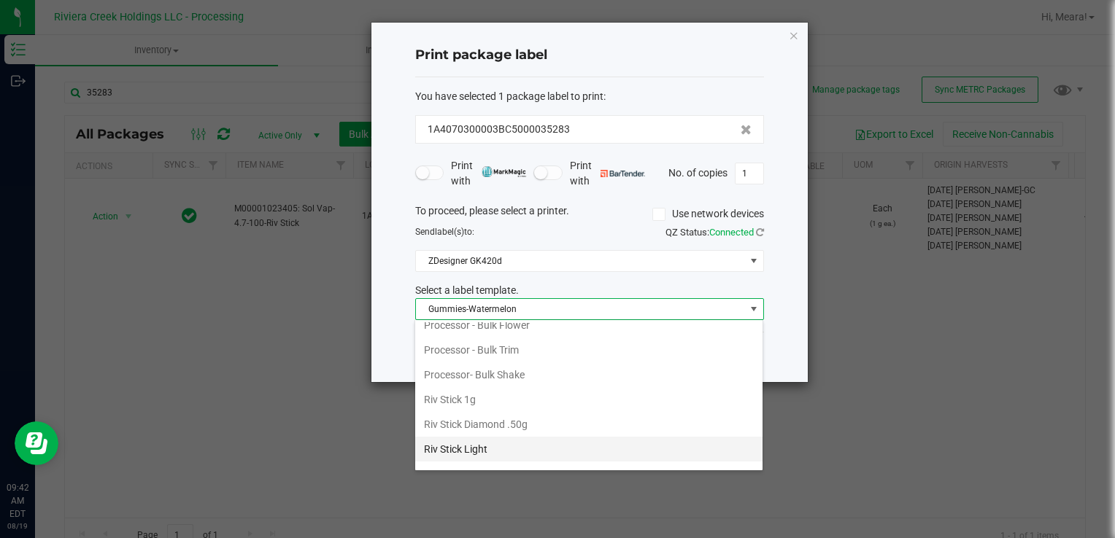
scroll to position [687, 0]
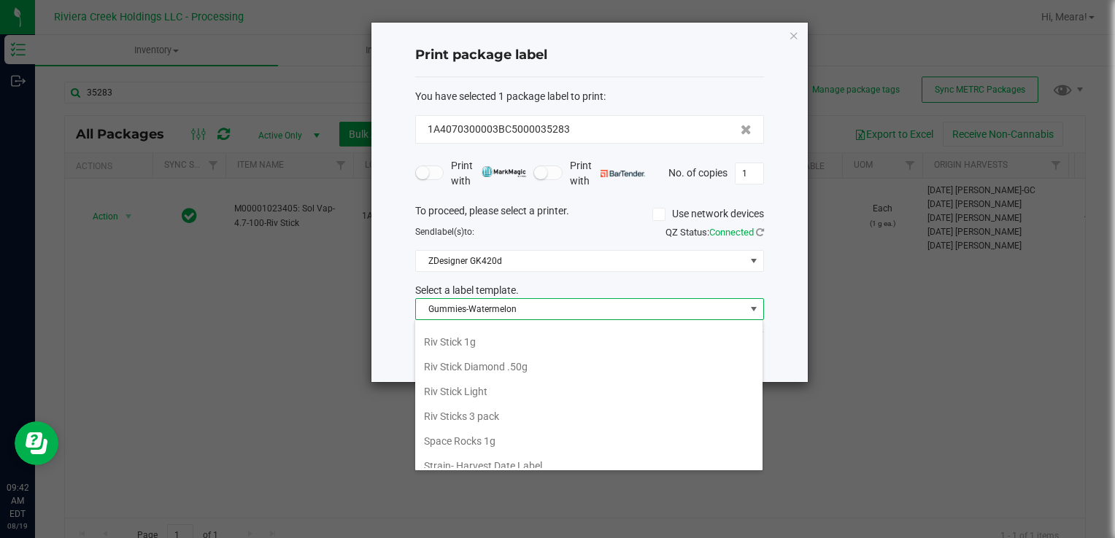
drag, startPoint x: 484, startPoint y: 338, endPoint x: 500, endPoint y: 330, distance: 18.3
click at [484, 337] on li "Riv Stick 1g" at bounding box center [588, 342] width 347 height 25
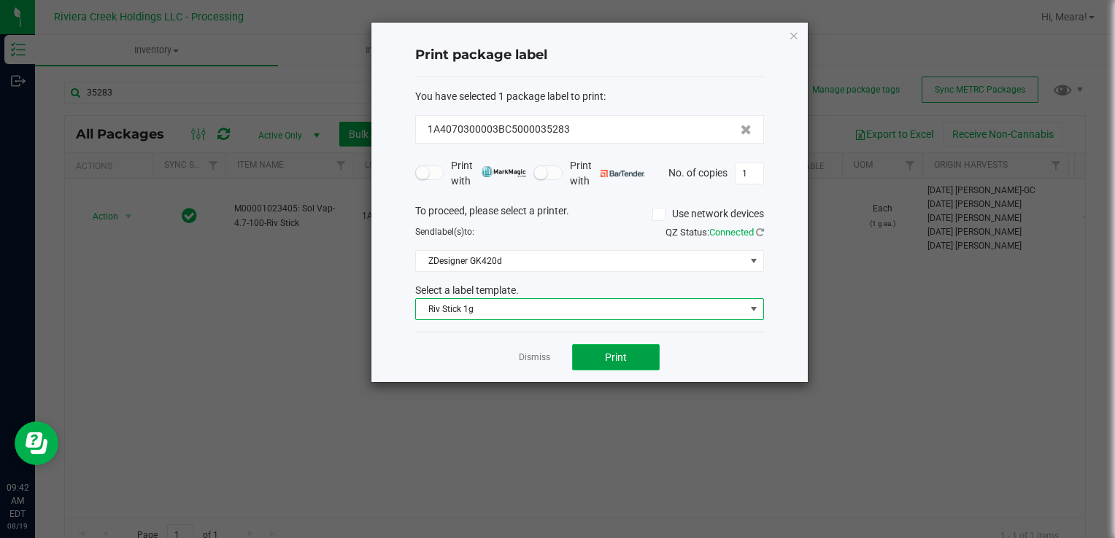
click at [619, 356] on span "Print" at bounding box center [616, 358] width 22 height 12
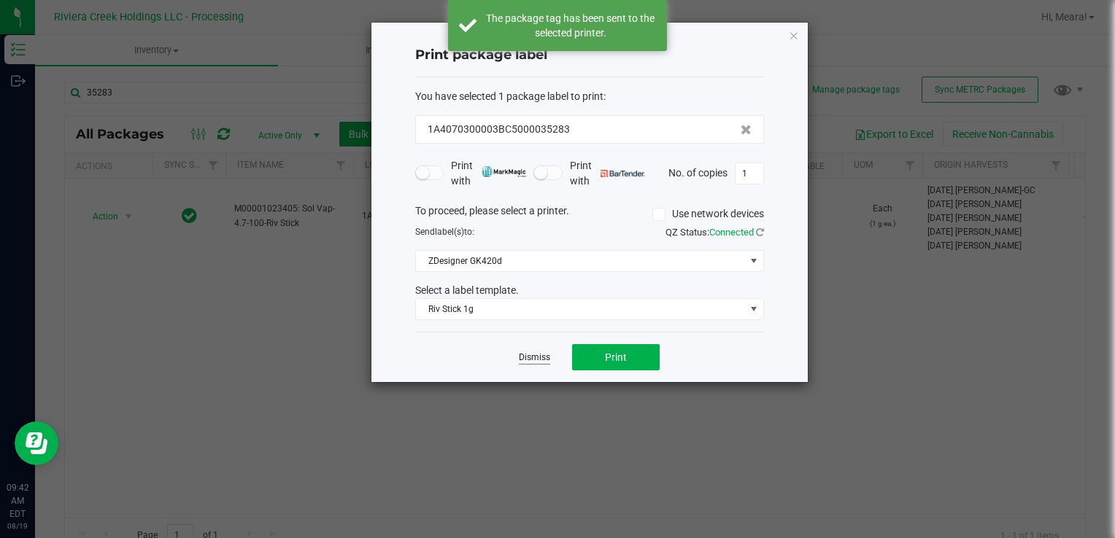
click at [551, 357] on div "Dismiss Print" at bounding box center [589, 357] width 349 height 50
drag, startPoint x: 533, startPoint y: 358, endPoint x: 460, endPoint y: 332, distance: 78.2
click at [533, 357] on link "Dismiss" at bounding box center [534, 358] width 31 height 12
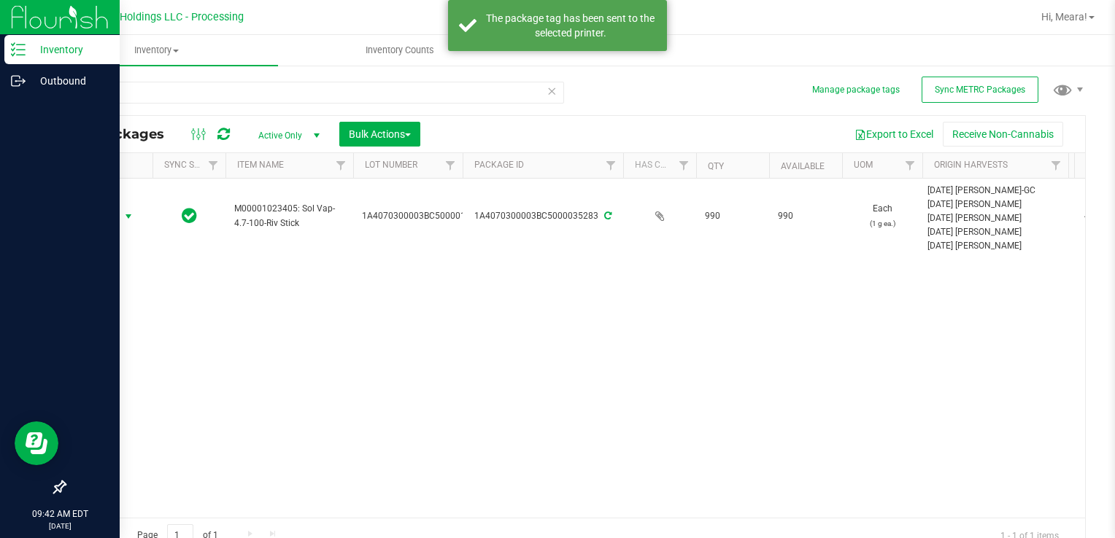
click at [105, 206] on div at bounding box center [60, 286] width 120 height 376
click at [112, 209] on div at bounding box center [60, 286] width 120 height 376
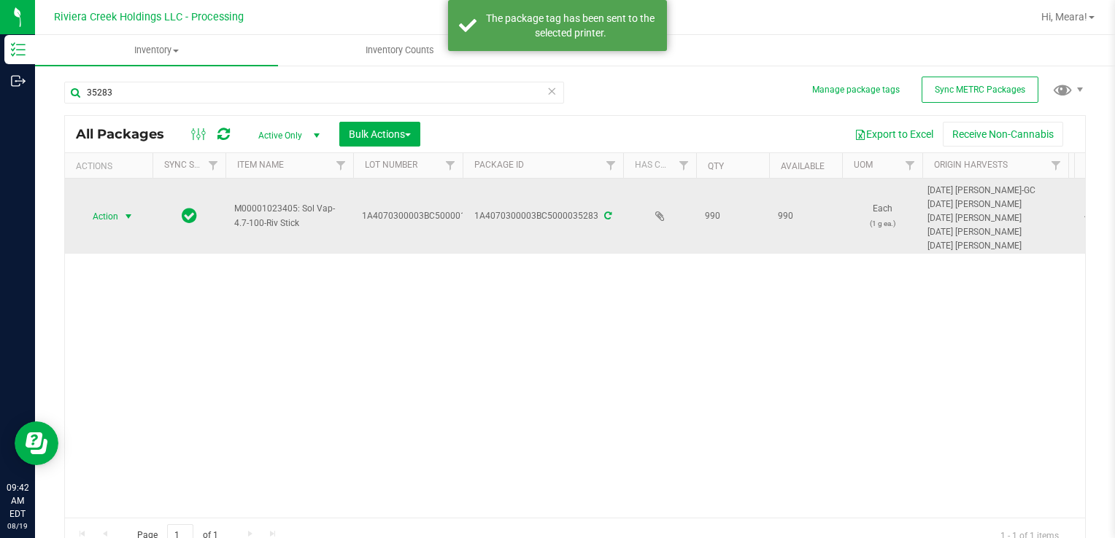
click at [123, 215] on span "select" at bounding box center [129, 217] width 12 height 12
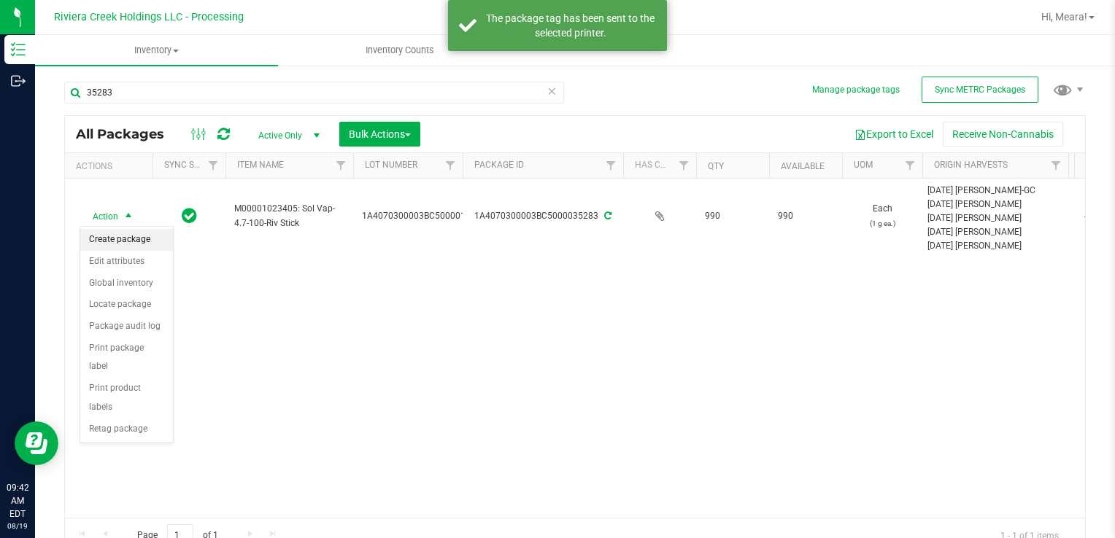
click at [123, 233] on li "Create package" at bounding box center [126, 240] width 93 height 22
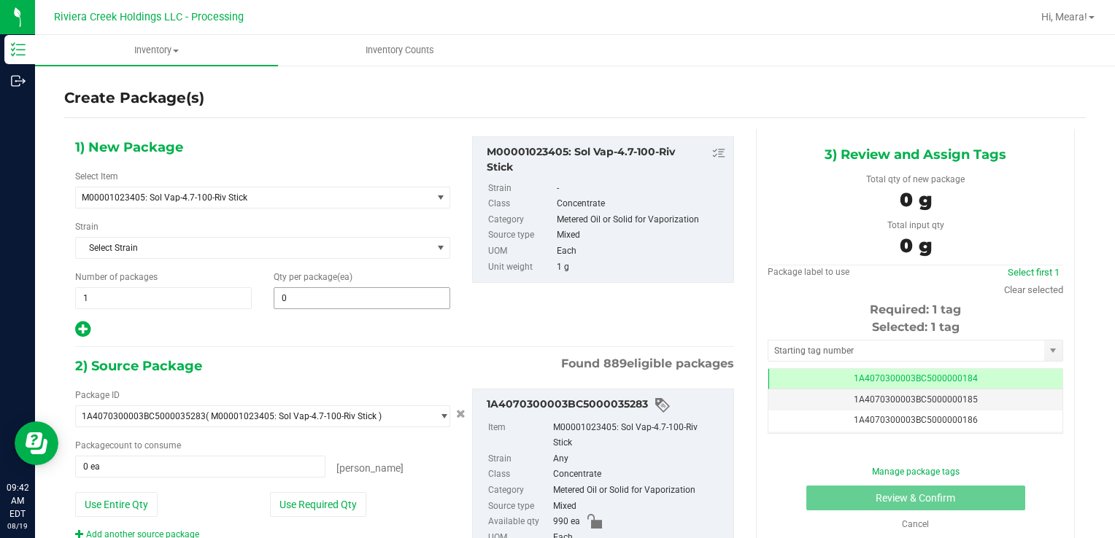
click at [341, 305] on span "0 0" at bounding box center [362, 298] width 177 height 22
click at [333, 301] on span at bounding box center [362, 298] width 177 height 22
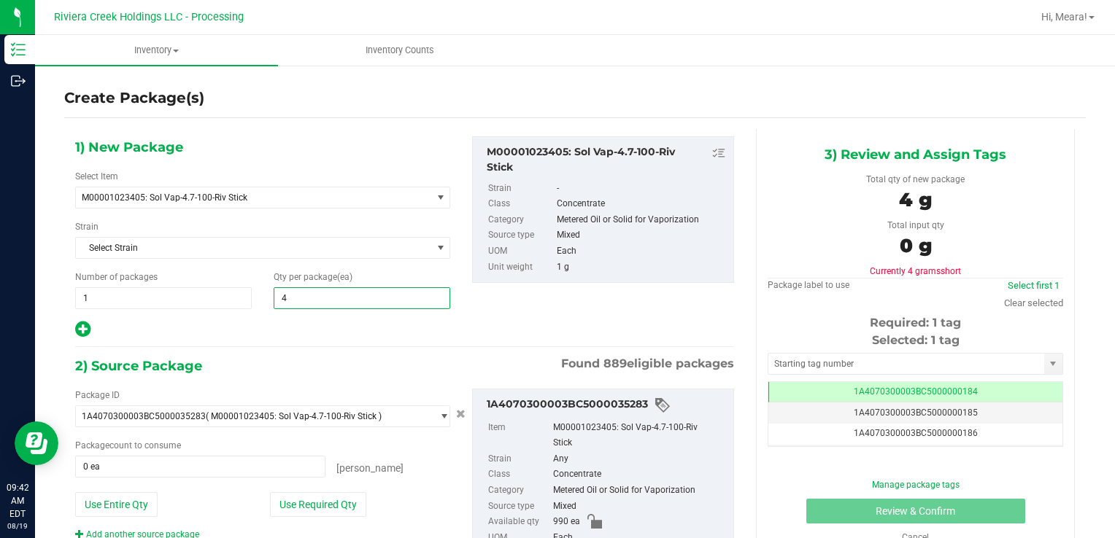
type input "40"
click at [322, 486] on div "Package ID 1A4070300003BC5000035283 ( M00001023405: Sol Vap-4.7-100-Riv Stick )…" at bounding box center [262, 465] width 397 height 152
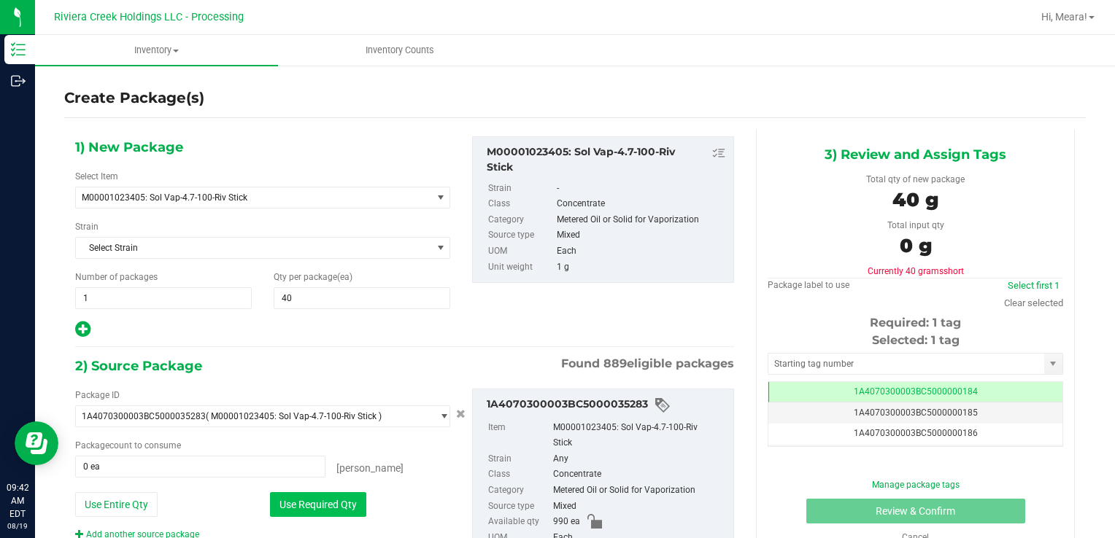
click at [315, 495] on button "Use Required Qty" at bounding box center [318, 504] width 96 height 25
type input "40 ea"
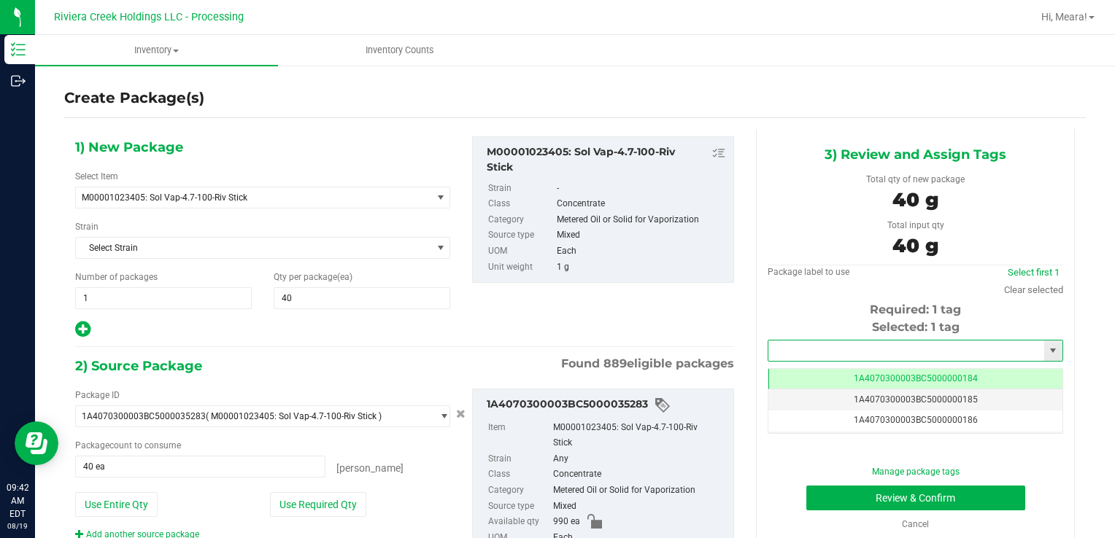
click at [843, 348] on input "text" at bounding box center [906, 351] width 276 height 20
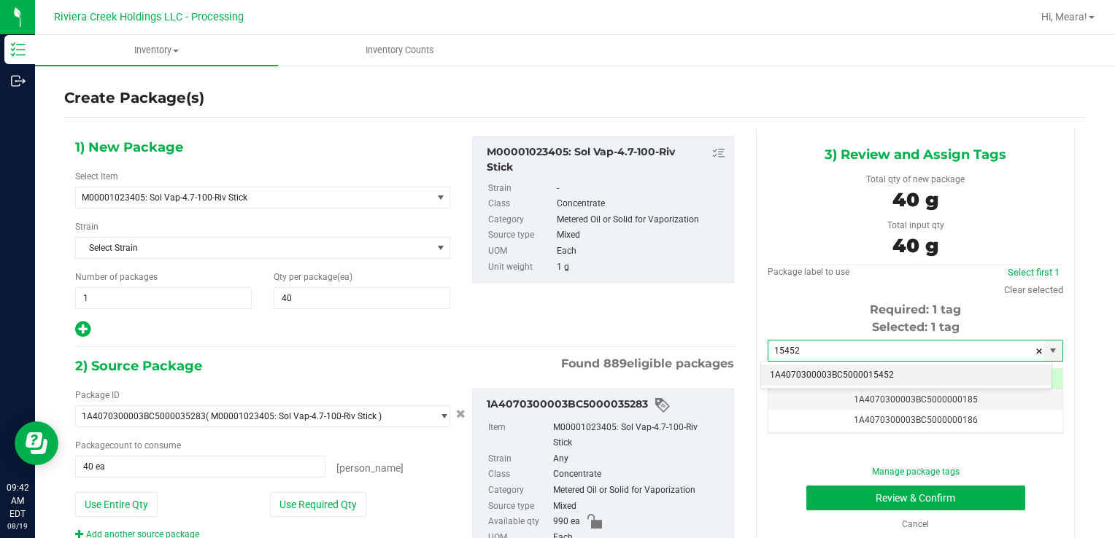
click at [837, 371] on li "1A4070300003BC5000015452" at bounding box center [906, 376] width 290 height 22
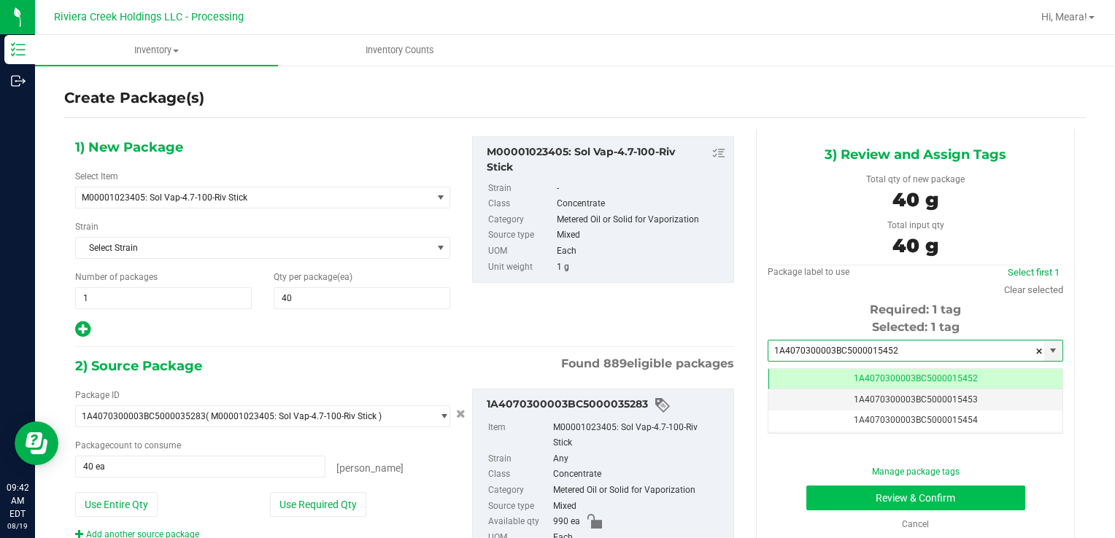
type input "1A4070300003BC5000015452"
click at [835, 496] on button "Review & Confirm" at bounding box center [915, 498] width 219 height 25
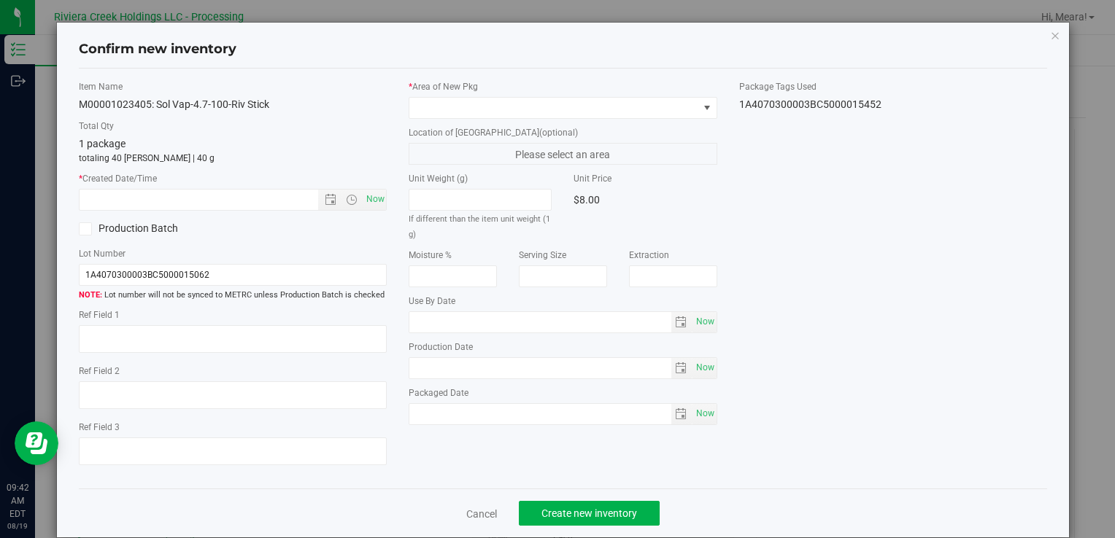
type input "[DATE]"
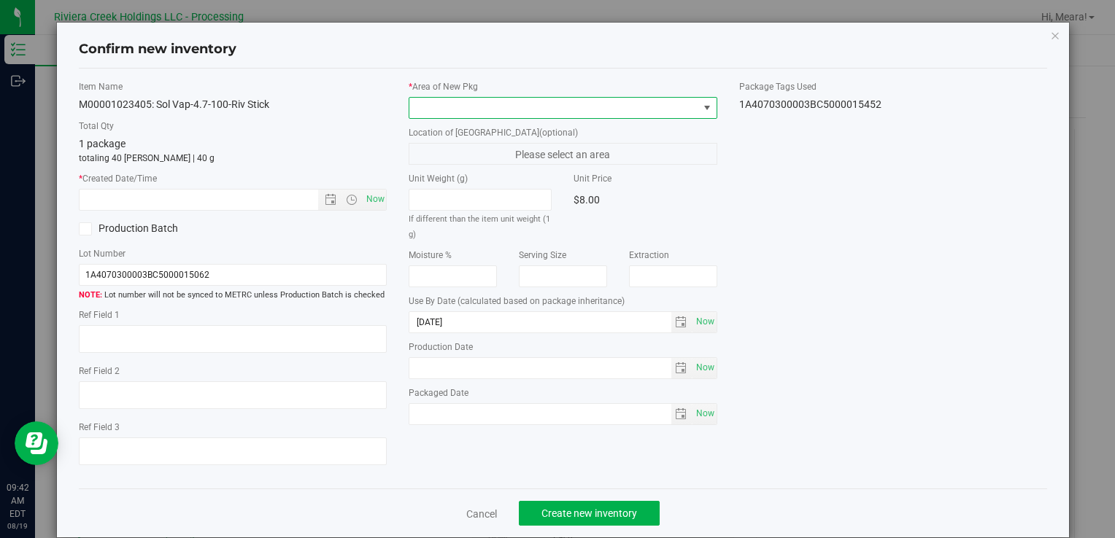
click at [589, 97] on span at bounding box center [563, 108] width 308 height 22
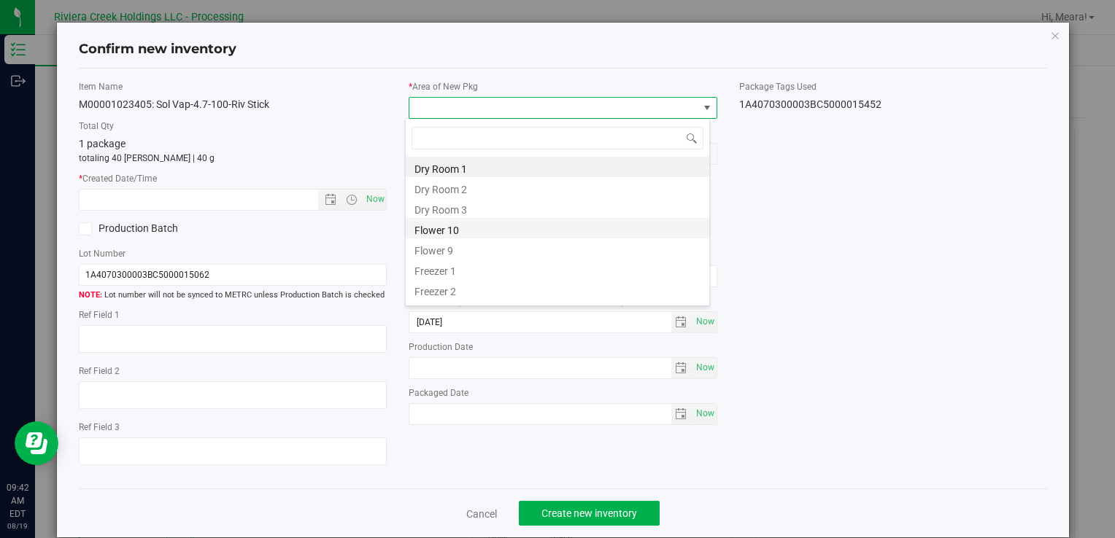
click at [430, 235] on li "Flower 10" at bounding box center [557, 228] width 303 height 20
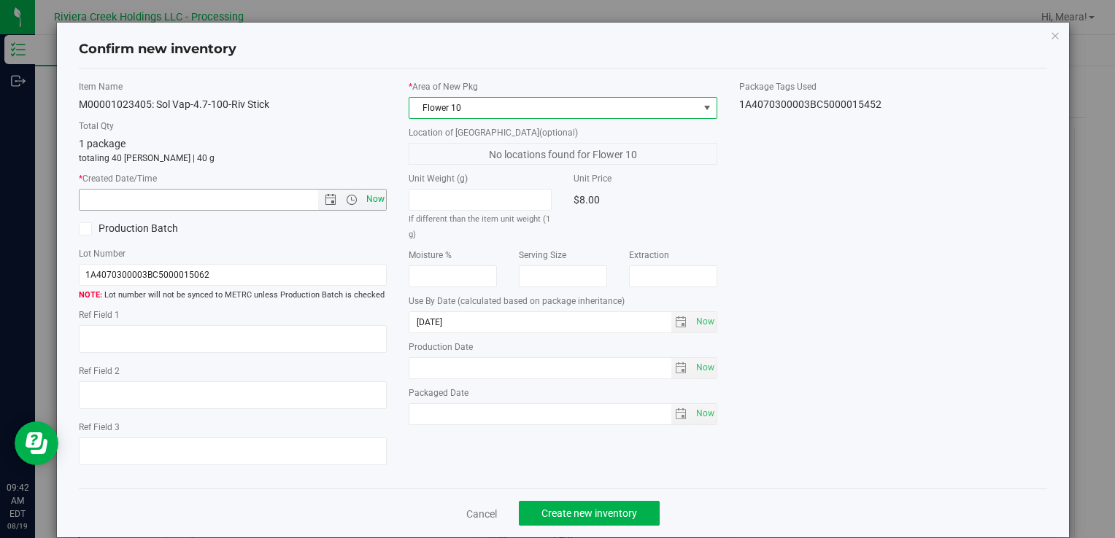
click at [374, 200] on span "Now" at bounding box center [375, 199] width 25 height 21
type input "[DATE] 9:42 AM"
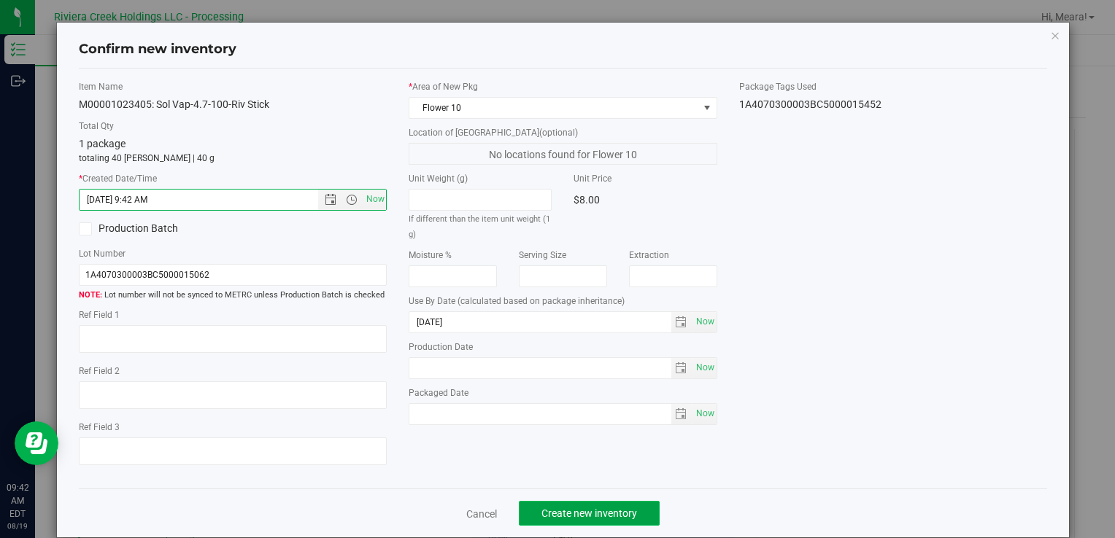
click at [563, 510] on span "Create new inventory" at bounding box center [589, 514] width 96 height 12
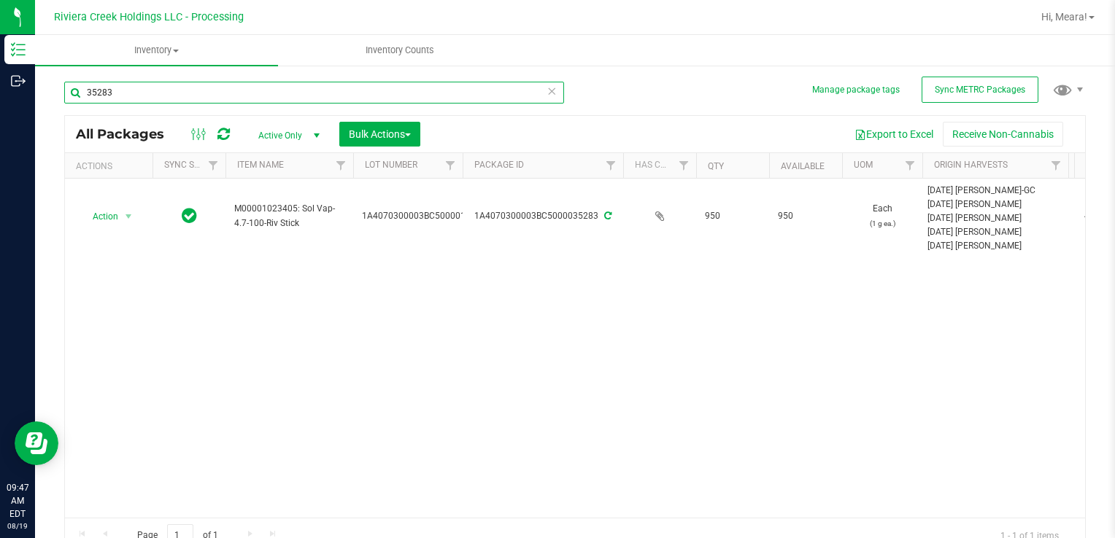
drag, startPoint x: 145, startPoint y: 86, endPoint x: -3, endPoint y: 93, distance: 148.3
click at [0, 93] on html "Inventory Outbound 09:47 AM EDT [DATE] 08/19 Riviera Creek Holdings LLC - Proce…" at bounding box center [557, 269] width 1115 height 538
type input "35380"
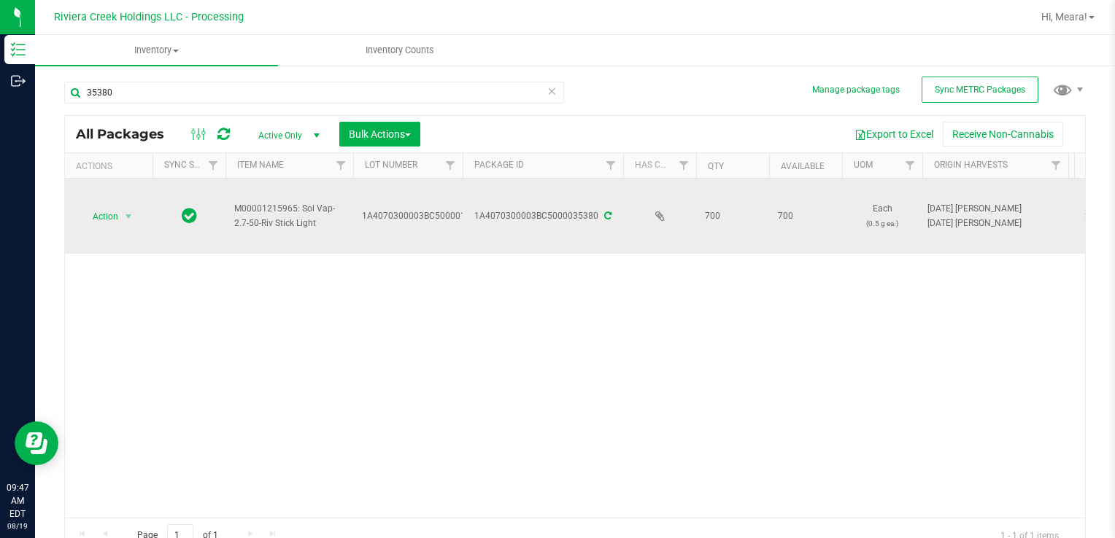
click at [137, 219] on div "Action Action Create package Edit attributes Global inventory Locate package Pa…" at bounding box center [109, 216] width 70 height 20
click at [107, 209] on span "Action" at bounding box center [99, 216] width 39 height 20
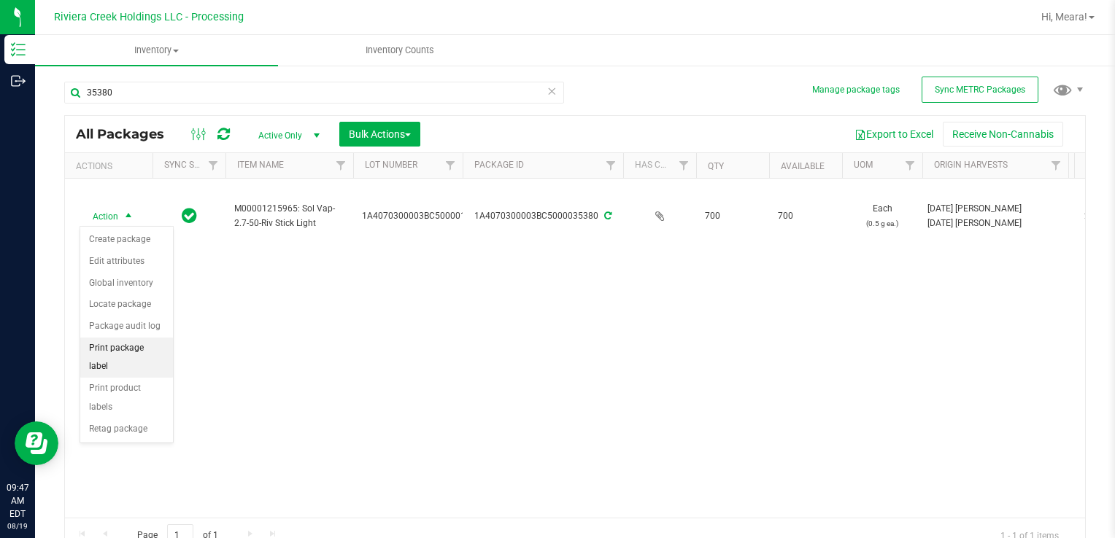
drag, startPoint x: 158, startPoint y: 354, endPoint x: 160, endPoint y: 341, distance: 12.7
click at [156, 350] on li "Print package label" at bounding box center [126, 358] width 93 height 40
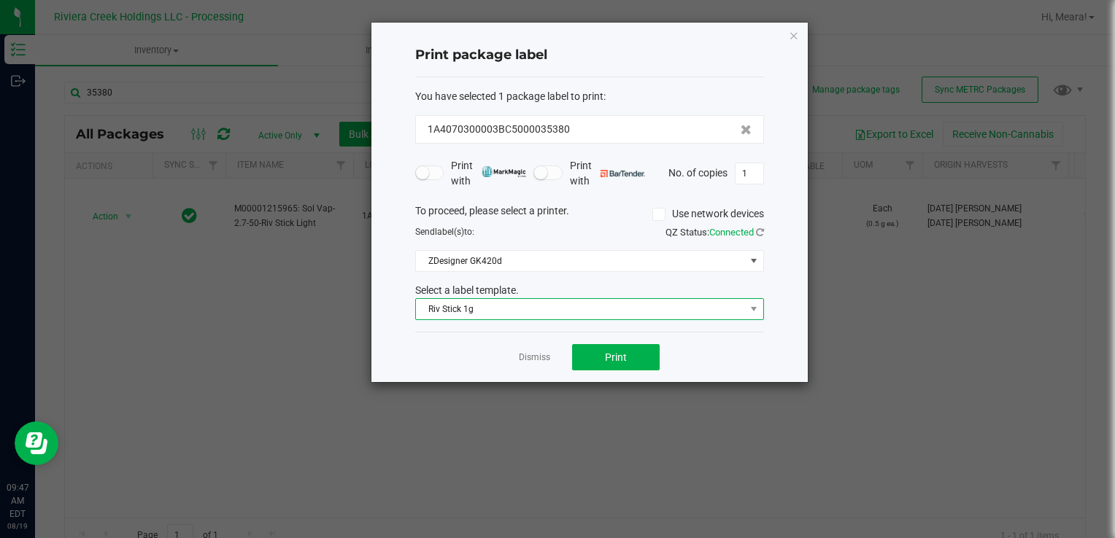
click at [495, 307] on span "Riv Stick 1g" at bounding box center [580, 309] width 329 height 20
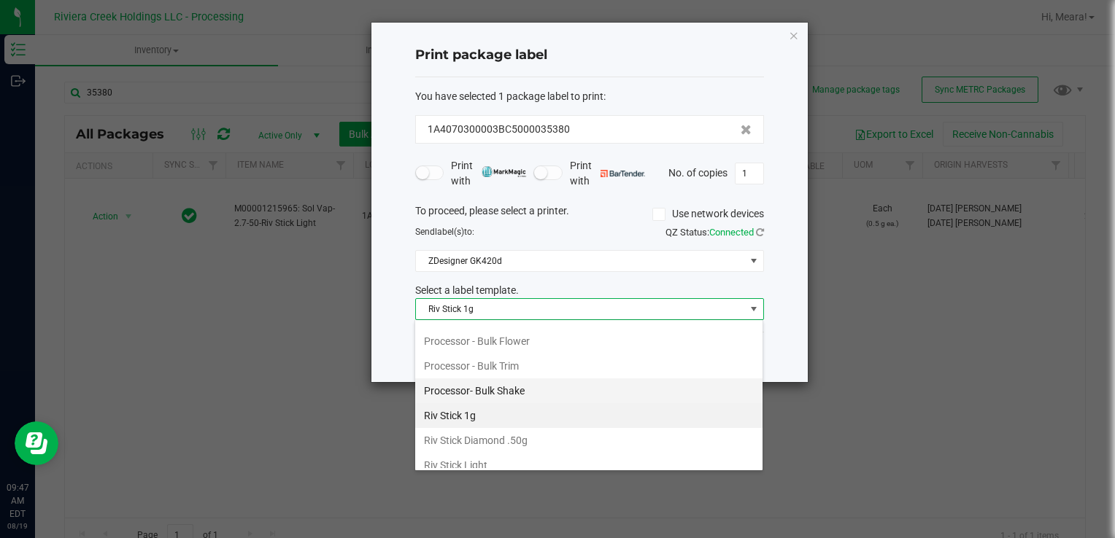
scroll to position [638, 0]
click at [496, 428] on li "Riv Stick Light" at bounding box center [588, 440] width 347 height 25
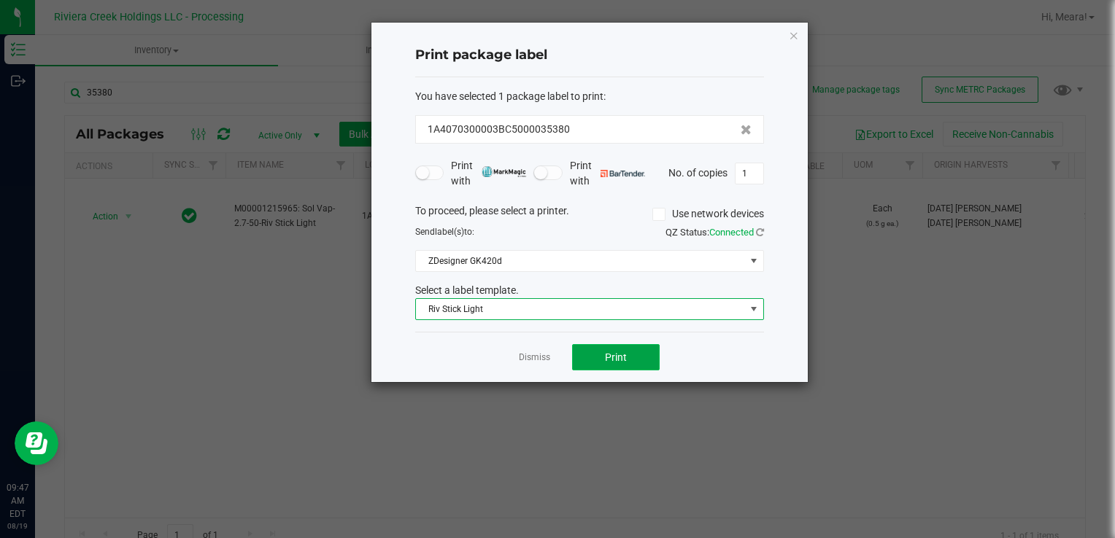
click at [609, 352] on span "Print" at bounding box center [616, 358] width 22 height 12
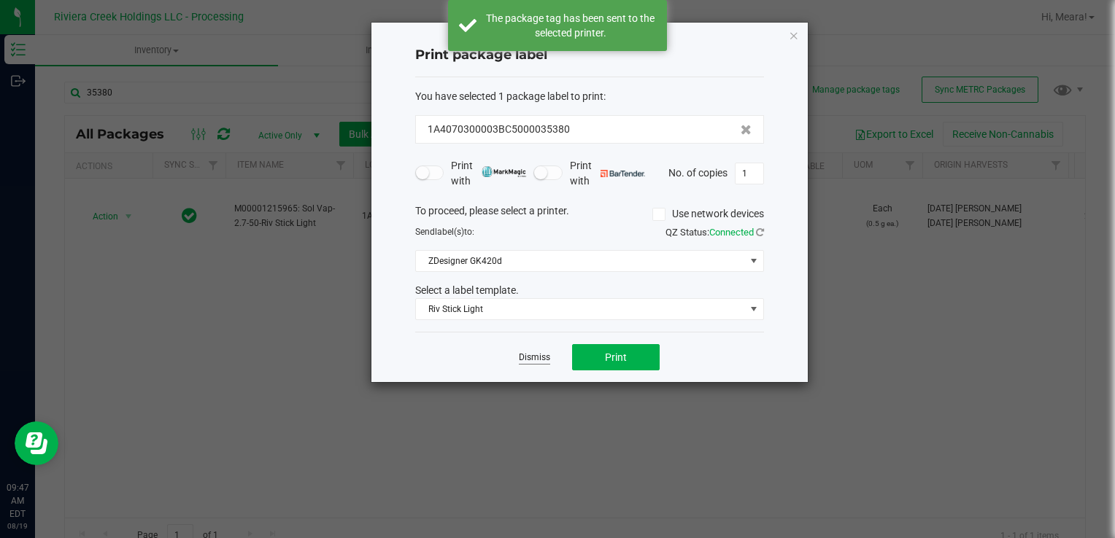
click at [534, 355] on link "Dismiss" at bounding box center [534, 358] width 31 height 12
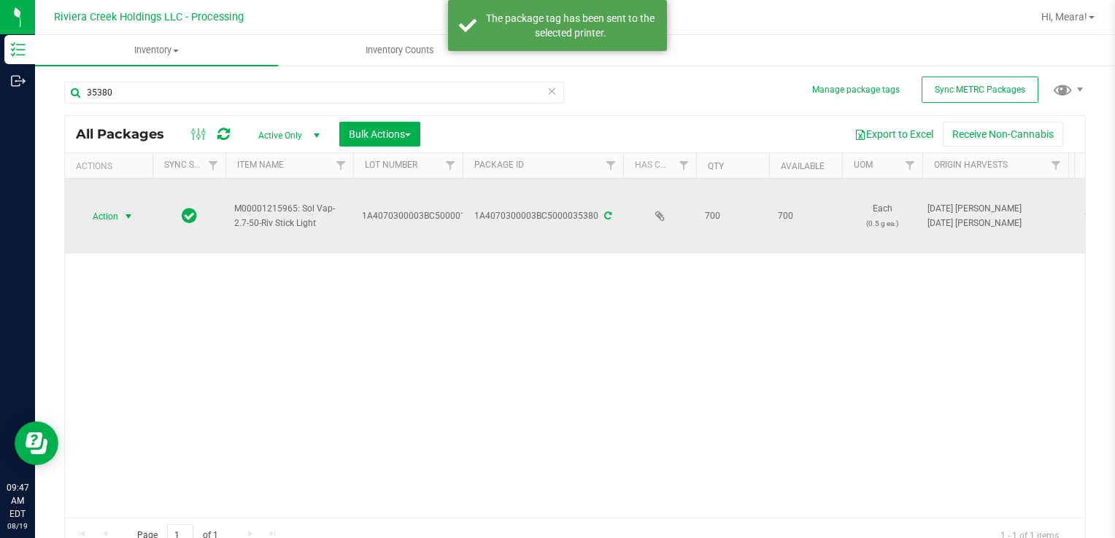
click at [110, 220] on span "Action" at bounding box center [99, 216] width 39 height 20
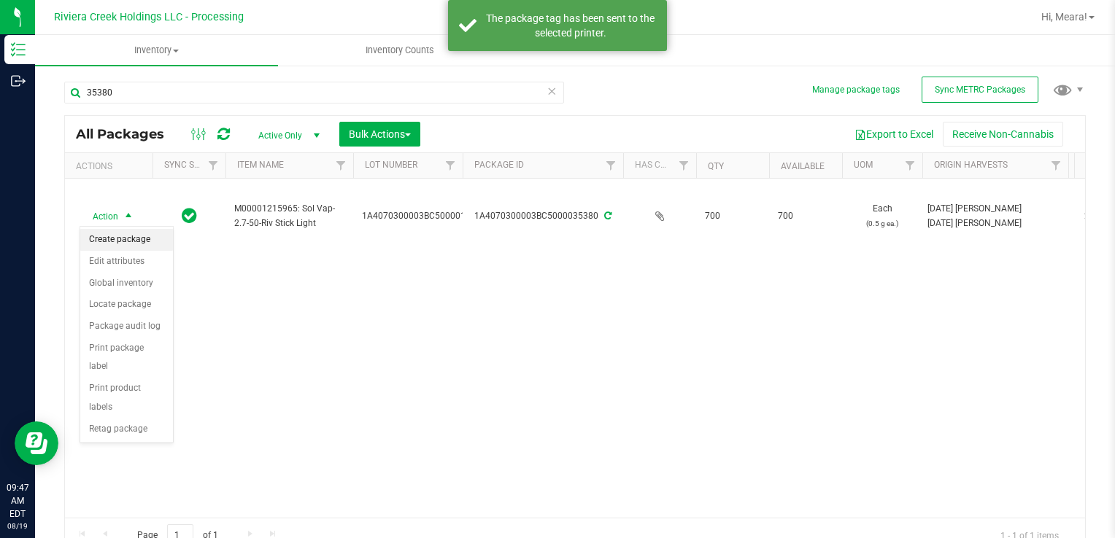
click at [120, 232] on li "Create package" at bounding box center [126, 240] width 93 height 22
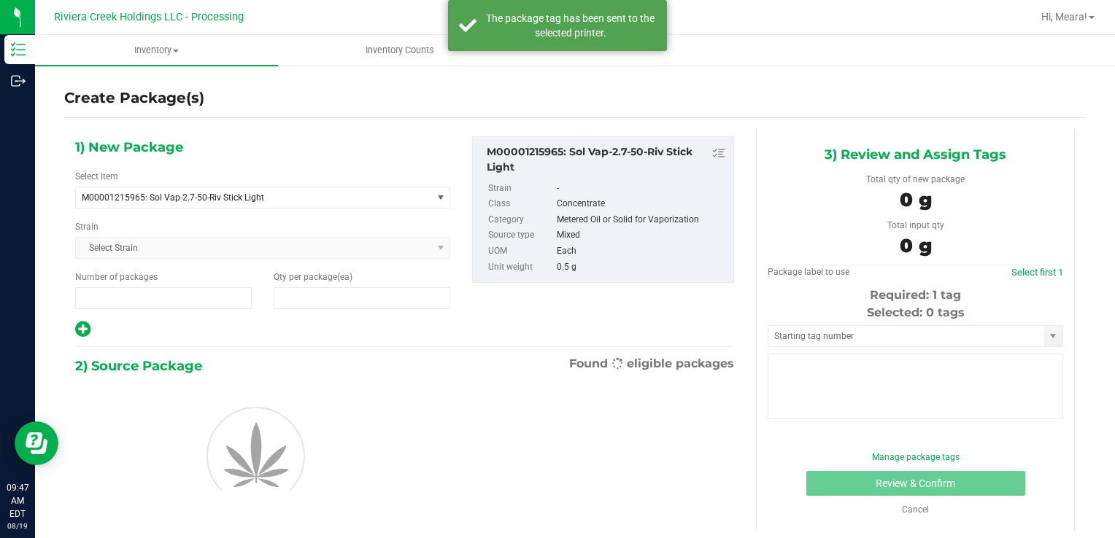
type input "1"
type input "0"
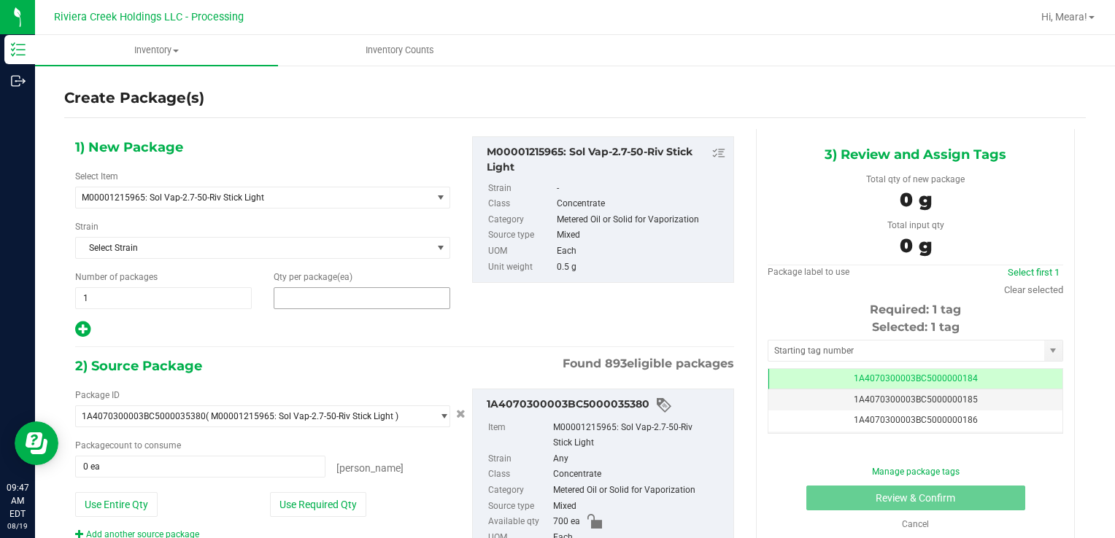
click at [308, 301] on span at bounding box center [362, 298] width 177 height 22
type input "5"
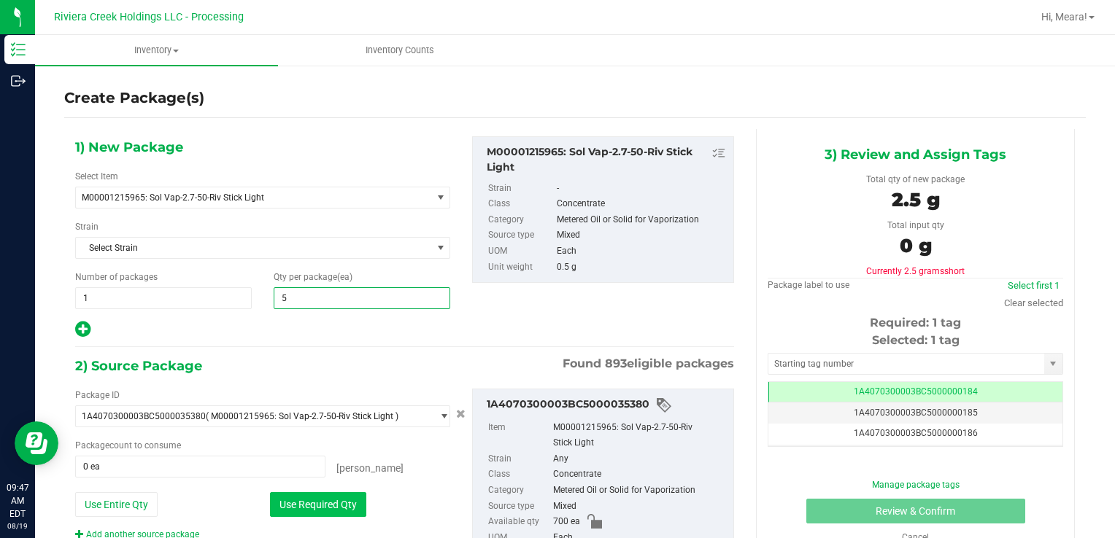
type input "5"
click at [286, 494] on button "Use Required Qty" at bounding box center [318, 504] width 96 height 25
type input "5 ea"
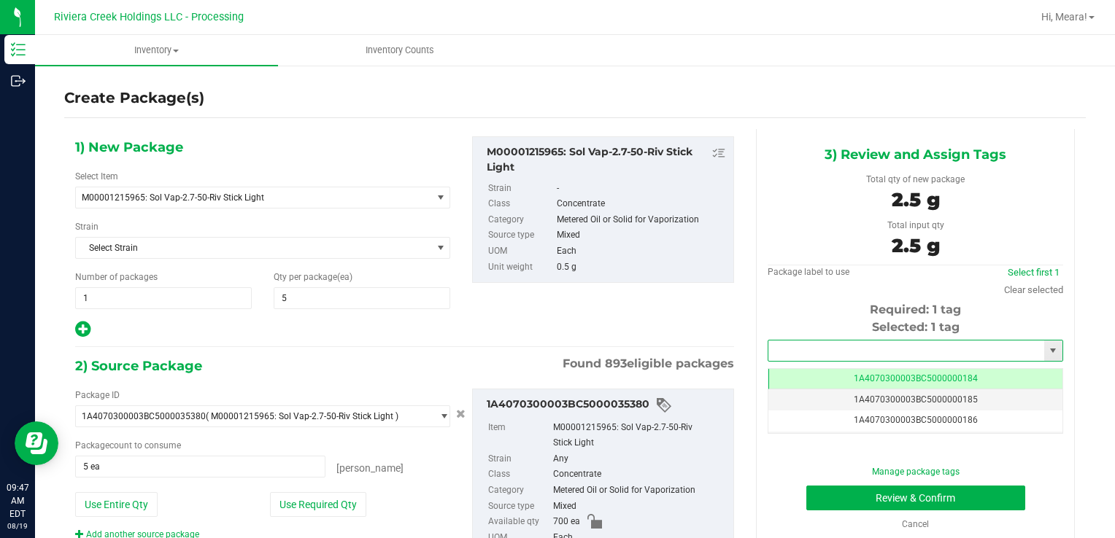
click at [825, 347] on input "text" at bounding box center [906, 351] width 276 height 20
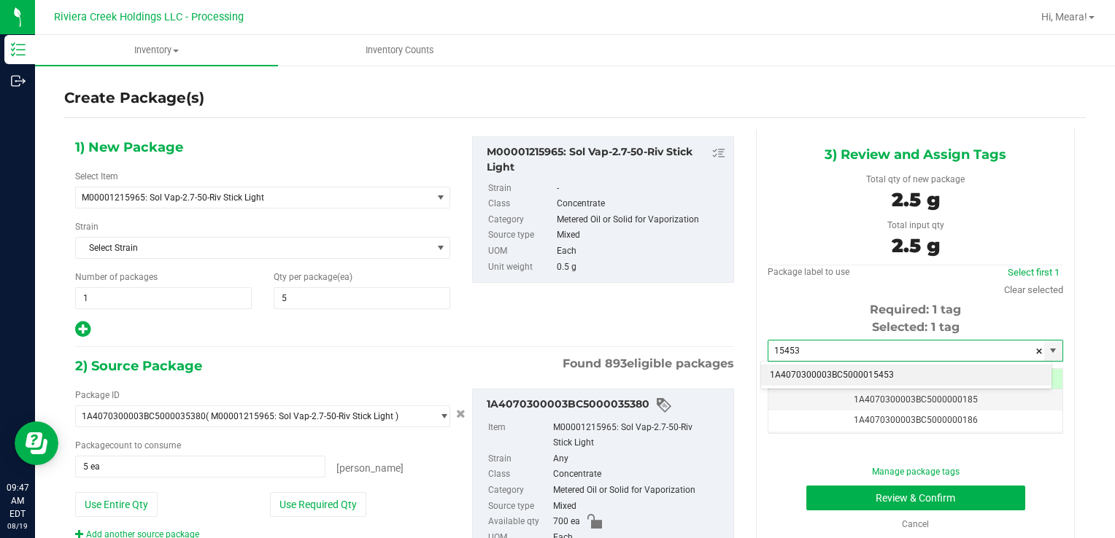
click at [821, 366] on li "1A4070300003BC5000015453" at bounding box center [906, 376] width 290 height 22
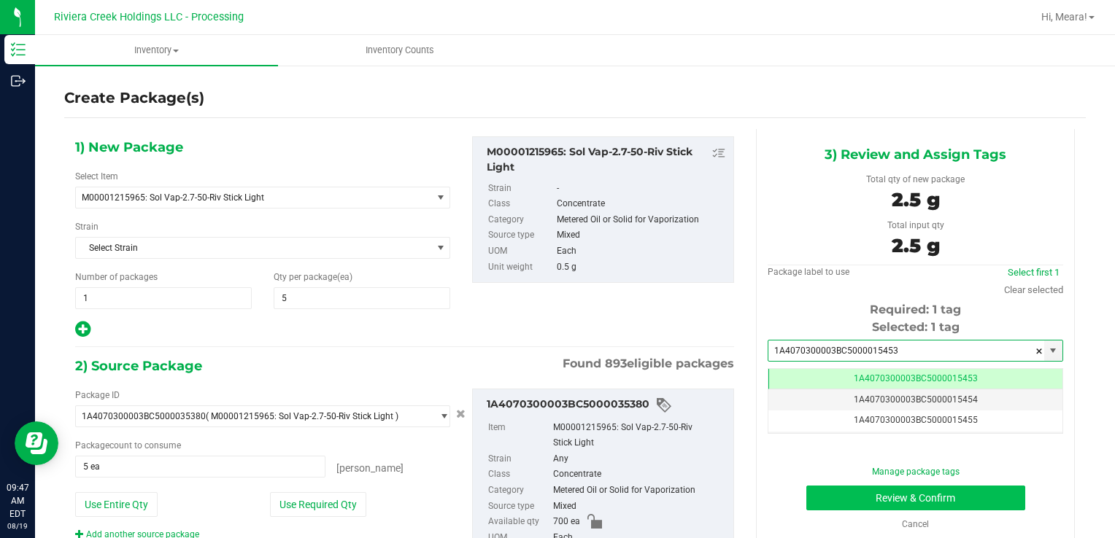
type input "1A4070300003BC5000015453"
click at [824, 489] on button "Review & Confirm" at bounding box center [915, 498] width 219 height 25
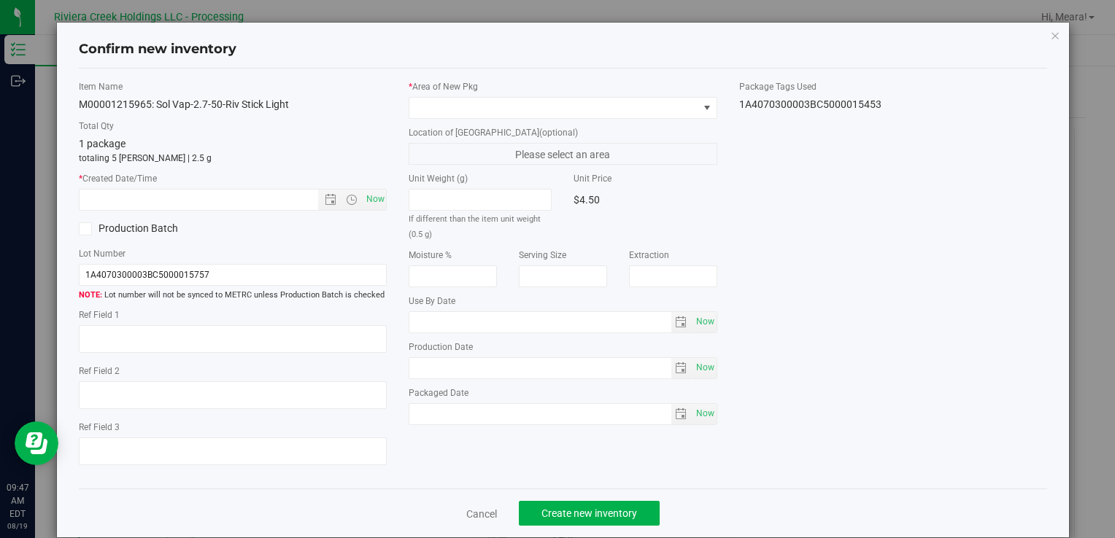
type input "[DATE]"
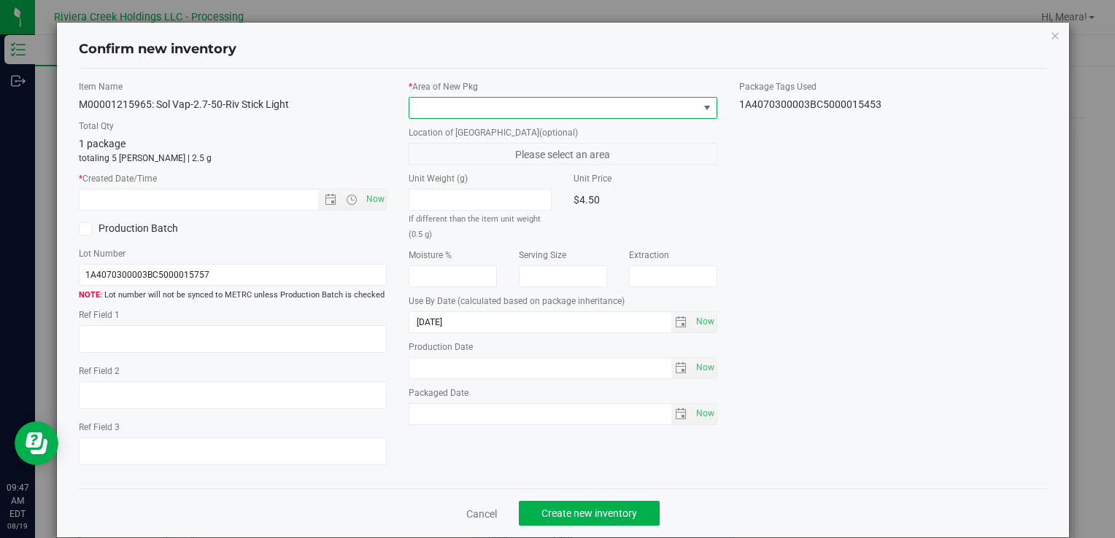
click at [589, 112] on span at bounding box center [553, 108] width 288 height 20
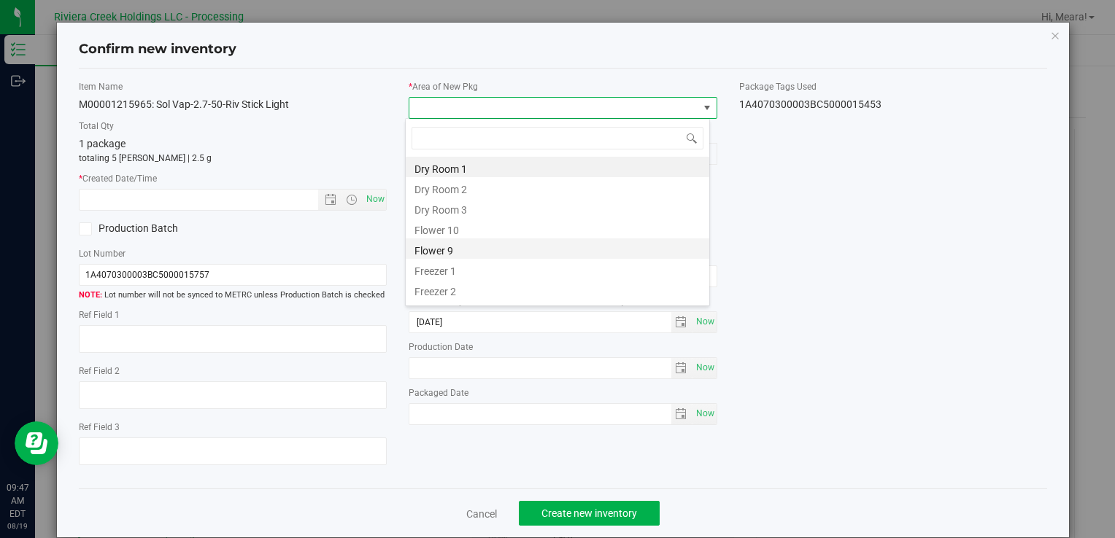
drag, startPoint x: 457, startPoint y: 244, endPoint x: 435, endPoint y: 225, distance: 29.1
click at [457, 244] on li "Flower 9" at bounding box center [557, 249] width 303 height 20
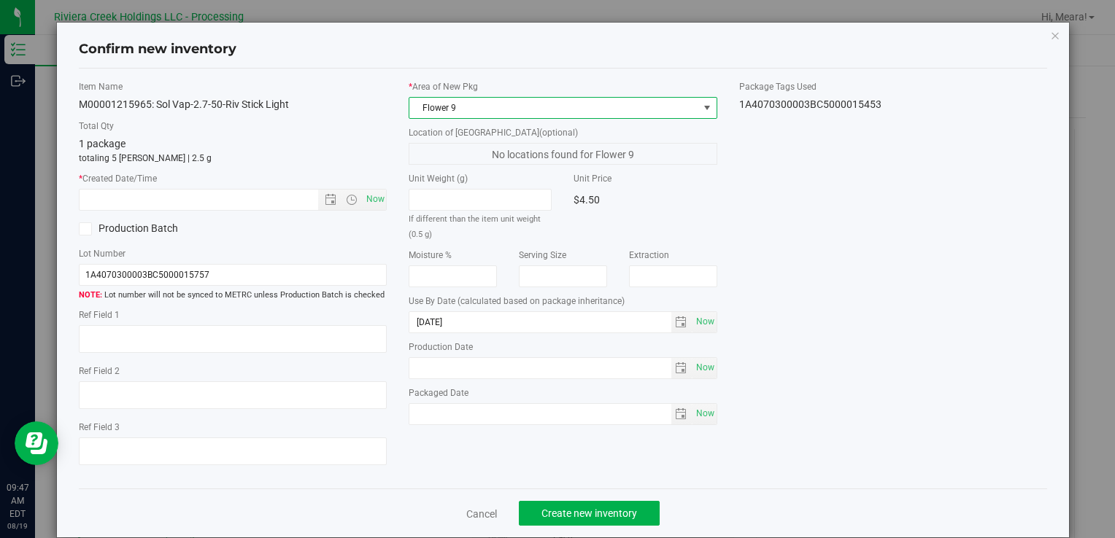
click at [446, 99] on span "Flower 9" at bounding box center [553, 108] width 288 height 20
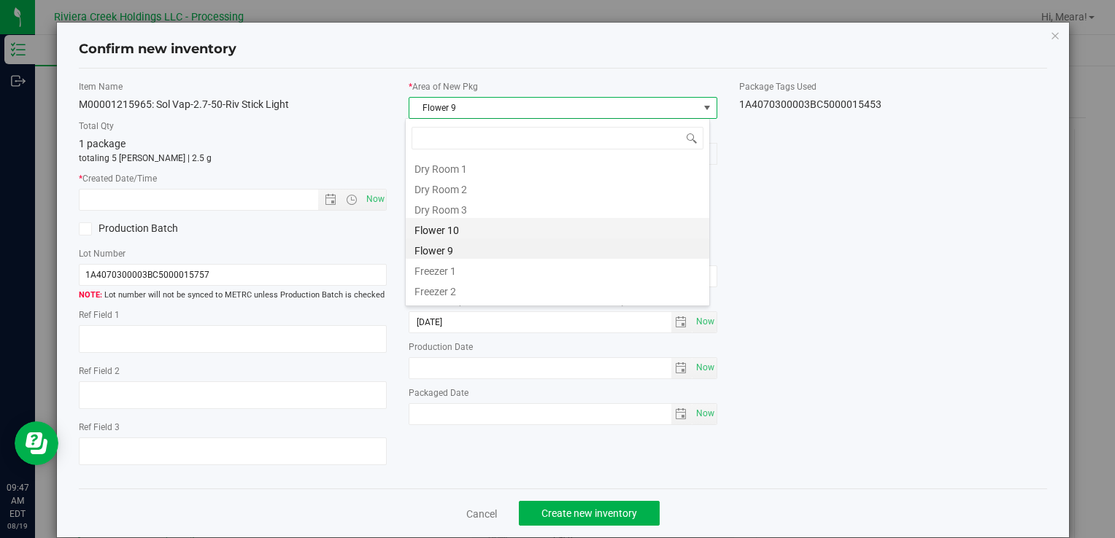
click at [466, 227] on li "Flower 10" at bounding box center [557, 228] width 303 height 20
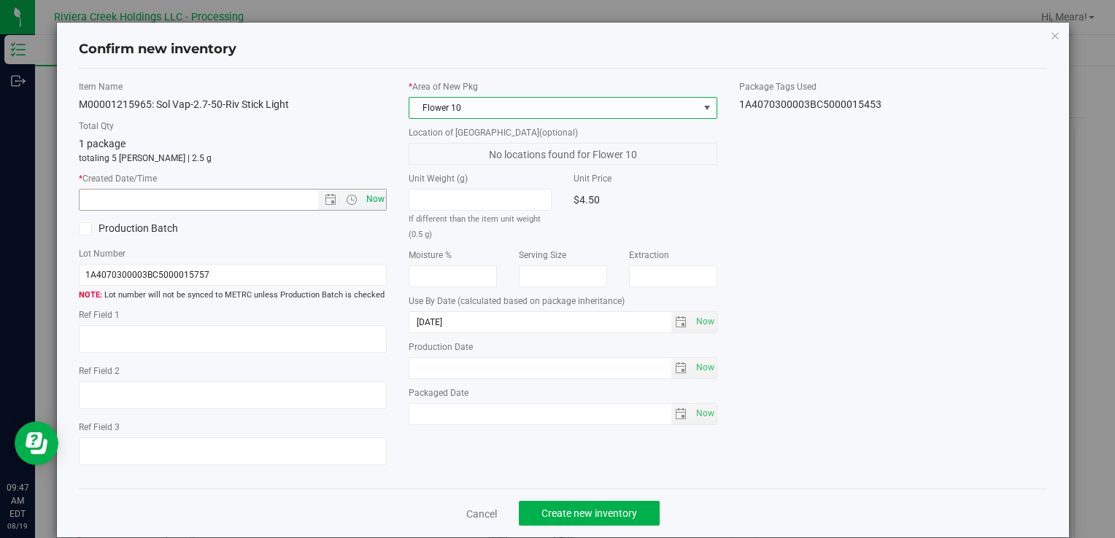
click at [368, 200] on span "Now" at bounding box center [375, 199] width 25 height 21
type input "[DATE] 9:47 AM"
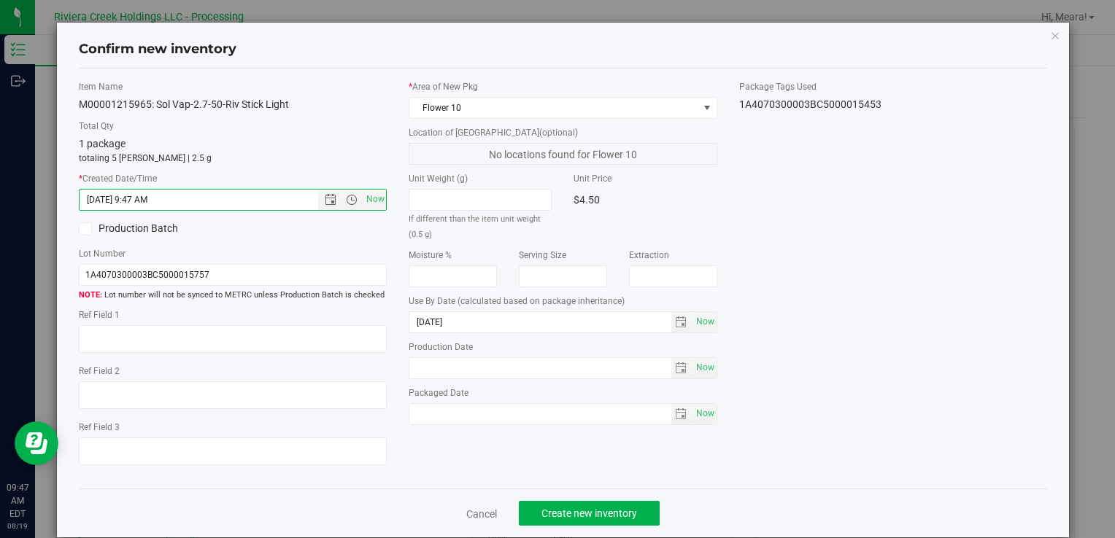
click at [570, 497] on div "Cancel Create new inventory" at bounding box center [563, 513] width 968 height 49
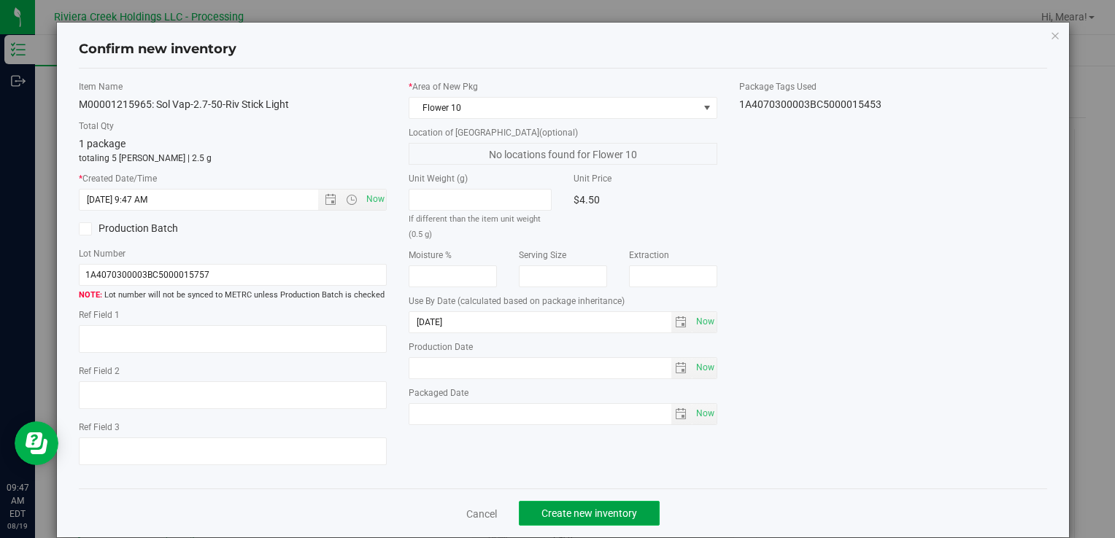
click at [567, 511] on span "Create new inventory" at bounding box center [589, 514] width 96 height 12
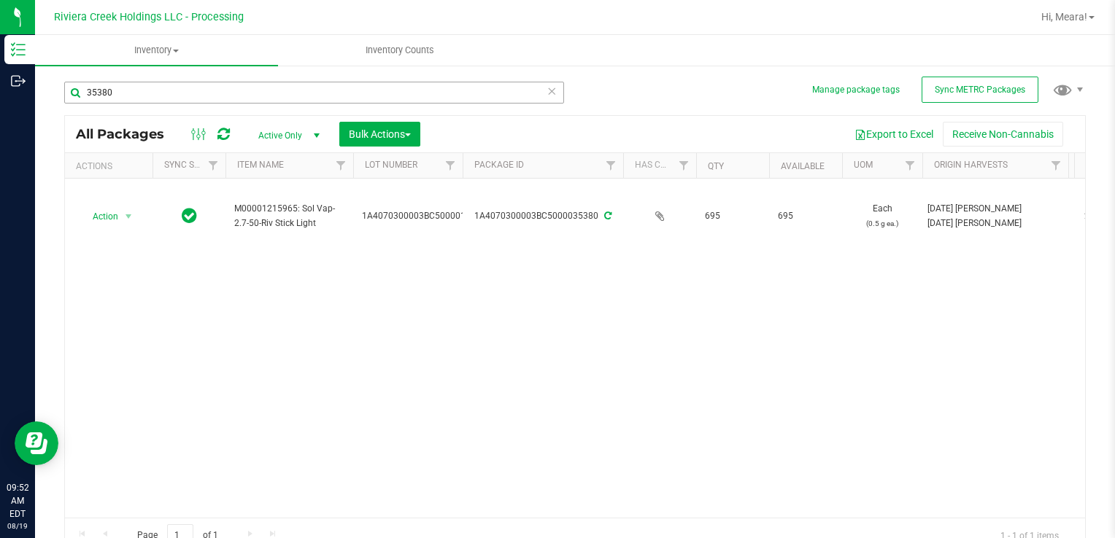
drag, startPoint x: 160, startPoint y: 74, endPoint x: 128, endPoint y: 98, distance: 40.7
click at [140, 85] on div "35380" at bounding box center [319, 92] width 511 height 47
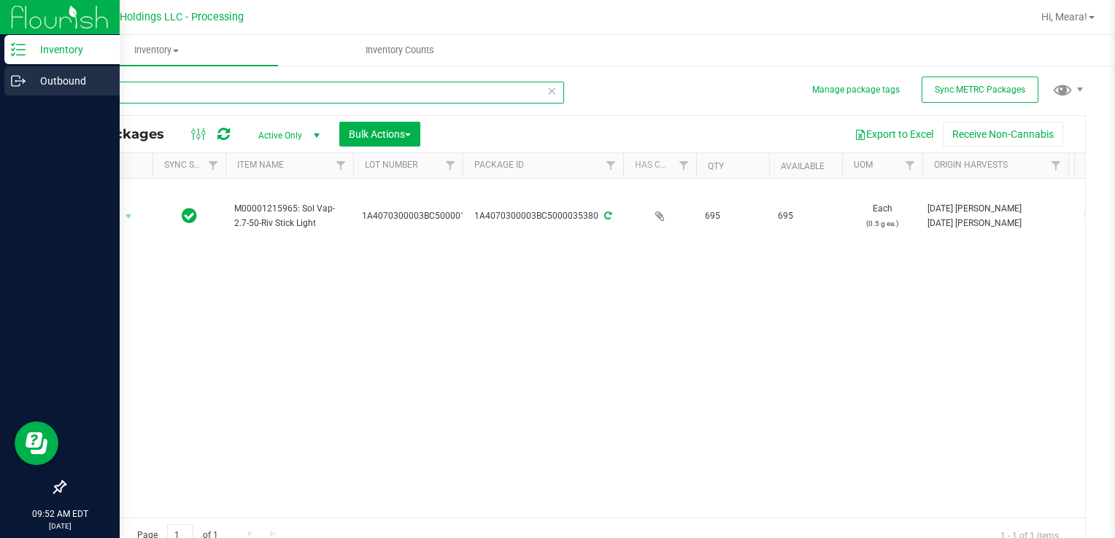
drag, startPoint x: 130, startPoint y: 100, endPoint x: 4, endPoint y: 66, distance: 130.6
click at [1, 80] on div "Inventory Outbound 09:52 AM EDT [DATE] 08/19 Riviera Creek Holdings LLC - Proce…" at bounding box center [557, 269] width 1115 height 538
type input "35279"
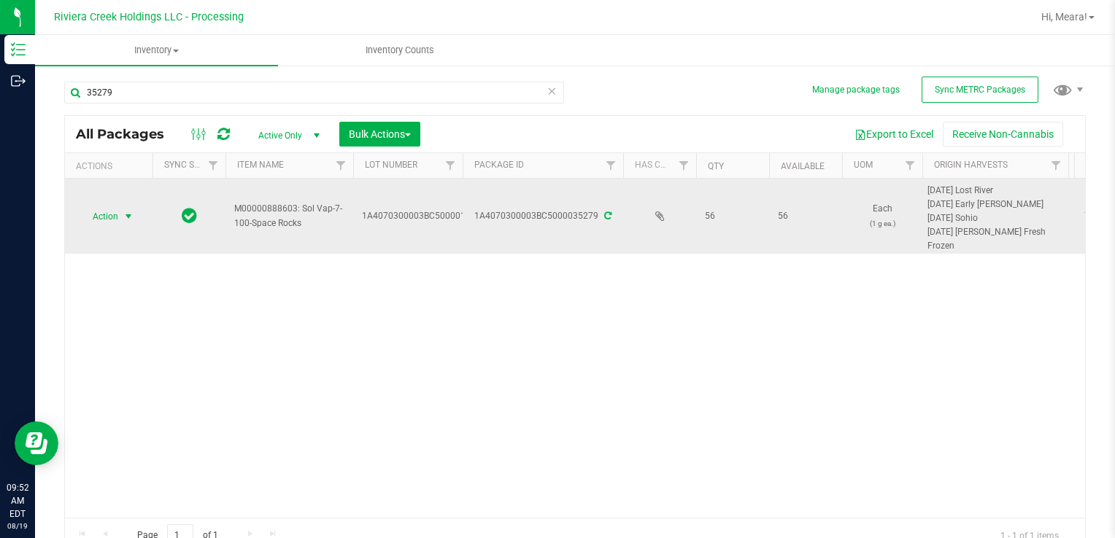
click at [112, 214] on span "Action" at bounding box center [99, 216] width 39 height 20
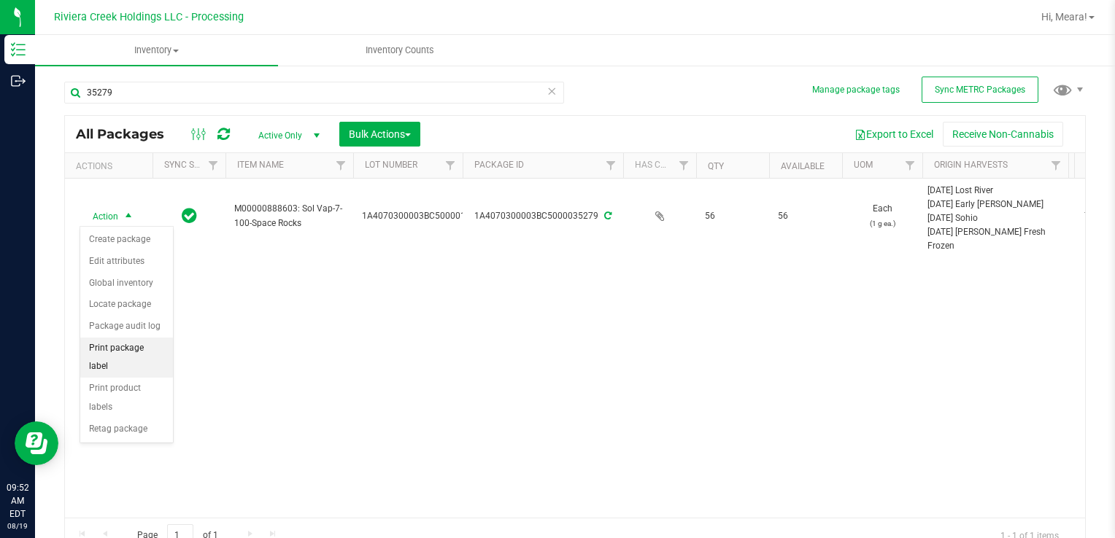
click at [144, 343] on li "Print package label" at bounding box center [126, 358] width 93 height 40
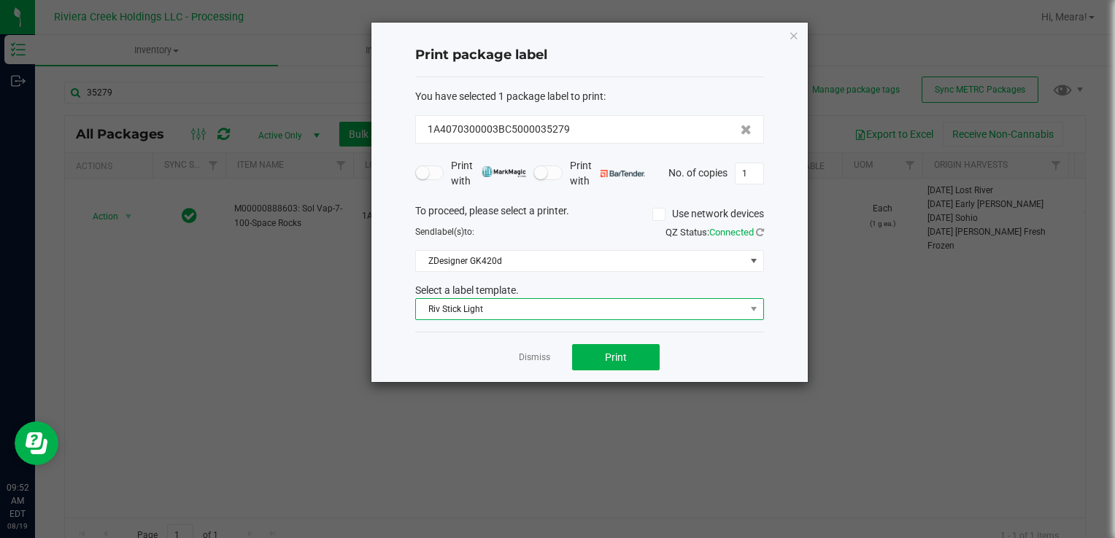
click at [516, 312] on span "Riv Stick Light" at bounding box center [580, 309] width 329 height 20
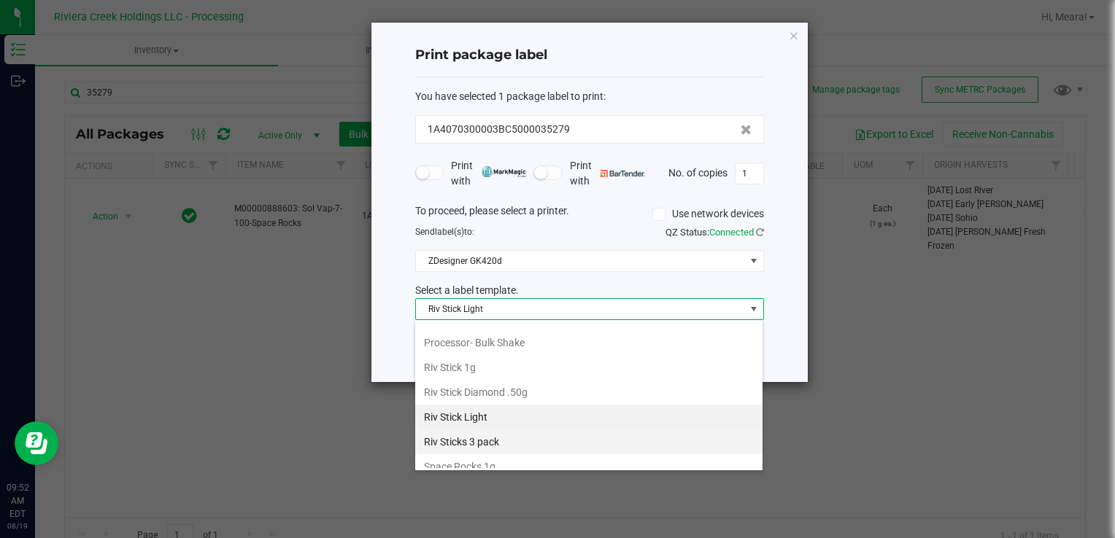
scroll to position [687, 0]
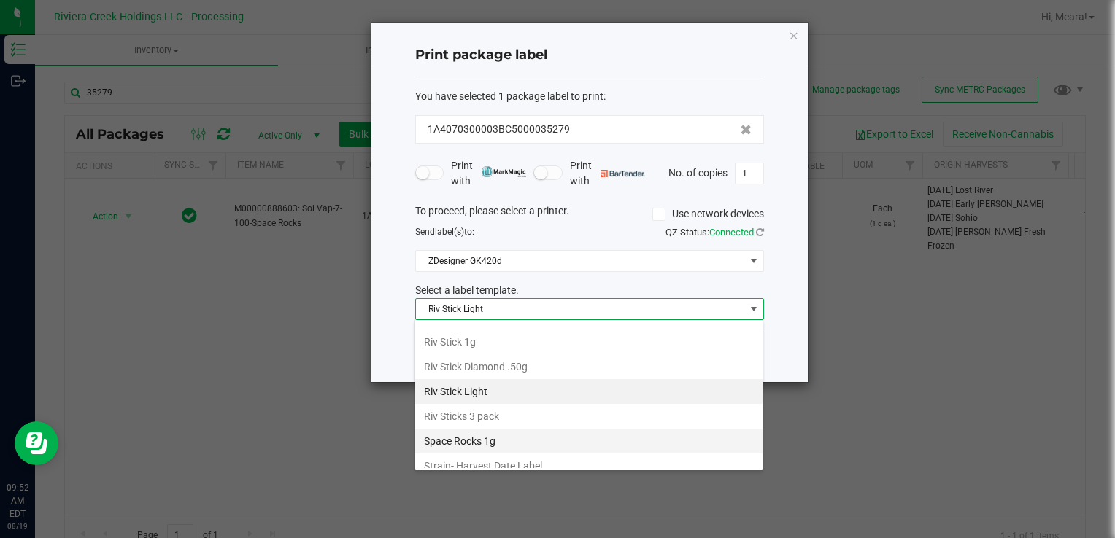
click at [521, 436] on li "Space Rocks 1g" at bounding box center [588, 441] width 347 height 25
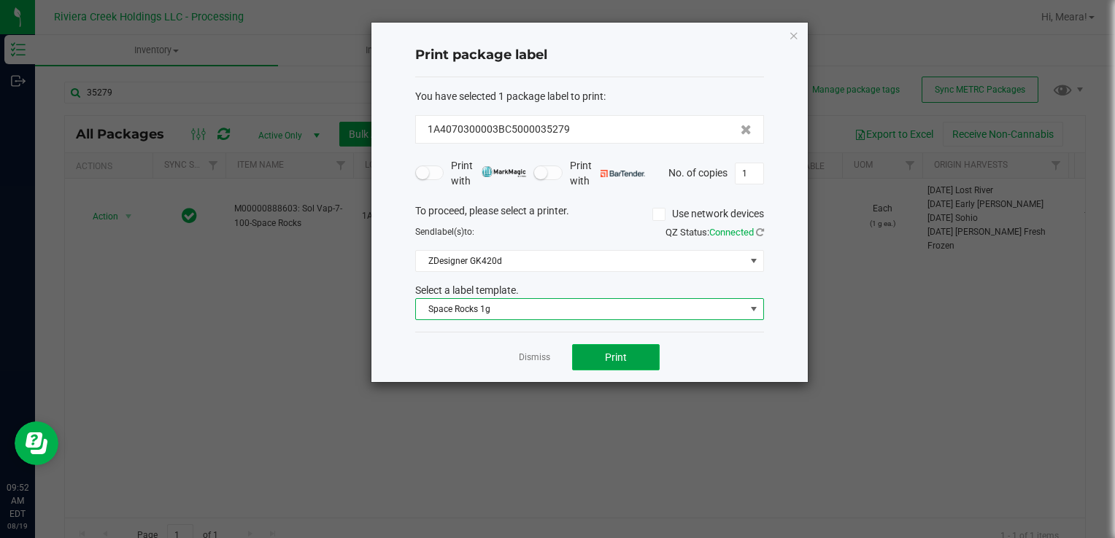
click at [616, 345] on button "Print" at bounding box center [616, 357] width 88 height 26
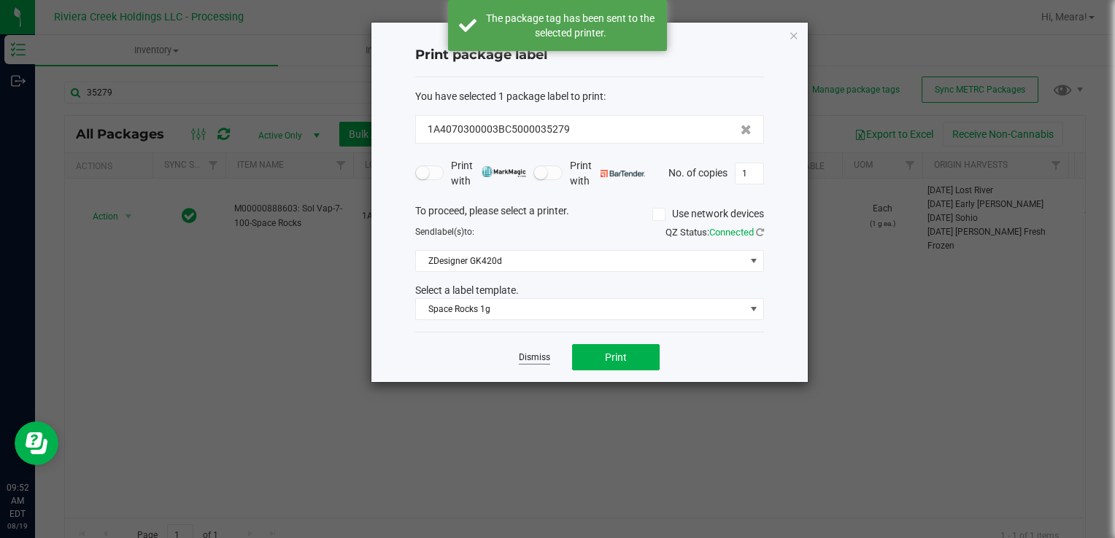
click at [530, 355] on link "Dismiss" at bounding box center [534, 358] width 31 height 12
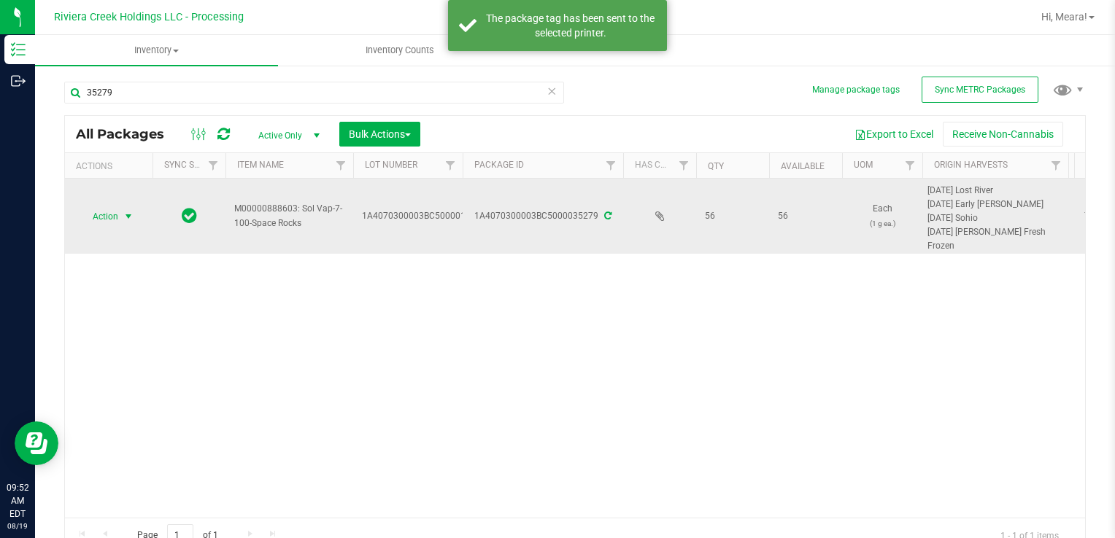
click at [84, 217] on span "Action" at bounding box center [99, 216] width 39 height 20
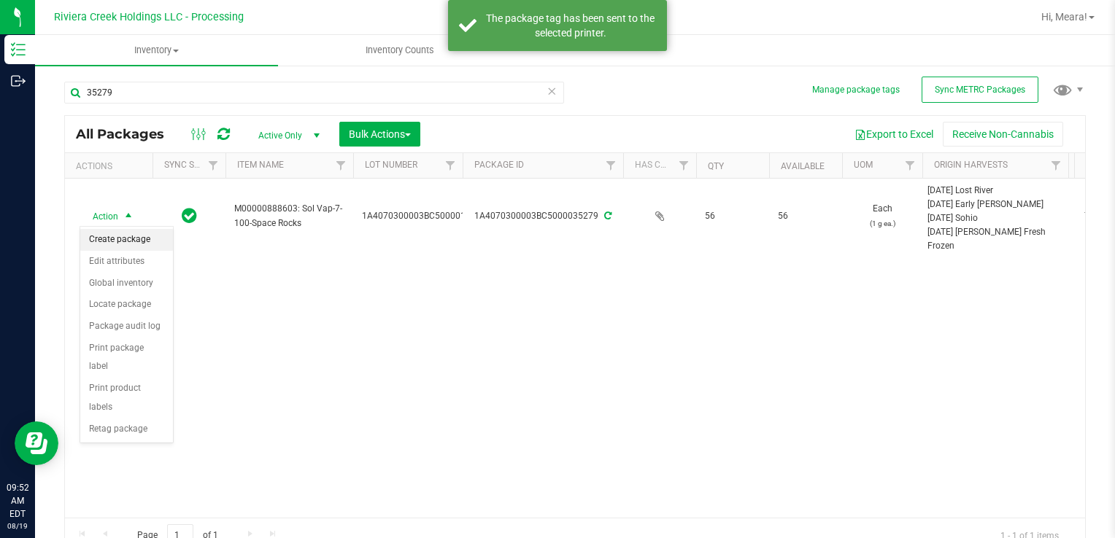
click at [114, 233] on li "Create package" at bounding box center [126, 240] width 93 height 22
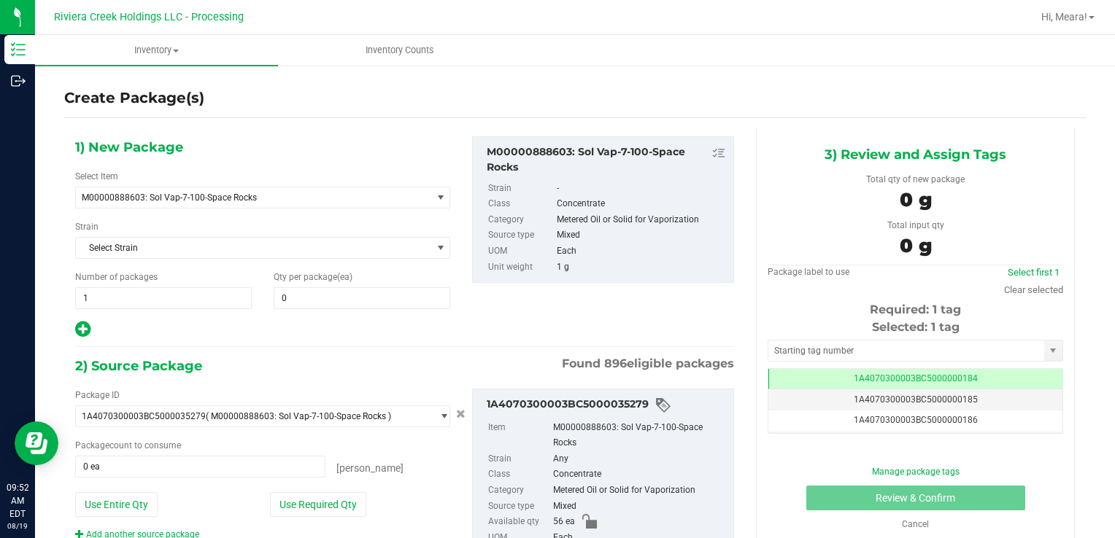
click at [350, 310] on div "1) New Package Select Item M00000888603: Sol Vap-7-100-Space Rocks M00000012402…" at bounding box center [262, 237] width 397 height 203
click at [344, 301] on span at bounding box center [362, 298] width 177 height 22
type input "50"
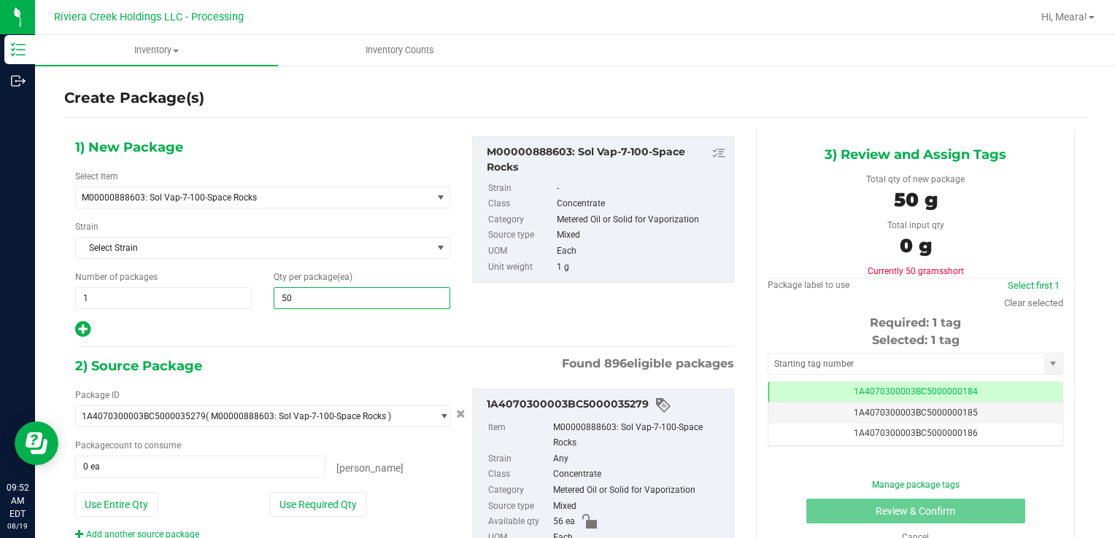
type input "50"
drag, startPoint x: 283, startPoint y: 498, endPoint x: 301, endPoint y: 480, distance: 24.8
click at [283, 497] on button "Use Required Qty" at bounding box center [318, 504] width 96 height 25
type input "50 ea"
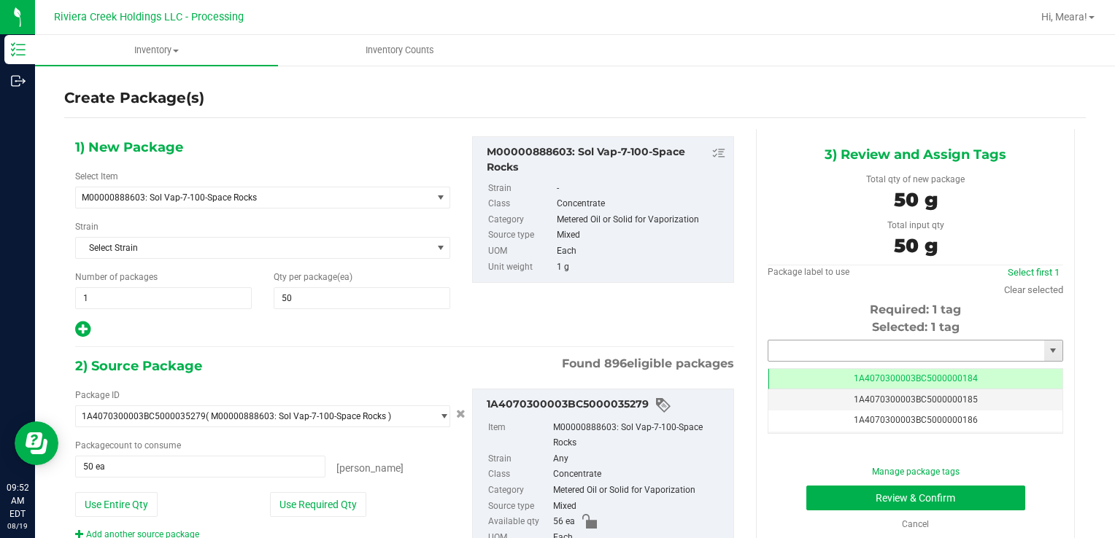
click at [808, 351] on input "text" at bounding box center [906, 351] width 276 height 20
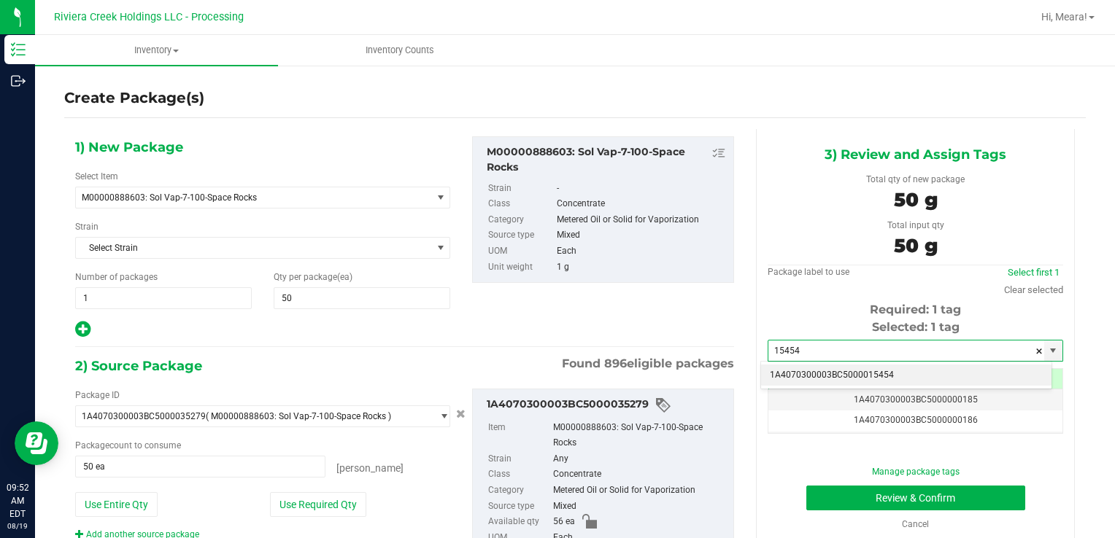
click at [792, 378] on li "1A4070300003BC5000015454" at bounding box center [906, 376] width 290 height 22
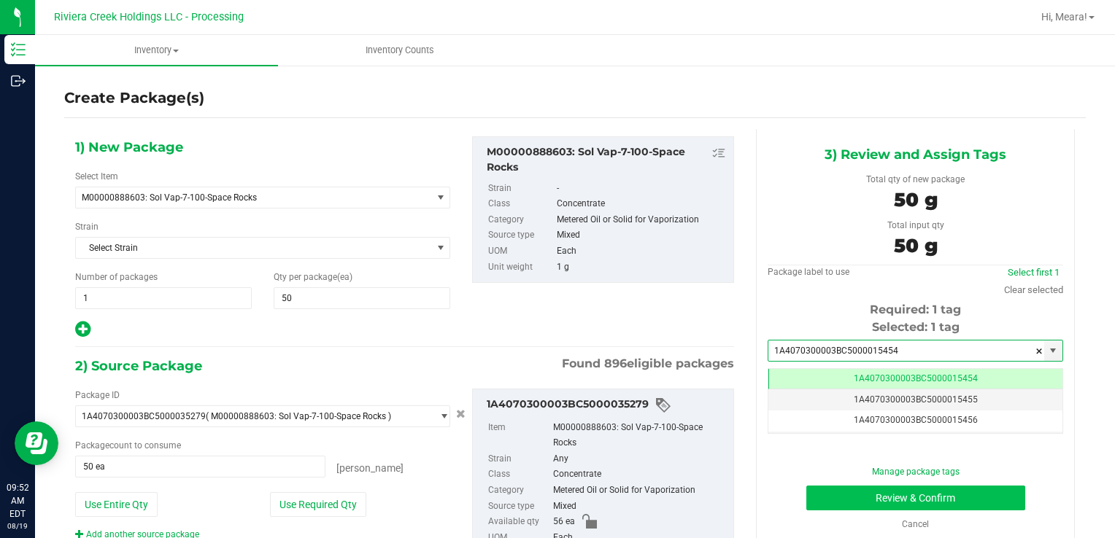
type input "1A4070300003BC5000015454"
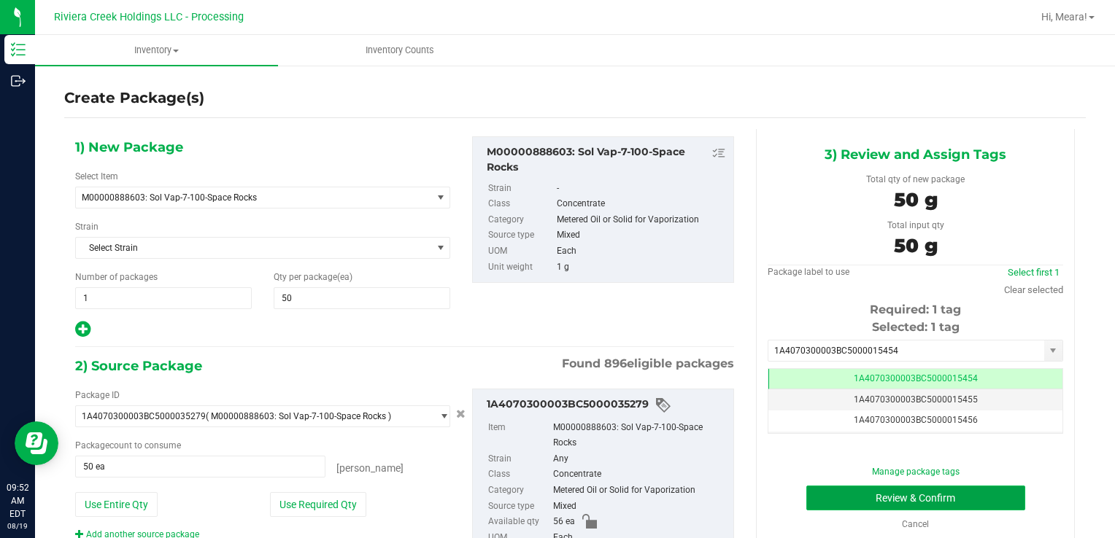
click at [832, 506] on button "Review & Confirm" at bounding box center [915, 498] width 219 height 25
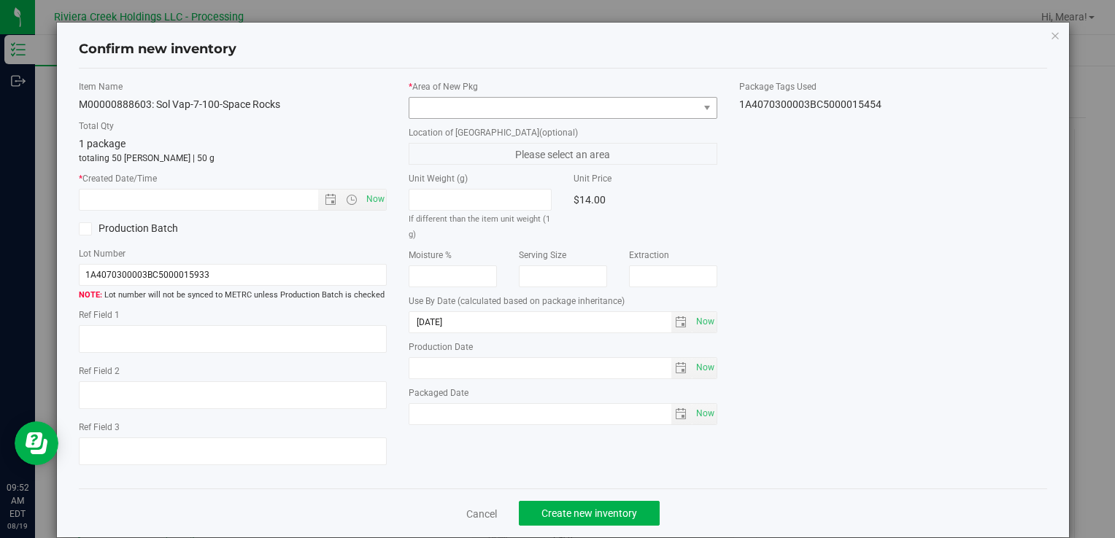
click at [629, 112] on div "* Area of [GEOGRAPHIC_DATA] Location of [GEOGRAPHIC_DATA] (optional) Please sel…" at bounding box center [563, 256] width 330 height 352
click at [458, 98] on span at bounding box center [553, 108] width 288 height 20
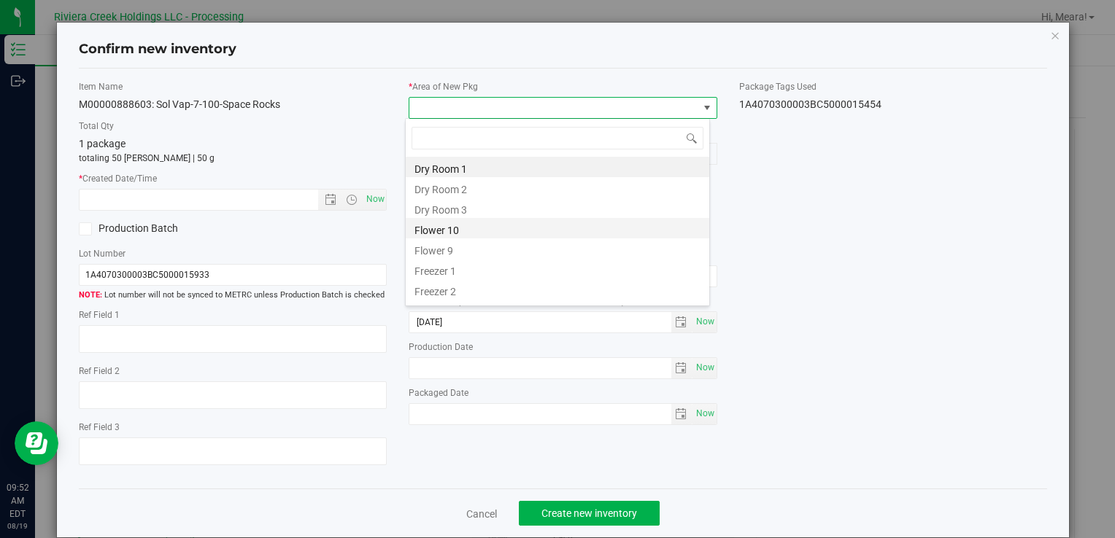
click at [449, 229] on li "Flower 10" at bounding box center [557, 228] width 303 height 20
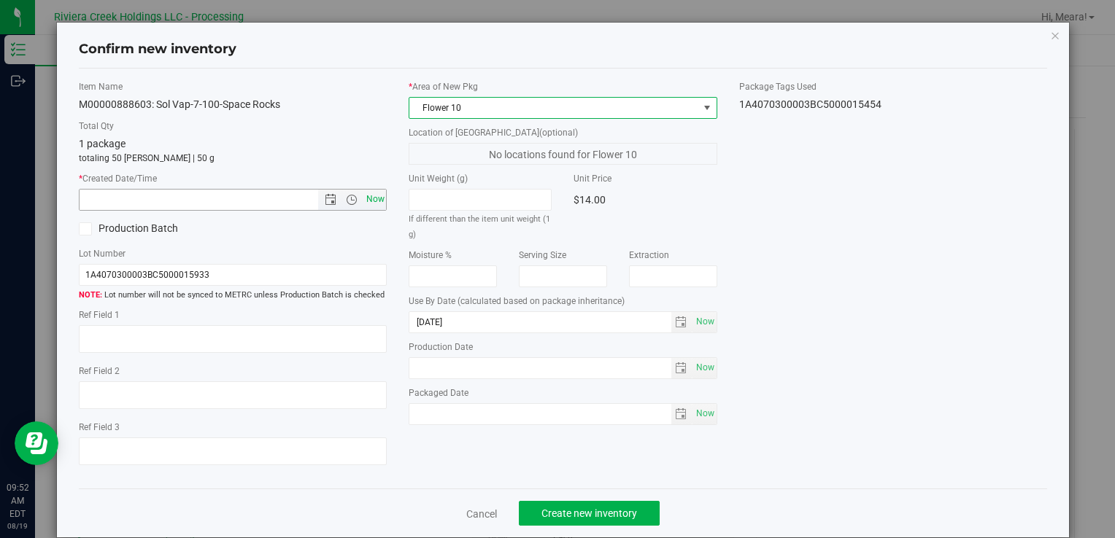
click at [364, 196] on span "Now" at bounding box center [375, 199] width 25 height 21
type input "[DATE] 9:52 AM"
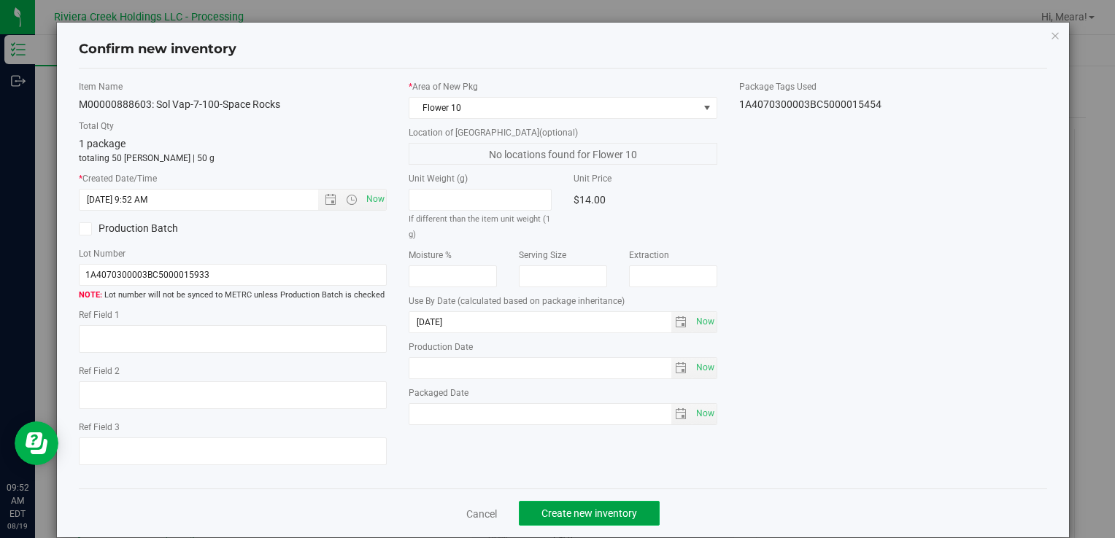
click at [629, 516] on span "Create new inventory" at bounding box center [589, 514] width 96 height 12
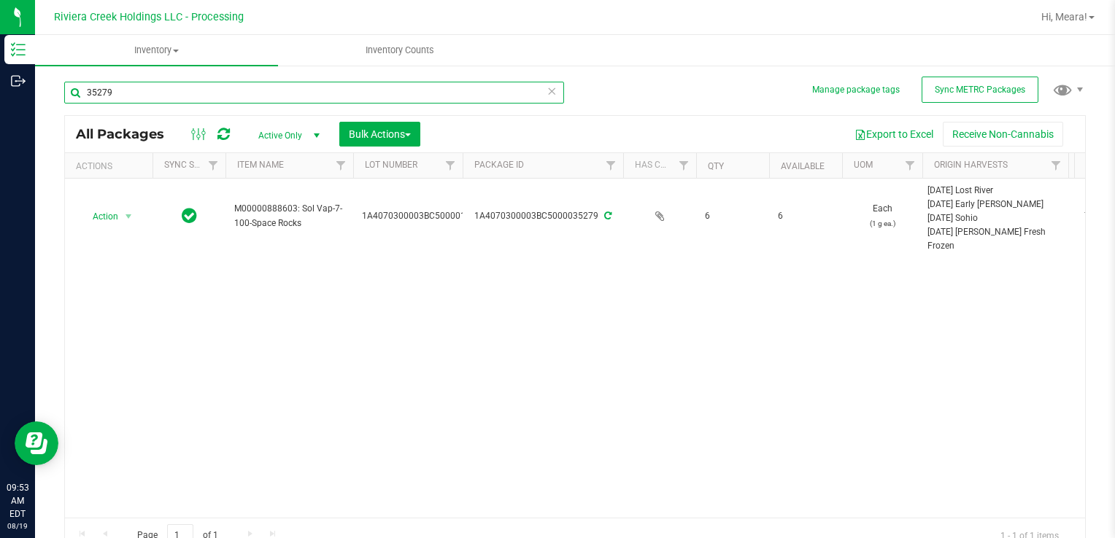
drag, startPoint x: 157, startPoint y: 89, endPoint x: 575, endPoint y: 318, distance: 476.6
click at [27, 92] on div "Inventory Outbound 09:53 AM EDT [DATE] 08/19 Riviera Creek Holdings LLC - Proce…" at bounding box center [557, 269] width 1115 height 538
type input "34754"
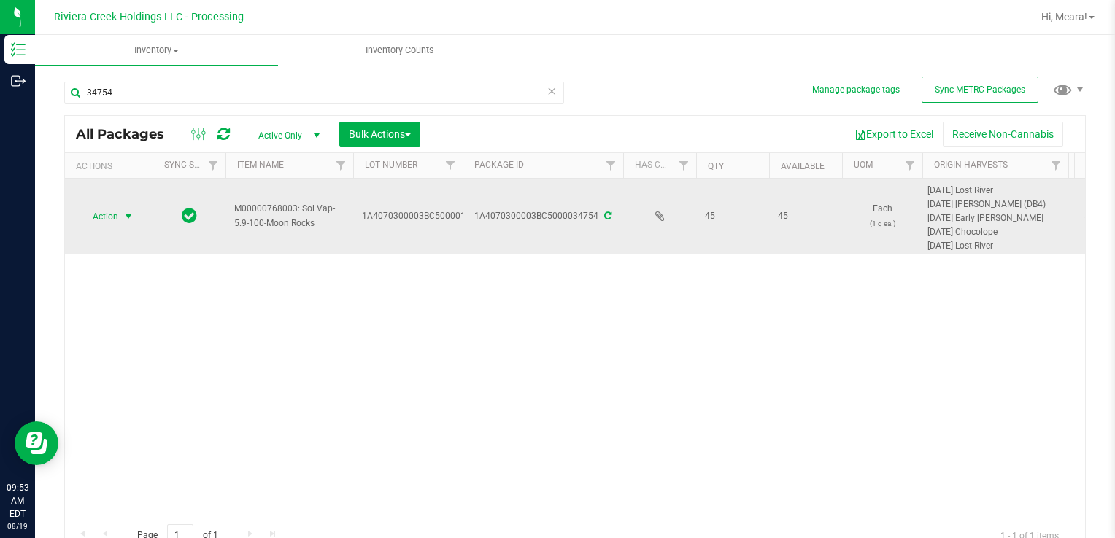
click at [111, 219] on span "Action" at bounding box center [99, 216] width 39 height 20
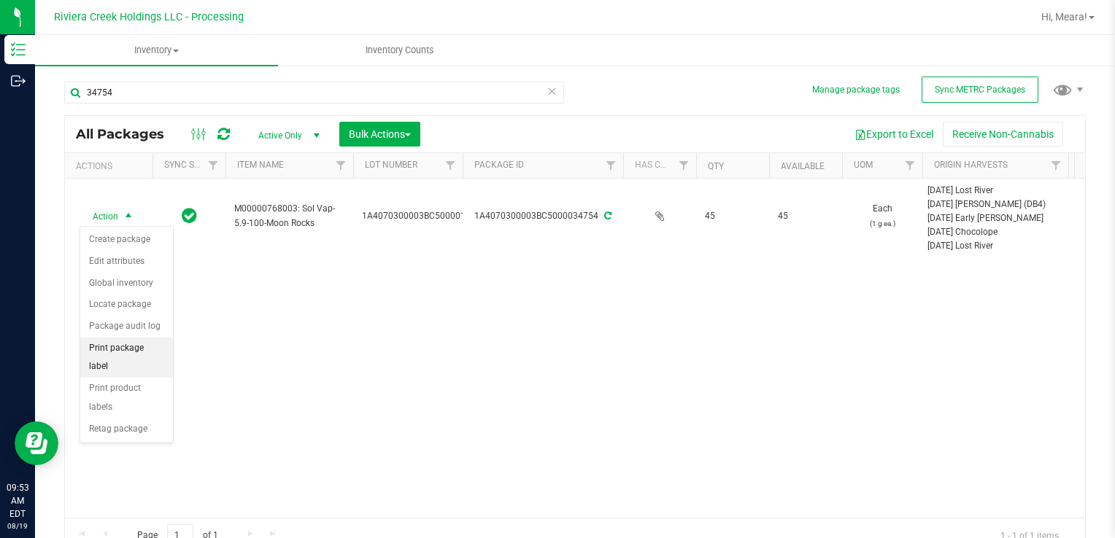
click at [163, 346] on li "Print package label" at bounding box center [126, 358] width 93 height 40
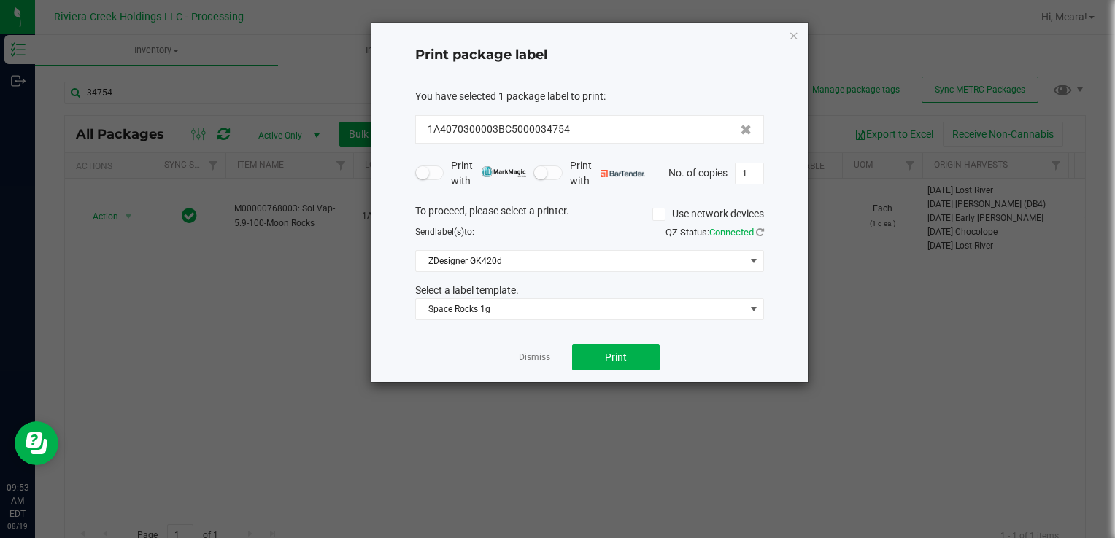
click at [472, 322] on div "You have selected 1 package label to print : 1A4070300003BC5000034754 Print wit…" at bounding box center [589, 204] width 349 height 255
click at [473, 306] on span "Space Rocks 1g" at bounding box center [580, 309] width 329 height 20
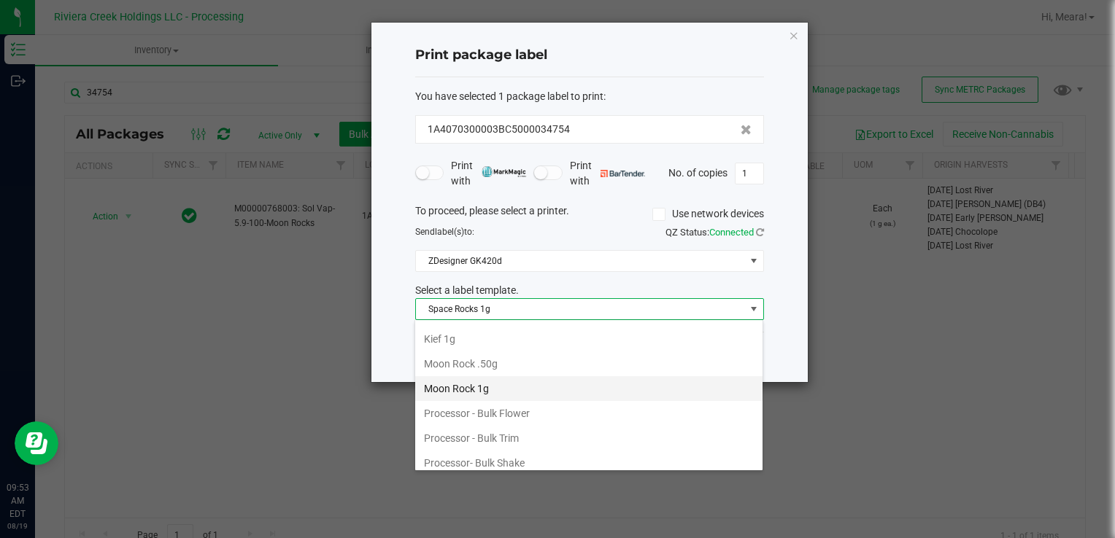
click at [503, 383] on li "Moon Rock 1g" at bounding box center [588, 388] width 347 height 25
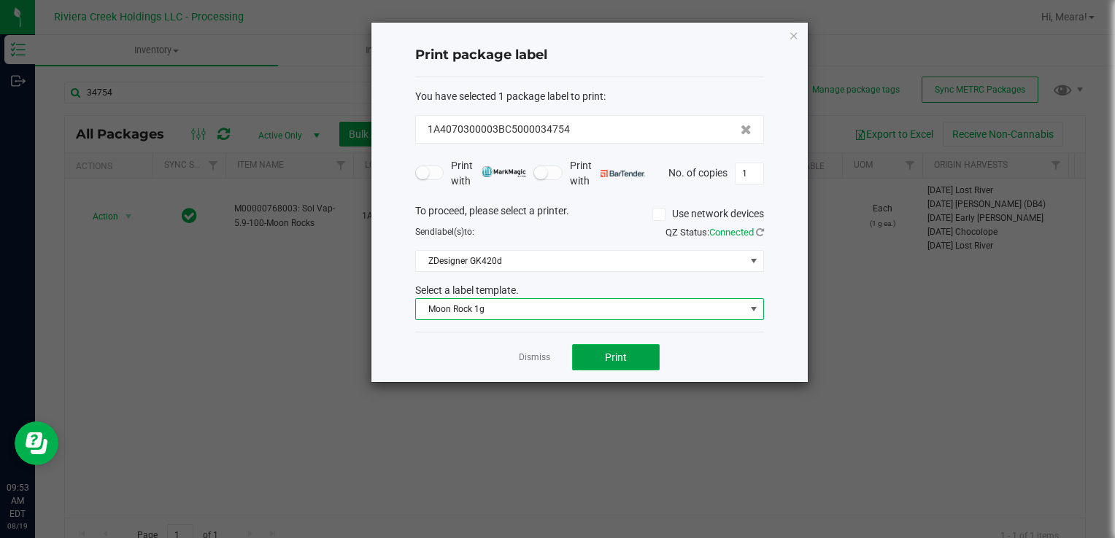
click at [601, 345] on button "Print" at bounding box center [616, 357] width 88 height 26
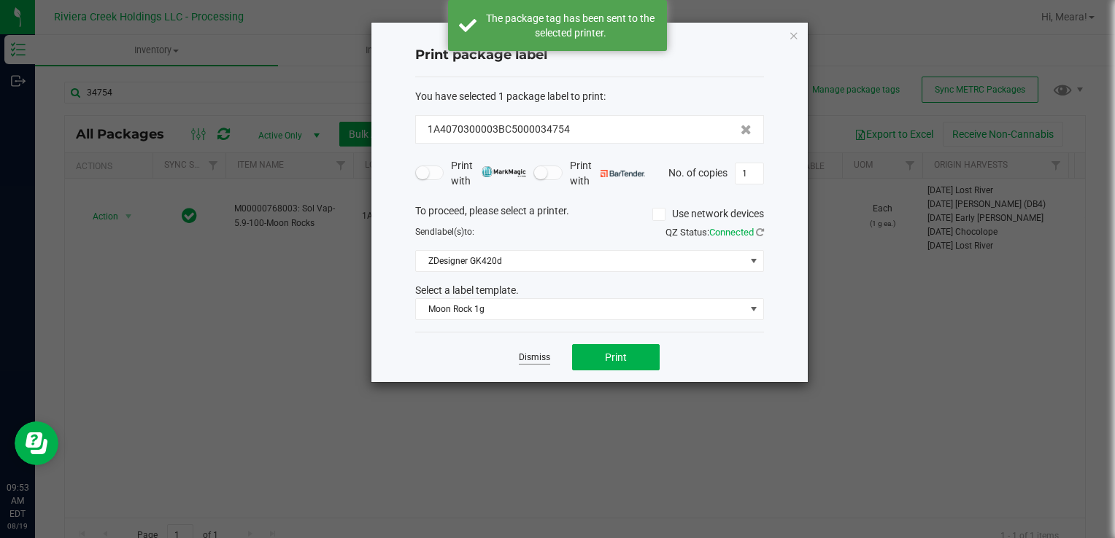
click at [540, 354] on link "Dismiss" at bounding box center [534, 358] width 31 height 12
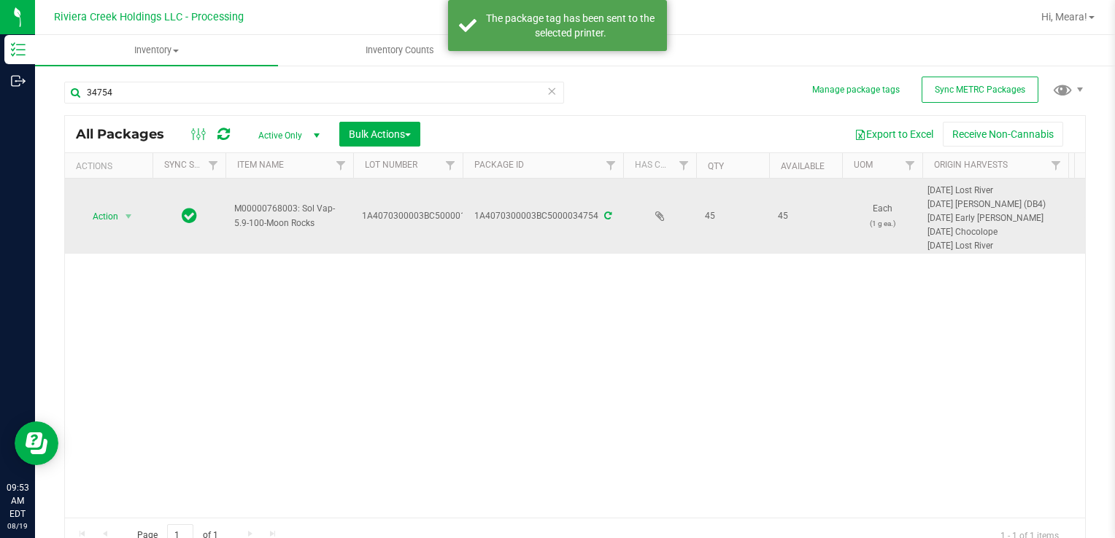
click at [114, 226] on td "Action Action Create package Edit attributes Global inventory Locate package Pa…" at bounding box center [109, 216] width 88 height 75
click at [114, 220] on span "Action" at bounding box center [99, 216] width 39 height 20
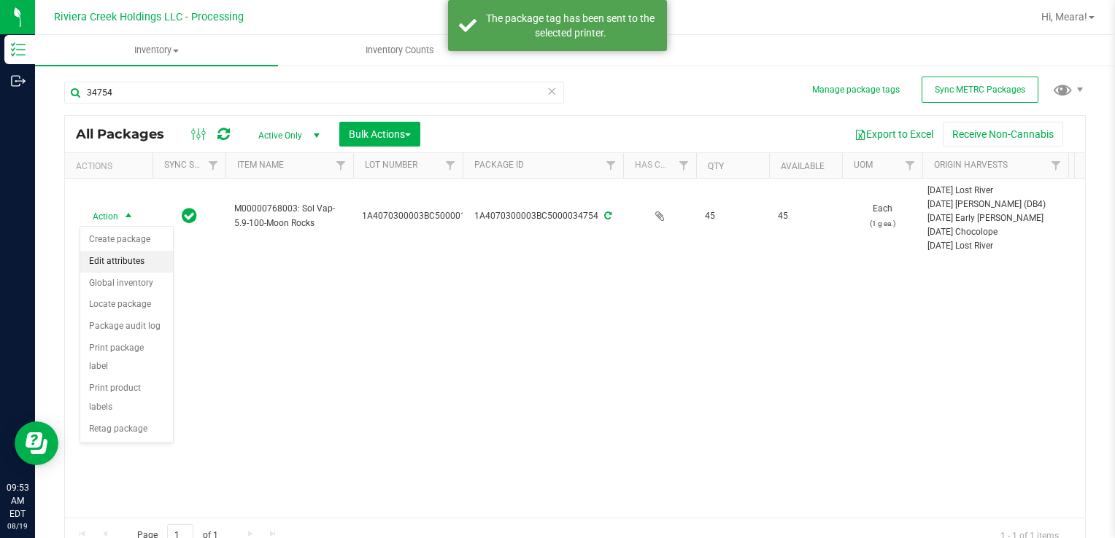
click at [128, 244] on li "Create package" at bounding box center [126, 240] width 93 height 22
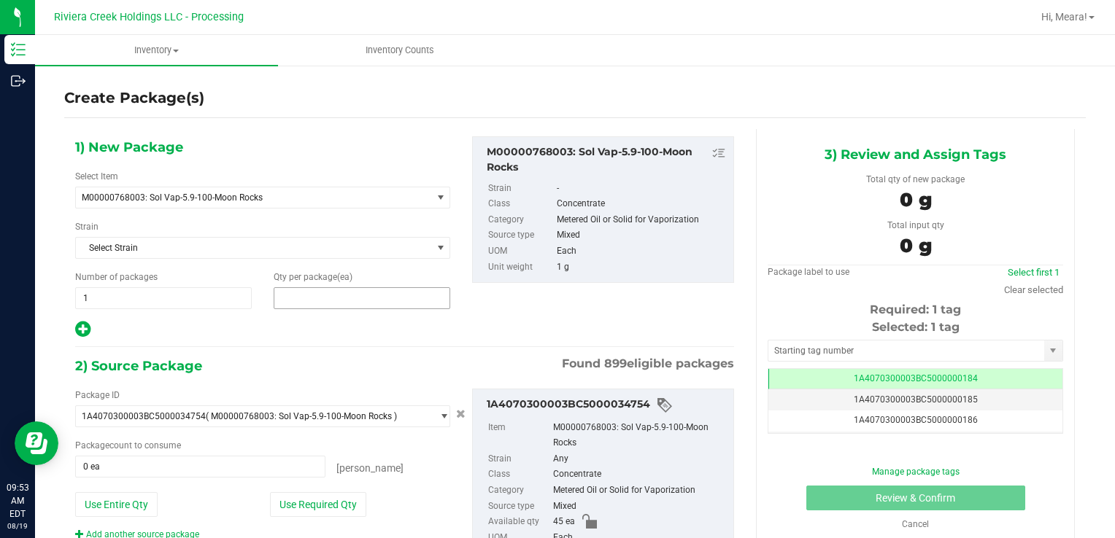
click at [324, 301] on span at bounding box center [362, 298] width 177 height 22
type input "25"
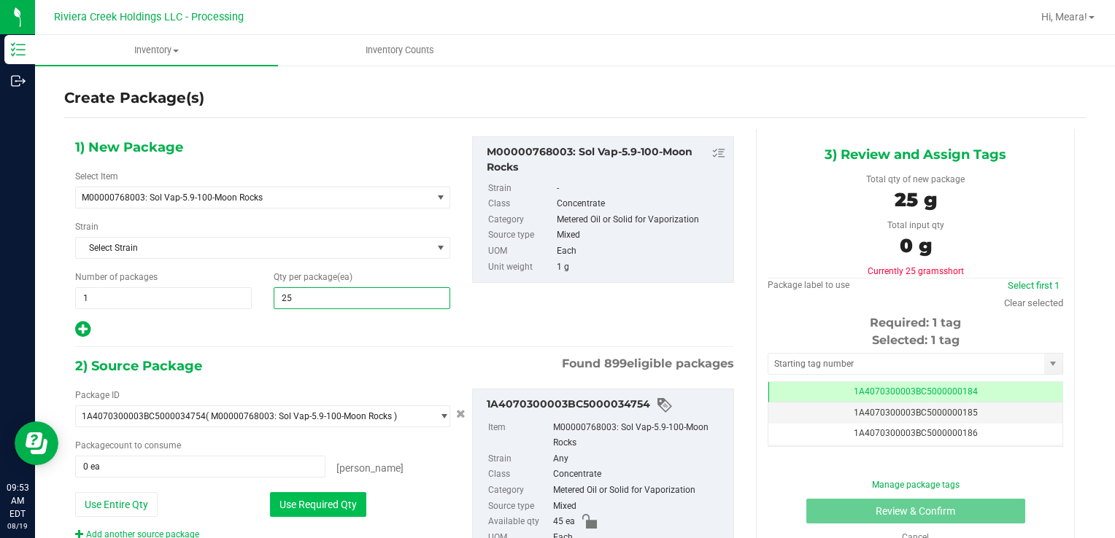
type input "25"
drag, startPoint x: 309, startPoint y: 506, endPoint x: 298, endPoint y: 490, distance: 19.4
click at [306, 503] on button "Use Required Qty" at bounding box center [318, 504] width 96 height 25
type input "25 ea"
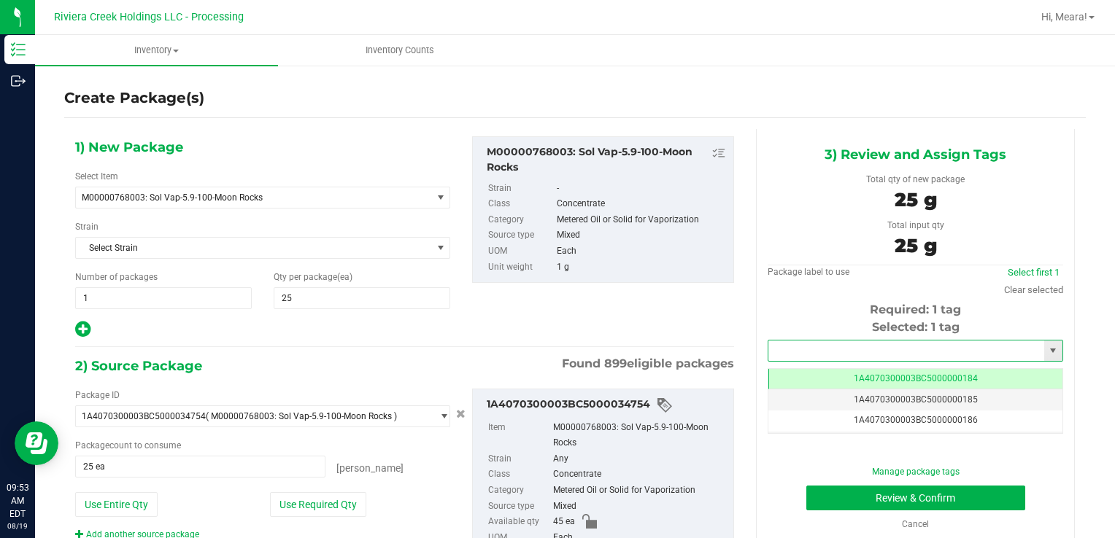
drag, startPoint x: 878, startPoint y: 342, endPoint x: 870, endPoint y: 336, distance: 10.4
click at [877, 341] on input "text" at bounding box center [906, 351] width 276 height 20
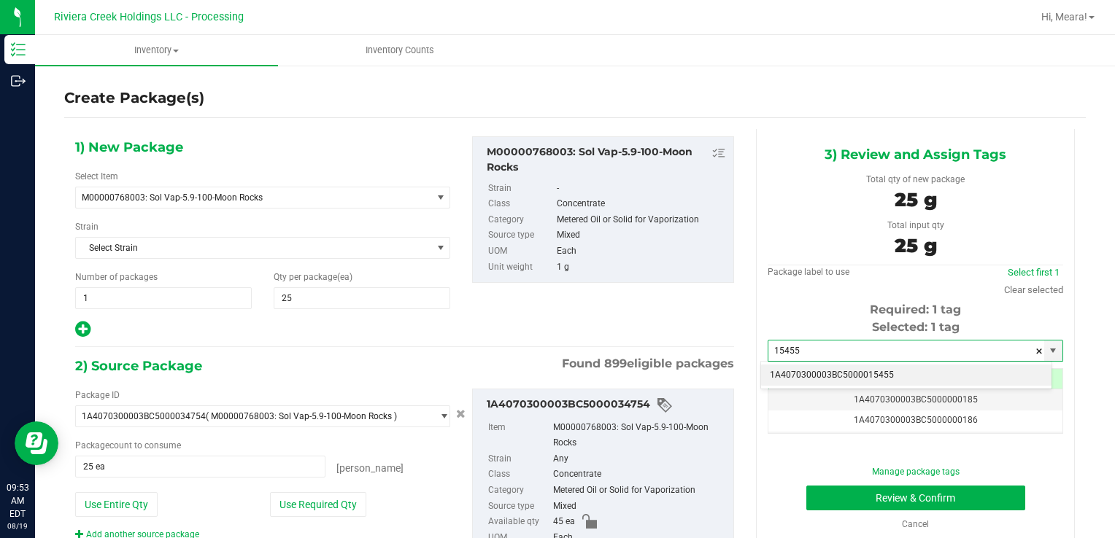
click at [868, 371] on li "1A4070300003BC5000015455" at bounding box center [906, 376] width 290 height 22
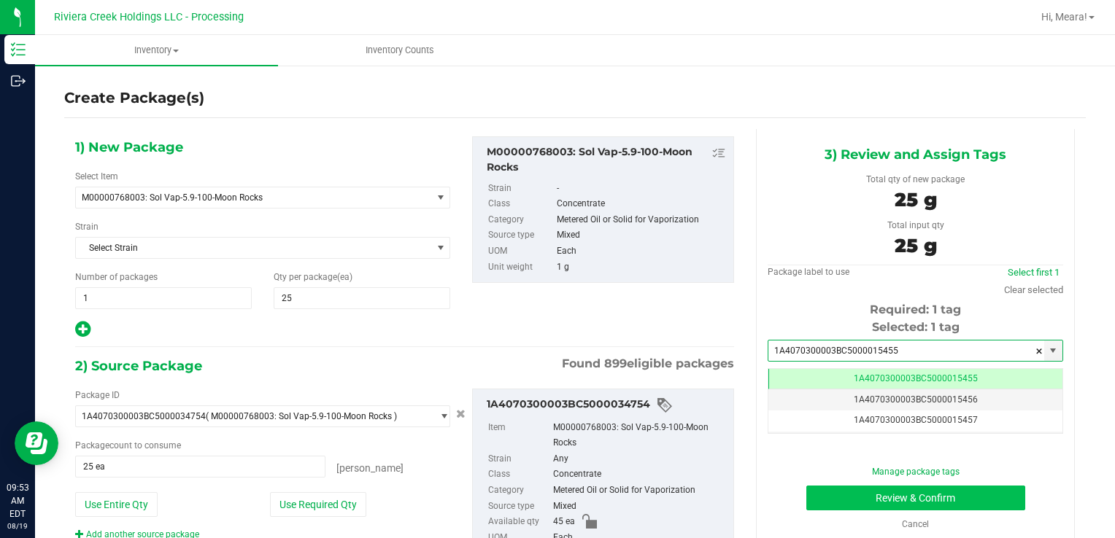
type input "1A4070300003BC5000015455"
click at [820, 494] on button "Review & Confirm" at bounding box center [915, 498] width 219 height 25
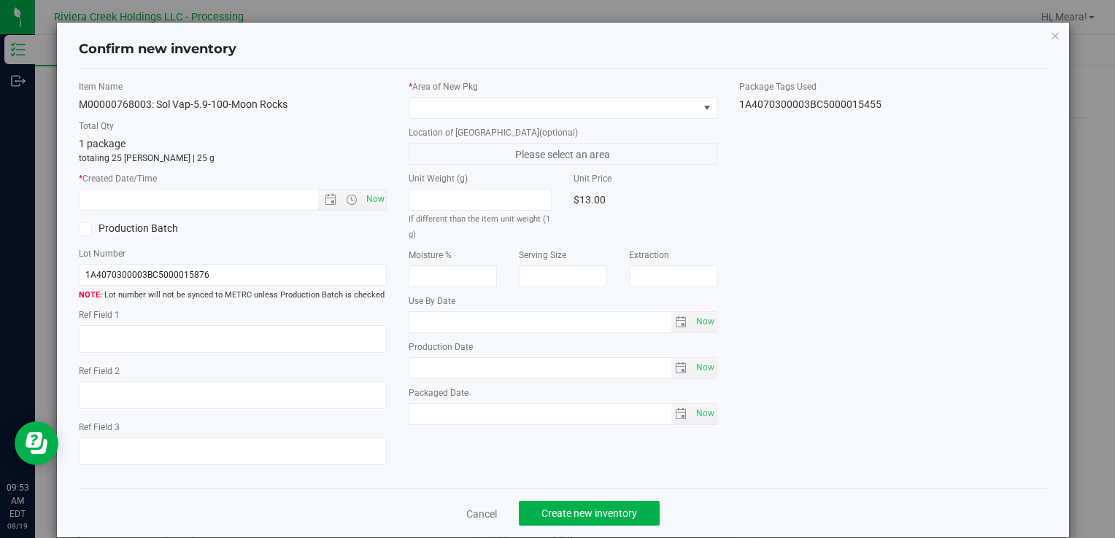
type input "[DATE]"
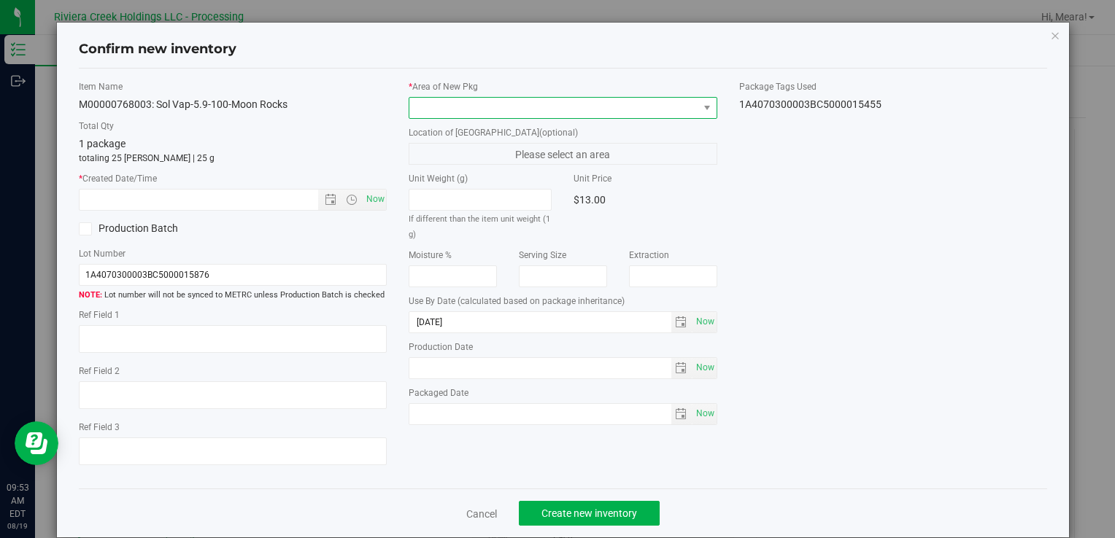
click at [598, 99] on span at bounding box center [553, 108] width 288 height 20
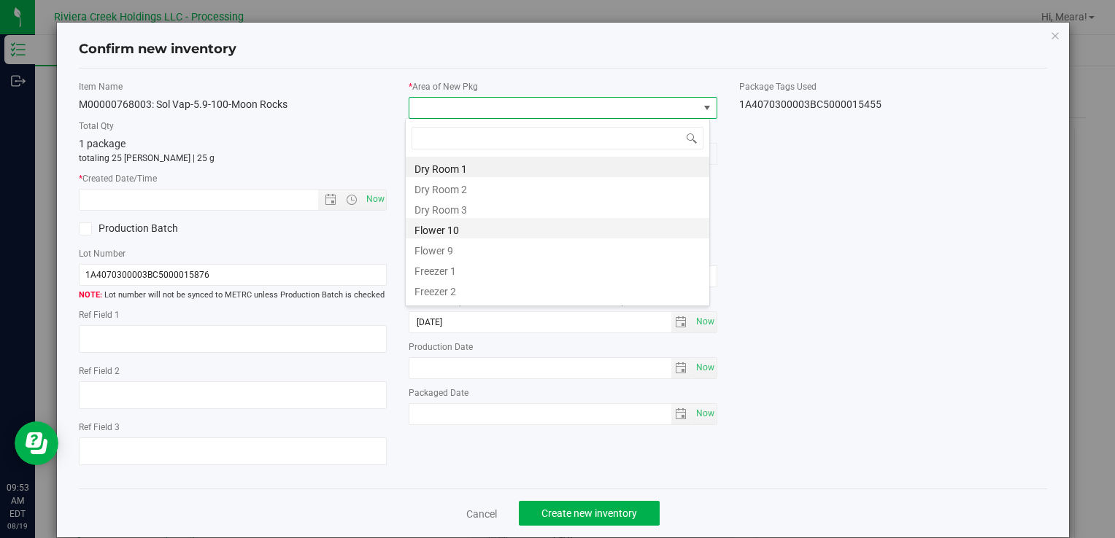
click at [449, 227] on li "Flower 10" at bounding box center [557, 228] width 303 height 20
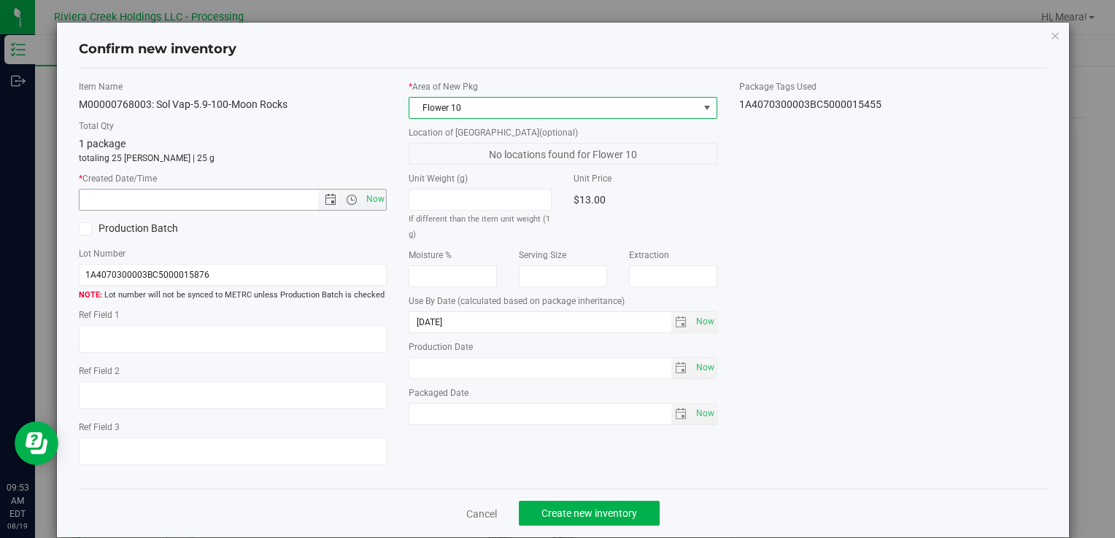
click at [384, 199] on div "Item Name M00000768003: Sol Vap-5.9-100-Moon Rocks Total Qty 1 package totaling…" at bounding box center [233, 279] width 330 height 398
click at [371, 200] on span "Now" at bounding box center [375, 199] width 25 height 21
type input "[DATE] 9:53 AM"
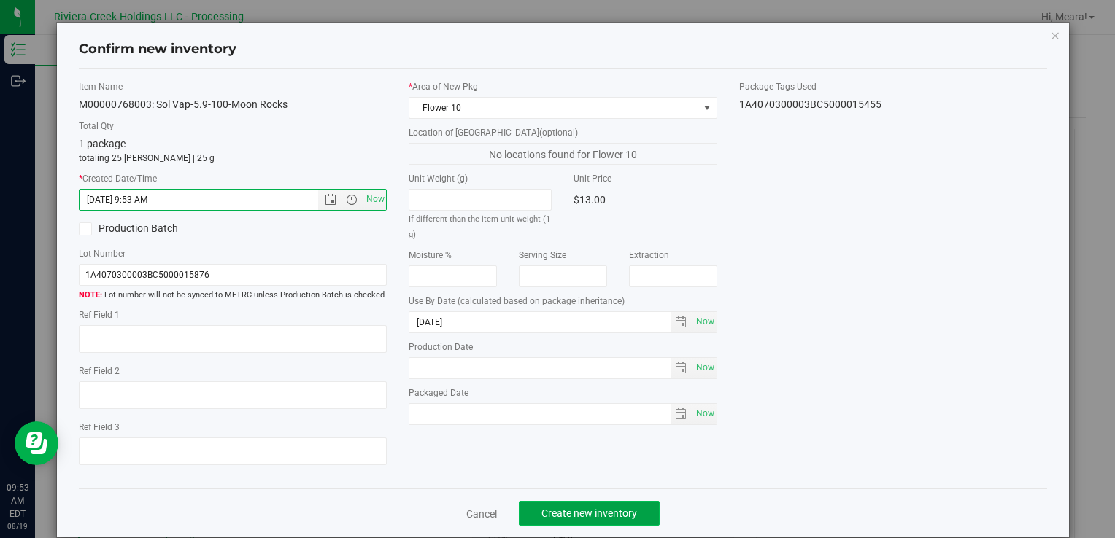
click at [600, 518] on span "Create new inventory" at bounding box center [589, 514] width 96 height 12
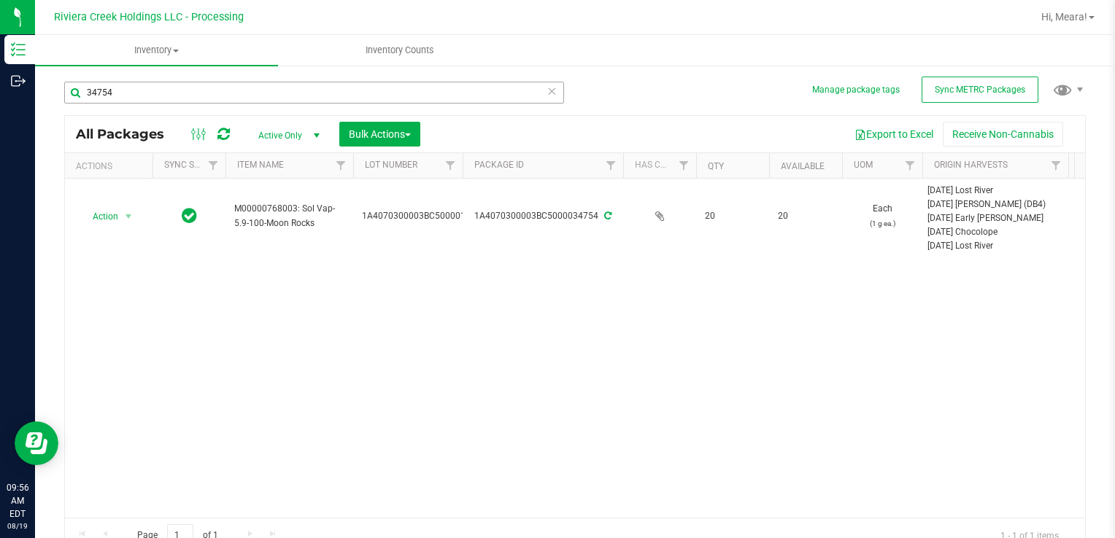
drag, startPoint x: 152, startPoint y: 75, endPoint x: 120, endPoint y: 92, distance: 35.6
click at [67, 96] on div "34754" at bounding box center [319, 92] width 511 height 47
drag, startPoint x: 145, startPoint y: 90, endPoint x: -3, endPoint y: 110, distance: 149.4
click at [0, 110] on html "Inventory Outbound 09:56 AM EDT [DATE] 08/19 Riviera Creek Holdings LLC - Proce…" at bounding box center [557, 269] width 1115 height 538
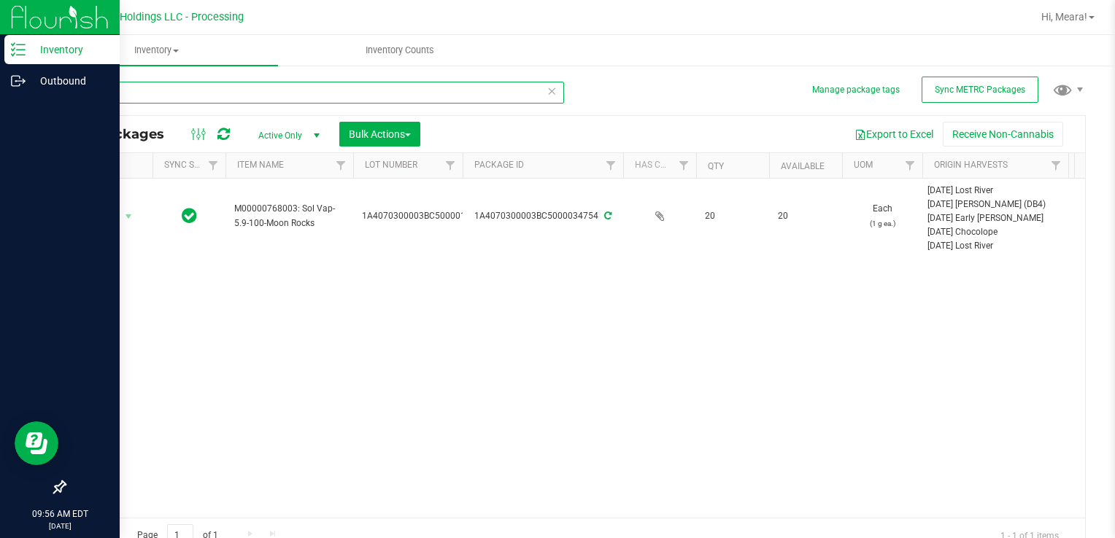
type input "35382"
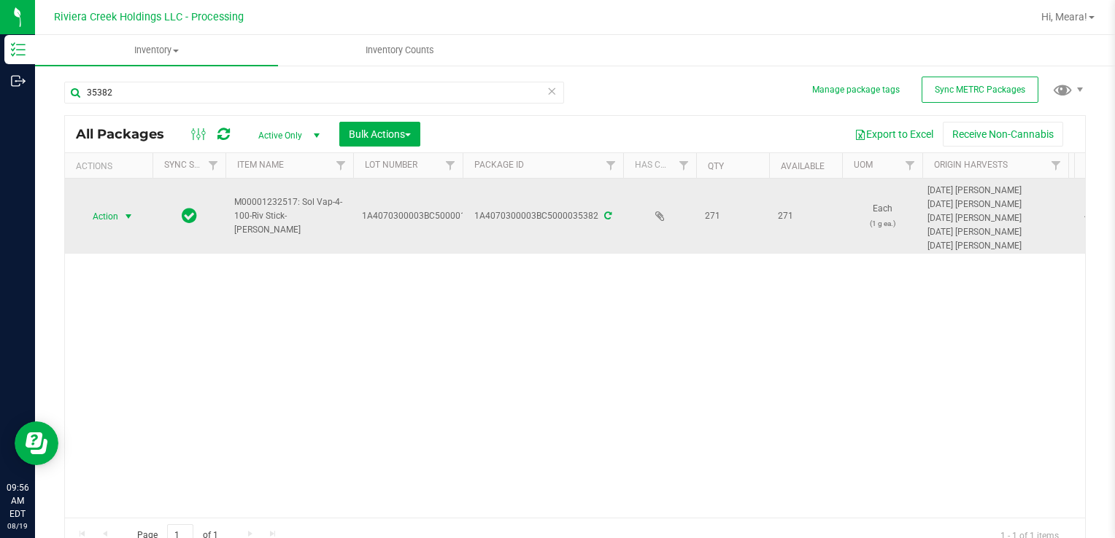
click at [118, 214] on span "Action" at bounding box center [99, 216] width 39 height 20
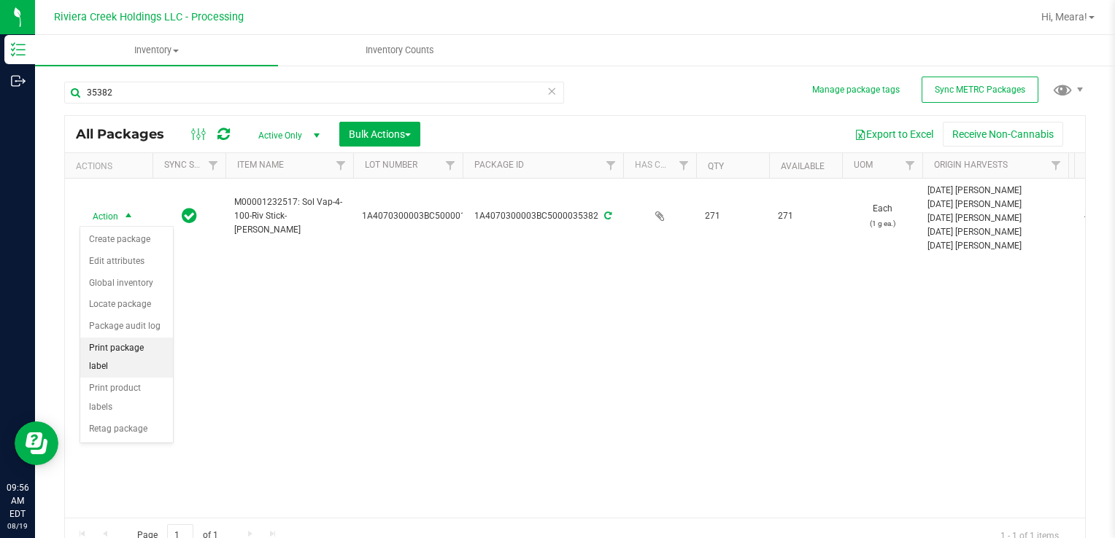
click at [148, 349] on li "Print package label" at bounding box center [126, 358] width 93 height 40
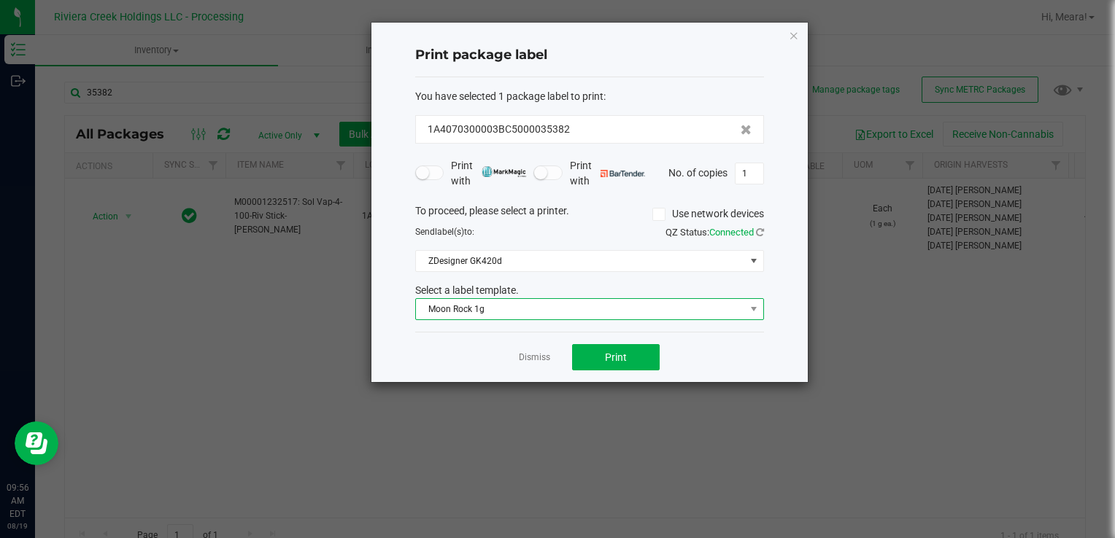
click at [525, 309] on span "Moon Rock 1g" at bounding box center [580, 309] width 329 height 20
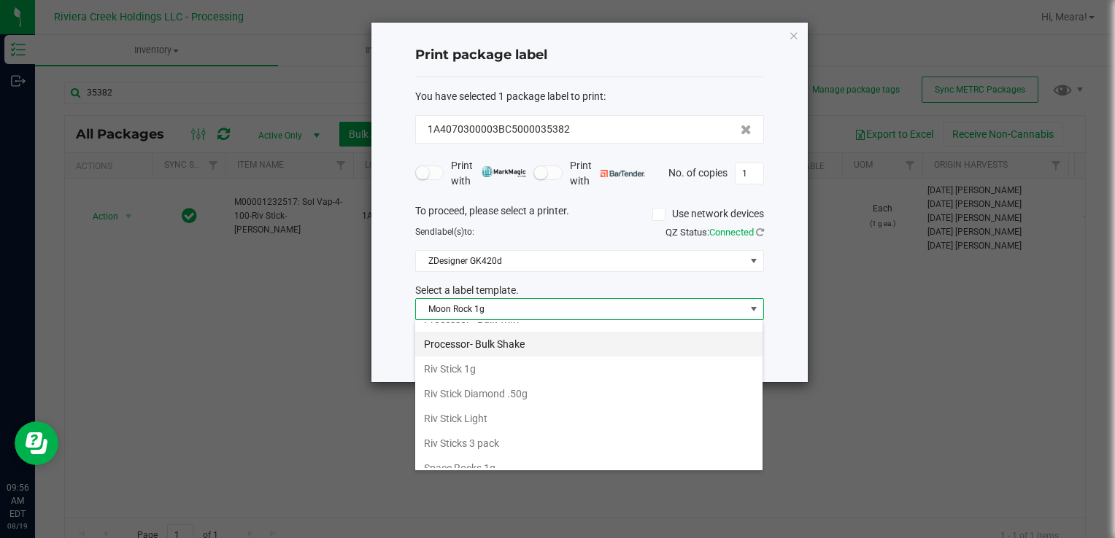
scroll to position [686, 0]
click at [511, 333] on li "Riv Stick 1g" at bounding box center [588, 343] width 347 height 25
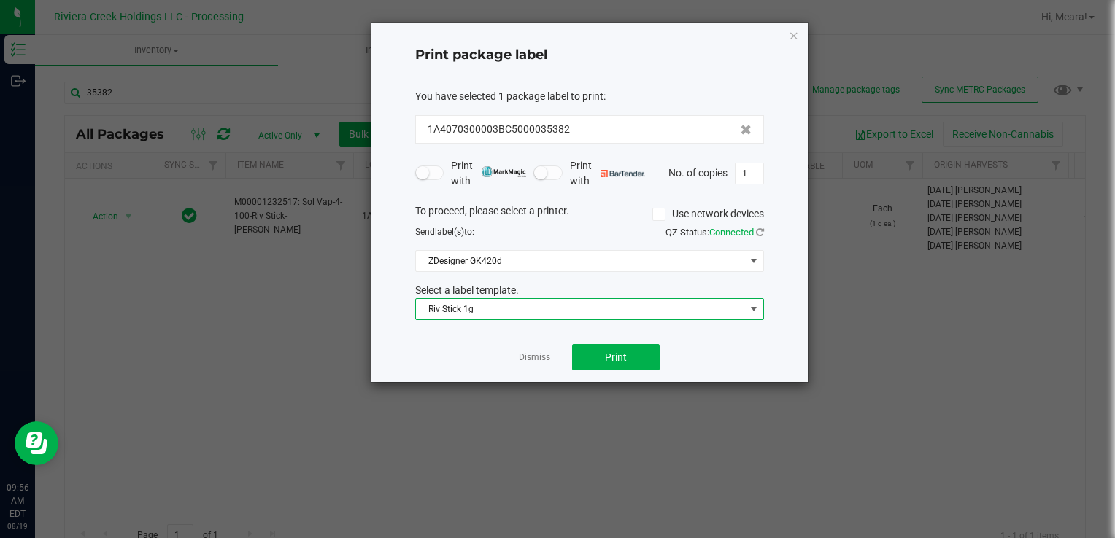
click at [595, 334] on div "Dismiss Print" at bounding box center [589, 357] width 349 height 50
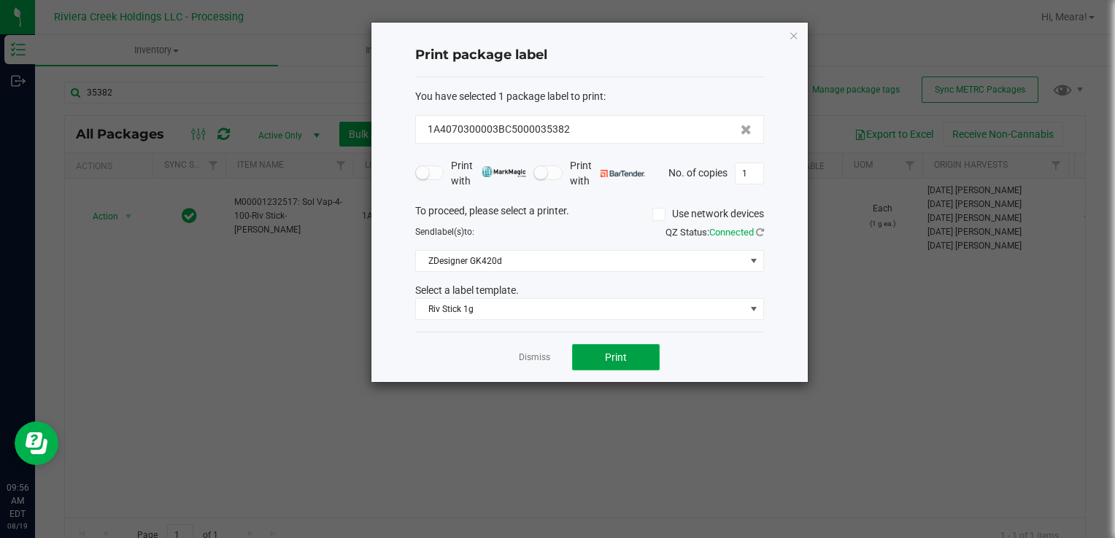
click at [584, 357] on button "Print" at bounding box center [616, 357] width 88 height 26
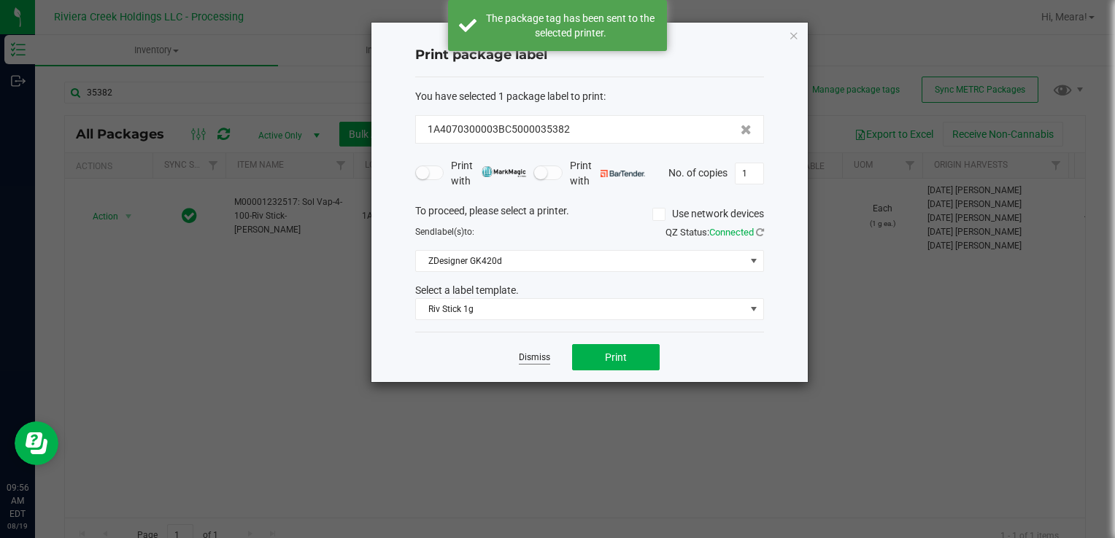
click at [531, 357] on link "Dismiss" at bounding box center [534, 358] width 31 height 12
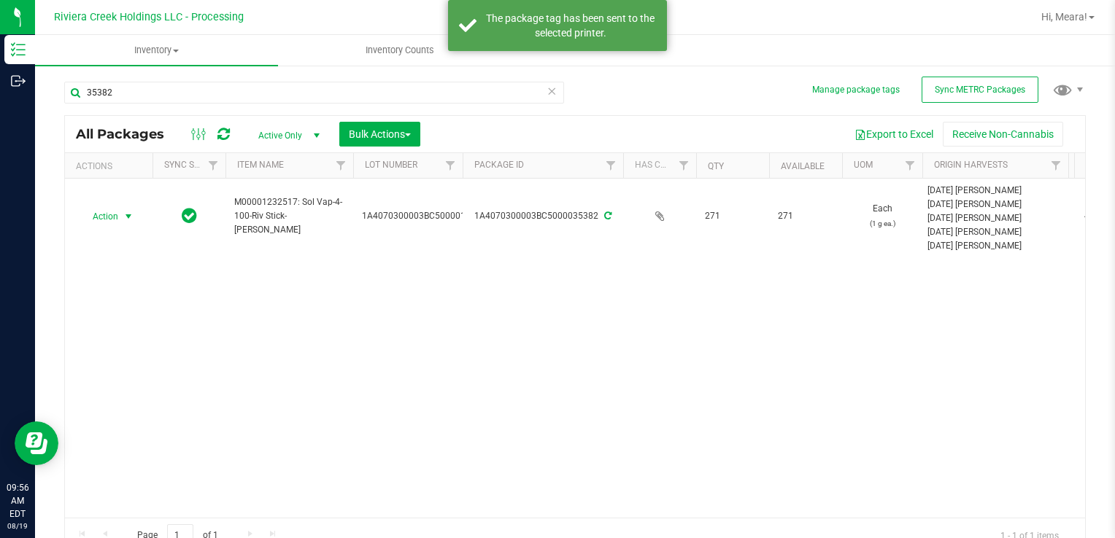
drag, startPoint x: 117, startPoint y: 212, endPoint x: 131, endPoint y: 230, distance: 23.4
click at [117, 212] on span "Action" at bounding box center [99, 216] width 39 height 20
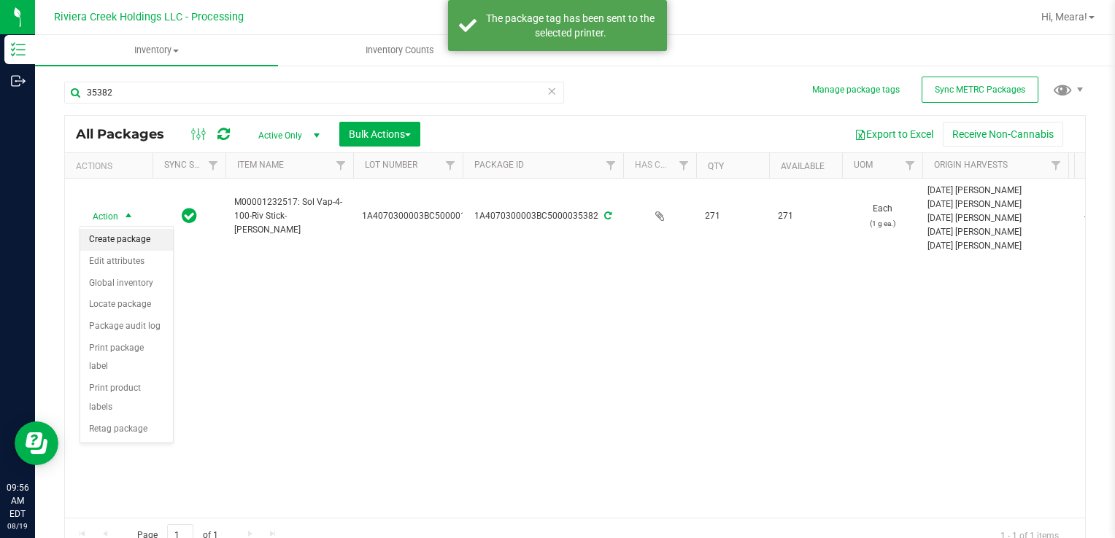
click at [134, 240] on li "Create package" at bounding box center [126, 240] width 93 height 22
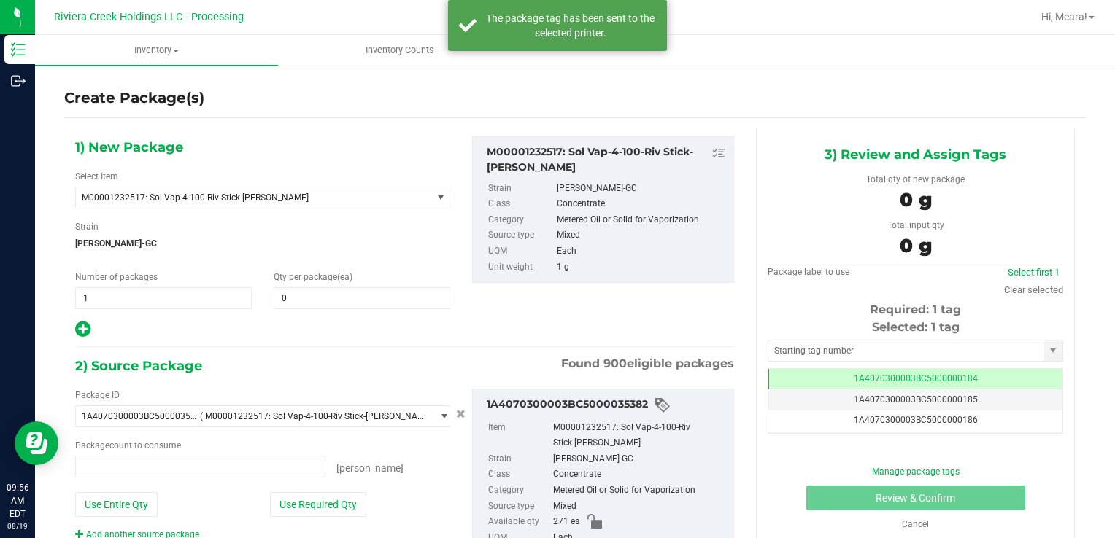
type input "0 ea"
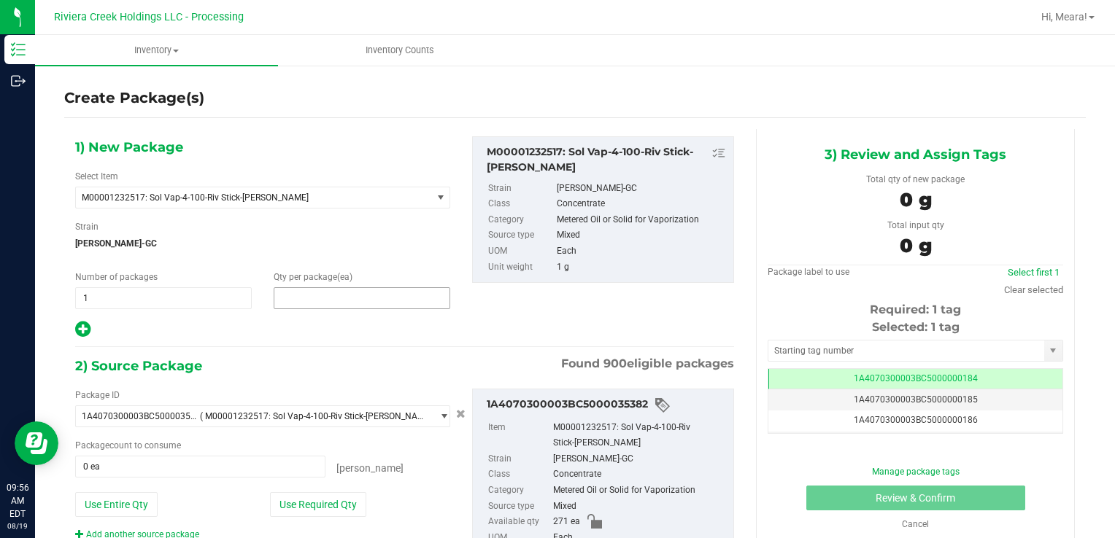
click at [401, 295] on span at bounding box center [362, 298] width 177 height 22
type input "60"
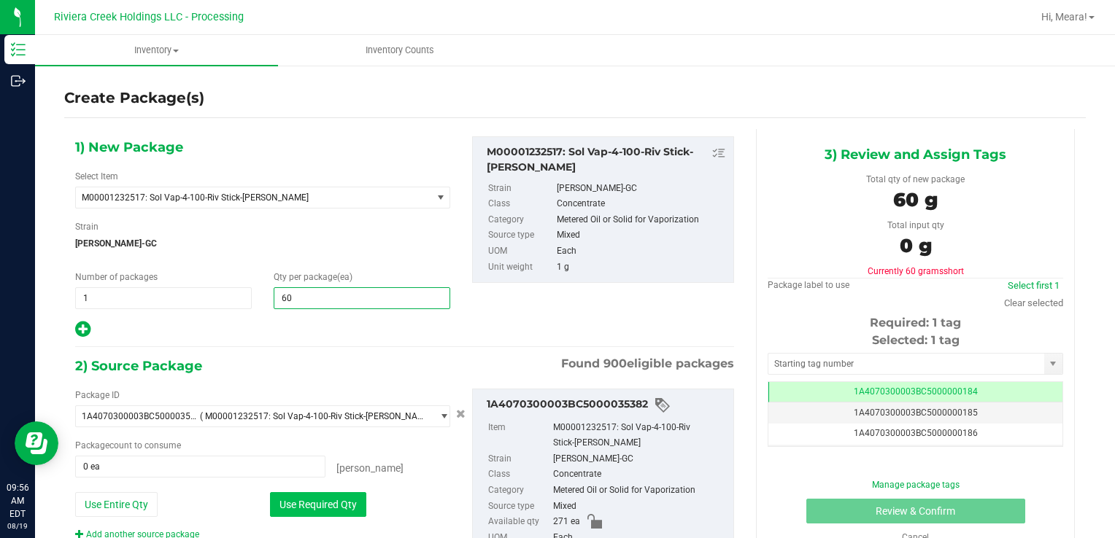
click at [320, 514] on button "Use Required Qty" at bounding box center [318, 504] width 96 height 25
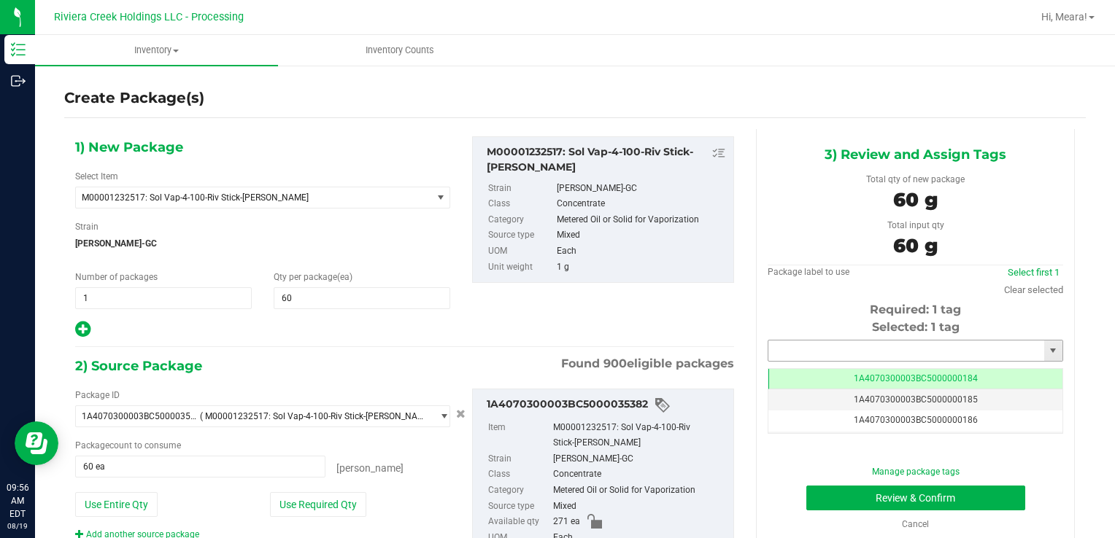
click at [857, 354] on input "text" at bounding box center [906, 351] width 276 height 20
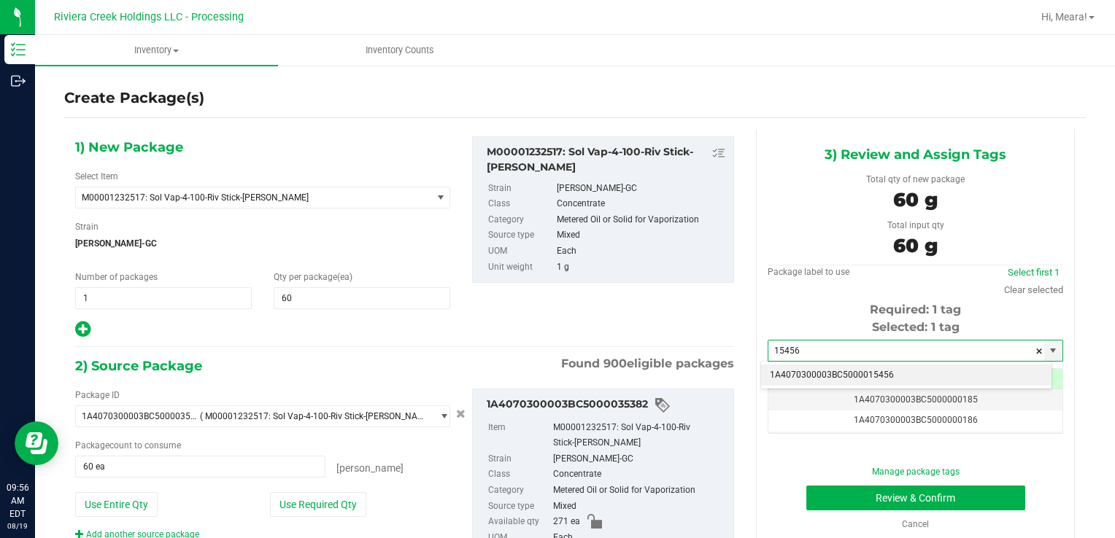
click at [865, 375] on li "1A4070300003BC5000015456" at bounding box center [906, 376] width 290 height 22
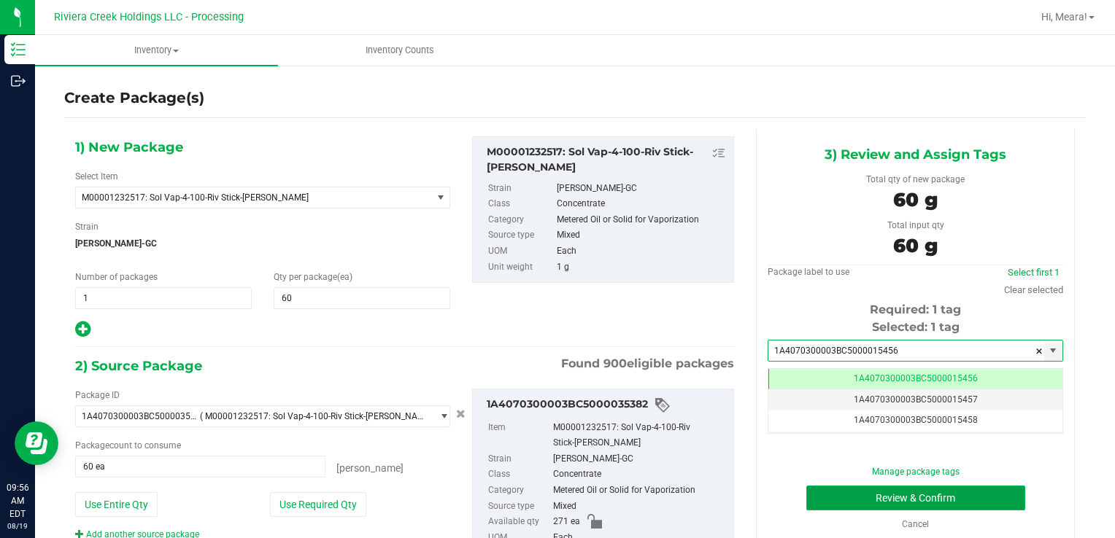
click at [838, 492] on button "Review & Confirm" at bounding box center [915, 498] width 219 height 25
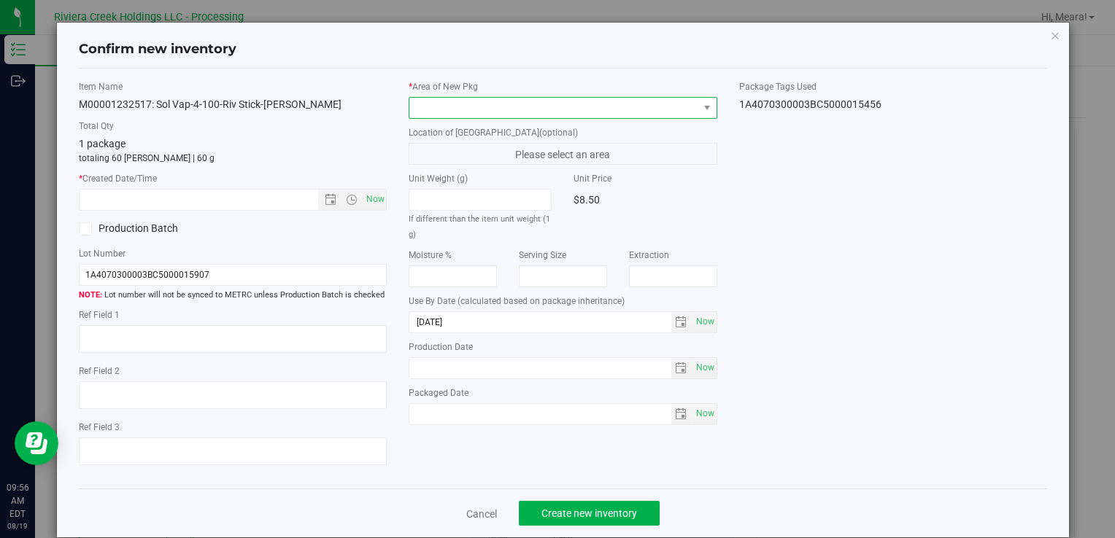
click at [613, 107] on span at bounding box center [553, 108] width 288 height 20
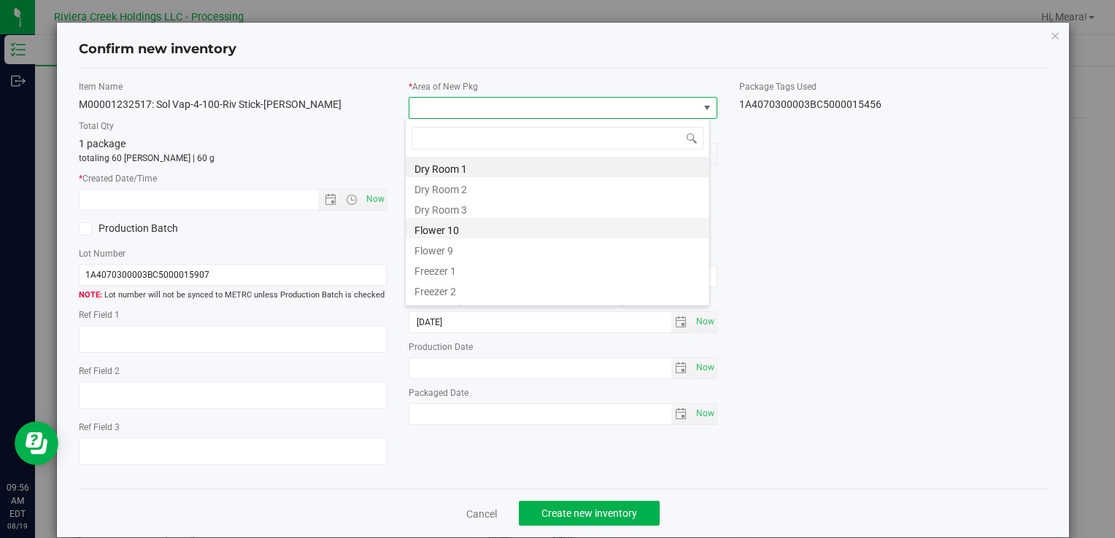
click at [444, 223] on li "Flower 10" at bounding box center [557, 228] width 303 height 20
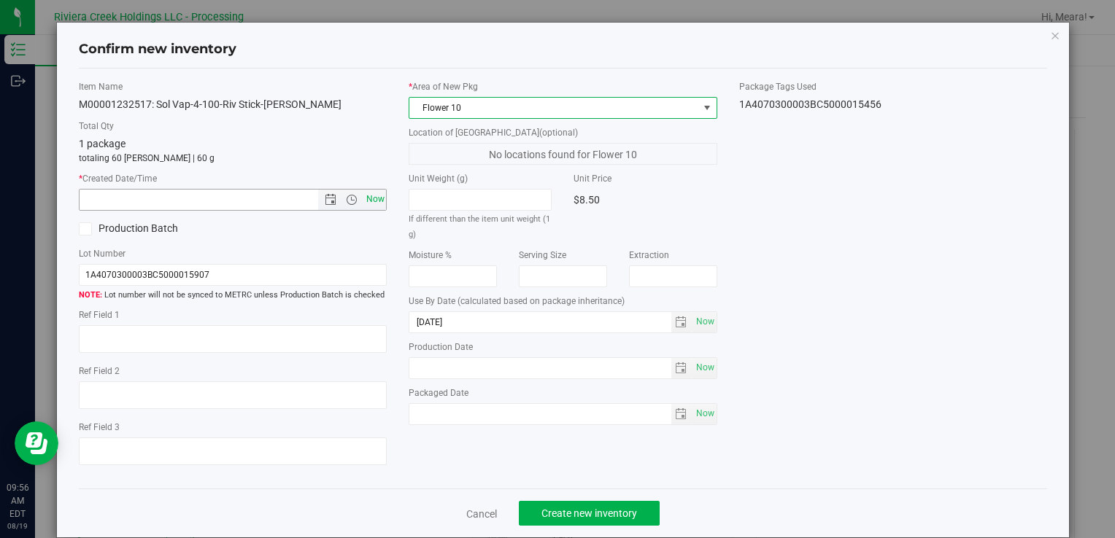
click at [363, 199] on span "Now" at bounding box center [375, 199] width 25 height 21
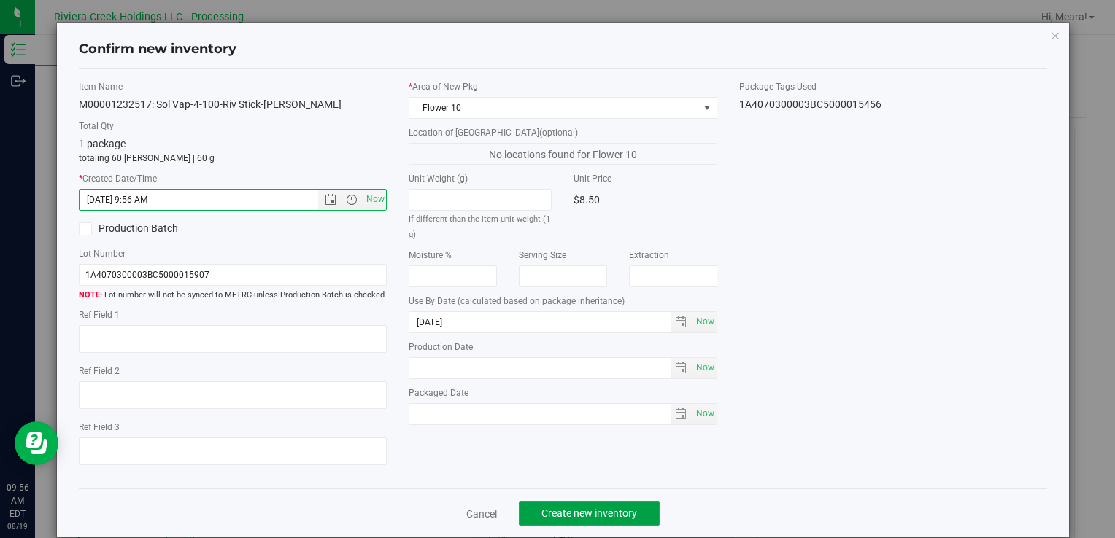
click at [587, 521] on button "Create new inventory" at bounding box center [589, 513] width 141 height 25
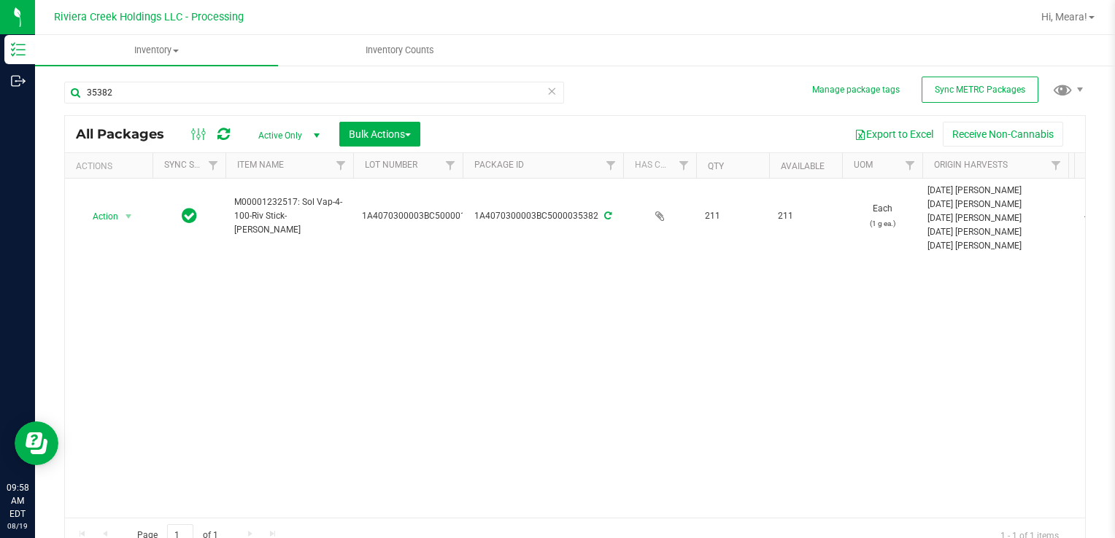
click at [151, 66] on link "Inventory All packages All inventory Waste log Create inventory" at bounding box center [156, 50] width 243 height 31
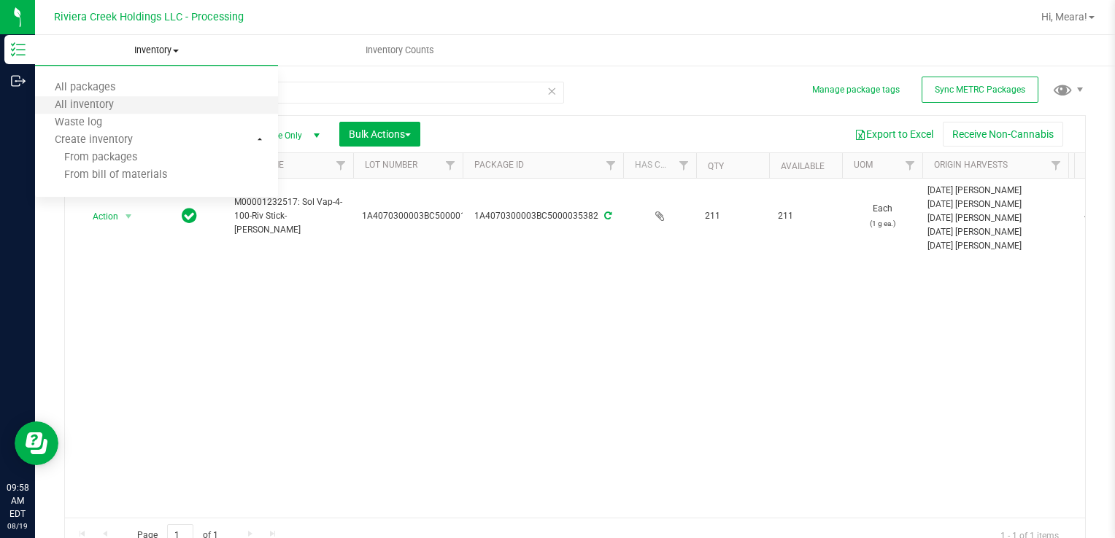
click at [152, 98] on li "All inventory" at bounding box center [156, 106] width 243 height 18
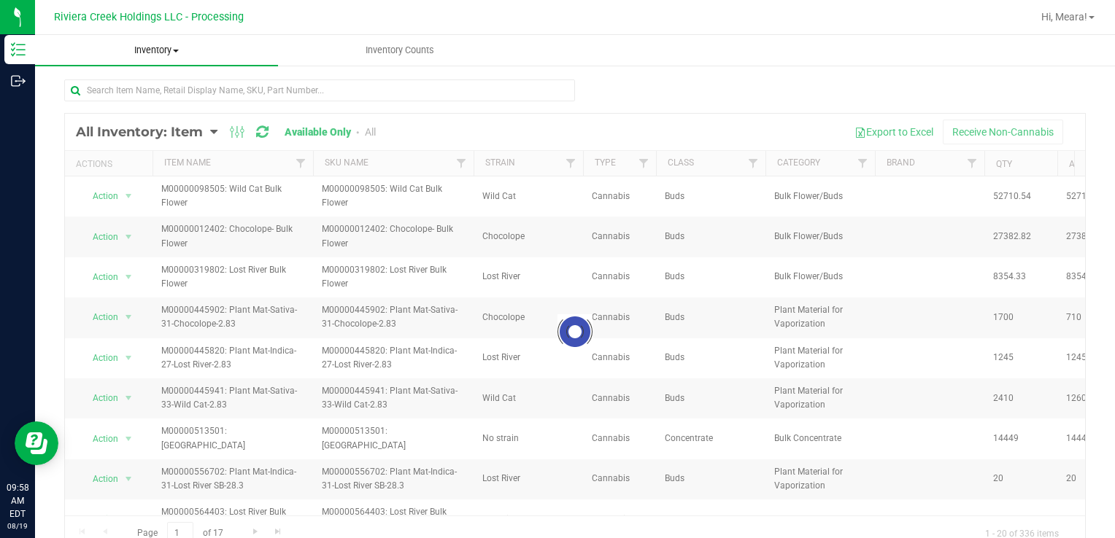
click at [169, 49] on span "Inventory" at bounding box center [156, 50] width 243 height 13
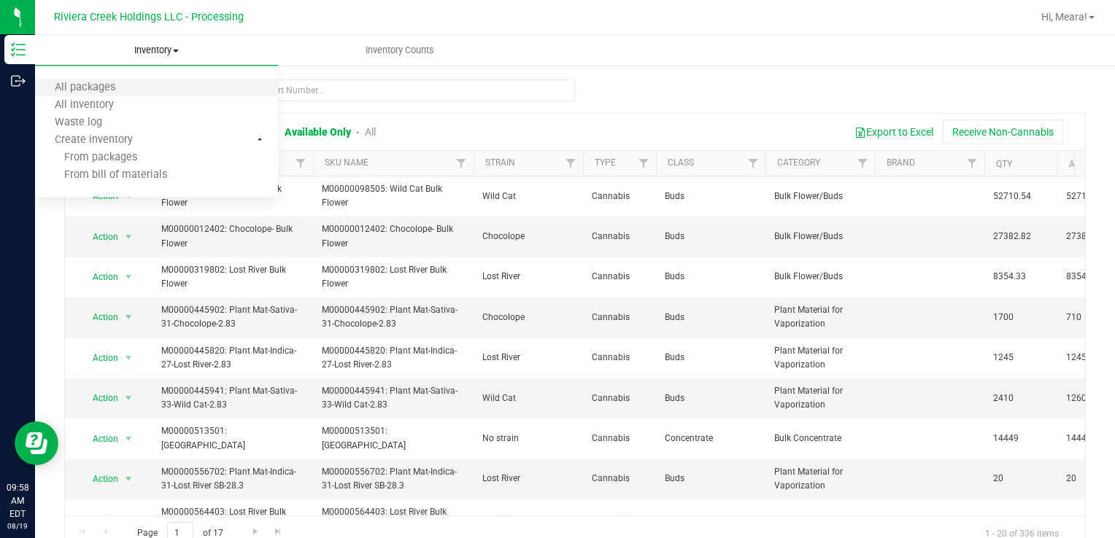
click at [122, 80] on li "All packages" at bounding box center [156, 89] width 243 height 18
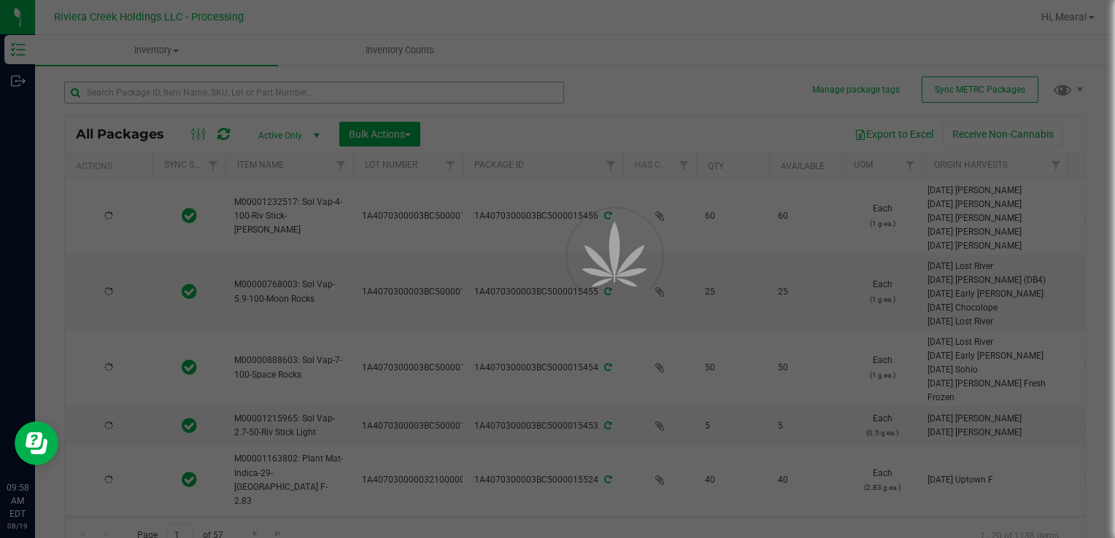
click at [125, 96] on div at bounding box center [557, 269] width 1115 height 538
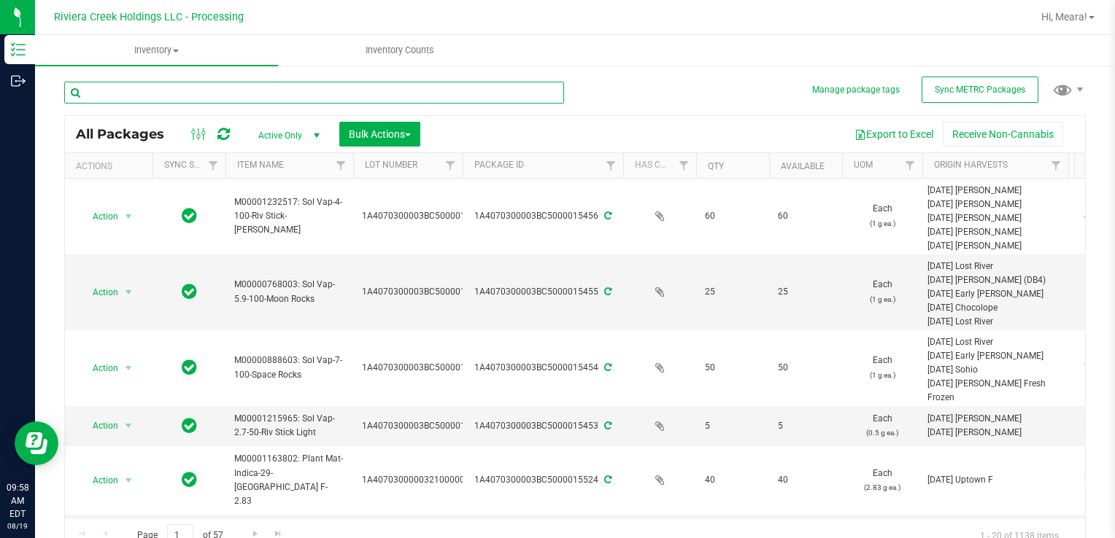
click at [125, 96] on input "text" at bounding box center [314, 93] width 500 height 22
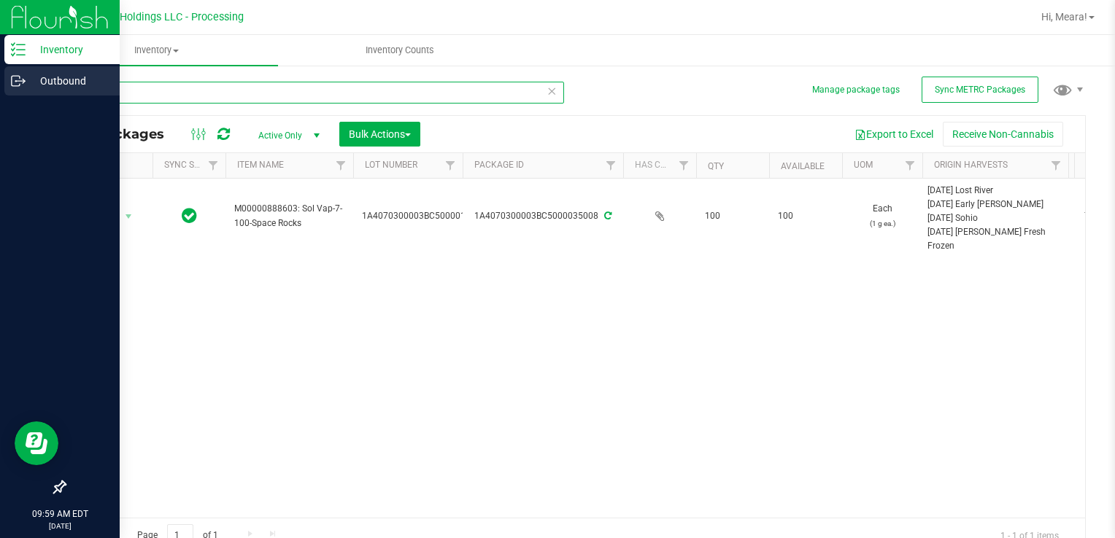
drag, startPoint x: 184, startPoint y: 97, endPoint x: 0, endPoint y: 85, distance: 184.2
click at [0, 85] on html "Inventory Outbound 09:59 AM EDT [DATE] 08/19 Riviera Creek Holdings LLC - Proce…" at bounding box center [557, 269] width 1115 height 538
drag, startPoint x: 150, startPoint y: 86, endPoint x: 0, endPoint y: 77, distance: 150.5
click at [0, 77] on html "Inventory Outbound 10:11 AM EDT [DATE] 08/19 Riviera Creek Holdings LLC - Proce…" at bounding box center [557, 269] width 1115 height 538
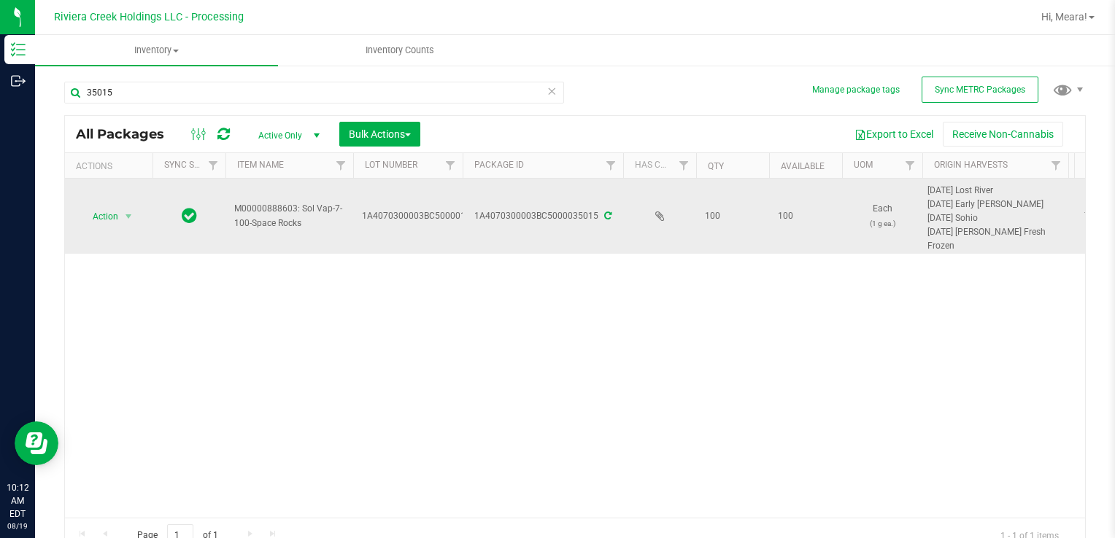
click at [110, 225] on td "Action Action Create package Edit attributes Global inventory Locate package Pa…" at bounding box center [109, 216] width 88 height 75
drag, startPoint x: 110, startPoint y: 225, endPoint x: 123, endPoint y: 215, distance: 16.1
click at [117, 216] on span "Action" at bounding box center [99, 216] width 39 height 20
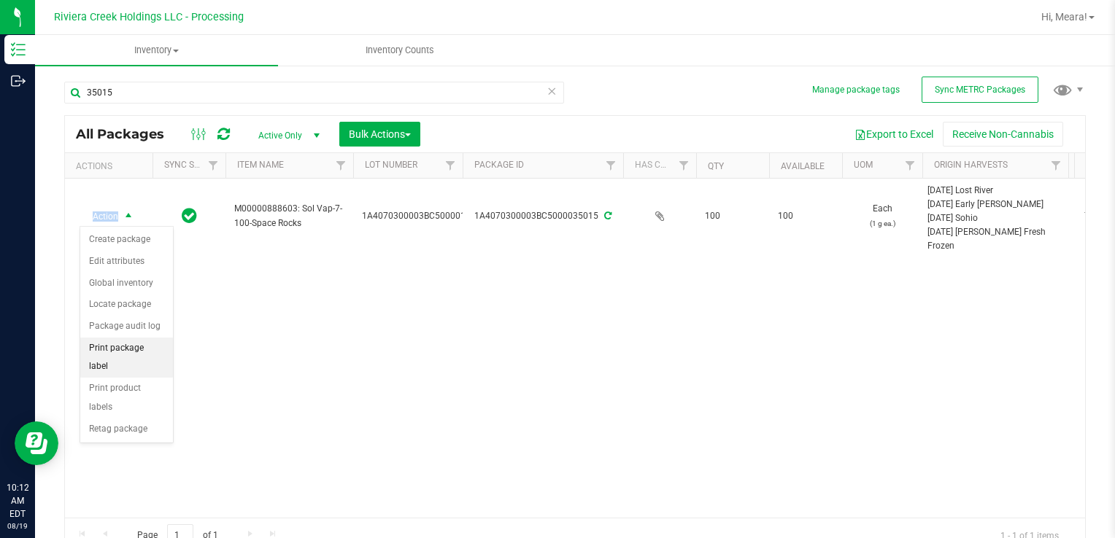
click at [158, 346] on li "Print package label" at bounding box center [126, 358] width 93 height 40
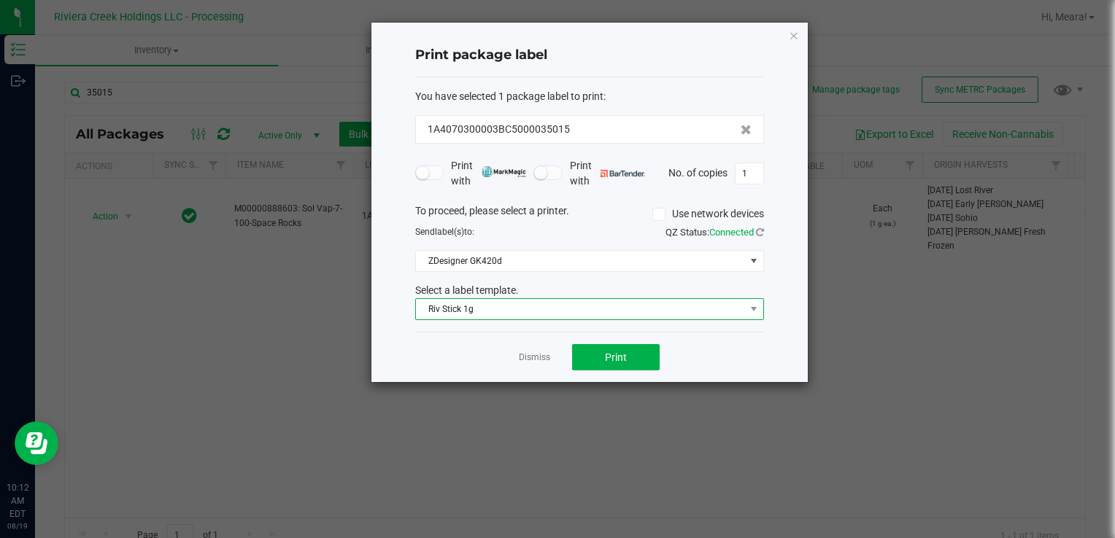
click at [531, 301] on span "Riv Stick 1g" at bounding box center [580, 309] width 329 height 20
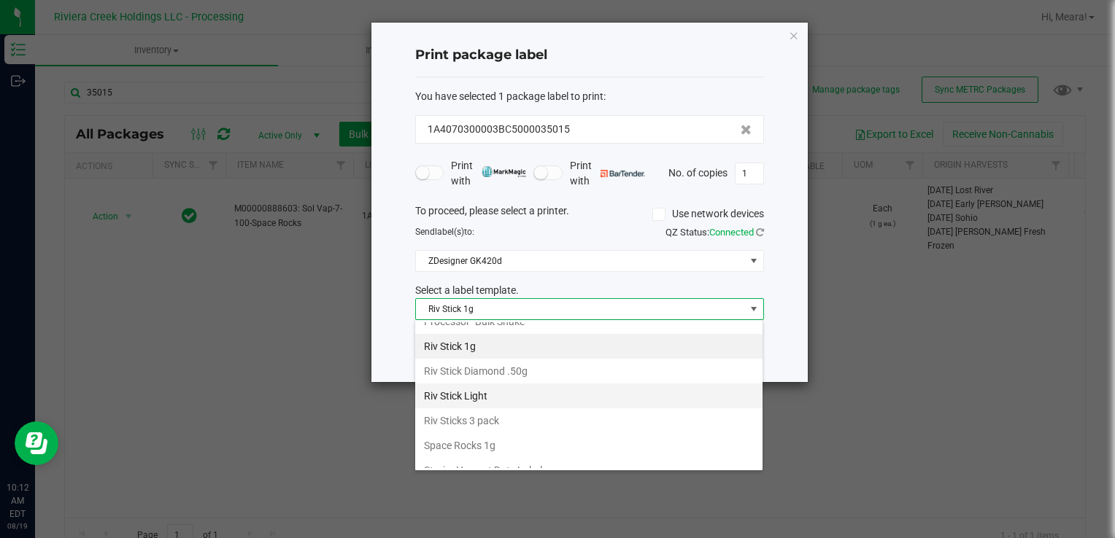
scroll to position [687, 0]
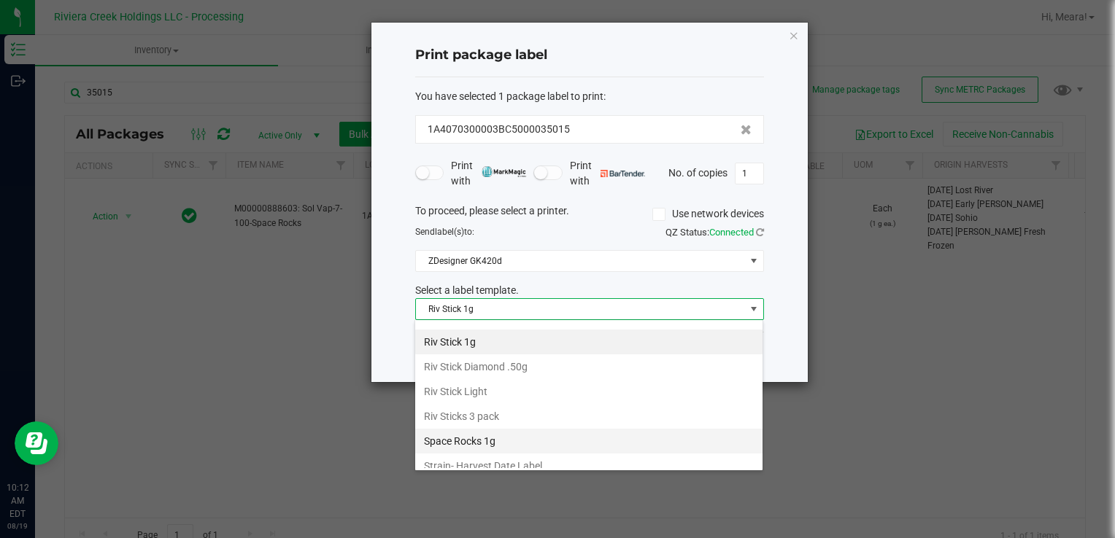
click at [503, 438] on li "Space Rocks 1g" at bounding box center [588, 441] width 347 height 25
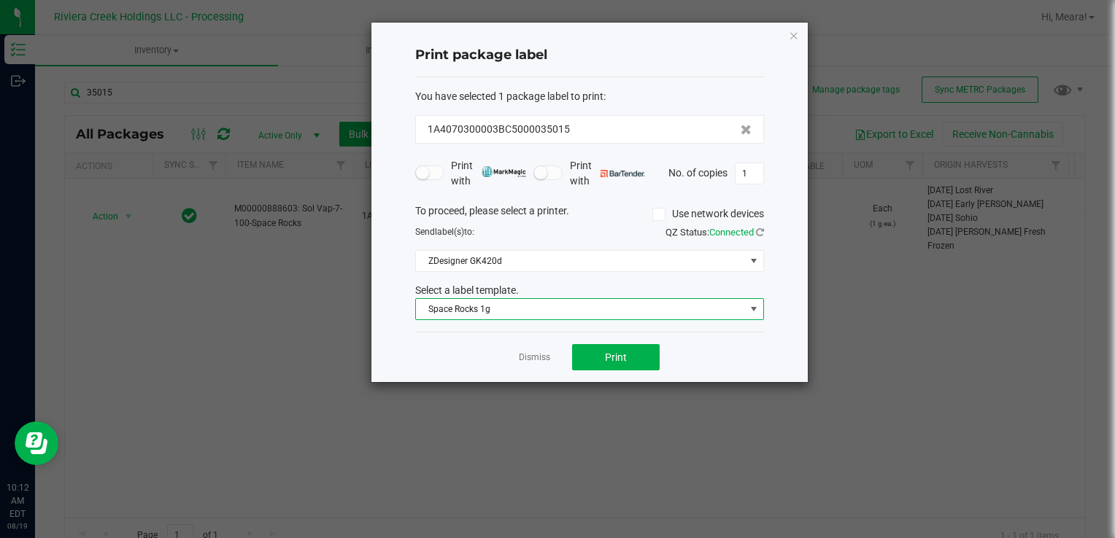
click at [627, 337] on div "Dismiss Print" at bounding box center [589, 357] width 349 height 50
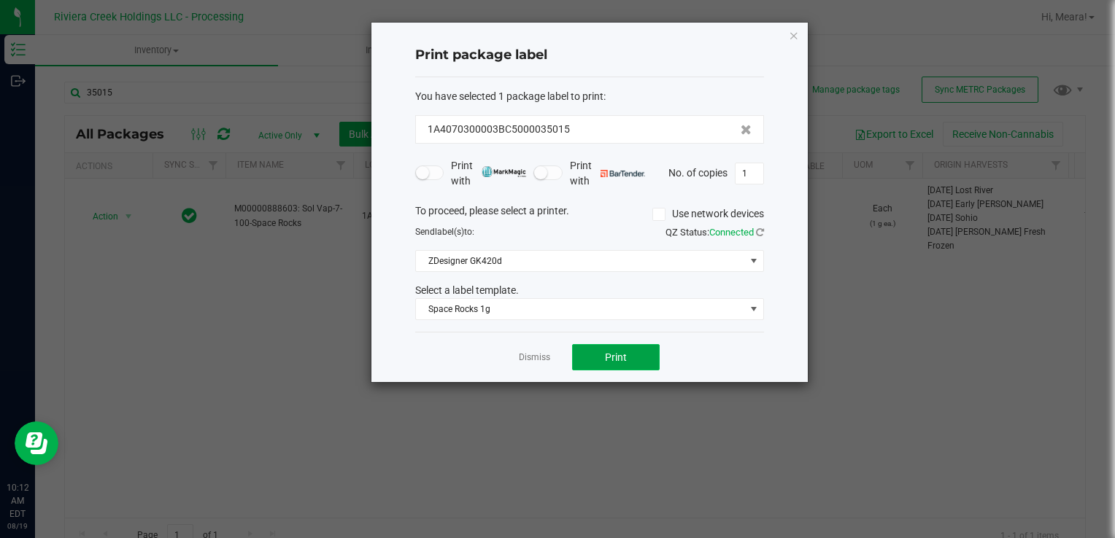
click at [616, 358] on span "Print" at bounding box center [616, 358] width 22 height 12
drag, startPoint x: 537, startPoint y: 355, endPoint x: 525, endPoint y: 349, distance: 13.0
click at [537, 354] on div at bounding box center [589, 203] width 436 height 360
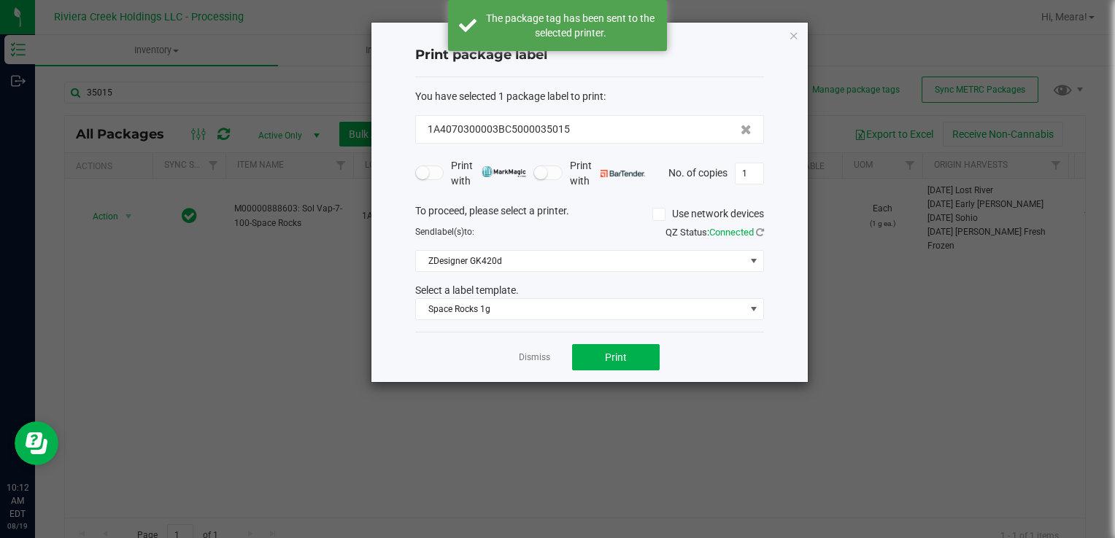
click at [522, 355] on link "Dismiss" at bounding box center [534, 358] width 31 height 12
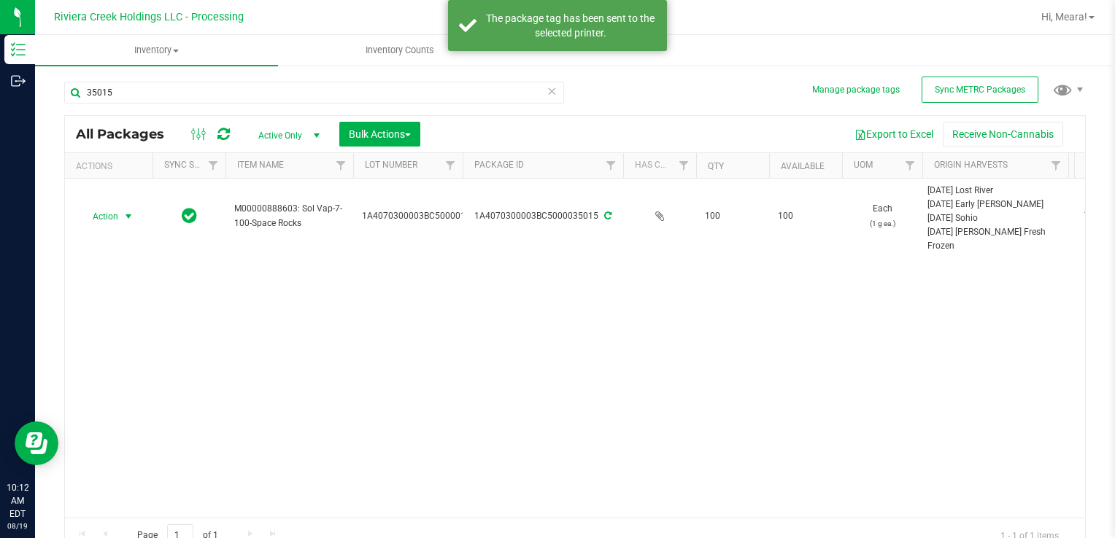
drag, startPoint x: 105, startPoint y: 222, endPoint x: 115, endPoint y: 228, distance: 11.8
click at [105, 223] on span "Action" at bounding box center [99, 216] width 39 height 20
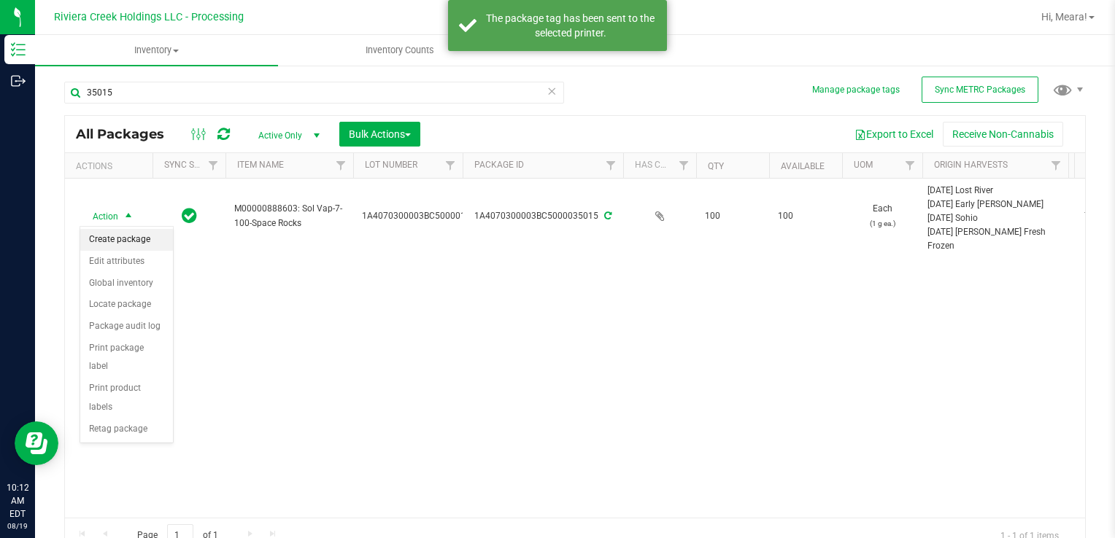
click at [122, 235] on li "Create package" at bounding box center [126, 240] width 93 height 22
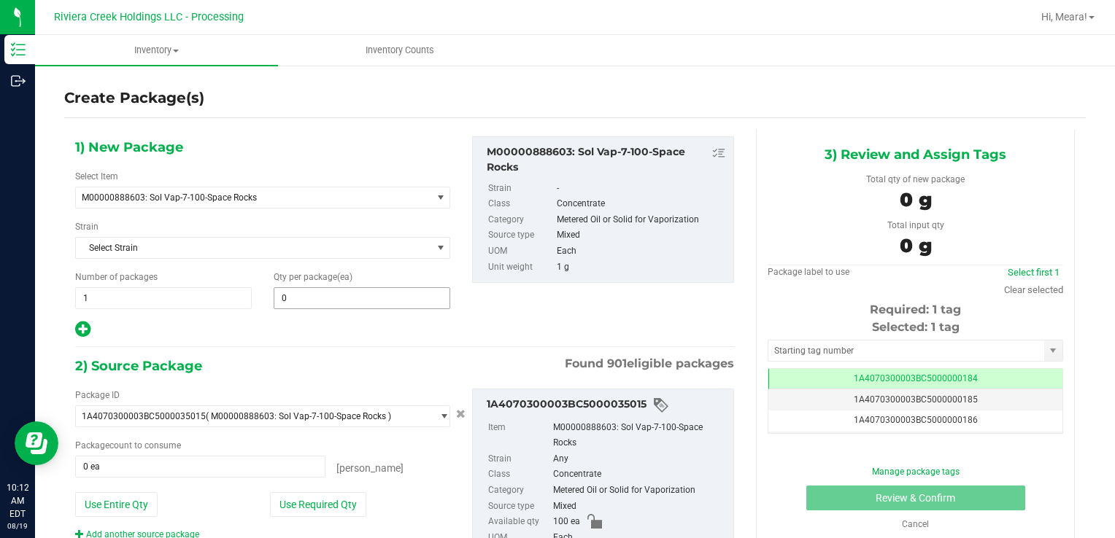
click at [379, 307] on span "0 0" at bounding box center [362, 298] width 177 height 22
click at [374, 305] on span at bounding box center [362, 298] width 177 height 22
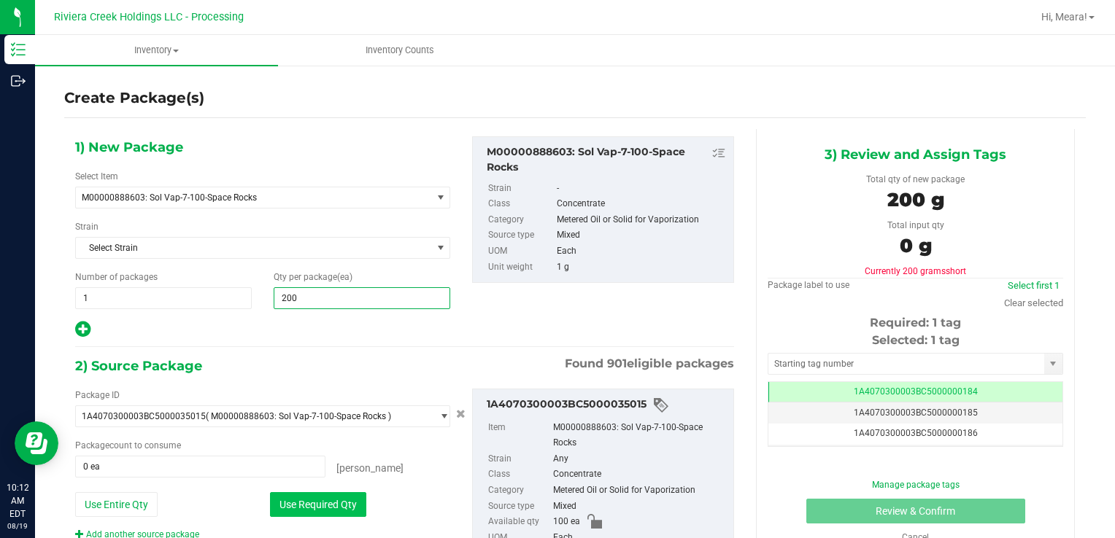
click at [333, 506] on button "Use Required Qty" at bounding box center [318, 504] width 96 height 25
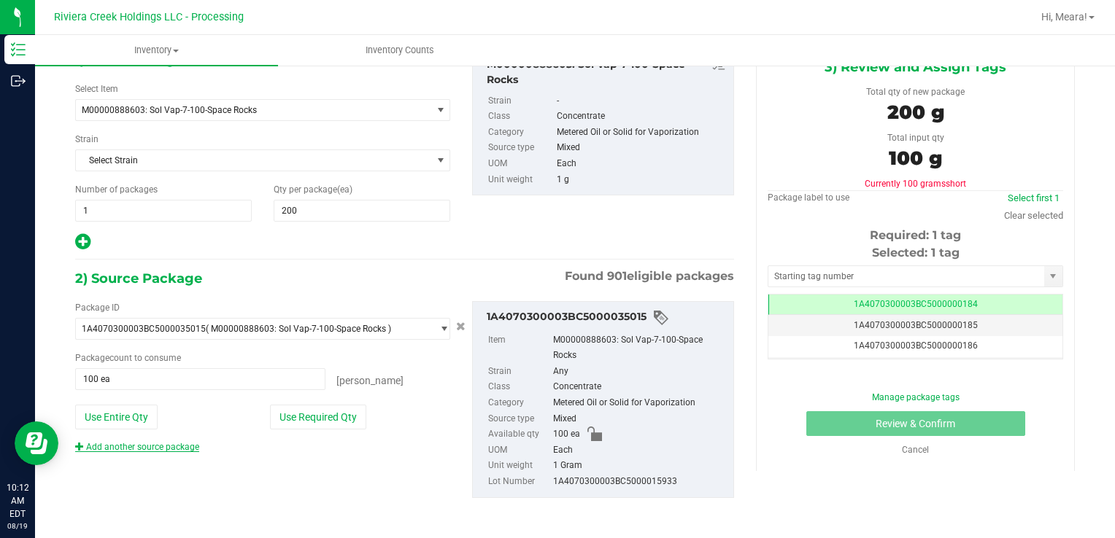
click at [170, 442] on link "Add another source package" at bounding box center [137, 447] width 124 height 10
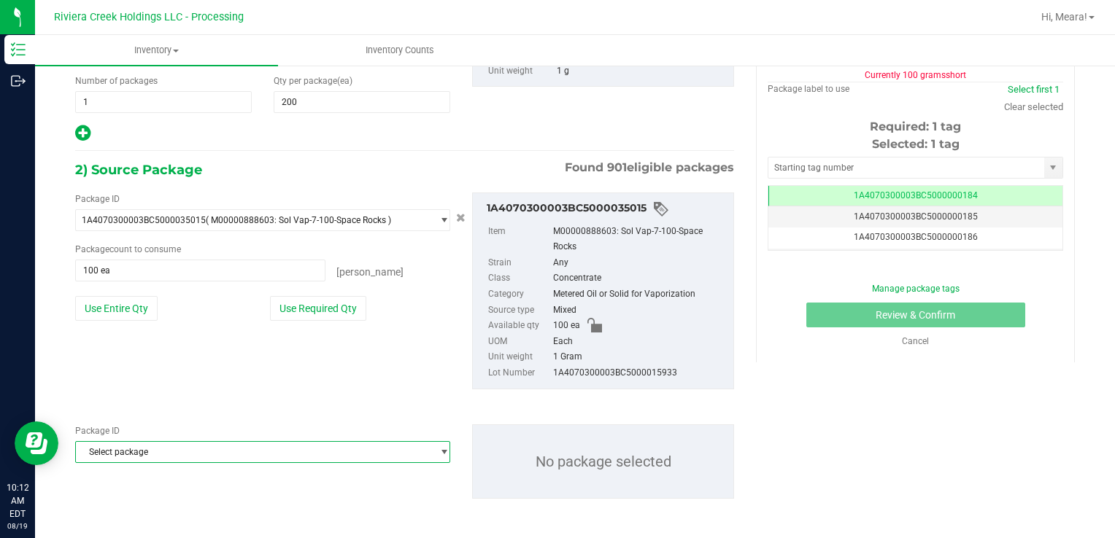
click at [196, 457] on span "Select package" at bounding box center [253, 452] width 355 height 20
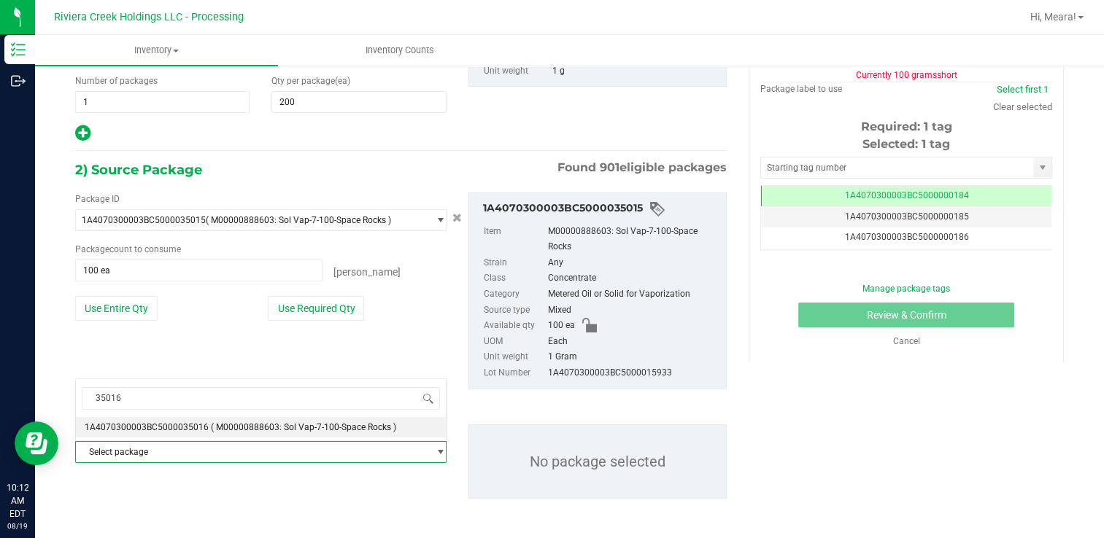
click at [204, 431] on li "1A4070300003BC5000035016 ( M00000888603: Sol Vap-7-100-Space Rocks )" at bounding box center [261, 427] width 370 height 20
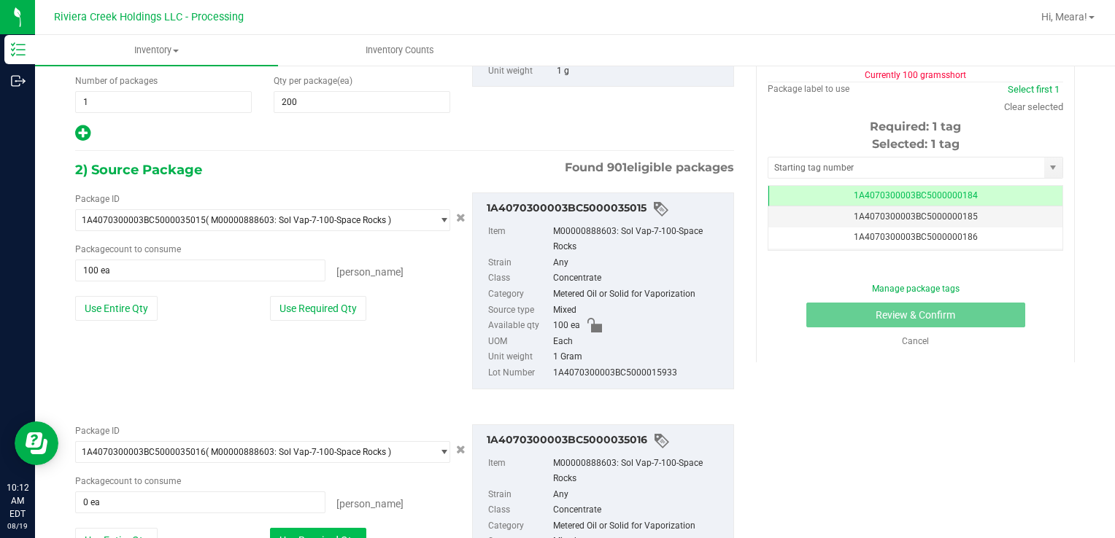
click at [308, 535] on button "Use Required Qty" at bounding box center [318, 540] width 96 height 25
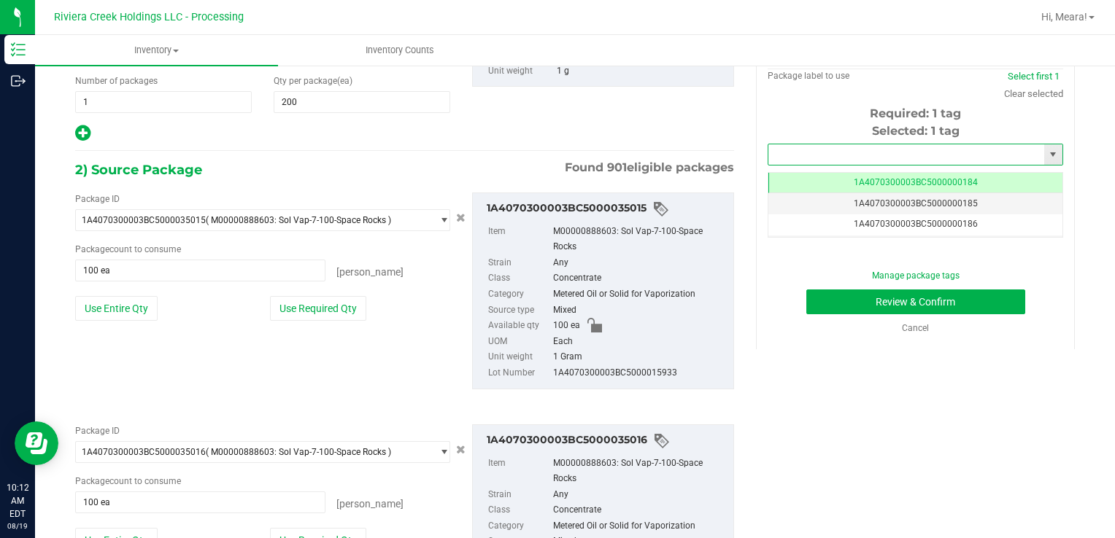
click at [773, 154] on input "text" at bounding box center [906, 154] width 276 height 20
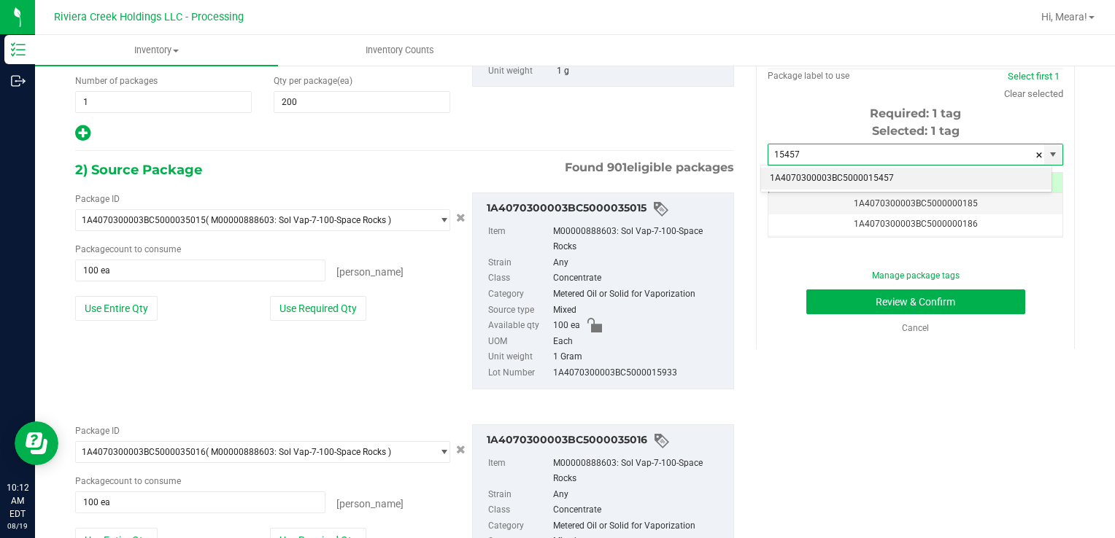
click at [802, 182] on li "1A4070300003BC5000015457" at bounding box center [906, 179] width 290 height 22
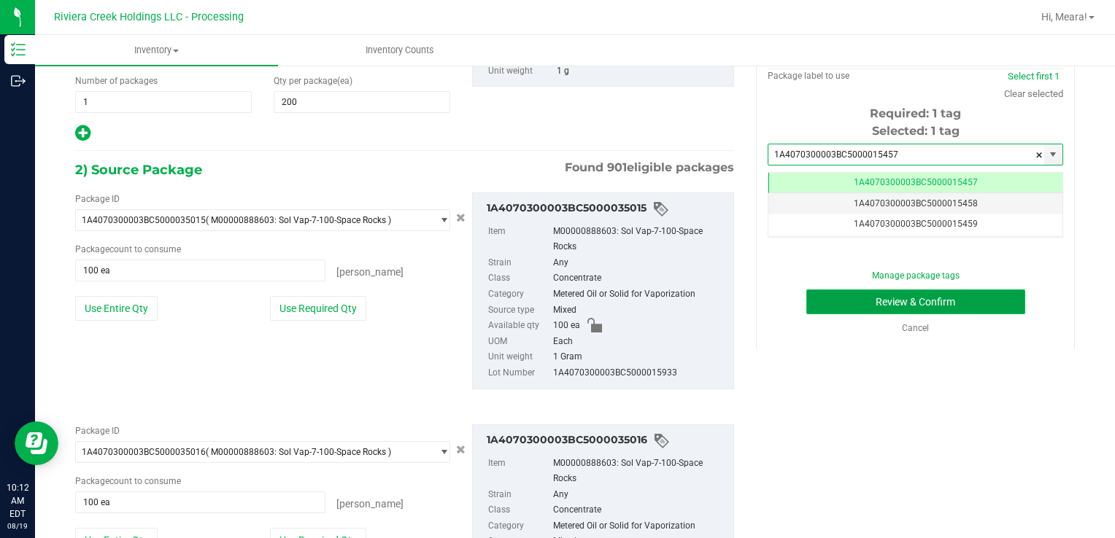
click at [829, 303] on button "Review & Confirm" at bounding box center [915, 302] width 219 height 25
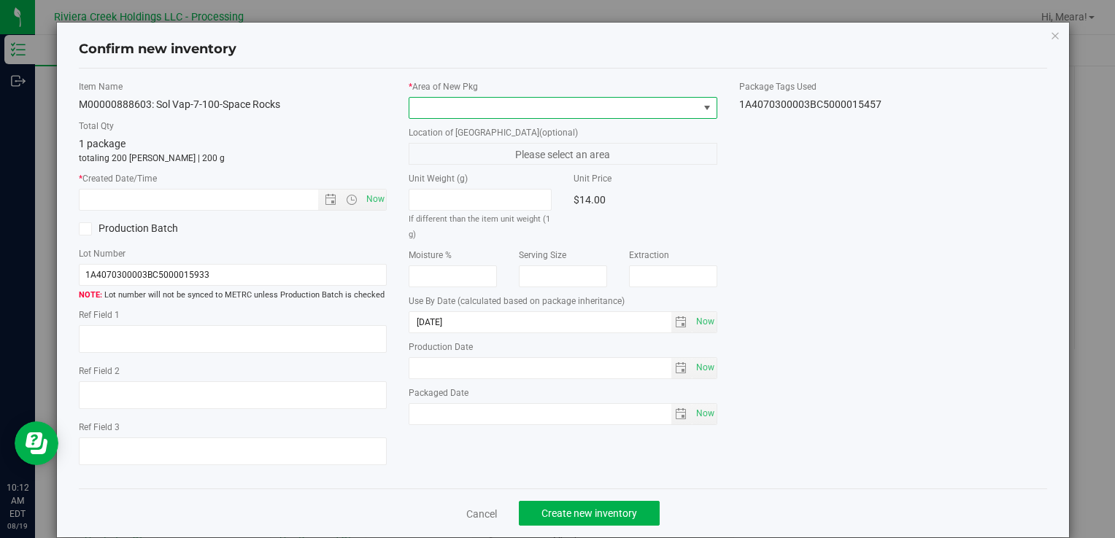
click at [646, 112] on span at bounding box center [553, 108] width 288 height 20
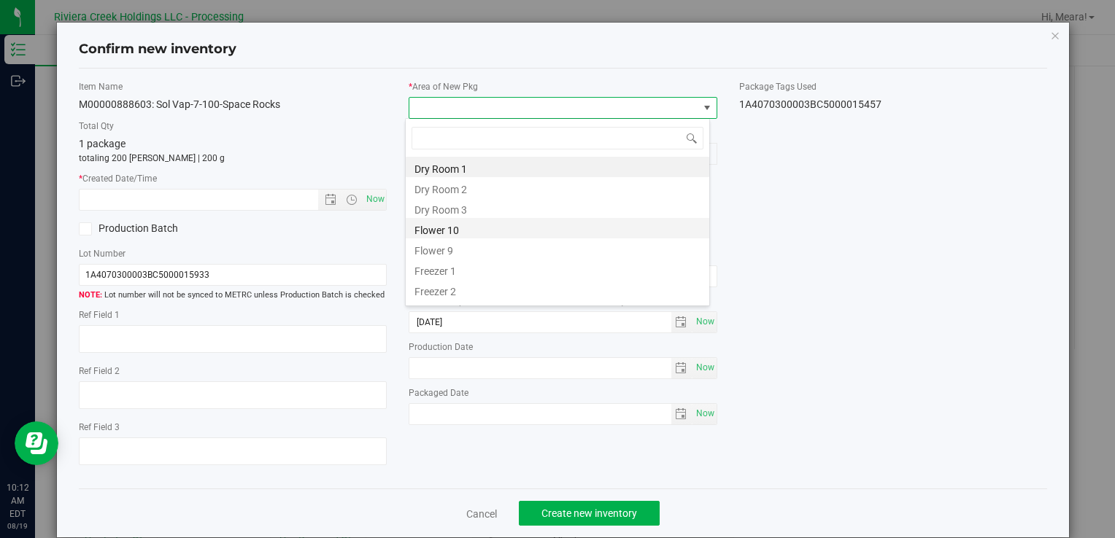
click at [470, 229] on li "Flower 10" at bounding box center [557, 228] width 303 height 20
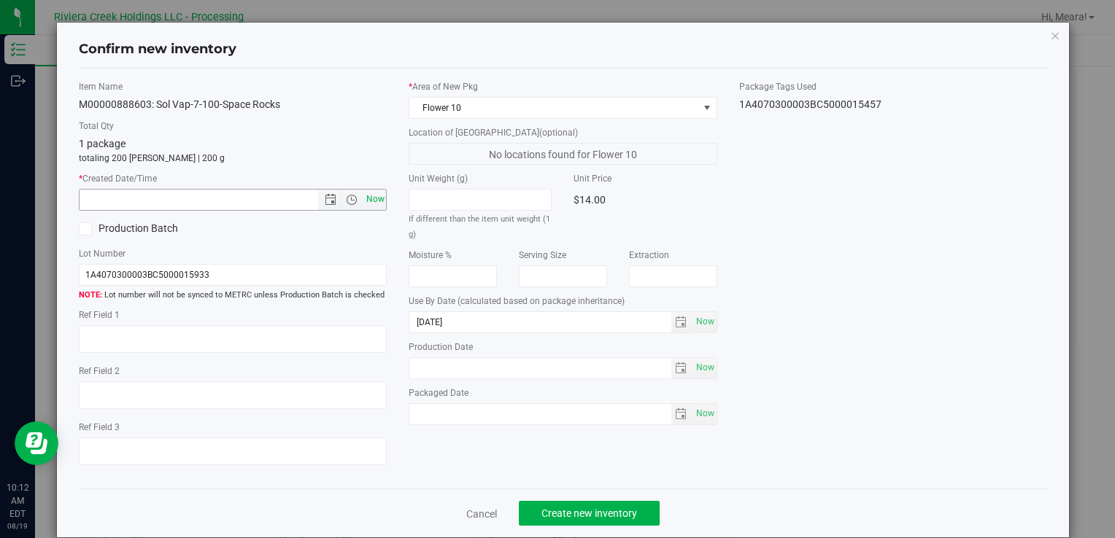
click at [368, 193] on span "Now" at bounding box center [375, 199] width 25 height 21
click at [595, 518] on span "Create new inventory" at bounding box center [589, 514] width 96 height 12
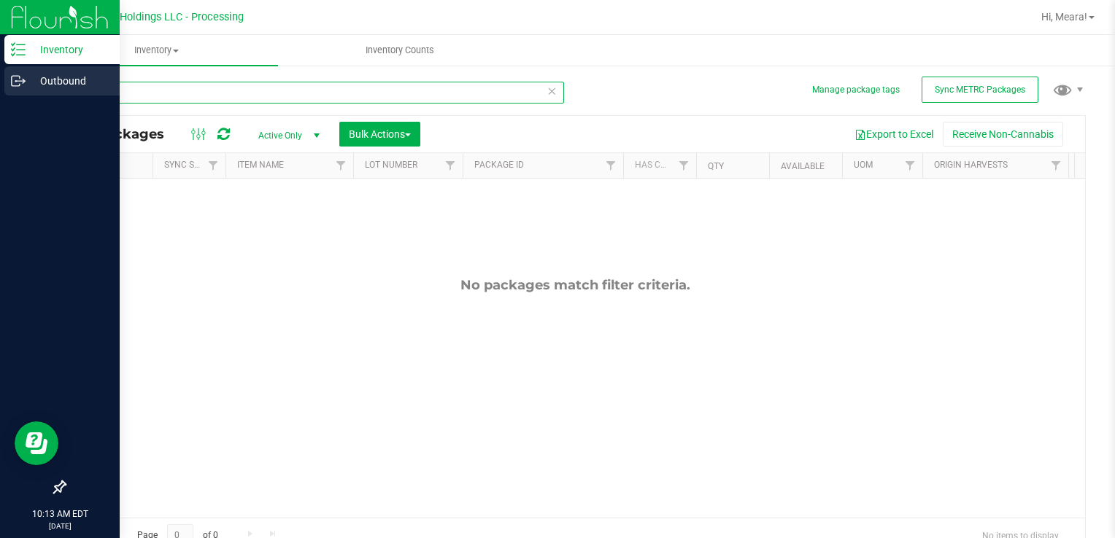
drag, startPoint x: 133, startPoint y: 86, endPoint x: 0, endPoint y: 93, distance: 132.9
click at [0, 98] on html "Inventory Outbound 10:13 AM EDT [DATE] 08/19 Riviera Creek Holdings LLC - Proce…" at bounding box center [557, 269] width 1115 height 538
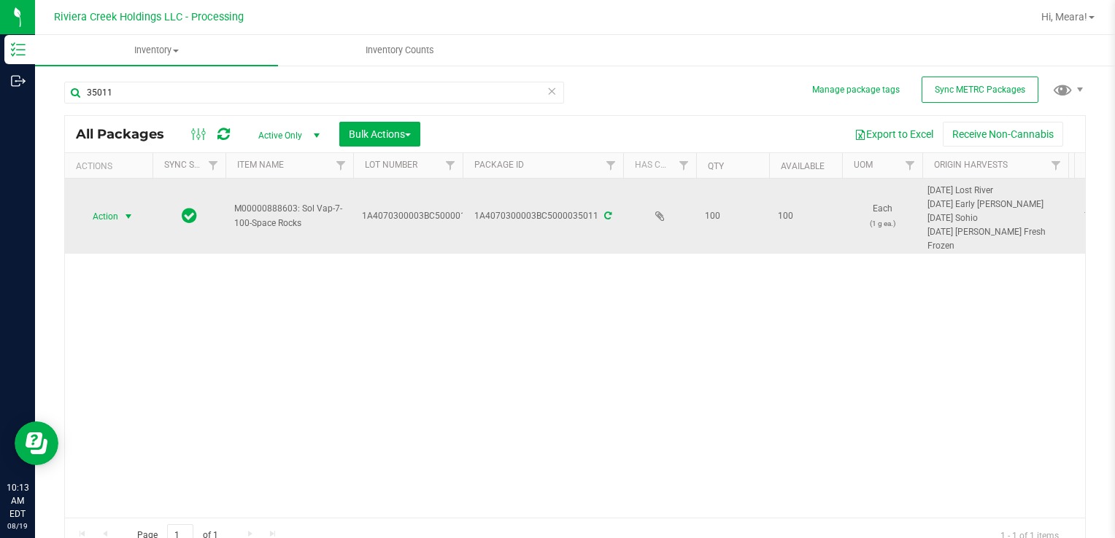
click at [123, 220] on span "select" at bounding box center [129, 217] width 12 height 12
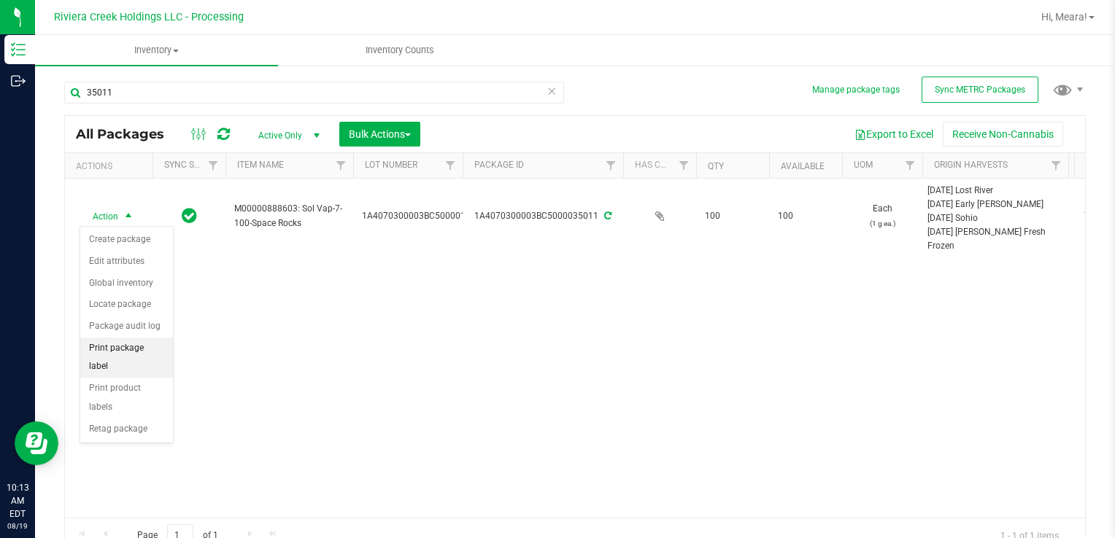
drag, startPoint x: 128, startPoint y: 352, endPoint x: 173, endPoint y: 334, distance: 48.5
click at [128, 352] on li "Print package label" at bounding box center [126, 358] width 93 height 40
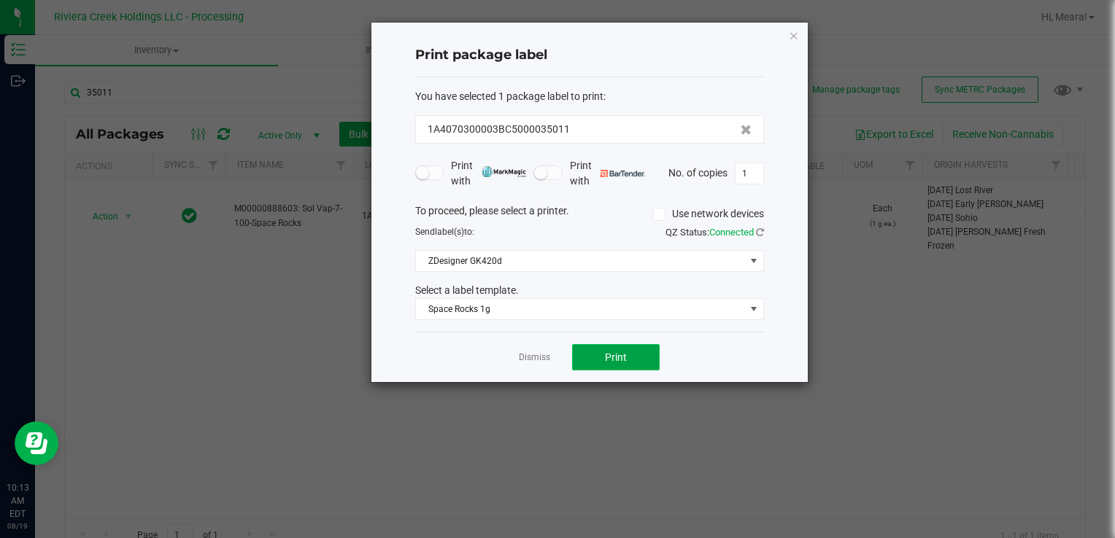
click at [630, 350] on button "Print" at bounding box center [616, 357] width 88 height 26
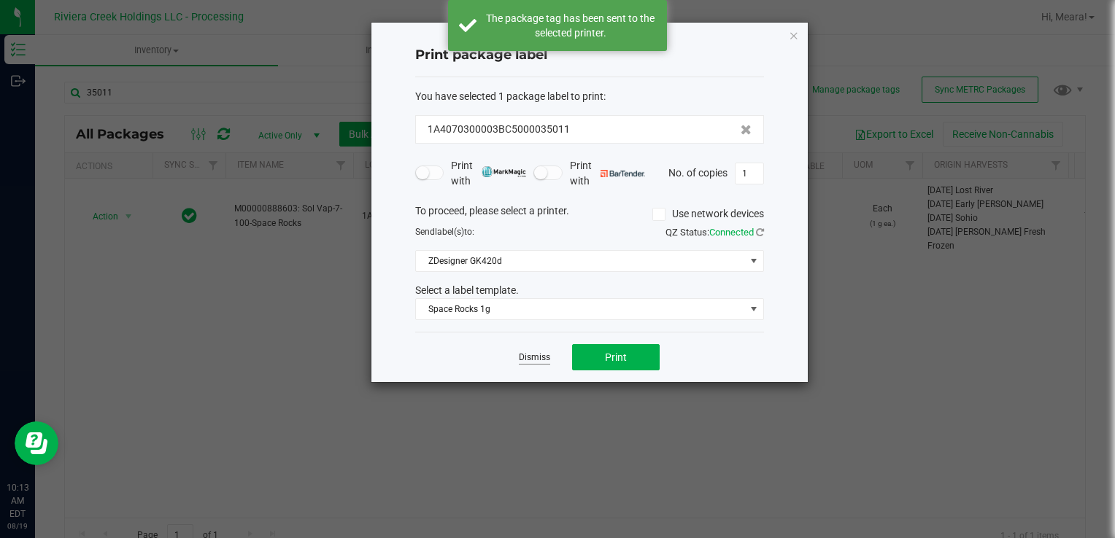
click at [522, 352] on link "Dismiss" at bounding box center [534, 358] width 31 height 12
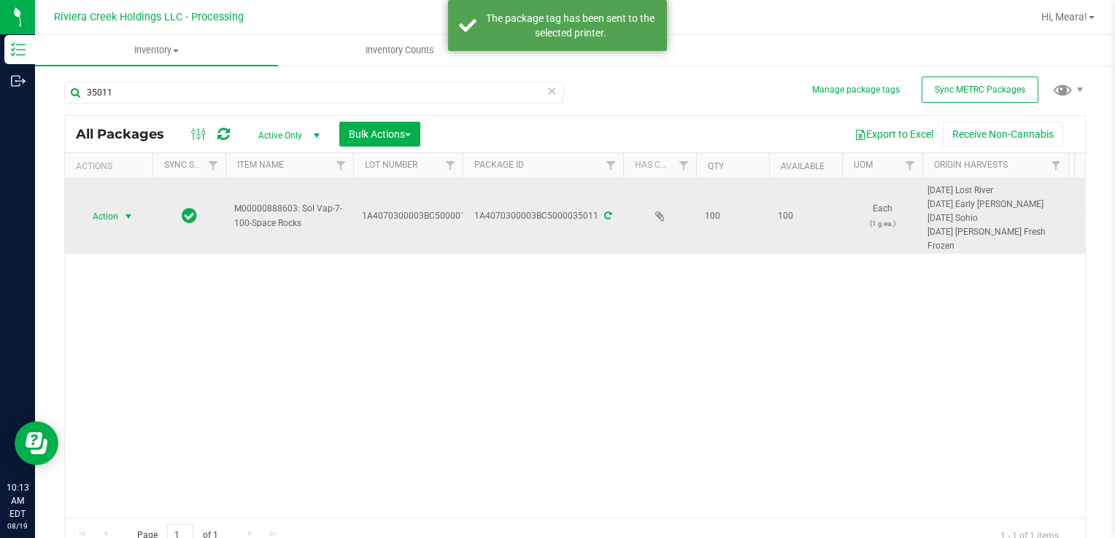
click at [130, 222] on span "select" at bounding box center [129, 216] width 18 height 20
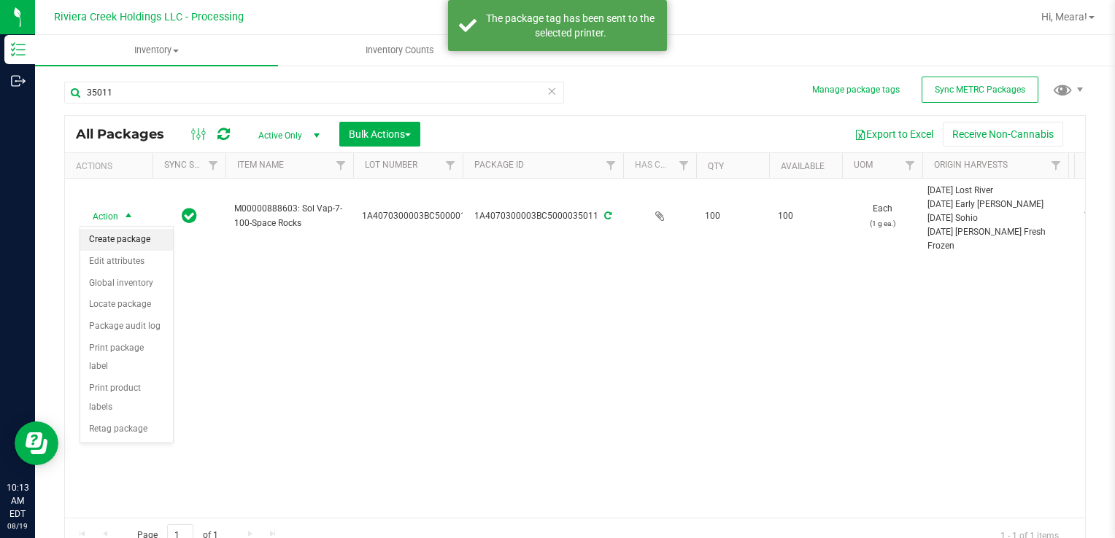
click at [136, 240] on li "Create package" at bounding box center [126, 240] width 93 height 22
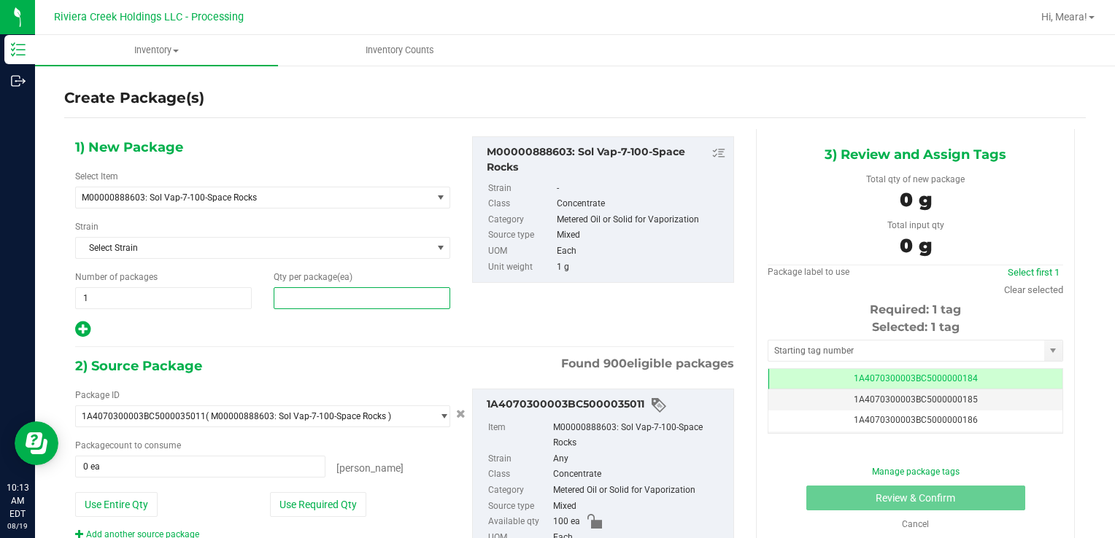
click at [412, 296] on span at bounding box center [362, 298] width 177 height 22
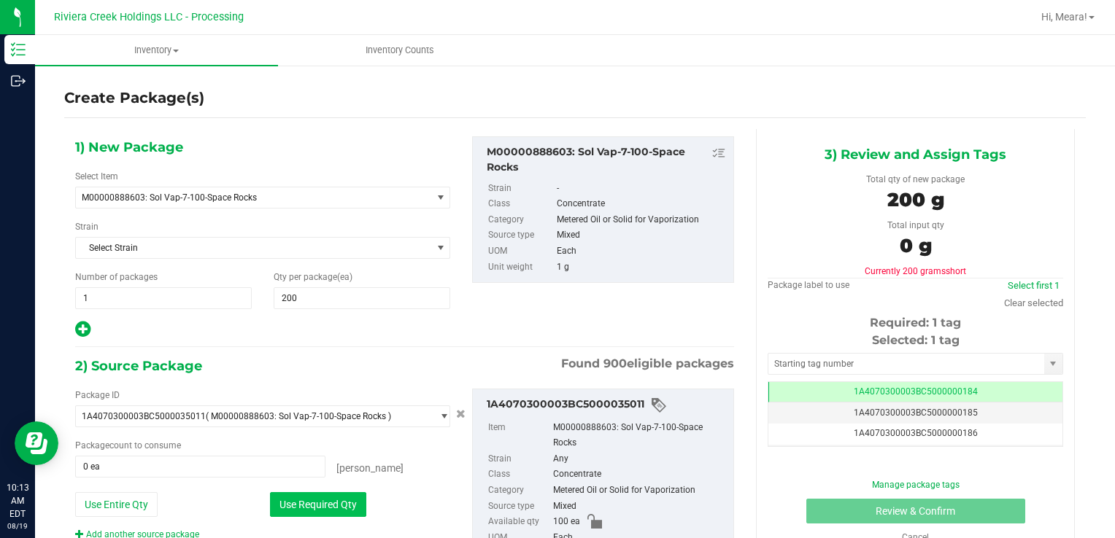
drag, startPoint x: 318, startPoint y: 510, endPoint x: 277, endPoint y: 506, distance: 41.1
click at [315, 508] on button "Use Required Qty" at bounding box center [318, 504] width 96 height 25
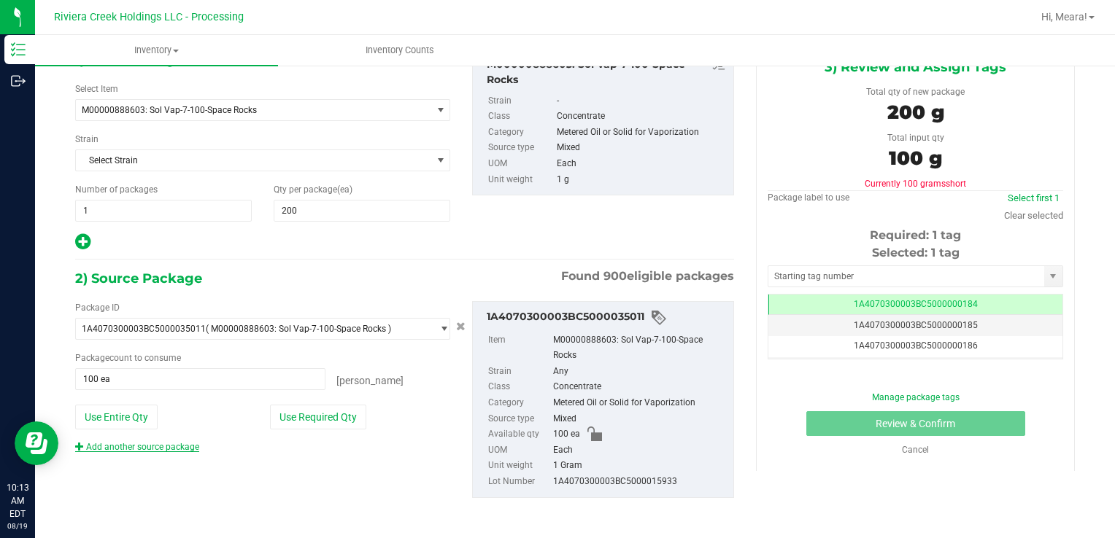
click at [160, 450] on link "Add another source package" at bounding box center [137, 447] width 124 height 10
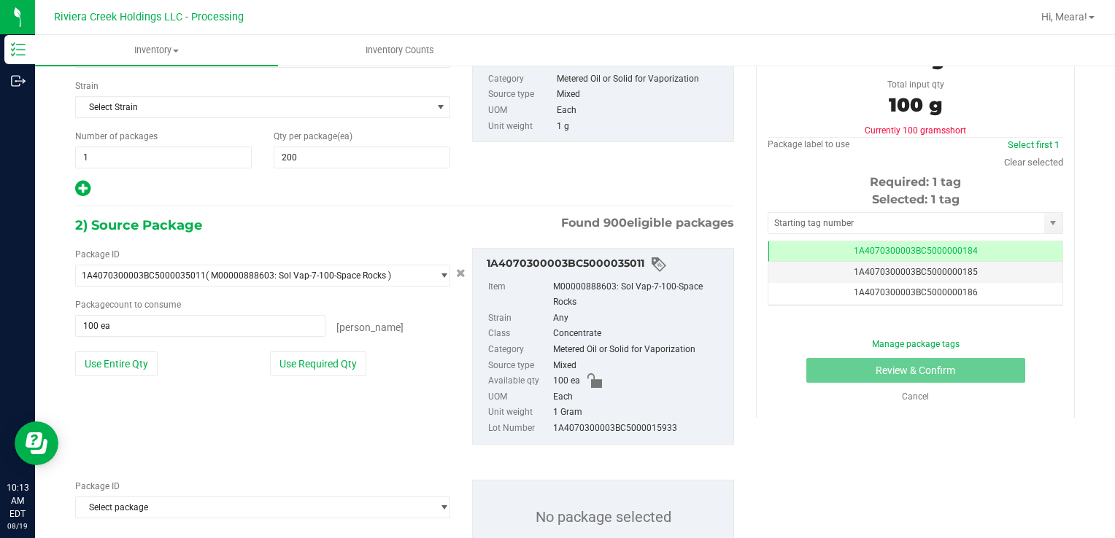
scroll to position [196, 0]
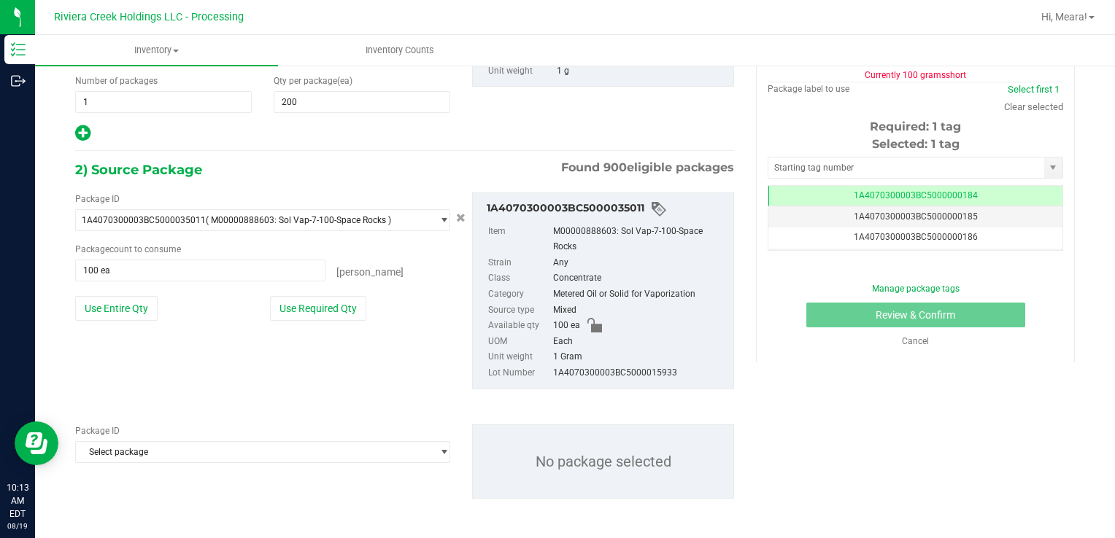
click at [187, 461] on div "Package ID Select package 1A4070100000321000014571 1A4070100000321000014572 1A4…" at bounding box center [404, 462] width 681 height 98
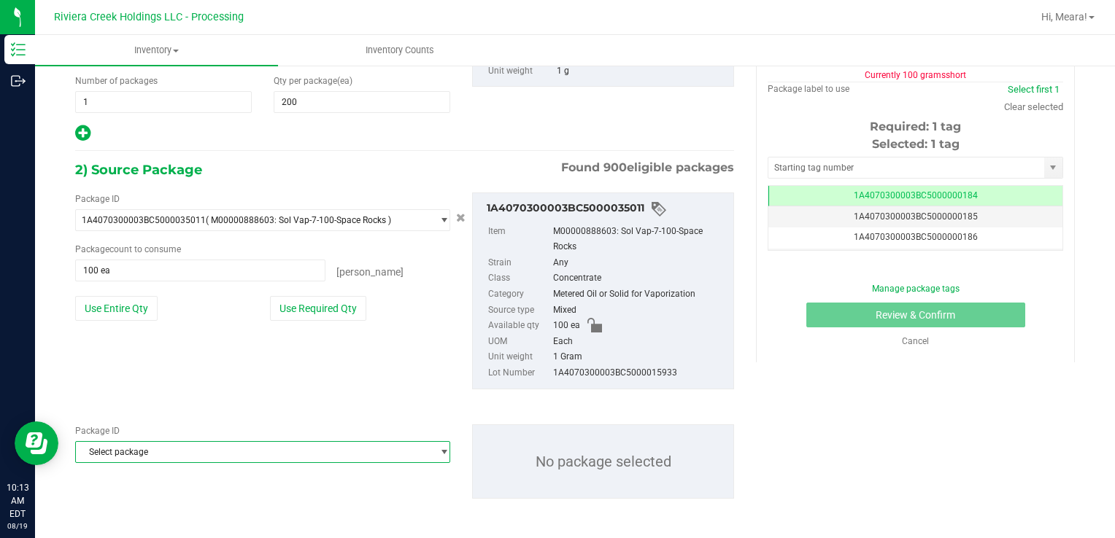
click at [187, 458] on span "Select package" at bounding box center [253, 452] width 355 height 20
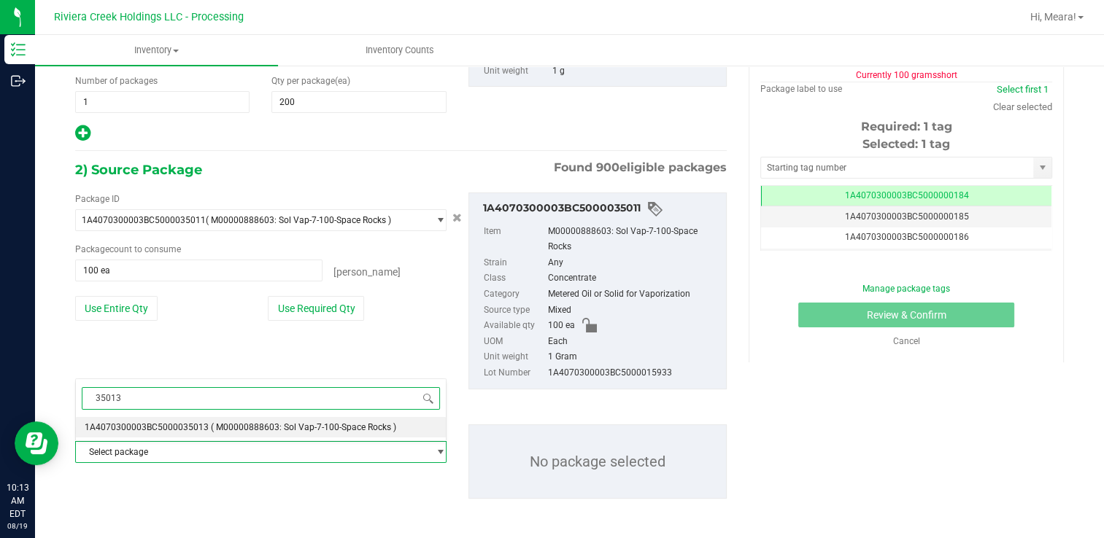
click at [194, 428] on span "1A4070300003BC5000035013" at bounding box center [147, 427] width 124 height 10
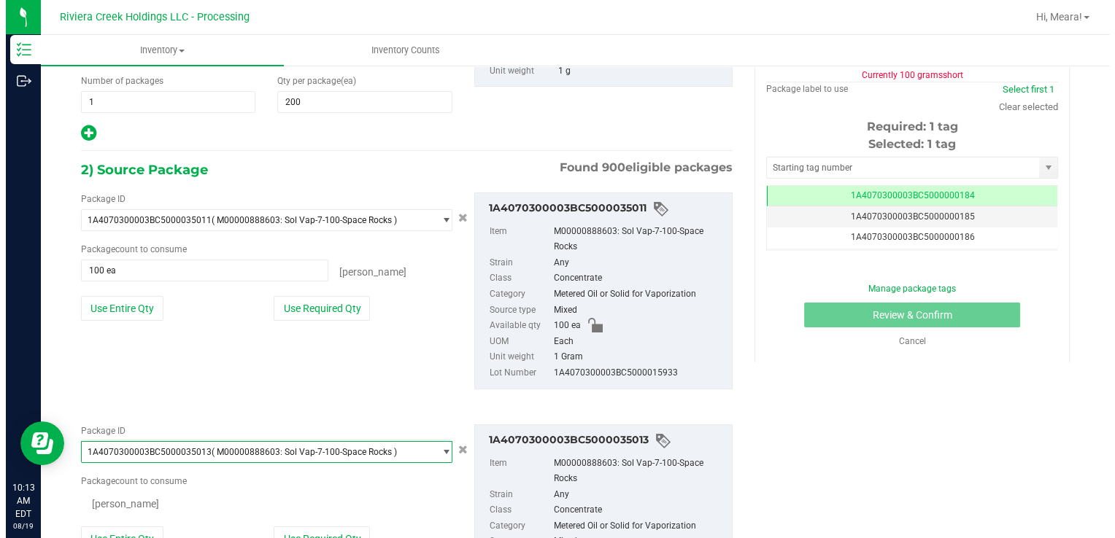
scroll to position [15033, 0]
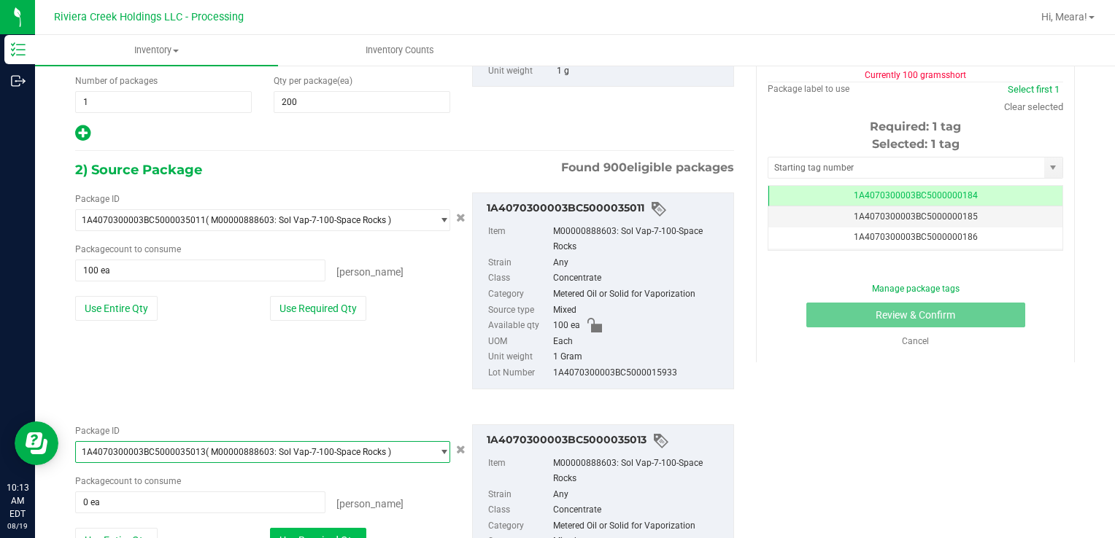
drag, startPoint x: 315, startPoint y: 535, endPoint x: 359, endPoint y: 427, distance: 117.2
click at [314, 535] on button "Use Required Qty" at bounding box center [318, 540] width 96 height 25
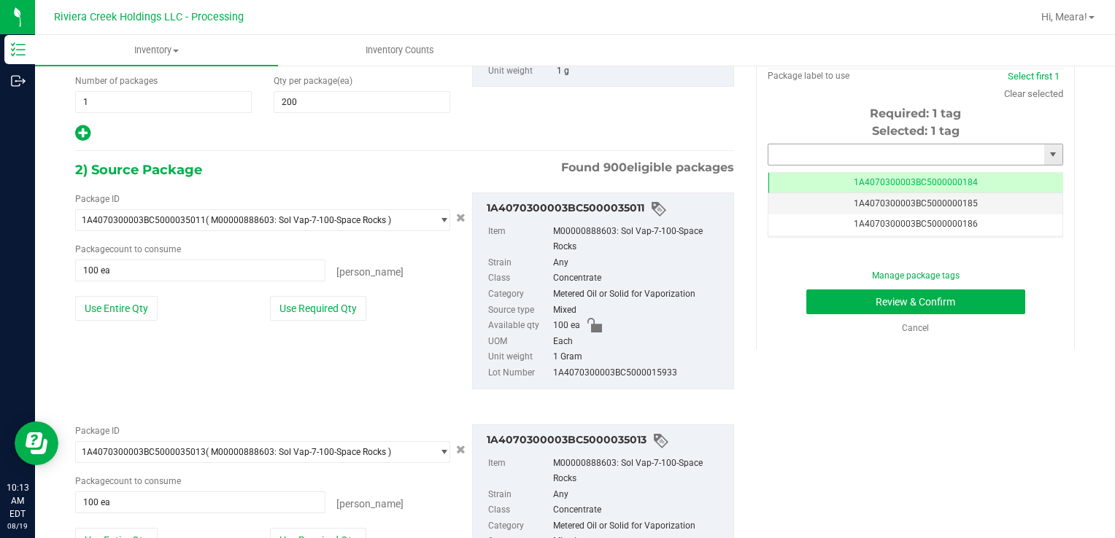
click at [802, 155] on input "text" at bounding box center [906, 154] width 276 height 20
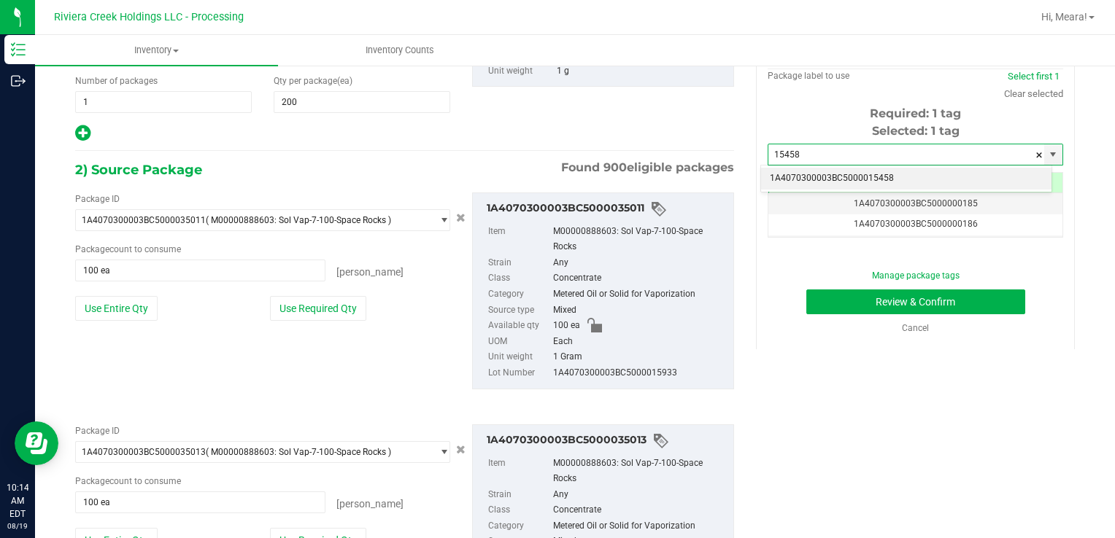
click at [803, 185] on li "1A4070300003BC5000015458" at bounding box center [906, 179] width 290 height 22
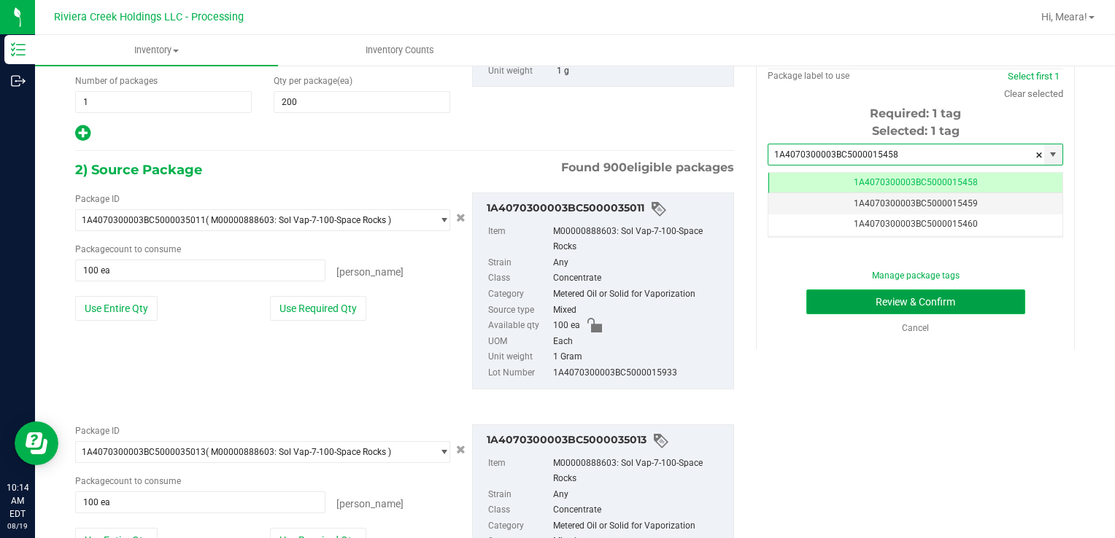
scroll to position [0, 0]
click at [830, 312] on button "Review & Confirm" at bounding box center [915, 302] width 219 height 25
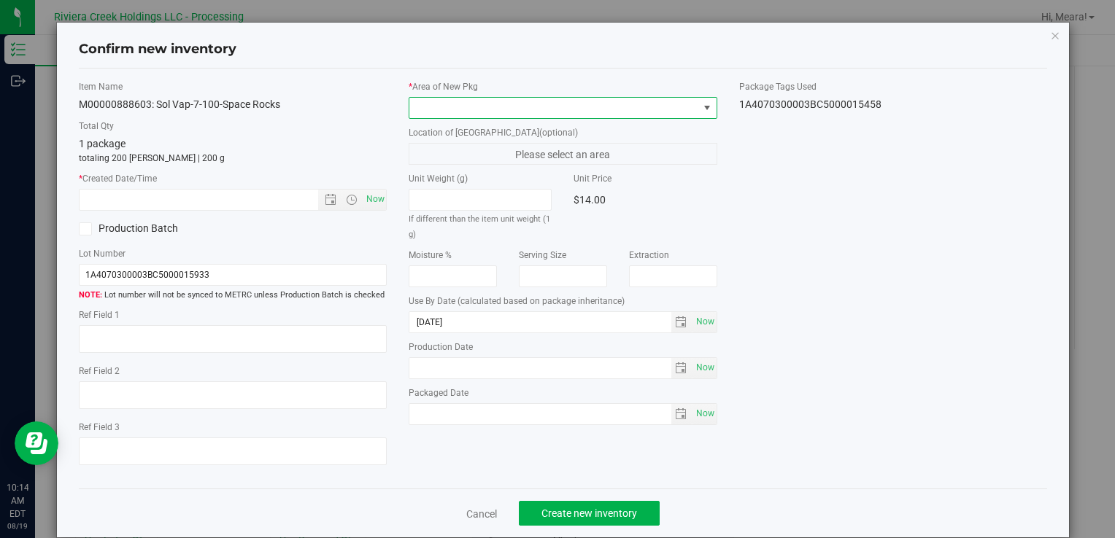
click at [603, 100] on span at bounding box center [553, 108] width 288 height 20
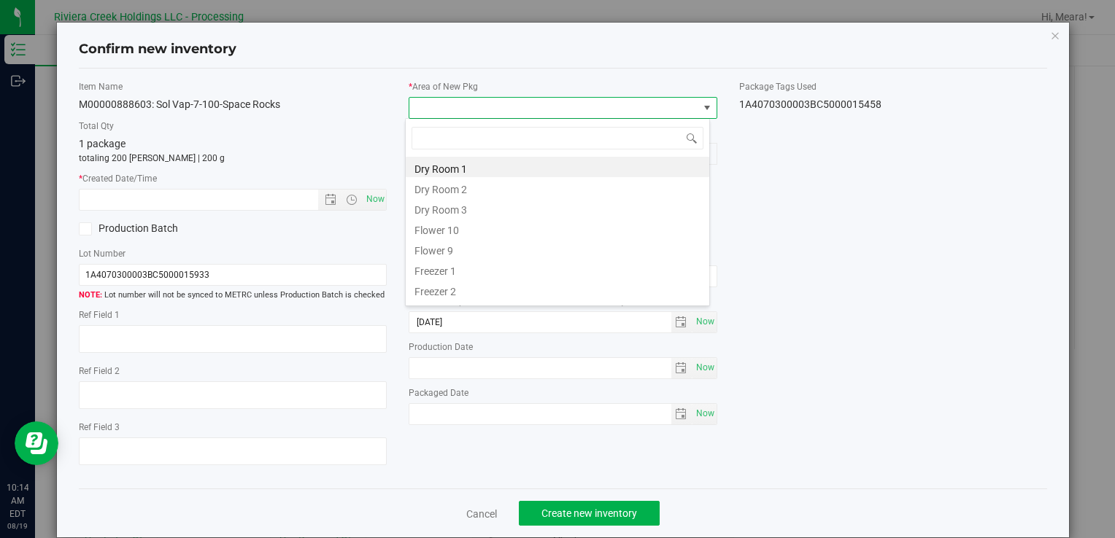
click at [461, 236] on li "Flower 10" at bounding box center [557, 228] width 303 height 20
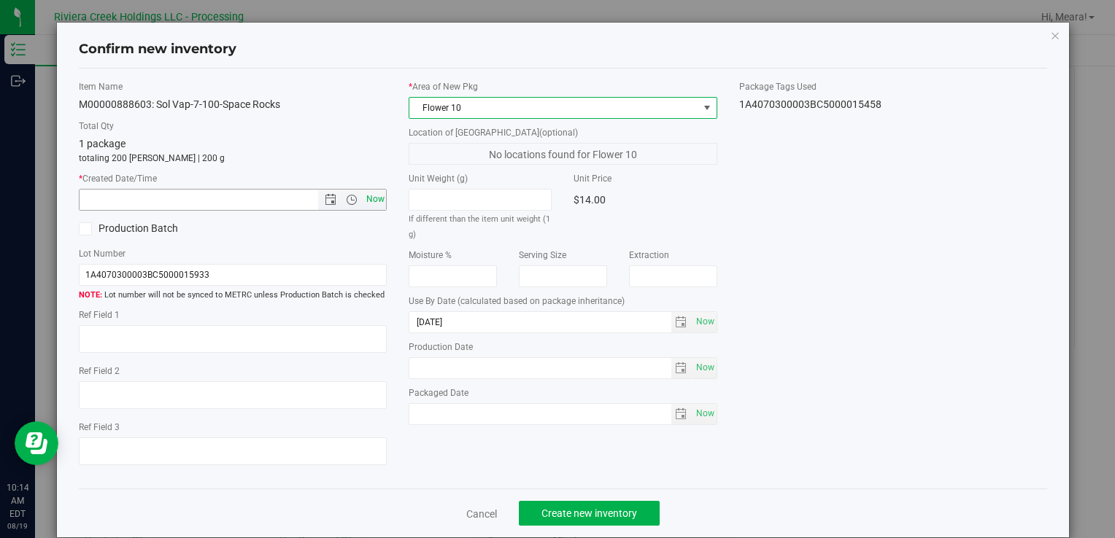
click at [376, 197] on span "Now" at bounding box center [375, 199] width 25 height 21
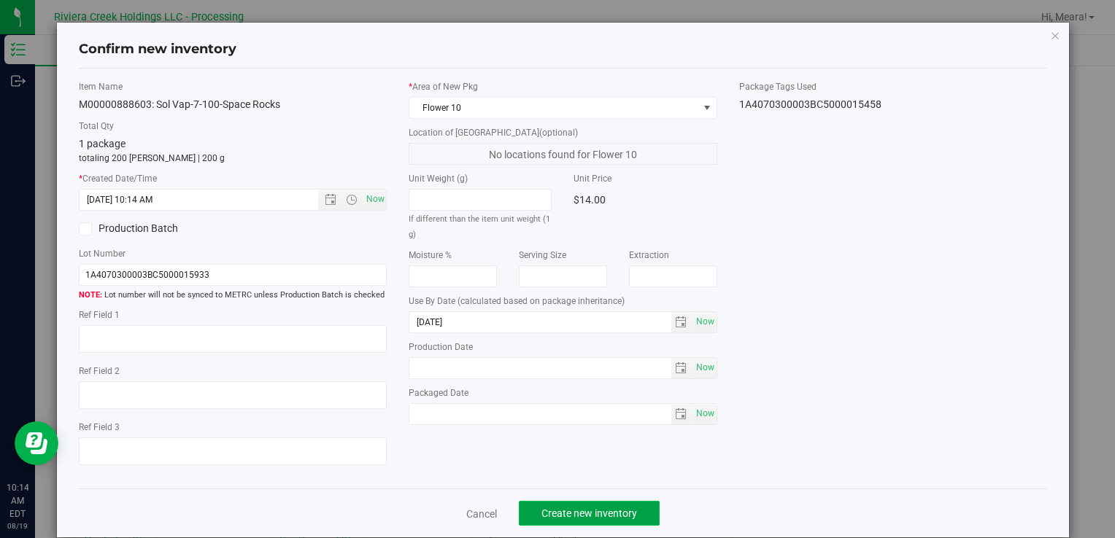
click at [632, 514] on button "Create new inventory" at bounding box center [589, 513] width 141 height 25
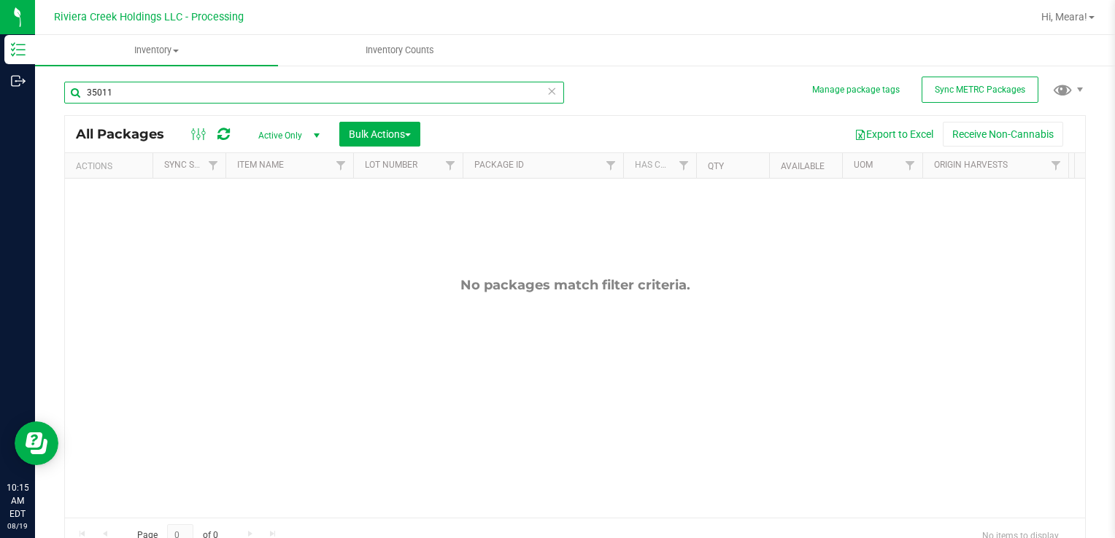
drag, startPoint x: 142, startPoint y: 92, endPoint x: 314, endPoint y: 203, distance: 204.8
click at [0, 88] on html "Inventory Outbound 10:15 AM EDT [DATE] 08/19 Riviera Creek Holdings LLC - Proce…" at bounding box center [557, 269] width 1115 height 538
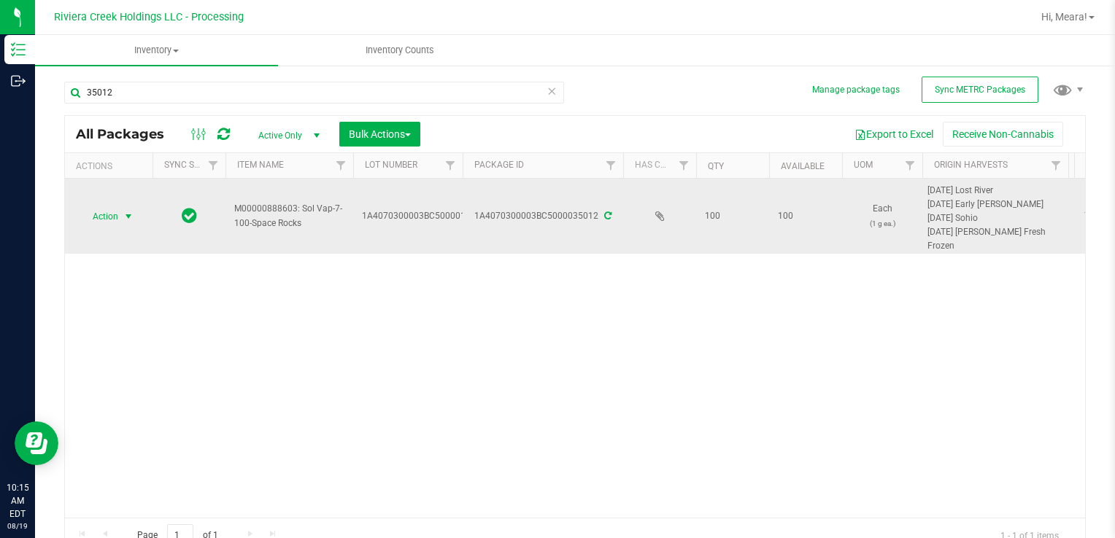
click at [112, 220] on span "Action" at bounding box center [99, 216] width 39 height 20
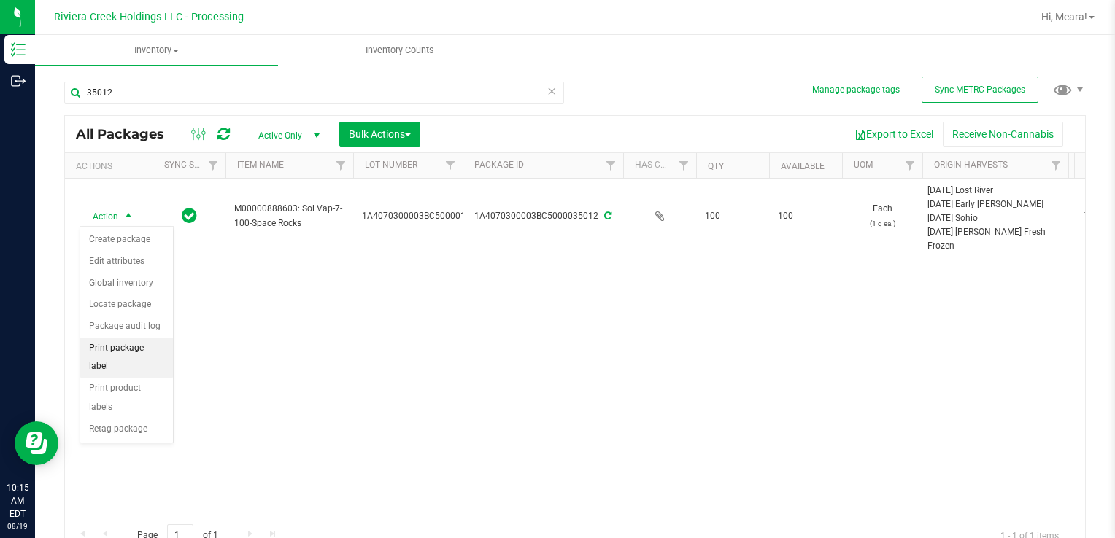
click at [152, 346] on li "Print package label" at bounding box center [126, 358] width 93 height 40
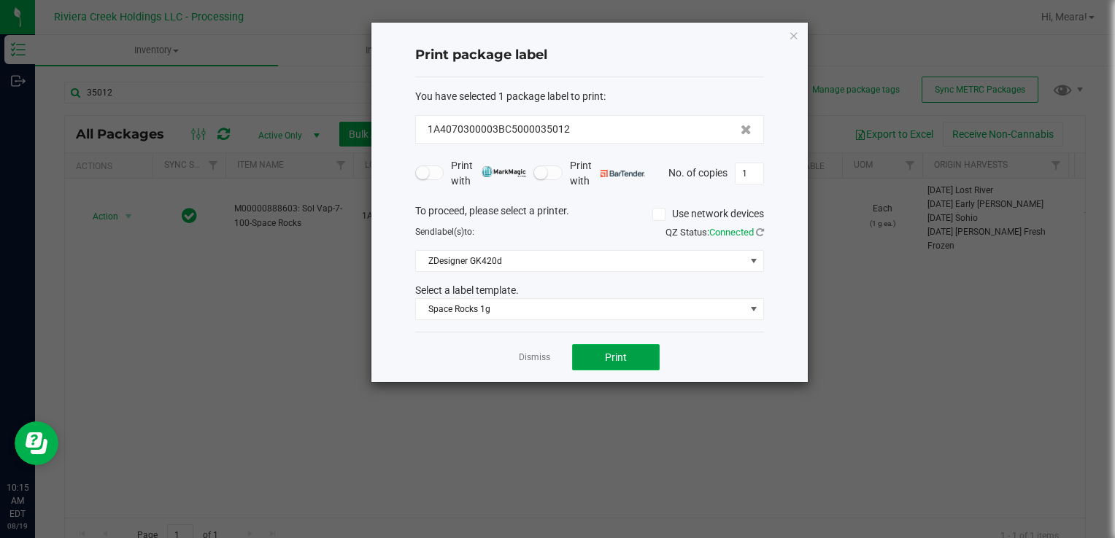
click at [619, 348] on button "Print" at bounding box center [616, 357] width 88 height 26
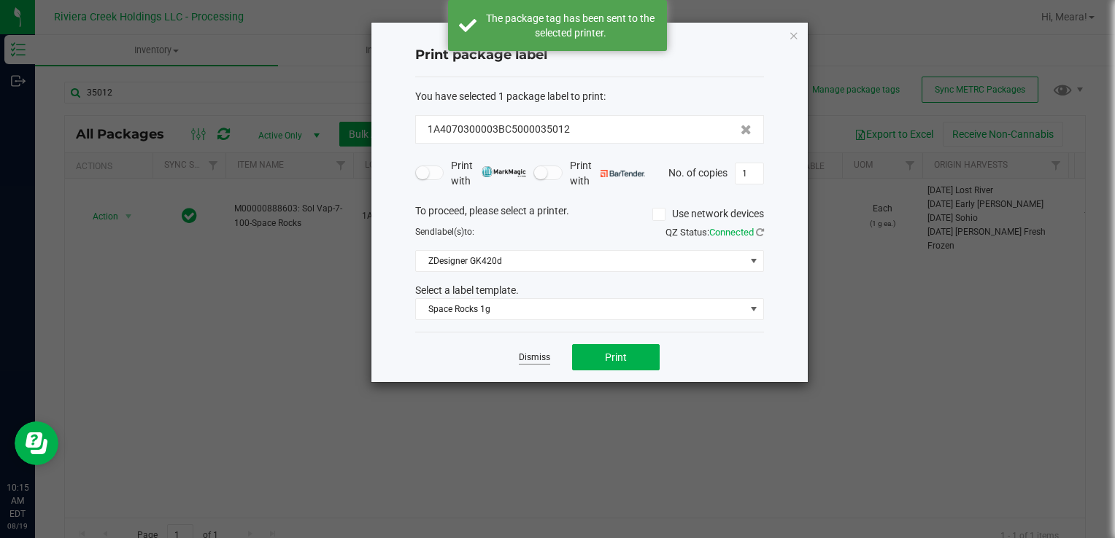
click at [523, 360] on link "Dismiss" at bounding box center [534, 358] width 31 height 12
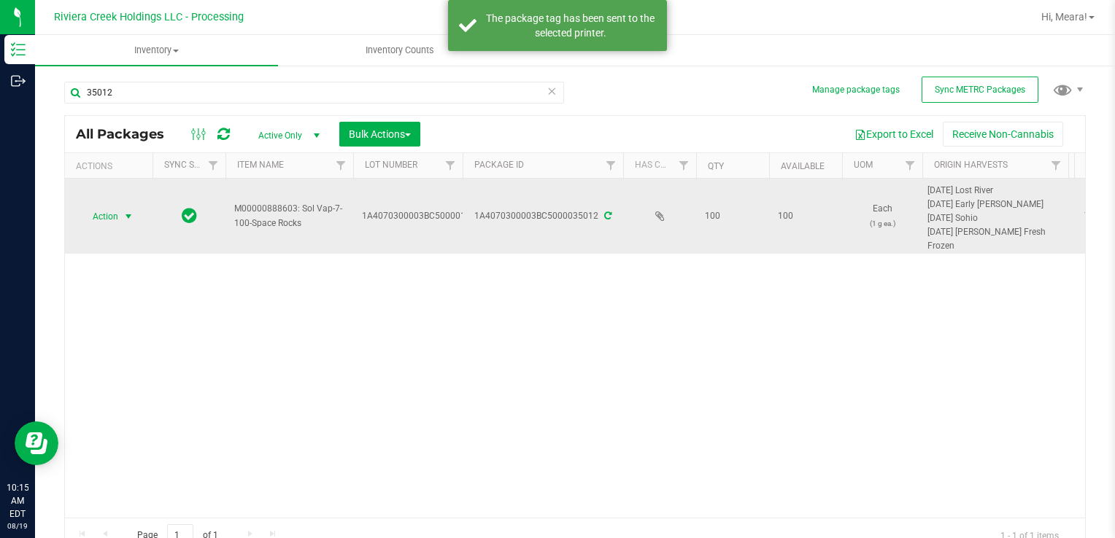
drag, startPoint x: 120, startPoint y: 210, endPoint x: 123, endPoint y: 218, distance: 8.5
click at [120, 211] on span "select" at bounding box center [129, 216] width 18 height 20
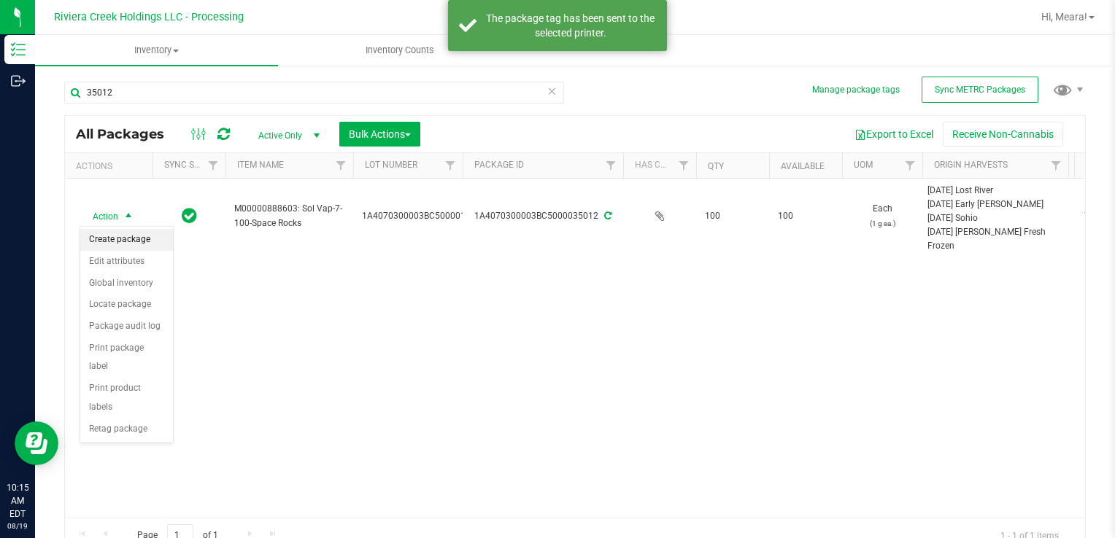
click at [135, 232] on li "Create package" at bounding box center [126, 240] width 93 height 22
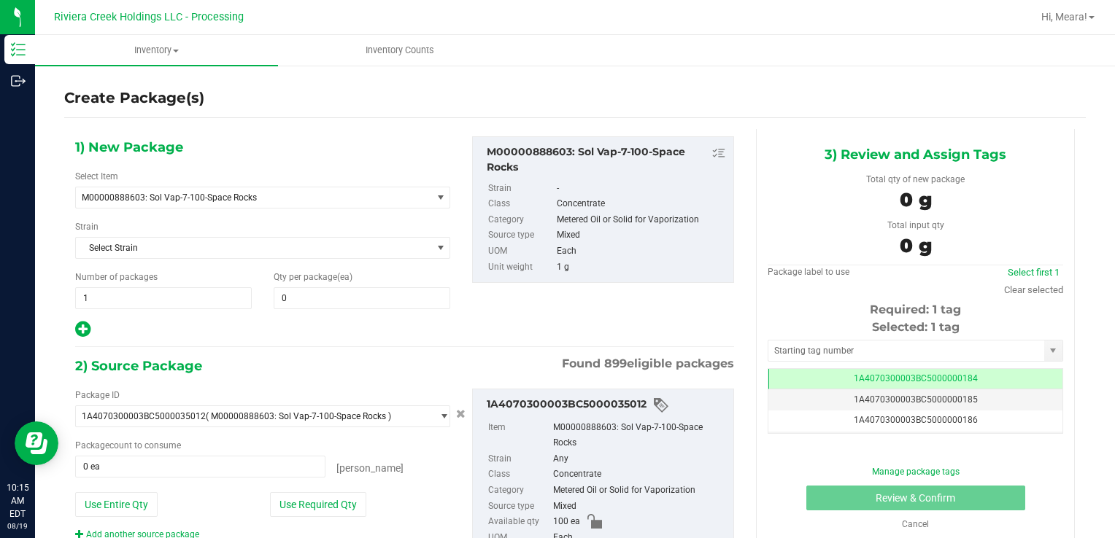
drag, startPoint x: 307, startPoint y: 322, endPoint x: 305, endPoint y: 311, distance: 11.2
click at [306, 322] on div at bounding box center [262, 329] width 375 height 19
click at [296, 288] on span at bounding box center [362, 298] width 177 height 22
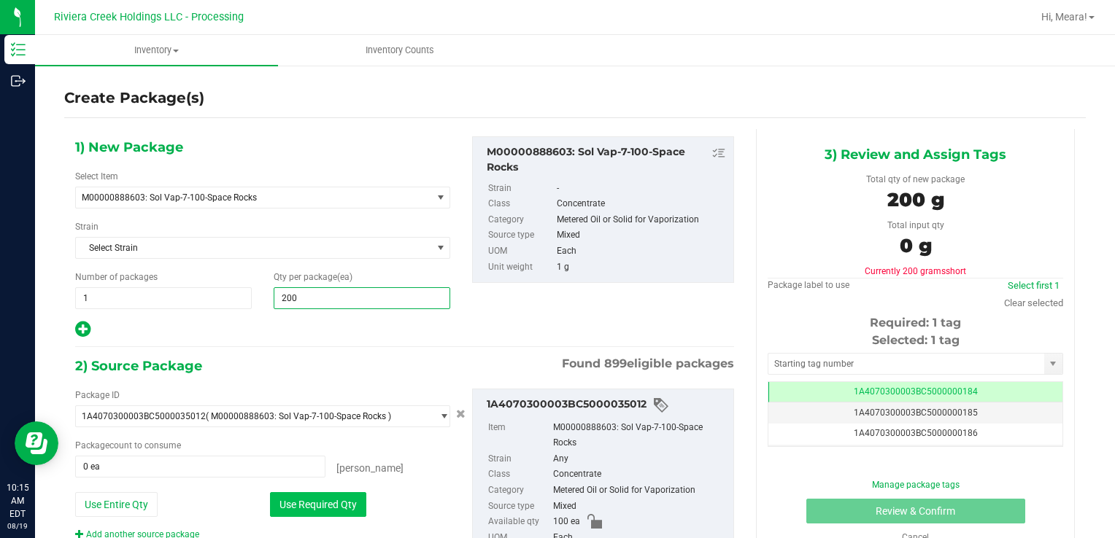
click at [295, 498] on button "Use Required Qty" at bounding box center [318, 504] width 96 height 25
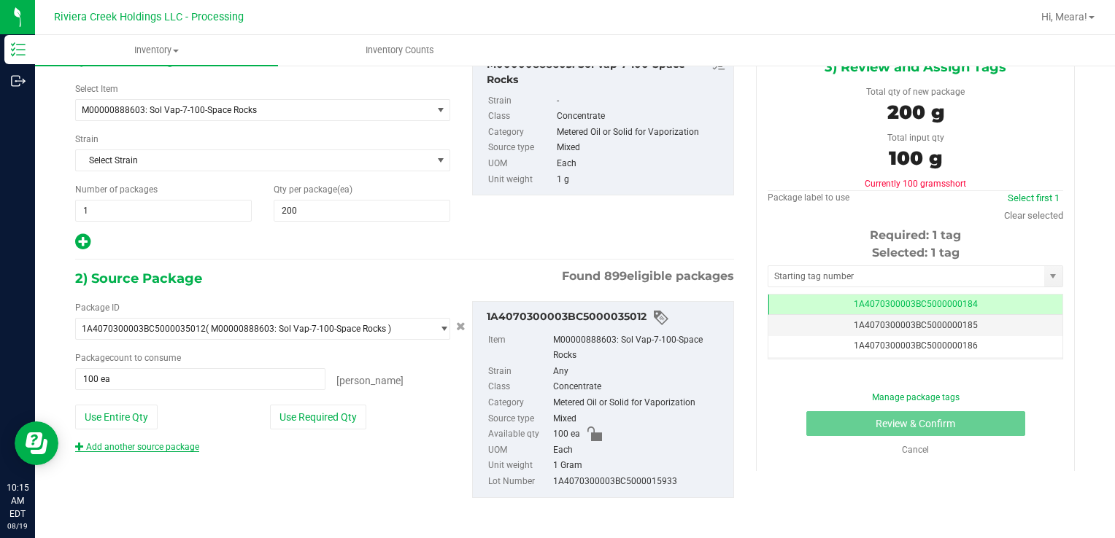
click at [175, 444] on link "Add another source package" at bounding box center [137, 447] width 124 height 10
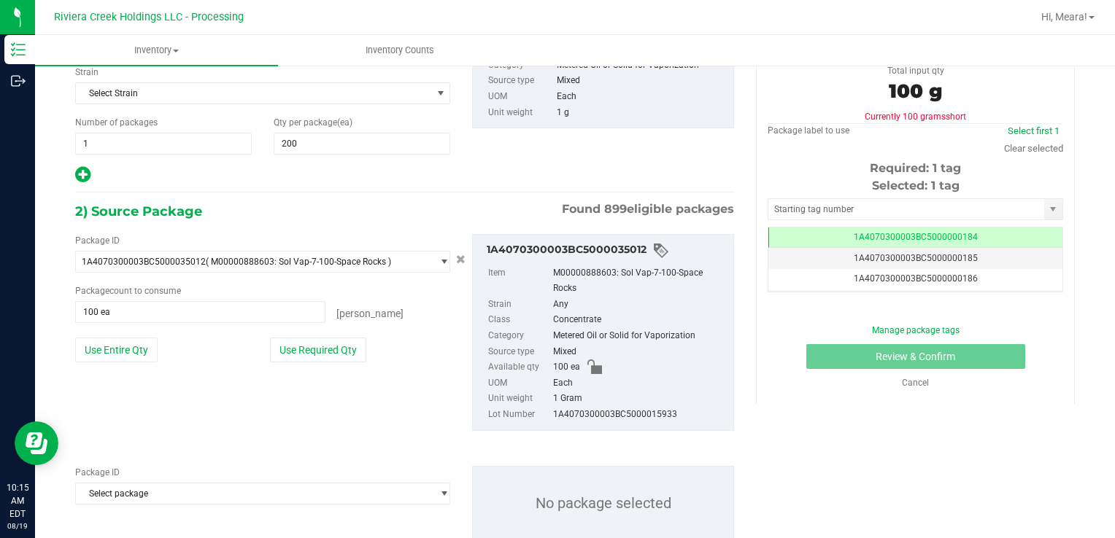
scroll to position [196, 0]
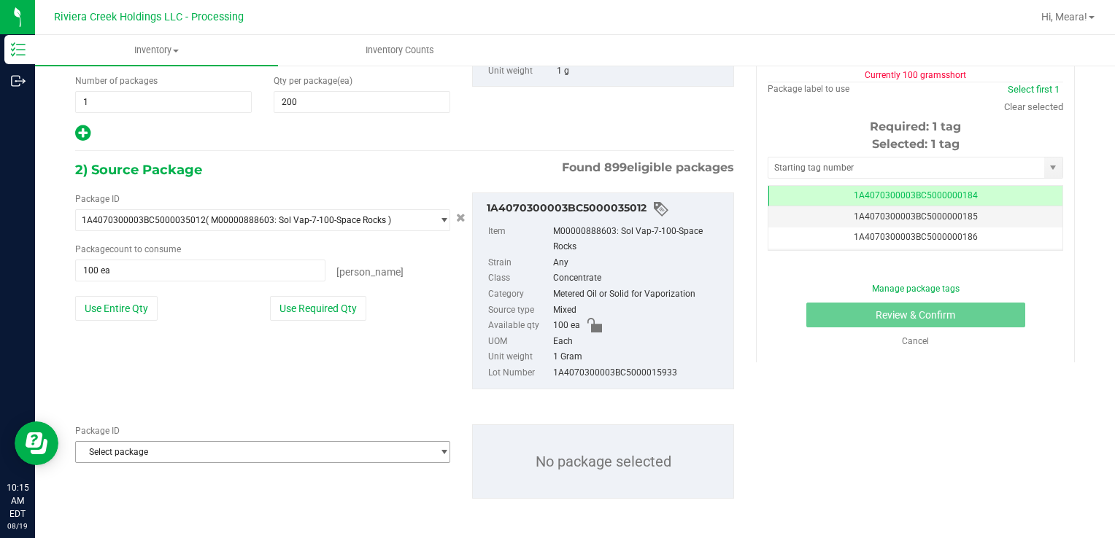
click at [178, 442] on span "Select package" at bounding box center [253, 452] width 355 height 20
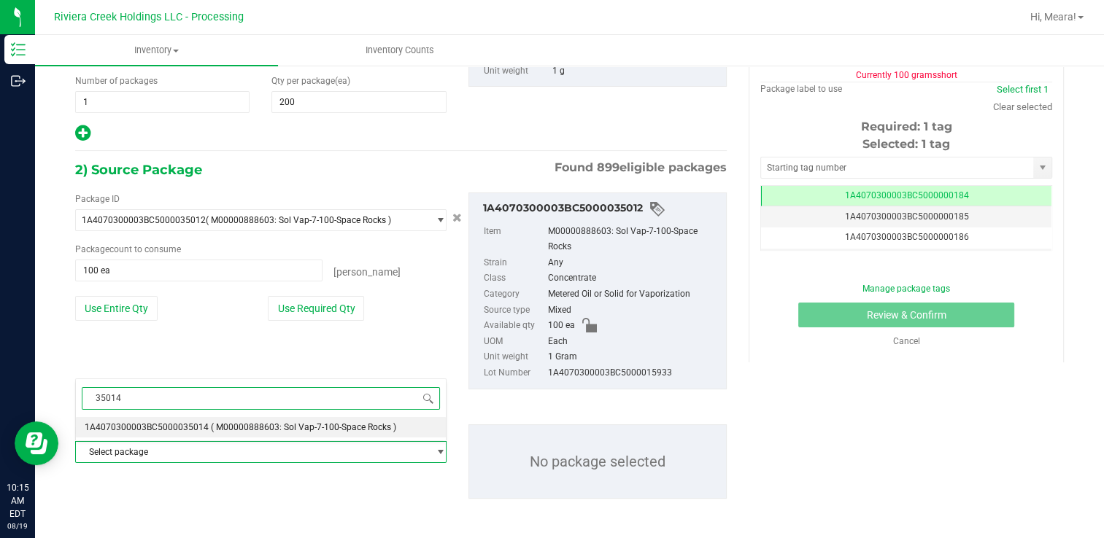
click at [198, 430] on span "1A4070300003BC5000035014" at bounding box center [147, 427] width 124 height 10
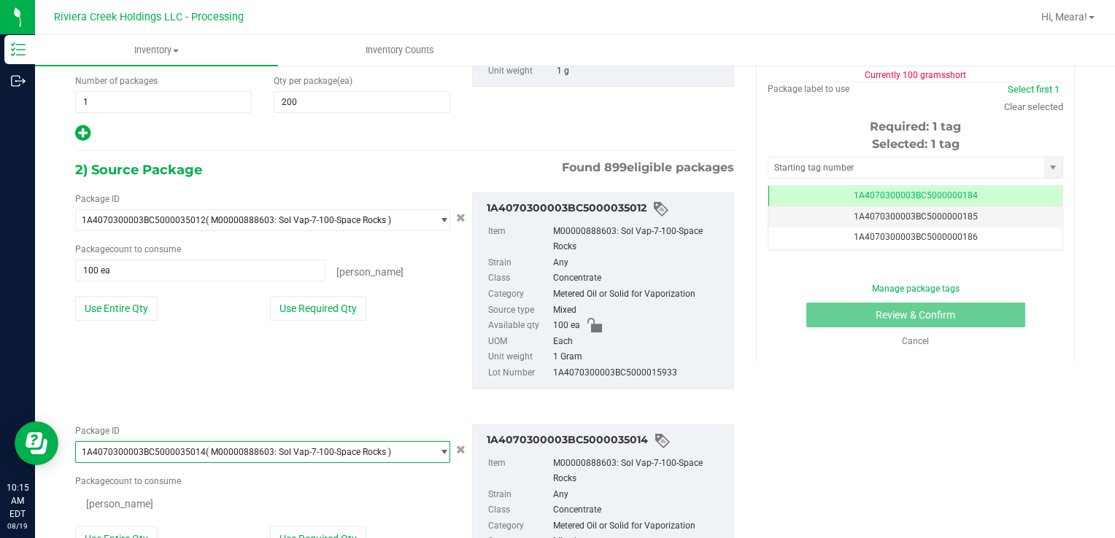
scroll to position [15033, 0]
click at [325, 529] on button "Use Required Qty" at bounding box center [318, 540] width 96 height 25
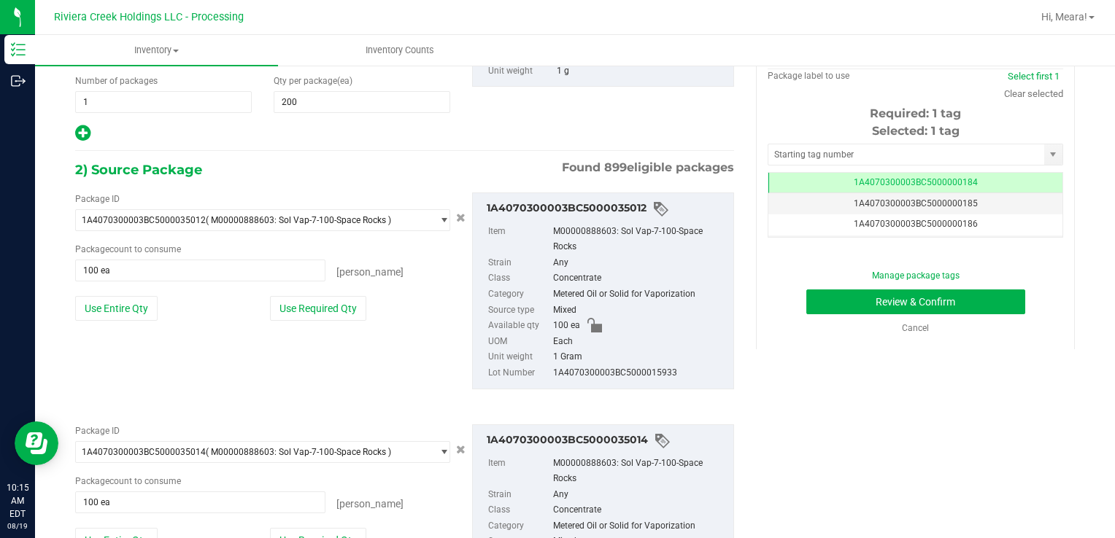
click at [786, 142] on div "Selected: 1 tag Tag 1A4070300003BC5000000184 1A4070300003BC5000000185 1A4070300…" at bounding box center [914, 180] width 295 height 115
click at [792, 150] on input "text" at bounding box center [906, 154] width 276 height 20
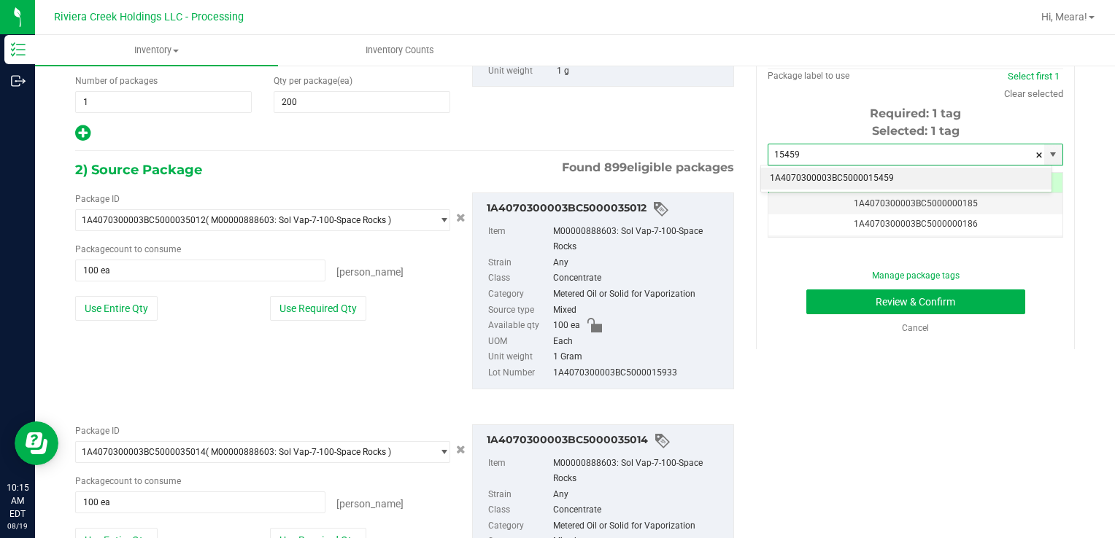
drag, startPoint x: 816, startPoint y: 178, endPoint x: 832, endPoint y: 282, distance: 104.7
click at [816, 178] on li "1A4070300003BC5000015459" at bounding box center [906, 179] width 290 height 22
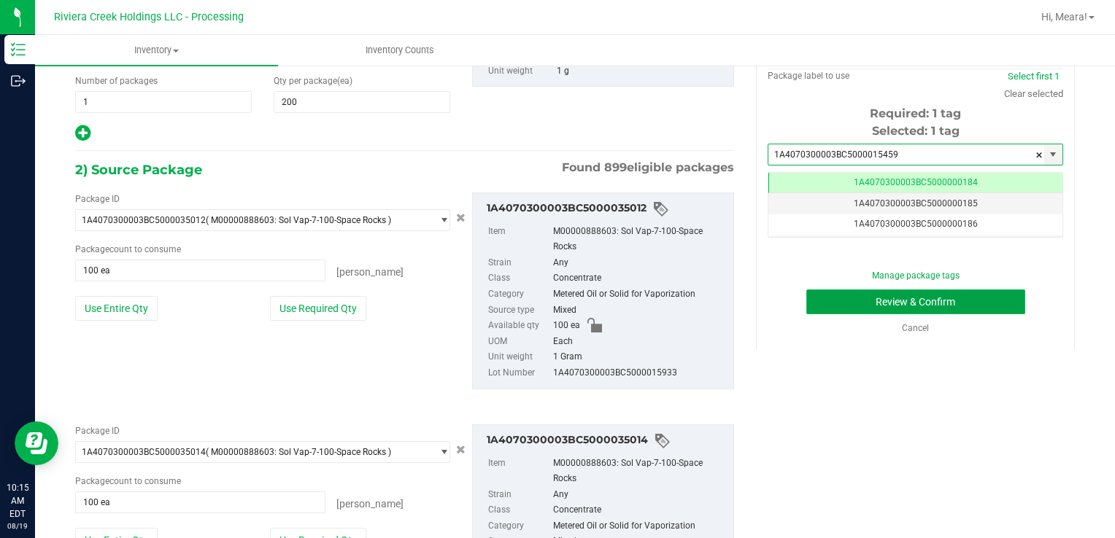
click at [826, 302] on button "Review & Confirm" at bounding box center [915, 302] width 219 height 25
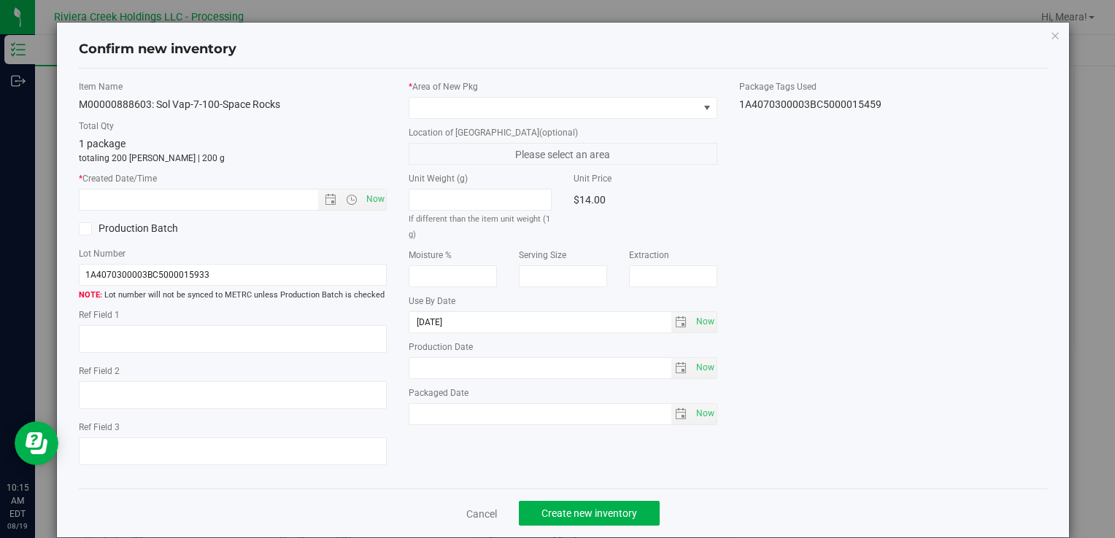
scroll to position [0, 0]
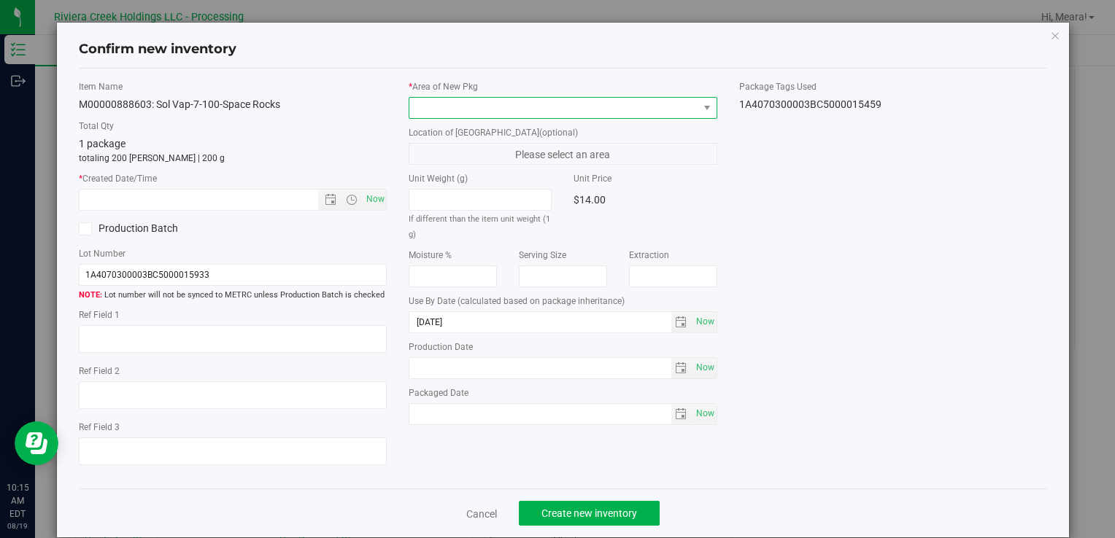
drag, startPoint x: 598, startPoint y: 102, endPoint x: 590, endPoint y: 115, distance: 15.4
click at [597, 102] on span at bounding box center [553, 108] width 288 height 20
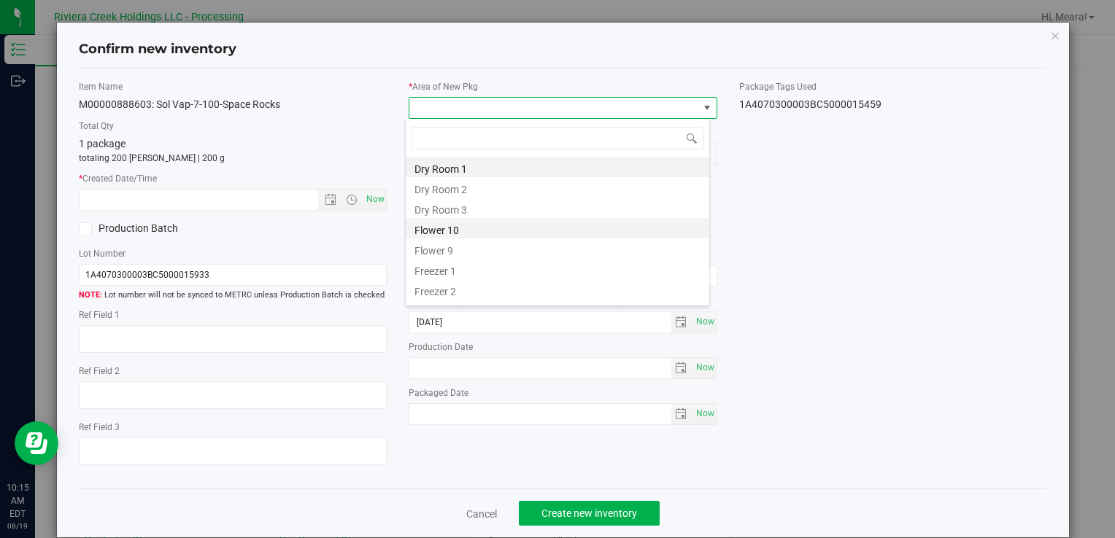
click at [449, 231] on li "Flower 10" at bounding box center [557, 228] width 303 height 20
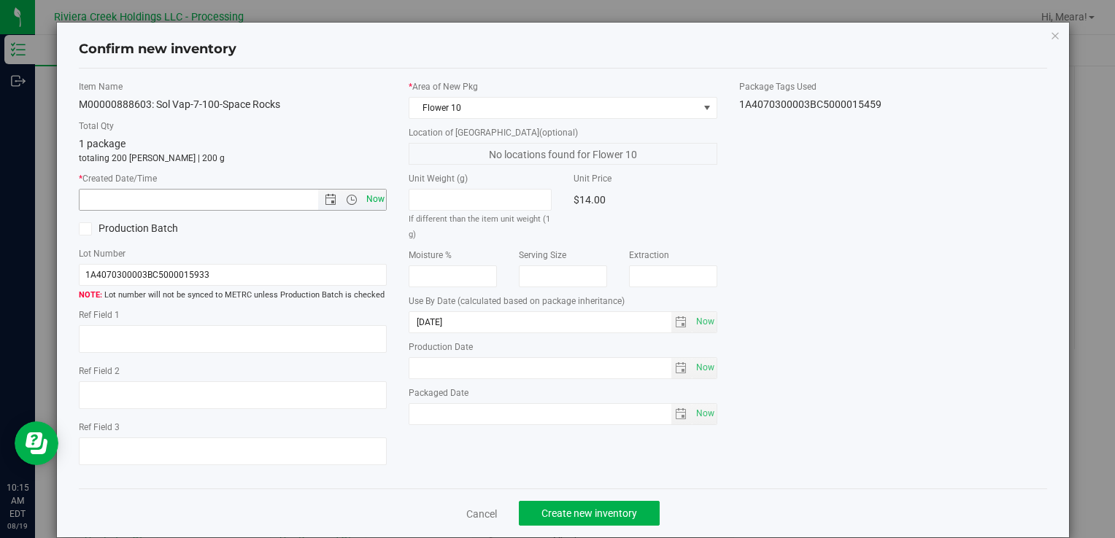
click at [366, 194] on span "Now" at bounding box center [375, 199] width 25 height 21
click at [625, 518] on span "Create new inventory" at bounding box center [589, 514] width 96 height 12
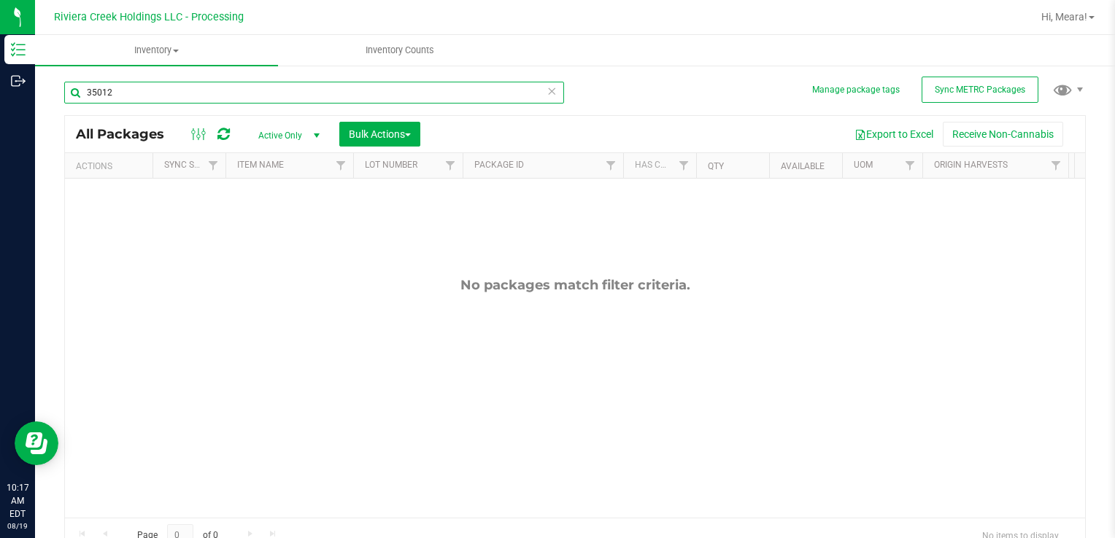
drag, startPoint x: 163, startPoint y: 90, endPoint x: -3, endPoint y: 82, distance: 165.8
click at [0, 82] on html "Inventory Outbound 10:17 AM EDT [DATE] 08/19 Riviera Creek Holdings LLC - Proce…" at bounding box center [557, 269] width 1115 height 538
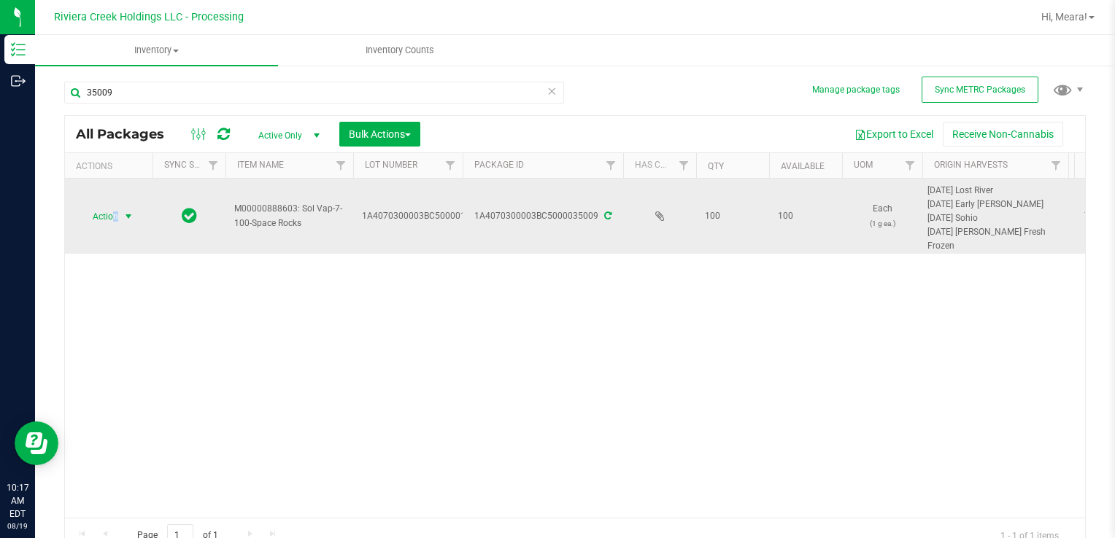
click at [115, 210] on span "Action" at bounding box center [99, 216] width 39 height 20
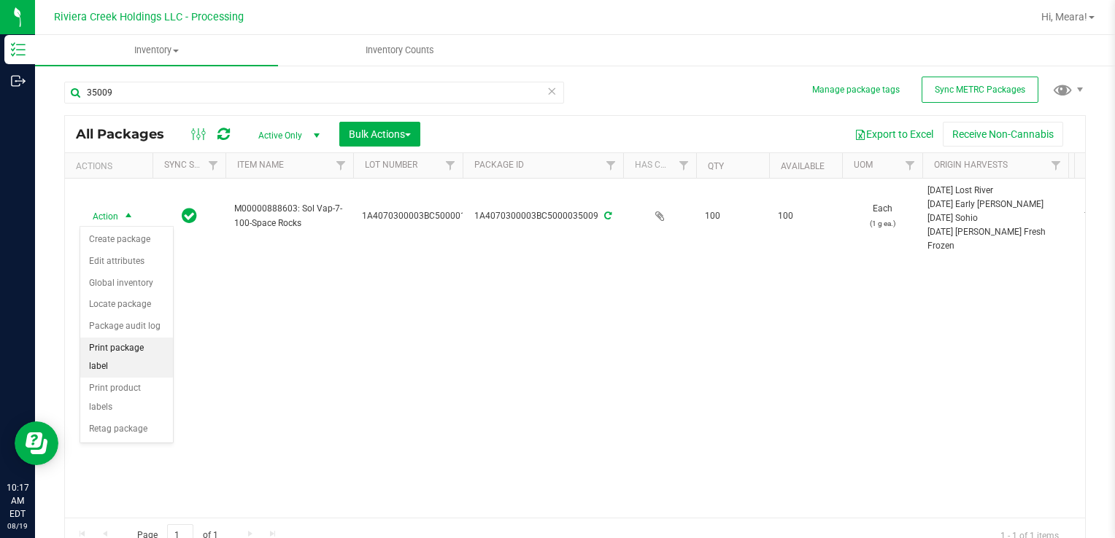
click at [157, 338] on li "Print package label" at bounding box center [126, 358] width 93 height 40
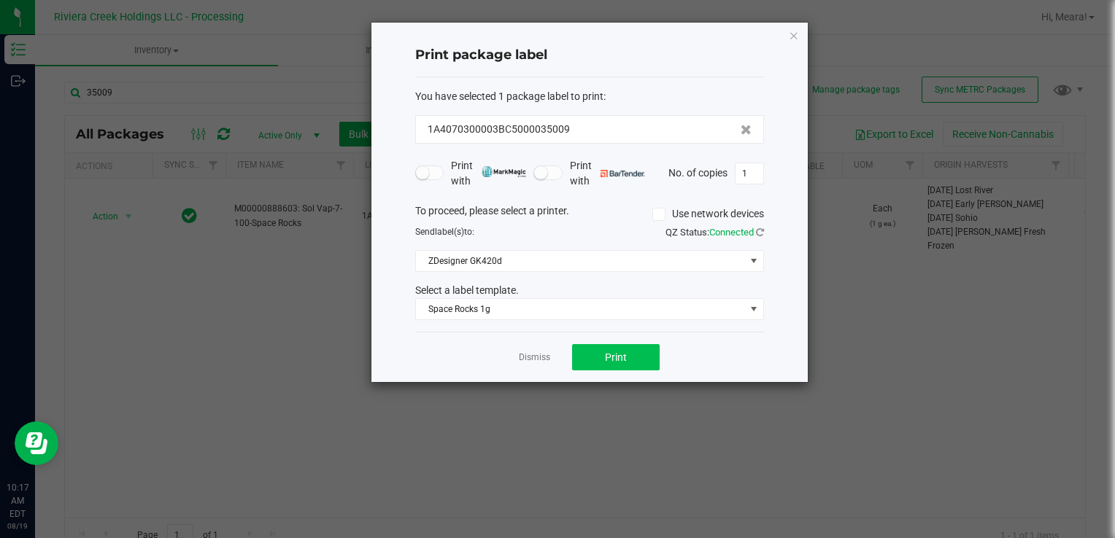
drag, startPoint x: 666, startPoint y: 363, endPoint x: 633, endPoint y: 358, distance: 33.2
click at [659, 363] on div "Dismiss Print" at bounding box center [589, 357] width 349 height 50
click at [619, 355] on span "Print" at bounding box center [616, 358] width 22 height 12
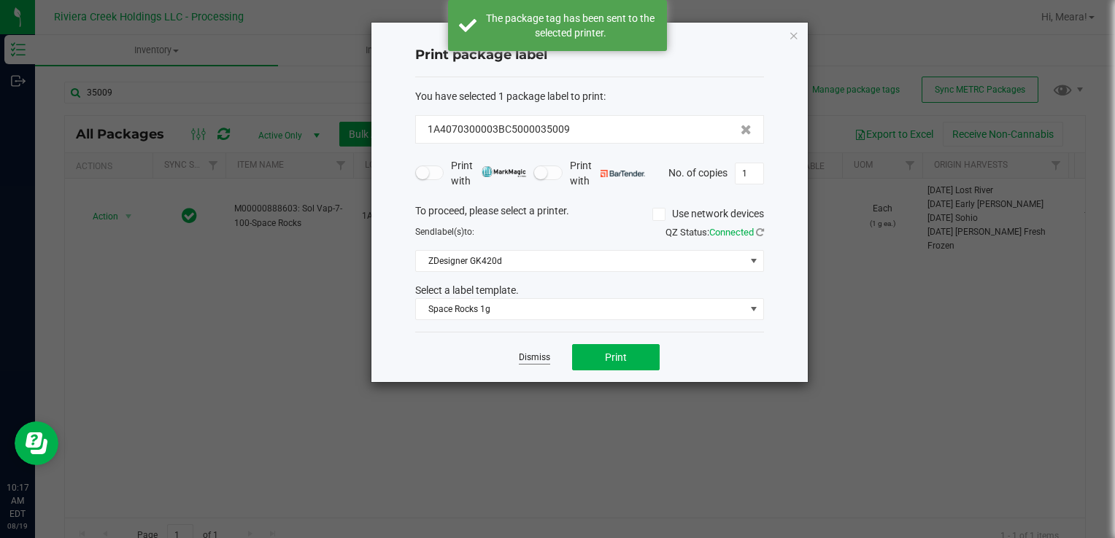
click at [537, 355] on link "Dismiss" at bounding box center [534, 358] width 31 height 12
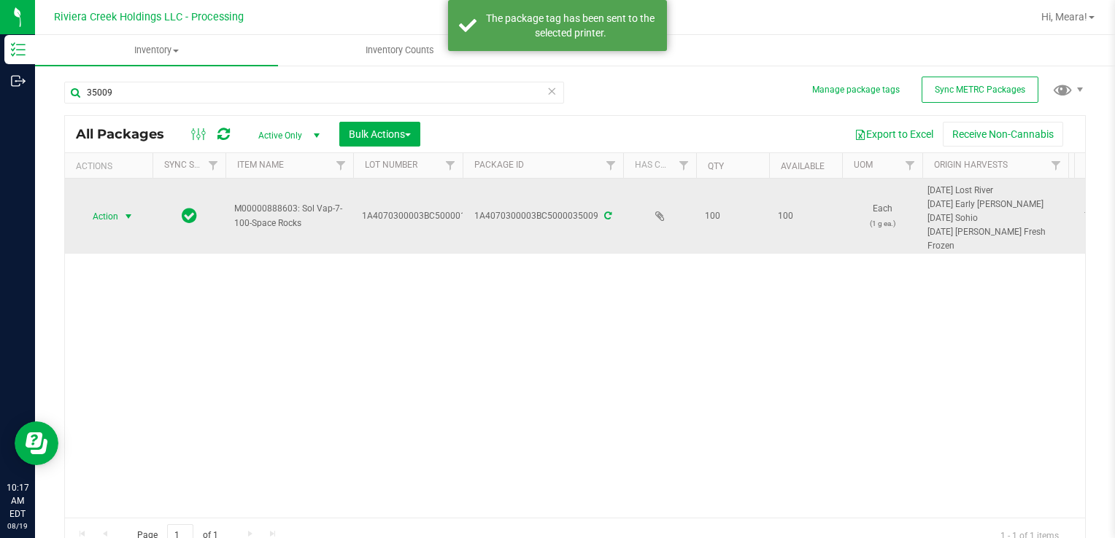
click at [101, 209] on span "Action" at bounding box center [99, 216] width 39 height 20
drag, startPoint x: 116, startPoint y: 239, endPoint x: 105, endPoint y: 185, distance: 55.1
click at [116, 224] on body "Inventory Outbound 10:17 AM EDT [DATE] 08/19 Riviera Creek Holdings LLC - Proce…" at bounding box center [557, 269] width 1115 height 538
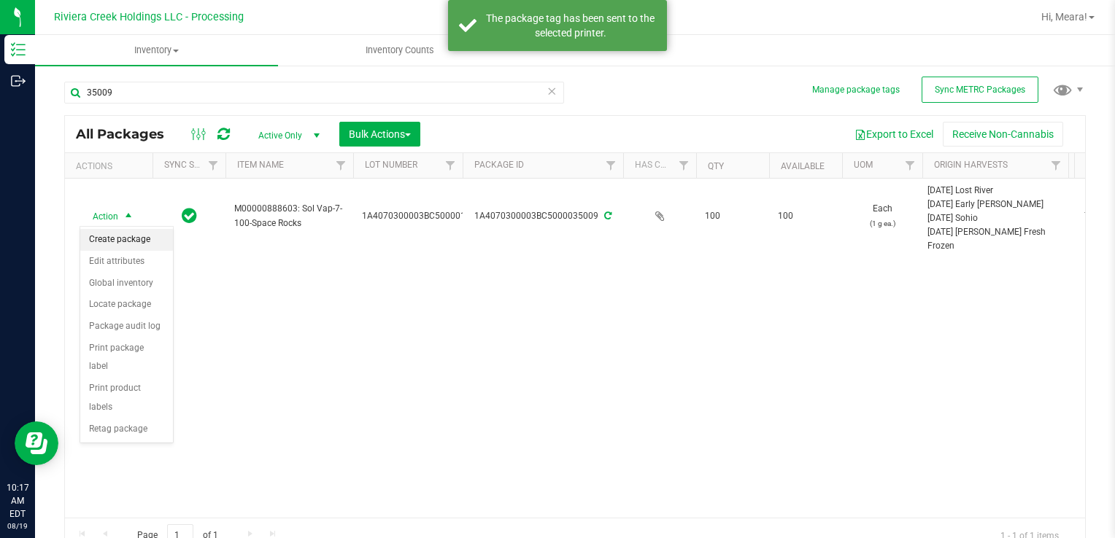
click at [146, 241] on li "Create package" at bounding box center [126, 240] width 93 height 22
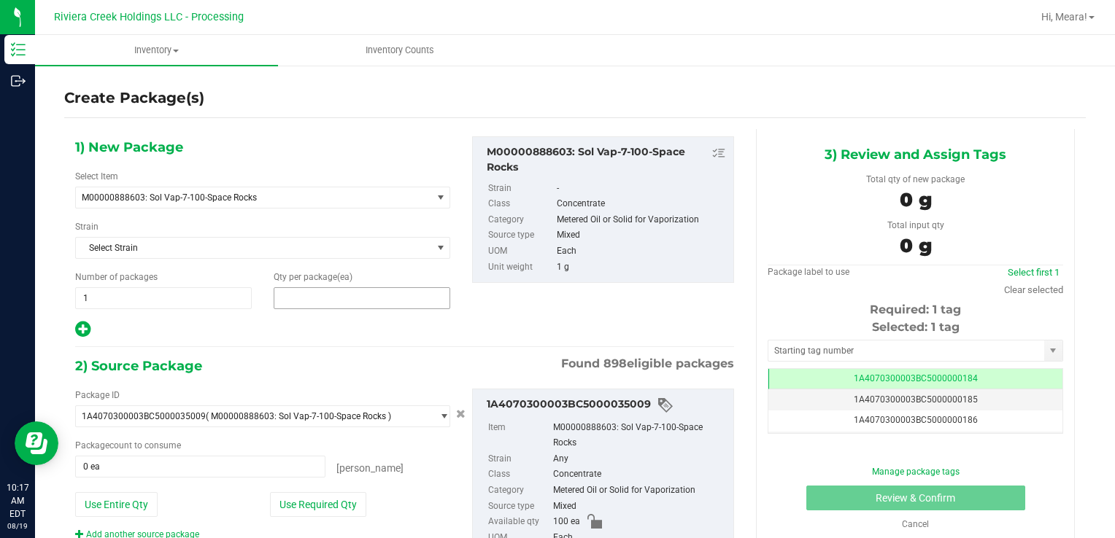
click at [349, 303] on span at bounding box center [362, 298] width 177 height 22
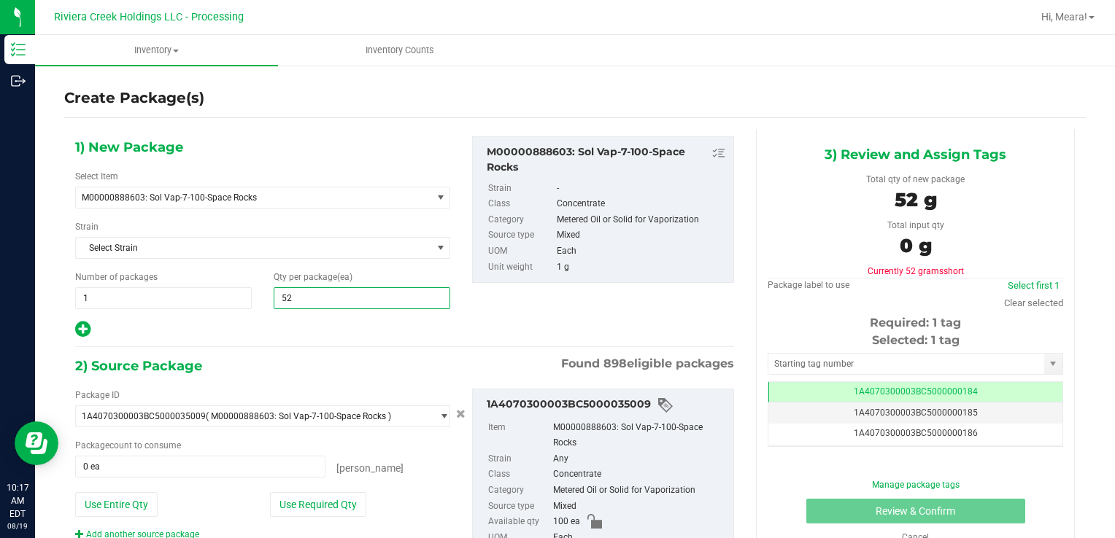
type input "5"
type input "200"
click at [317, 503] on button "Use Required Qty" at bounding box center [318, 504] width 96 height 25
type input "100 ea"
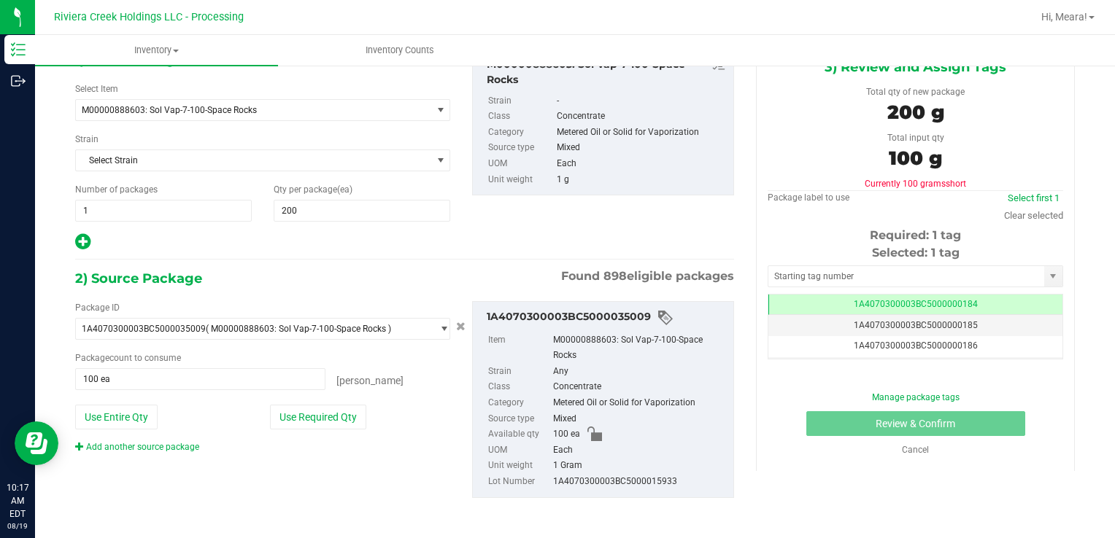
click at [172, 442] on link "Add another source package" at bounding box center [137, 447] width 124 height 10
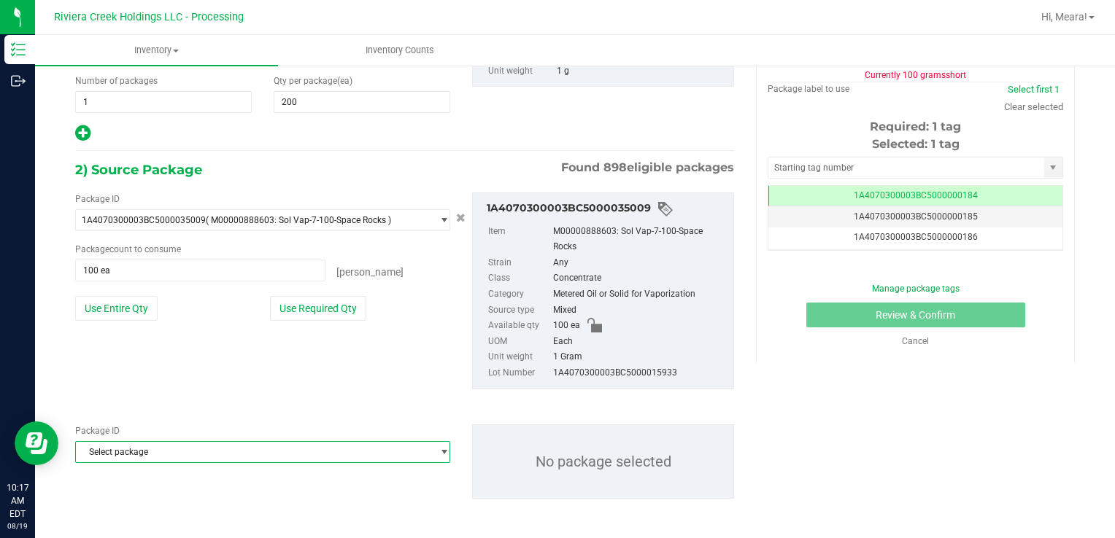
click at [192, 443] on span "Select package" at bounding box center [253, 452] width 355 height 20
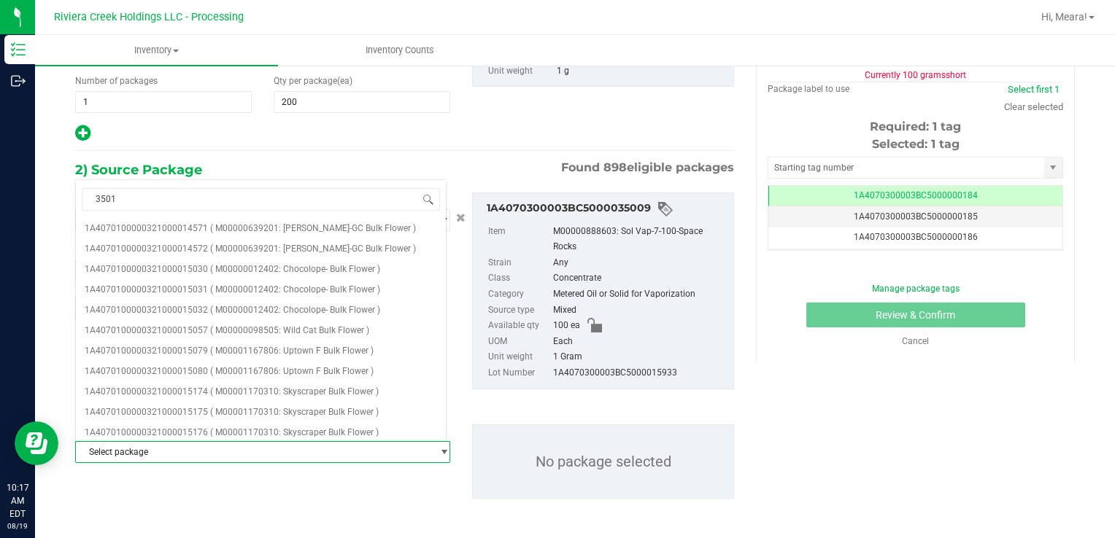
type input "35010"
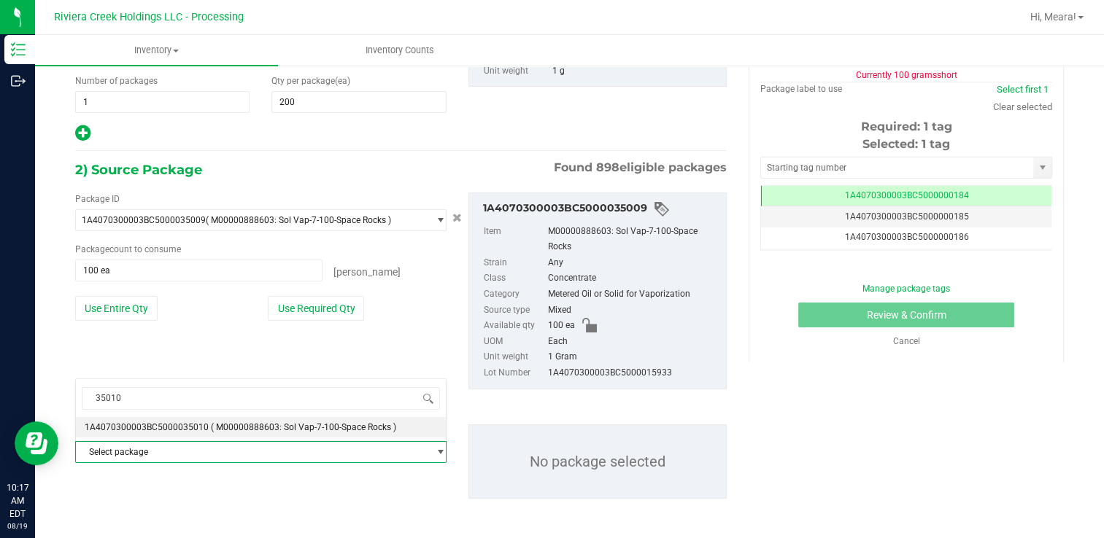
click at [200, 428] on span "1A4070300003BC5000035010" at bounding box center [147, 427] width 124 height 10
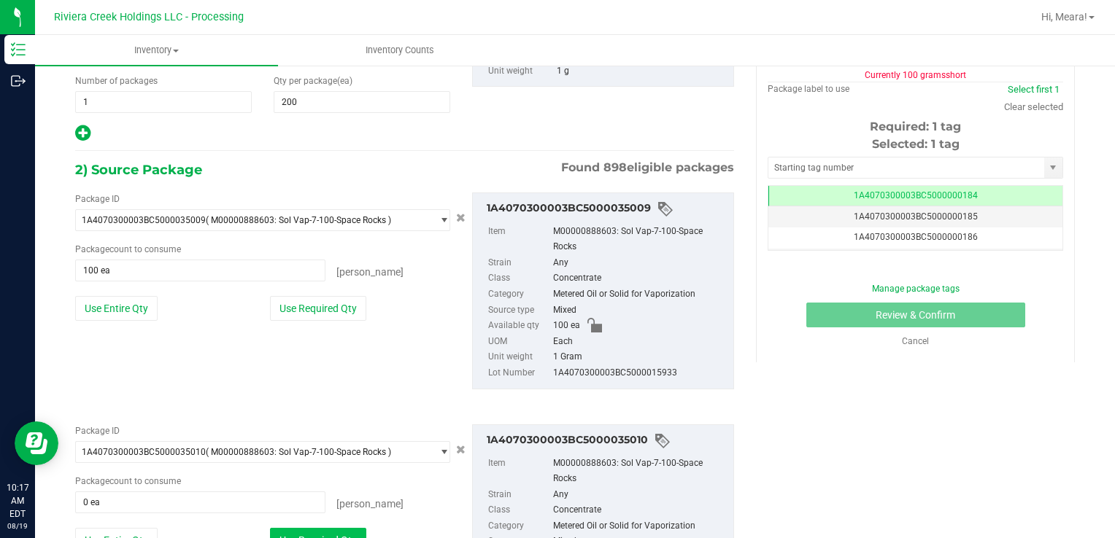
click at [350, 533] on button "Use Required Qty" at bounding box center [318, 540] width 96 height 25
type input "100 ea"
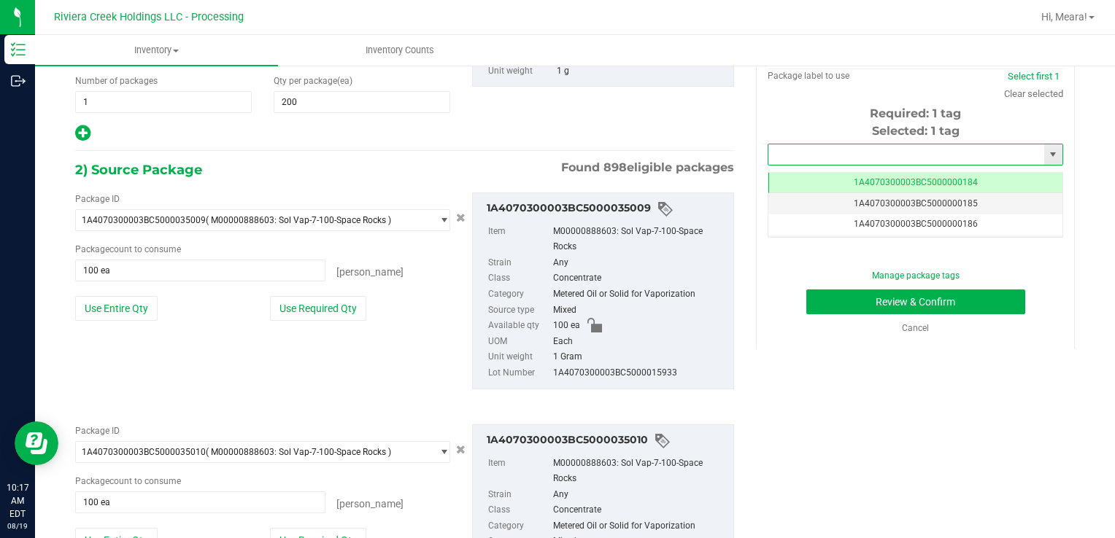
drag, startPoint x: 794, startPoint y: 147, endPoint x: 794, endPoint y: 156, distance: 8.8
click at [794, 153] on input "text" at bounding box center [906, 154] width 276 height 20
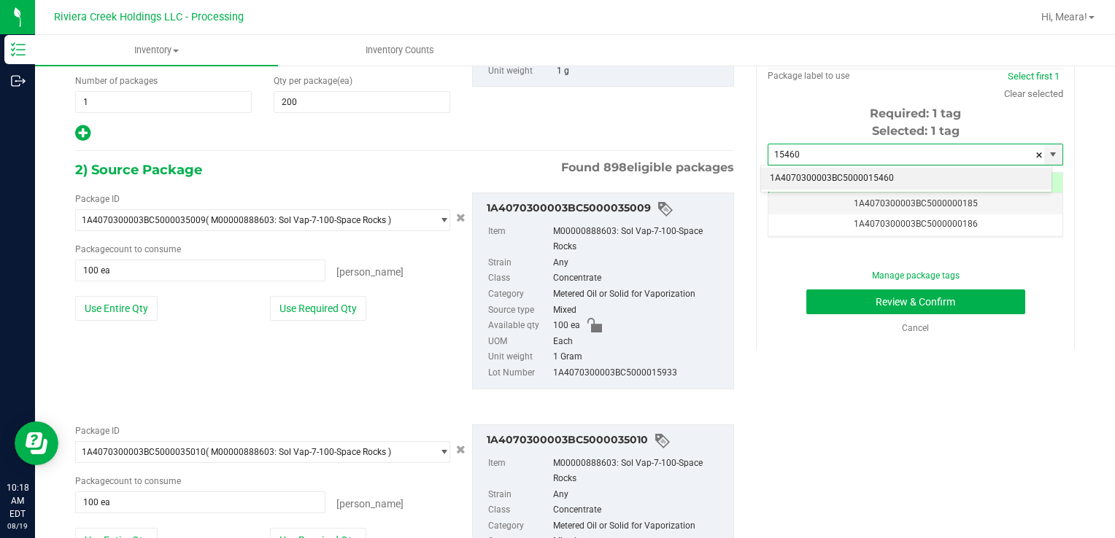
click at [818, 183] on li "1A4070300003BC5000015460" at bounding box center [906, 179] width 290 height 22
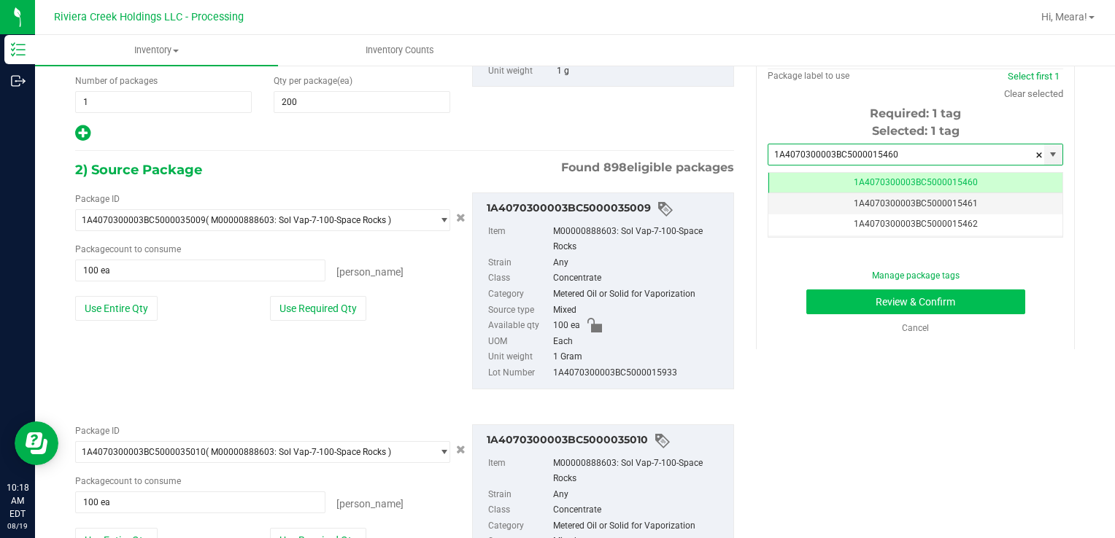
type input "1A4070300003BC5000015460"
click at [820, 305] on button "Review & Confirm" at bounding box center [915, 302] width 219 height 25
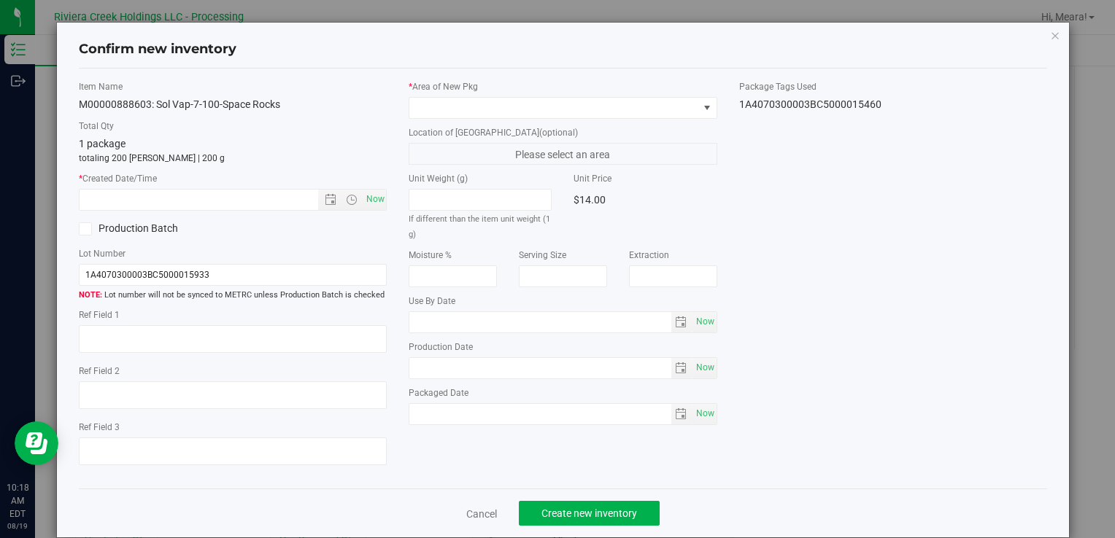
type input "[DATE]"
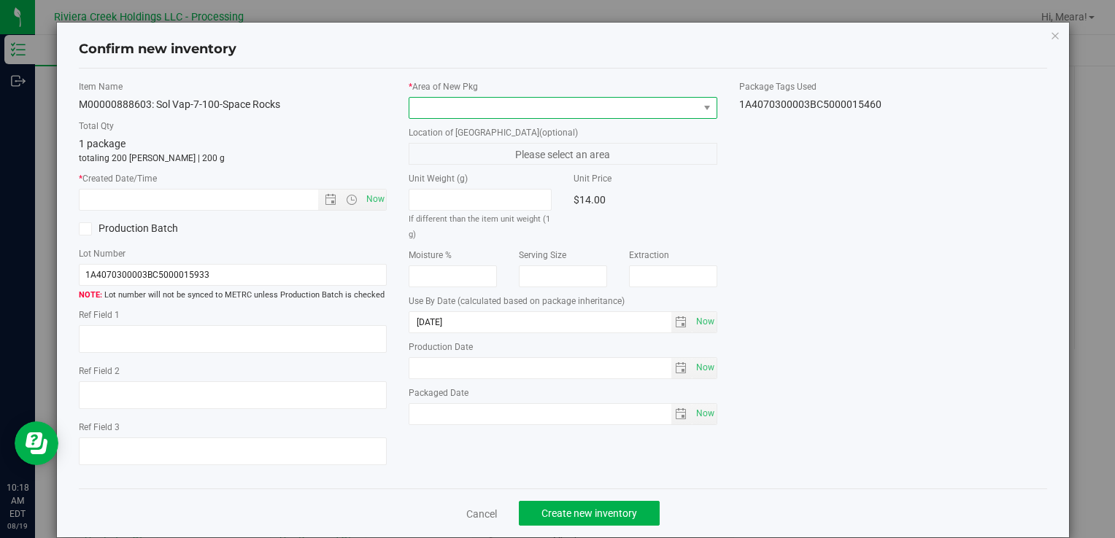
click at [616, 115] on span at bounding box center [553, 108] width 288 height 20
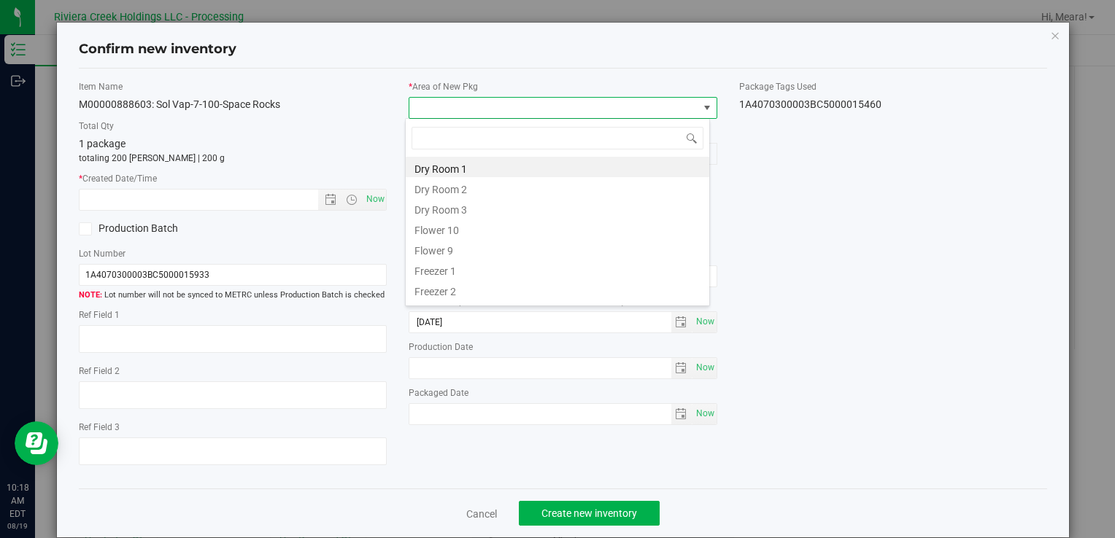
drag, startPoint x: 483, startPoint y: 230, endPoint x: 398, endPoint y: 197, distance: 90.8
click at [482, 230] on li "Flower 10" at bounding box center [557, 228] width 303 height 20
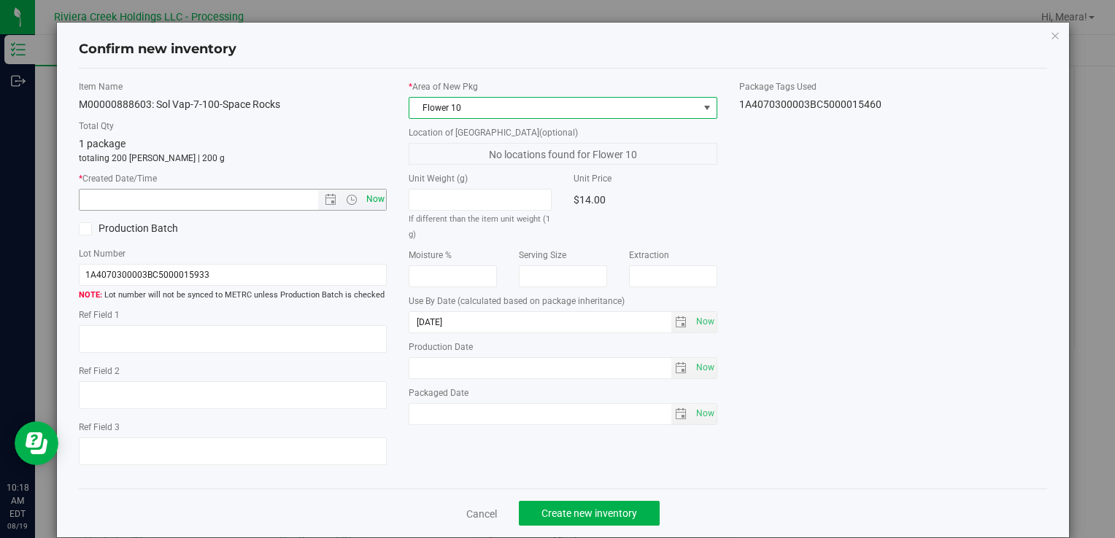
click at [372, 197] on span "Now" at bounding box center [375, 199] width 25 height 21
type input "8/19/2025 10:18 AM"
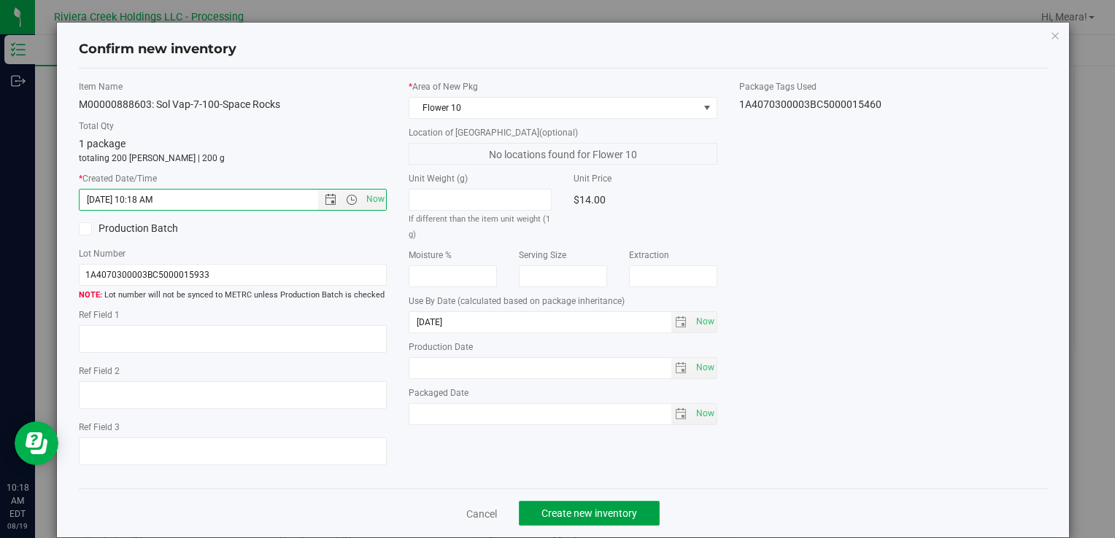
click at [631, 512] on button "Create new inventory" at bounding box center [589, 513] width 141 height 25
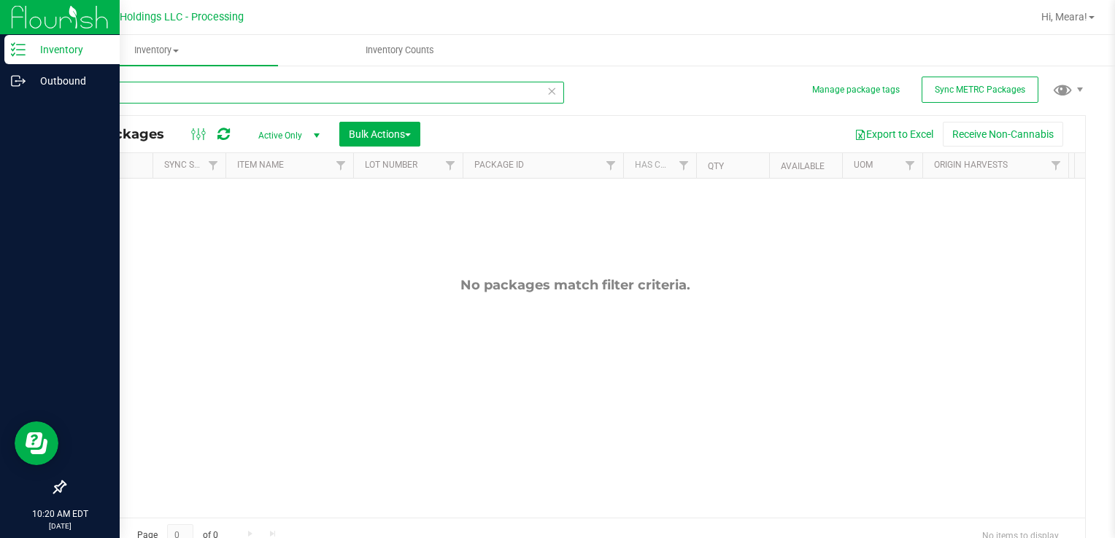
drag, startPoint x: 138, startPoint y: 95, endPoint x: 32, endPoint y: 104, distance: 106.2
click at [0, 90] on html "Inventory Outbound 10:20 AM EDT 08/19/2025 08/19 Riviera Creek Holdings LLC - P…" at bounding box center [557, 269] width 1115 height 538
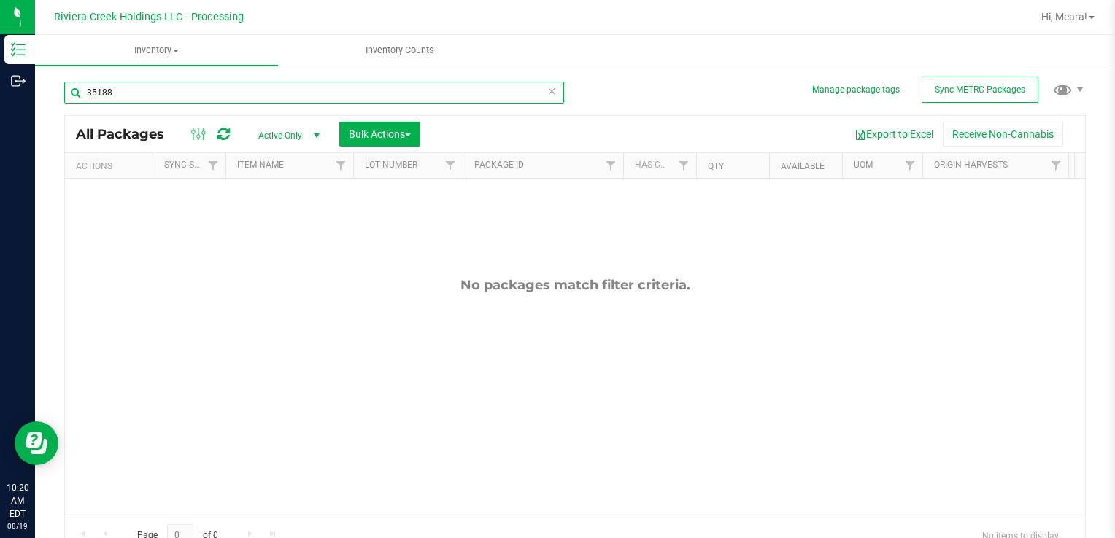
type input "35188"
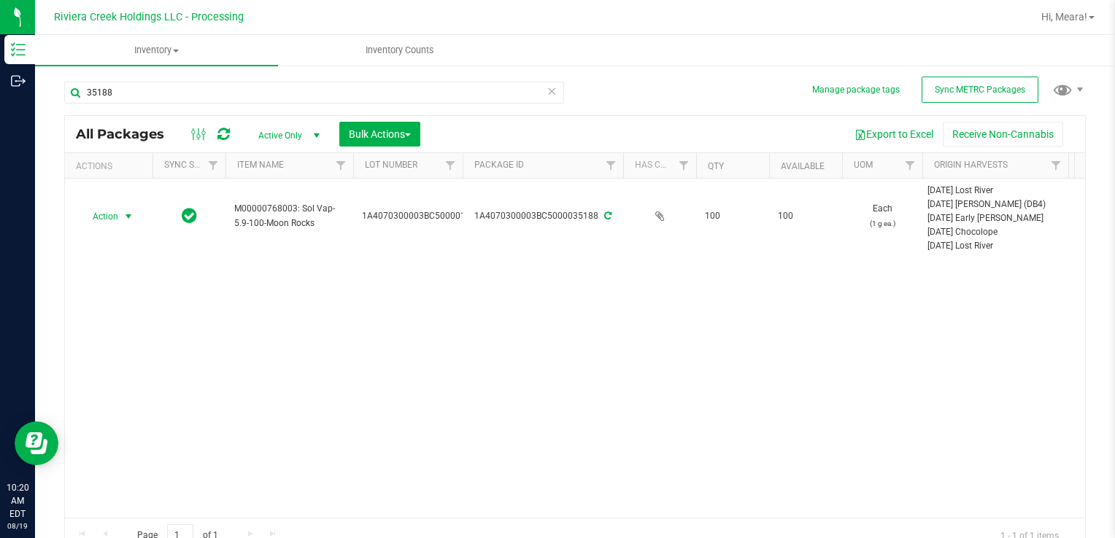
drag, startPoint x: 130, startPoint y: 212, endPoint x: 152, endPoint y: 285, distance: 76.2
click at [129, 212] on span "select" at bounding box center [129, 217] width 12 height 12
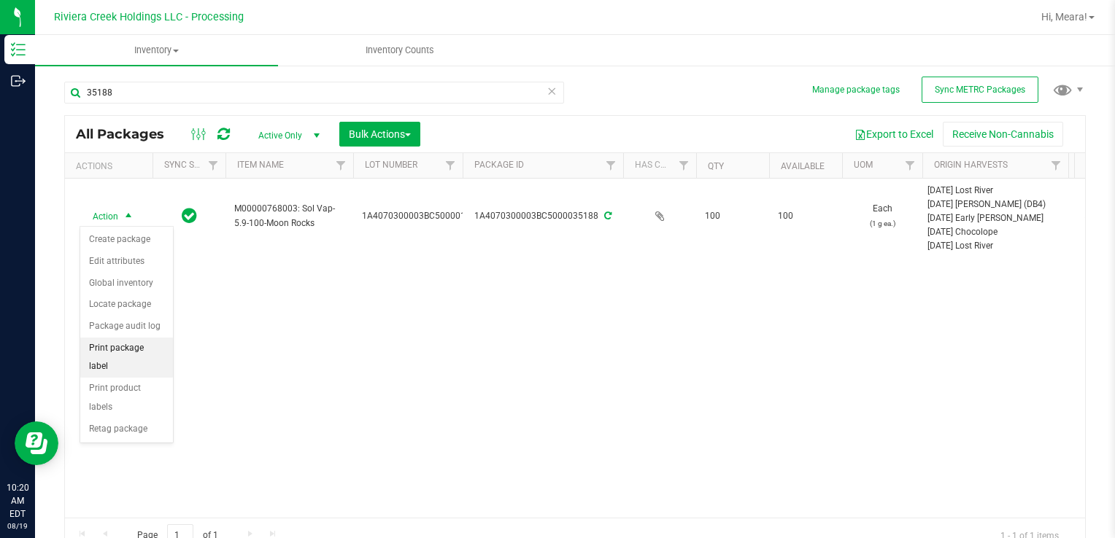
click at [165, 343] on li "Print package label" at bounding box center [126, 358] width 93 height 40
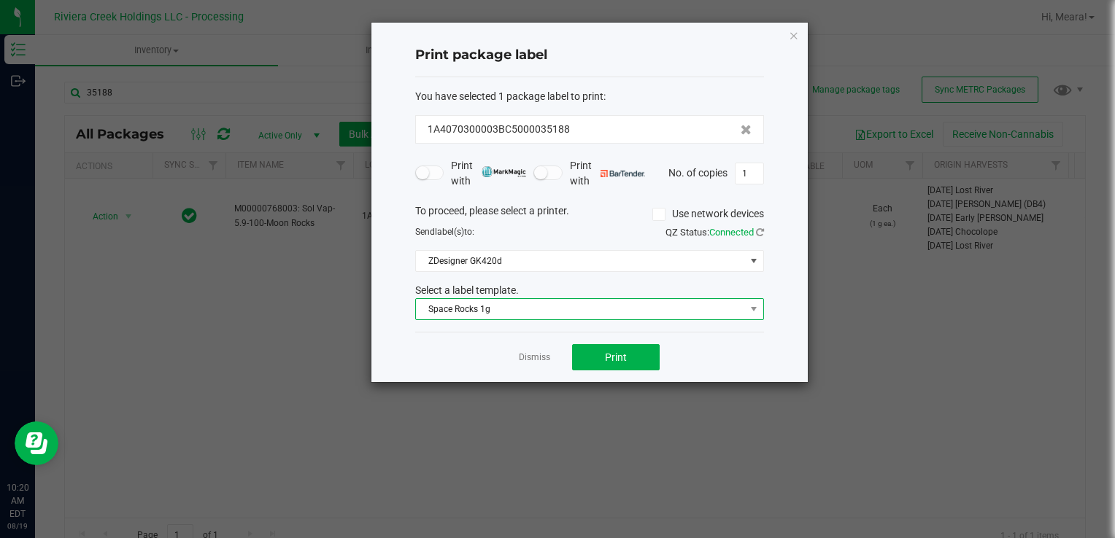
click at [588, 299] on span "Space Rocks 1g" at bounding box center [580, 309] width 329 height 20
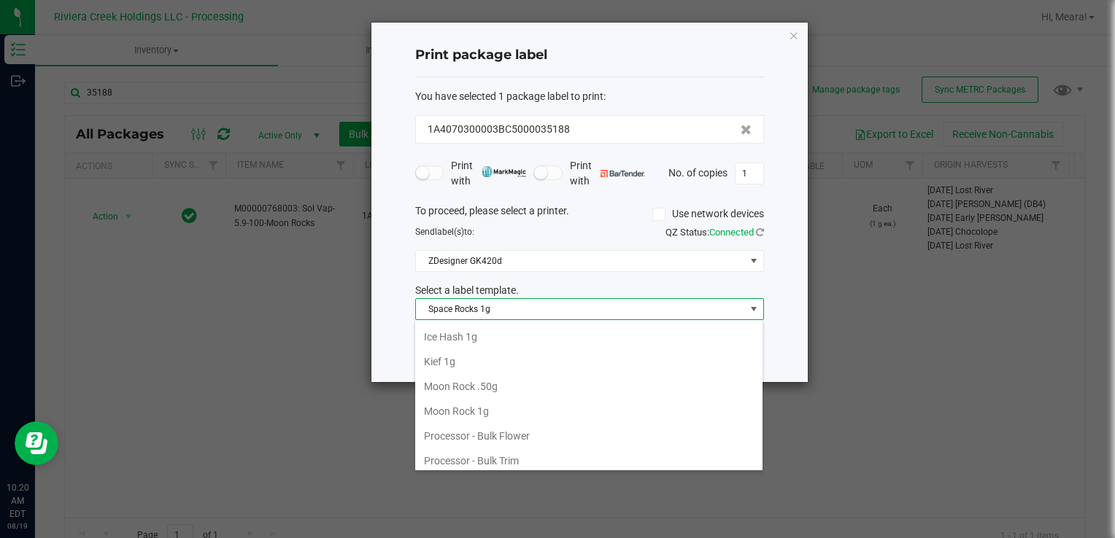
scroll to position [516, 0]
click at [511, 401] on li "Moon Rock 1g" at bounding box center [588, 413] width 347 height 25
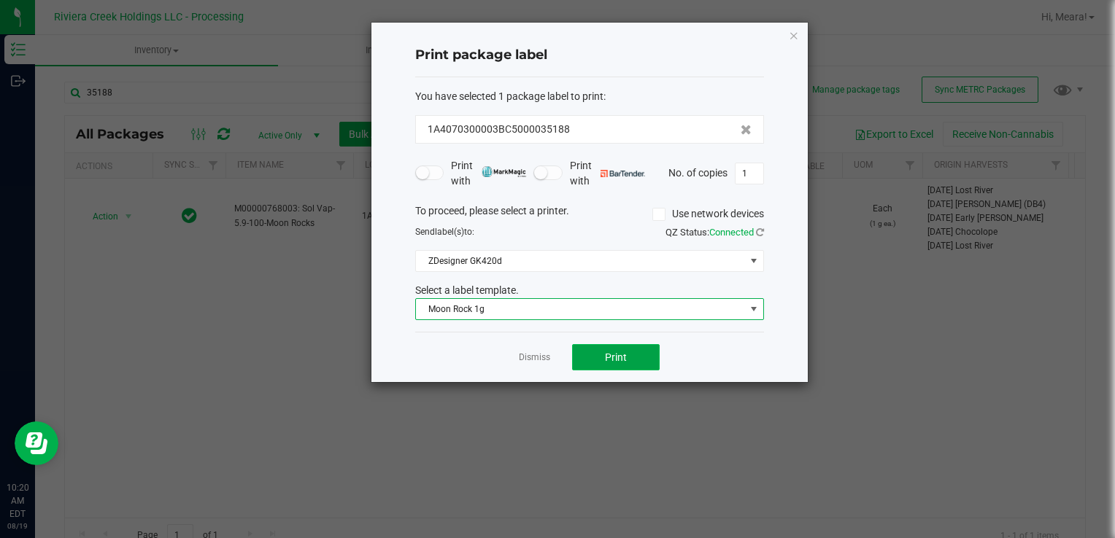
click at [579, 352] on button "Print" at bounding box center [616, 357] width 88 height 26
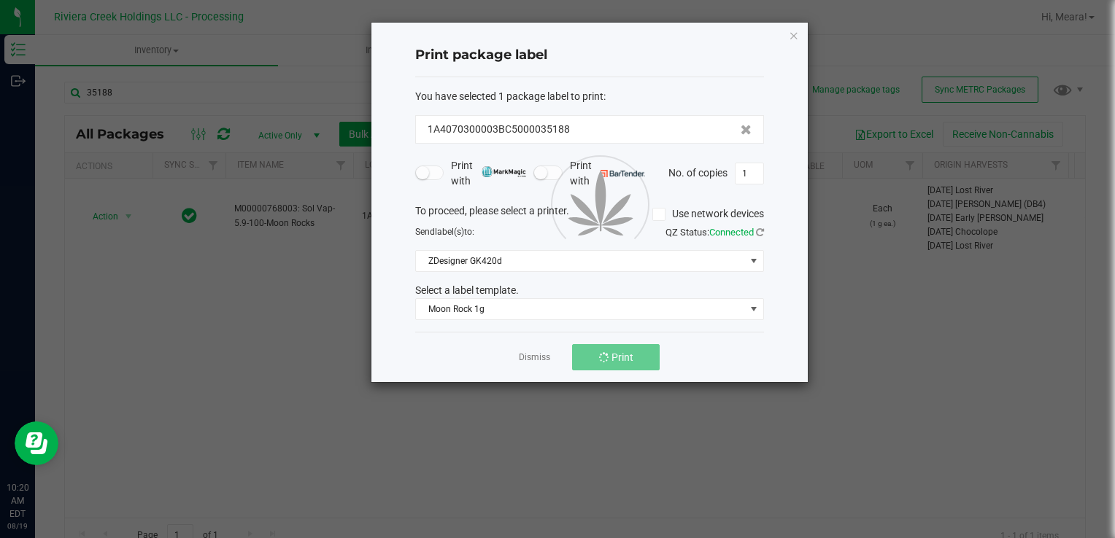
click at [540, 361] on div at bounding box center [589, 203] width 436 height 360
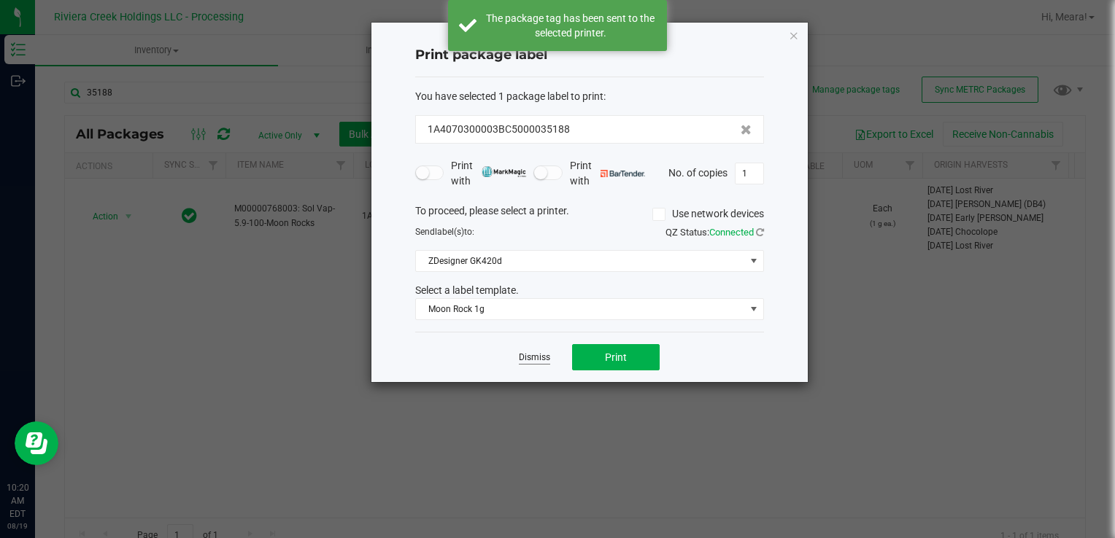
click at [532, 356] on link "Dismiss" at bounding box center [534, 358] width 31 height 12
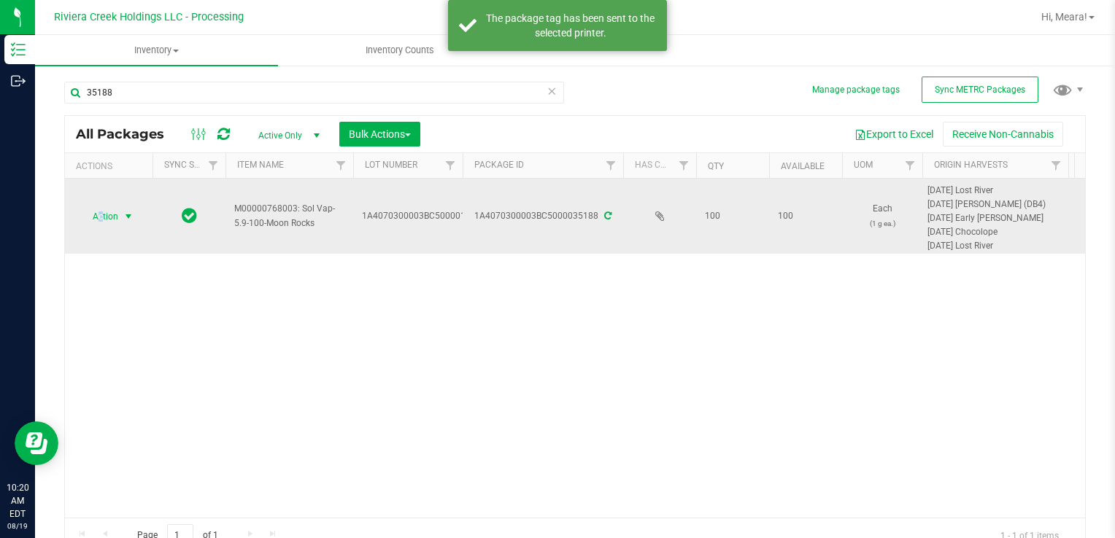
click at [104, 214] on span "Action" at bounding box center [99, 216] width 39 height 20
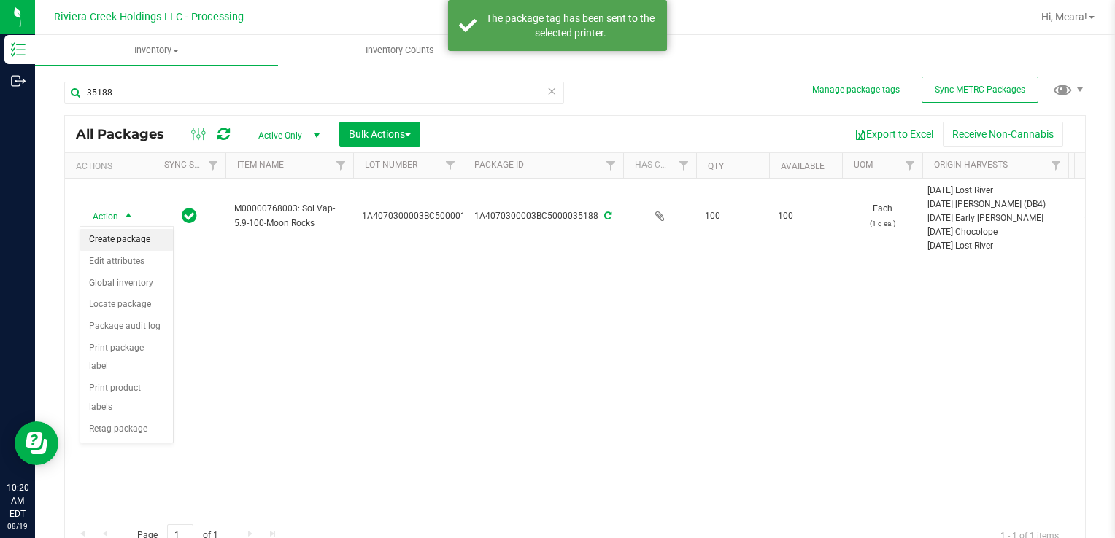
click at [120, 233] on li "Create package" at bounding box center [126, 240] width 93 height 22
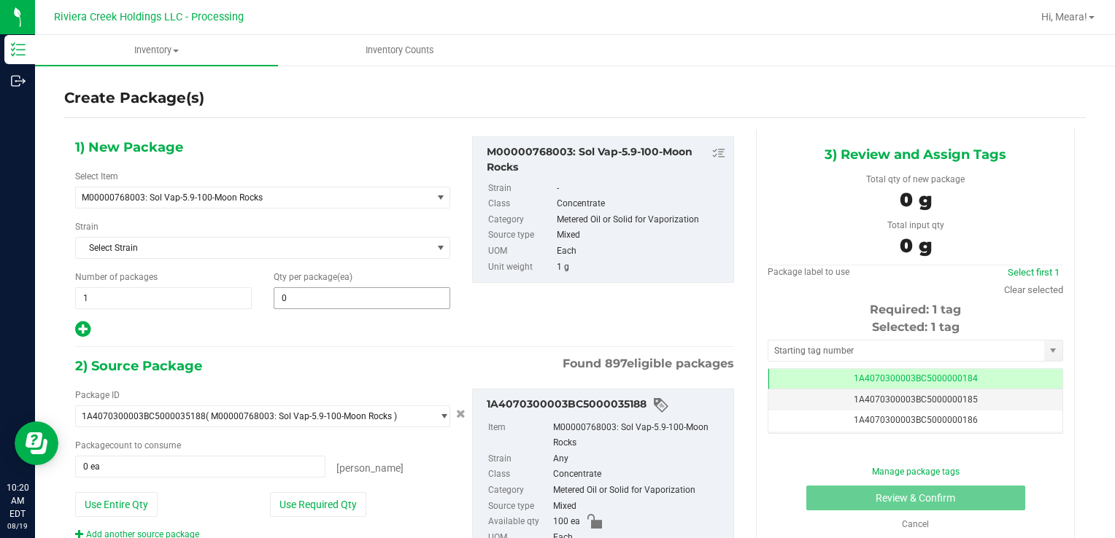
click at [404, 285] on div "Qty per package (ea) 0 0" at bounding box center [362, 290] width 198 height 39
click at [406, 294] on span at bounding box center [362, 298] width 177 height 22
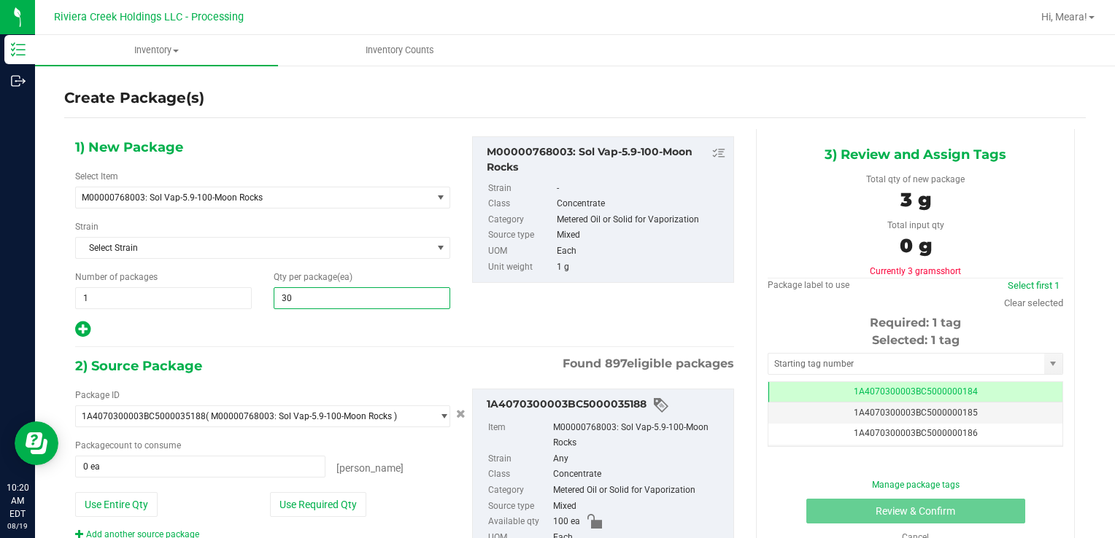
type input "300"
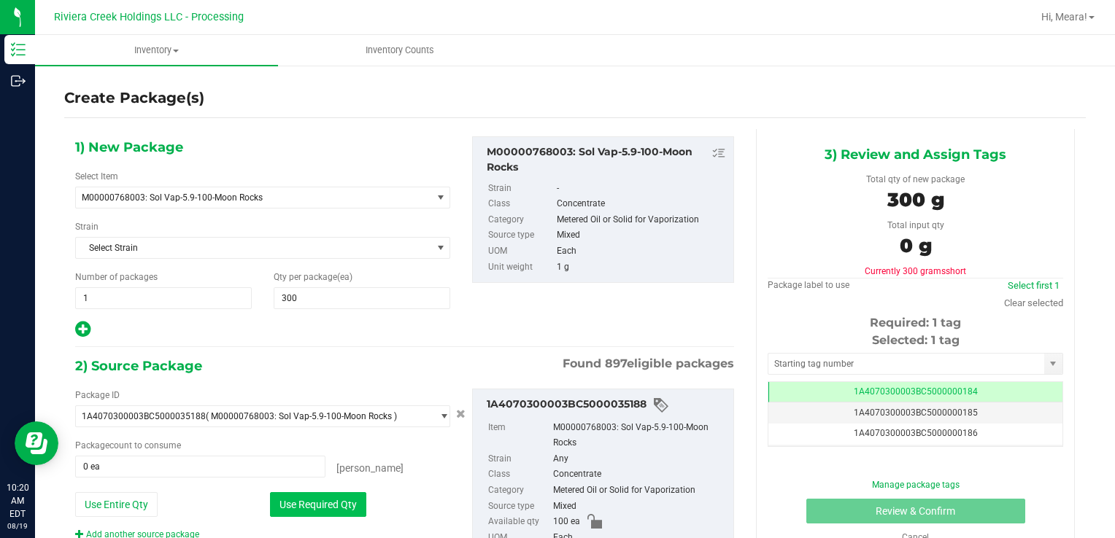
click at [343, 501] on button "Use Required Qty" at bounding box center [318, 504] width 96 height 25
type input "100 ea"
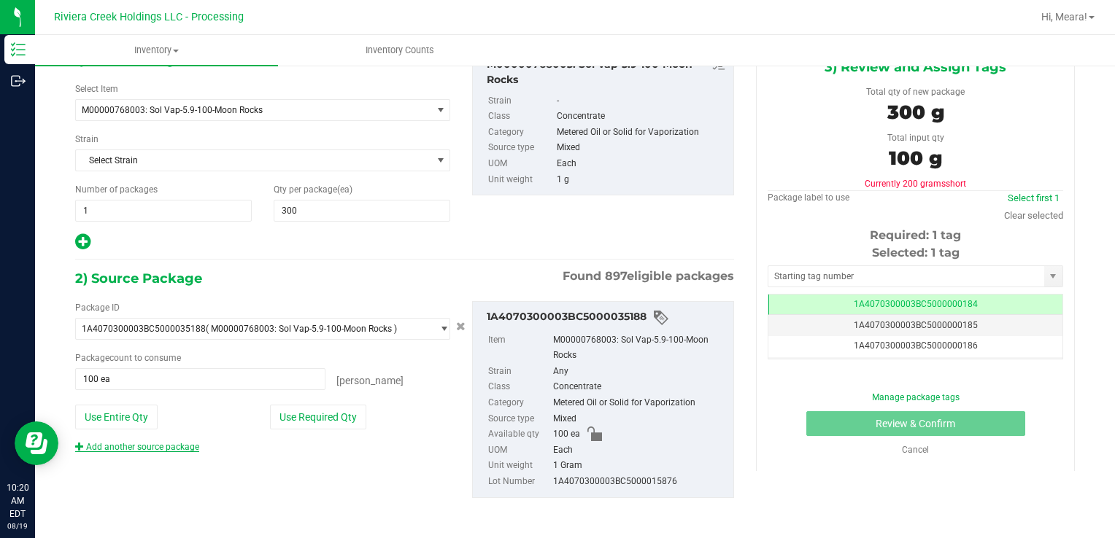
drag, startPoint x: 182, startPoint y: 454, endPoint x: 177, endPoint y: 449, distance: 7.8
click at [181, 454] on div "Package ID 1A4070300003BC5000035188 ( M00000768003: Sol Vap-5.9-100-Moon Rocks …" at bounding box center [404, 400] width 681 height 220
click at [177, 449] on link "Add another source package" at bounding box center [137, 447] width 124 height 10
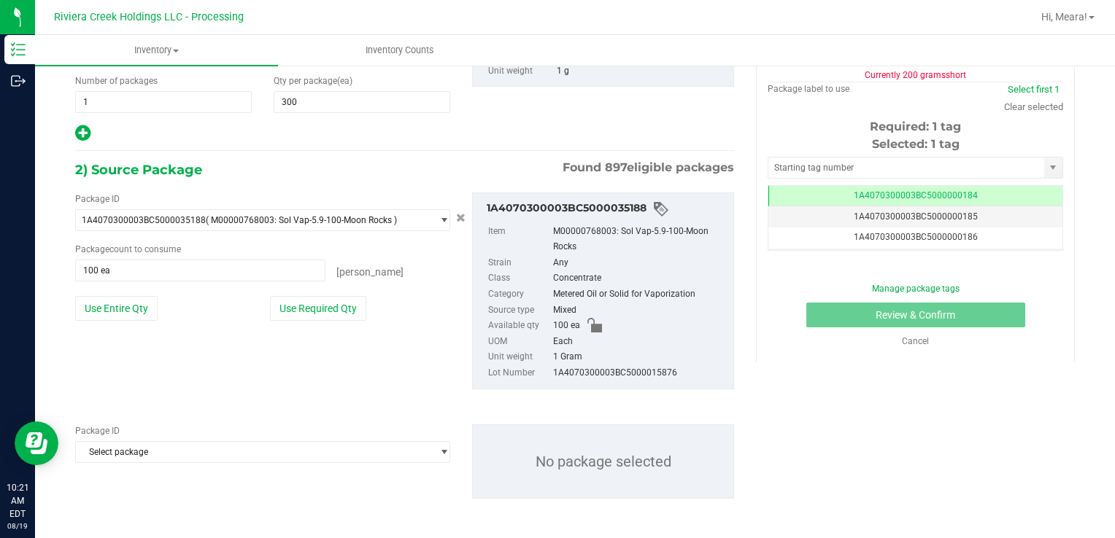
click at [193, 231] on span "Select package" at bounding box center [253, 220] width 355 height 20
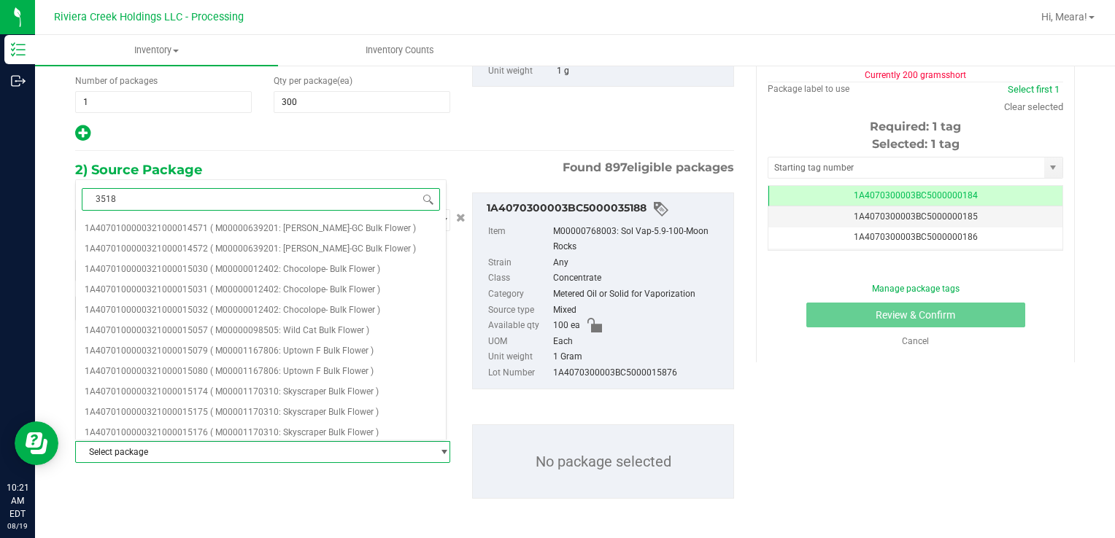
type input "35183"
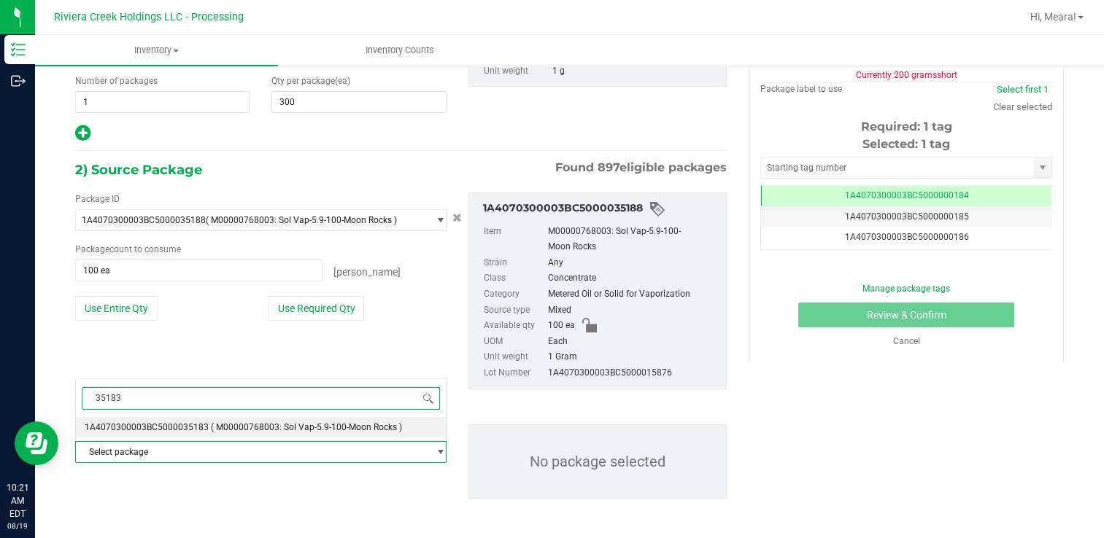
click at [198, 436] on li "1A4070300003BC5000035183 ( M00000768003: Sol Vap-5.9-100-Moon Rocks )" at bounding box center [261, 427] width 370 height 20
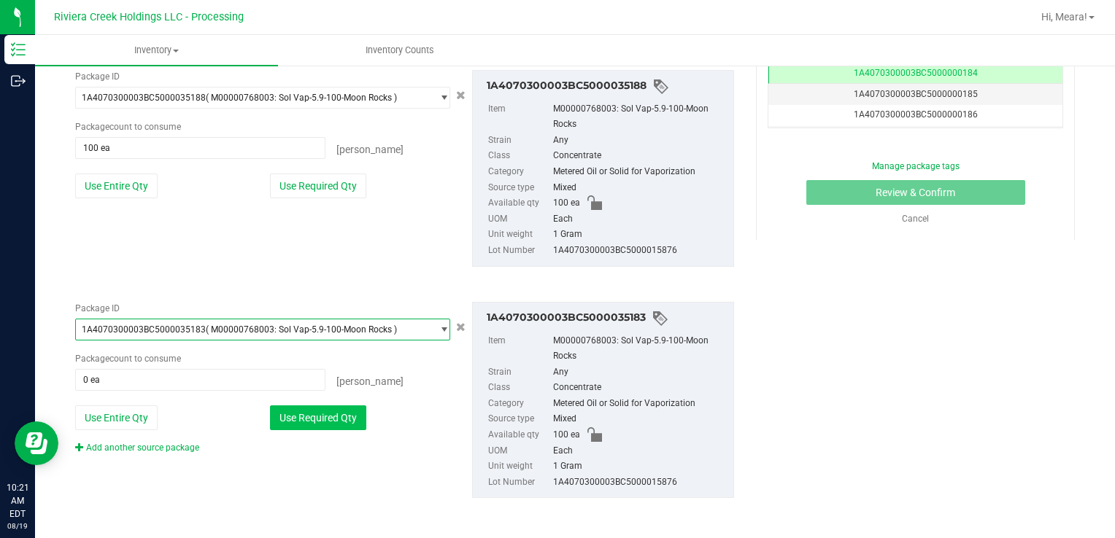
click at [295, 416] on button "Use Required Qty" at bounding box center [318, 418] width 96 height 25
type input "100 ea"
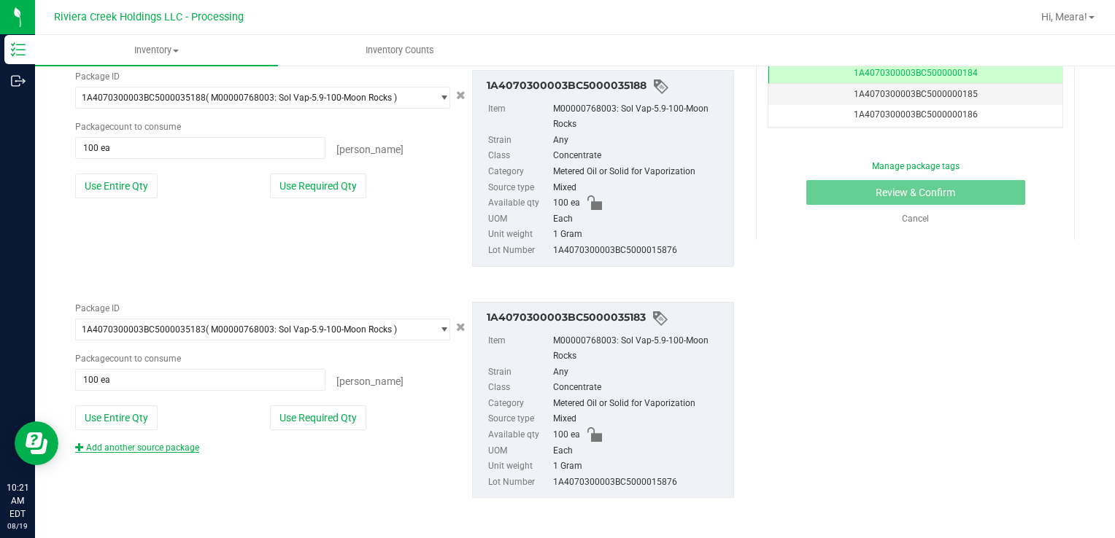
drag, startPoint x: 186, startPoint y: 445, endPoint x: 176, endPoint y: 438, distance: 12.6
click at [185, 445] on link "Add another source package" at bounding box center [137, 448] width 124 height 10
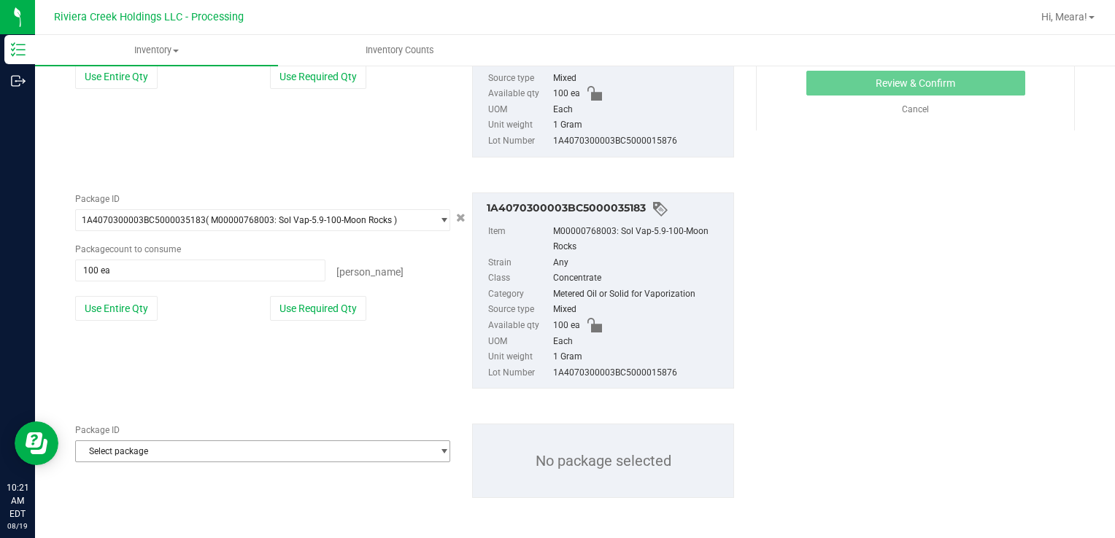
click at [200, 460] on span "Select package" at bounding box center [253, 451] width 355 height 20
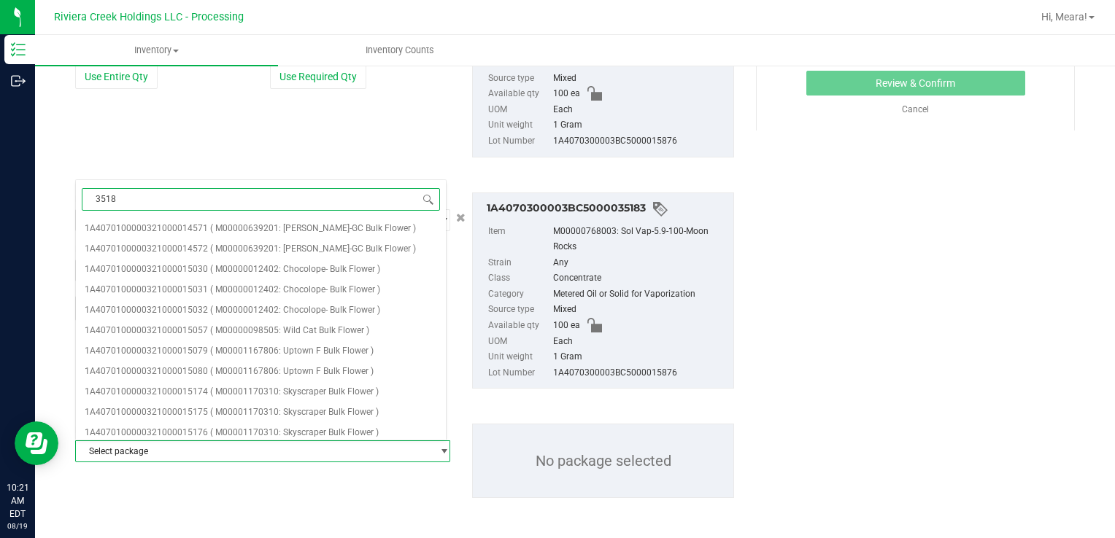
type input "35186"
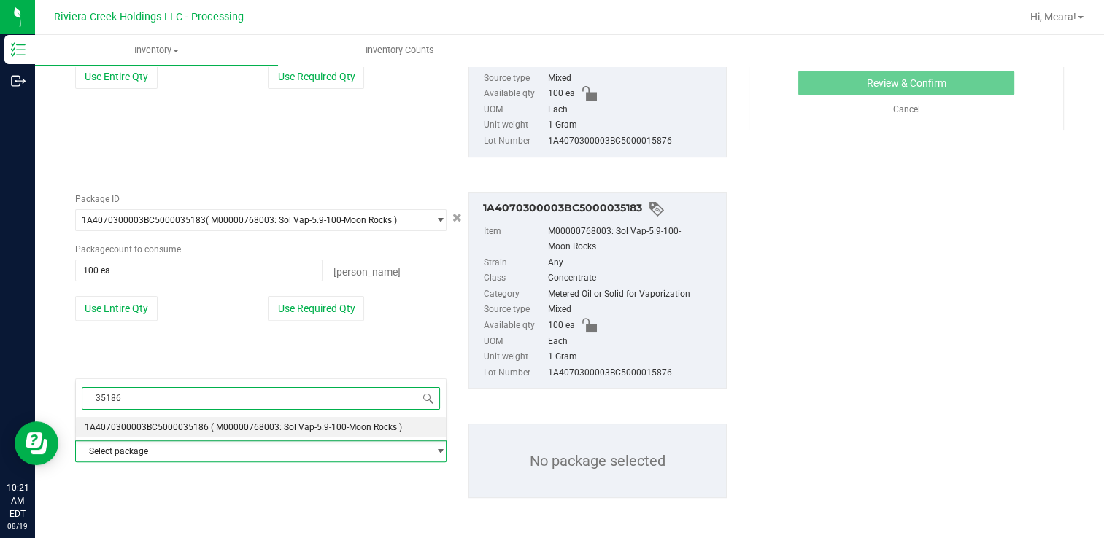
click at [204, 429] on li "1A4070300003BC5000035186 ( M00000768003: Sol Vap-5.9-100-Moon Rocks )" at bounding box center [261, 427] width 370 height 20
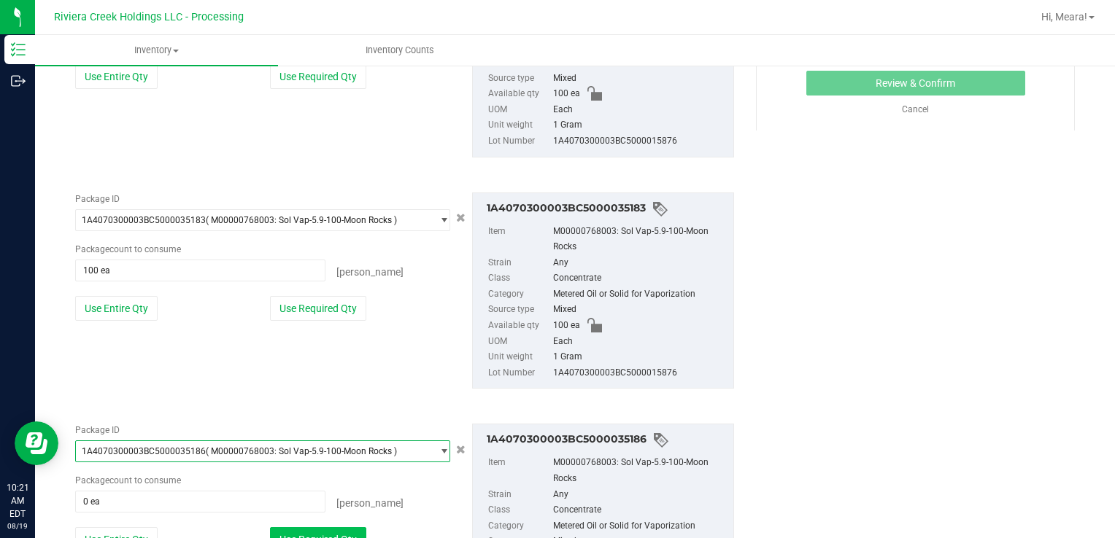
click at [330, 527] on button "Use Required Qty" at bounding box center [318, 539] width 96 height 25
type input "100 ea"
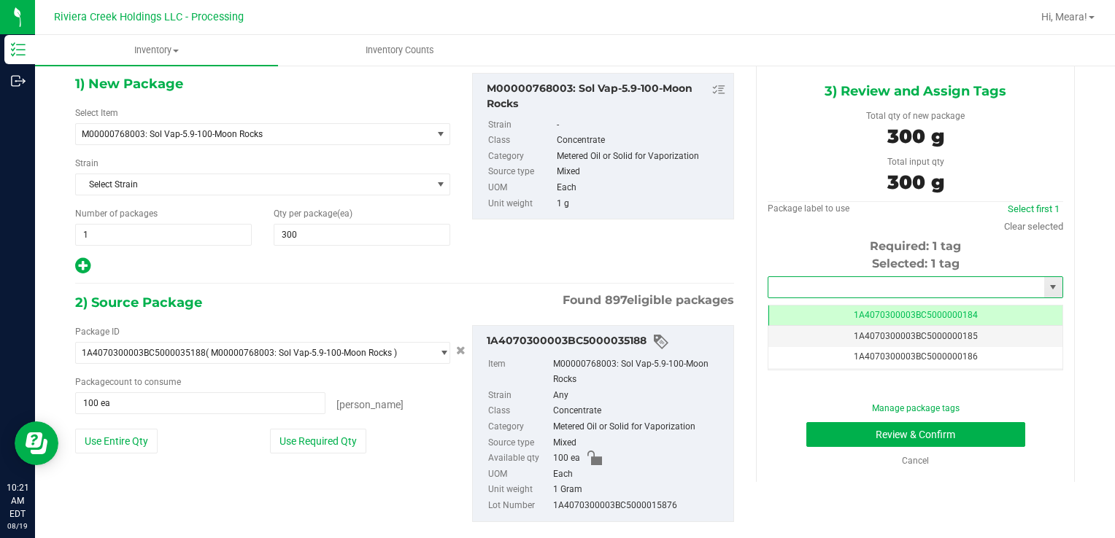
click at [801, 288] on input "text" at bounding box center [906, 287] width 276 height 20
click at [816, 307] on li "1A4070300003BC5000015461" at bounding box center [906, 312] width 290 height 22
type input "1A4070300003BC5000015461"
click at [841, 430] on button "Review & Confirm" at bounding box center [915, 434] width 219 height 25
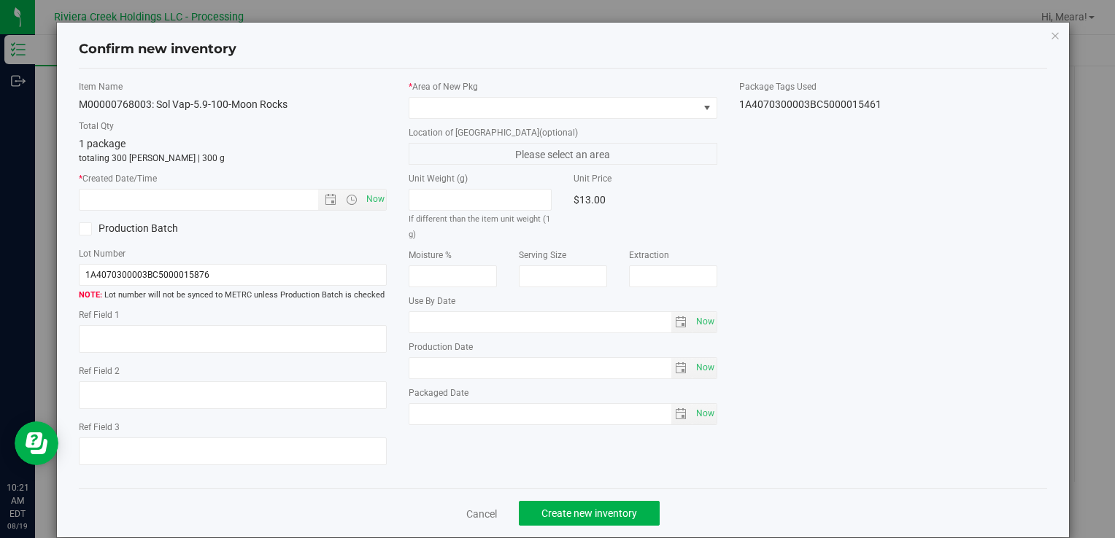
type input "[DATE]"
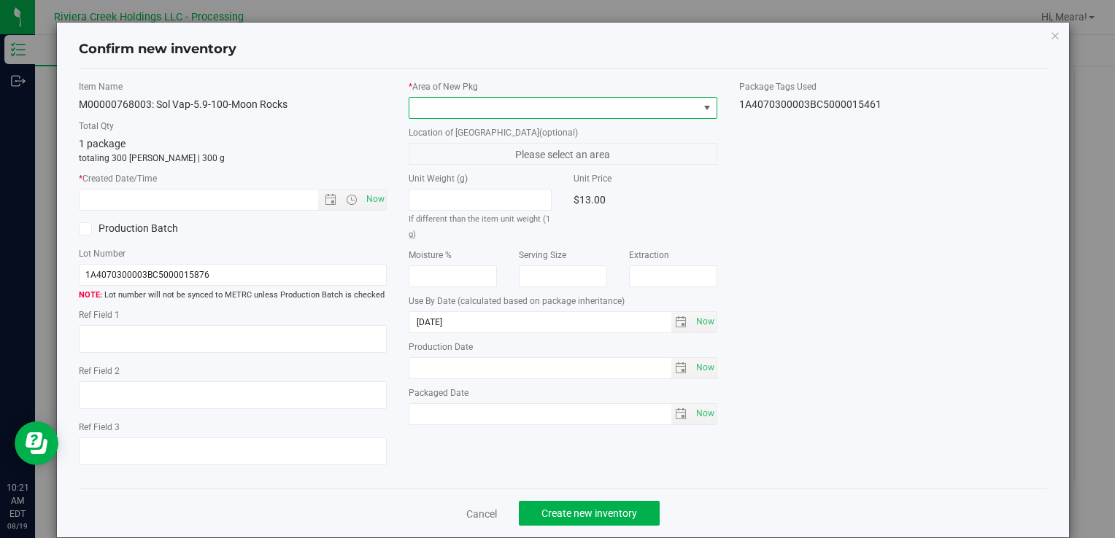
click at [642, 102] on span at bounding box center [553, 108] width 288 height 20
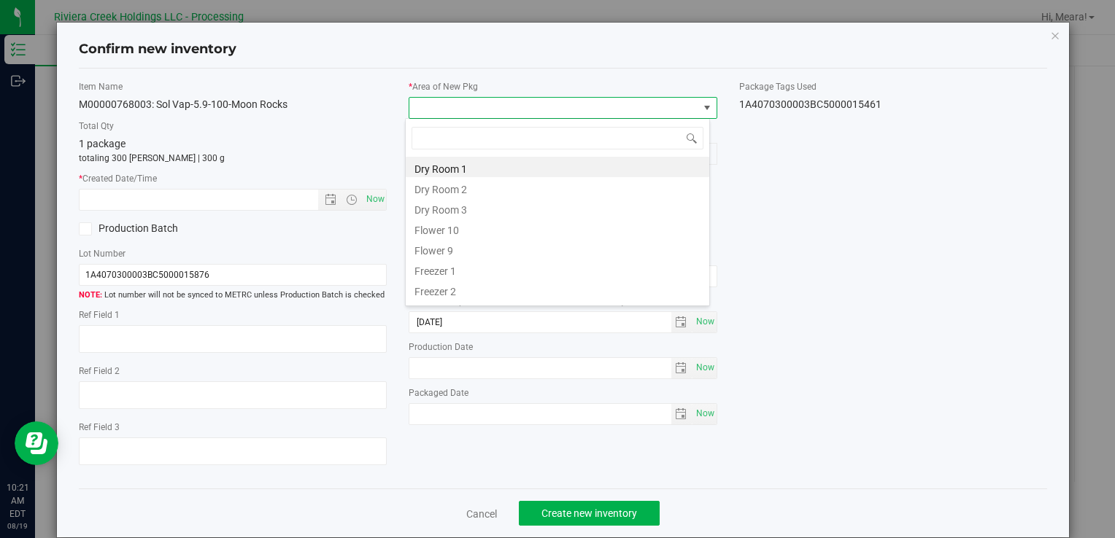
drag, startPoint x: 465, startPoint y: 231, endPoint x: 449, endPoint y: 223, distance: 18.6
click at [464, 231] on li "Flower 10" at bounding box center [557, 228] width 303 height 20
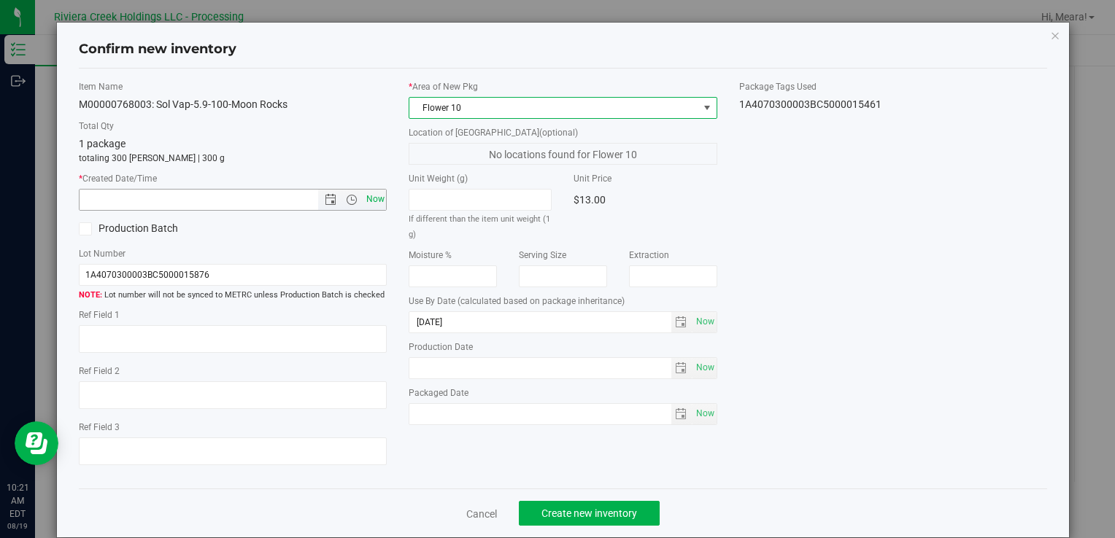
click at [376, 196] on span "Now" at bounding box center [375, 199] width 25 height 21
type input "8/19/2025 10:21 AM"
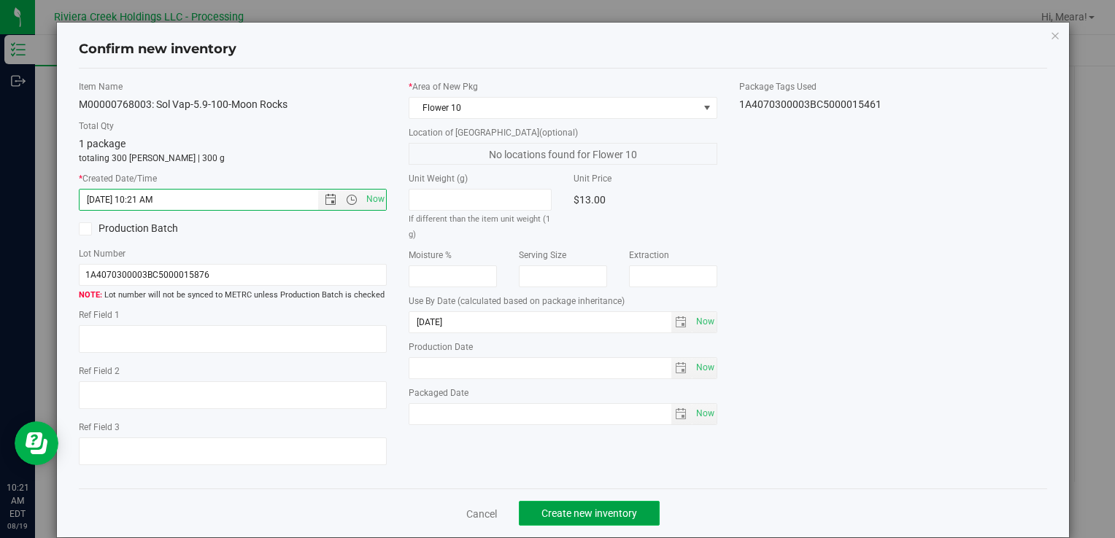
click at [627, 509] on span "Create new inventory" at bounding box center [589, 514] width 96 height 12
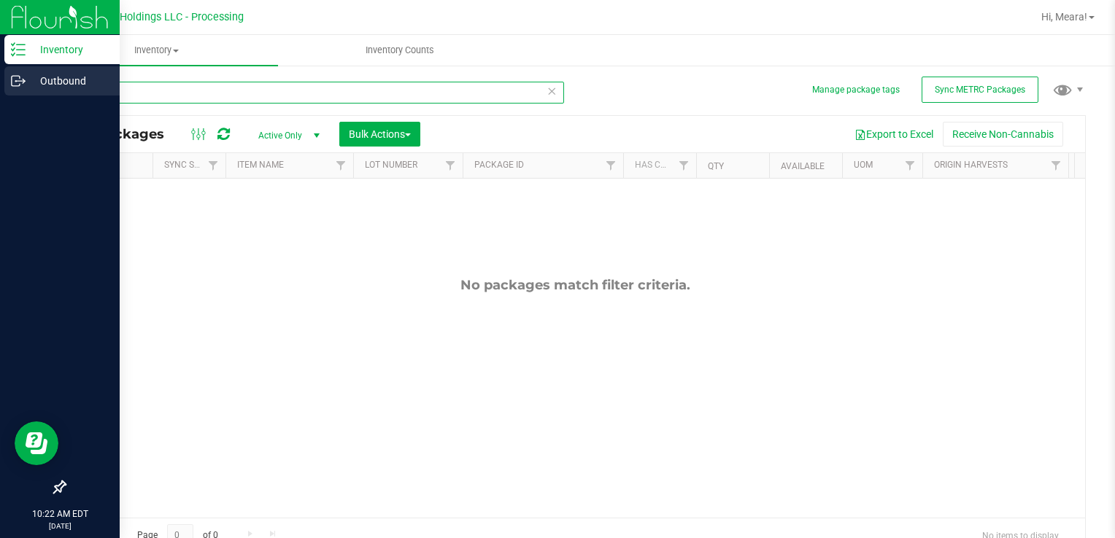
drag, startPoint x: 150, startPoint y: 90, endPoint x: 0, endPoint y: 89, distance: 150.3
click at [0, 89] on html "Inventory Outbound 10:22 AM EDT 08/19/2025 08/19 Riviera Creek Holdings LLC - P…" at bounding box center [557, 269] width 1115 height 538
type input "35185"
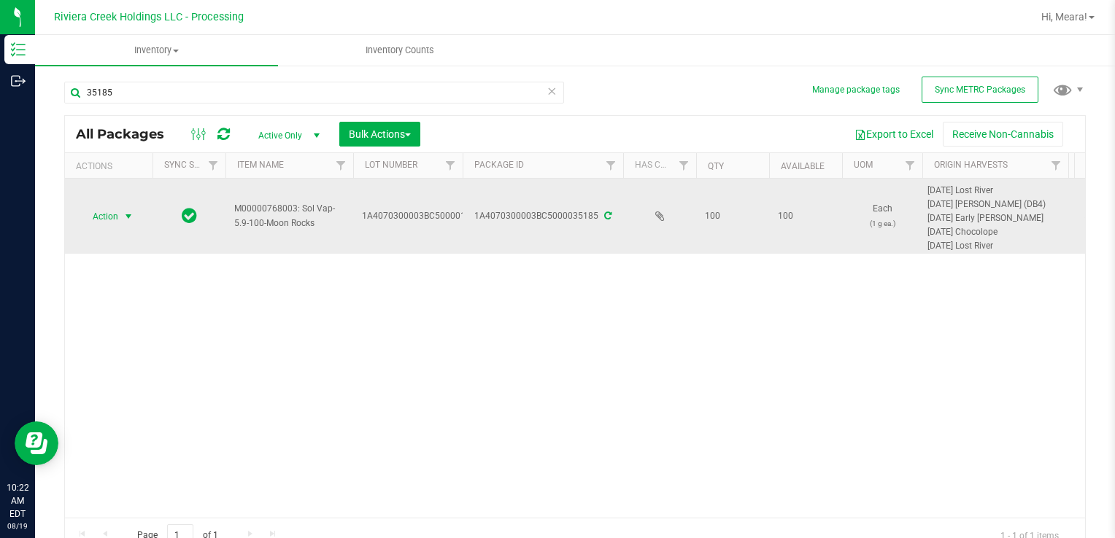
click at [117, 217] on span "Action" at bounding box center [99, 216] width 39 height 20
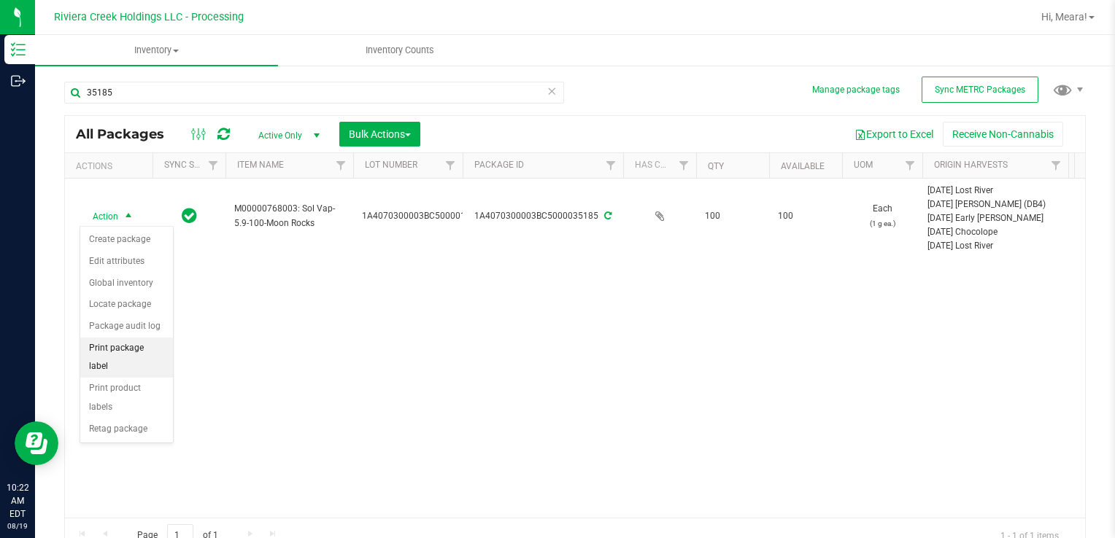
click at [160, 338] on li "Print package label" at bounding box center [126, 358] width 93 height 40
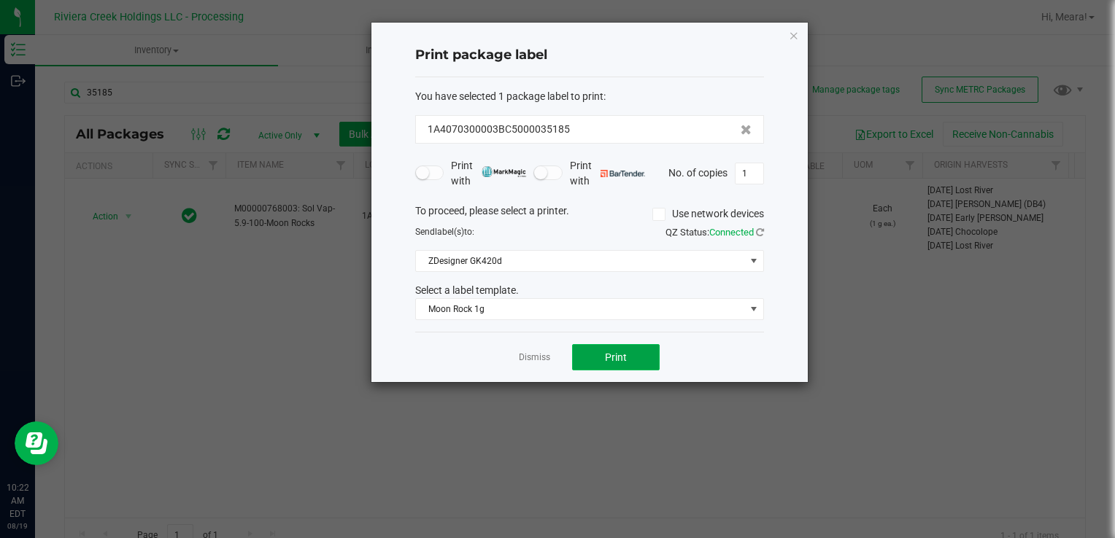
click at [614, 364] on button "Print" at bounding box center [616, 357] width 88 height 26
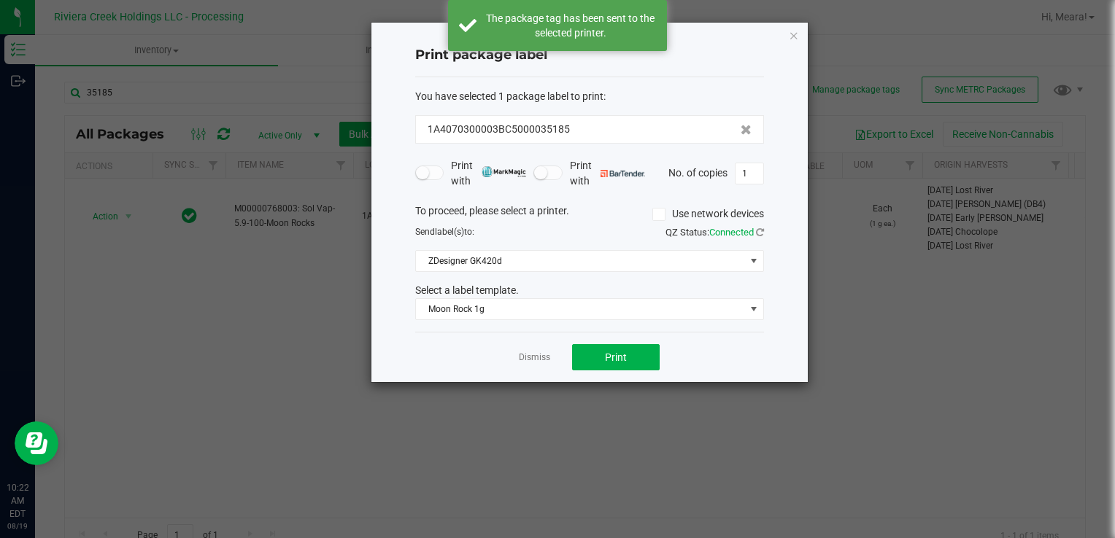
click at [531, 359] on link "Dismiss" at bounding box center [534, 358] width 31 height 12
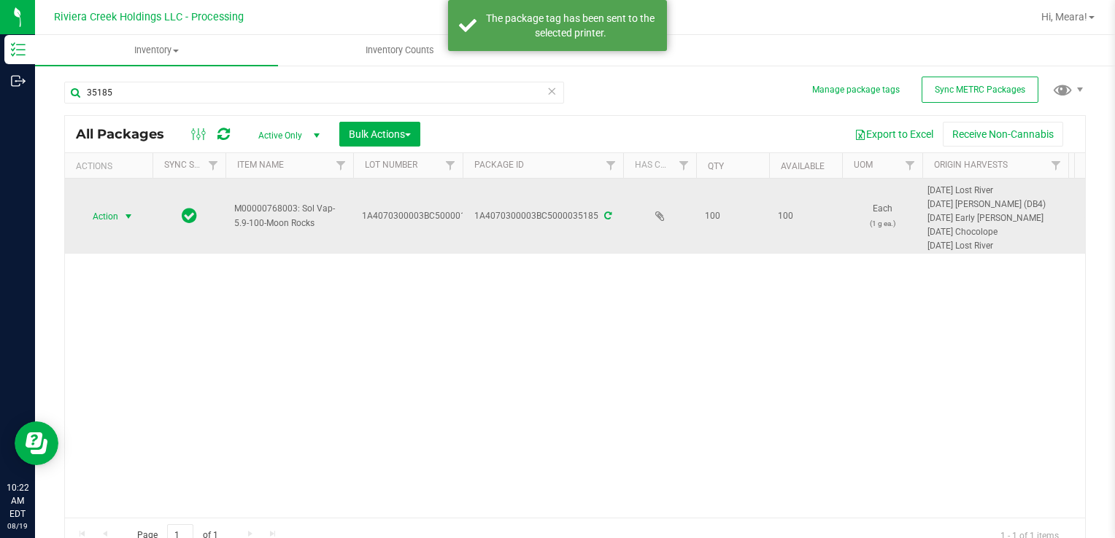
click at [118, 220] on span "Action" at bounding box center [99, 216] width 39 height 20
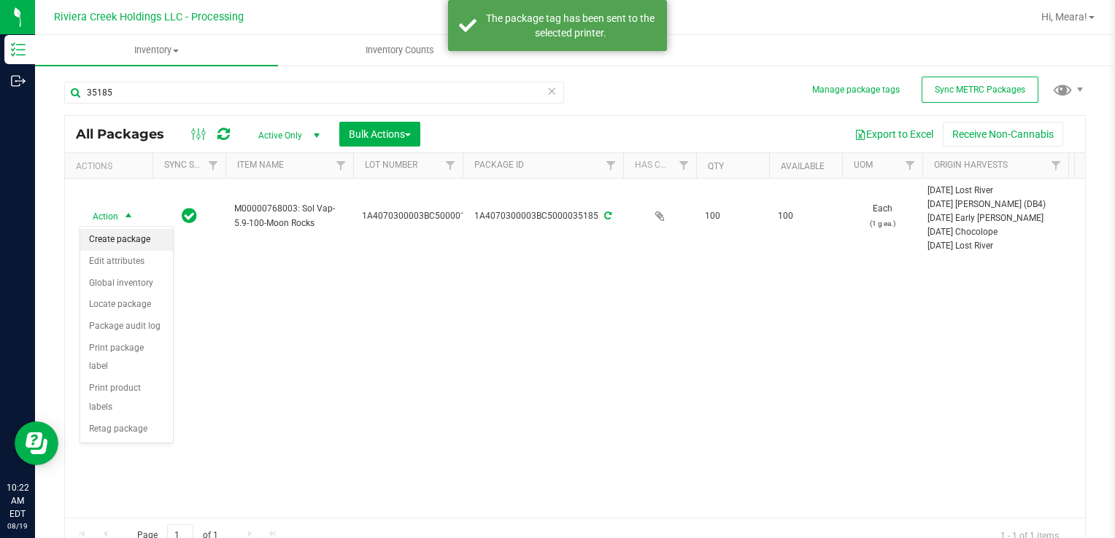
click at [128, 241] on li "Create package" at bounding box center [126, 240] width 93 height 22
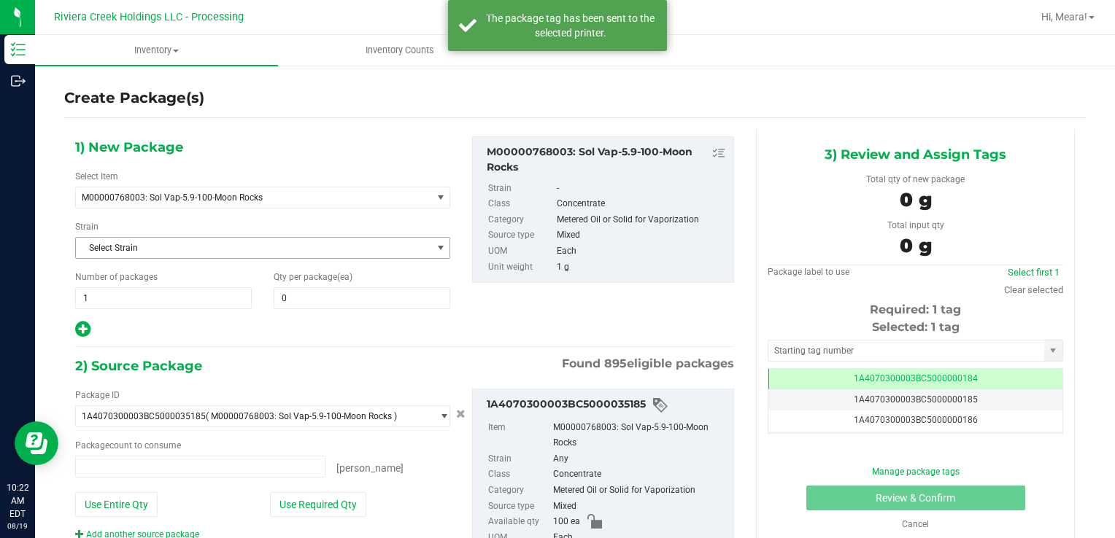
type input "0 ea"
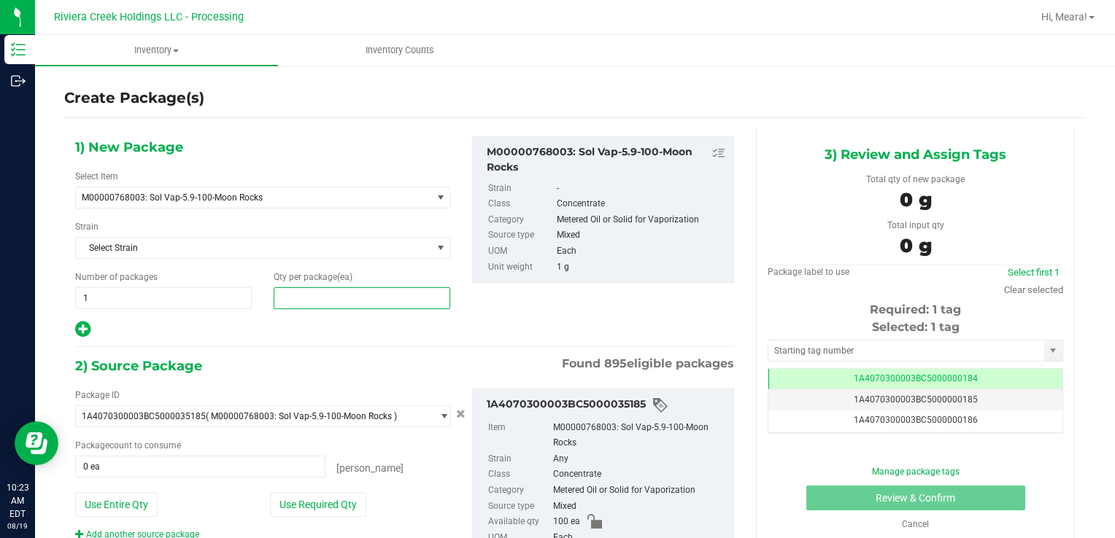
drag, startPoint x: 428, startPoint y: 302, endPoint x: 423, endPoint y: 289, distance: 14.1
click at [422, 295] on span at bounding box center [362, 298] width 177 height 22
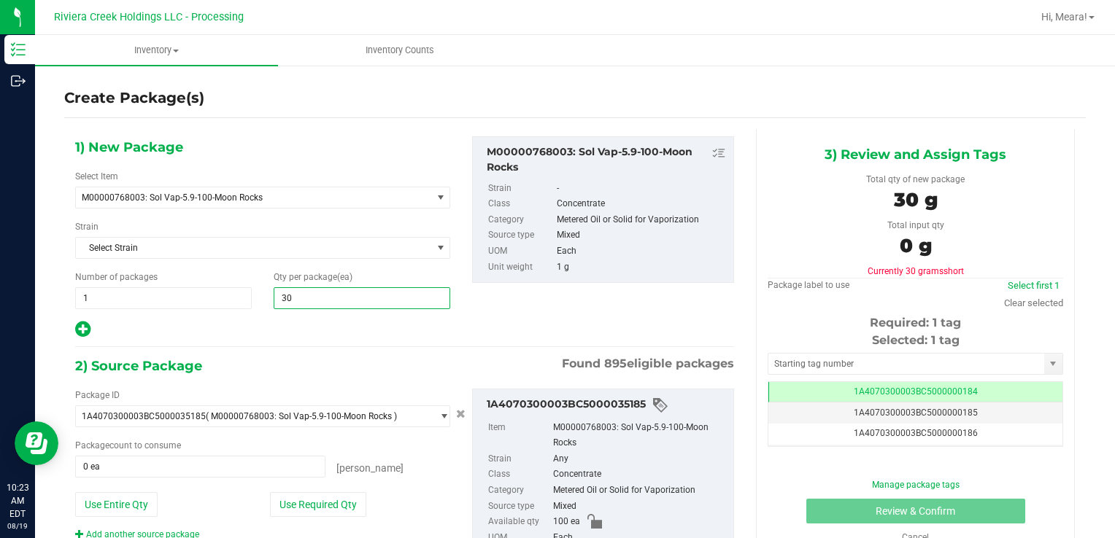
type input "300"
click at [318, 498] on button "Use Required Qty" at bounding box center [318, 504] width 96 height 25
type input "100 ea"
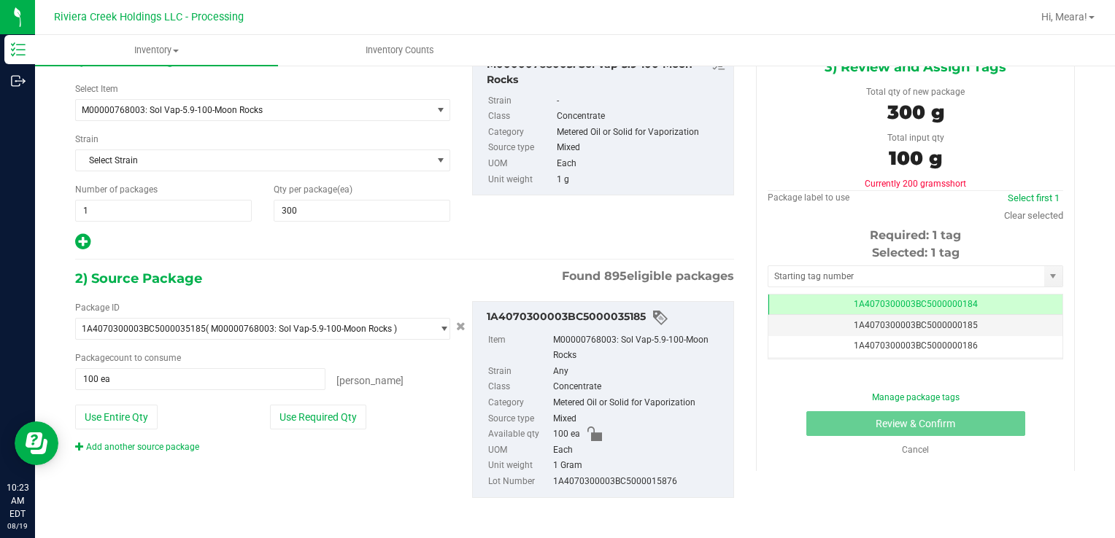
click at [179, 446] on link "Add another source package" at bounding box center [137, 447] width 124 height 10
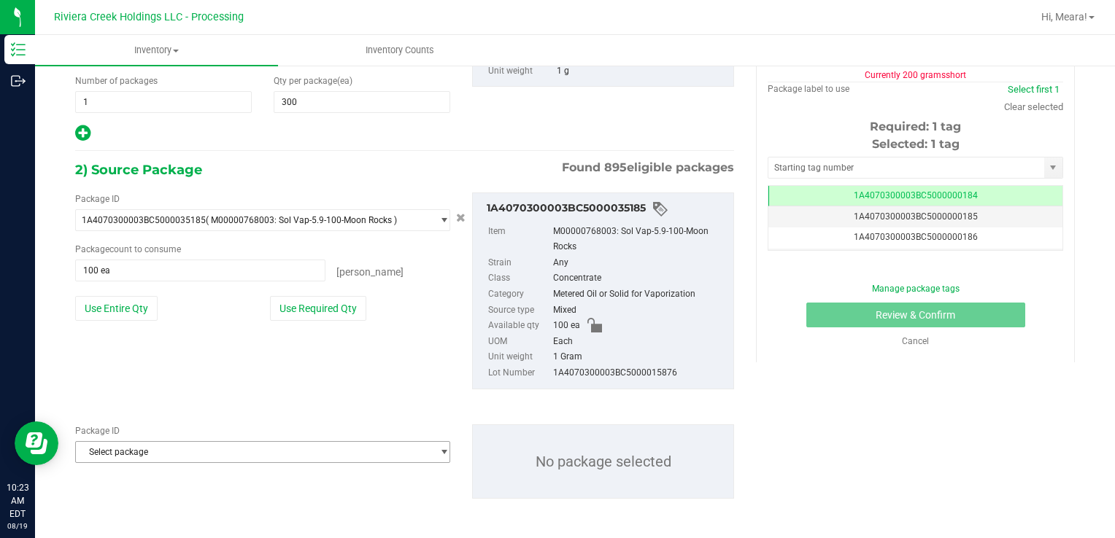
click at [181, 455] on span "Select package" at bounding box center [253, 452] width 355 height 20
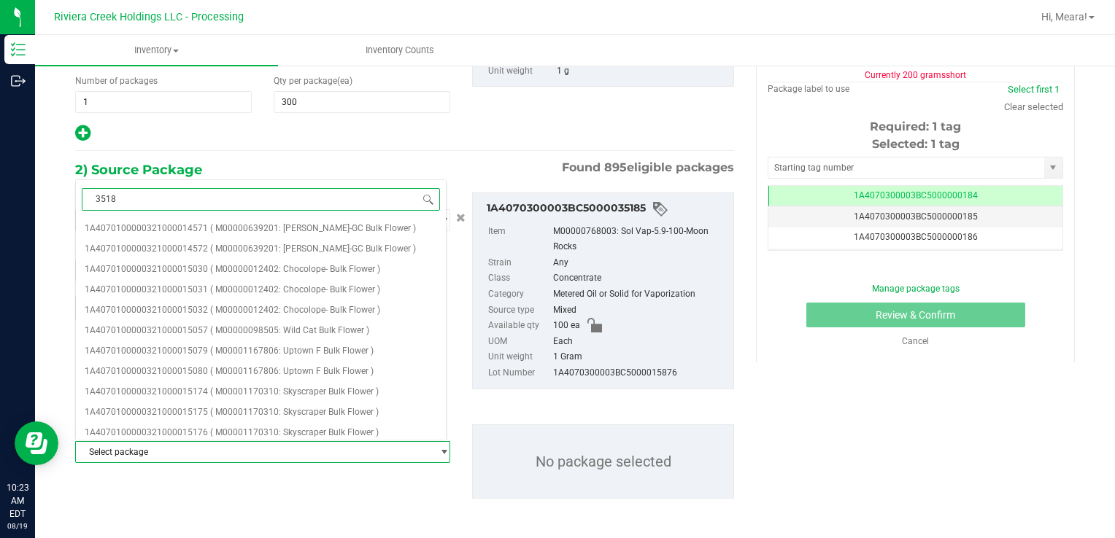
type input "35187"
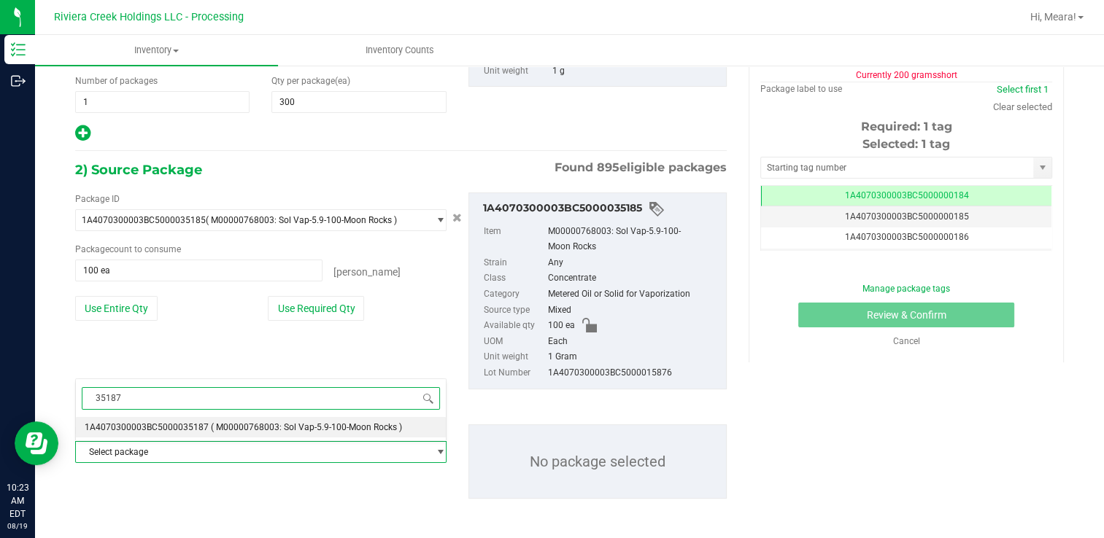
drag, startPoint x: 182, startPoint y: 427, endPoint x: 201, endPoint y: 427, distance: 19.7
click at [182, 427] on span "1A4070300003BC5000035187" at bounding box center [147, 427] width 124 height 10
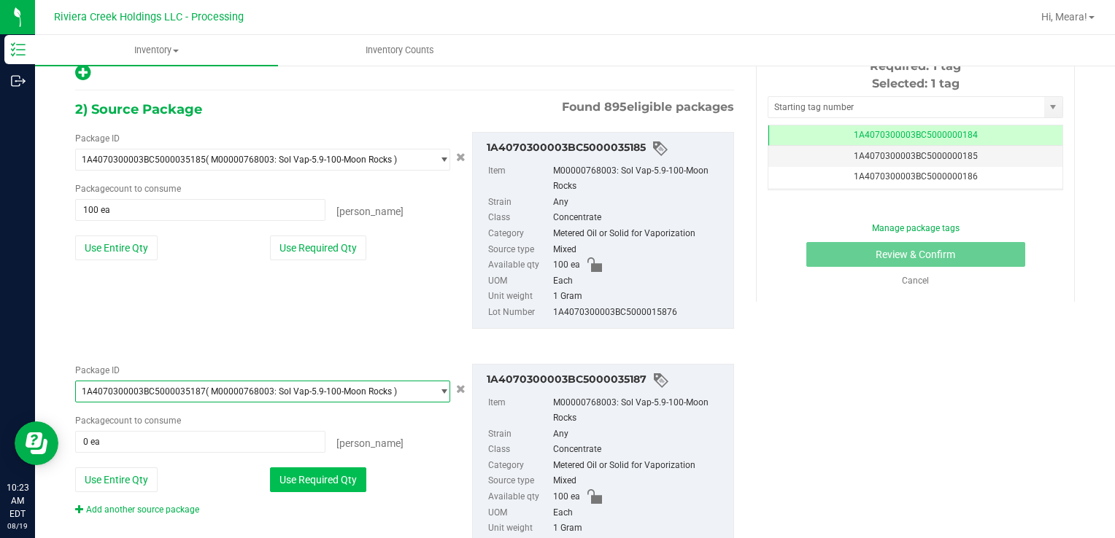
scroll to position [319, 0]
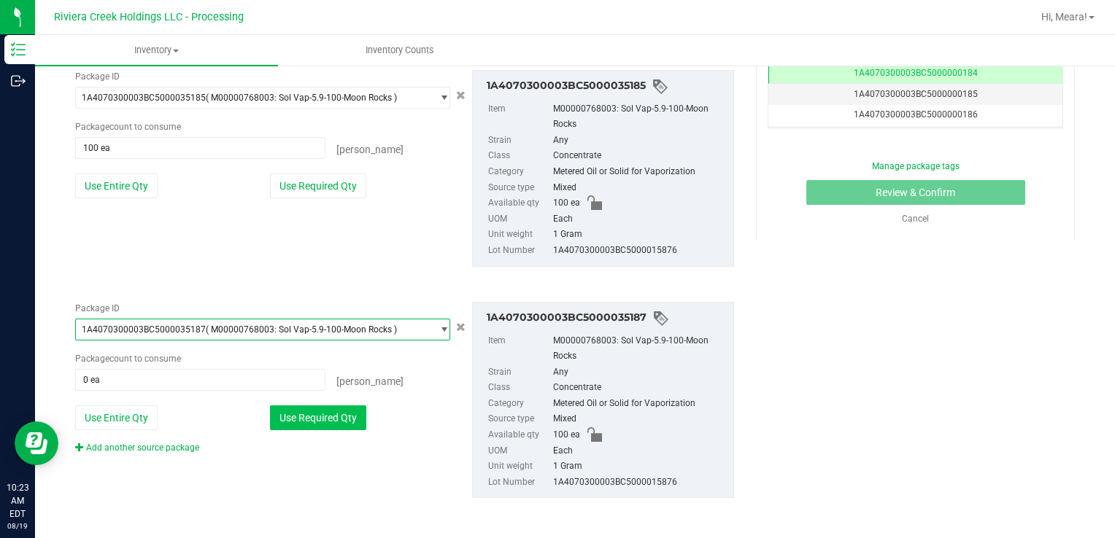
click at [295, 415] on button "Use Required Qty" at bounding box center [318, 418] width 96 height 25
type input "100 ea"
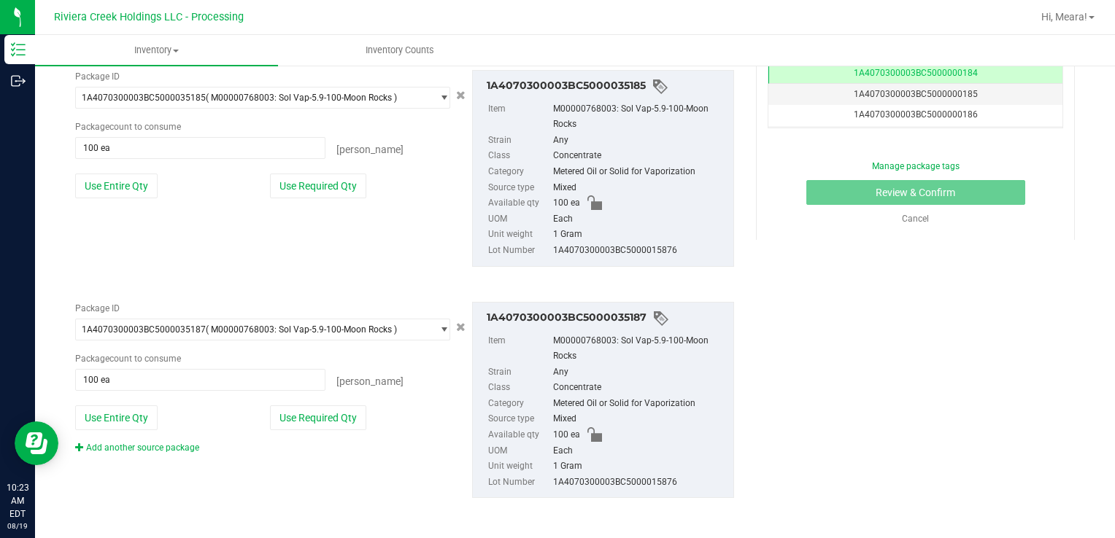
click at [166, 443] on link "Add another source package" at bounding box center [137, 448] width 124 height 10
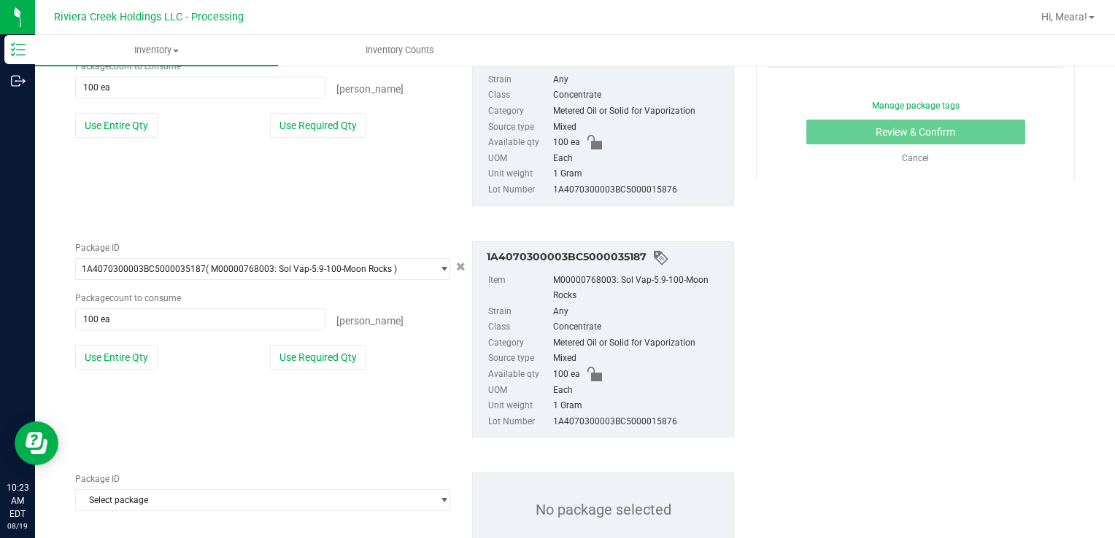
scroll to position [428, 0]
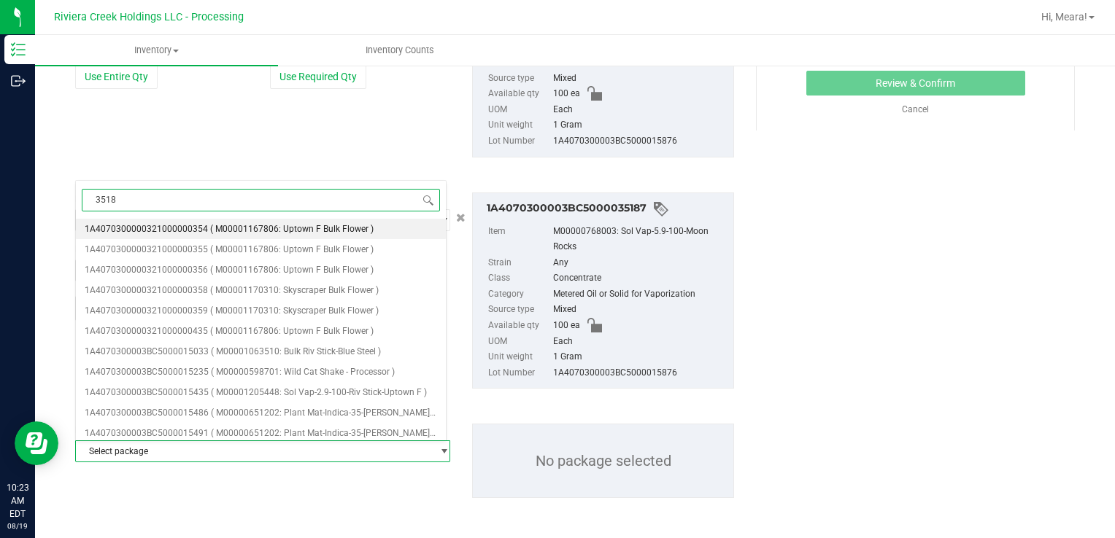
type input "35184"
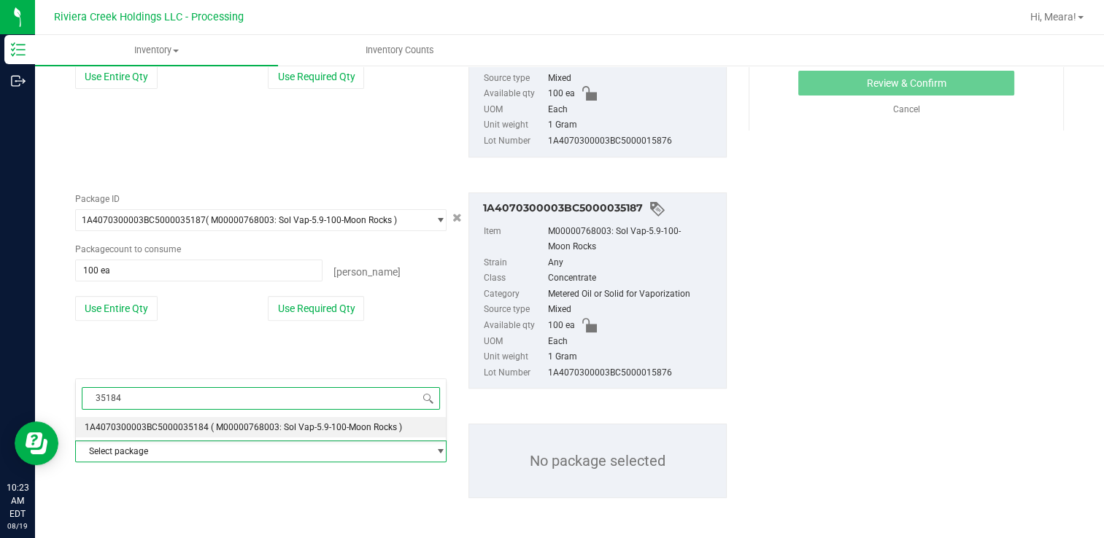
click at [179, 427] on span "1A4070300003BC5000035184" at bounding box center [147, 427] width 124 height 10
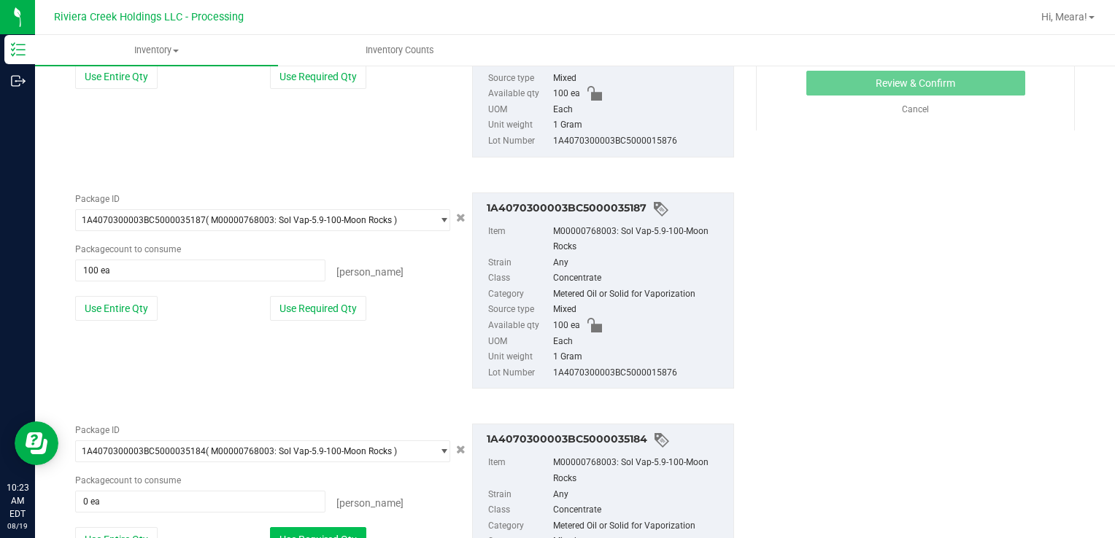
click at [303, 534] on button "Use Required Qty" at bounding box center [318, 539] width 96 height 25
type input "100 ea"
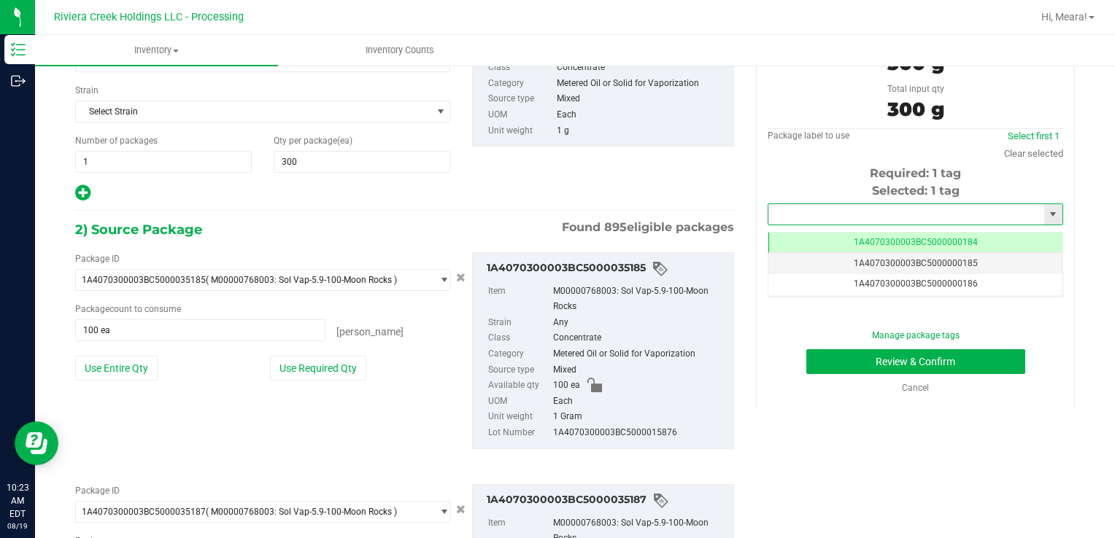
click at [845, 217] on input "text" at bounding box center [906, 214] width 276 height 20
type input "5"
drag, startPoint x: 857, startPoint y: 236, endPoint x: 855, endPoint y: 285, distance: 48.2
click at [856, 236] on li "1A4070300003BC5000015462" at bounding box center [906, 239] width 290 height 22
type input "1A4070300003BC5000015462"
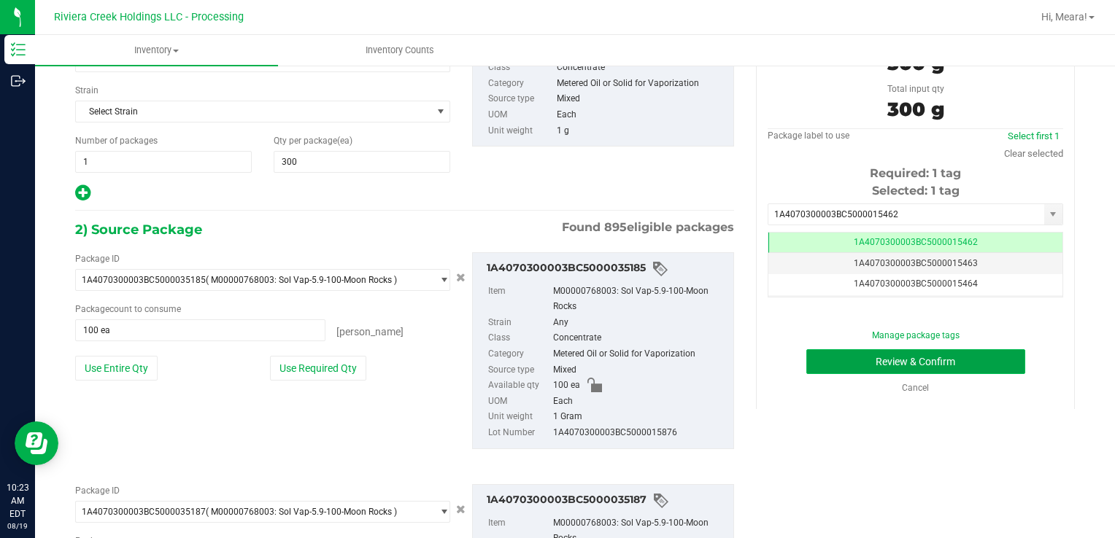
click at [836, 365] on button "Review & Confirm" at bounding box center [915, 361] width 219 height 25
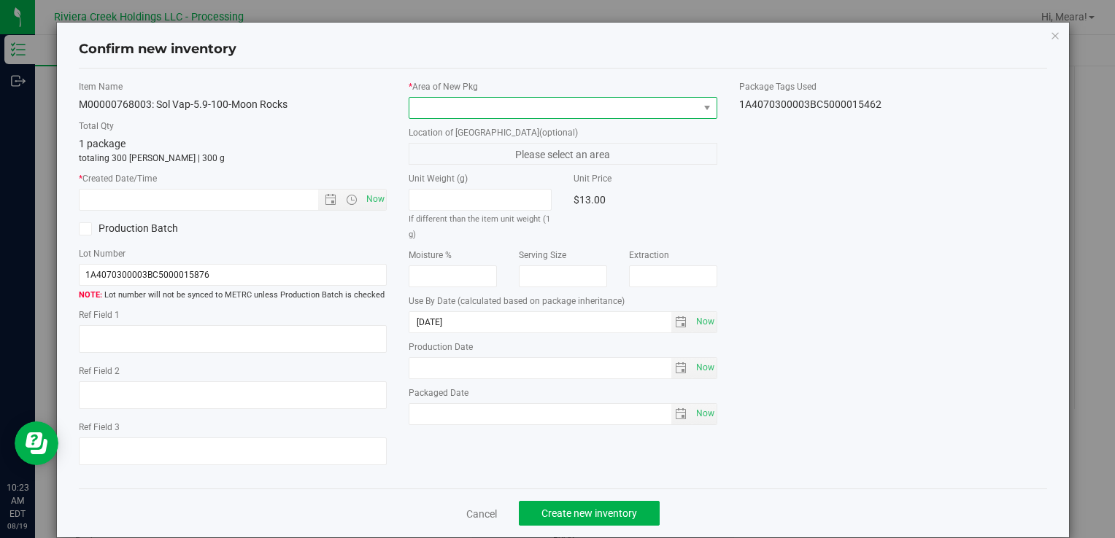
click at [640, 101] on span at bounding box center [553, 108] width 288 height 20
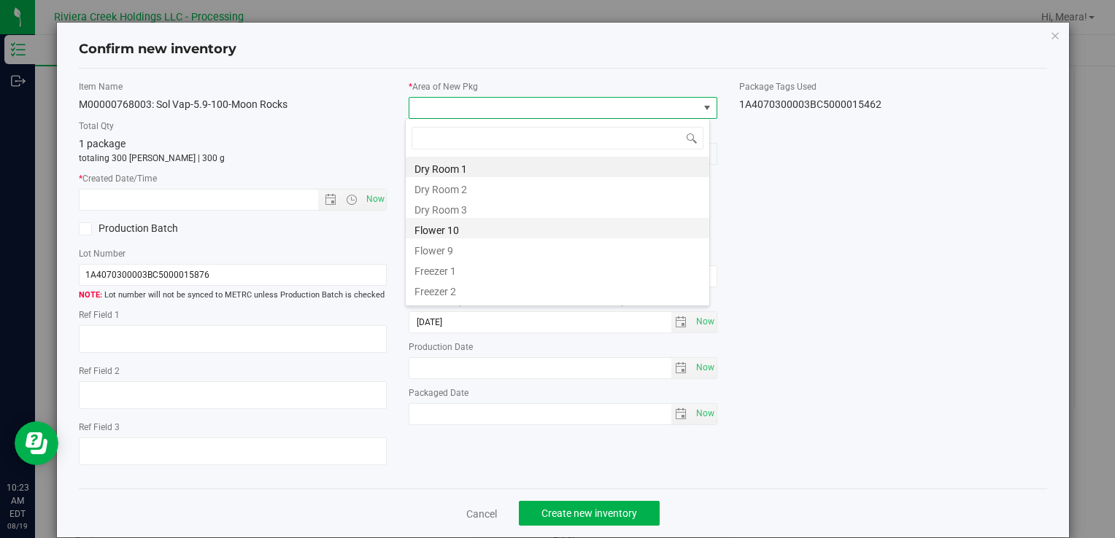
click at [463, 232] on li "Flower 10" at bounding box center [557, 228] width 303 height 20
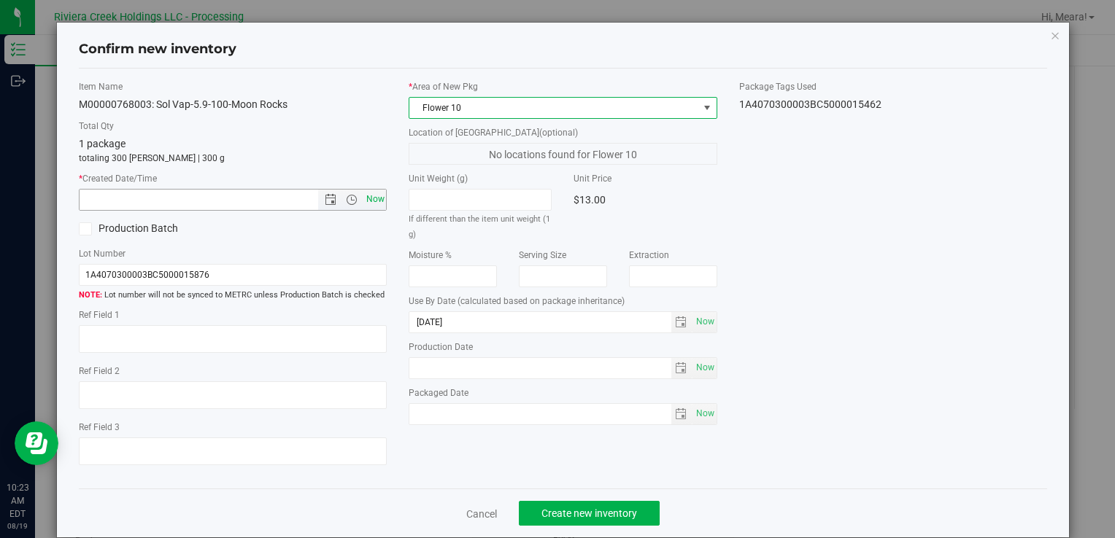
click at [368, 204] on span "Now" at bounding box center [375, 199] width 25 height 21
type input "8/19/2025 10:23 AM"
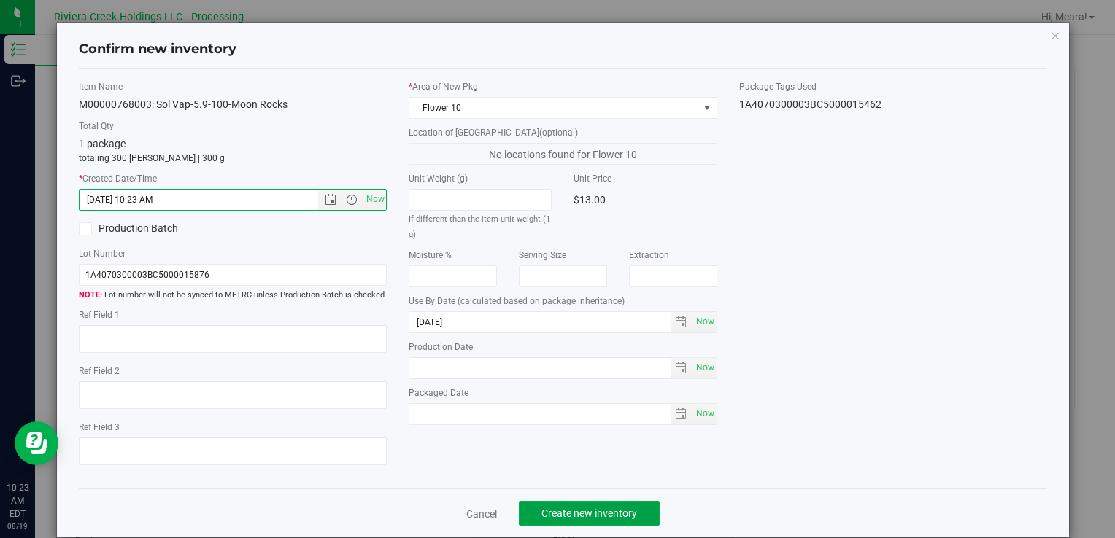
drag, startPoint x: 592, startPoint y: 513, endPoint x: 596, endPoint y: 500, distance: 13.8
click at [590, 513] on span "Create new inventory" at bounding box center [589, 514] width 96 height 12
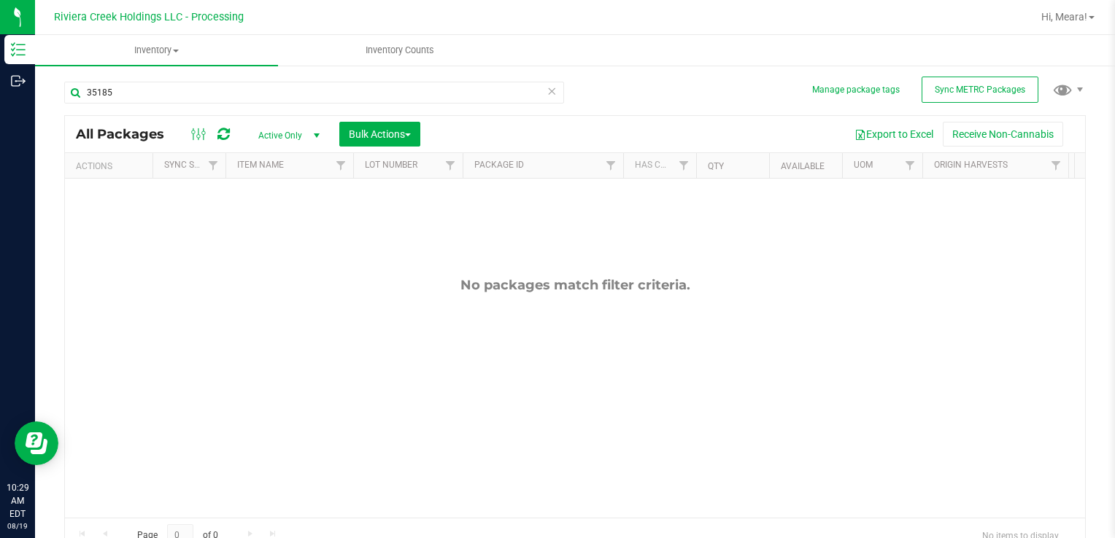
click at [120, 74] on div "35185" at bounding box center [319, 92] width 511 height 47
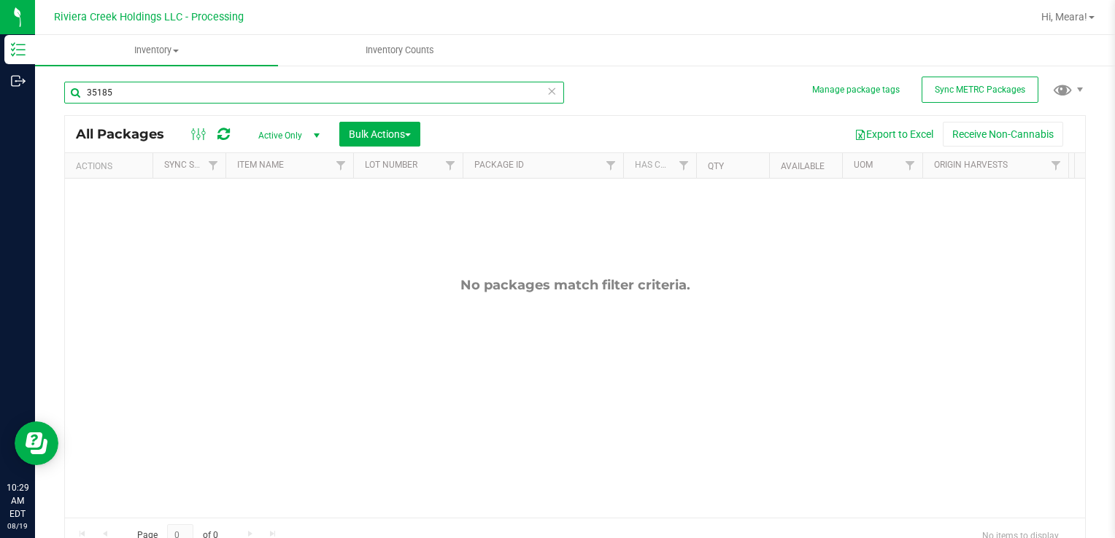
drag, startPoint x: 128, startPoint y: 87, endPoint x: -3, endPoint y: 101, distance: 131.3
click at [0, 101] on html "Inventory Outbound 10:29 AM EDT 08/19/2025 08/19 Riviera Creek Holdings LLC - P…" at bounding box center [557, 269] width 1115 height 538
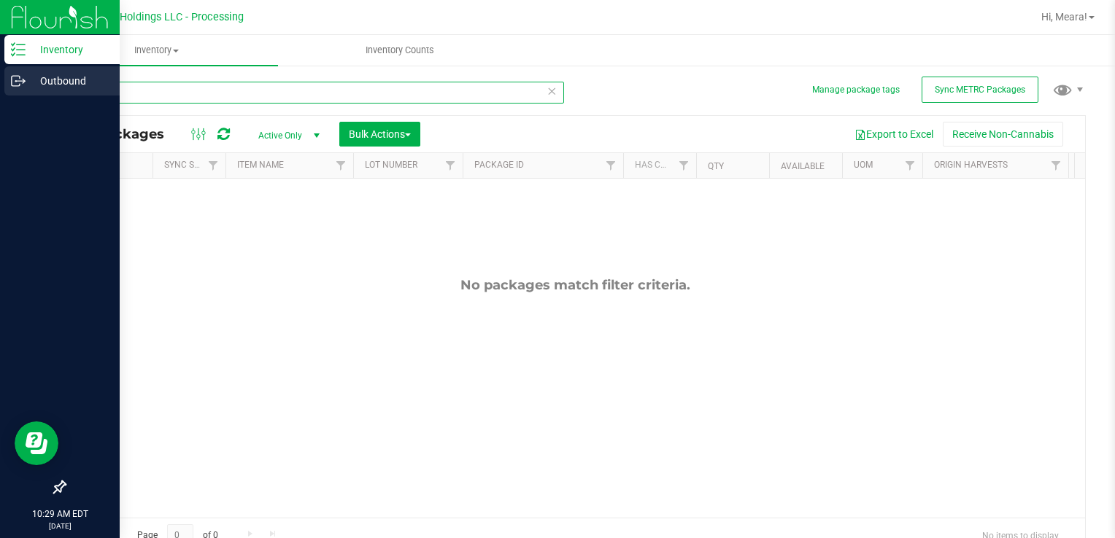
type input "35155"
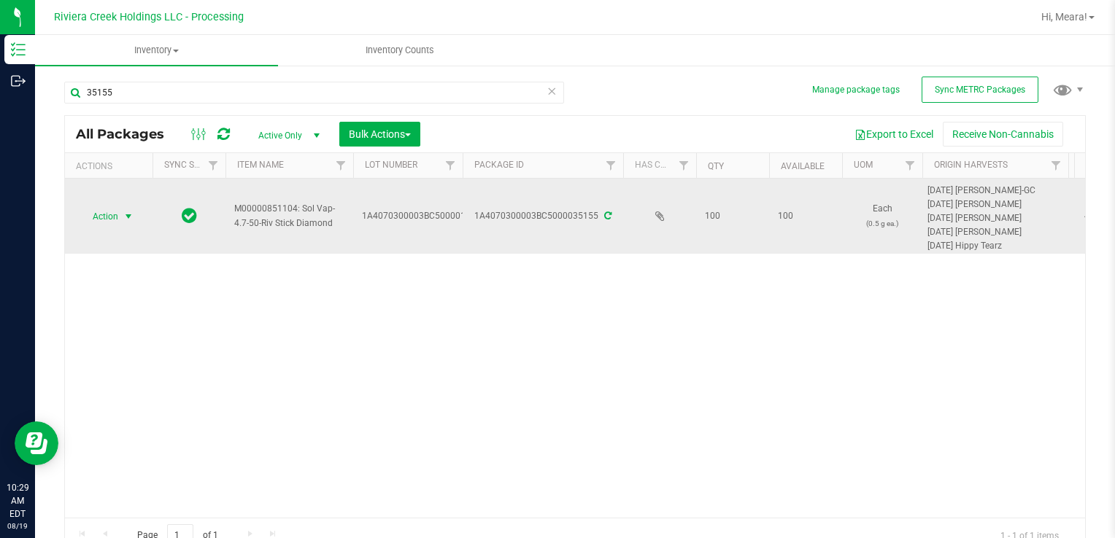
drag, startPoint x: 107, startPoint y: 218, endPoint x: 114, endPoint y: 219, distance: 7.3
click at [107, 218] on span "Action" at bounding box center [99, 216] width 39 height 20
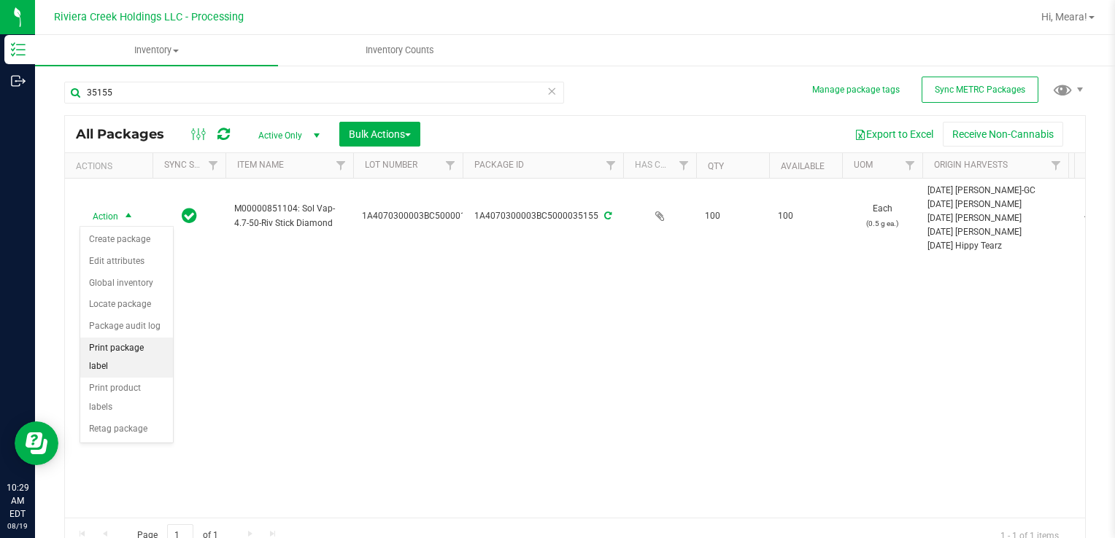
click at [161, 349] on li "Print package label" at bounding box center [126, 358] width 93 height 40
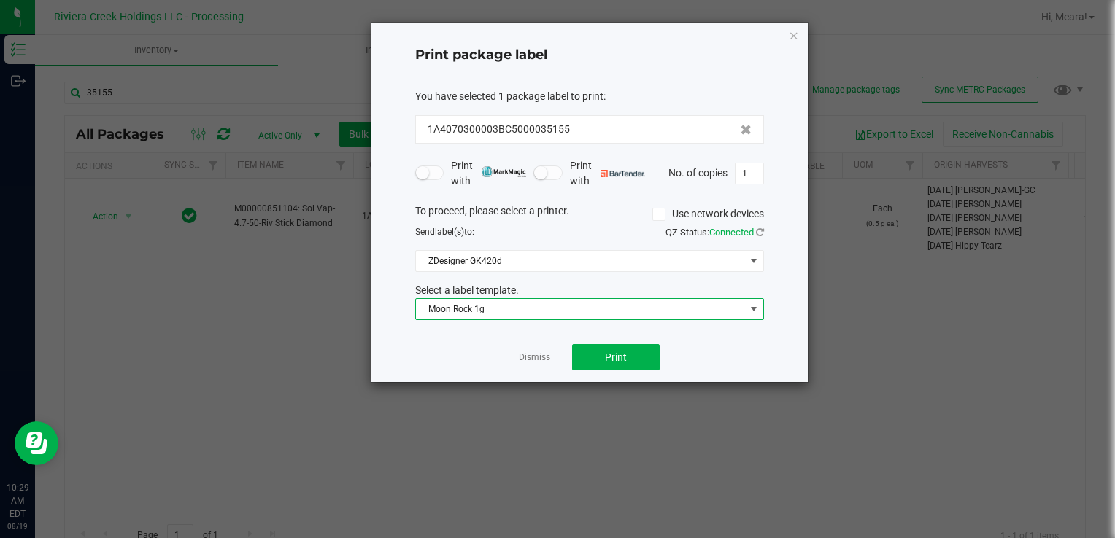
click at [473, 314] on span "Moon Rock 1g" at bounding box center [580, 309] width 329 height 20
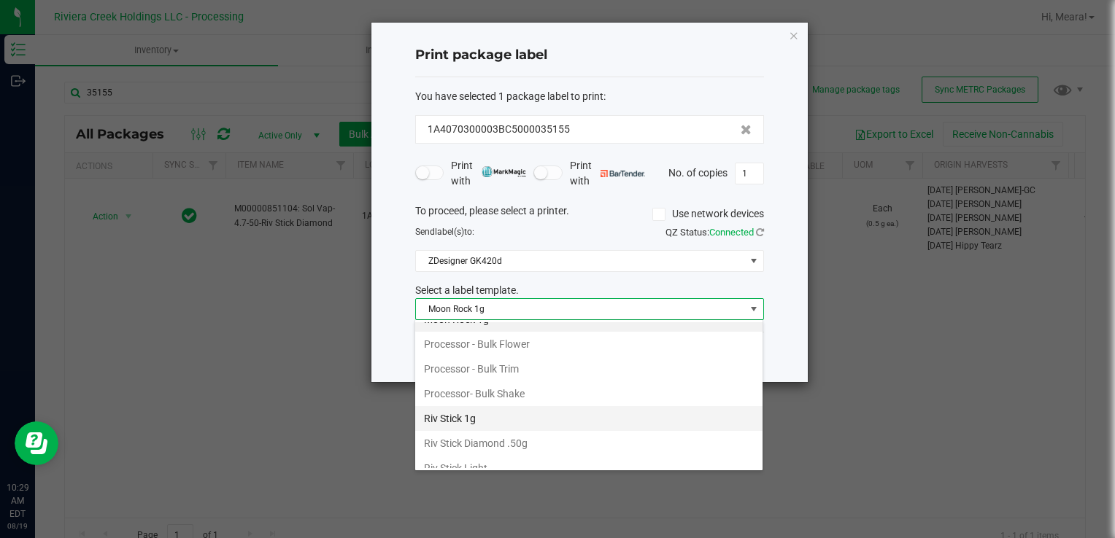
scroll to position [613, 0]
click at [505, 433] on li "Riv Stick Diamond .50g" at bounding box center [588, 441] width 347 height 25
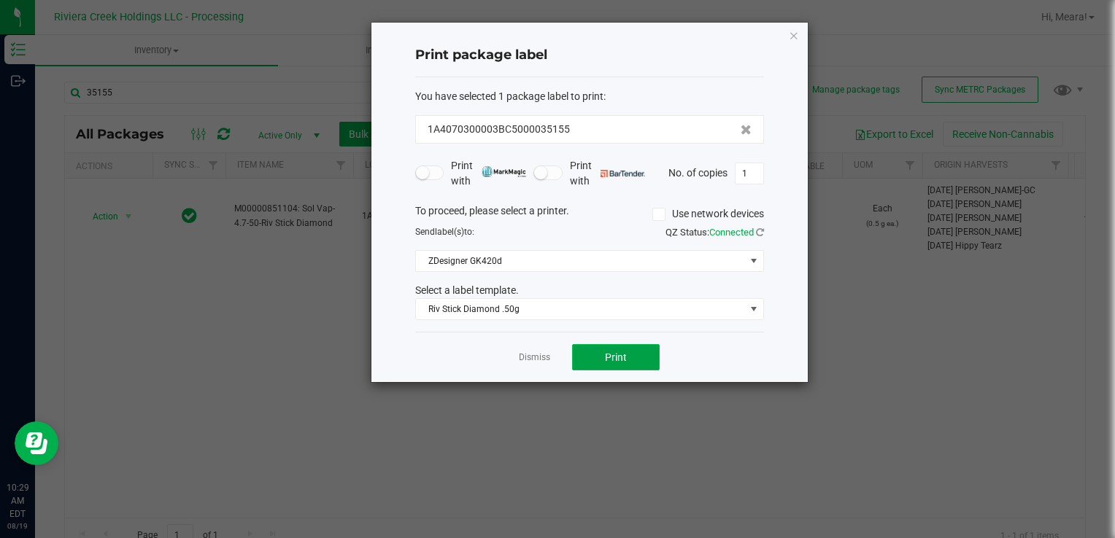
click at [592, 360] on button "Print" at bounding box center [616, 357] width 88 height 26
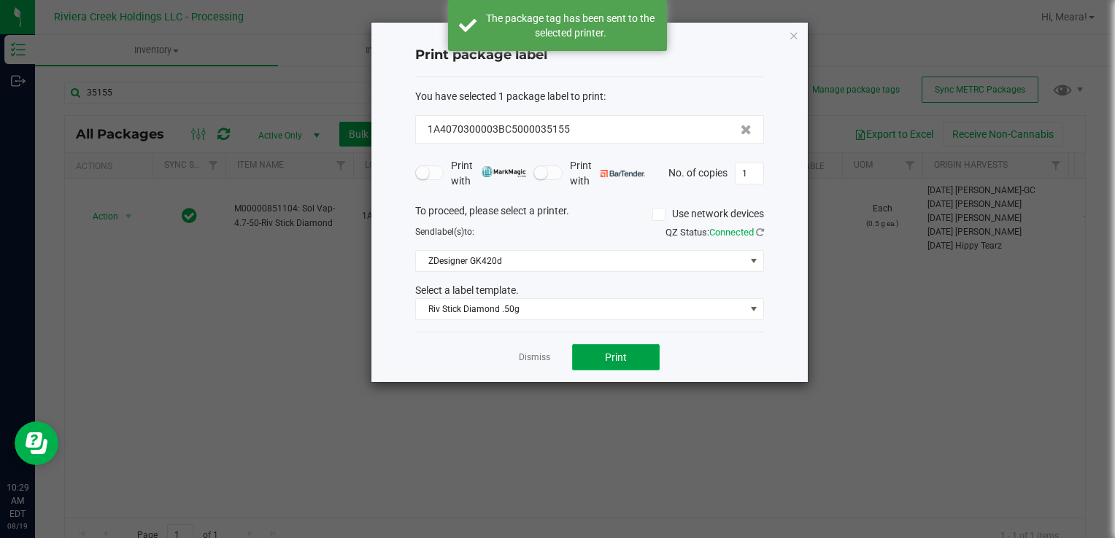
click at [592, 360] on button "Print" at bounding box center [616, 357] width 88 height 26
click at [533, 362] on div at bounding box center [589, 203] width 436 height 360
click at [538, 356] on link "Dismiss" at bounding box center [534, 358] width 31 height 12
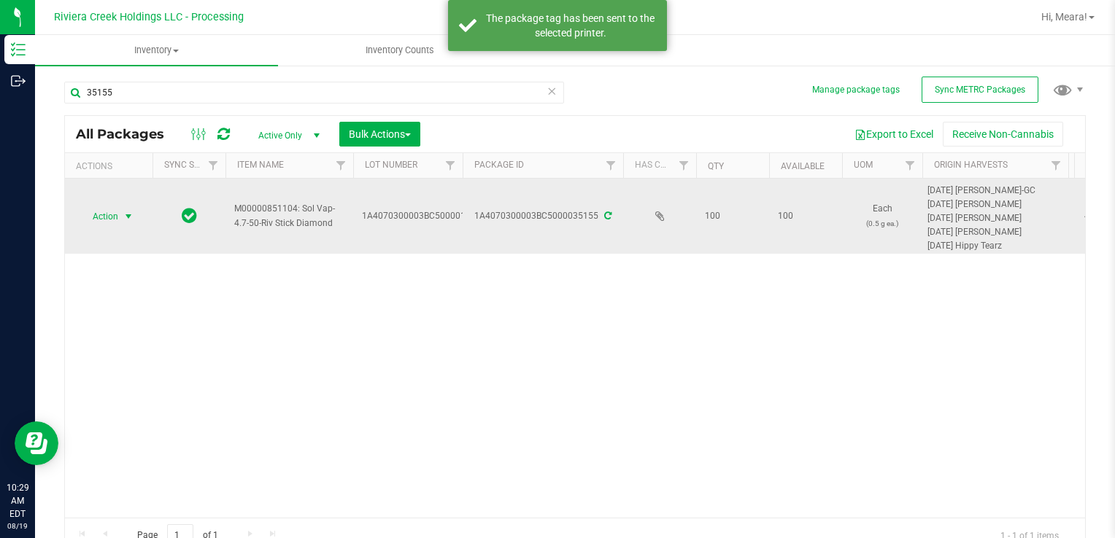
click at [125, 217] on span "select" at bounding box center [129, 217] width 12 height 12
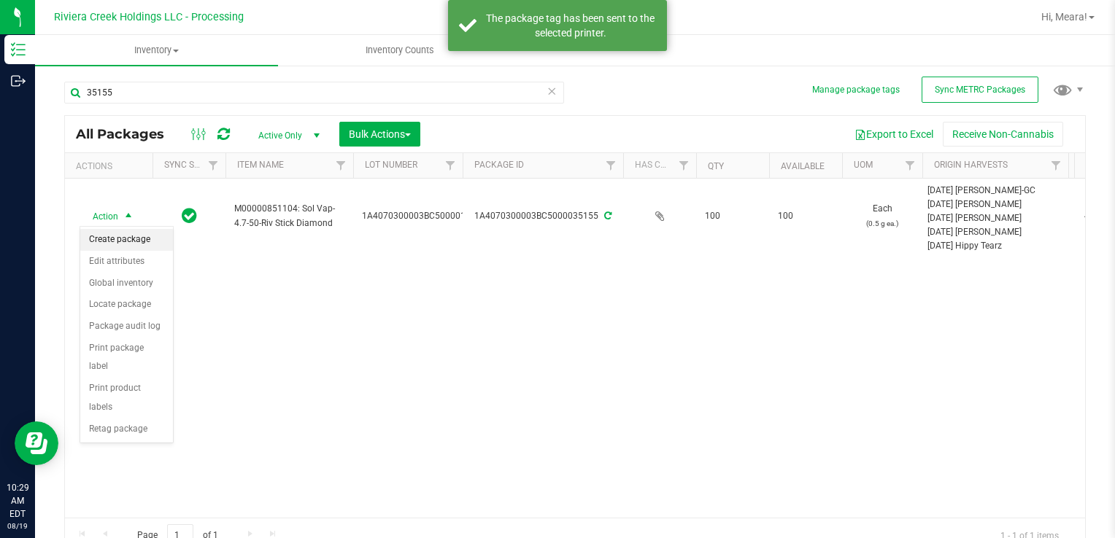
click at [132, 239] on li "Create package" at bounding box center [126, 240] width 93 height 22
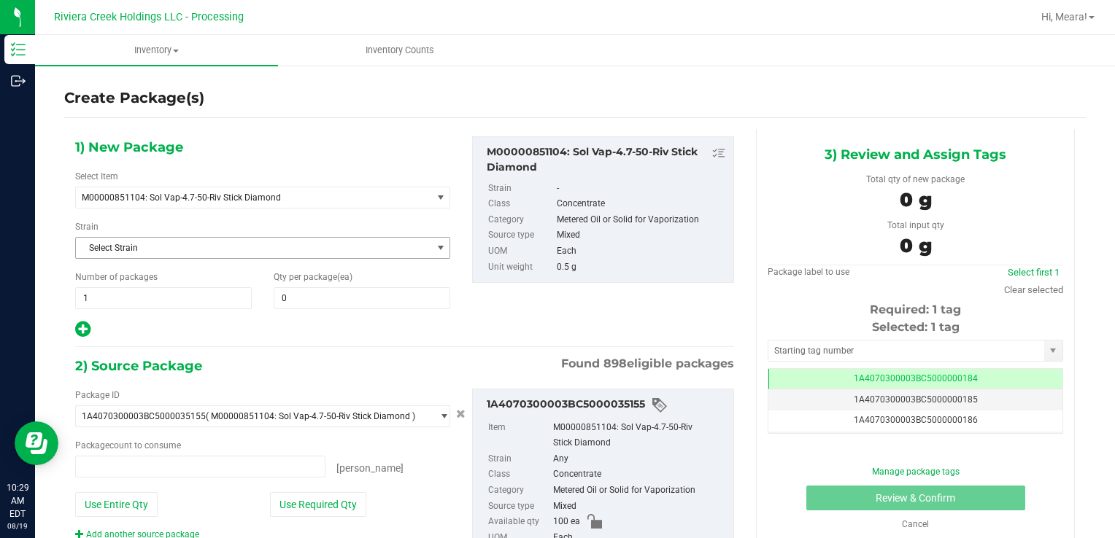
type input "0 ea"
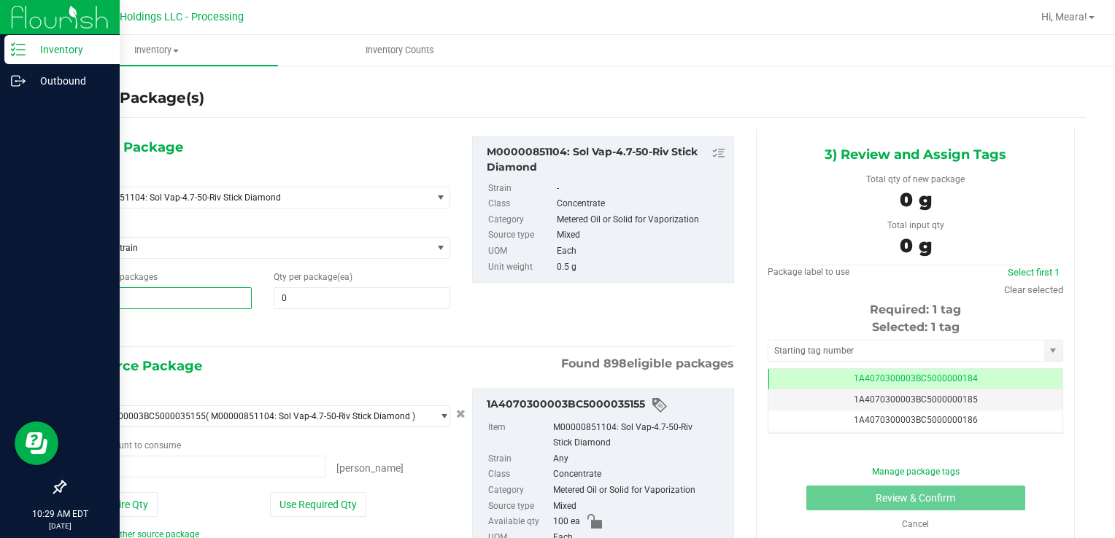
drag, startPoint x: 93, startPoint y: 299, endPoint x: 26, endPoint y: 294, distance: 67.3
click at [17, 297] on div "Inventory Outbound 10:29 AM EDT 08/19/2025 08/19 Riviera Creek Holdings LLC - P…" at bounding box center [557, 269] width 1115 height 538
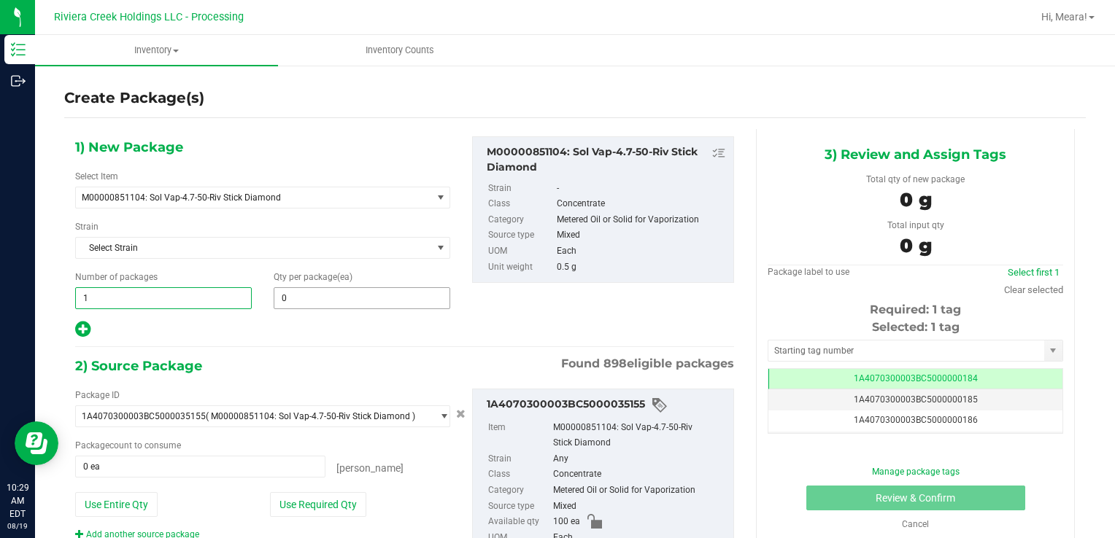
type input "2"
click at [298, 302] on span at bounding box center [362, 298] width 177 height 22
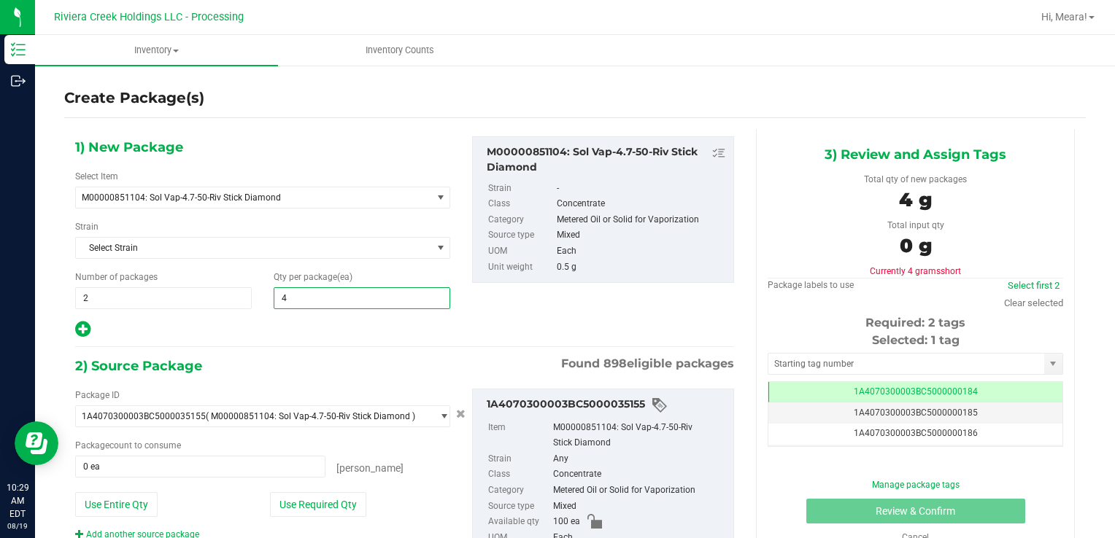
type input "40"
click at [333, 508] on button "Use Required Qty" at bounding box center [318, 504] width 96 height 25
type input "80 ea"
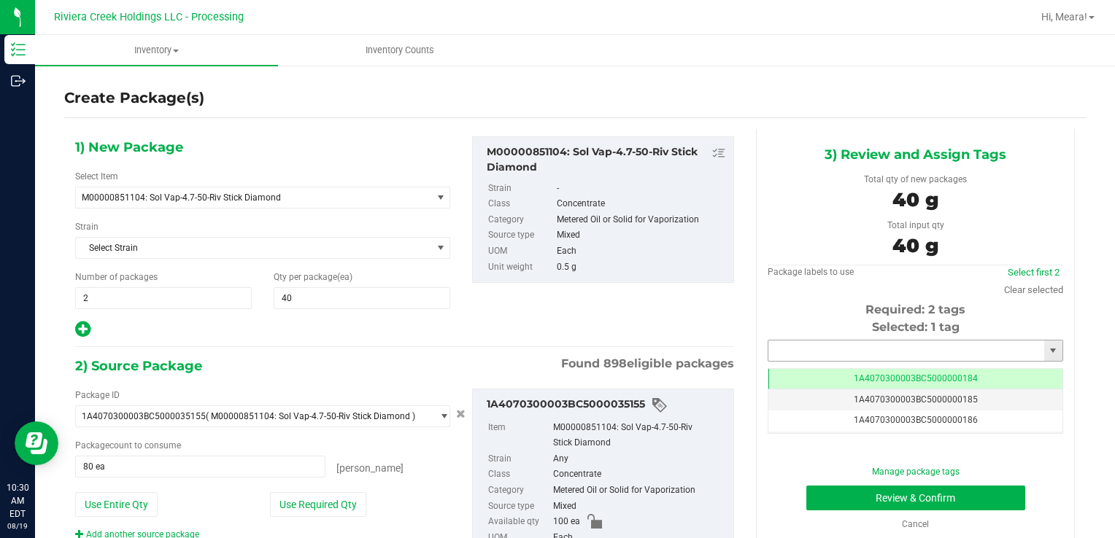
click at [794, 352] on input "text" at bounding box center [906, 351] width 276 height 20
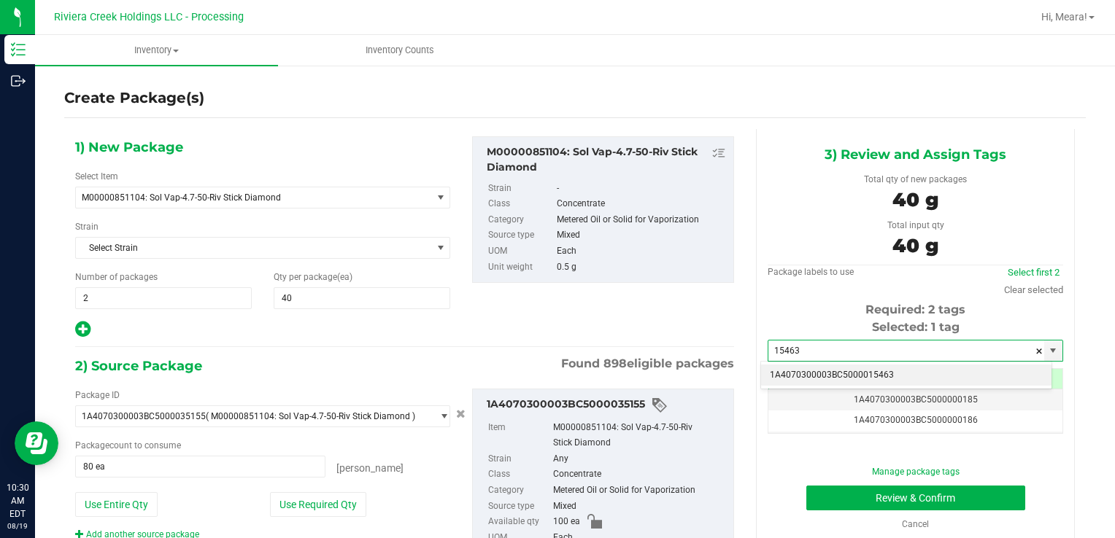
click at [808, 377] on li "1A4070300003BC5000015463" at bounding box center [906, 376] width 290 height 22
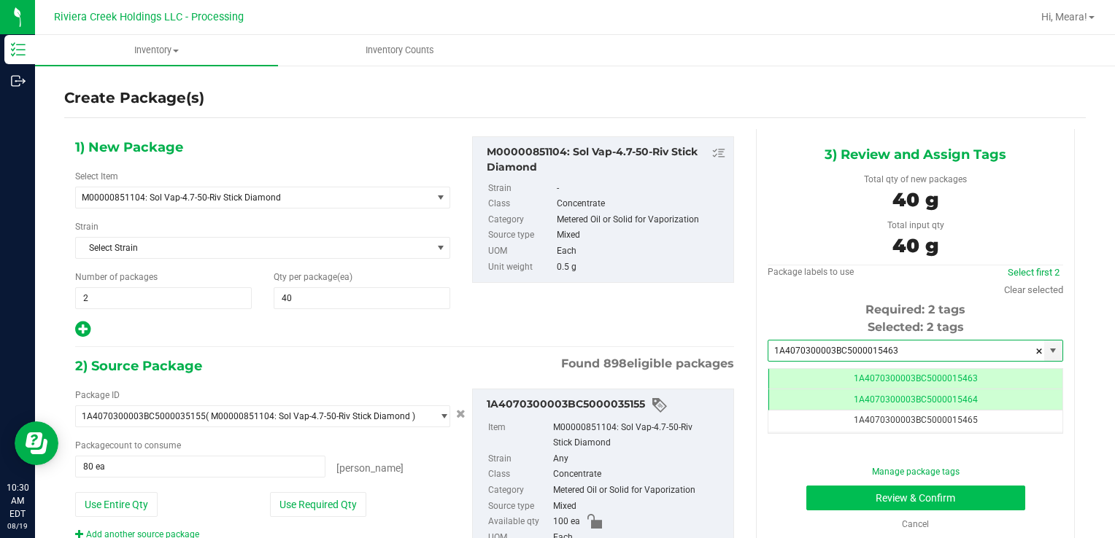
type input "1A4070300003BC5000015463"
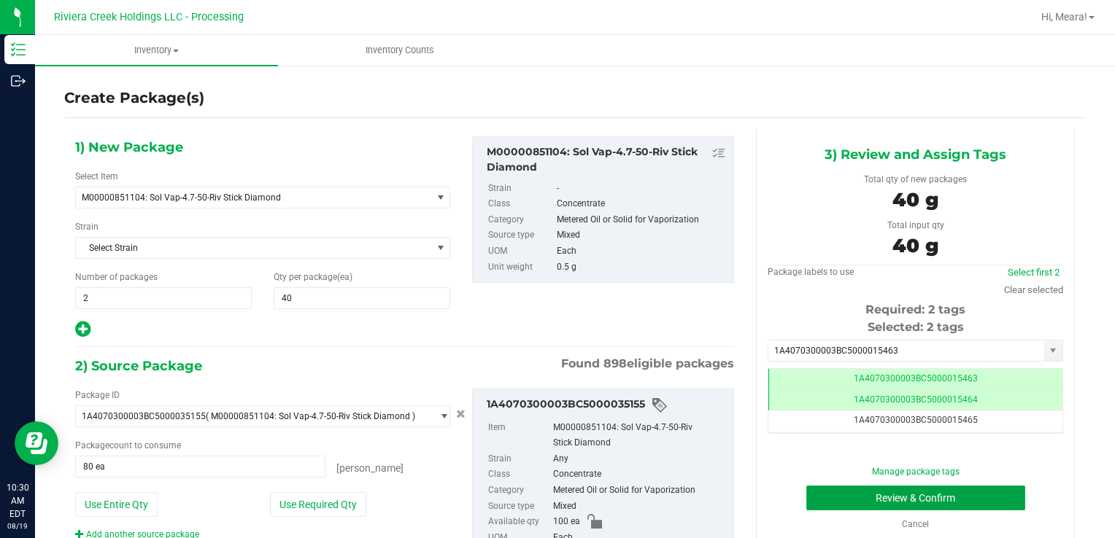
click at [840, 501] on button "Review & Confirm" at bounding box center [915, 498] width 219 height 25
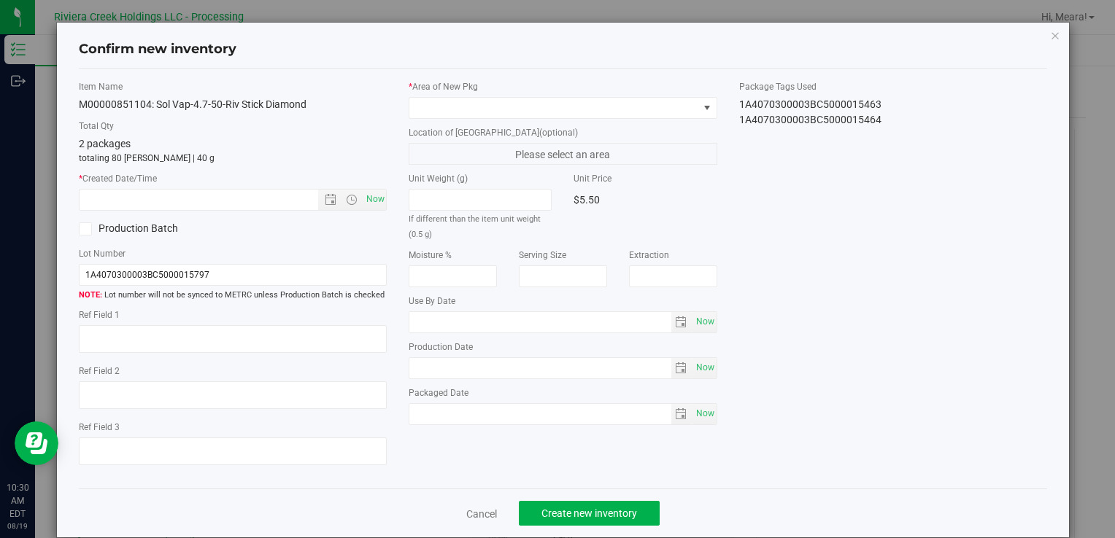
type input "[DATE]"
click at [640, 119] on div "* Area of New Pkg Location of New Pkg (optional) Please select an area Unit Wei…" at bounding box center [563, 256] width 330 height 352
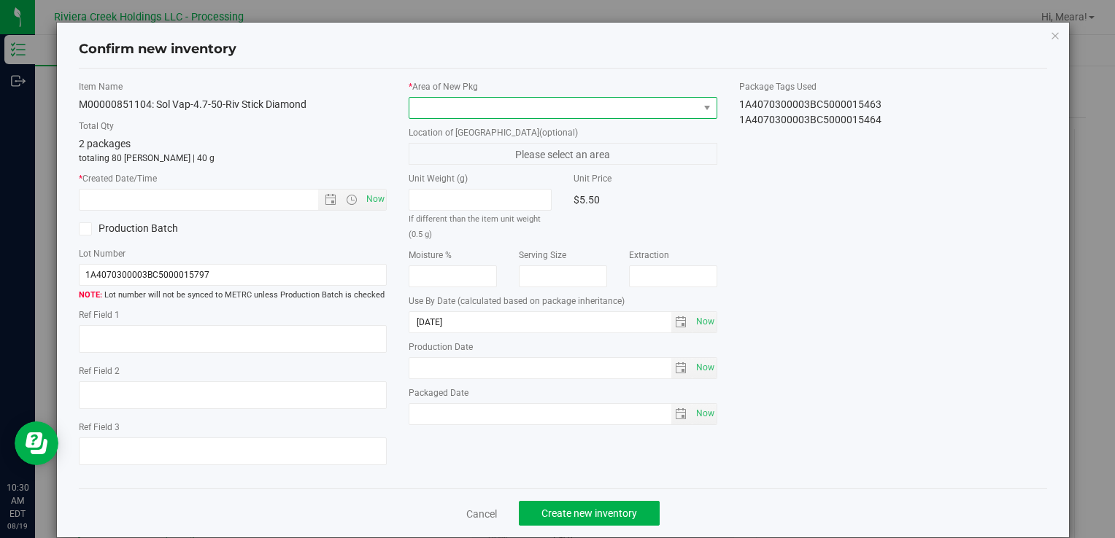
click at [627, 110] on span at bounding box center [553, 108] width 288 height 20
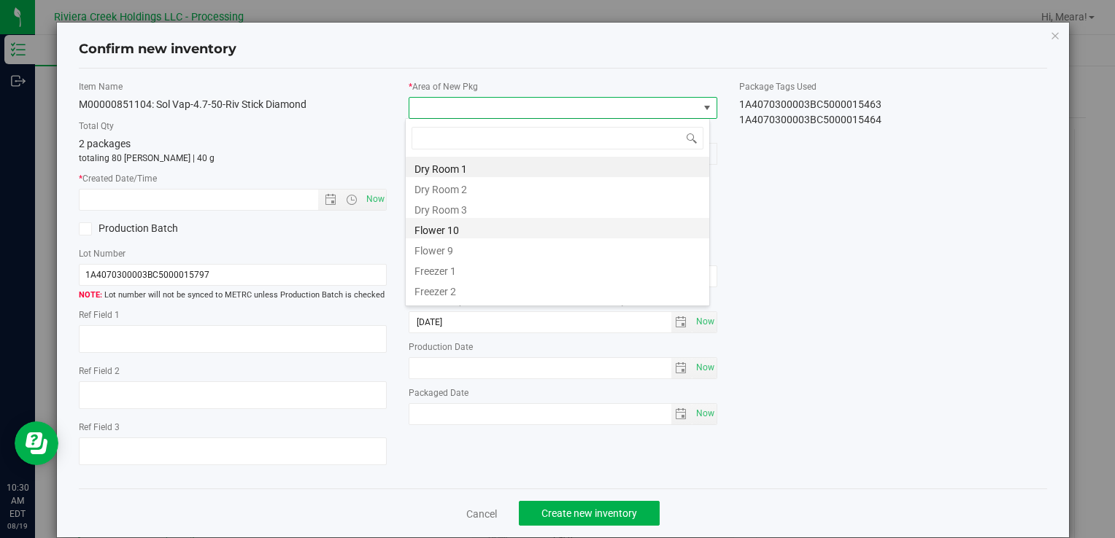
click at [449, 233] on li "Flower 10" at bounding box center [557, 228] width 303 height 20
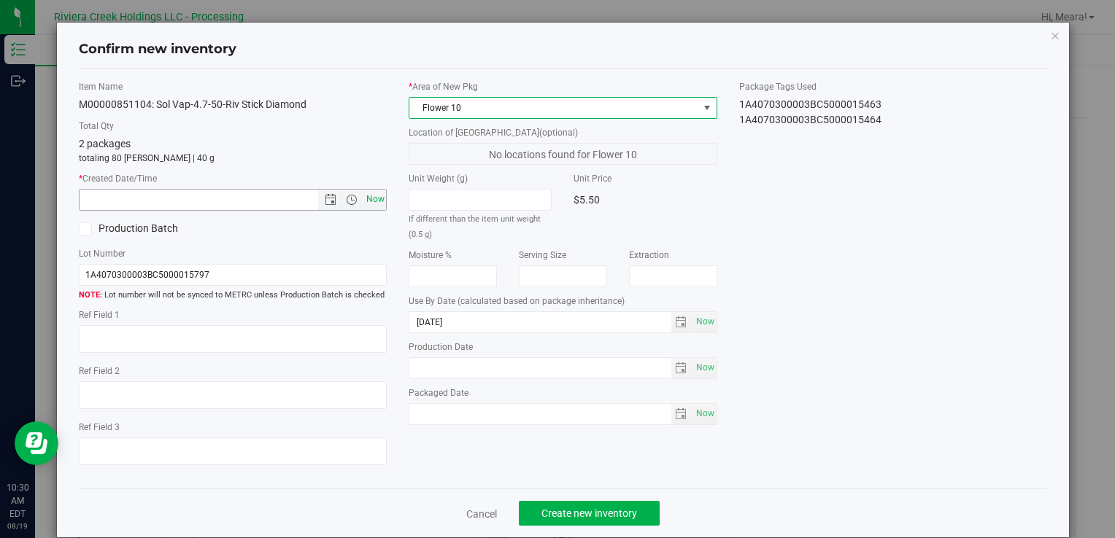
click at [376, 200] on span "Now" at bounding box center [375, 199] width 25 height 21
type input "8/19/2025 10:30 AM"
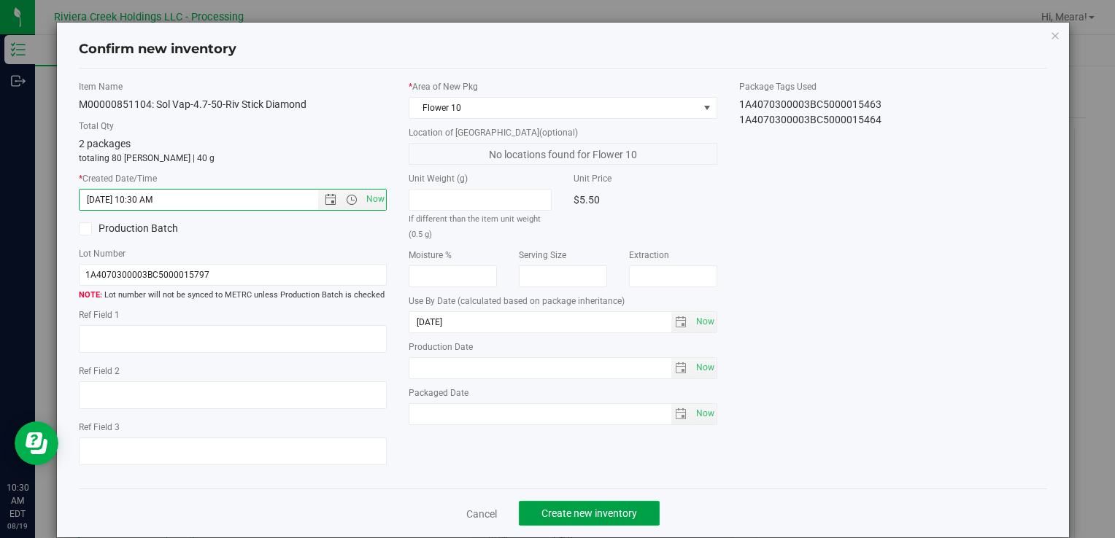
click at [624, 508] on span "Create new inventory" at bounding box center [589, 514] width 96 height 12
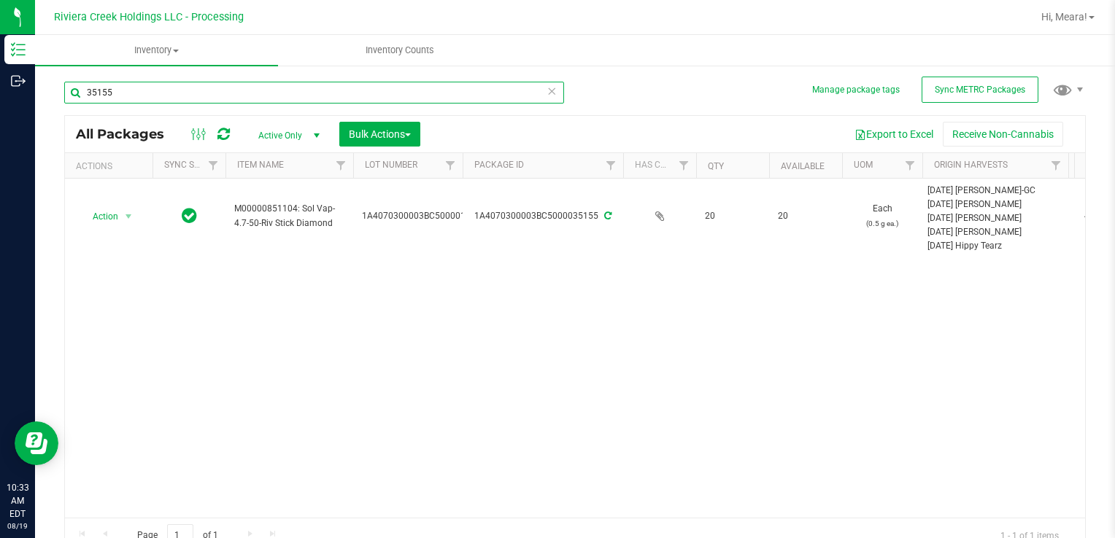
drag, startPoint x: 158, startPoint y: 86, endPoint x: -3, endPoint y: 103, distance: 162.1
click at [0, 103] on html "Inventory Outbound 10:33 AM EDT 08/19/2025 08/19 Riviera Creek Holdings LLC - P…" at bounding box center [557, 269] width 1115 height 538
type input "35283"
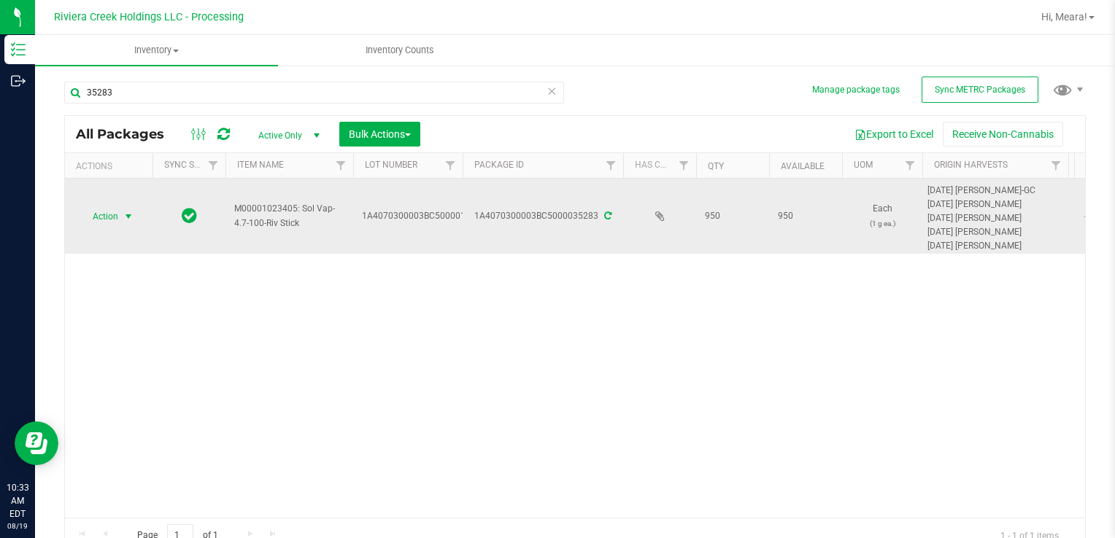
click at [104, 218] on span "Action" at bounding box center [99, 216] width 39 height 20
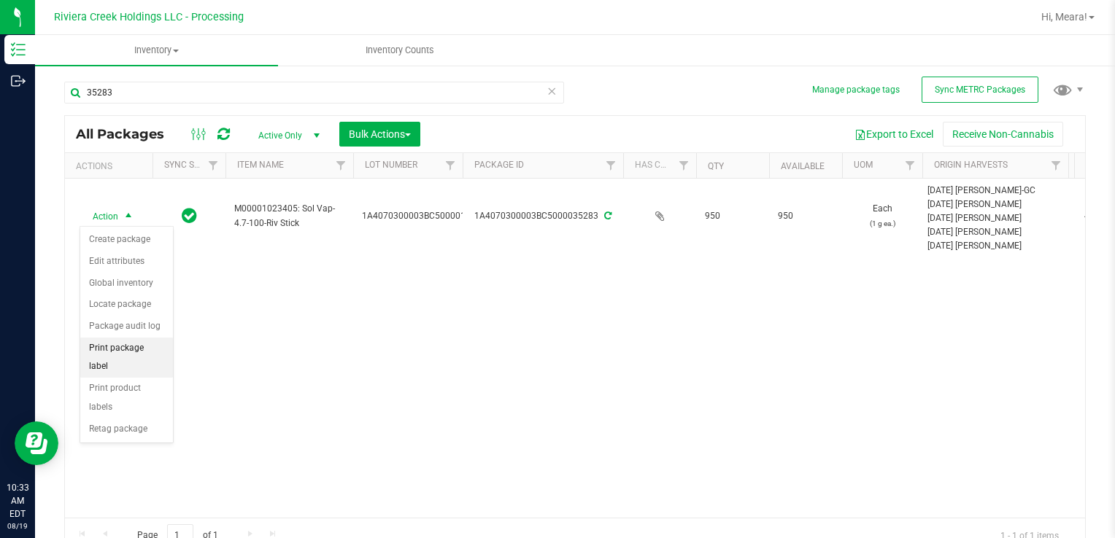
click at [165, 351] on li "Print package label" at bounding box center [126, 358] width 93 height 40
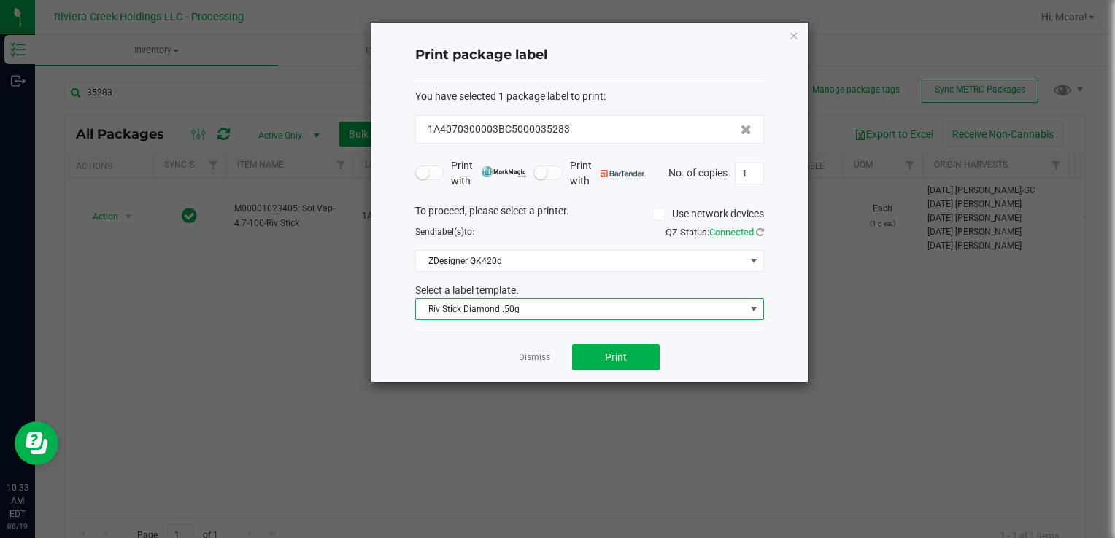
click at [465, 307] on span "Riv Stick Diamond .50g" at bounding box center [580, 309] width 329 height 20
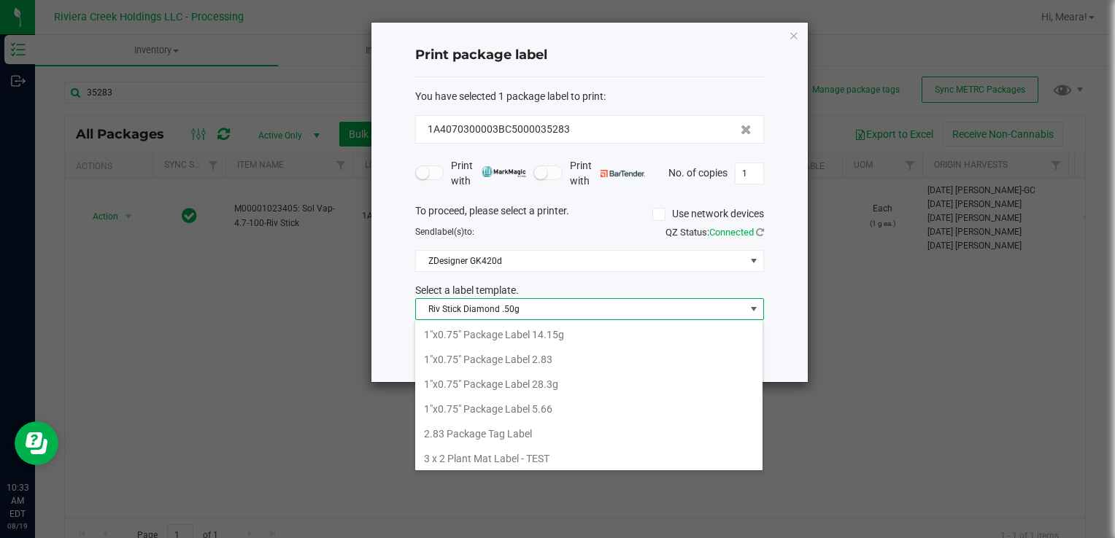
scroll to position [21, 349]
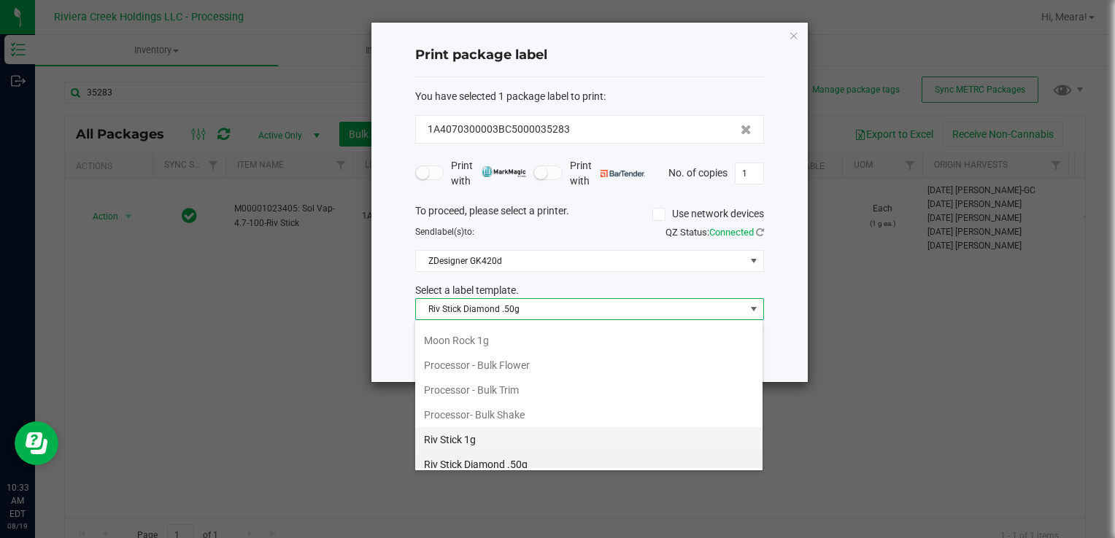
click at [490, 427] on li "Riv Stick 1g" at bounding box center [588, 439] width 347 height 25
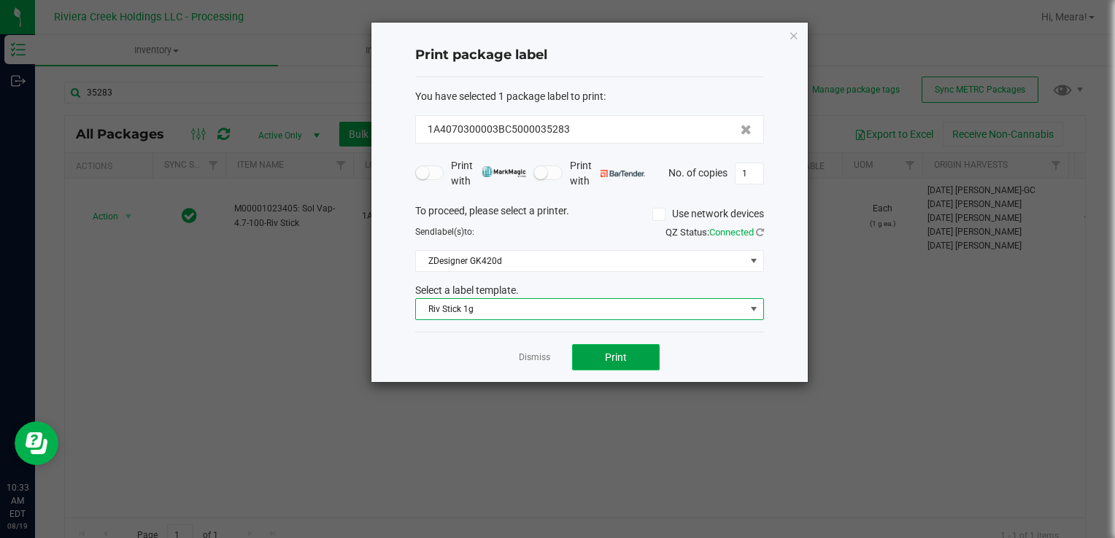
click at [576, 346] on button "Print" at bounding box center [616, 357] width 88 height 26
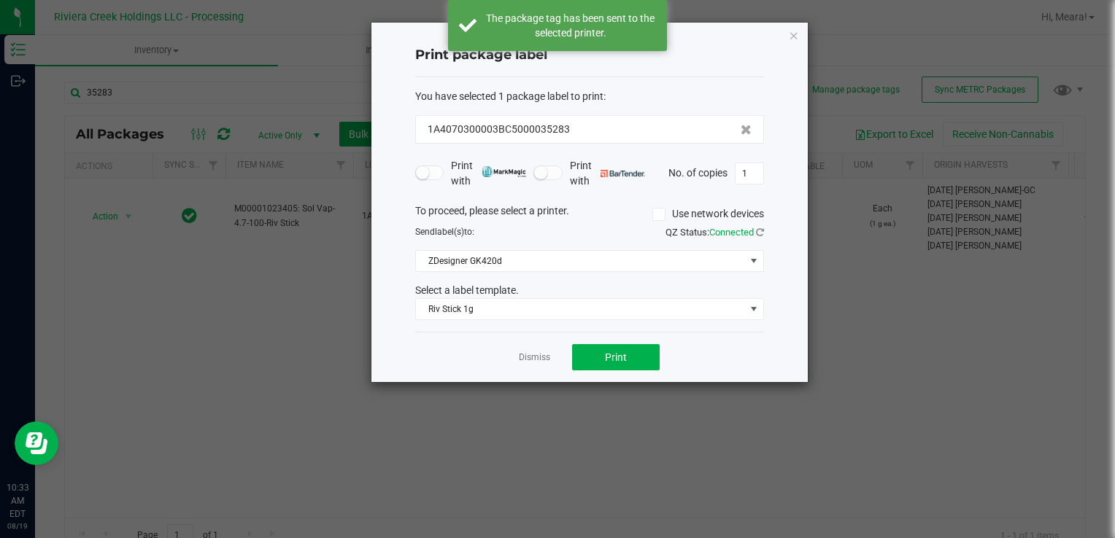
drag, startPoint x: 543, startPoint y: 355, endPoint x: 501, endPoint y: 352, distance: 41.7
click at [541, 355] on link "Dismiss" at bounding box center [534, 358] width 31 height 12
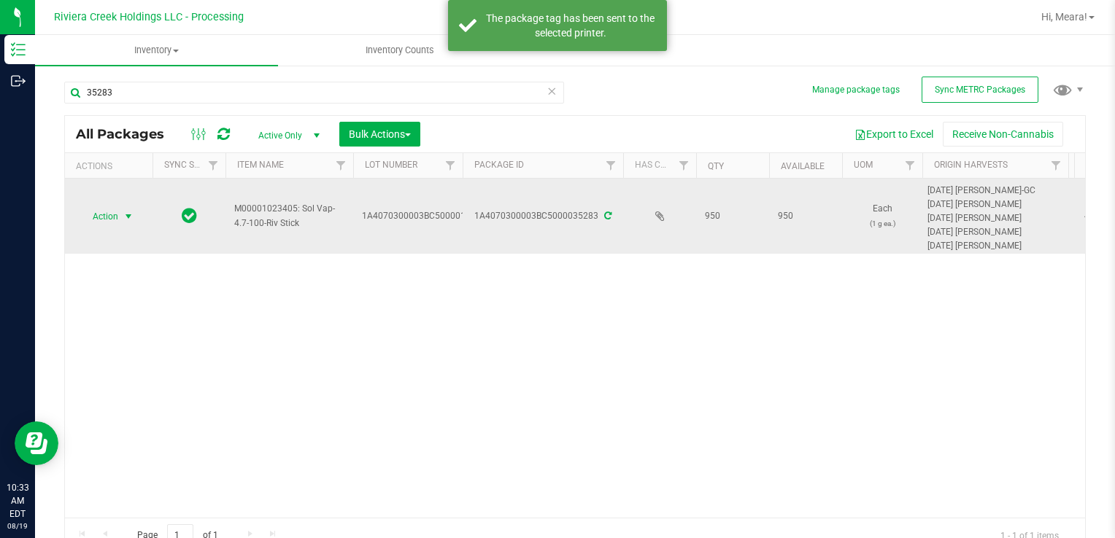
click at [105, 214] on span "Action" at bounding box center [99, 216] width 39 height 20
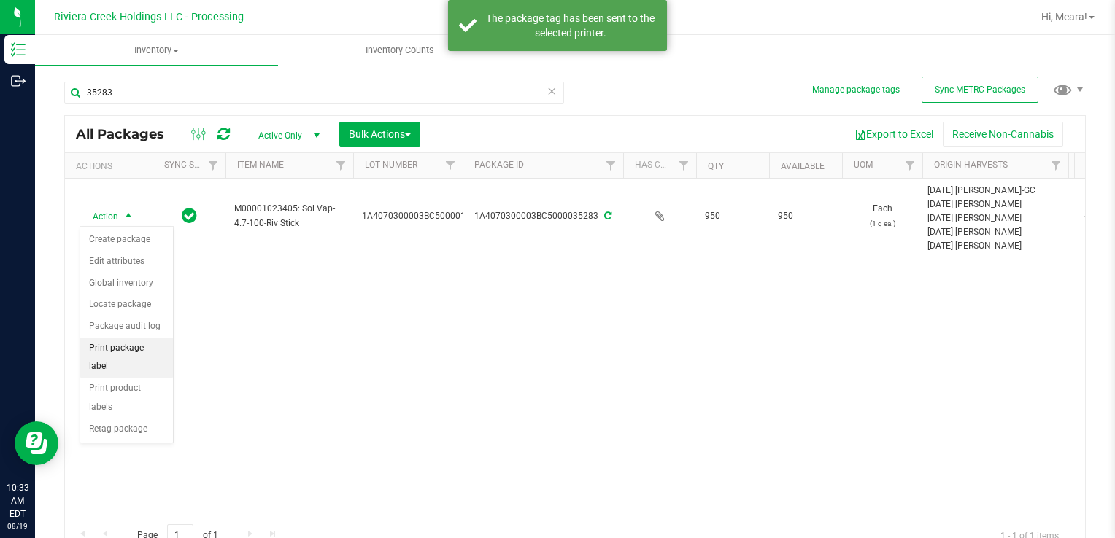
drag, startPoint x: 152, startPoint y: 346, endPoint x: 170, endPoint y: 345, distance: 18.3
click at [152, 346] on li "Print package label" at bounding box center [126, 358] width 93 height 40
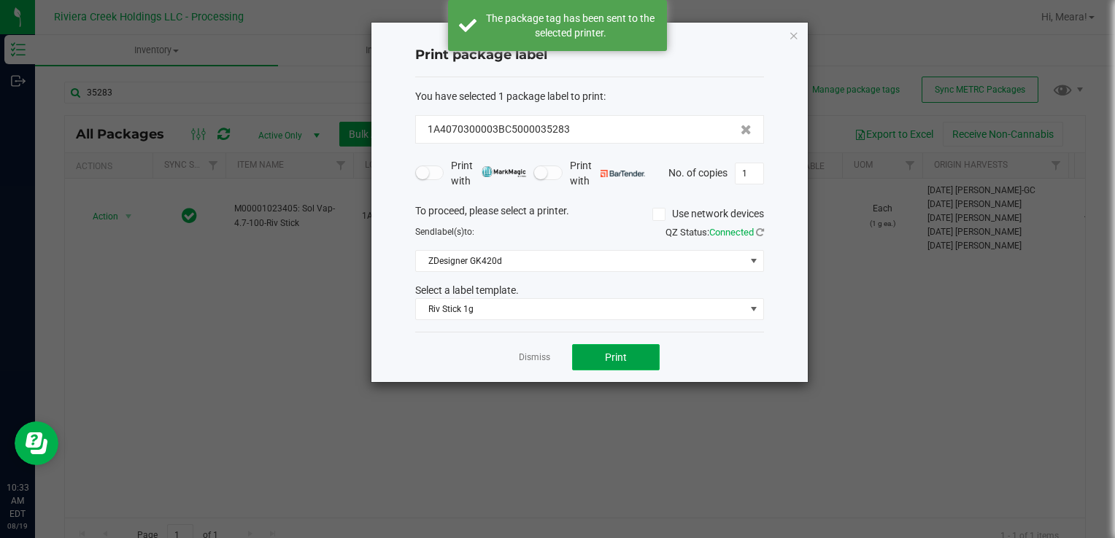
click at [607, 355] on span "Print" at bounding box center [616, 358] width 22 height 12
click at [525, 355] on link "Dismiss" at bounding box center [534, 358] width 31 height 12
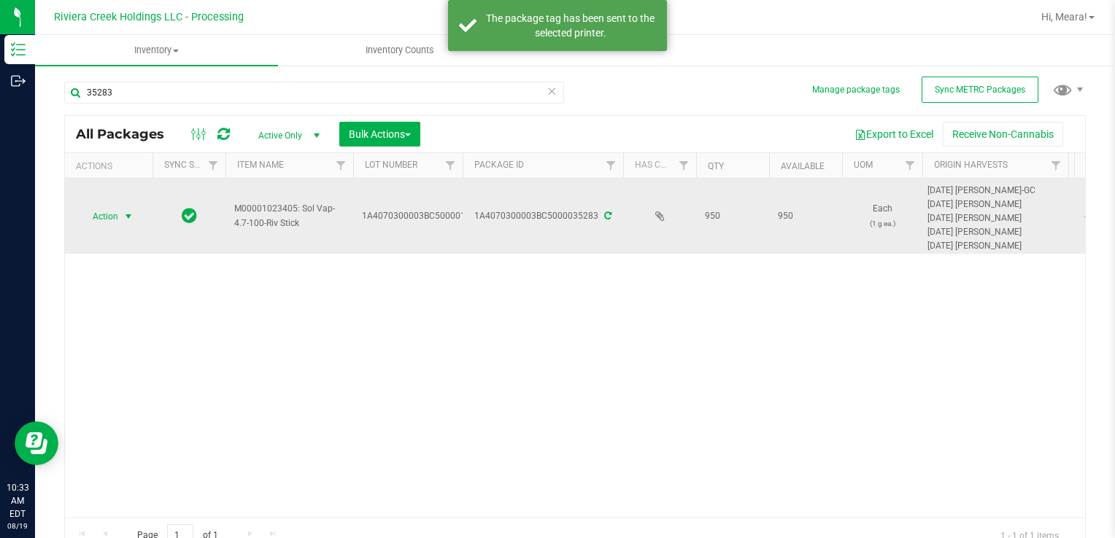
click at [97, 214] on span "Action" at bounding box center [99, 216] width 39 height 20
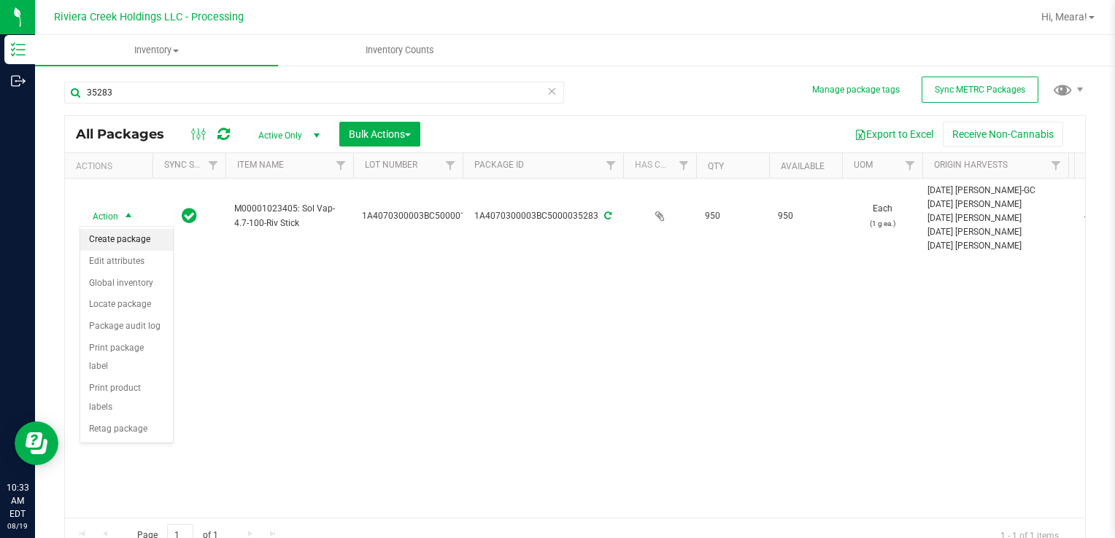
click at [117, 233] on li "Create package" at bounding box center [126, 240] width 93 height 22
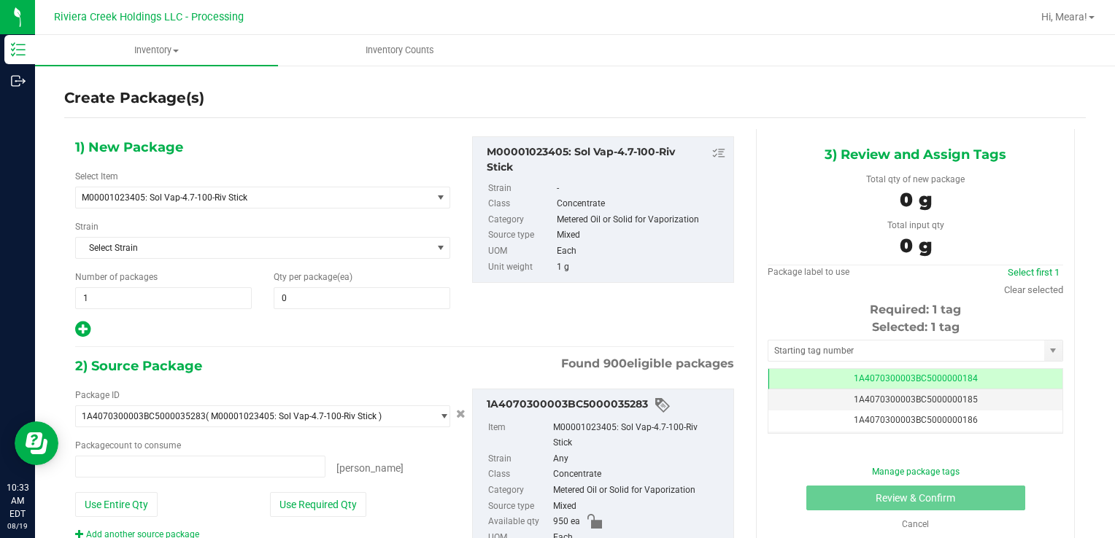
type input "0 ea"
drag, startPoint x: 190, startPoint y: 301, endPoint x: 169, endPoint y: 273, distance: 34.4
click at [3, 278] on div "Inventory Outbound 10:33 AM EDT 08/19/2025 08/19 Riviera Creek Holdings LLC - P…" at bounding box center [557, 269] width 1115 height 538
type input "2"
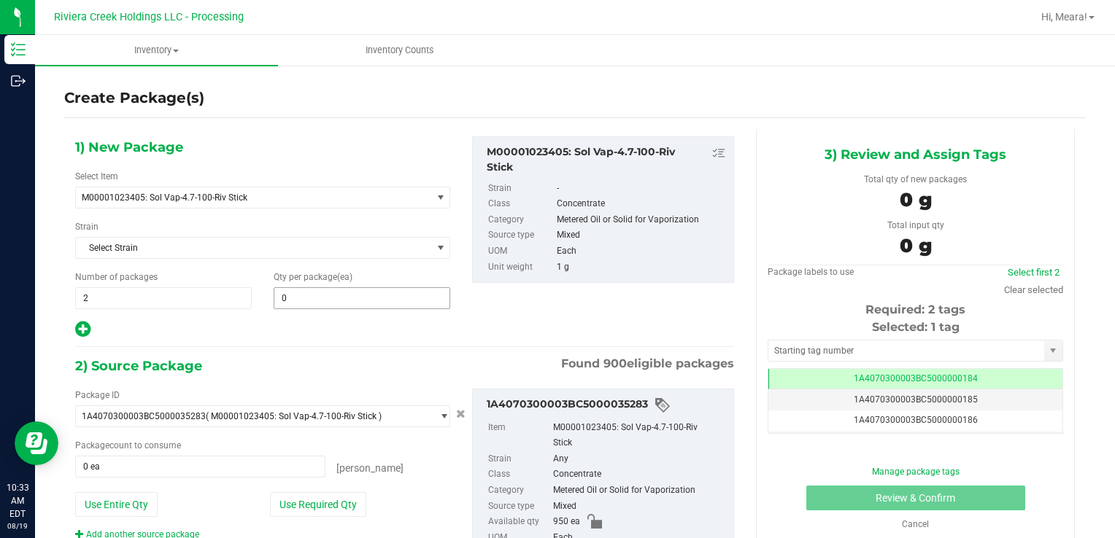
drag, startPoint x: 323, startPoint y: 285, endPoint x: 322, endPoint y: 295, distance: 9.5
click at [323, 289] on div "Qty per package (ea) 0 0" at bounding box center [362, 290] width 198 height 39
click at [322, 295] on span at bounding box center [362, 298] width 177 height 22
type input "40"
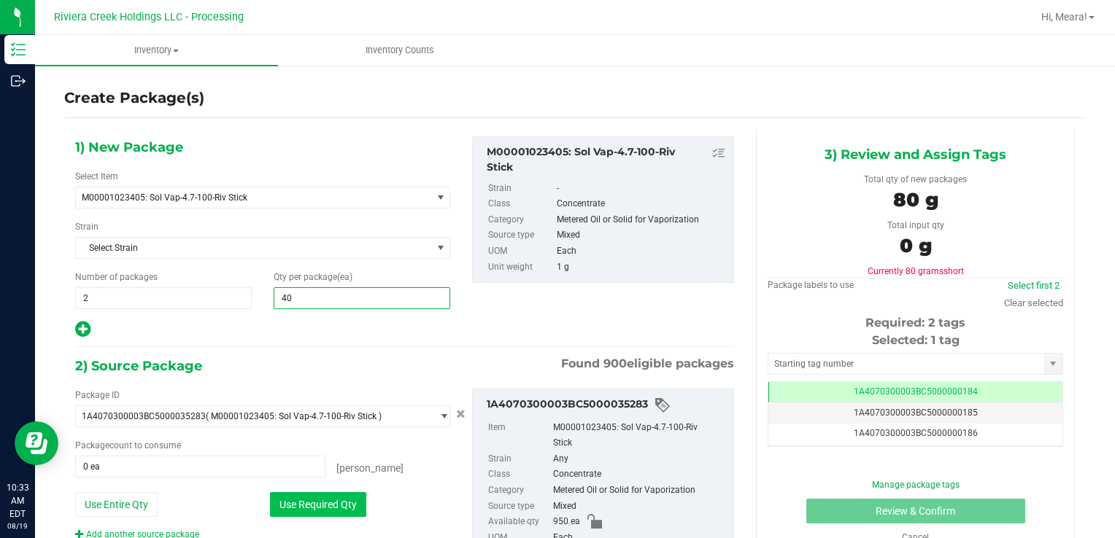
type input "40"
click at [287, 503] on button "Use Required Qty" at bounding box center [318, 504] width 96 height 25
type input "80 ea"
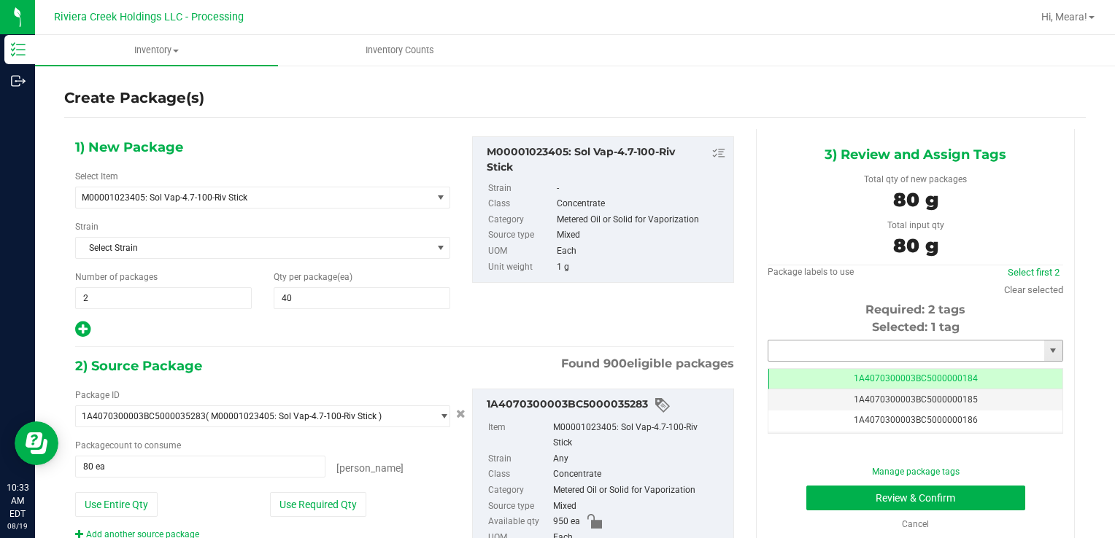
click at [809, 349] on input "text" at bounding box center [906, 351] width 276 height 20
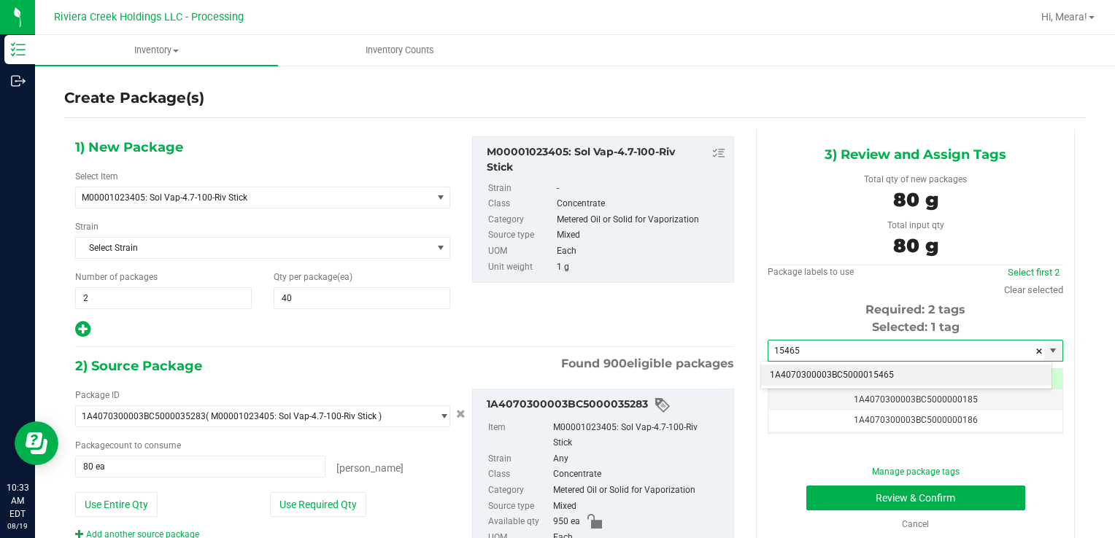
click at [832, 375] on li "1A4070300003BC5000015465" at bounding box center [906, 376] width 290 height 22
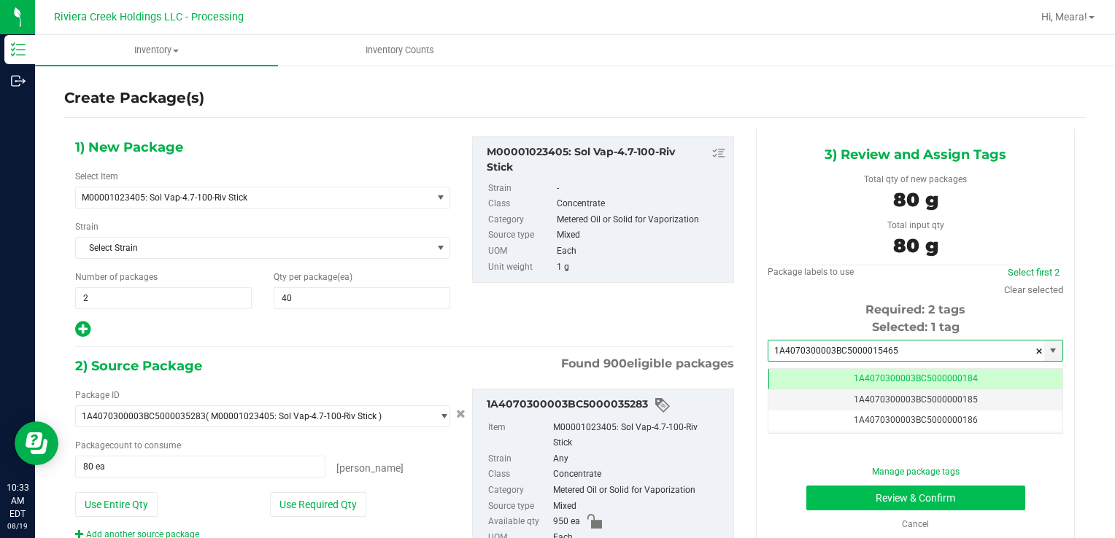
type input "1A4070300003BC5000015465"
click at [836, 488] on button "Review & Confirm" at bounding box center [915, 498] width 219 height 25
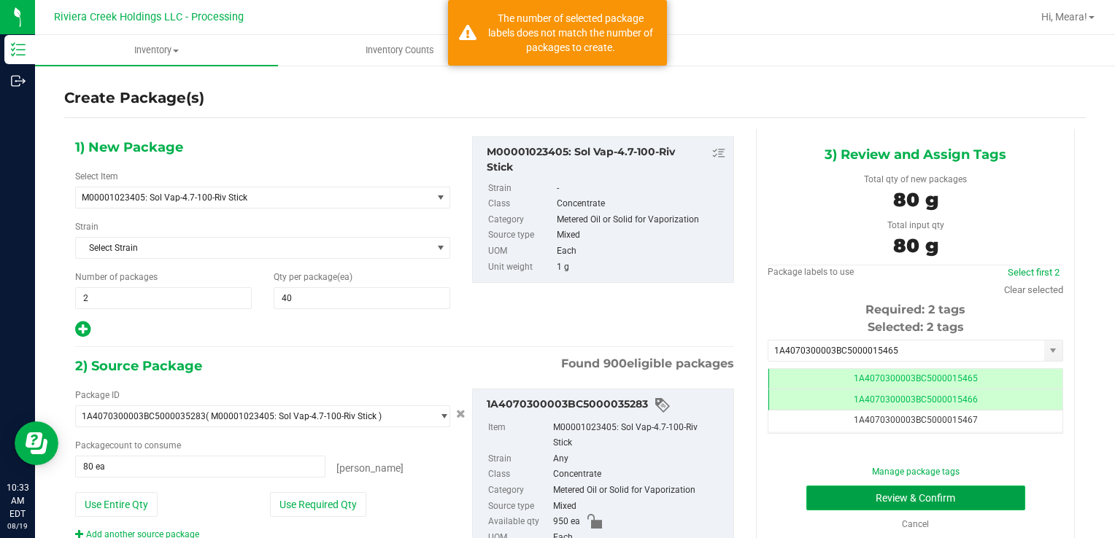
click at [818, 502] on button "Review & Confirm" at bounding box center [915, 498] width 219 height 25
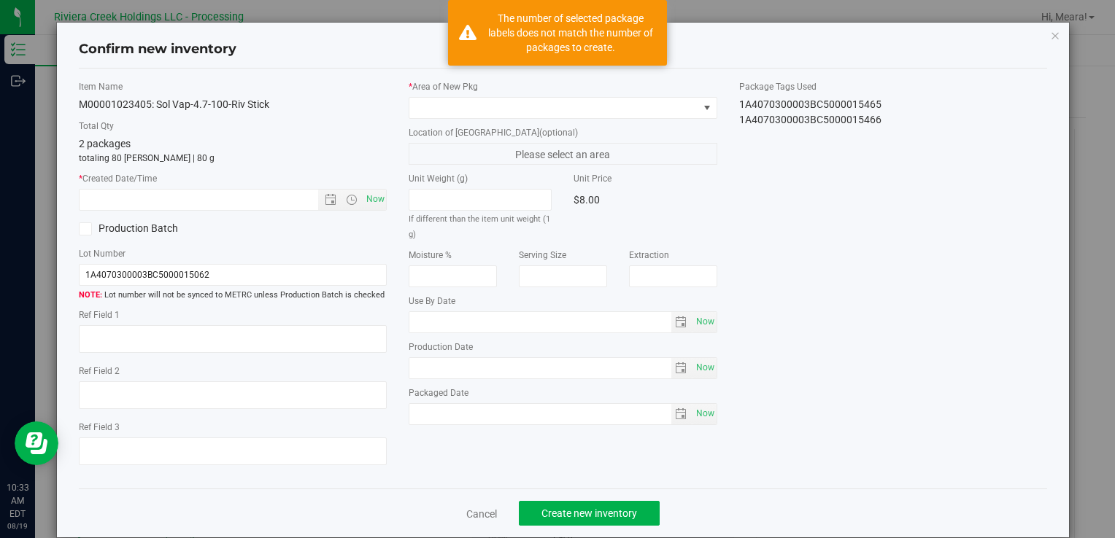
type input "[DATE]"
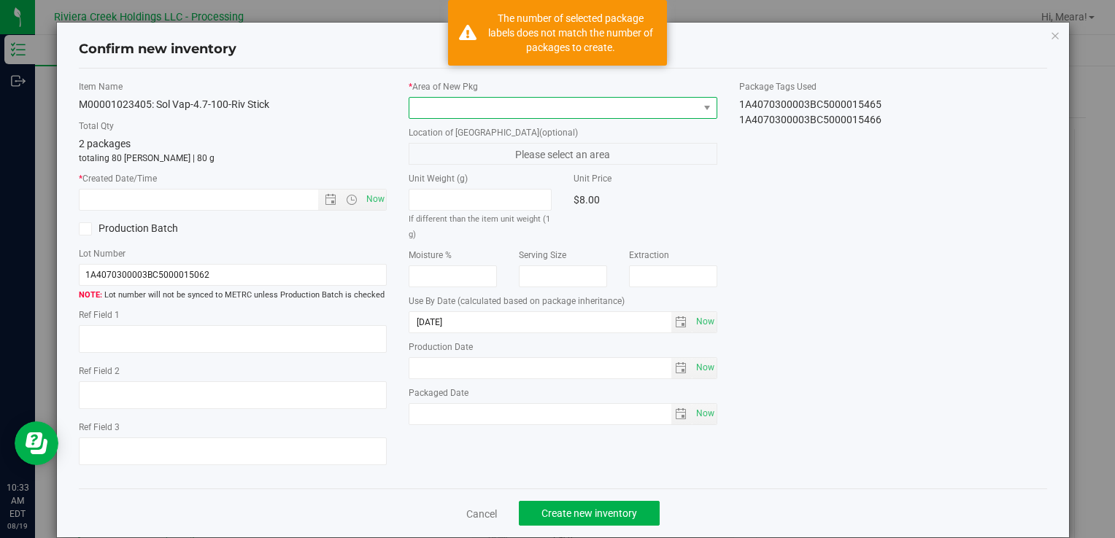
click at [640, 112] on span at bounding box center [553, 108] width 288 height 20
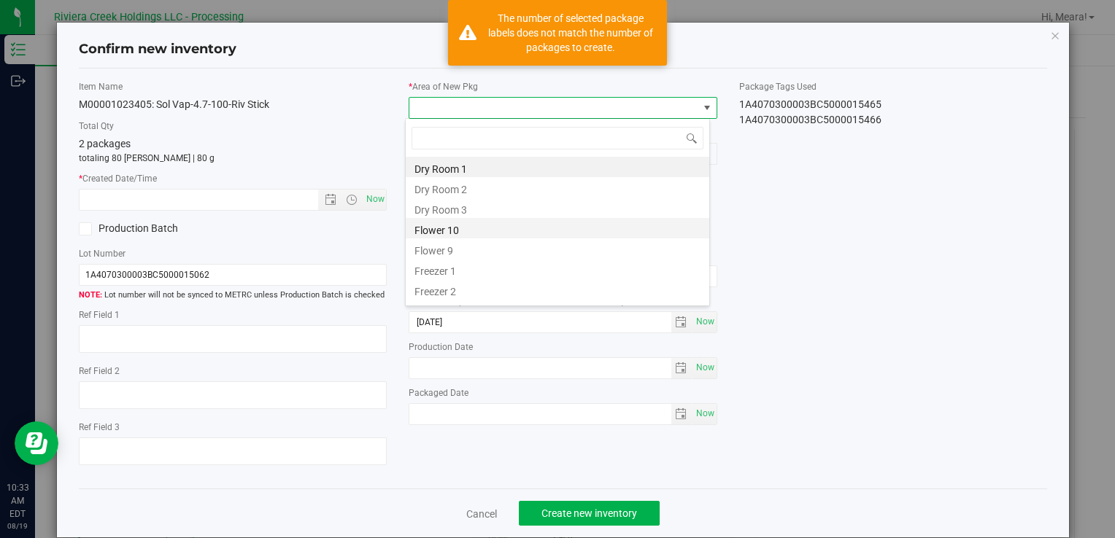
click at [446, 232] on li "Flower 10" at bounding box center [557, 228] width 303 height 20
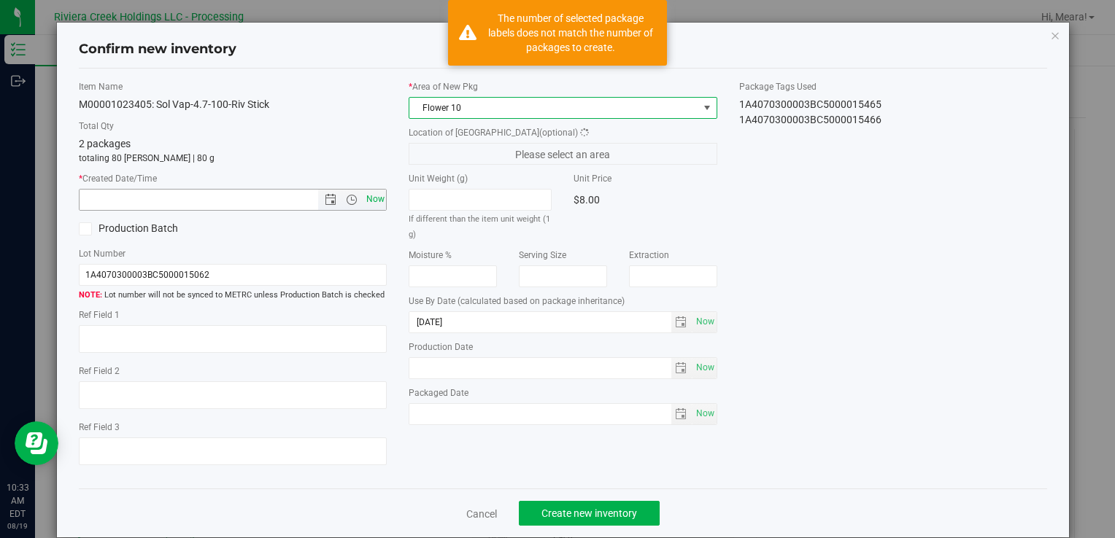
click at [379, 204] on span "Now" at bounding box center [375, 199] width 25 height 21
type input "8/19/2025 10:33 AM"
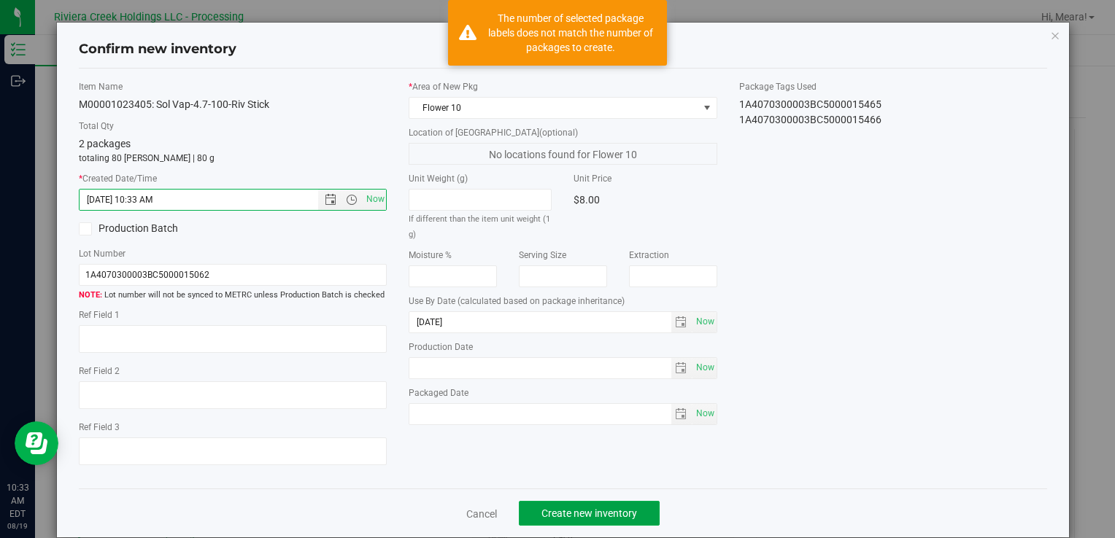
drag, startPoint x: 597, startPoint y: 507, endPoint x: 593, endPoint y: 491, distance: 16.5
click at [595, 503] on button "Create new inventory" at bounding box center [589, 513] width 141 height 25
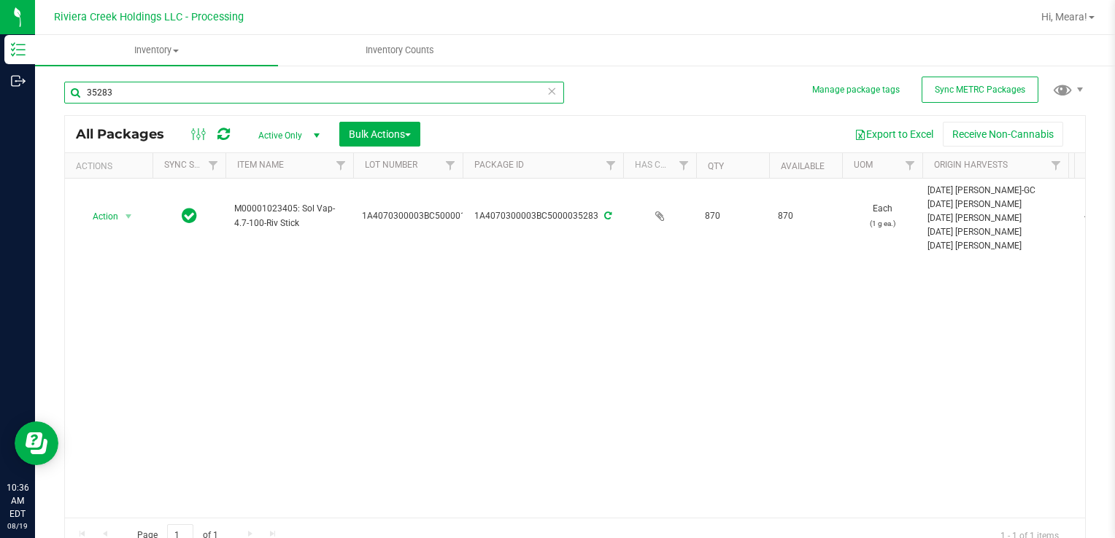
drag, startPoint x: 137, startPoint y: 90, endPoint x: 57, endPoint y: 74, distance: 81.8
click at [62, 74] on div "Manage package tags Sync METRC Packages 35283 All Packages Active Only Active O…" at bounding box center [575, 286] width 1080 height 445
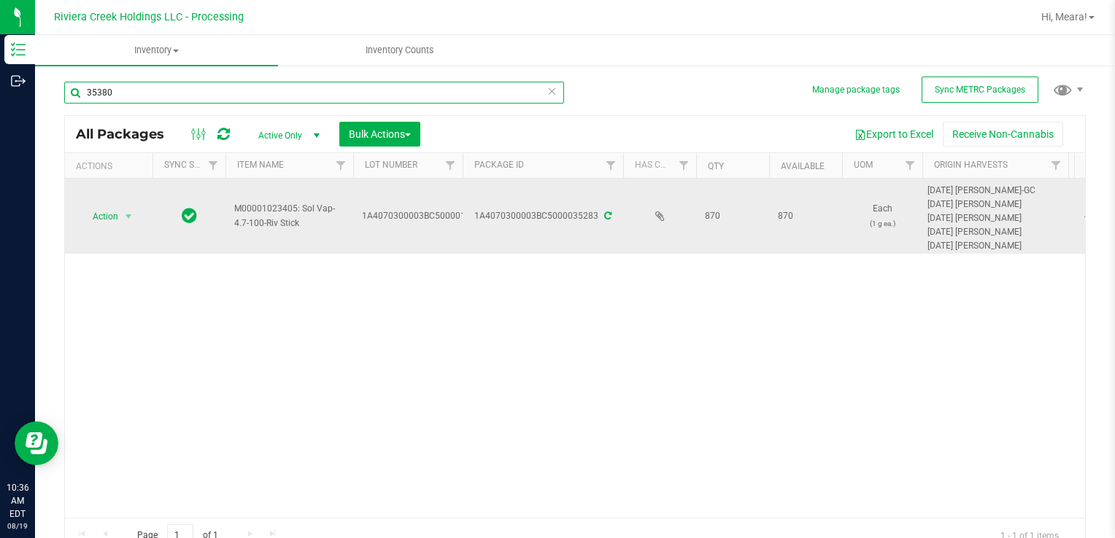
type input "35380"
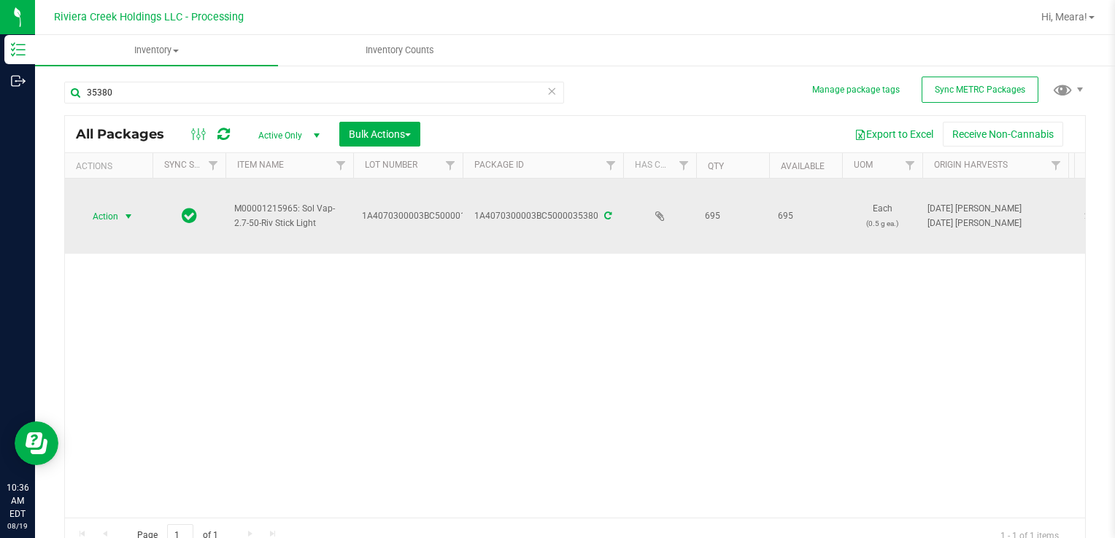
click at [112, 223] on span "Action" at bounding box center [99, 216] width 39 height 20
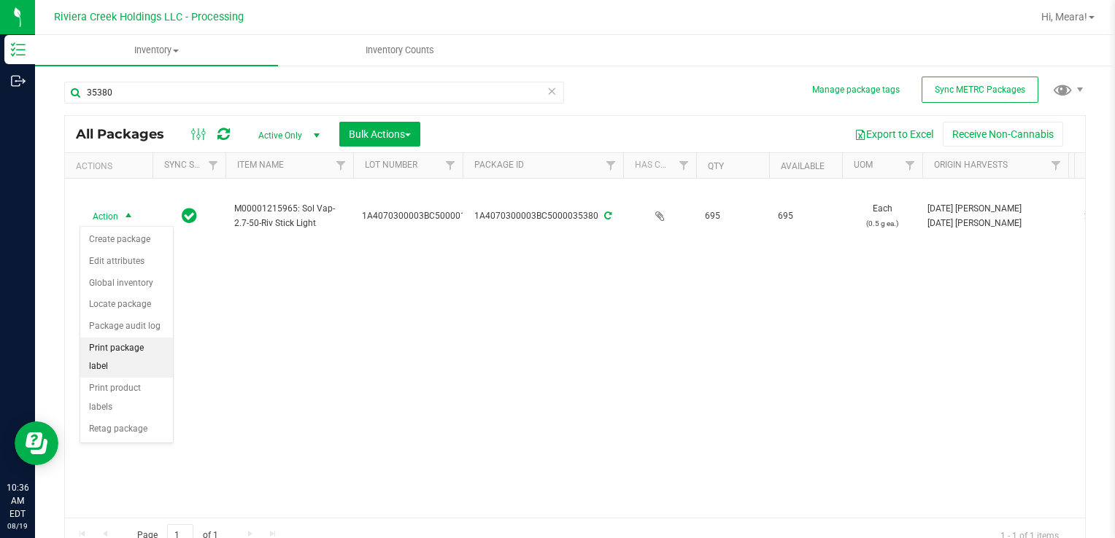
drag, startPoint x: 139, startPoint y: 346, endPoint x: 173, endPoint y: 340, distance: 34.8
click at [139, 346] on li "Print package label" at bounding box center [126, 358] width 93 height 40
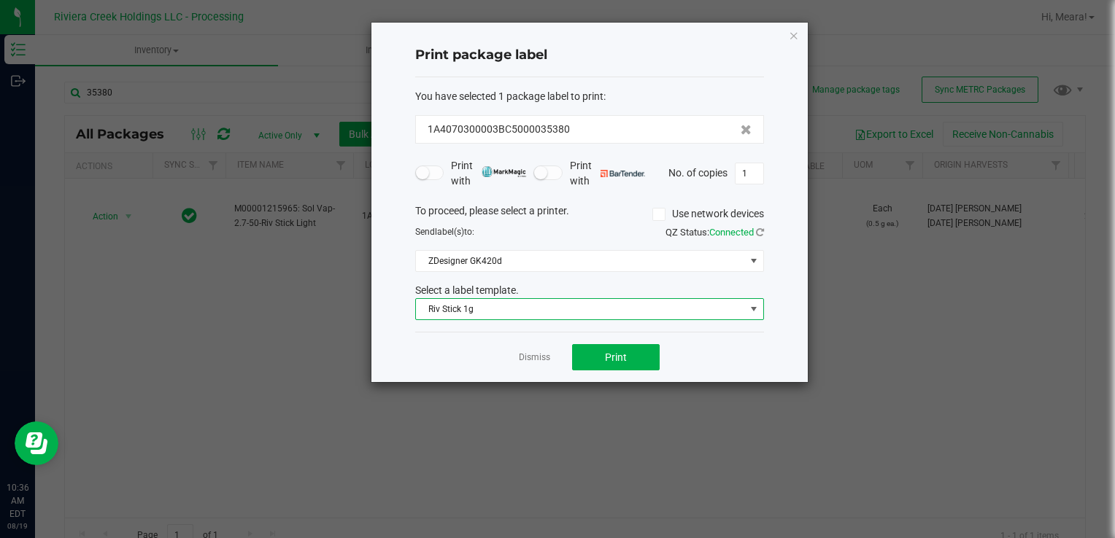
click at [541, 317] on span "Riv Stick 1g" at bounding box center [580, 309] width 329 height 20
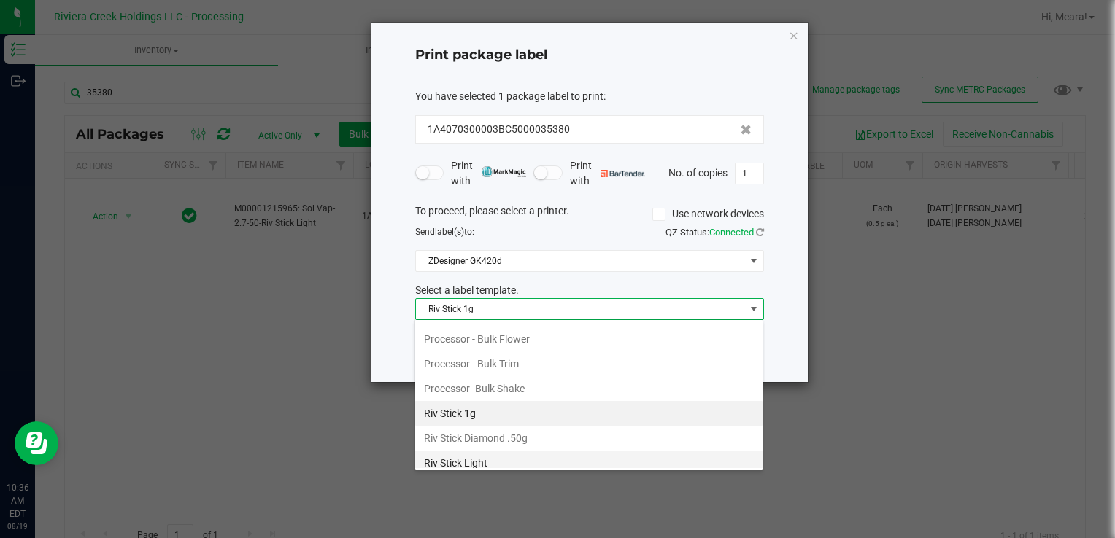
scroll to position [638, 0]
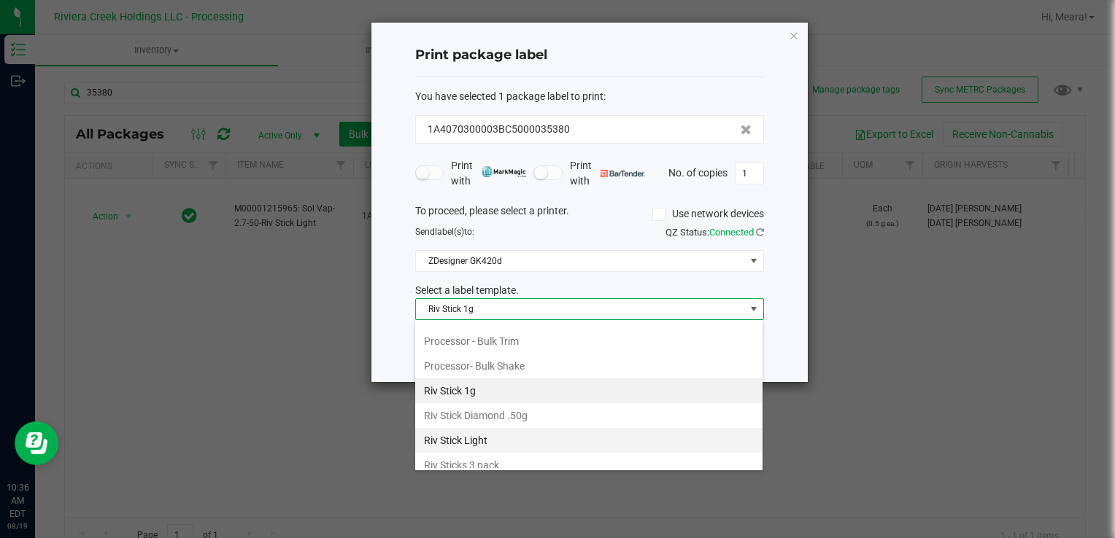
click at [507, 428] on li "Riv Stick Light" at bounding box center [588, 440] width 347 height 25
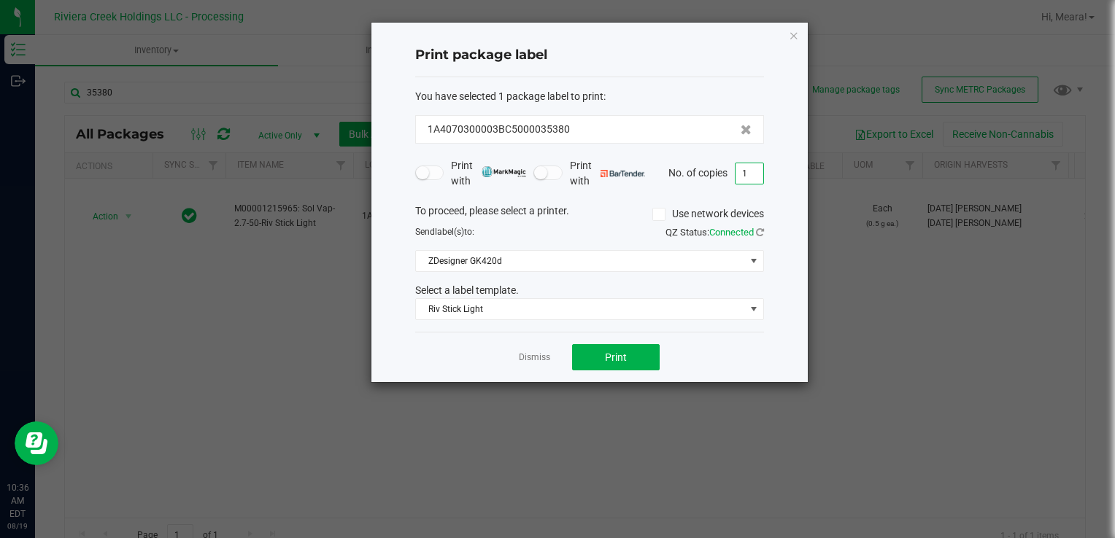
click at [754, 182] on input "1" at bounding box center [749, 173] width 28 height 20
type input "2"
click at [642, 348] on button "Print" at bounding box center [616, 357] width 88 height 26
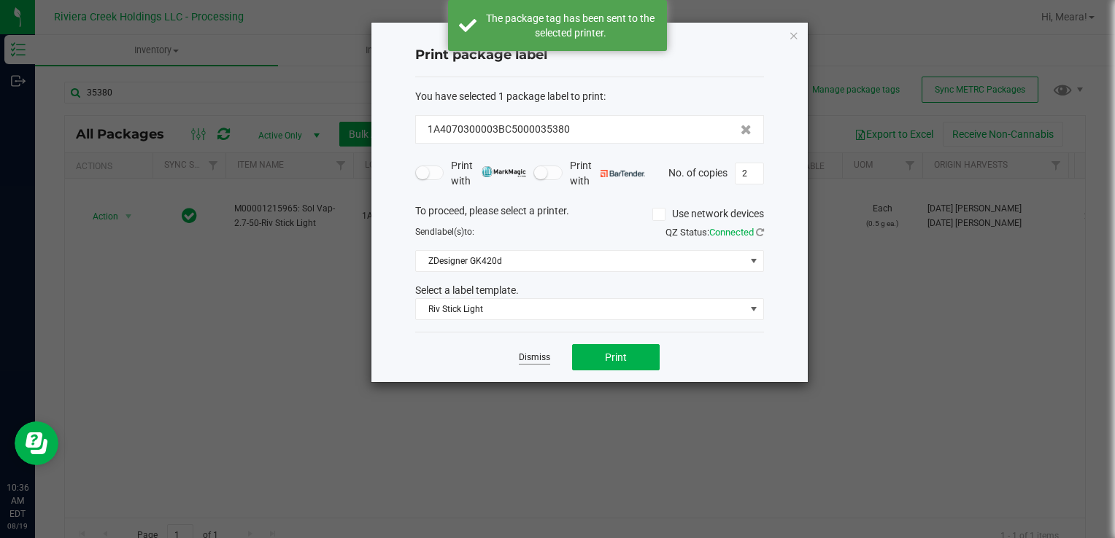
click at [528, 360] on link "Dismiss" at bounding box center [534, 358] width 31 height 12
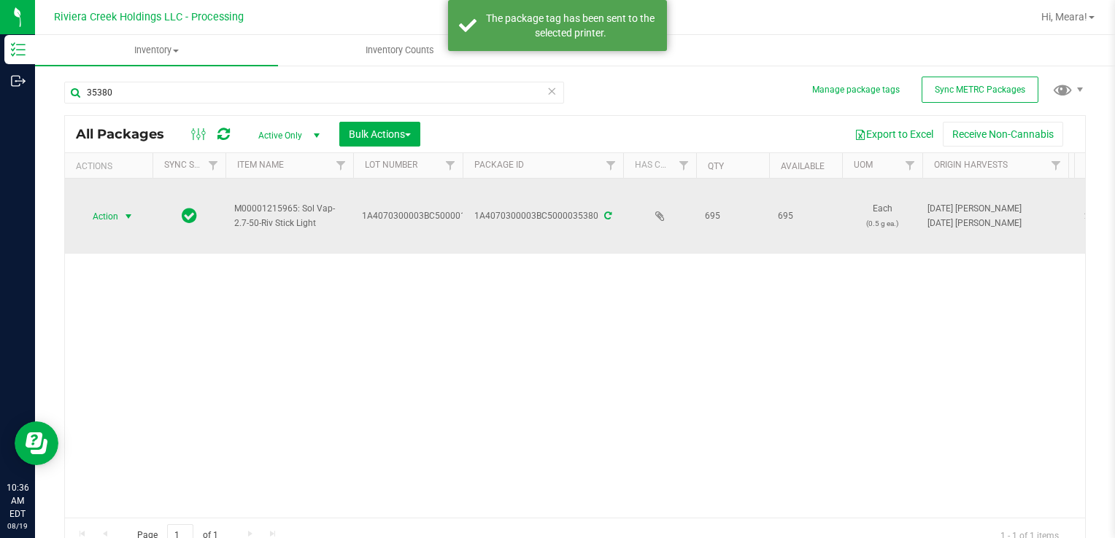
click at [109, 214] on span "Action" at bounding box center [99, 216] width 39 height 20
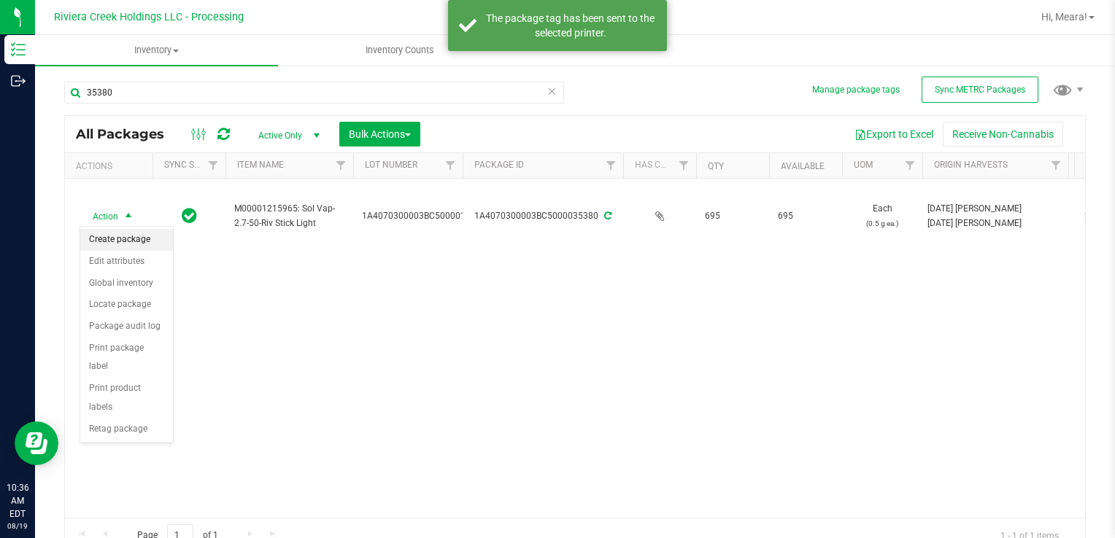
click at [125, 236] on li "Create package" at bounding box center [126, 240] width 93 height 22
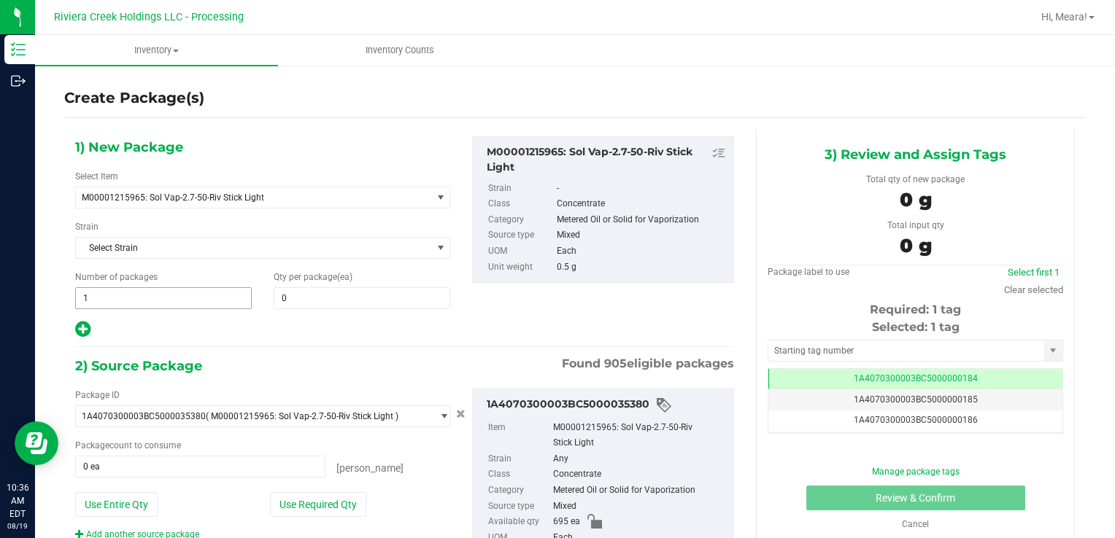
drag, startPoint x: 124, startPoint y: 276, endPoint x: 117, endPoint y: 290, distance: 15.0
click at [117, 289] on div "Number of packages 1 1" at bounding box center [163, 290] width 198 height 39
drag, startPoint x: 125, startPoint y: 299, endPoint x: 198, endPoint y: 302, distance: 73.7
click at [53, 302] on div "Create Package(s) 1) New Package Select Item M00001215965: Sol Vap-2.7-50-Riv S…" at bounding box center [575, 292] width 1080 height 456
type input "2"
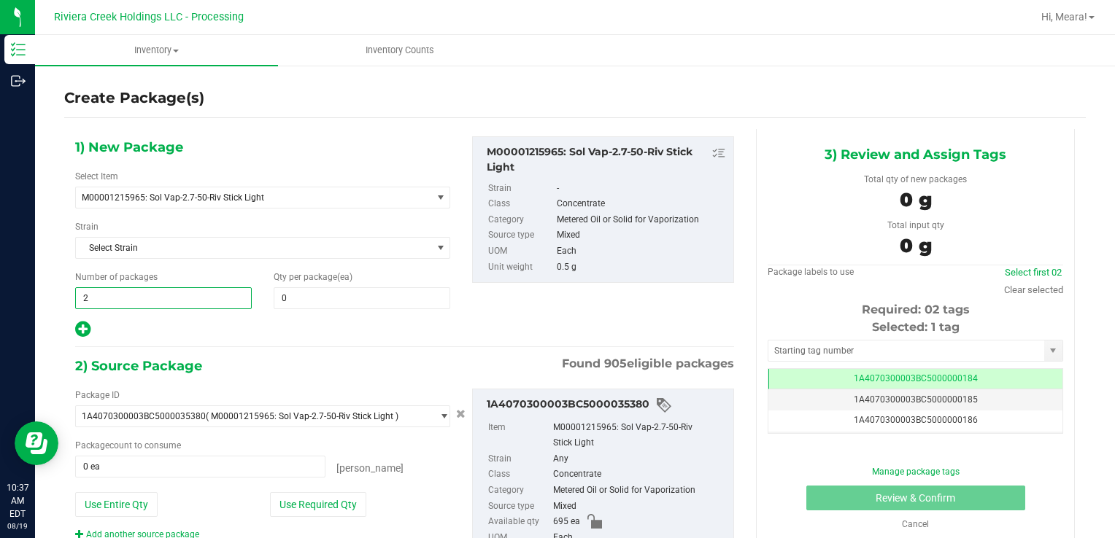
type input "2"
click at [365, 314] on div "1) New Package Select Item M00001215965: Sol Vap-2.7-50-Riv Stick Light M000000…" at bounding box center [262, 237] width 397 height 203
click at [346, 303] on span at bounding box center [362, 298] width 177 height 22
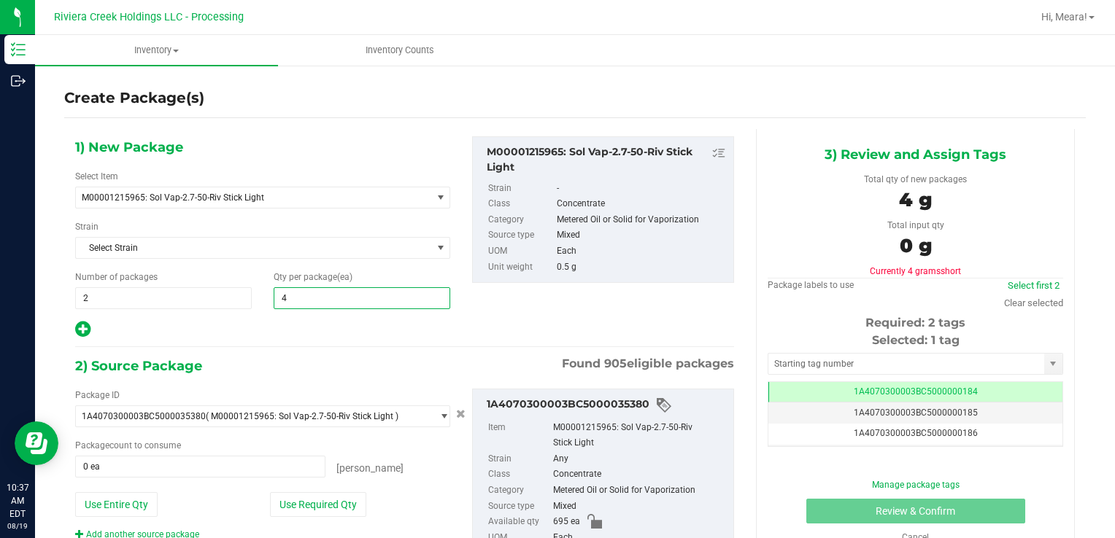
type input "40"
click at [286, 495] on button "Use Required Qty" at bounding box center [318, 504] width 96 height 25
type input "80 ea"
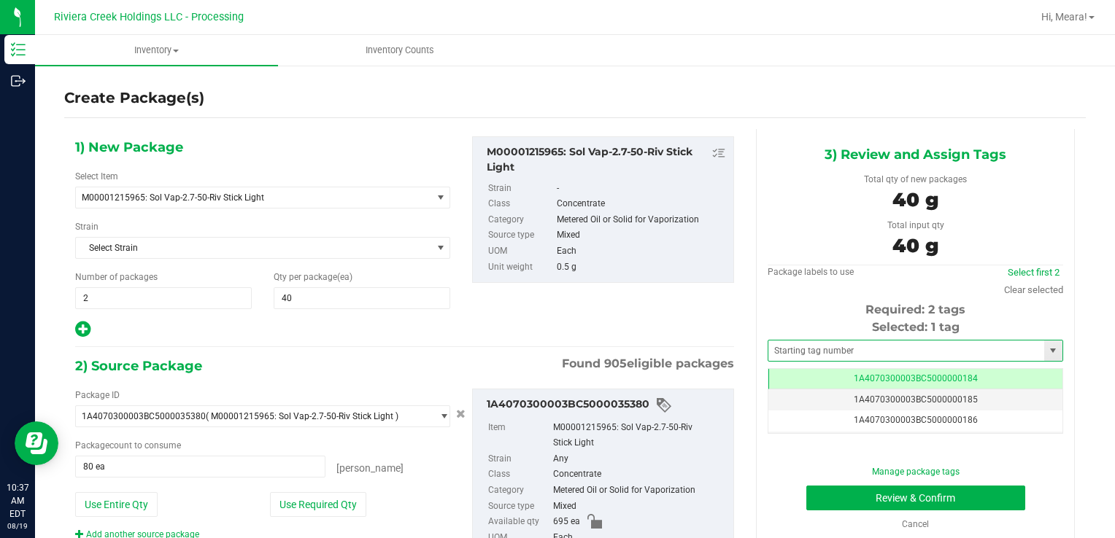
click at [817, 341] on span at bounding box center [914, 351] width 295 height 22
click at [813, 346] on input "text" at bounding box center [906, 351] width 276 height 20
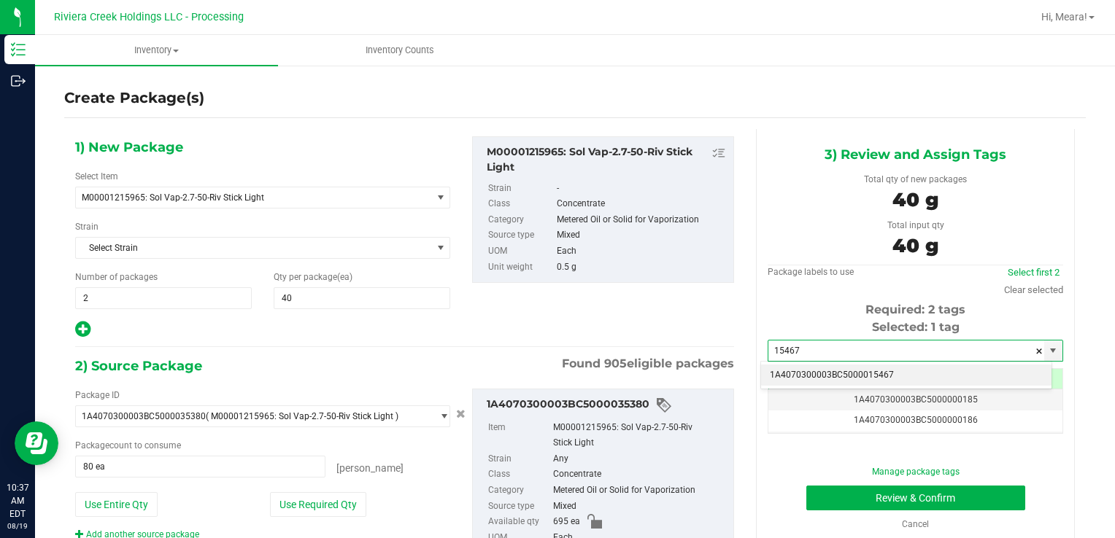
click at [814, 366] on li "1A4070300003BC5000015467" at bounding box center [906, 376] width 290 height 22
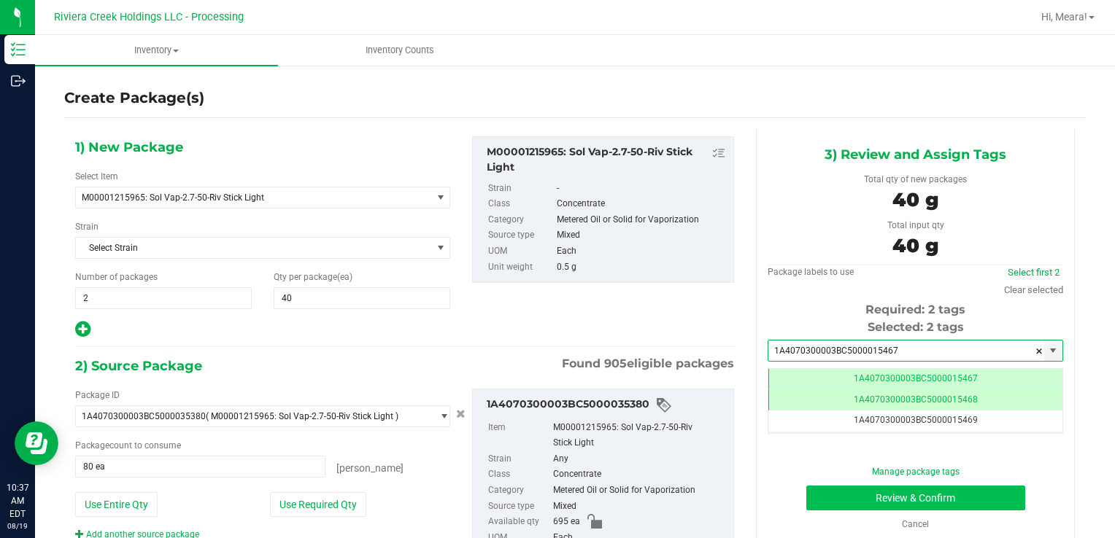
type input "1A4070300003BC5000015467"
click at [829, 495] on button "Review & Confirm" at bounding box center [915, 498] width 219 height 25
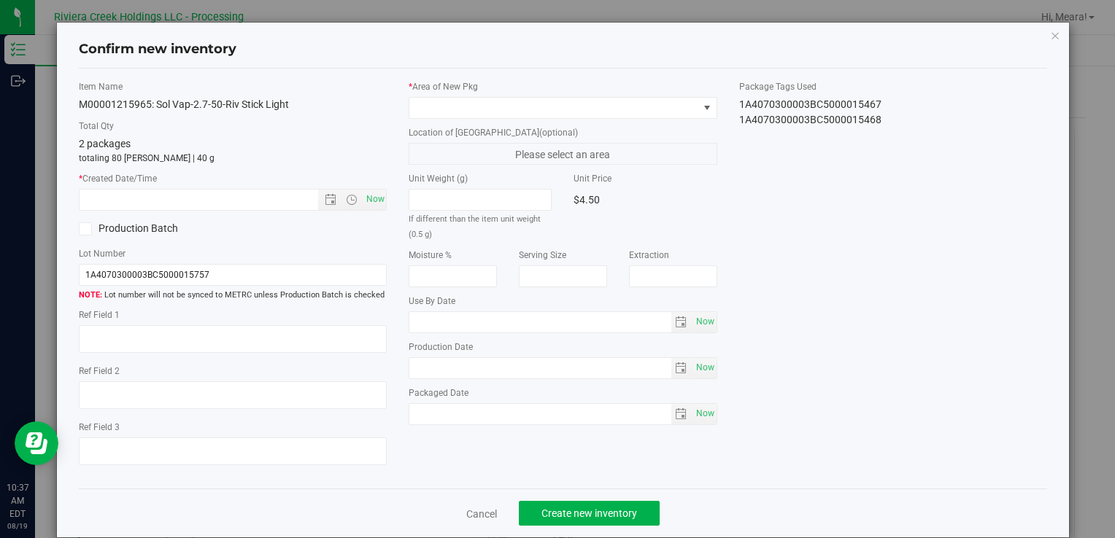
type input "[DATE]"
drag, startPoint x: 518, startPoint y: 94, endPoint x: 518, endPoint y: 105, distance: 10.9
click at [518, 95] on div "* Area of [GEOGRAPHIC_DATA]" at bounding box center [563, 99] width 308 height 39
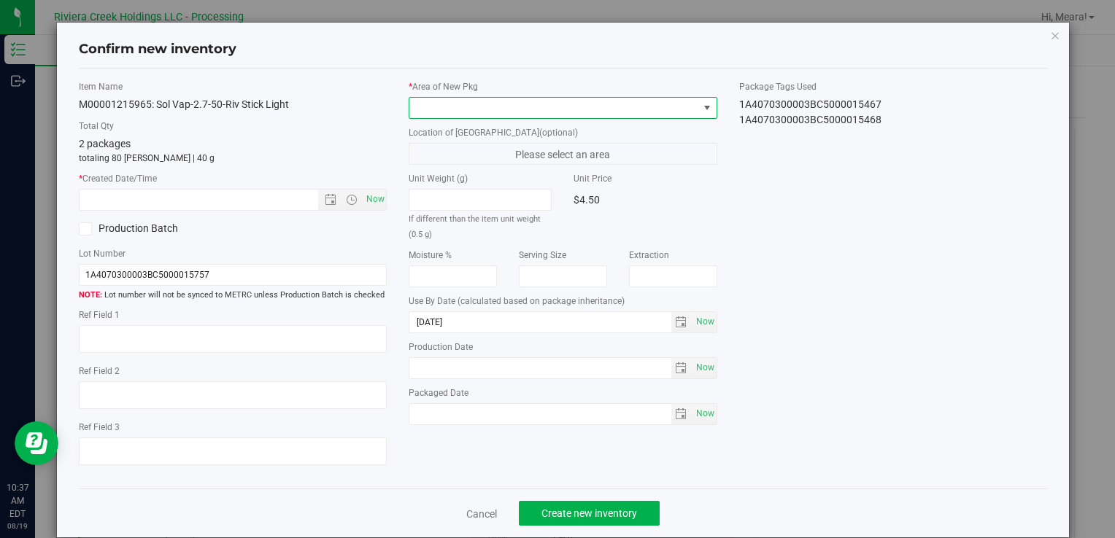
click at [518, 106] on span at bounding box center [553, 108] width 288 height 20
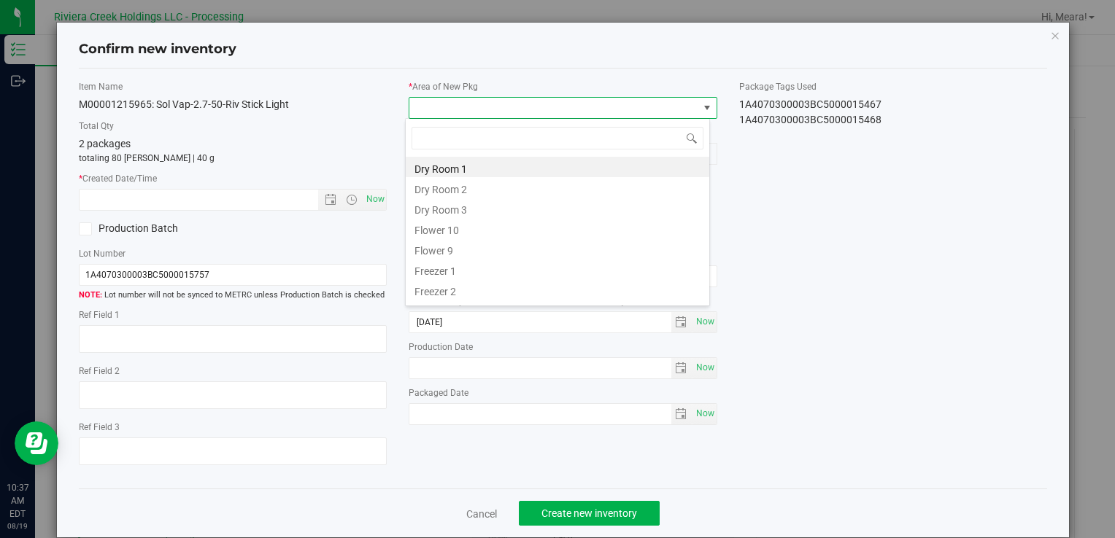
click at [446, 233] on li "Flower 10" at bounding box center [557, 228] width 303 height 20
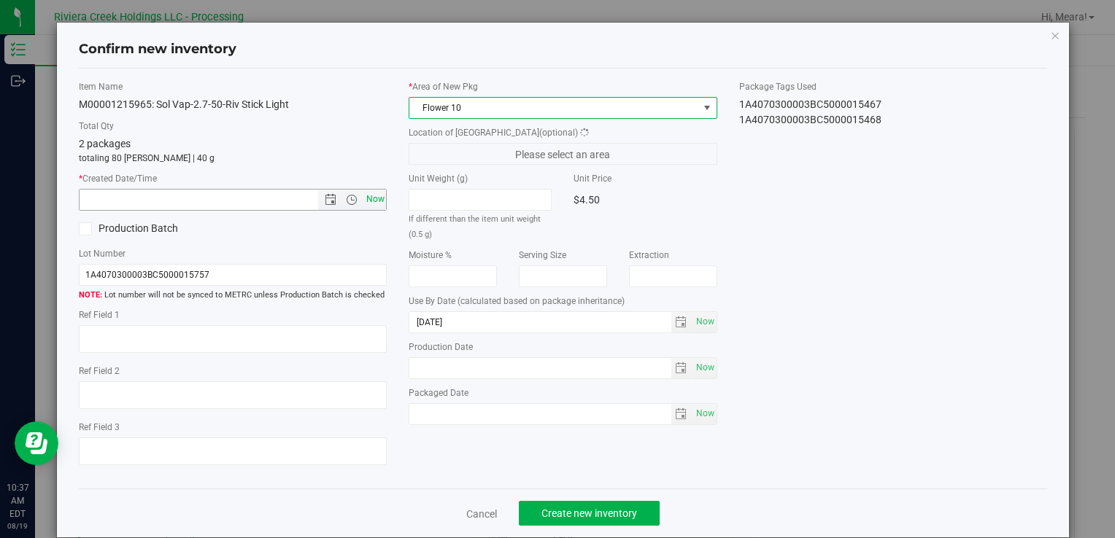
click at [376, 196] on span "Now" at bounding box center [375, 199] width 25 height 21
type input "8/19/2025 10:37 AM"
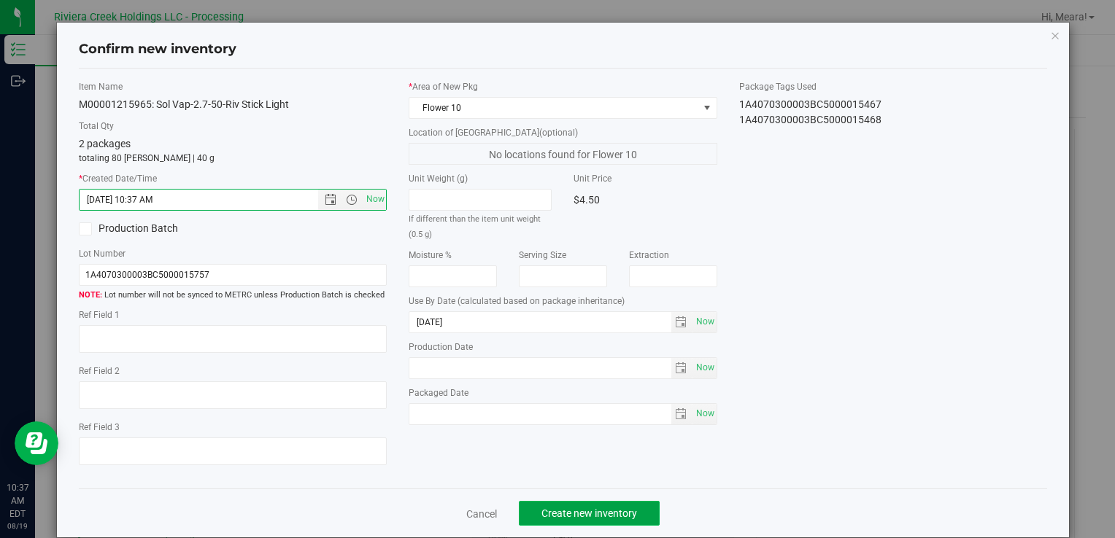
drag, startPoint x: 587, startPoint y: 518, endPoint x: 578, endPoint y: 509, distance: 12.4
click at [584, 516] on span "Create new inventory" at bounding box center [589, 514] width 96 height 12
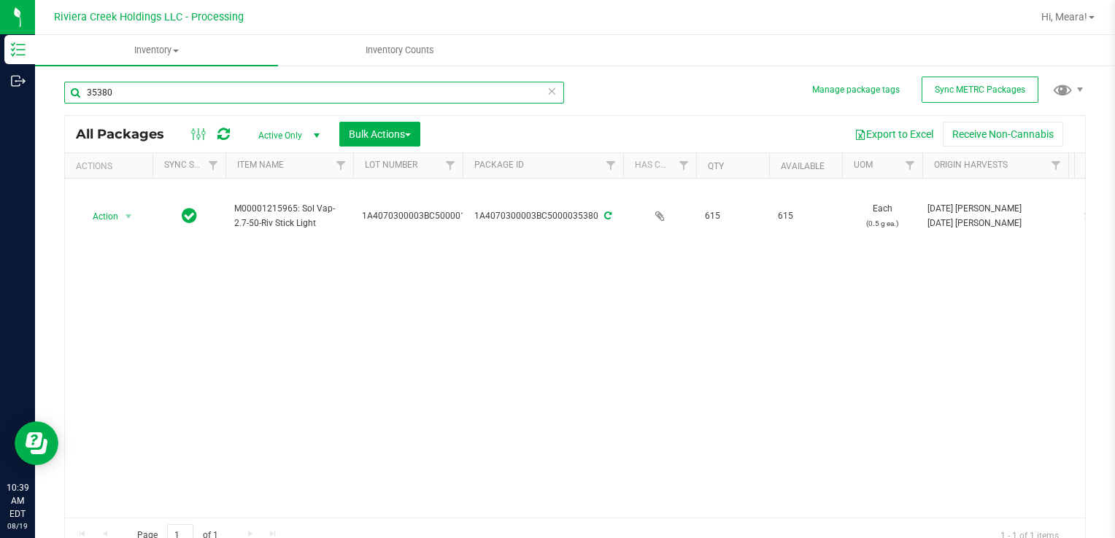
drag, startPoint x: 121, startPoint y: 93, endPoint x: -3, endPoint y: 95, distance: 124.0
click at [0, 95] on html "Inventory Outbound 10:39 AM EDT 08/19/2025 08/19 Riviera Creek Holdings LLC - P…" at bounding box center [557, 269] width 1115 height 538
type input "35007"
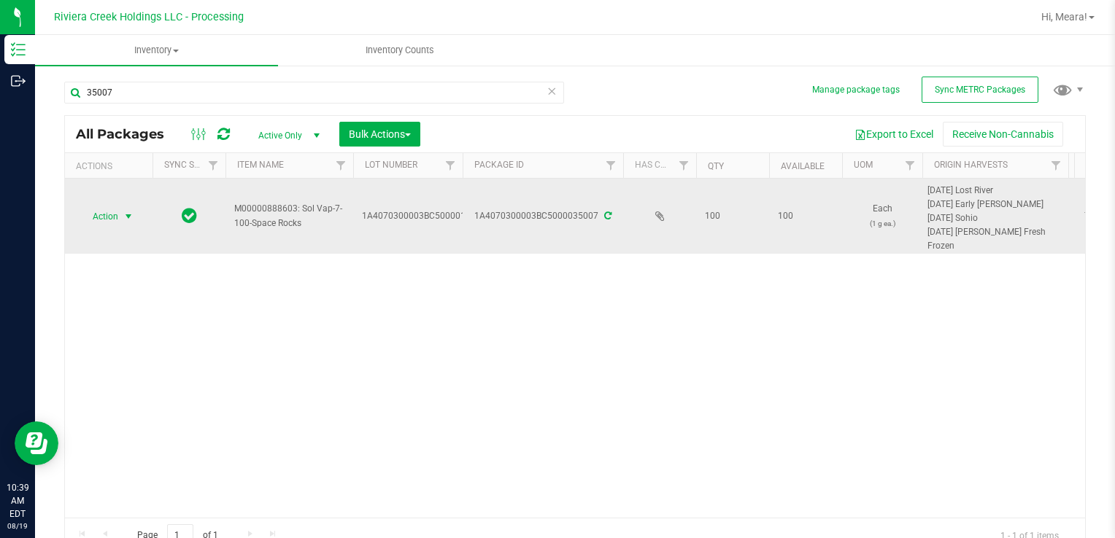
click at [114, 212] on span "Action" at bounding box center [99, 216] width 39 height 20
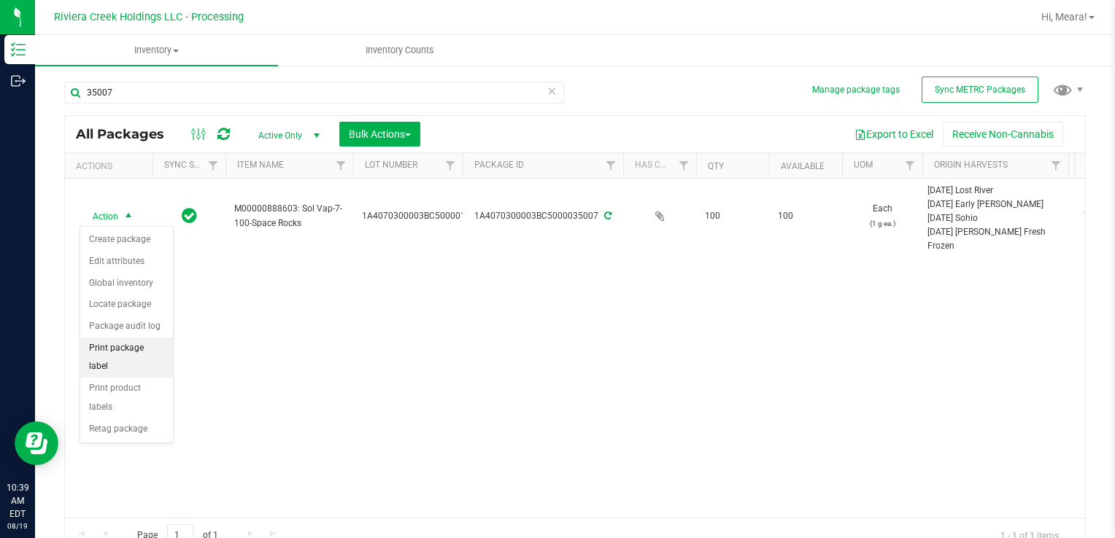
drag, startPoint x: 158, startPoint y: 352, endPoint x: 168, endPoint y: 349, distance: 9.7
click at [160, 352] on li "Print package label" at bounding box center [126, 358] width 93 height 40
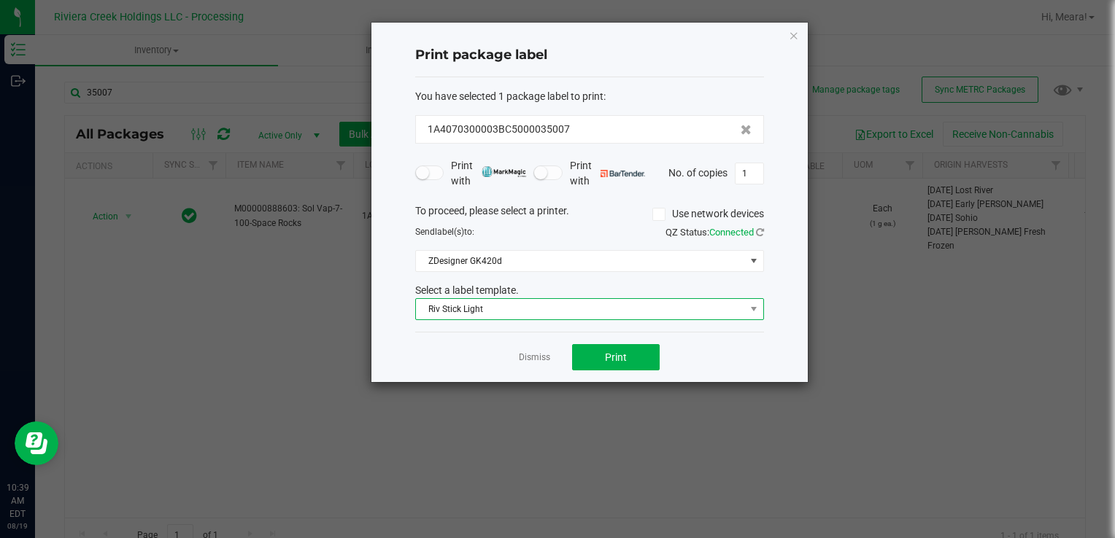
click at [481, 317] on span "Riv Stick Light" at bounding box center [580, 309] width 329 height 20
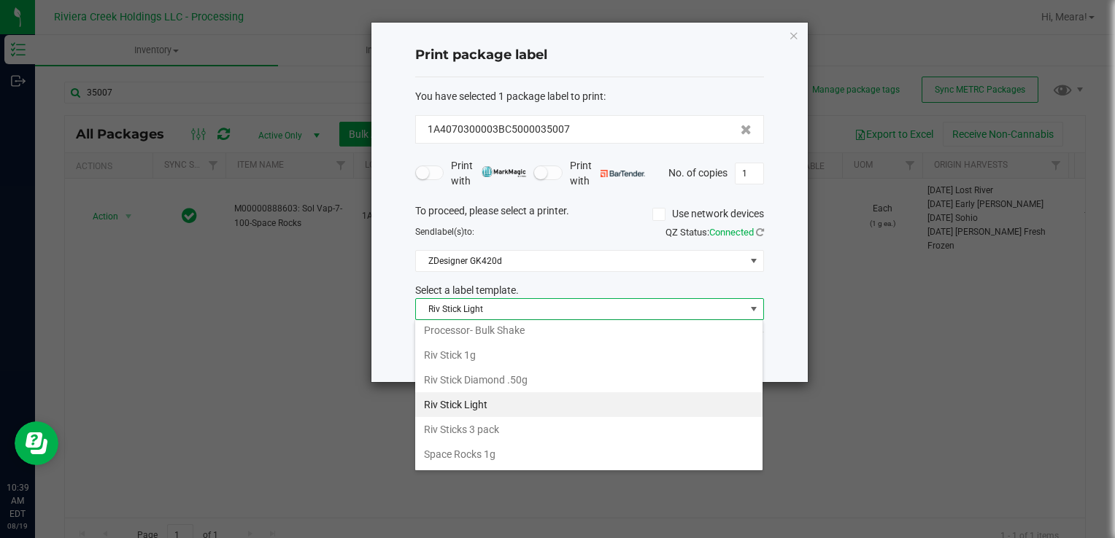
scroll to position [687, 0]
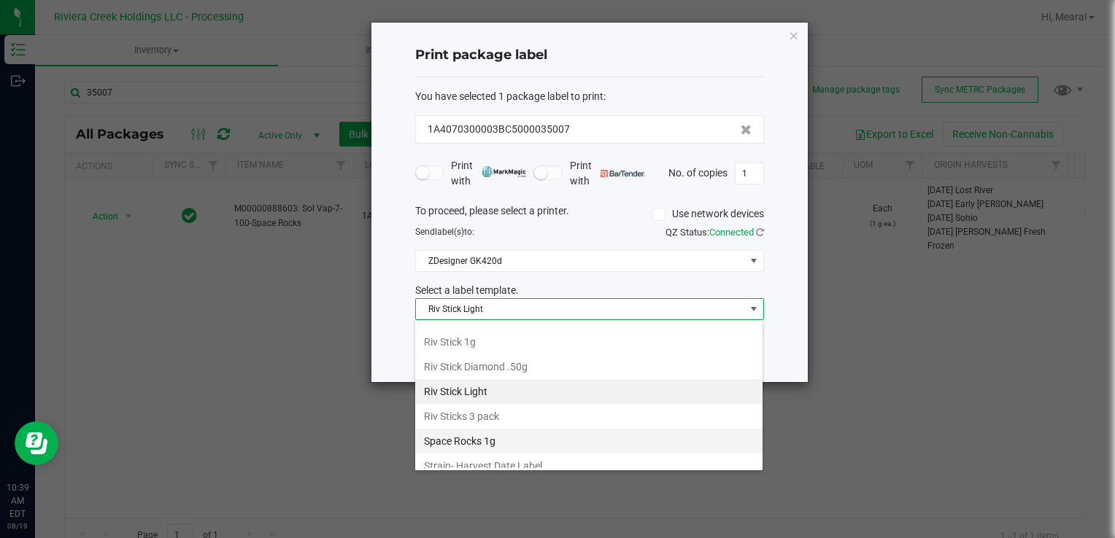
click at [493, 429] on li "Space Rocks 1g" at bounding box center [588, 441] width 347 height 25
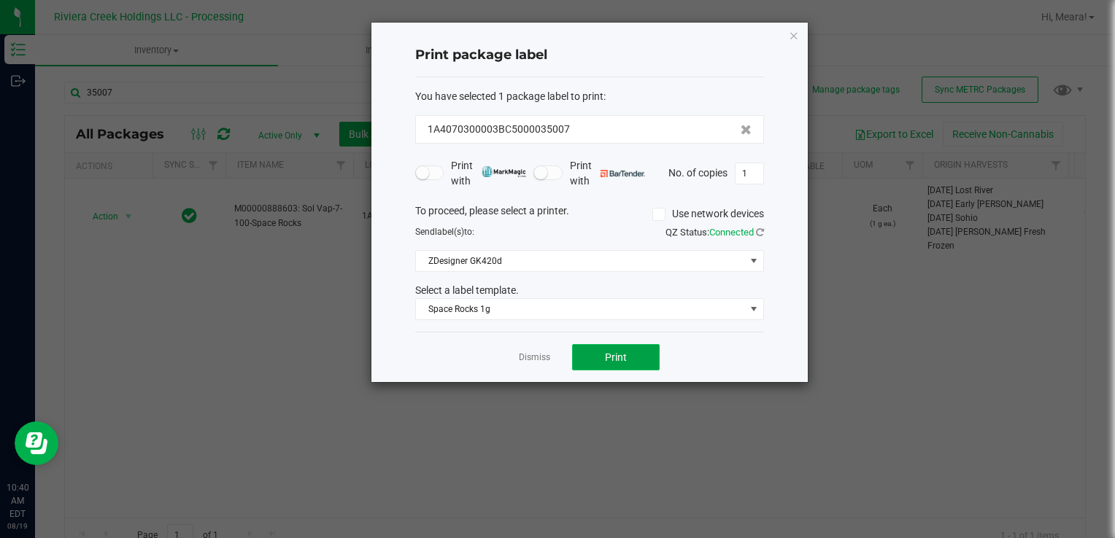
click at [627, 349] on button "Print" at bounding box center [616, 357] width 88 height 26
click at [522, 358] on link "Dismiss" at bounding box center [534, 358] width 31 height 12
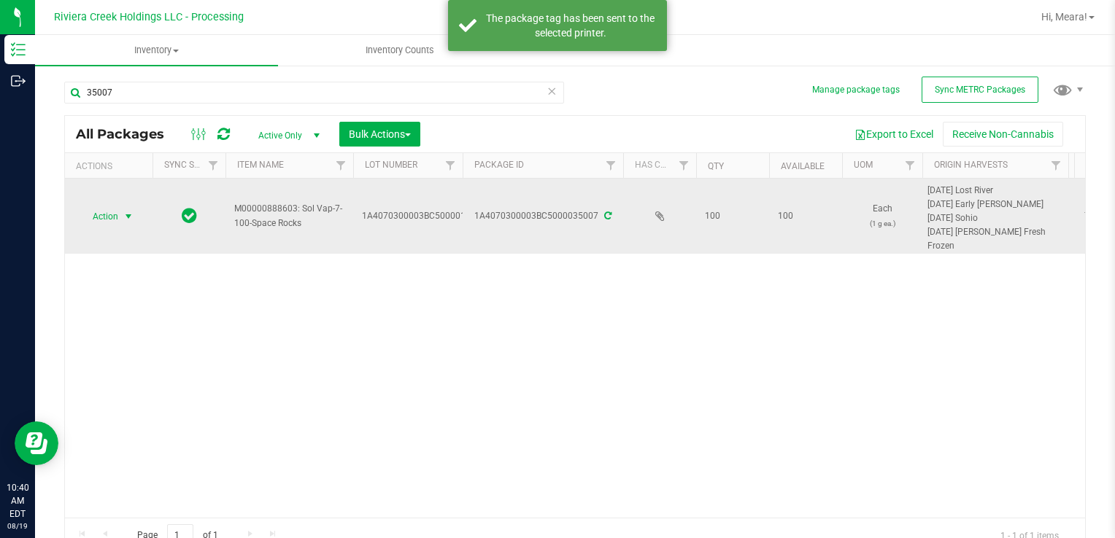
click at [120, 212] on span "select" at bounding box center [129, 216] width 18 height 20
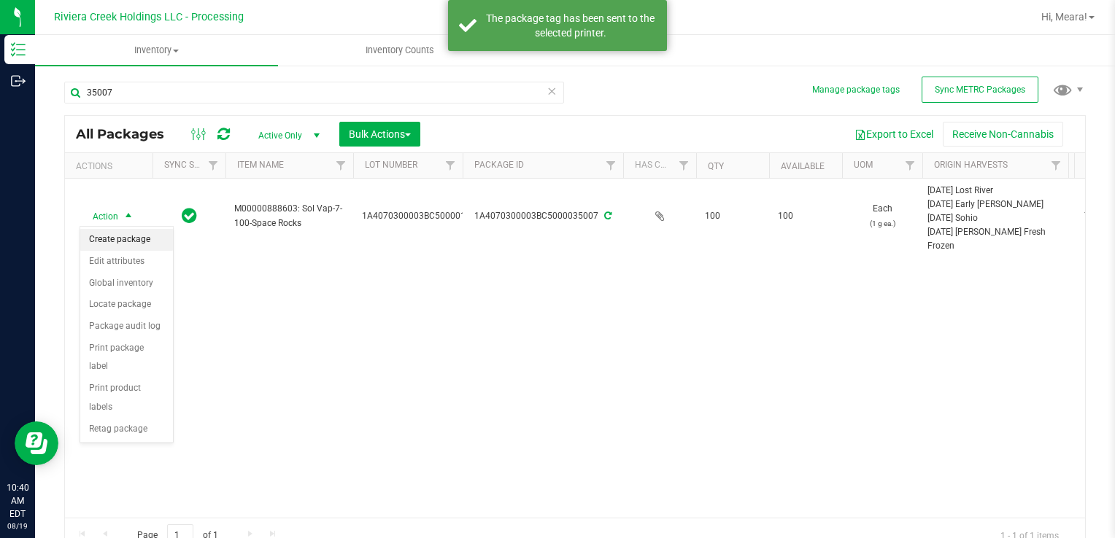
click at [154, 244] on li "Create package" at bounding box center [126, 240] width 93 height 22
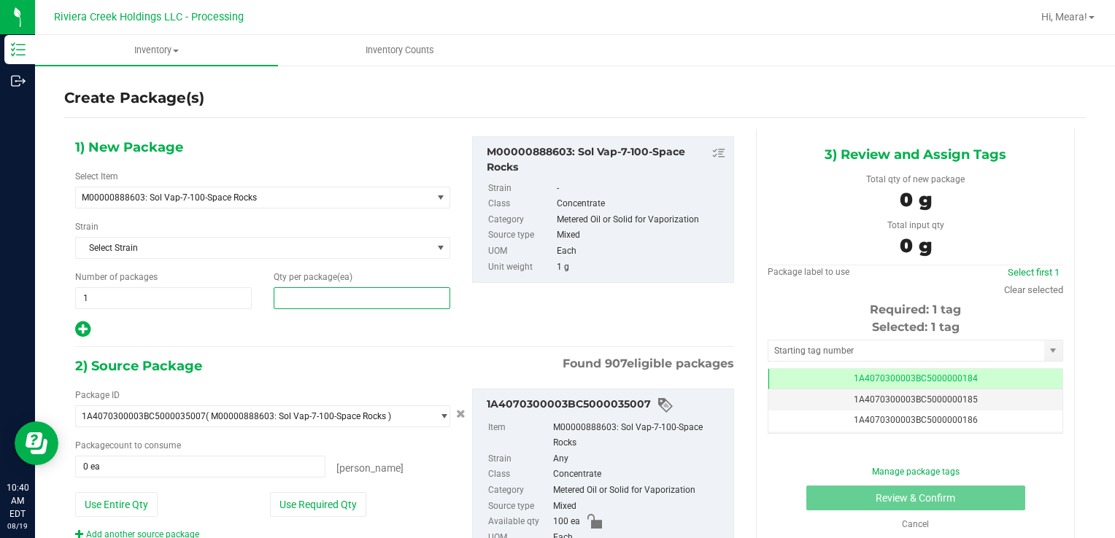
click at [350, 293] on span at bounding box center [362, 298] width 177 height 22
type input "20"
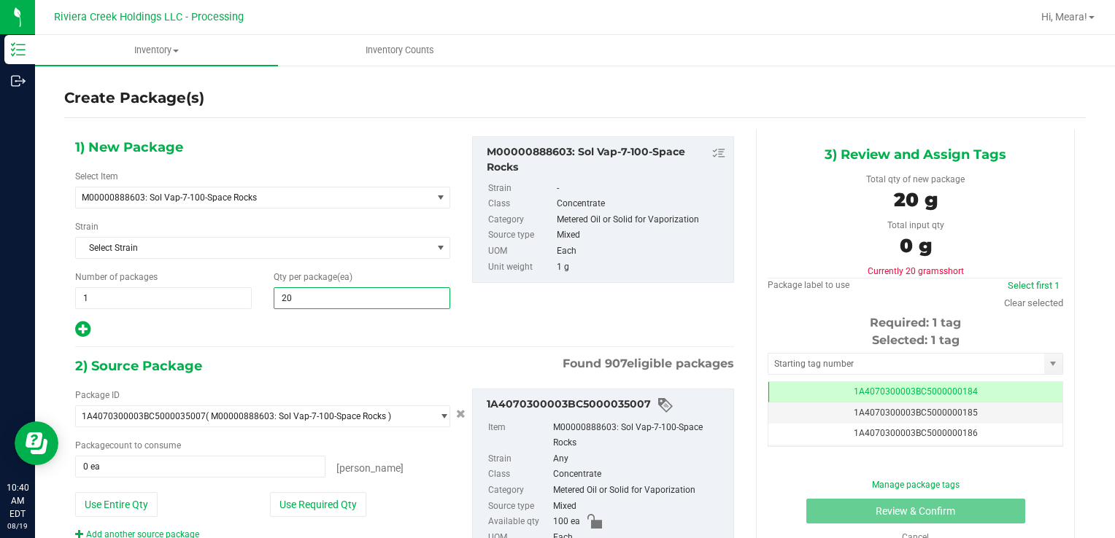
type input "20"
drag, startPoint x: 301, startPoint y: 499, endPoint x: 303, endPoint y: 488, distance: 11.2
click at [301, 499] on button "Use Required Qty" at bounding box center [318, 504] width 96 height 25
type input "20 ea"
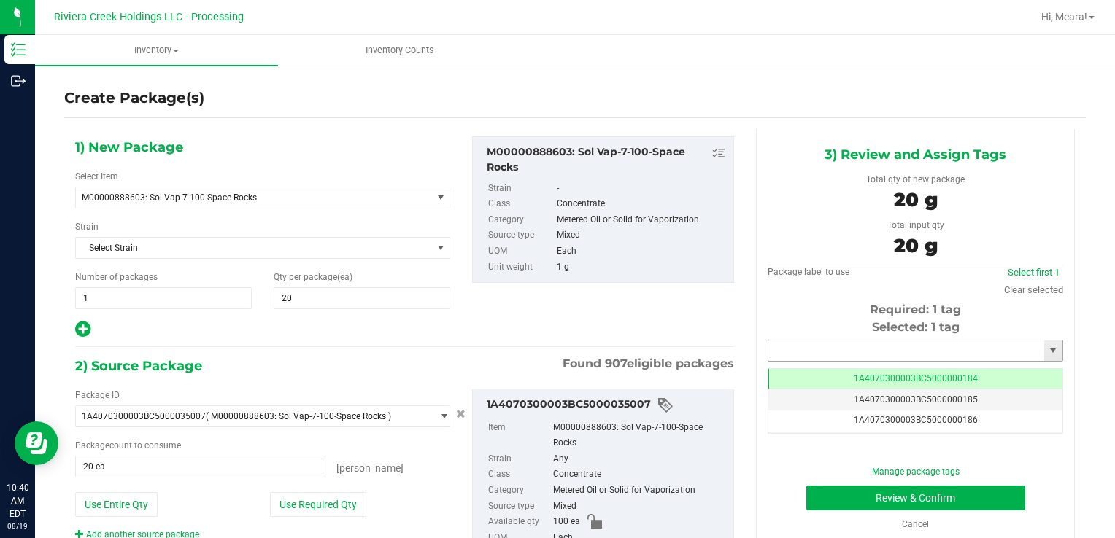
click at [840, 347] on input "text" at bounding box center [906, 351] width 276 height 20
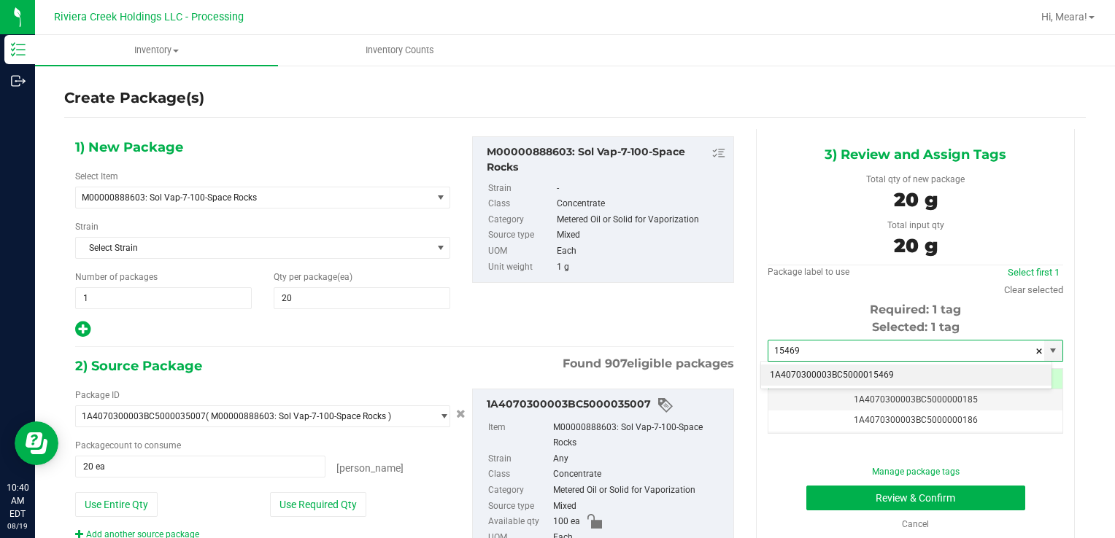
click at [857, 379] on li "1A4070300003BC5000015469" at bounding box center [906, 376] width 290 height 22
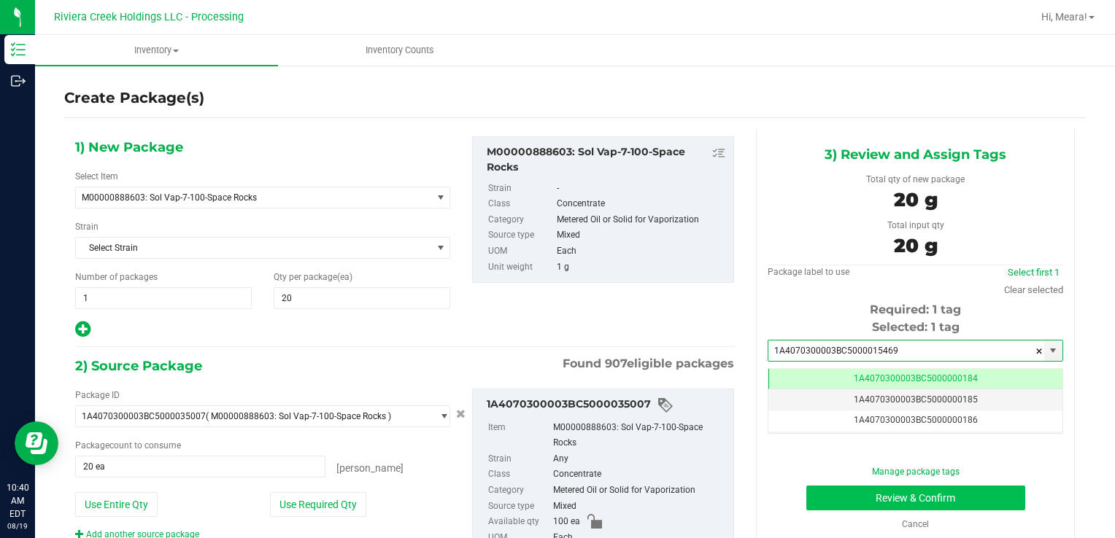
type input "1A4070300003BC5000015469"
click at [838, 487] on button "Review & Confirm" at bounding box center [915, 498] width 219 height 25
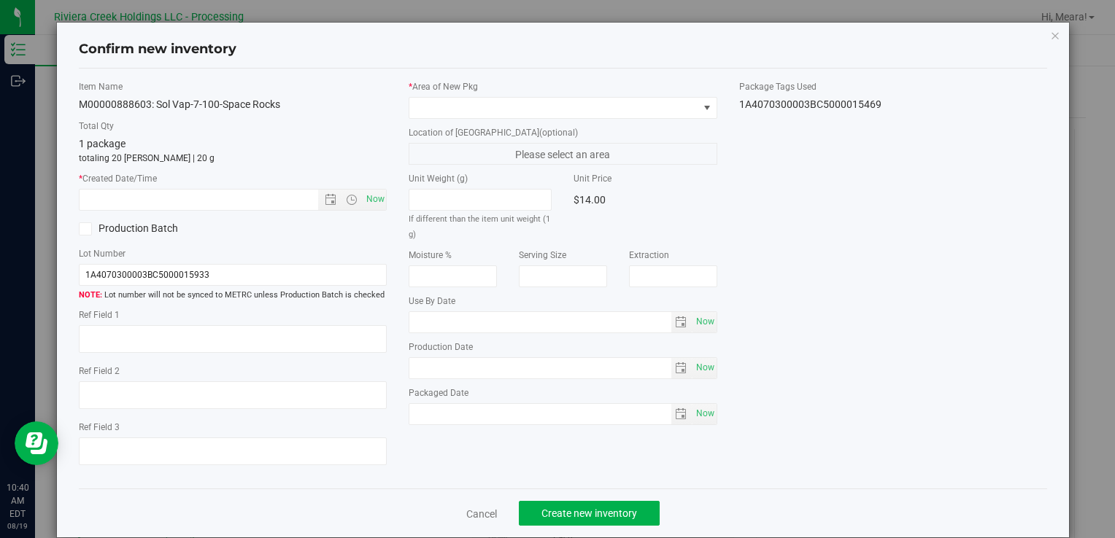
type input "[DATE]"
click at [551, 96] on div "* Area of [GEOGRAPHIC_DATA]" at bounding box center [563, 99] width 308 height 39
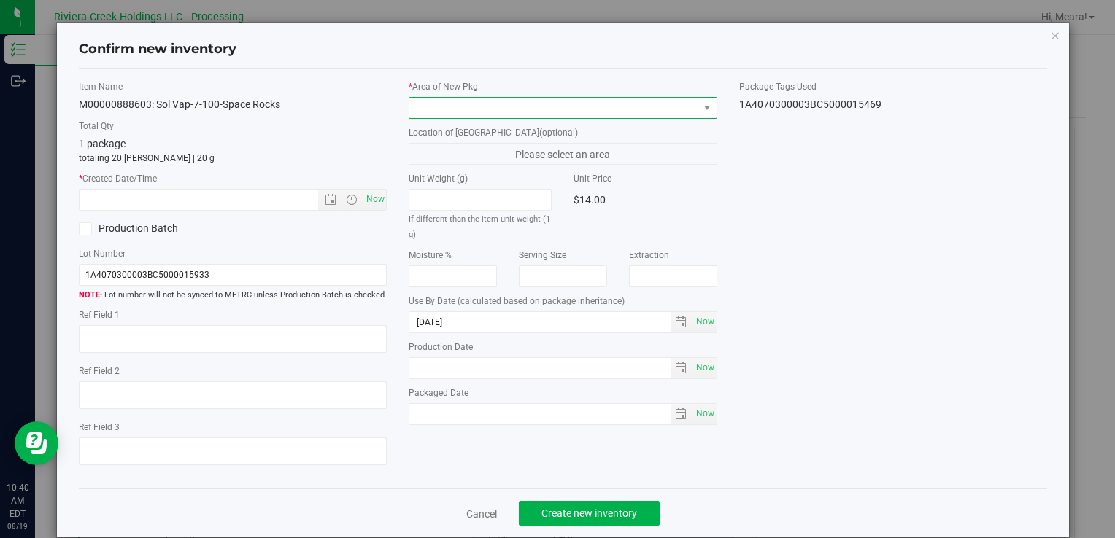
click at [551, 107] on span at bounding box center [553, 108] width 288 height 20
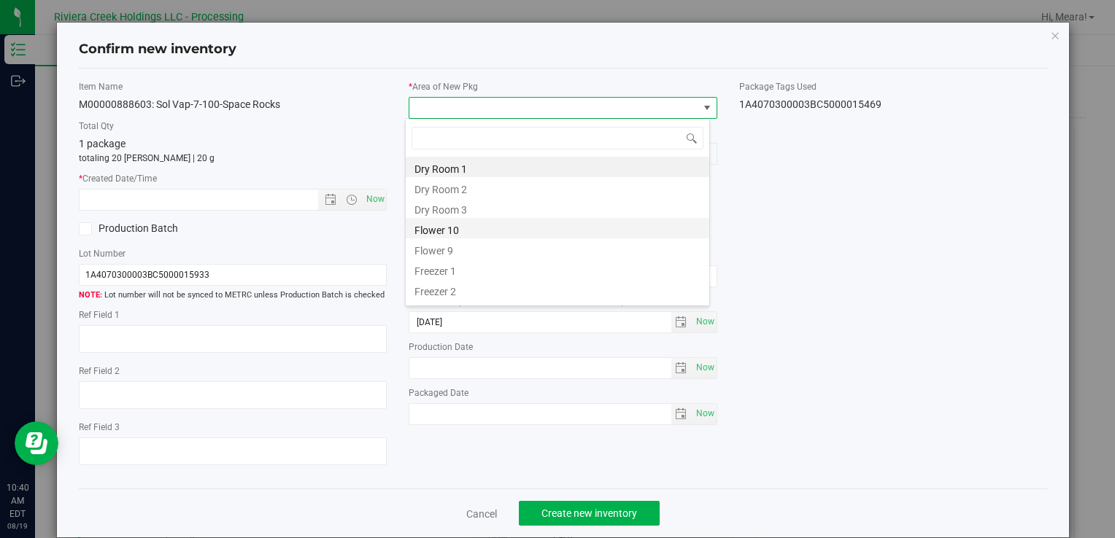
click at [454, 224] on li "Flower 10" at bounding box center [557, 228] width 303 height 20
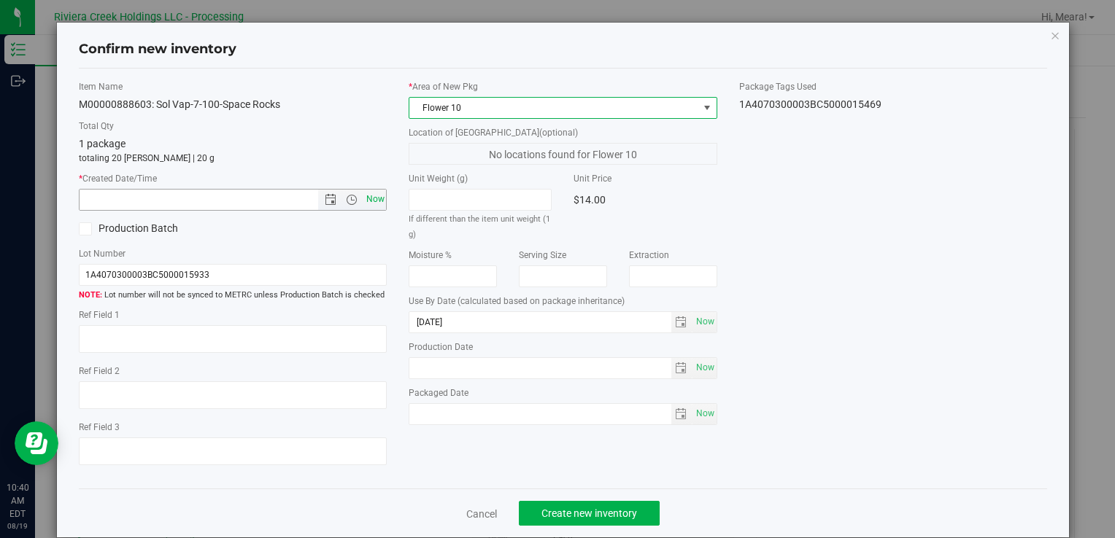
click at [368, 198] on span "Now" at bounding box center [375, 199] width 25 height 21
type input "8/19/2025 10:40 AM"
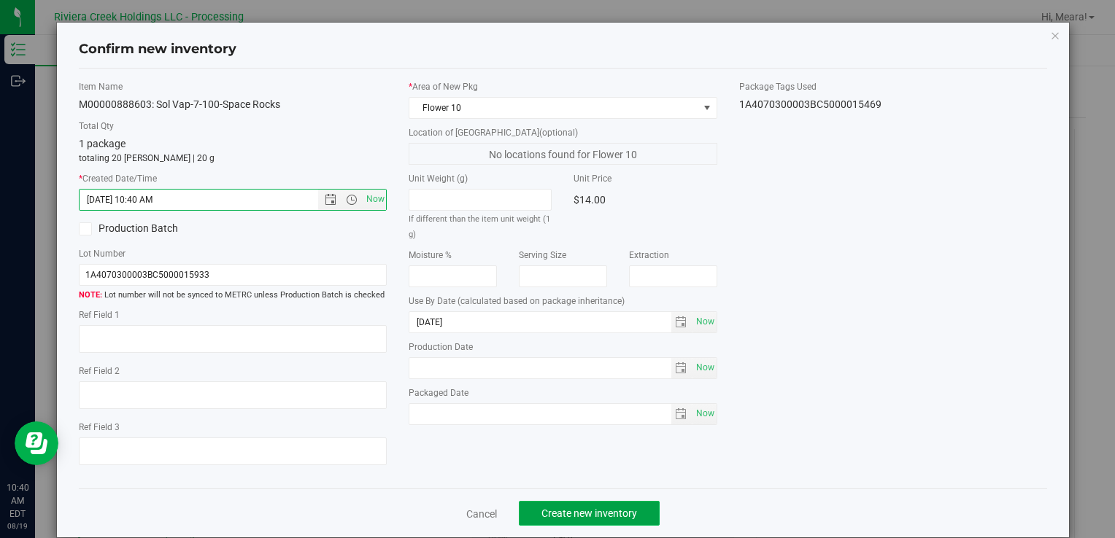
drag, startPoint x: 589, startPoint y: 512, endPoint x: 589, endPoint y: 503, distance: 8.8
click at [589, 512] on span "Create new inventory" at bounding box center [589, 514] width 96 height 12
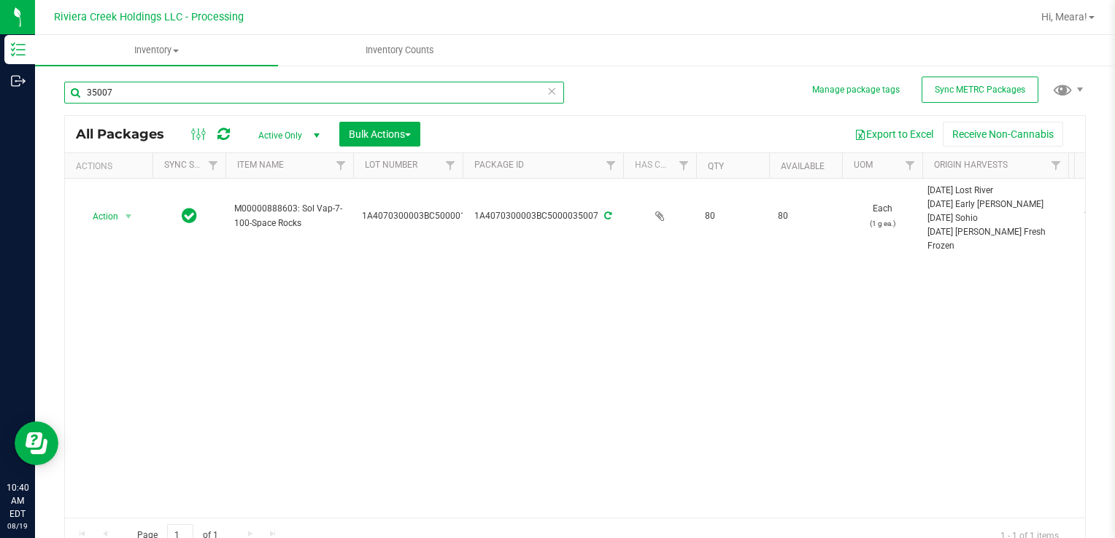
drag, startPoint x: 163, startPoint y: 98, endPoint x: 1114, endPoint y: 502, distance: 1032.9
click at [0, 70] on html "Inventory Outbound 10:40 AM EDT 08/19/2025 08/19 Riviera Creek Holdings LLC - P…" at bounding box center [557, 269] width 1115 height 538
type input "34743"
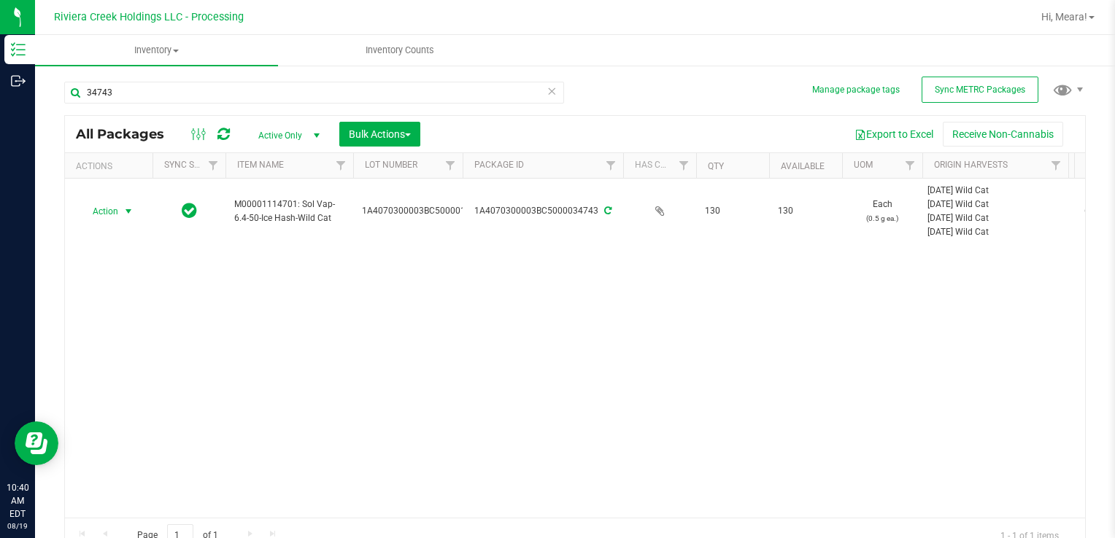
drag, startPoint x: 117, startPoint y: 211, endPoint x: 124, endPoint y: 233, distance: 23.1
click at [116, 211] on span "Action" at bounding box center [99, 211] width 39 height 20
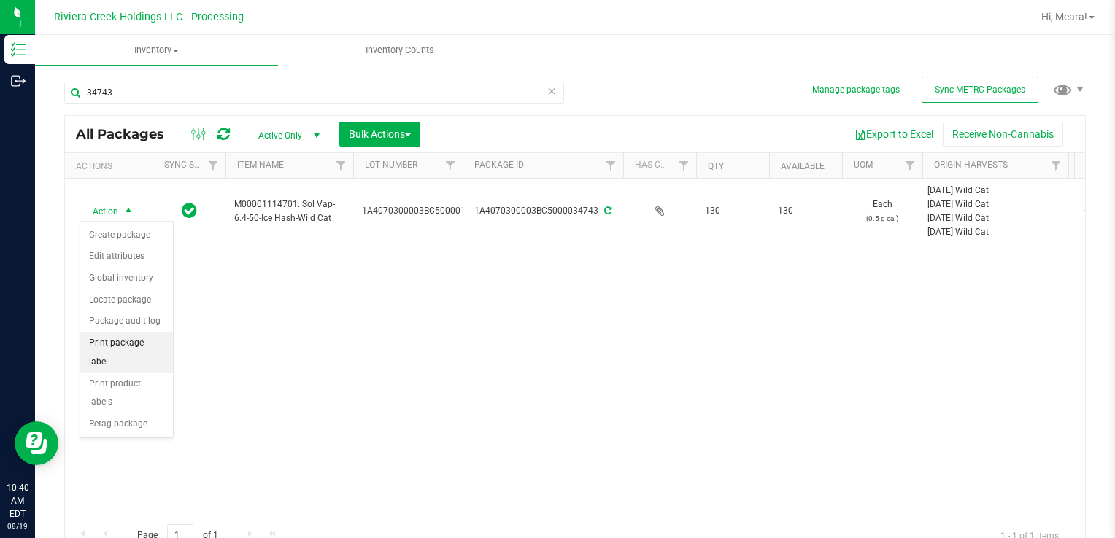
click at [136, 335] on li "Print package label" at bounding box center [126, 353] width 93 height 40
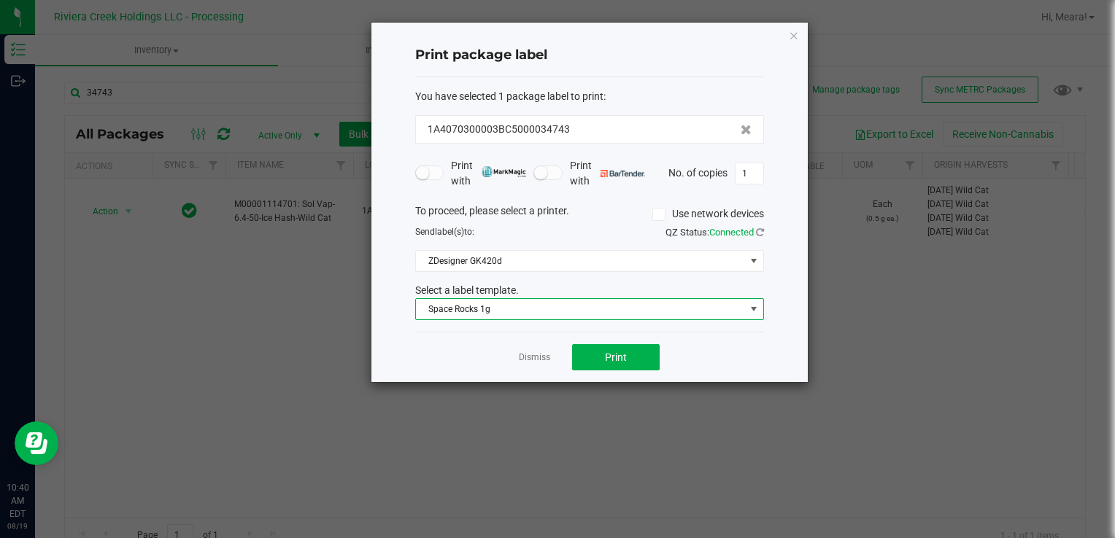
click at [534, 317] on span "Space Rocks 1g" at bounding box center [580, 309] width 329 height 20
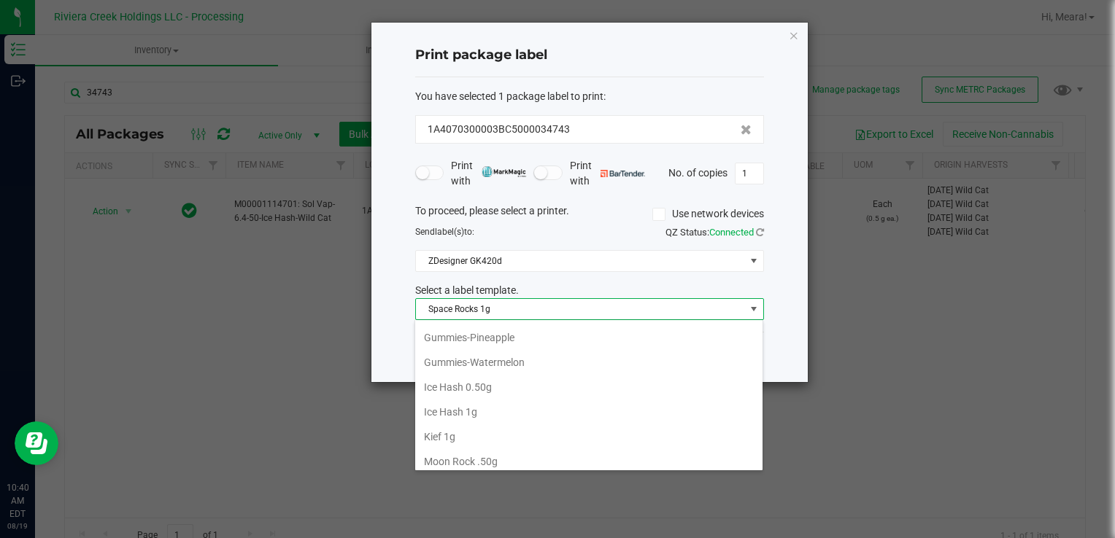
drag, startPoint x: 508, startPoint y: 384, endPoint x: 648, endPoint y: 305, distance: 161.1
click at [508, 384] on li "Ice Hash 0.50g" at bounding box center [588, 387] width 347 height 25
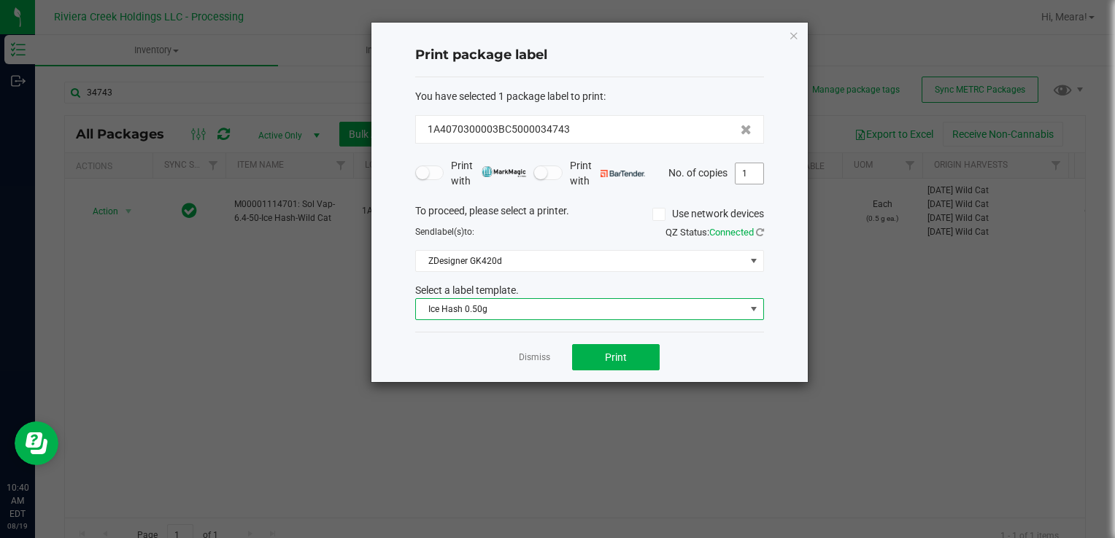
click at [744, 168] on input "1" at bounding box center [749, 173] width 28 height 20
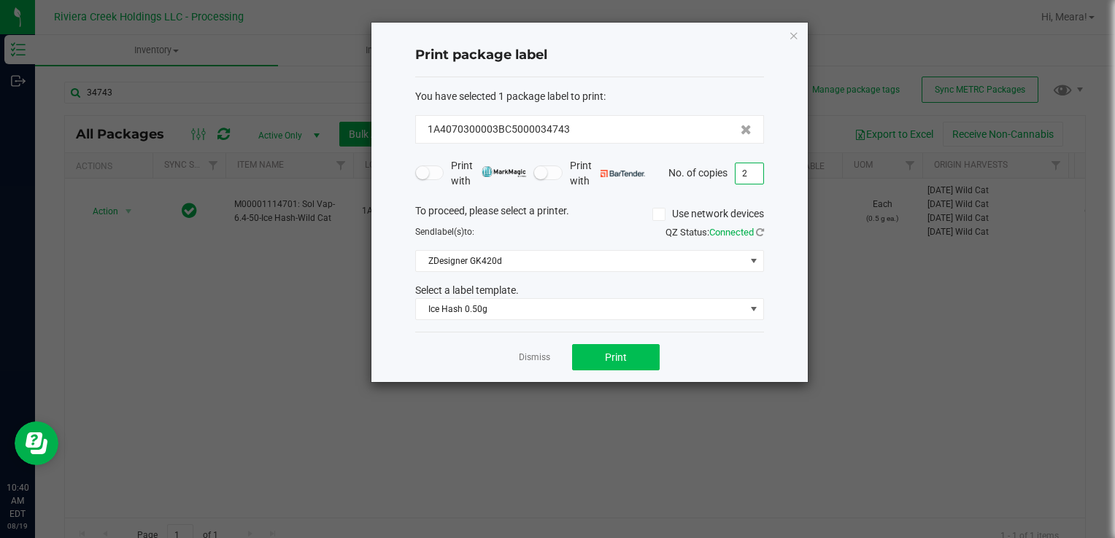
type input "2"
click at [605, 344] on button "Print" at bounding box center [616, 357] width 88 height 26
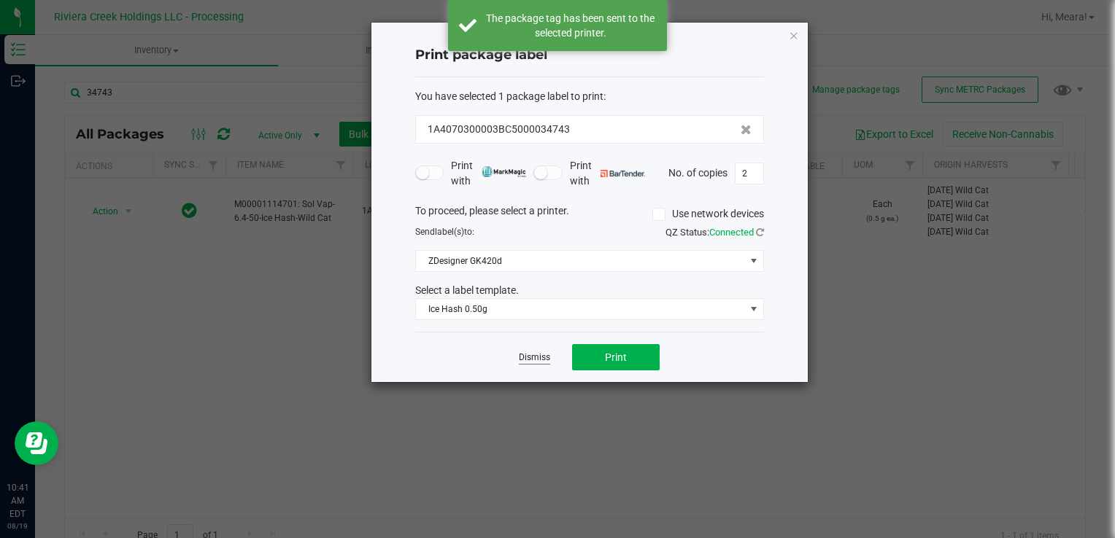
click at [537, 357] on link "Dismiss" at bounding box center [534, 358] width 31 height 12
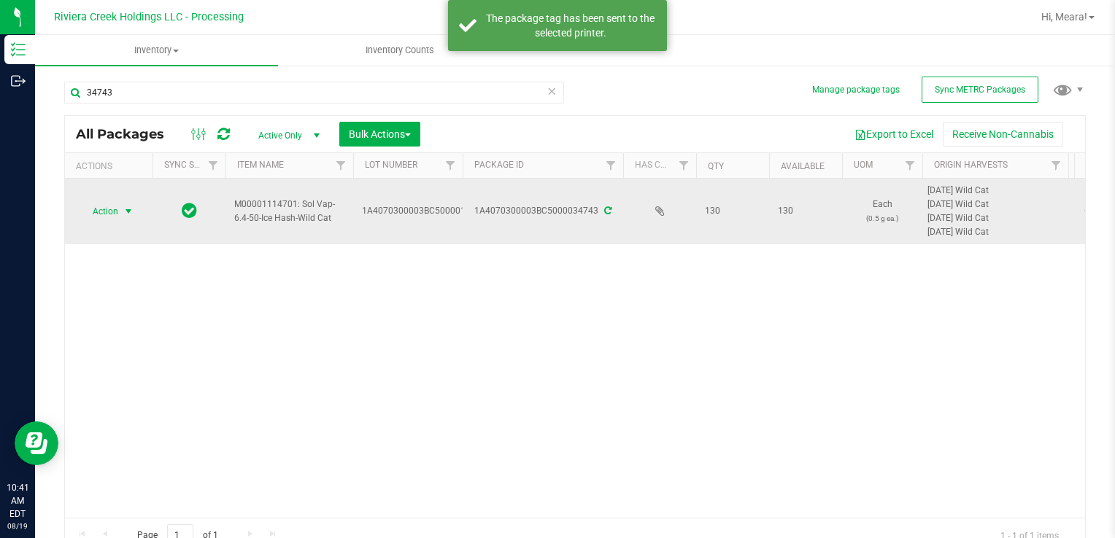
click at [111, 224] on td "Action Action Create package Edit attributes Global inventory Locate package Pa…" at bounding box center [109, 212] width 88 height 66
click at [112, 214] on span "Action" at bounding box center [99, 211] width 39 height 20
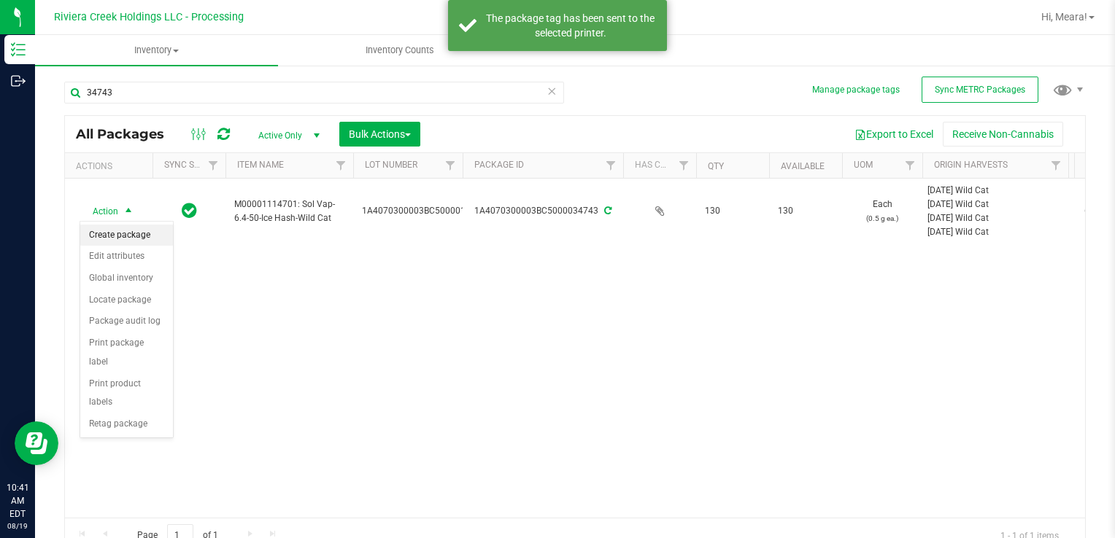
click at [124, 233] on li "Create package" at bounding box center [126, 236] width 93 height 22
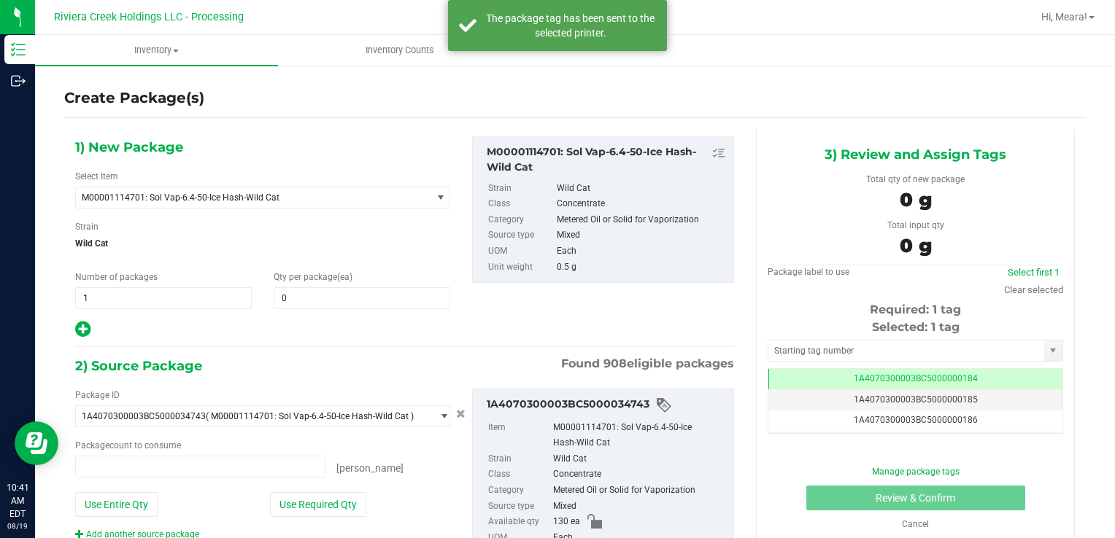
type input "0 ea"
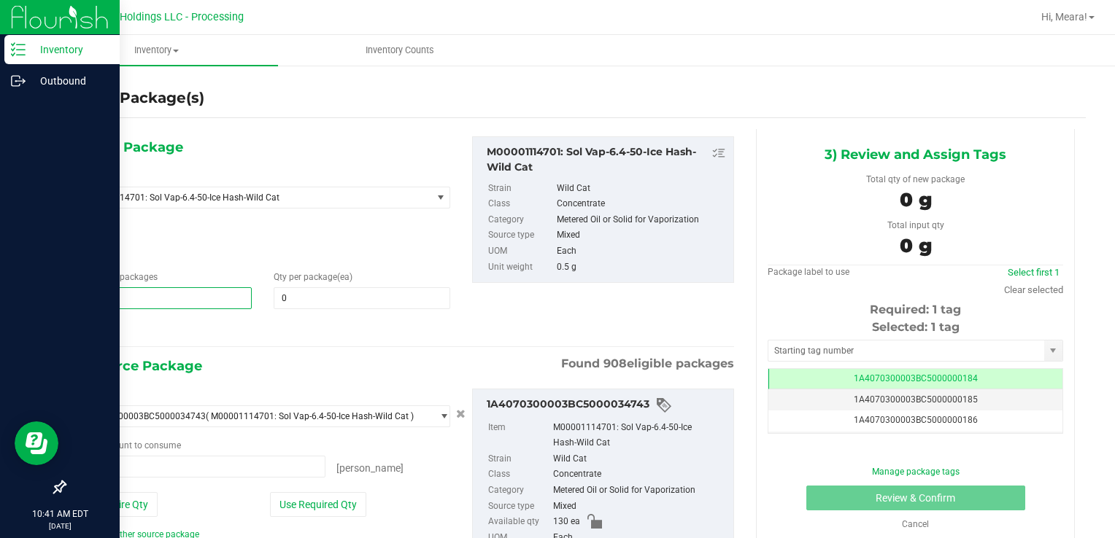
drag, startPoint x: 100, startPoint y: 299, endPoint x: 1, endPoint y: 293, distance: 99.4
click at [1, 293] on div "Inventory Outbound 10:41 AM EDT 08/19/2025 08/19 Riviera Creek Holdings LLC - P…" at bounding box center [557, 269] width 1115 height 538
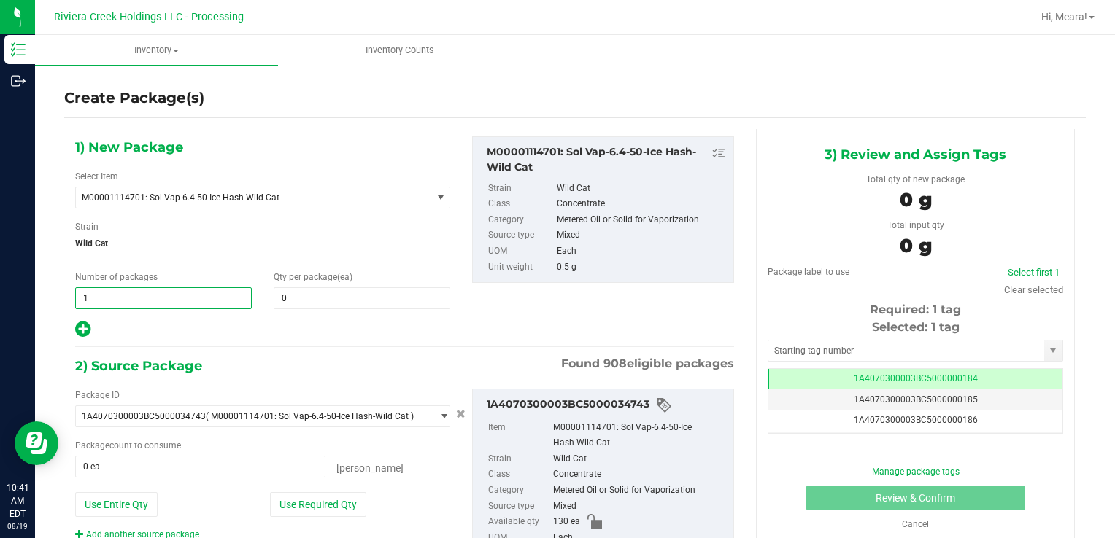
type input "2"
click at [289, 302] on span at bounding box center [362, 298] width 177 height 22
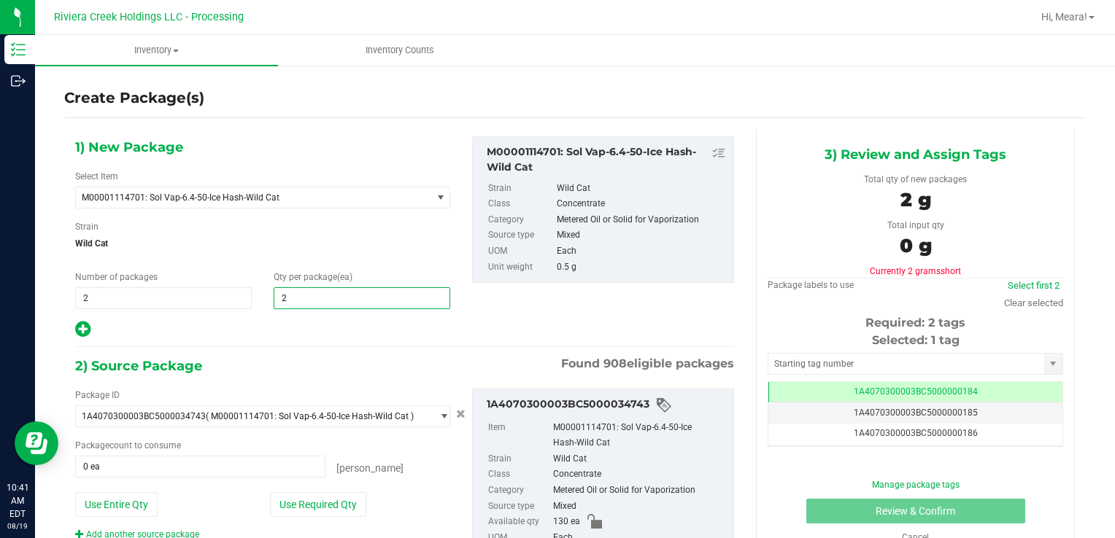
type input "20"
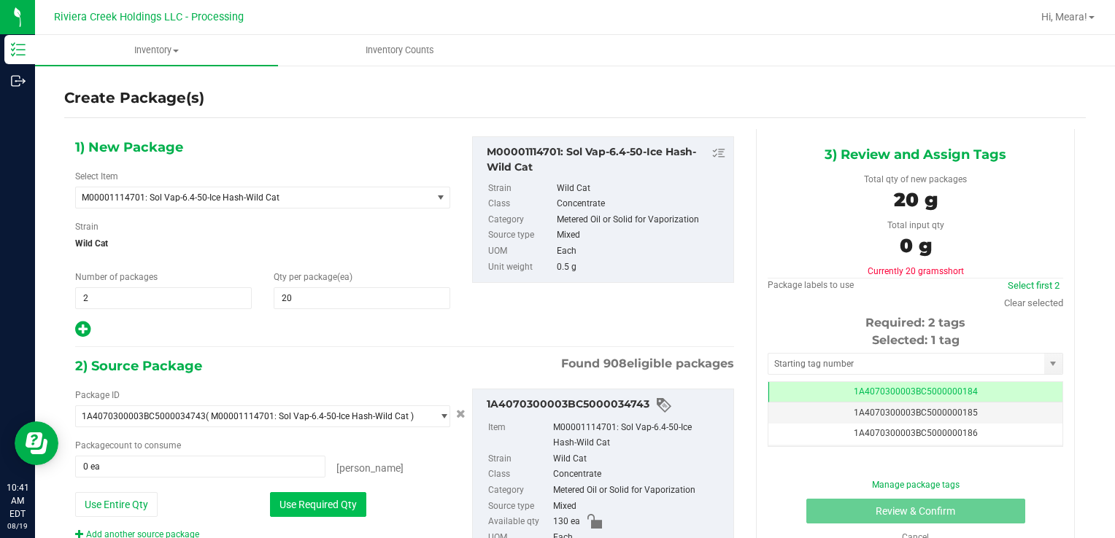
click at [295, 508] on button "Use Required Qty" at bounding box center [318, 504] width 96 height 25
type input "40 ea"
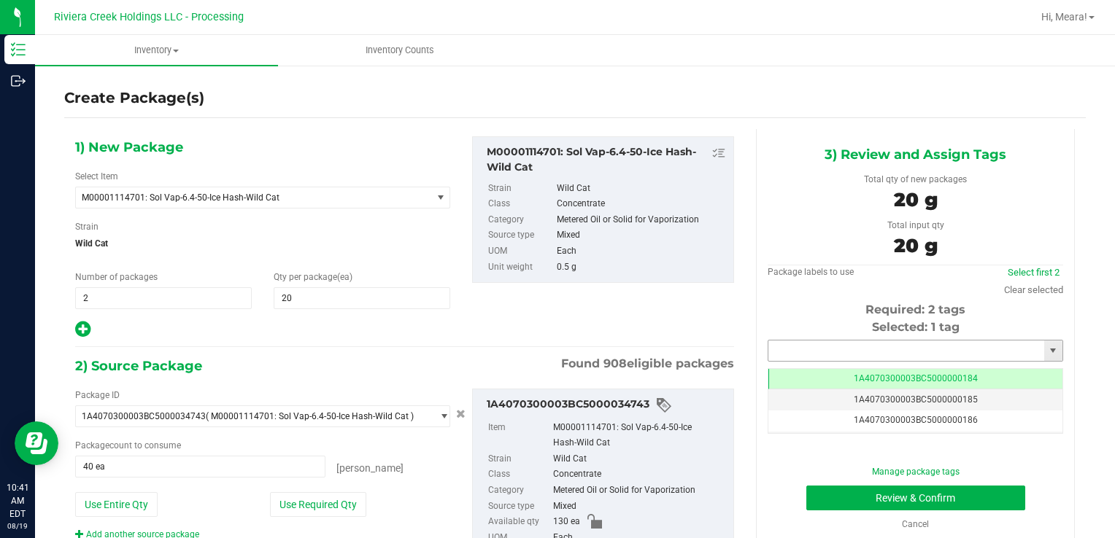
click at [848, 344] on input "text" at bounding box center [906, 351] width 276 height 20
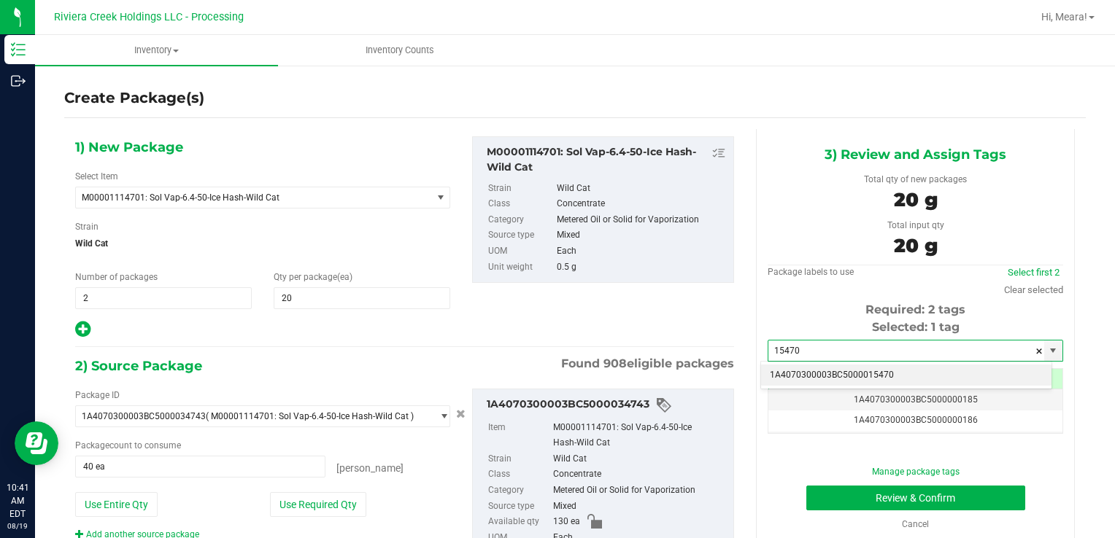
click at [830, 372] on li "1A4070300003BC5000015470" at bounding box center [906, 376] width 290 height 22
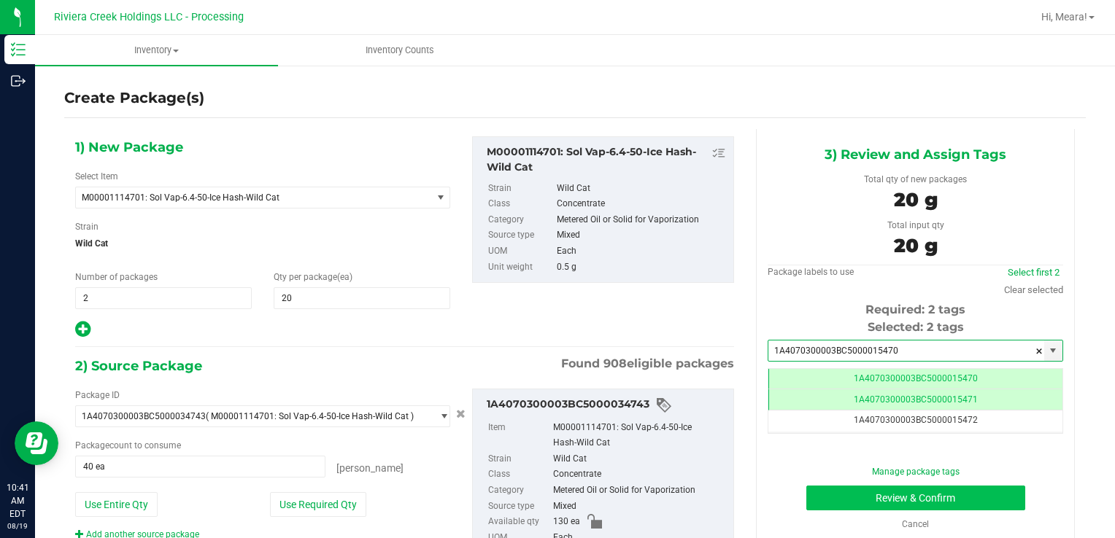
type input "1A4070300003BC5000015470"
click at [833, 501] on button "Review & Confirm" at bounding box center [915, 498] width 219 height 25
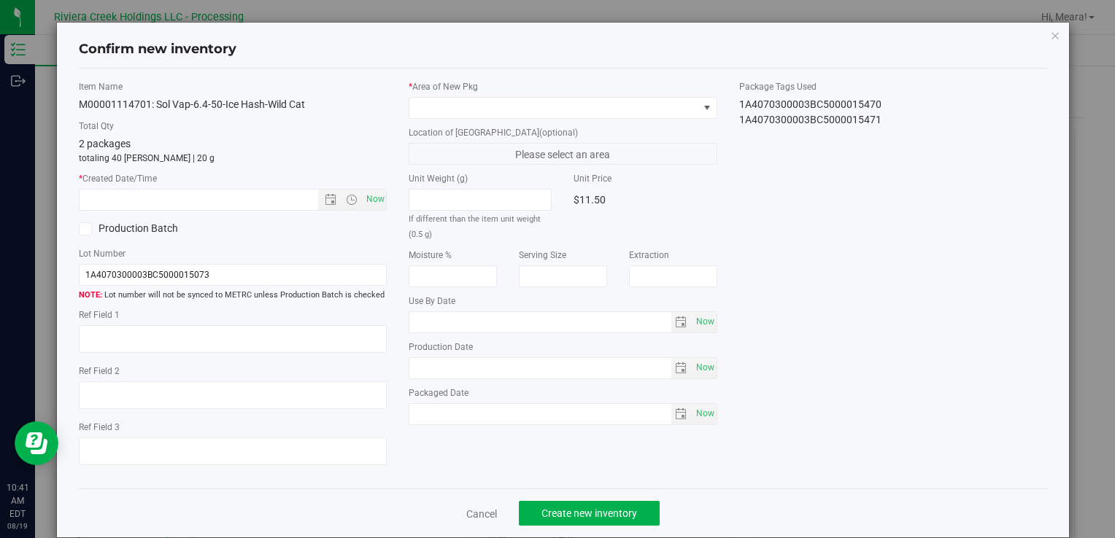
type input "[DATE]"
click at [622, 126] on label "Location of New Pkg (optional)" at bounding box center [563, 132] width 308 height 13
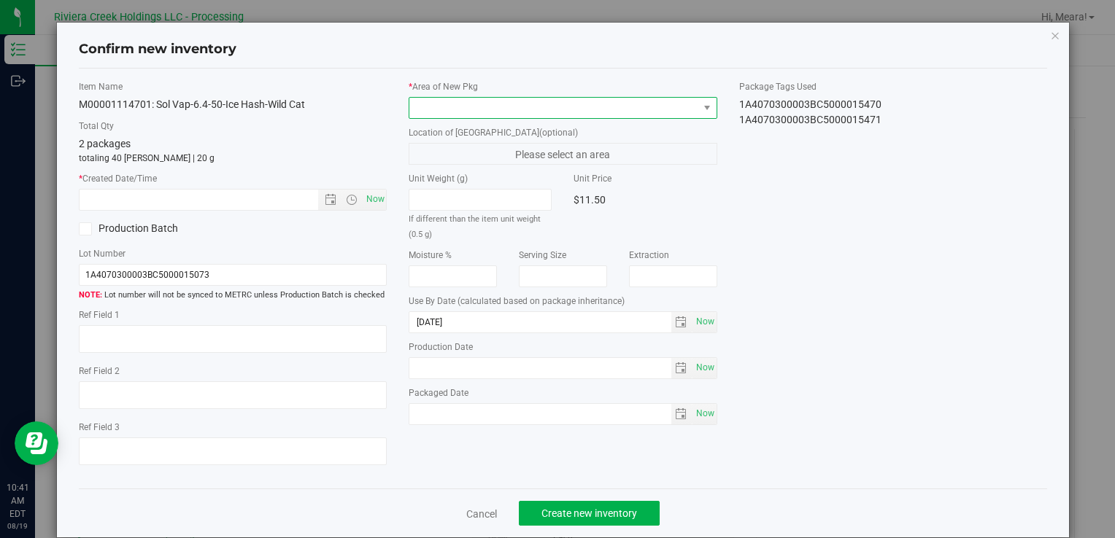
click at [605, 112] on span at bounding box center [553, 108] width 288 height 20
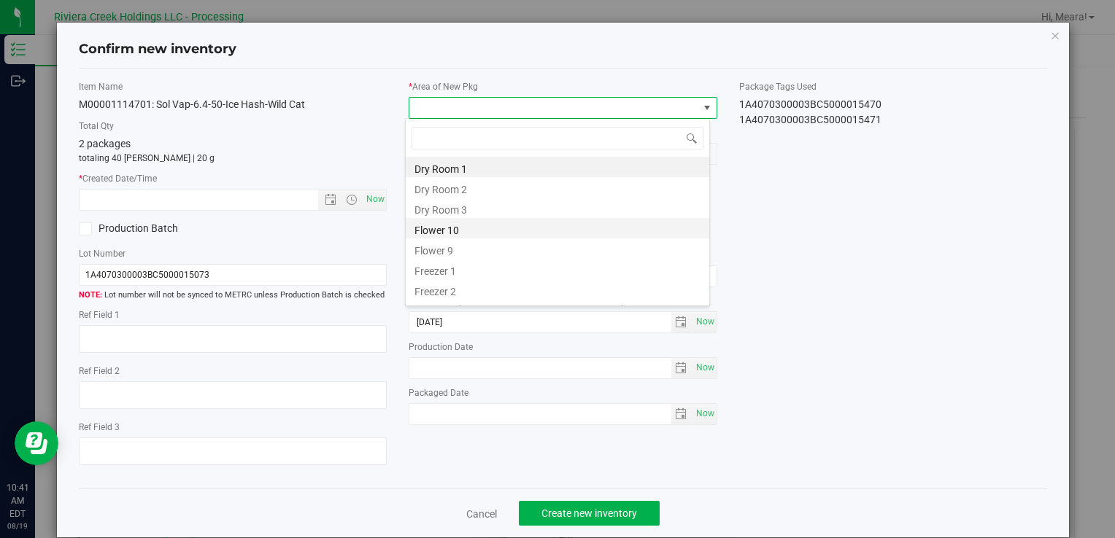
click at [473, 226] on li "Flower 10" at bounding box center [557, 228] width 303 height 20
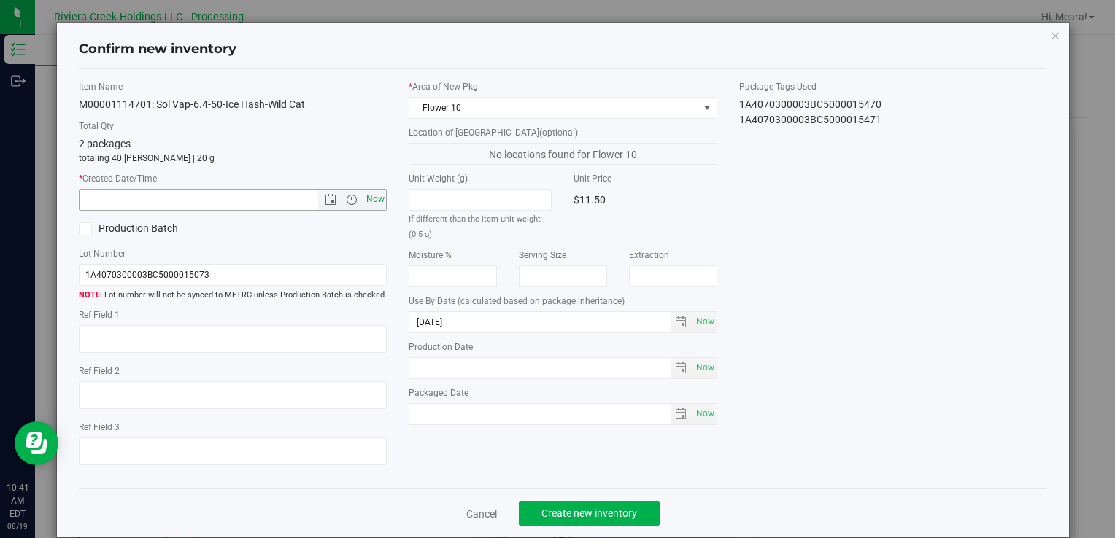
click at [378, 198] on span "Now" at bounding box center [375, 199] width 25 height 21
type input "8/19/2025 10:41 AM"
click at [590, 515] on span "Create new inventory" at bounding box center [589, 514] width 96 height 12
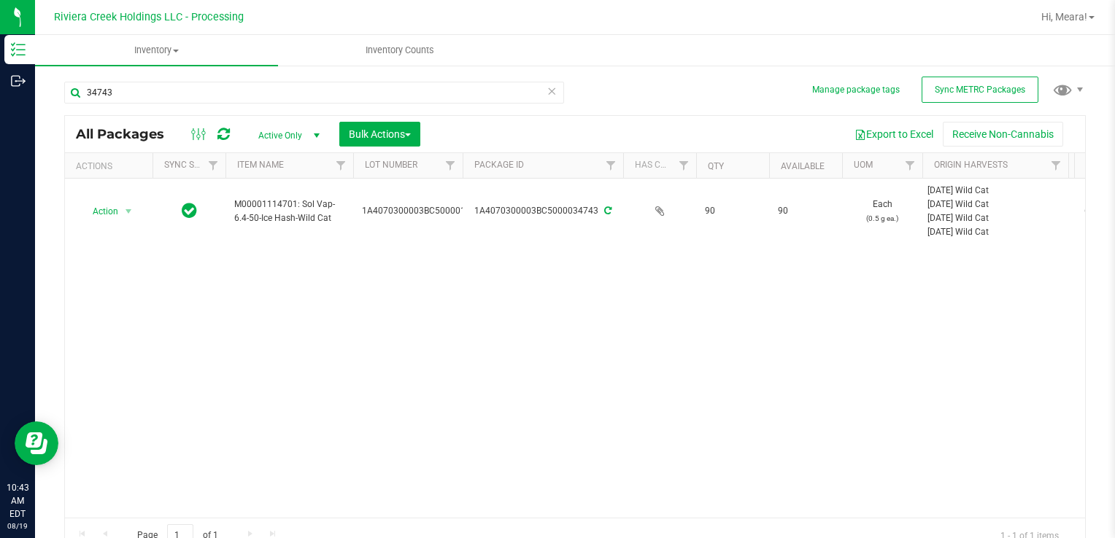
drag, startPoint x: 755, startPoint y: 358, endPoint x: 754, endPoint y: 343, distance: 15.3
click at [754, 352] on div "Action Action Create package Edit attributes Global inventory Locate package Pa…" at bounding box center [575, 348] width 1020 height 339
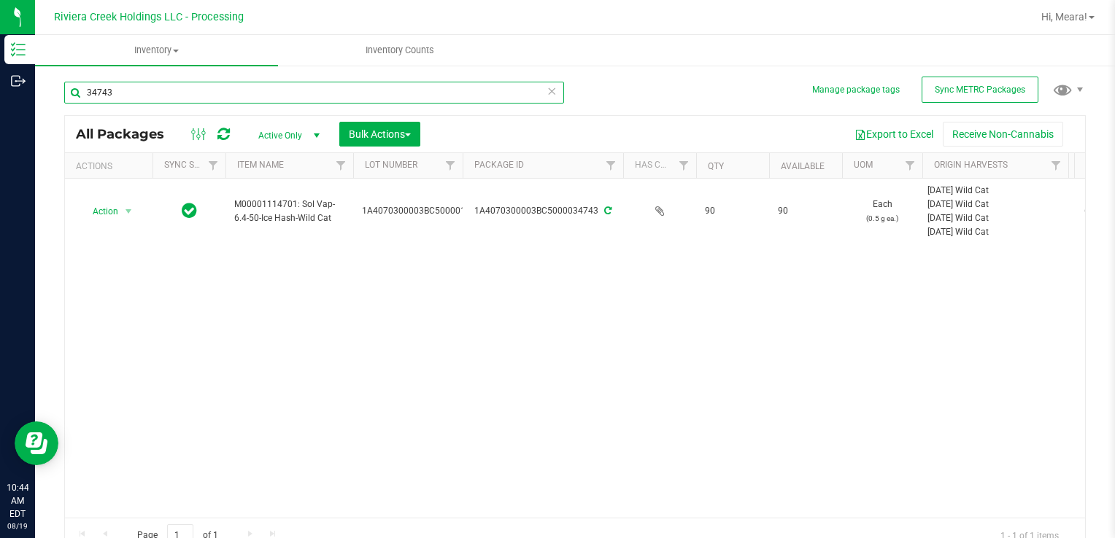
click at [127, 96] on input "34743" at bounding box center [314, 93] width 500 height 22
type input "35481"
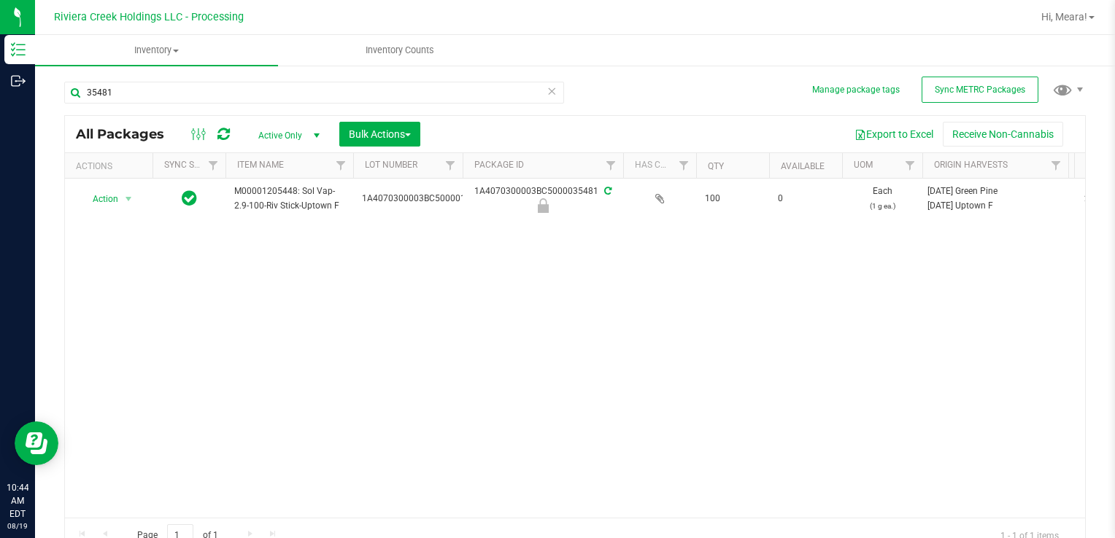
click at [541, 341] on div "Action Action Edit attributes Global inventory Locate package Package audit log…" at bounding box center [575, 348] width 1020 height 339
click at [815, 335] on div "Action Action Edit attributes Global inventory Locate package Package audit log…" at bounding box center [575, 348] width 1020 height 339
click at [840, 365] on div "Action Action Edit attributes Global inventory Locate package Package audit log…" at bounding box center [575, 348] width 1020 height 339
